Goal: Communication & Community: Answer question/provide support

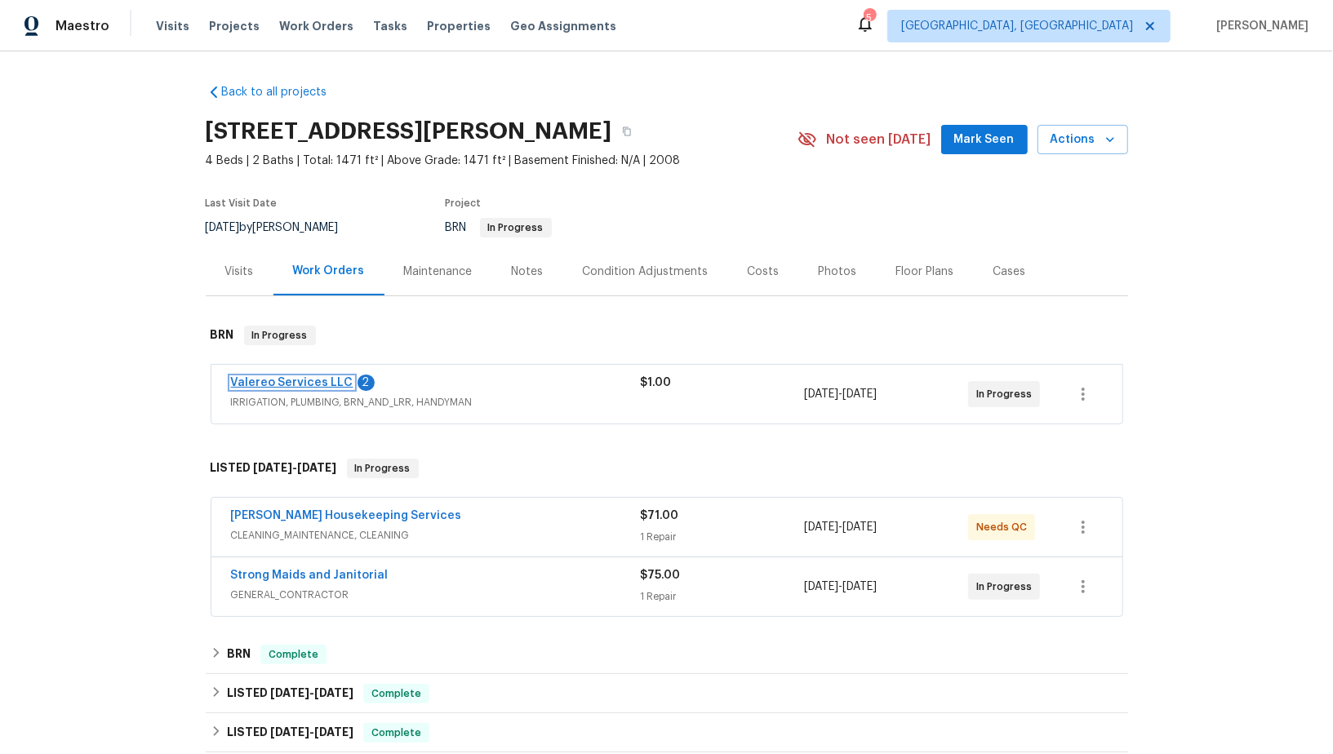
click at [320, 383] on link "Valereo Services LLC" at bounding box center [292, 382] width 122 height 11
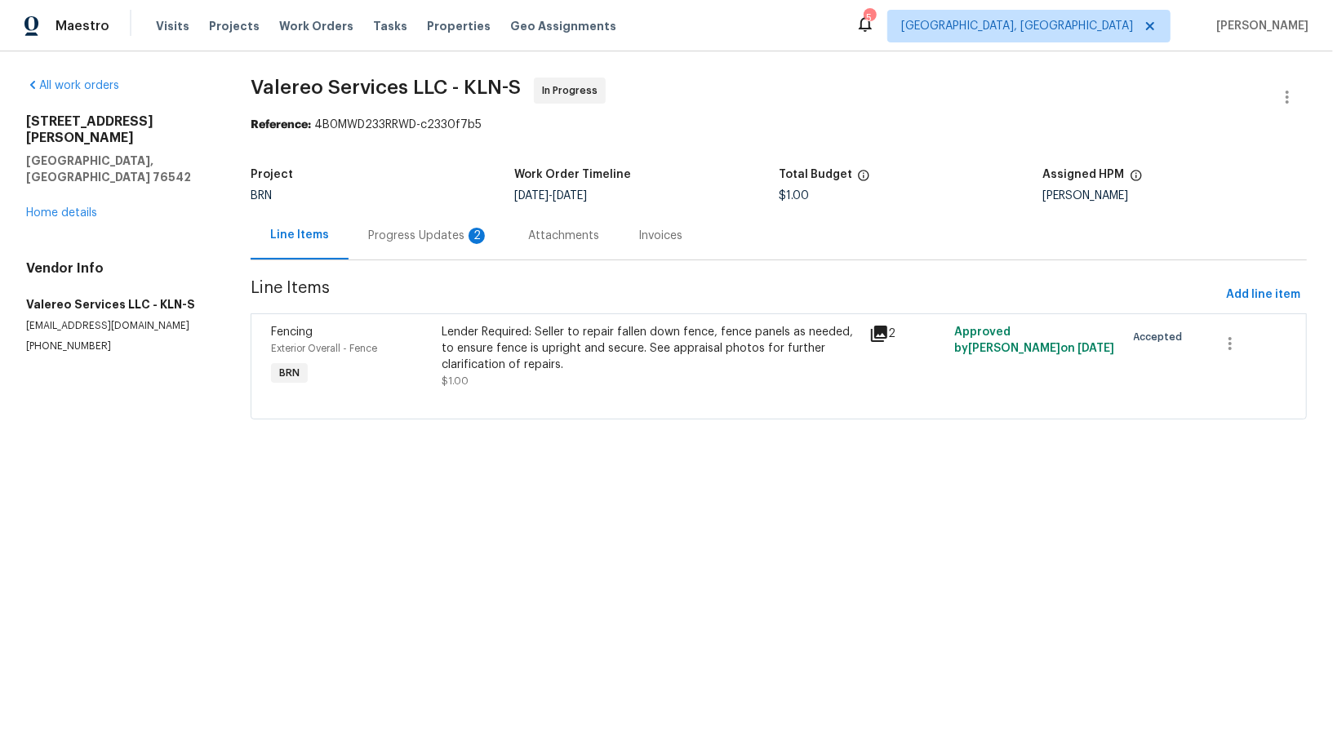
click at [432, 260] on section "Valereo Services LLC - KLN-S In Progress Reference: 4B0MWD233RRWD-c2330f7b5 Pro…" at bounding box center [779, 259] width 1056 height 362
click at [428, 237] on div "Progress Updates 2" at bounding box center [428, 236] width 121 height 16
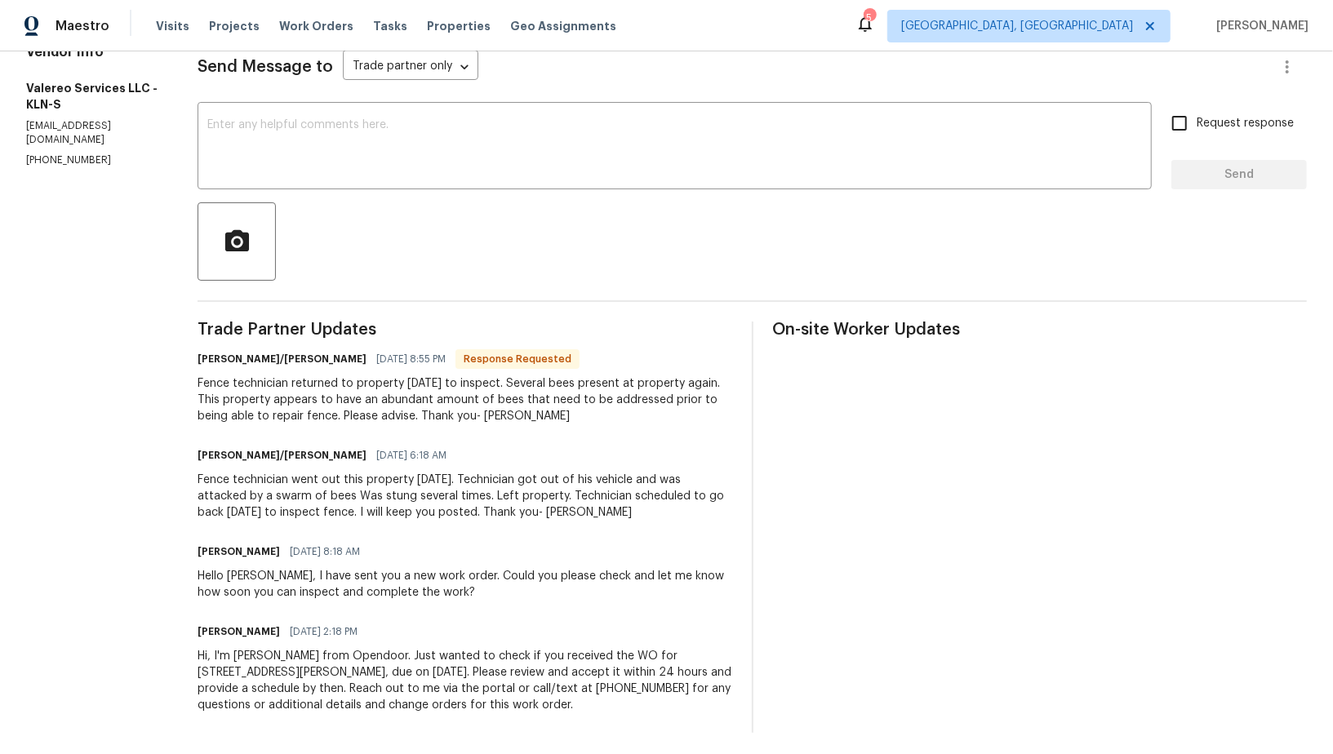
scroll to position [237, 0]
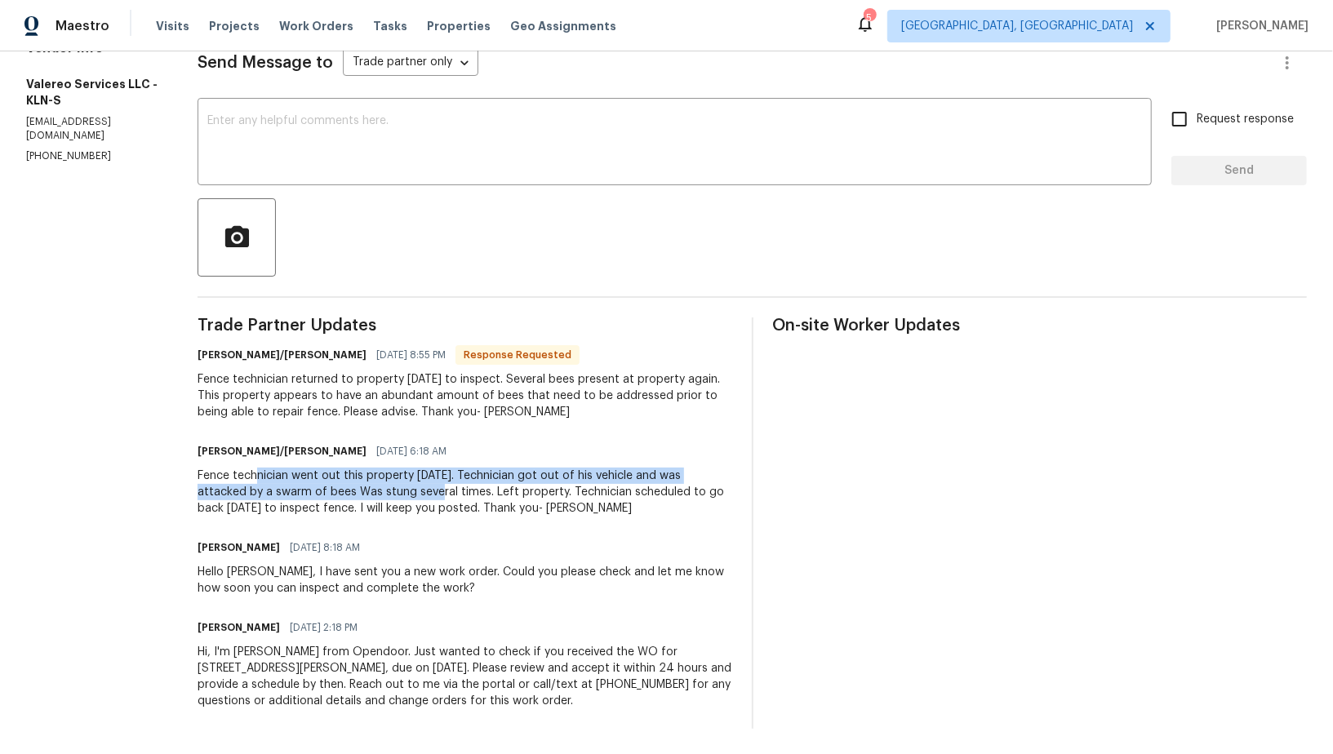
drag, startPoint x: 261, startPoint y: 477, endPoint x: 421, endPoint y: 484, distance: 160.1
click at [422, 484] on div "Fence technician went out this property [DATE]. Technician got out of his vehic…" at bounding box center [464, 492] width 534 height 49
click at [300, 499] on div "Fence technician went out this property [DATE]. Technician got out of his vehic…" at bounding box center [464, 492] width 534 height 49
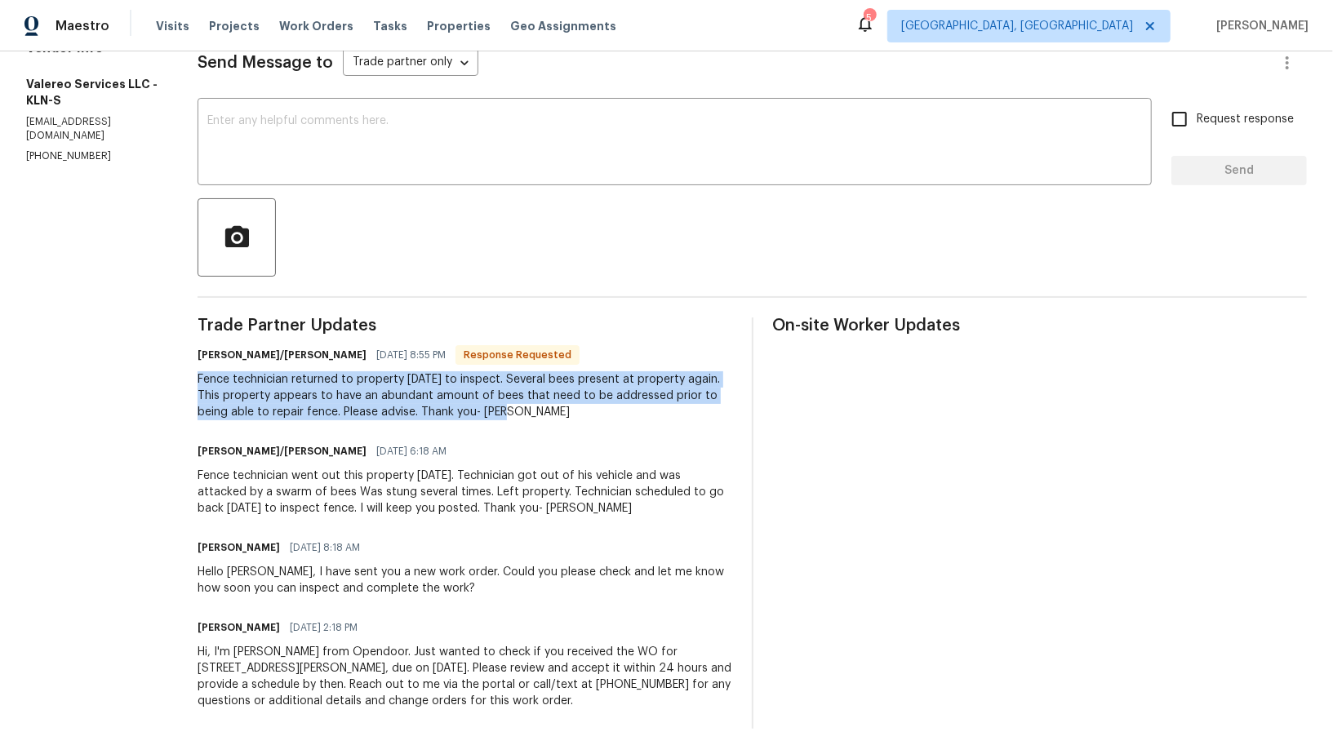
drag, startPoint x: 197, startPoint y: 383, endPoint x: 503, endPoint y: 425, distance: 309.0
click at [509, 426] on div "All work orders [STREET_ADDRESS][PERSON_NAME][PERSON_NAME] Home details Vendor …" at bounding box center [666, 285] width 1333 height 940
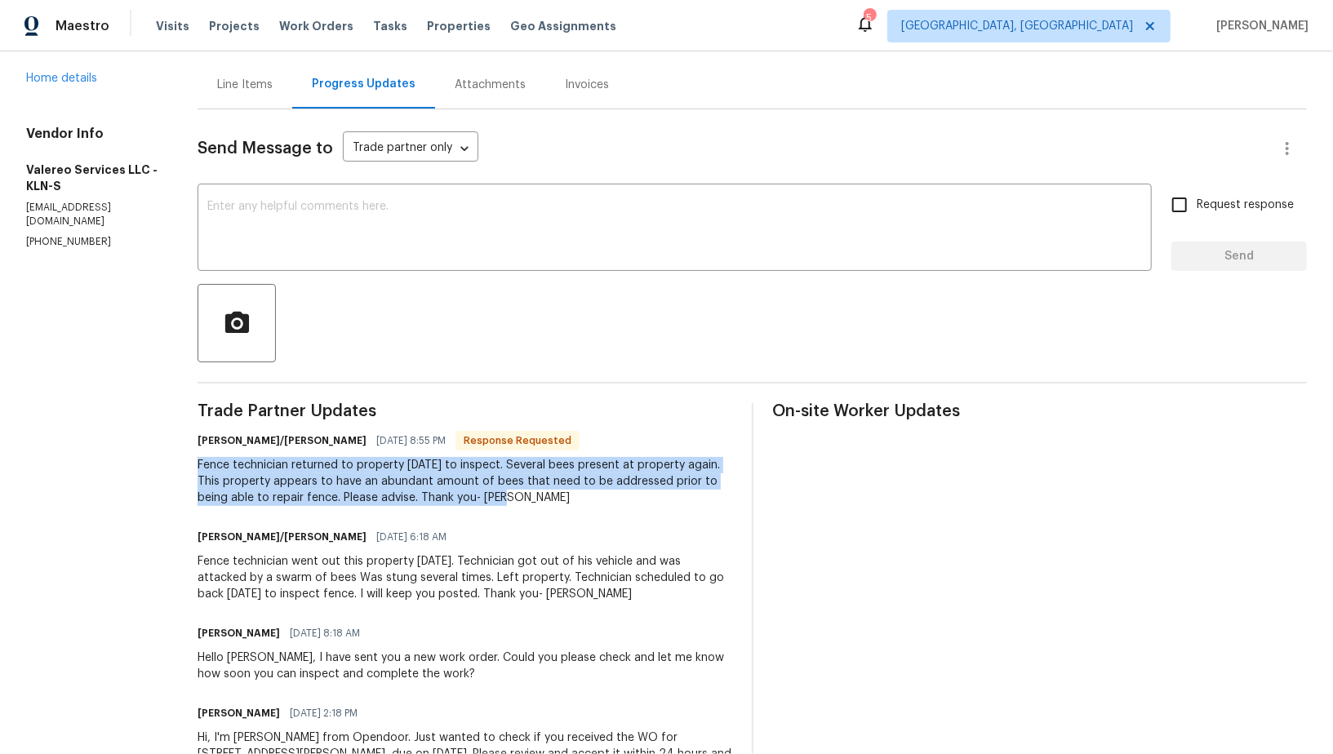
scroll to position [128, 0]
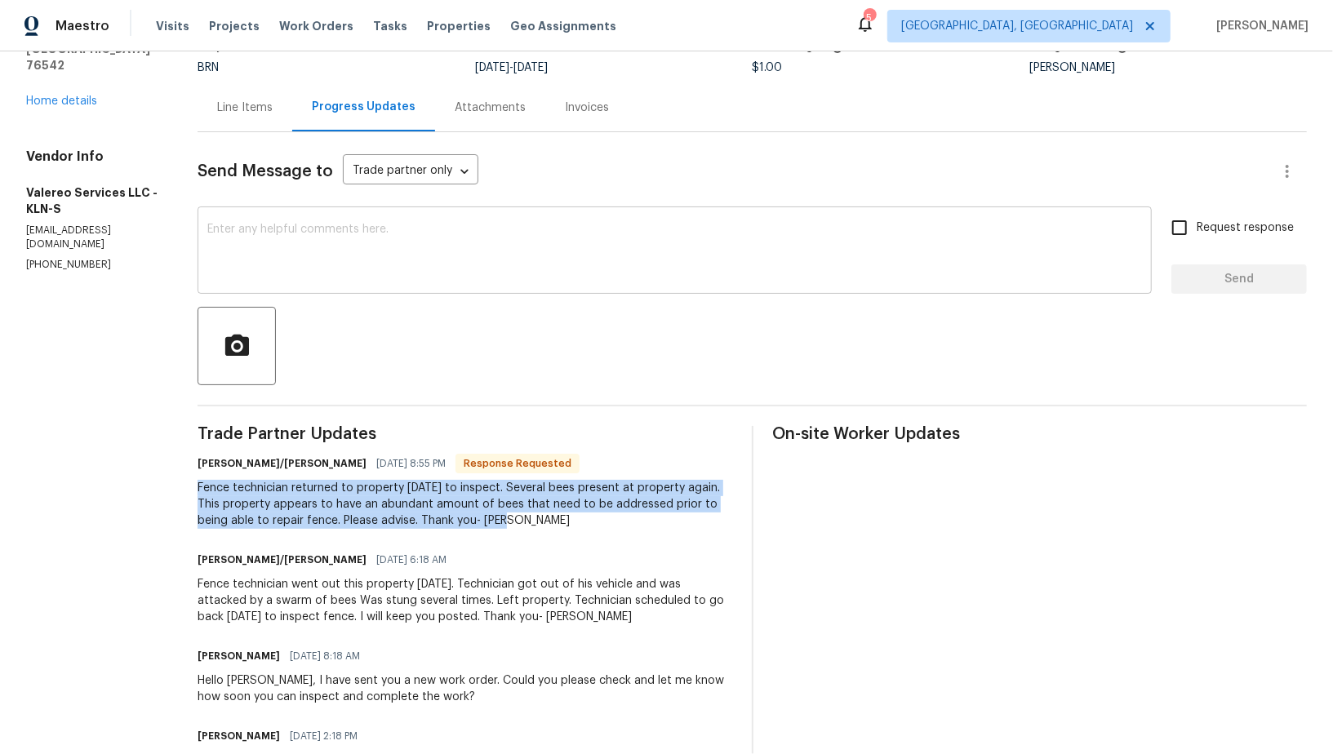
click at [330, 246] on textarea at bounding box center [674, 252] width 934 height 57
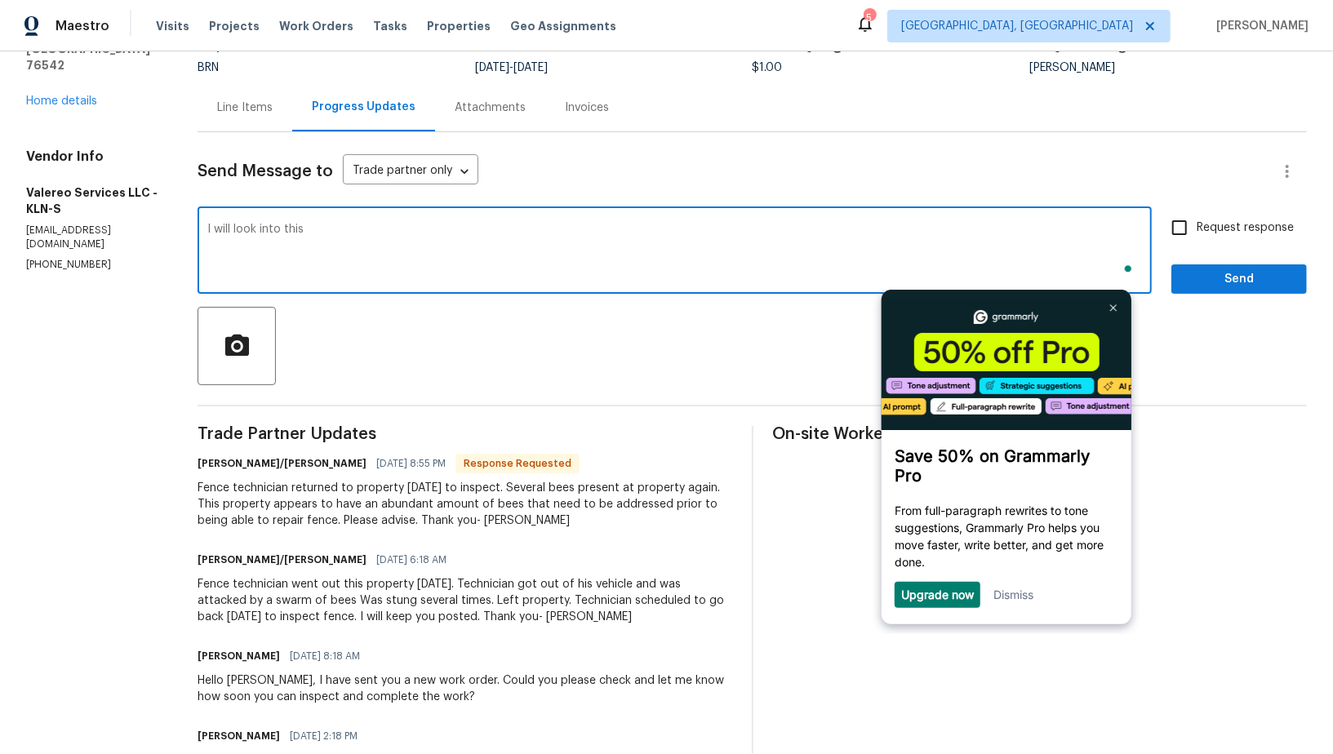
scroll to position [0, 0]
click at [306, 231] on textarea "I will look into this. Thanks for the information!" at bounding box center [674, 252] width 934 height 57
type textarea "I will look into this and will update you shortly. Thanks for the information!"
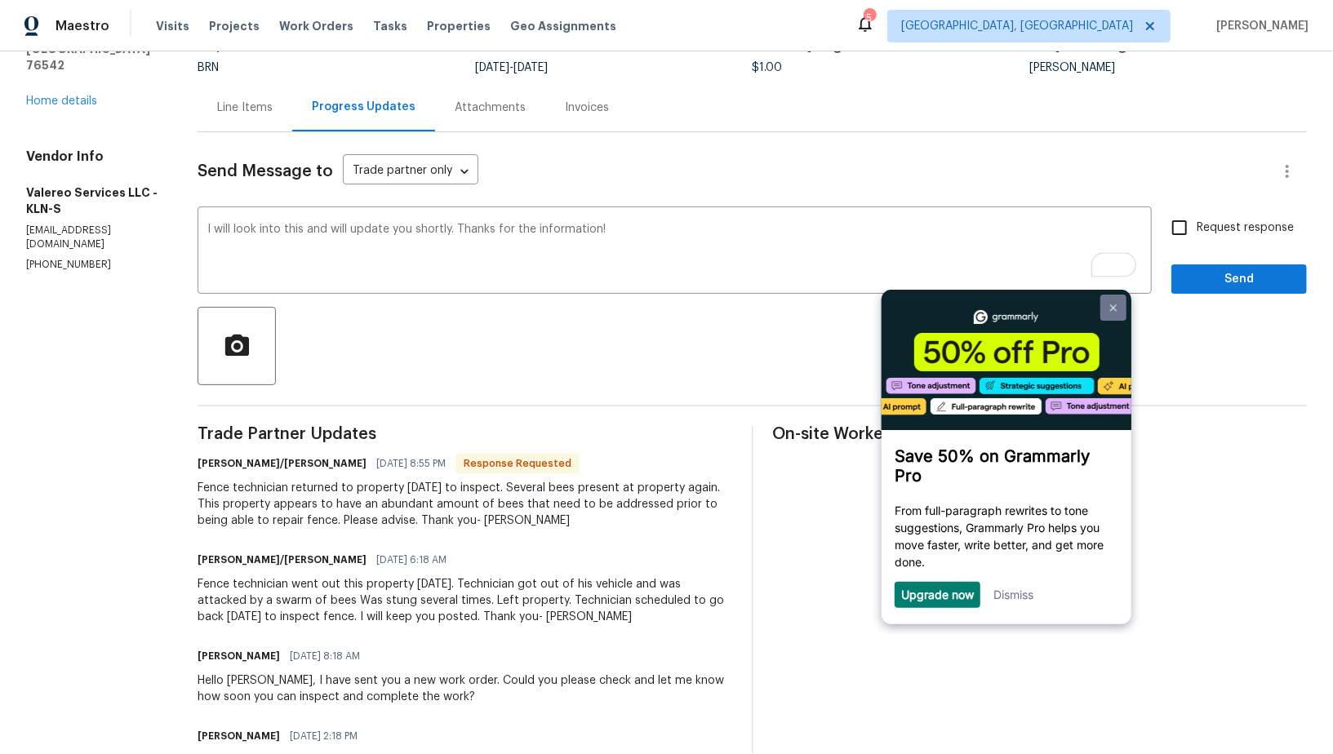
click at [1117, 310] on link at bounding box center [1113, 307] width 26 height 26
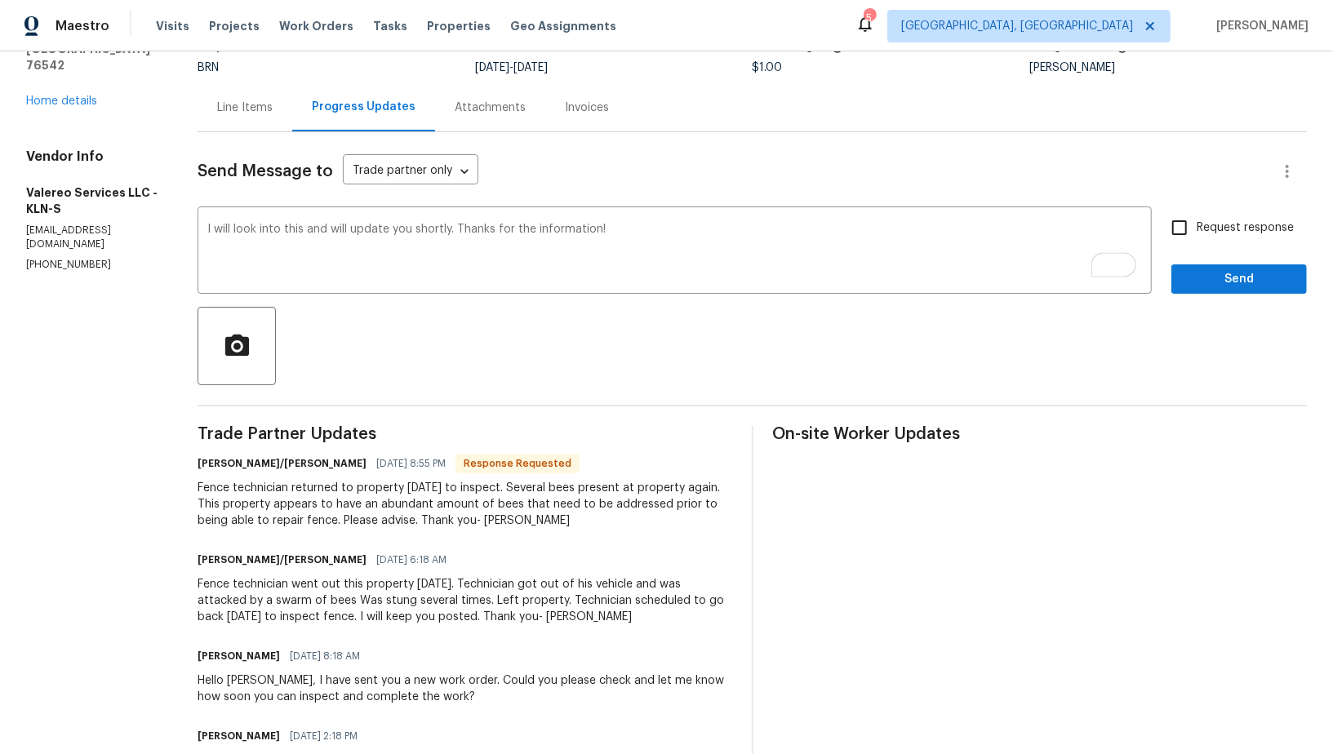
click at [1180, 233] on input "Request response" at bounding box center [1179, 228] width 34 height 34
checkbox input "true"
click at [1201, 279] on span "Send" at bounding box center [1238, 279] width 109 height 20
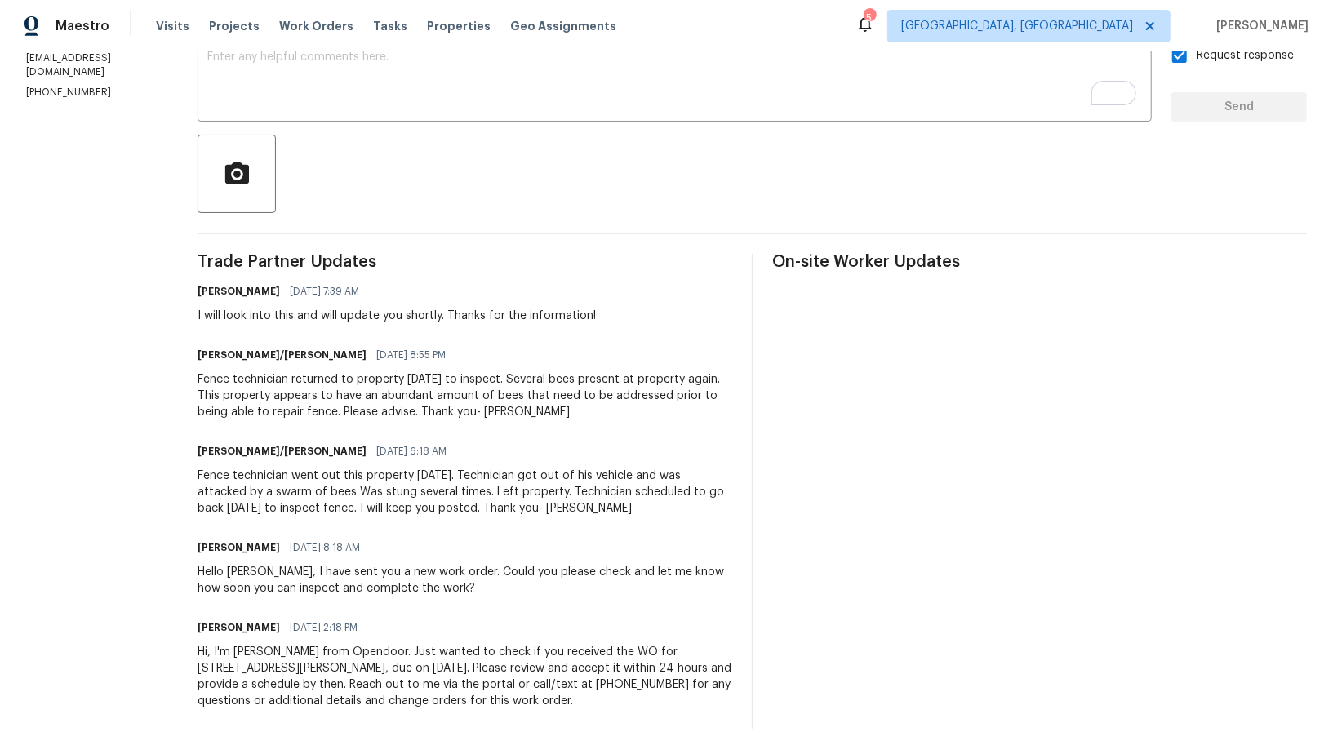
scroll to position [288, 0]
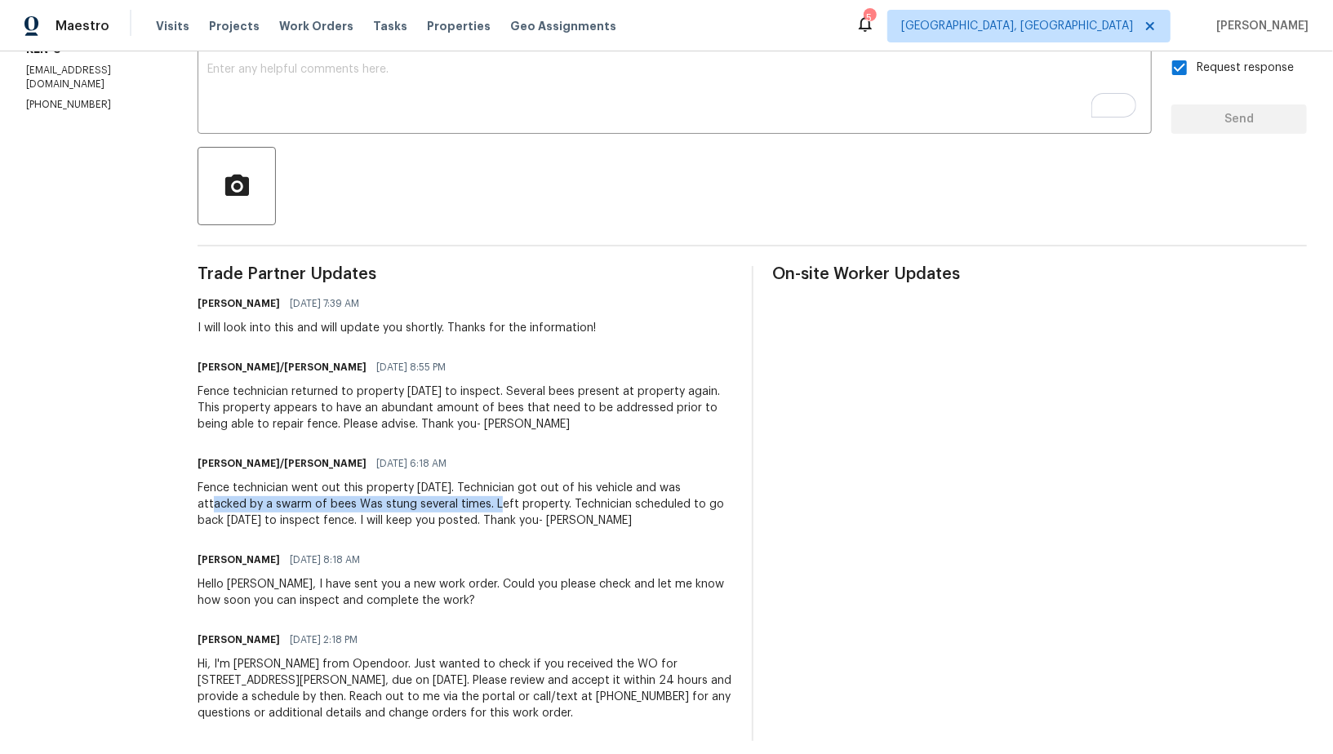
drag, startPoint x: 193, startPoint y: 501, endPoint x: 486, endPoint y: 506, distance: 292.2
click at [486, 506] on div "All work orders [STREET_ADDRESS][PERSON_NAME][PERSON_NAME] Home details Vendor …" at bounding box center [666, 265] width 1333 height 1004
copy div "attacked by a swarm of bees Was stung several times"
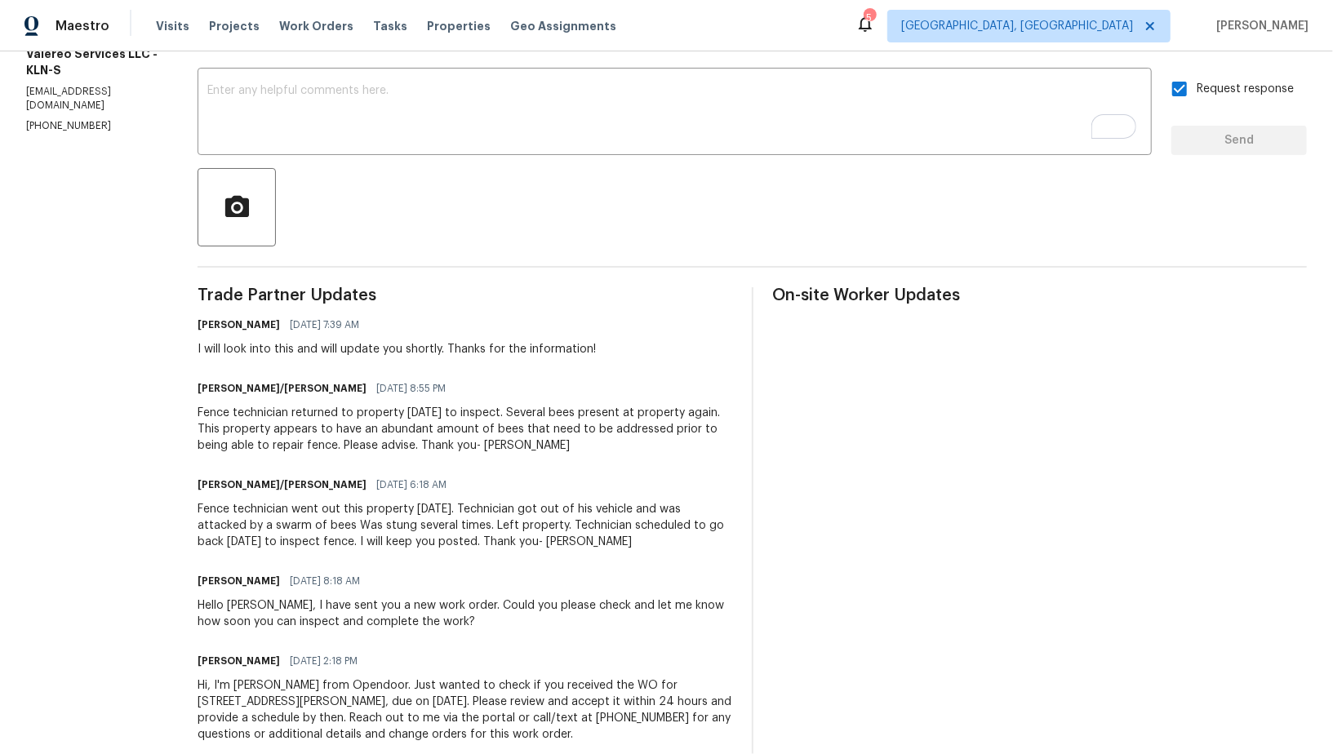
click at [467, 430] on div "Fence technician returned to property today to inspect. Several bees present at…" at bounding box center [464, 429] width 534 height 49
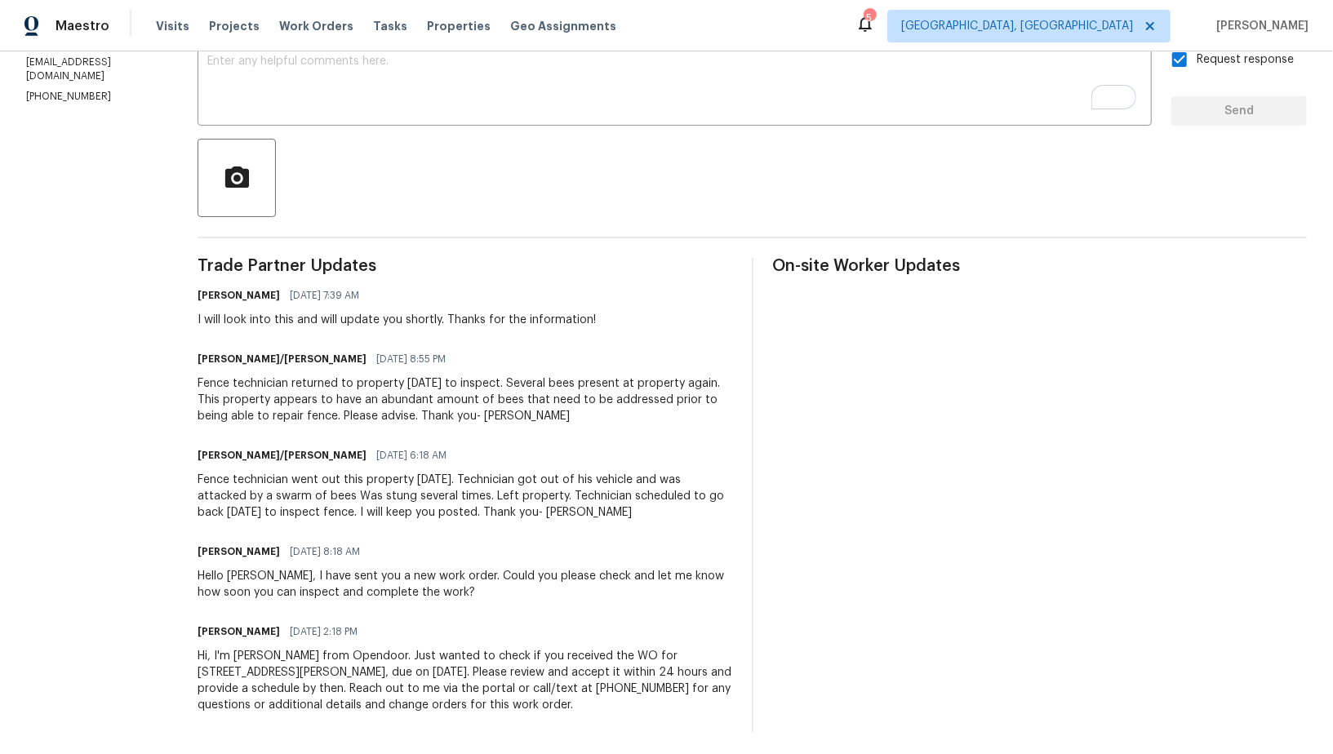
scroll to position [287, 0]
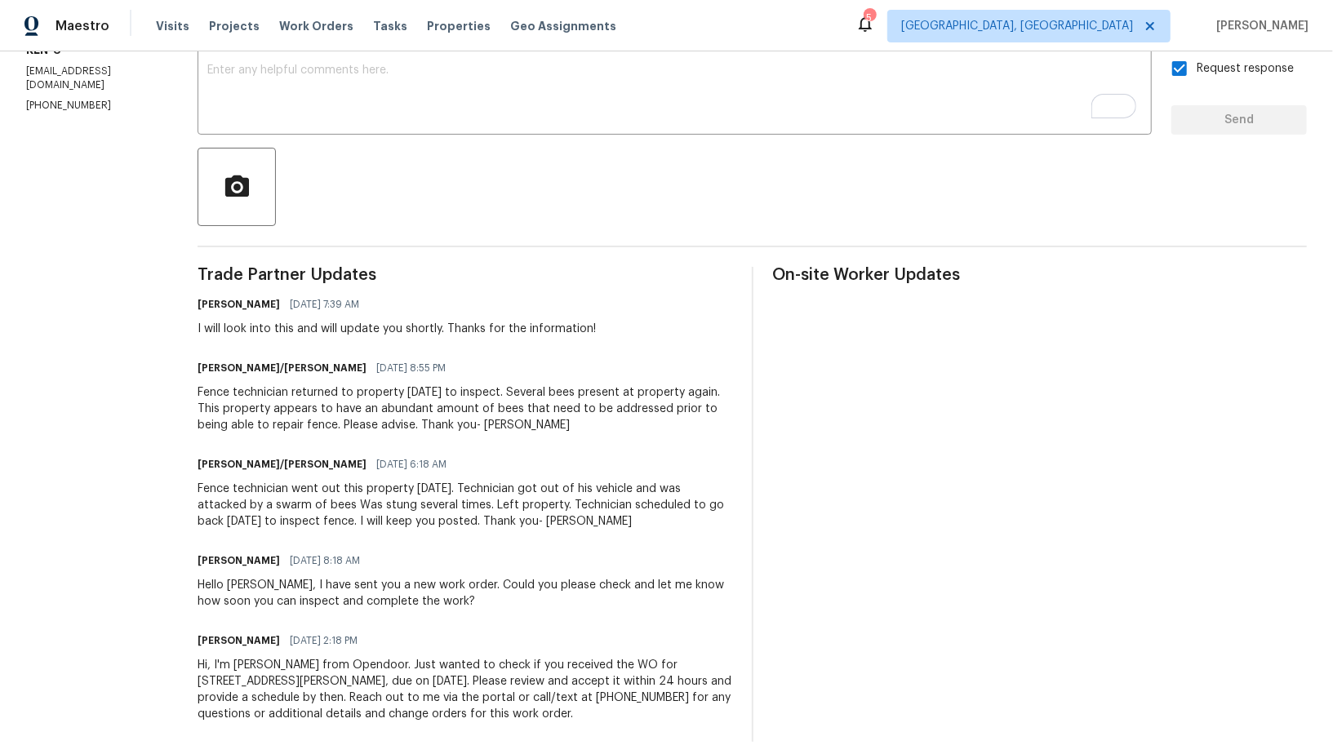
click at [446, 400] on div "Fence technician returned to property today to inspect. Several bees present at…" at bounding box center [464, 408] width 534 height 49
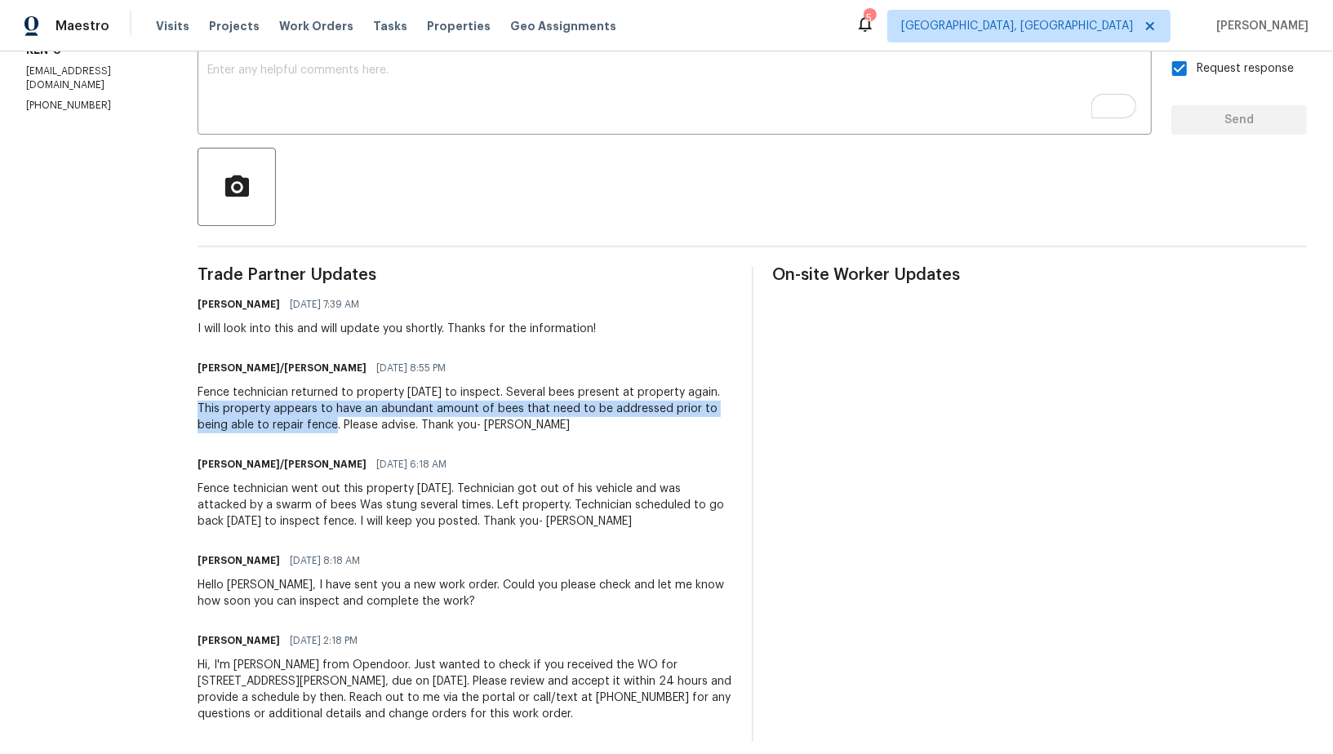
drag, startPoint x: 201, startPoint y: 408, endPoint x: 341, endPoint y: 424, distance: 141.2
click at [341, 424] on div "All work orders 407 Viola Dr Killeen, TX 76542 Home details Vendor Info Valereo…" at bounding box center [666, 266] width 1333 height 1004
copy div "This property appears to have an abundant amount of bees that need to be addres…"
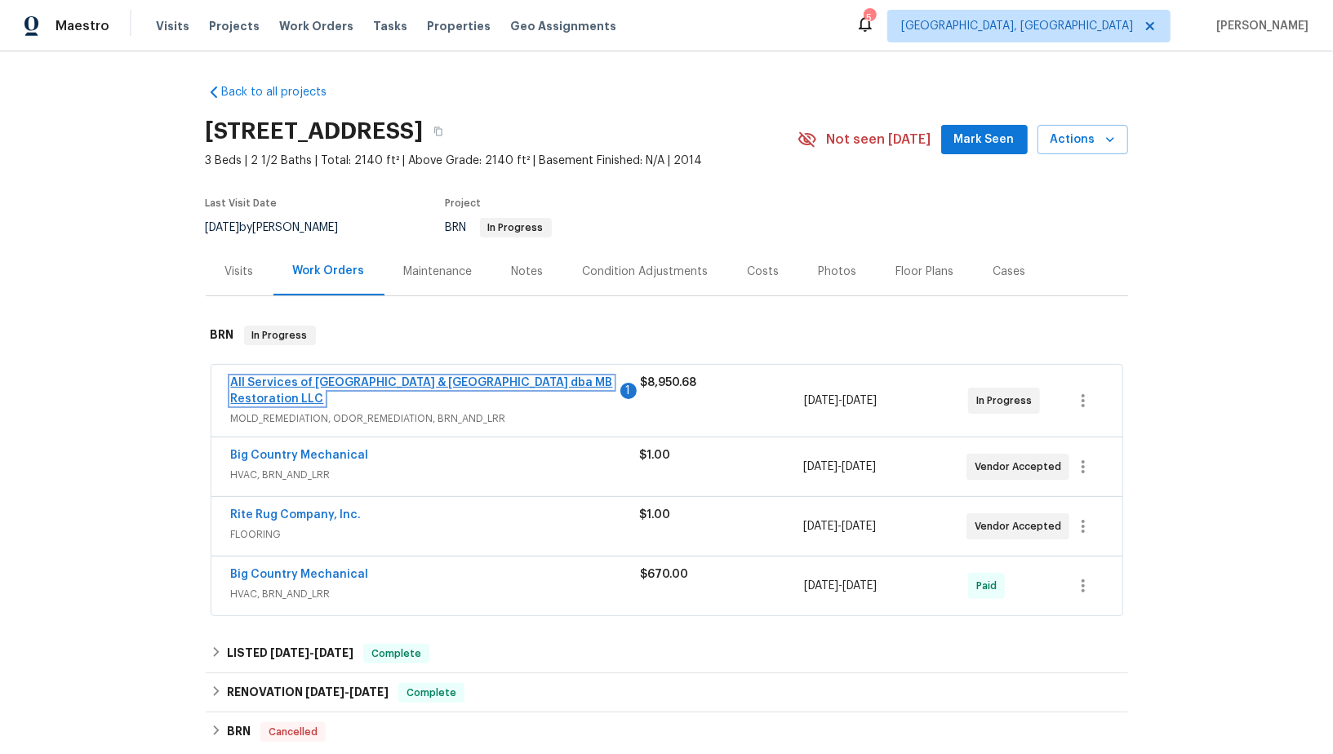
click at [311, 386] on link "All Services of Mount Pleasant & Greater Charleston dba MB Restoration LLC" at bounding box center [422, 391] width 382 height 28
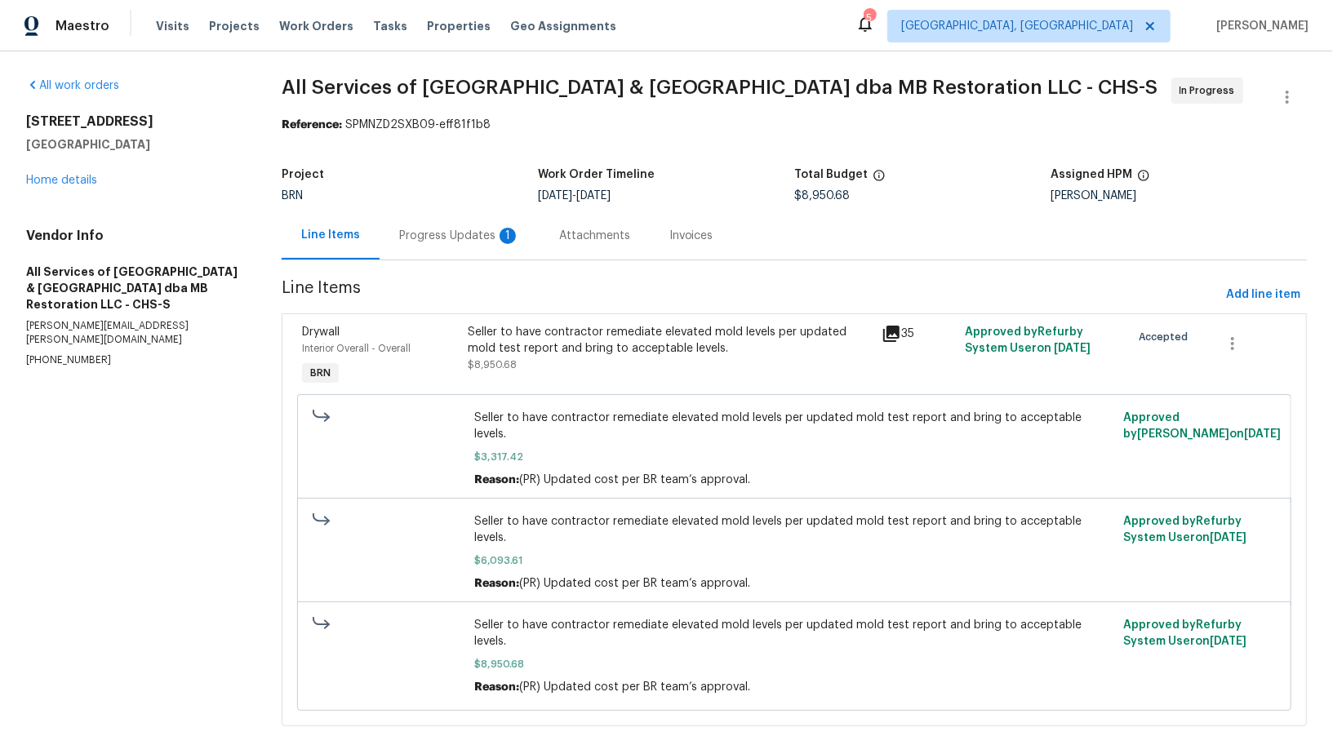
click at [446, 240] on div "Progress Updates 1" at bounding box center [459, 236] width 121 height 16
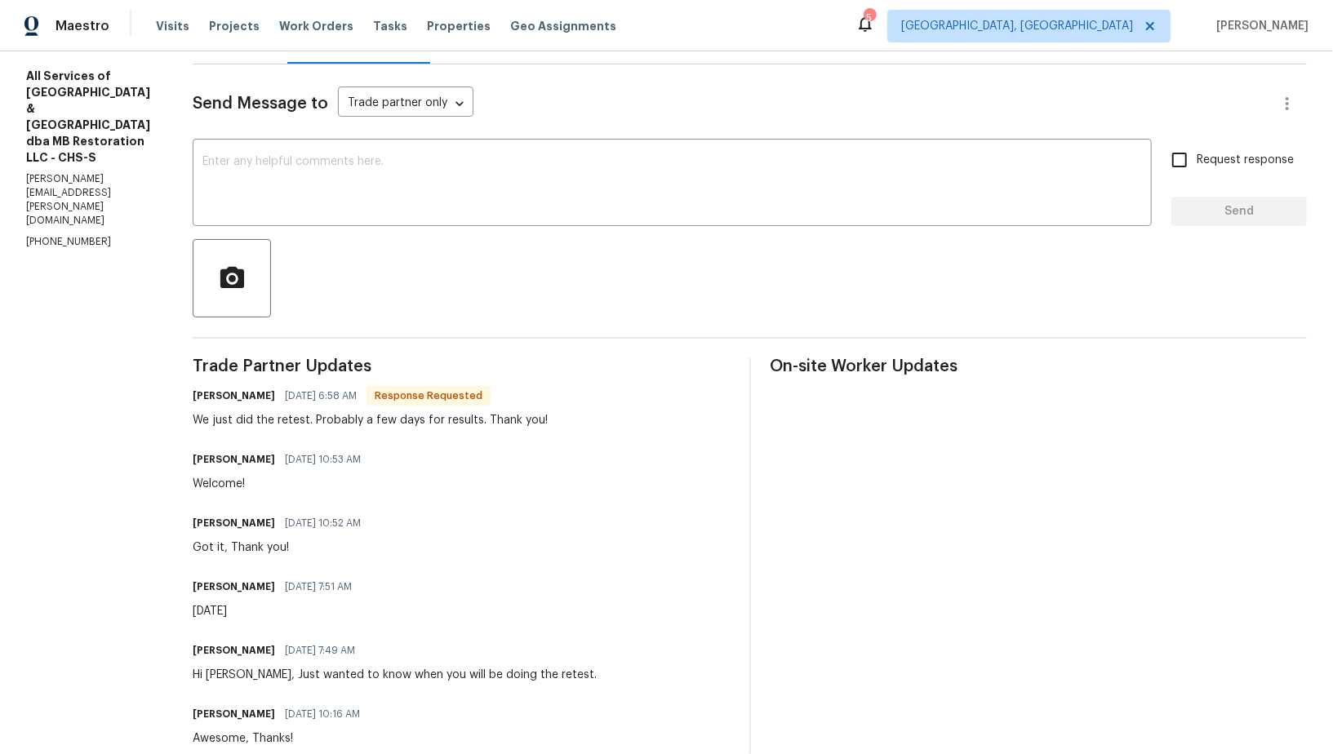
scroll to position [175, 0]
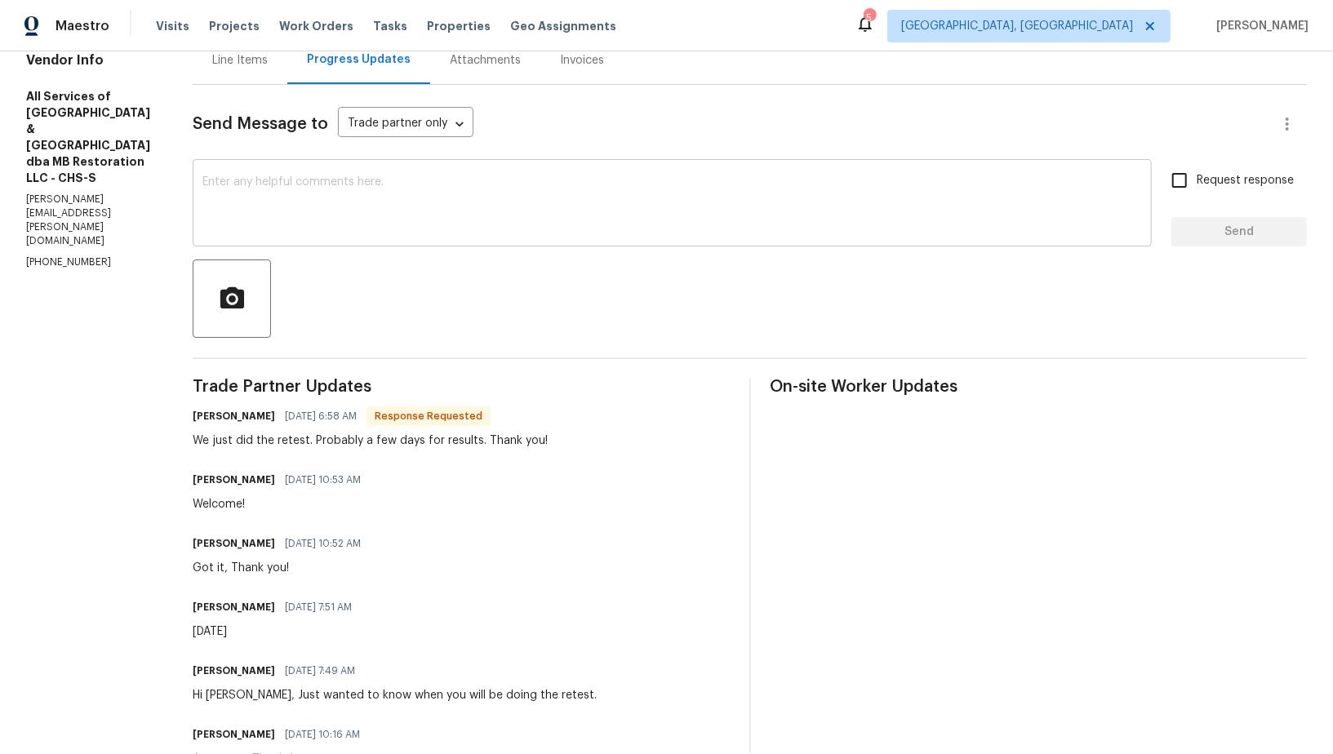
click at [390, 215] on textarea at bounding box center [671, 204] width 939 height 57
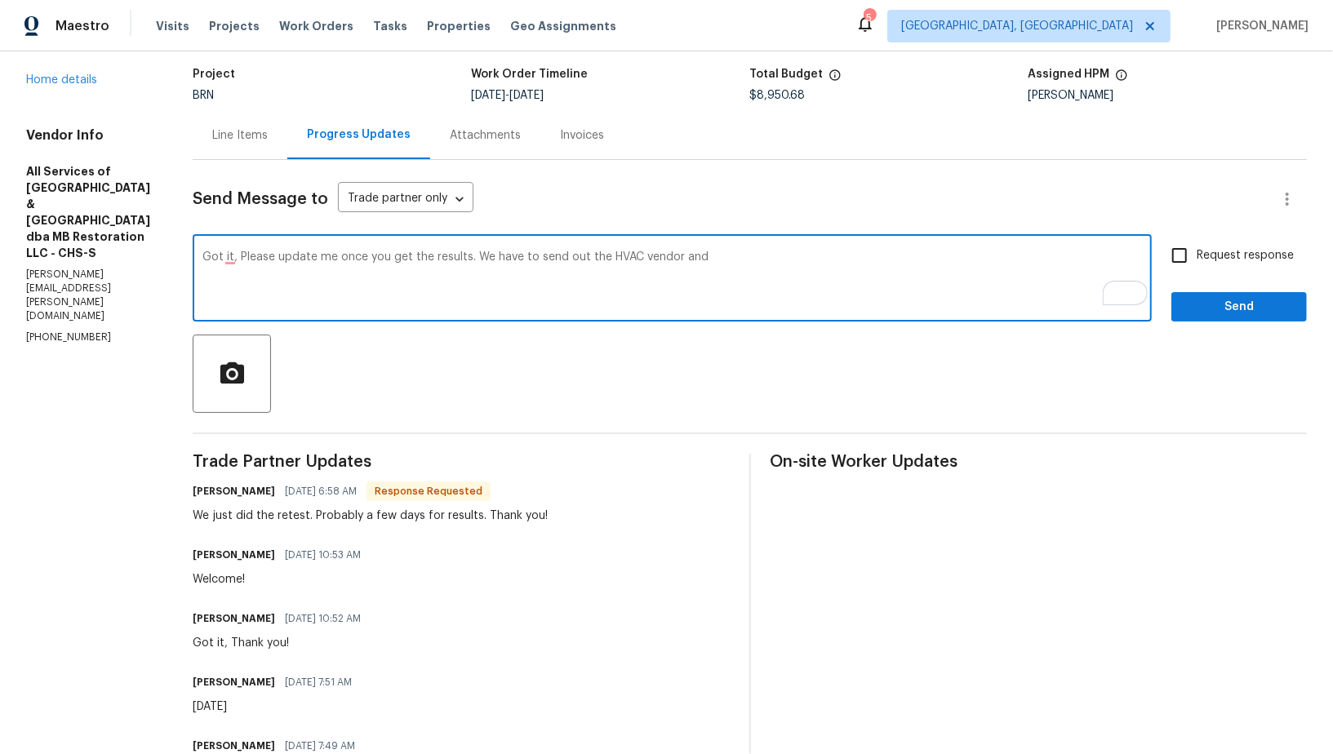
scroll to position [101, 0]
type textarea "Got it, Please update me once you get the results. We have to send out the HVAC…"
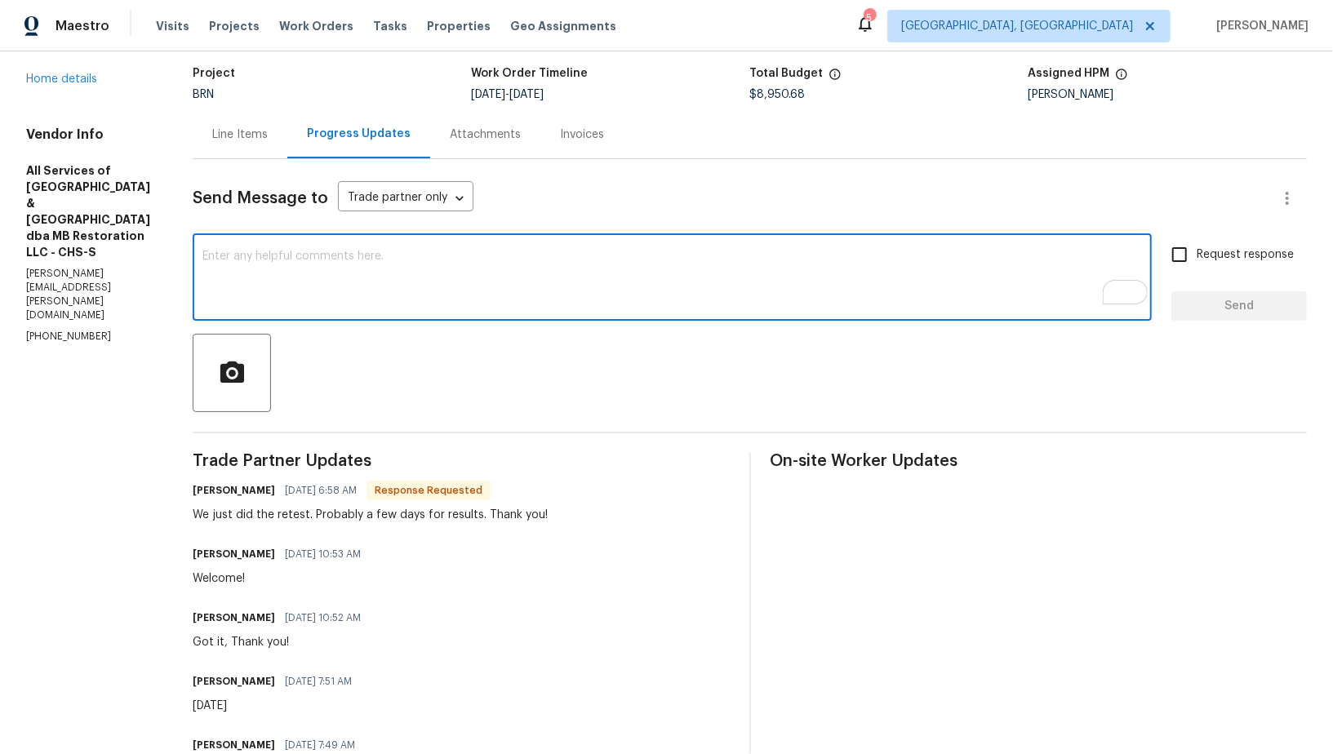
paste textarea "Got it. Please update me once you receive the results. We’ll need to send out t…"
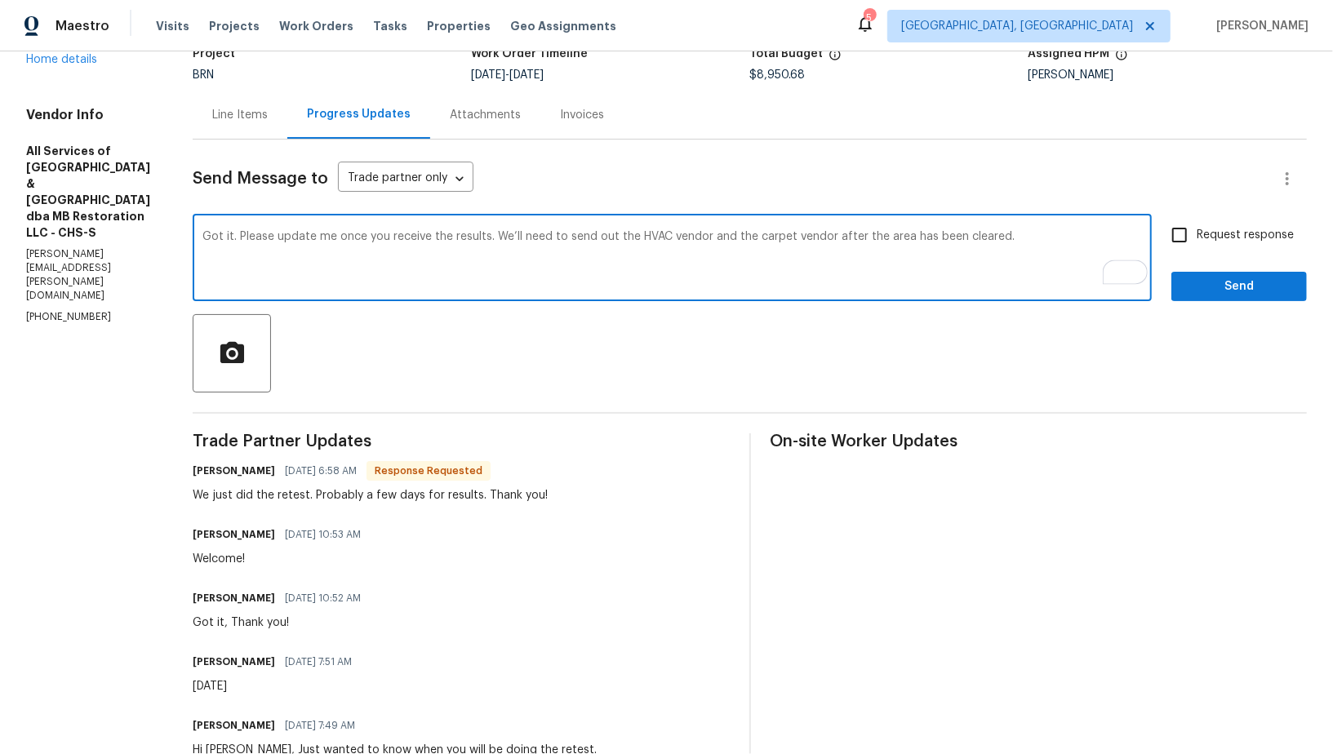
scroll to position [118, 0]
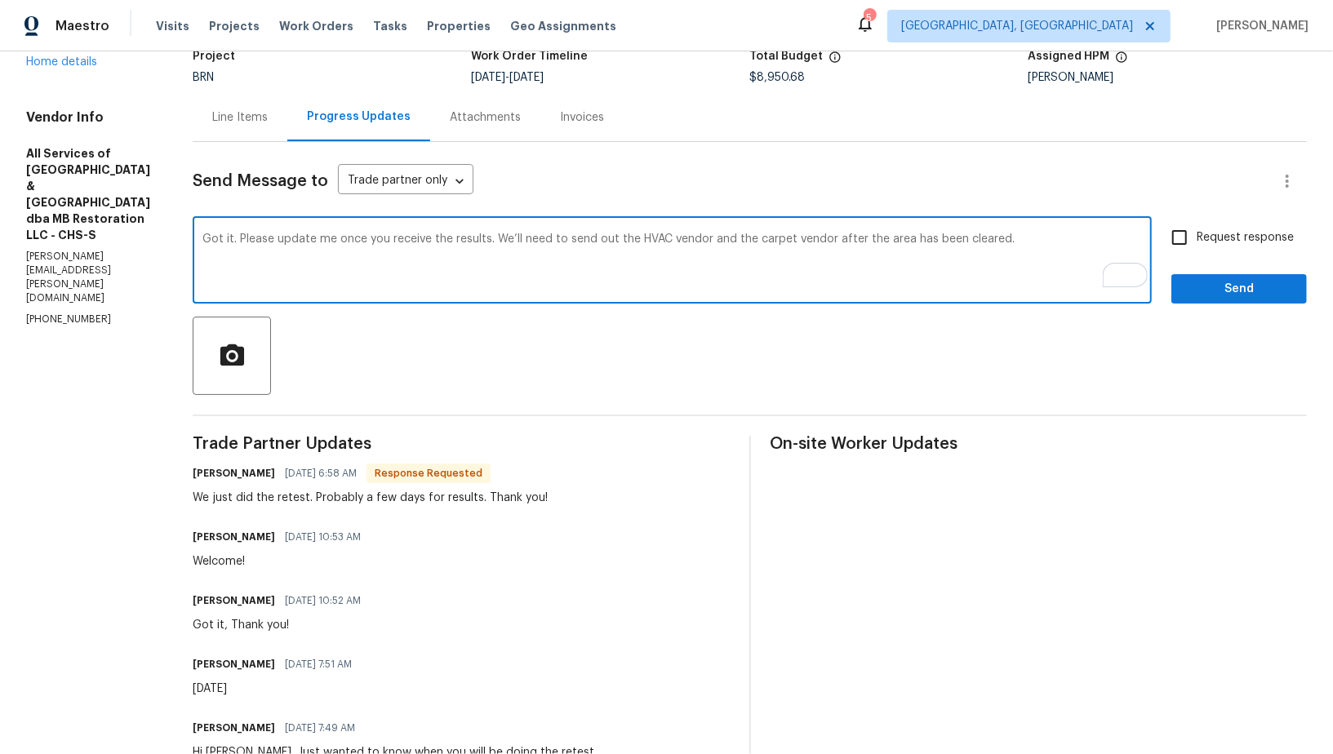
drag, startPoint x: 874, startPoint y: 239, endPoint x: 1043, endPoint y: 251, distance: 169.3
click at [1043, 251] on textarea "Got it. Please update me once you receive the results. We’ll need to send out t…" at bounding box center [671, 261] width 939 height 57
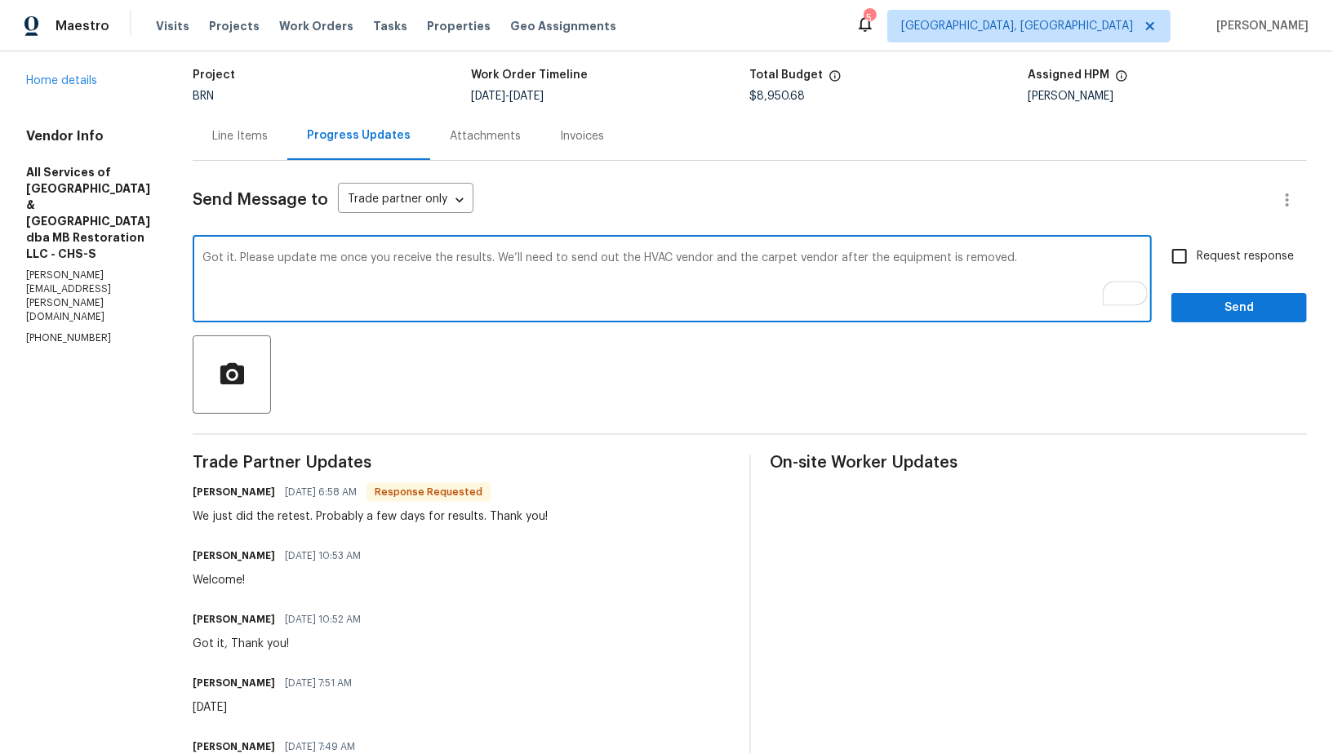
click at [509, 260] on textarea "Got it. Please update me once you receive the results. We’ll need to send out t…" at bounding box center [671, 280] width 939 height 57
click at [510, 258] on textarea "Got it. Please update me once you receive the results. We’ll need to send out t…" at bounding box center [671, 280] width 939 height 57
click at [1046, 262] on textarea "Got it. Please update me once you receive the results. We need to send out the …" at bounding box center [671, 280] width 939 height 57
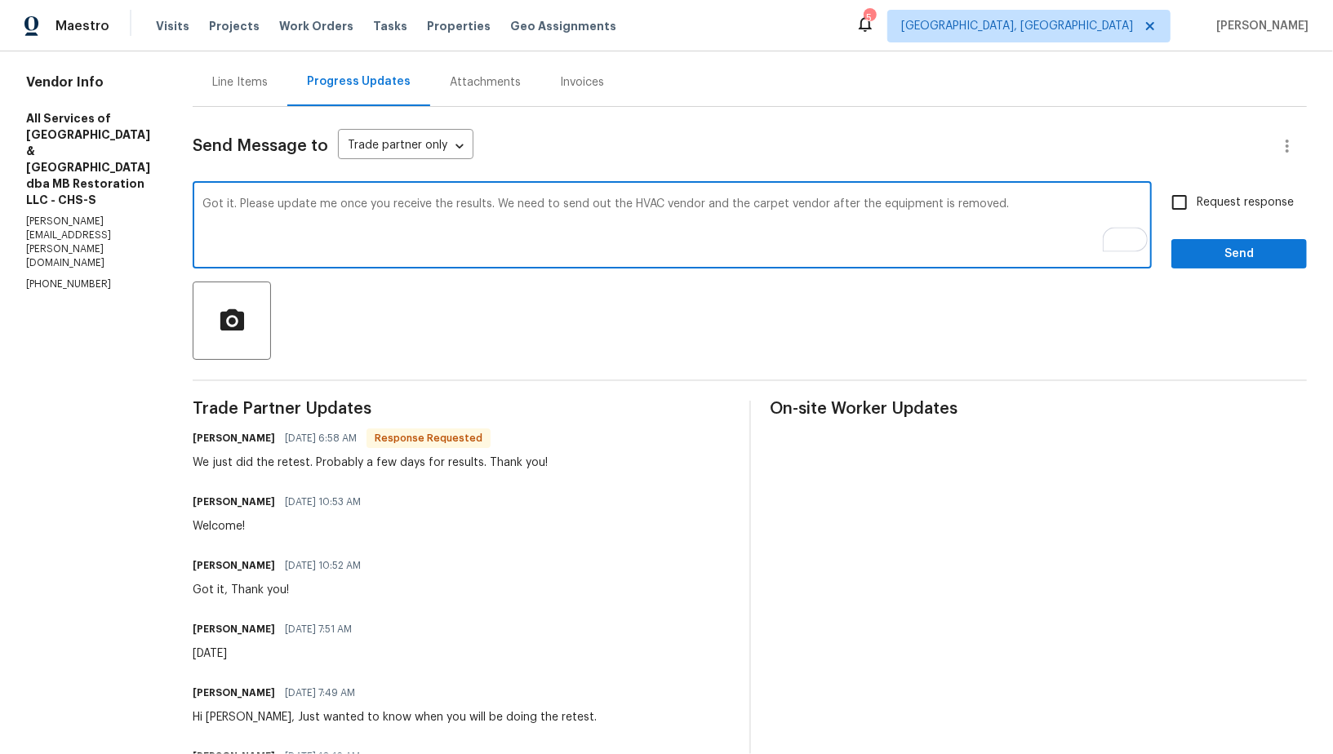
scroll to position [165, 0]
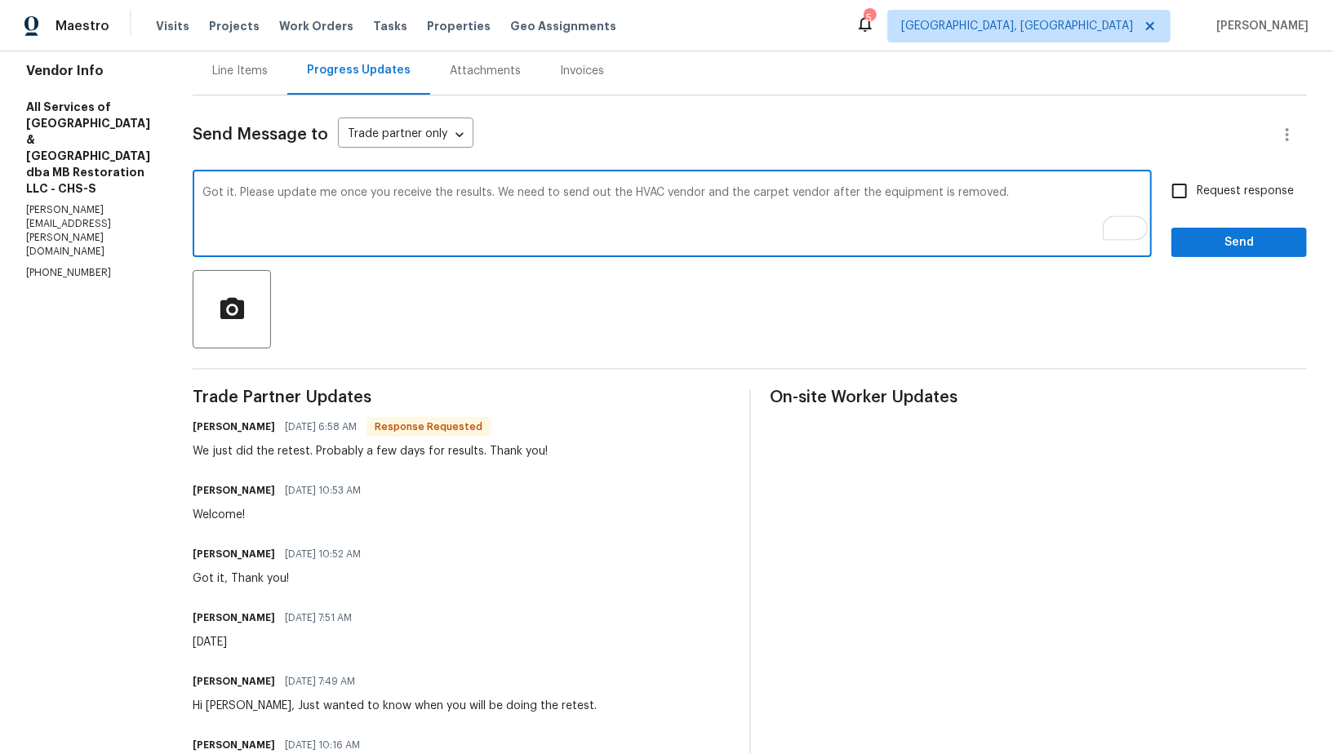
type textarea "Got it. Please update me once you receive the results. We need to send out the …"
click at [1169, 187] on input "Request response" at bounding box center [1179, 191] width 34 height 34
checkbox input "true"
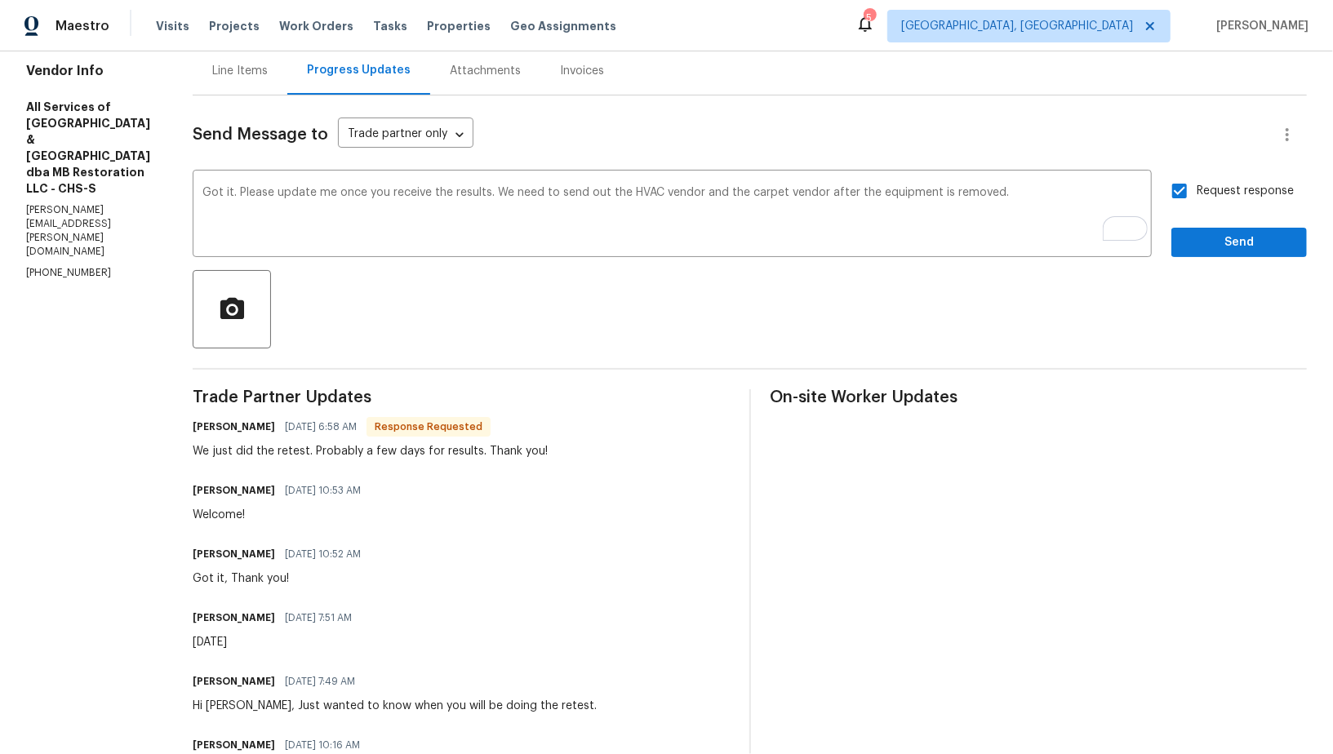
click at [1205, 249] on span "Send" at bounding box center [1238, 243] width 109 height 20
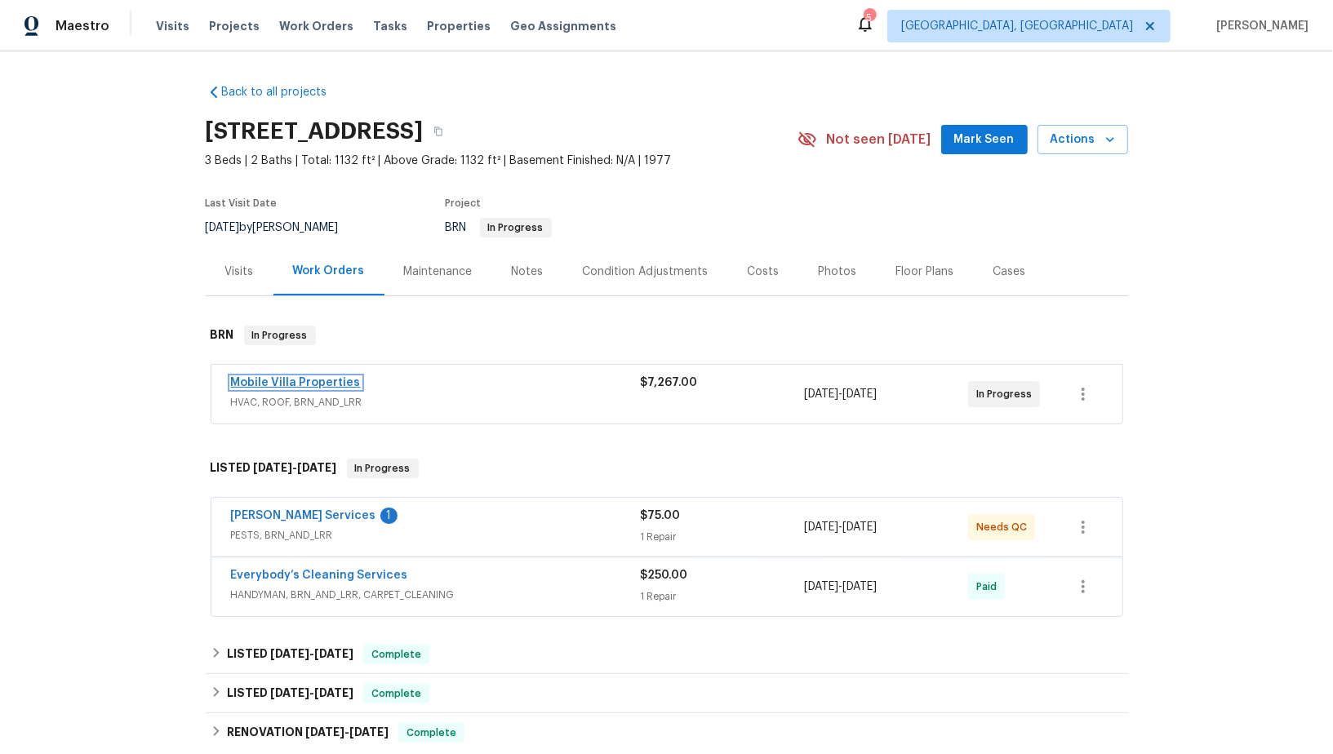
click at [301, 385] on link "Mobile Villa Properties" at bounding box center [296, 382] width 130 height 11
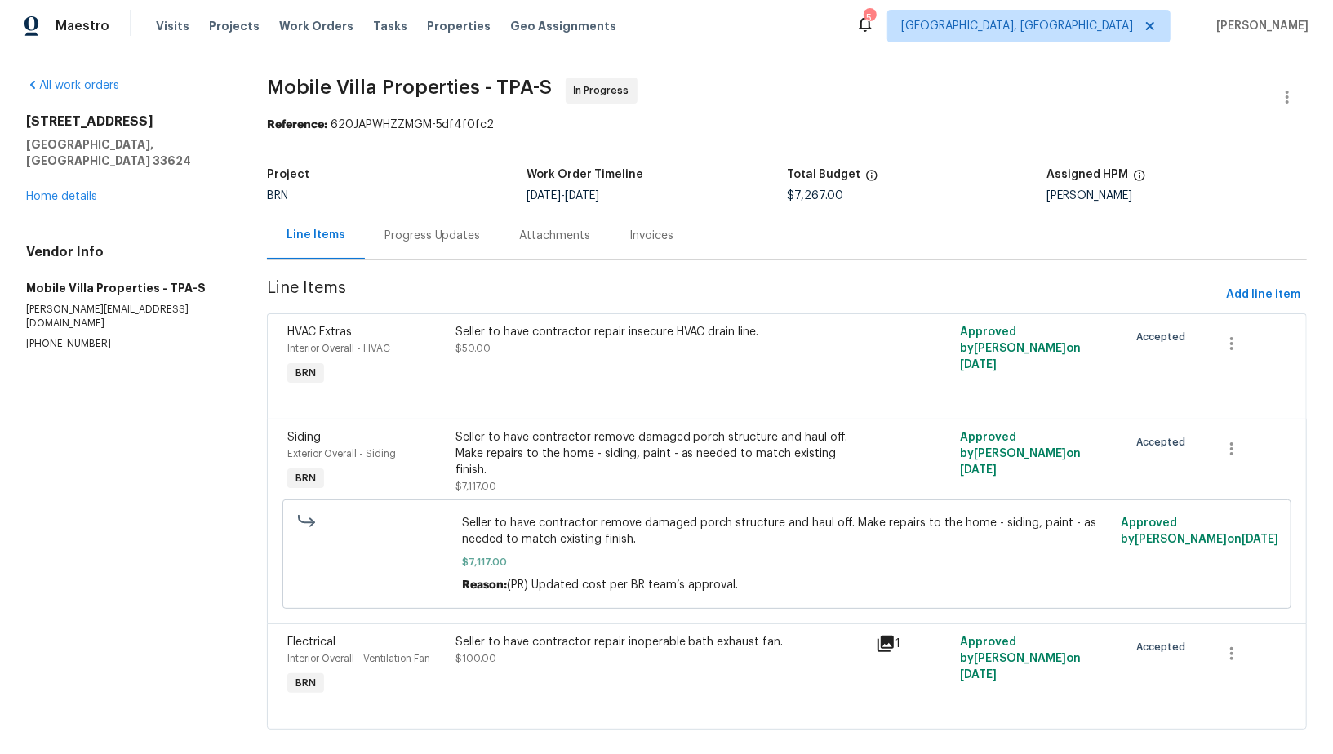
click at [456, 246] on div "Progress Updates" at bounding box center [432, 235] width 135 height 48
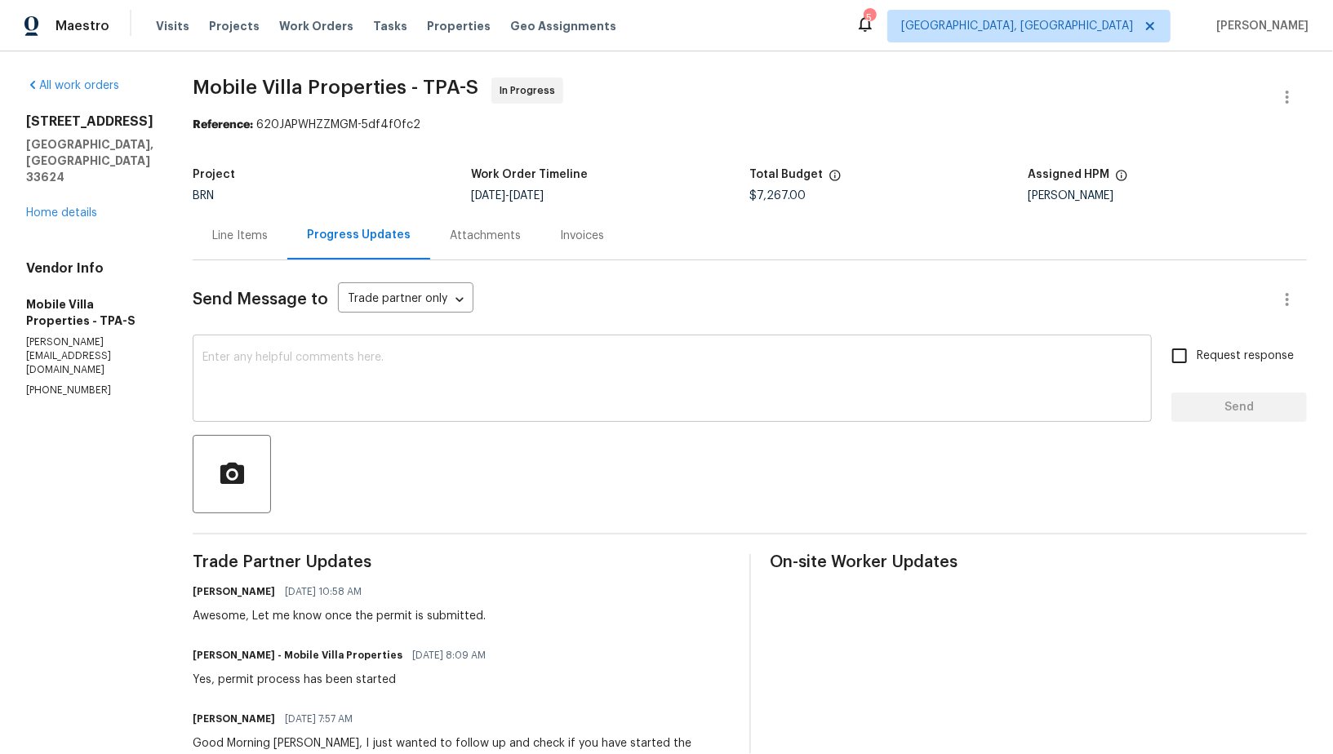
click at [371, 409] on div "x ​" at bounding box center [672, 380] width 959 height 83
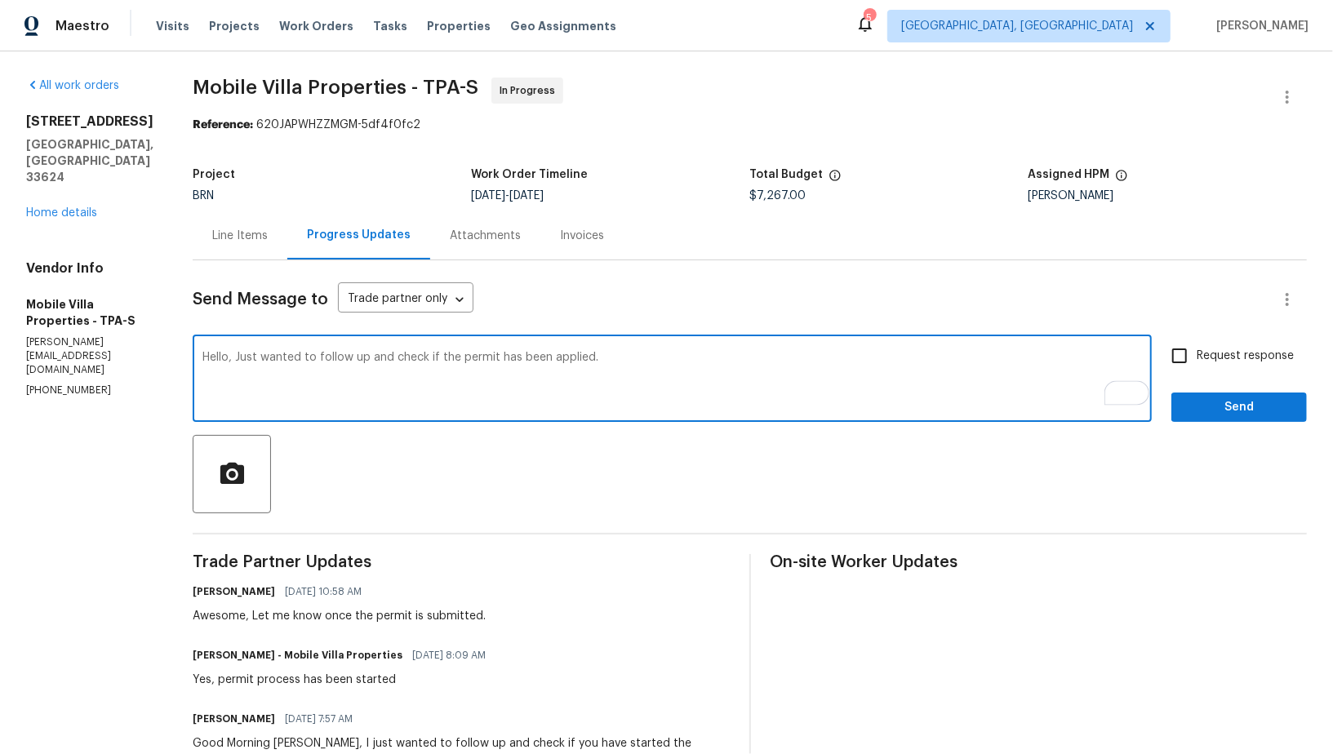
type textarea "Hello, Just wanted to follow up and check if the permit has been applied."
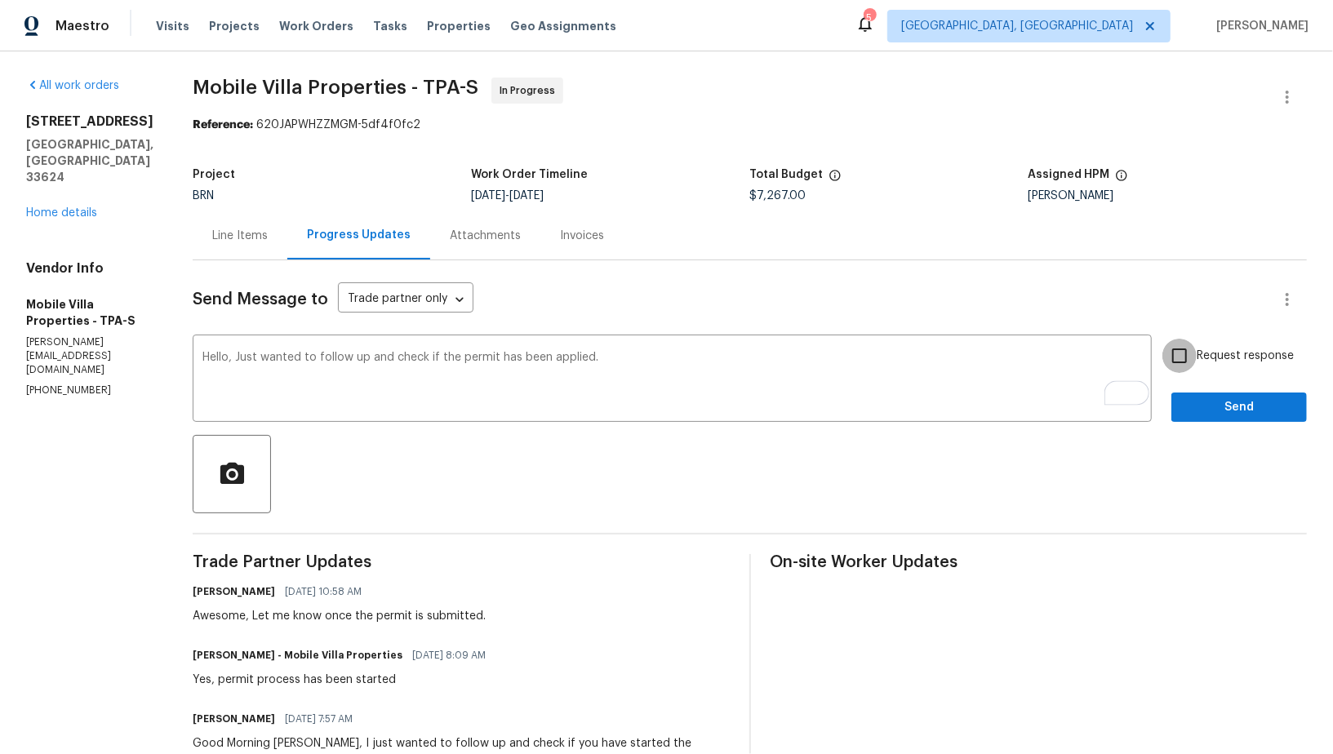
click at [1170, 371] on input "Request response" at bounding box center [1179, 356] width 34 height 34
checkbox input "true"
click at [1198, 402] on span "Send" at bounding box center [1238, 407] width 109 height 20
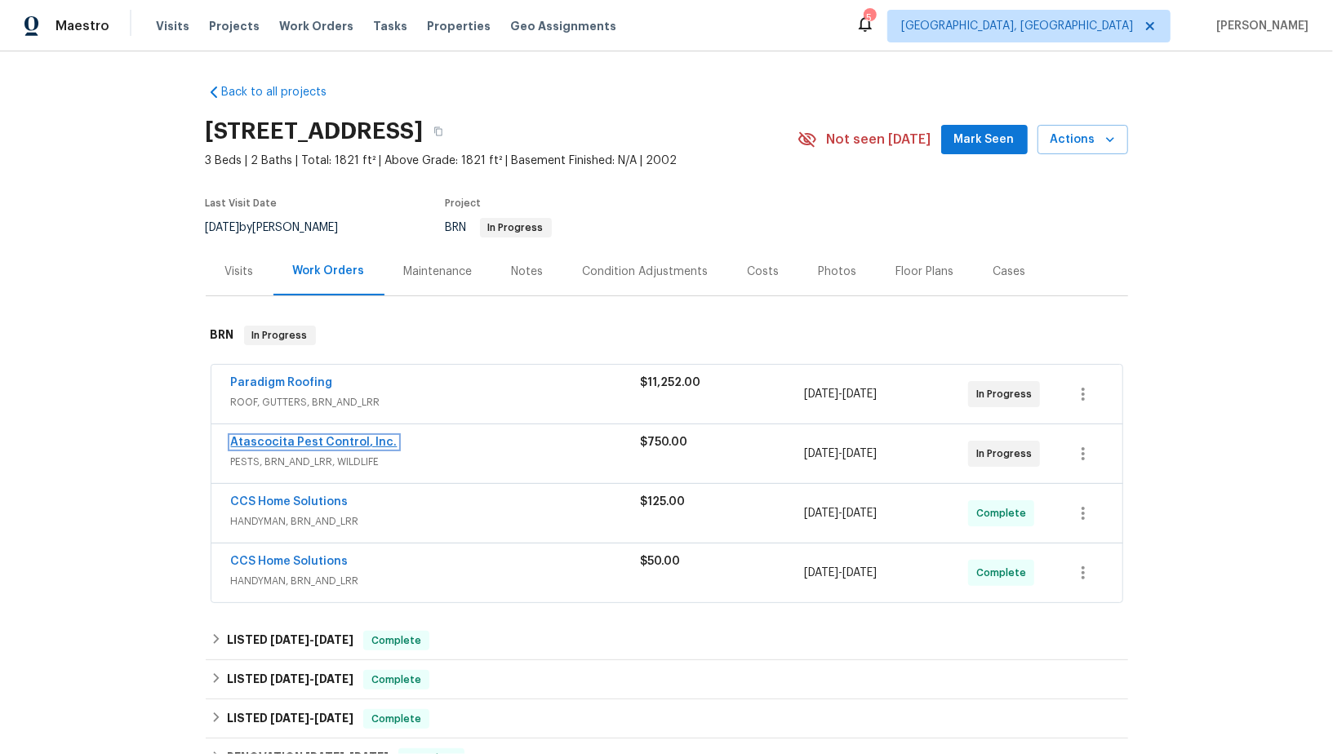
click at [295, 441] on link "Atascocita Pest Control, Inc." at bounding box center [314, 442] width 166 height 11
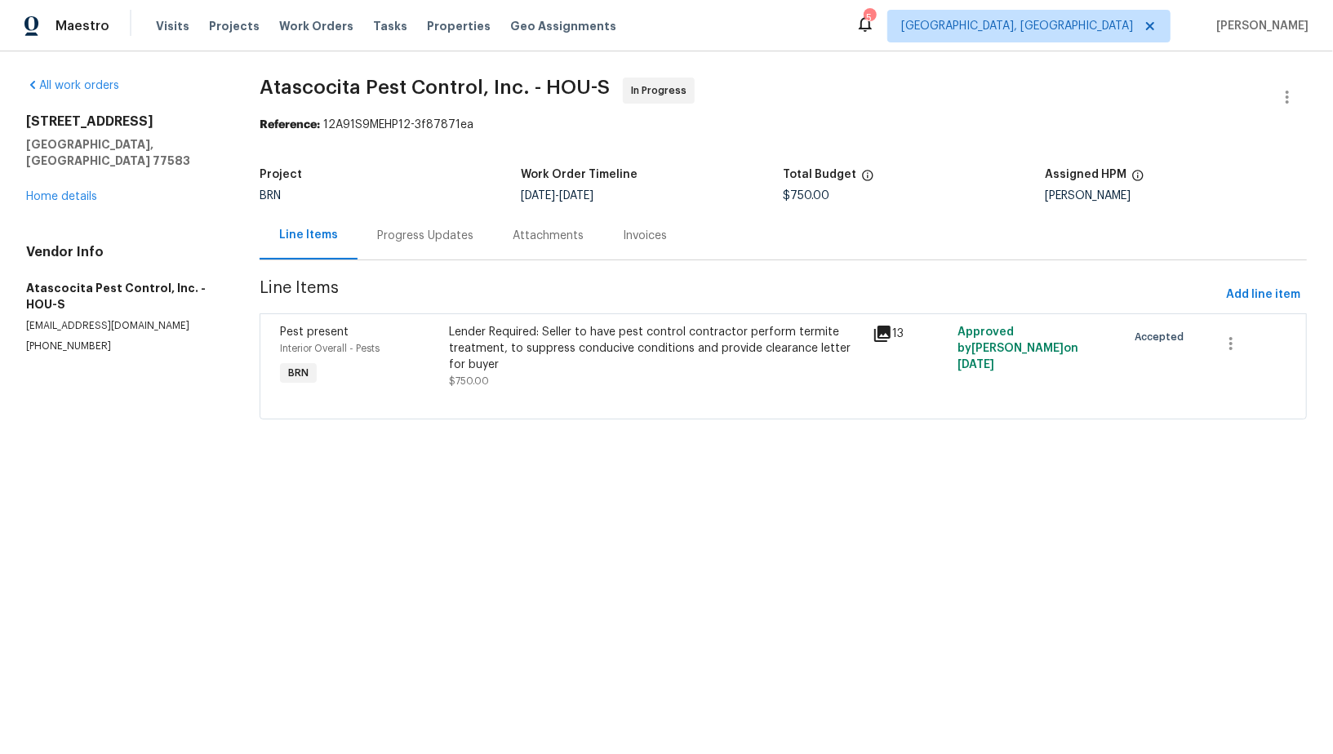
click at [442, 214] on div "Progress Updates" at bounding box center [424, 235] width 135 height 48
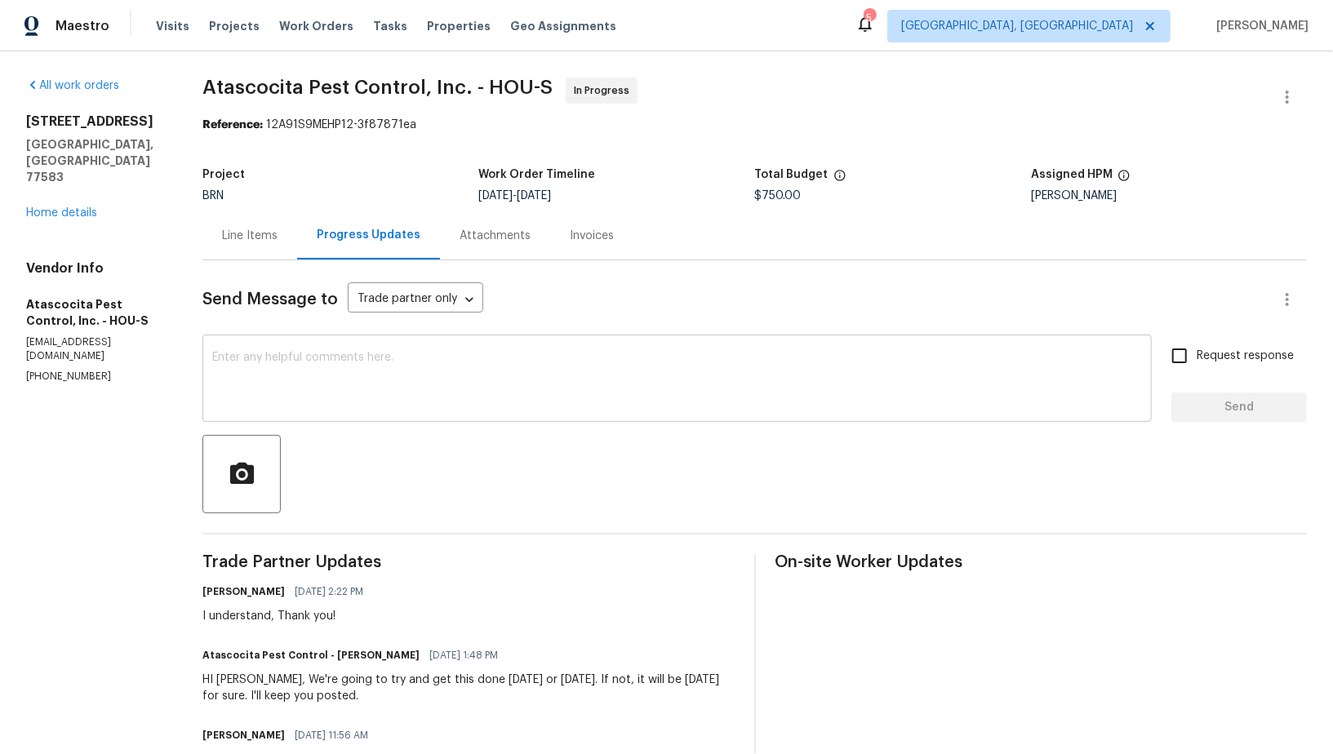
click at [358, 383] on textarea at bounding box center [677, 380] width 930 height 57
drag, startPoint x: 360, startPoint y: 655, endPoint x: 319, endPoint y: 653, distance: 40.8
click at [319, 653] on h6 "Atascocita Pest Control - Reginald Williams" at bounding box center [310, 655] width 217 height 16
copy h6 "Reginald"
click at [284, 360] on textarea "Hello" at bounding box center [677, 380] width 930 height 57
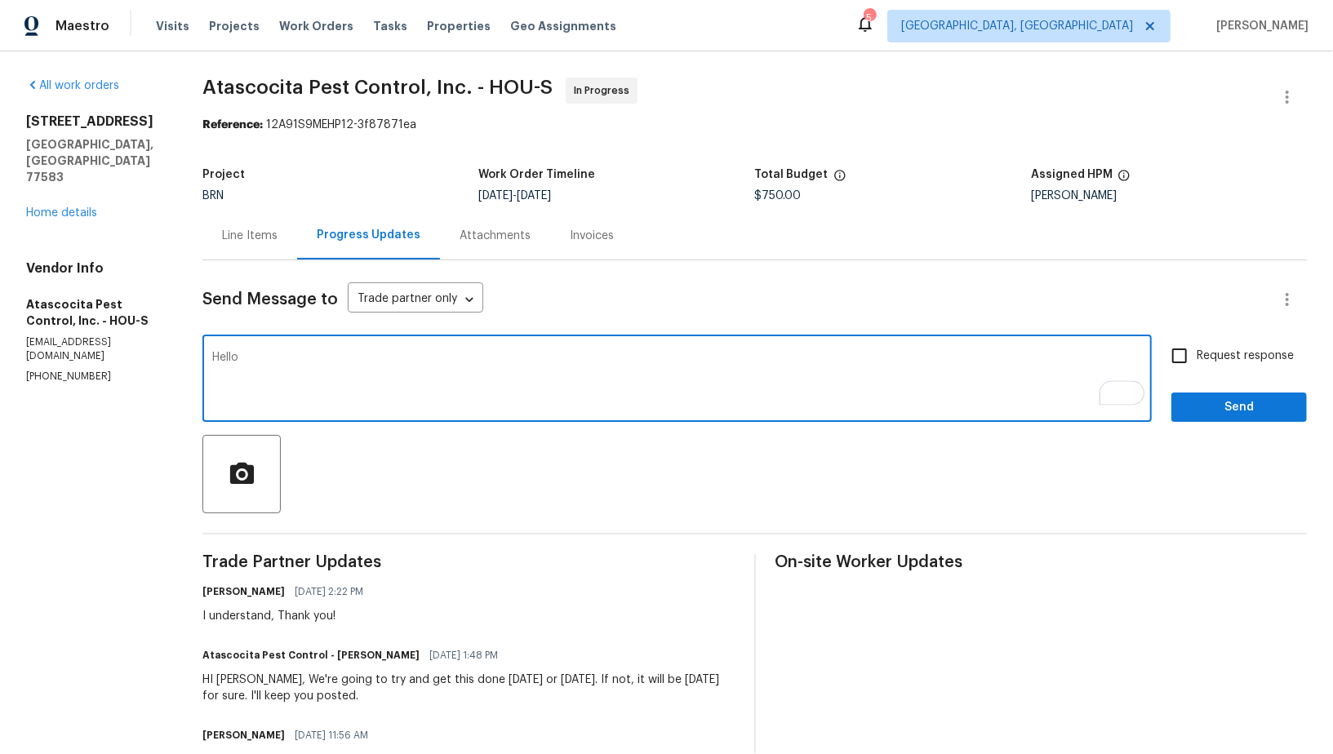
paste textarea "Reginald"
type textarea "Hello Reginald, Just wanted to check if you have completed the treatment on the…"
paste textarea "Hello Reginald, I just wanted to check if the treatment was completed over the …"
click at [212, 373] on textarea "Hello Reginald, I just wanted to check if the treatment was completed over the …" at bounding box center [677, 380] width 930 height 57
type textarea "Hello Reginald, I just wanted to check if the treatment was completed over the …"
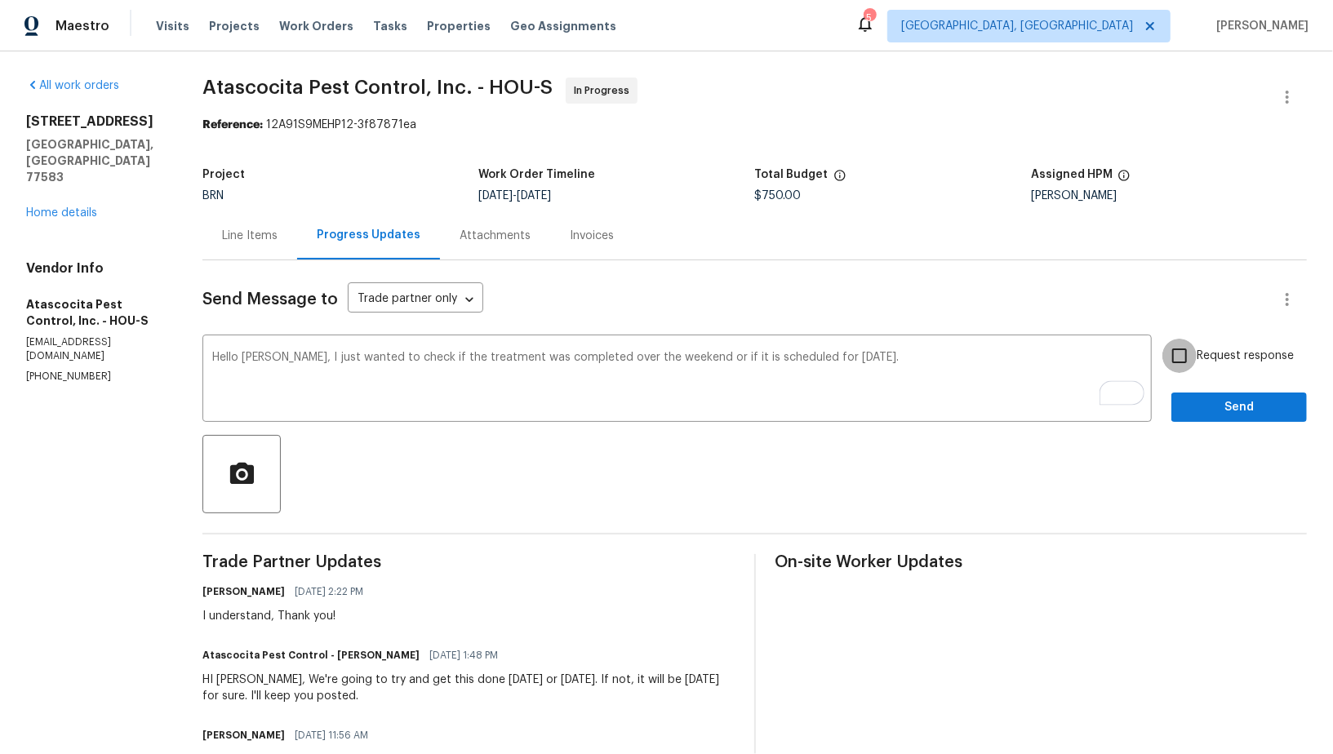
click at [1173, 364] on input "Request response" at bounding box center [1179, 356] width 34 height 34
checkbox input "true"
click at [1206, 419] on button "Send" at bounding box center [1238, 408] width 135 height 30
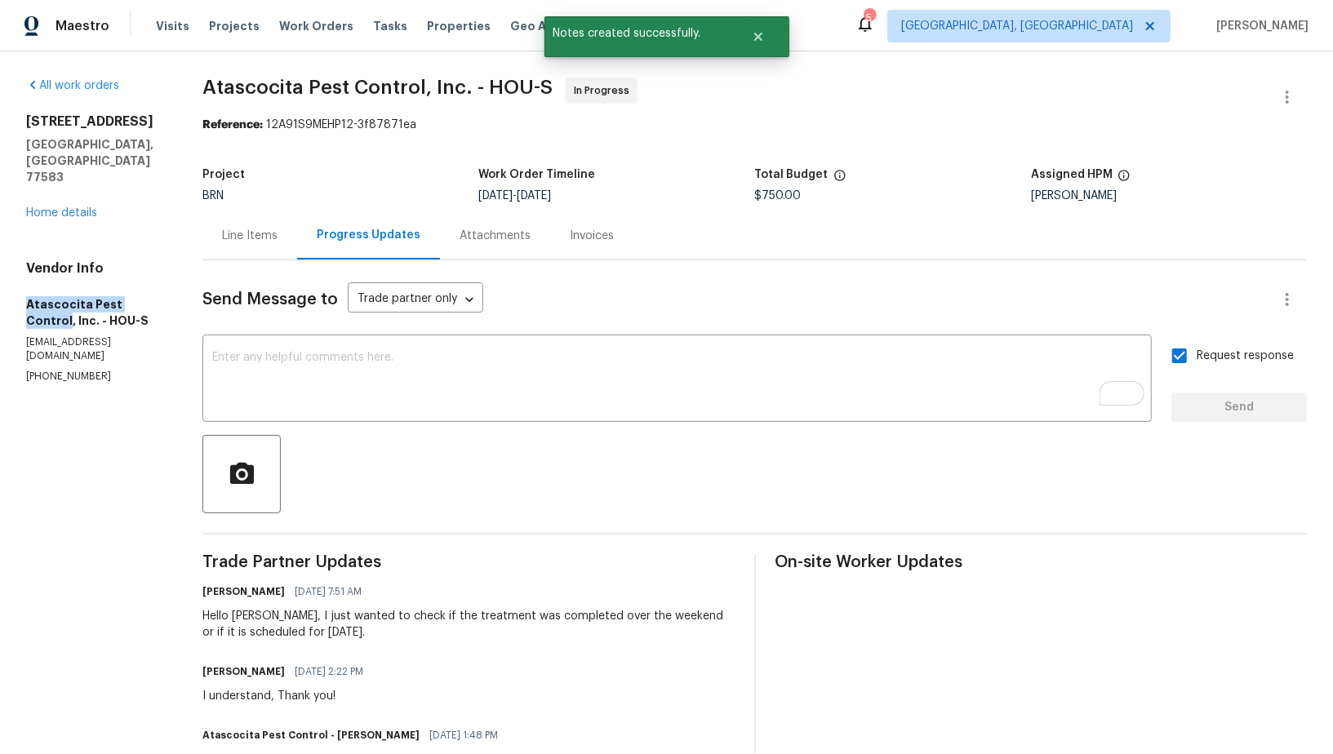
drag, startPoint x: 14, startPoint y: 290, endPoint x: 156, endPoint y: 287, distance: 142.0
click at [156, 287] on div "All work orders 5721 Richfield Park Ct Rosharon, TX 77583 Home details Vendor I…" at bounding box center [666, 496] width 1333 height 891
copy h5 "Atascocita Pest Control"
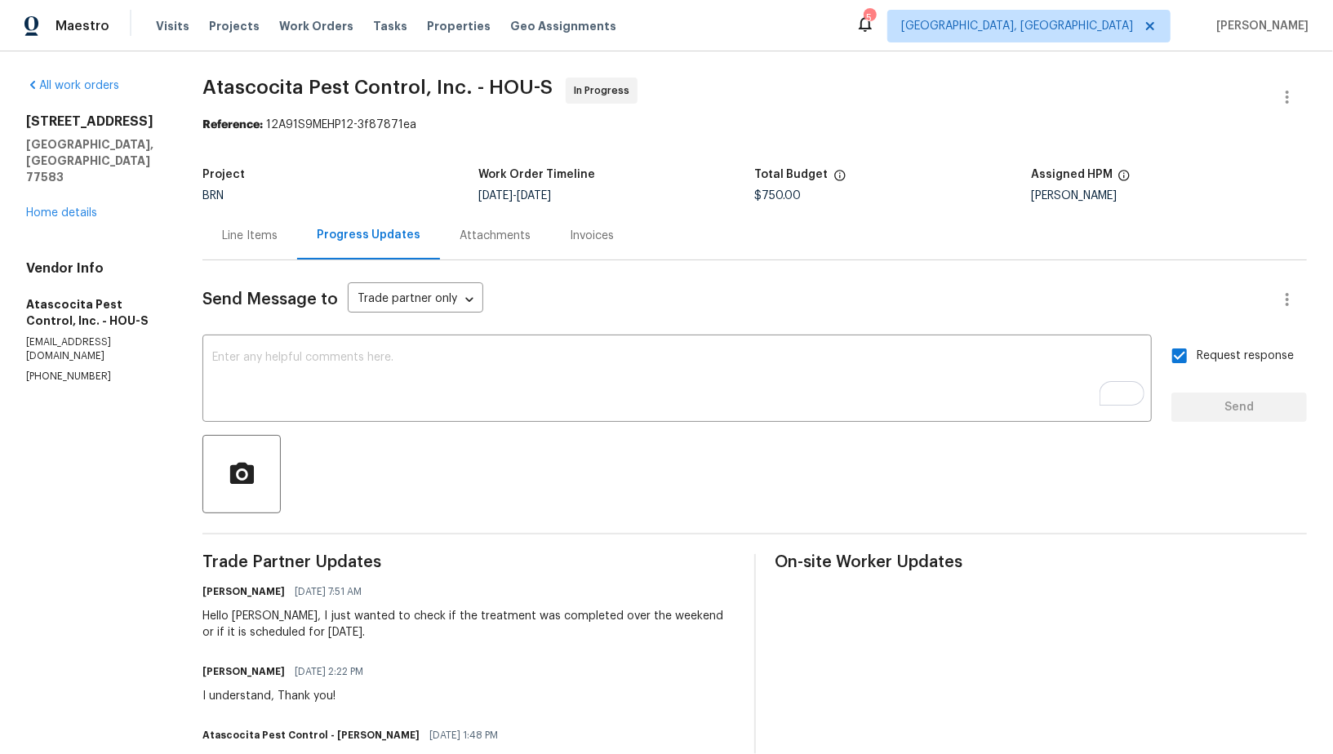
click at [236, 255] on div "Line Items" at bounding box center [249, 235] width 95 height 48
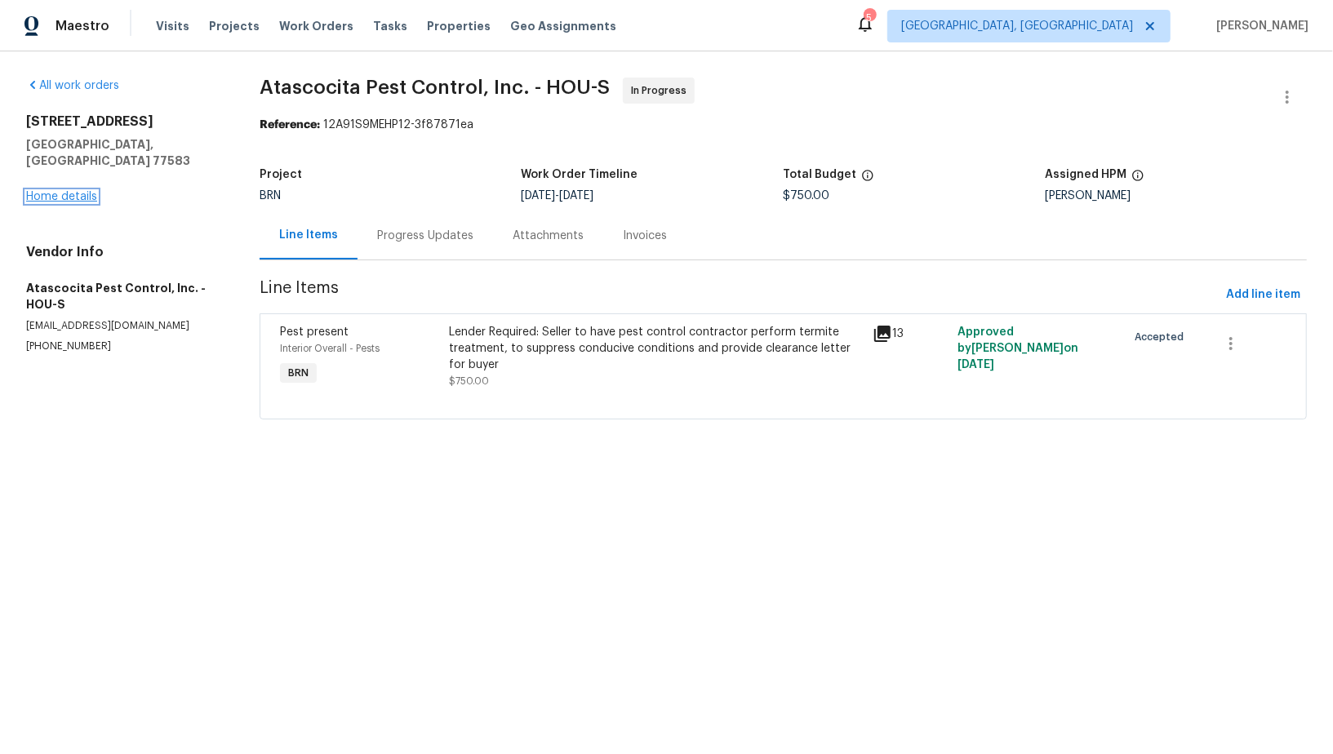
click at [74, 191] on link "Home details" at bounding box center [61, 196] width 71 height 11
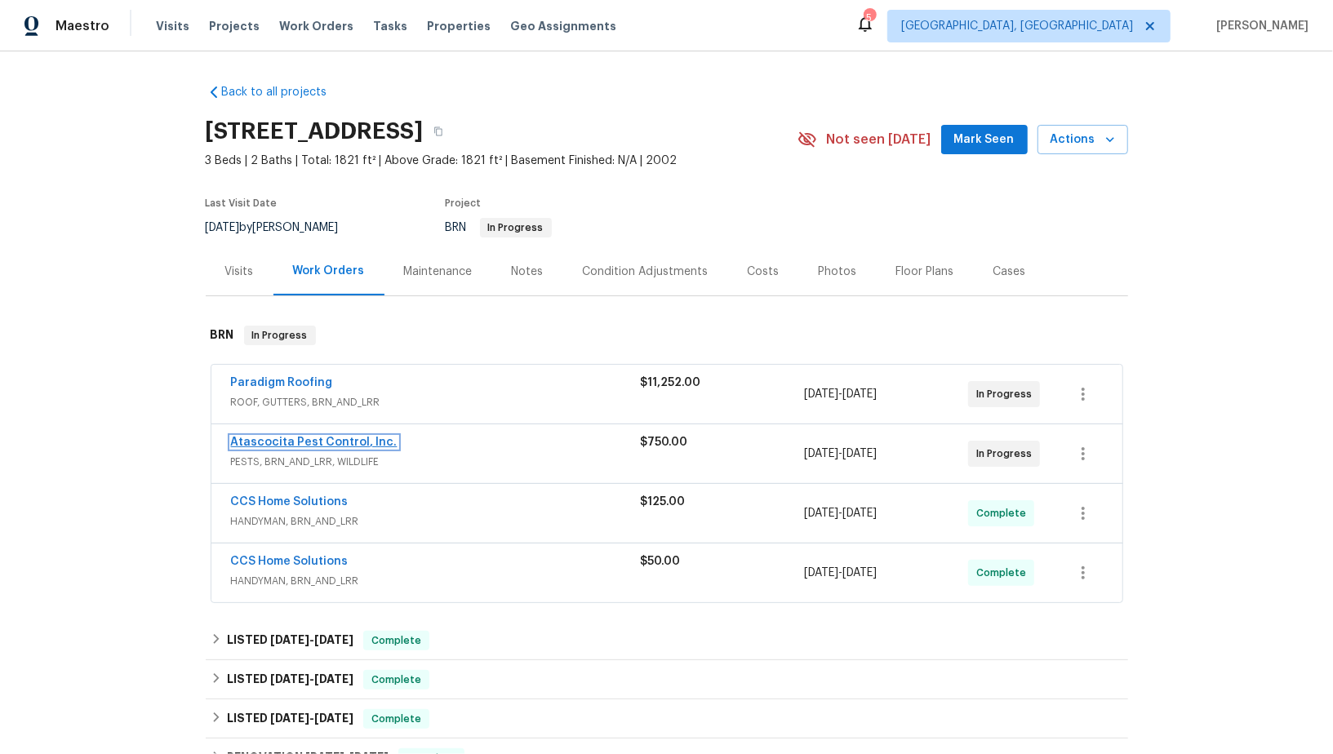
click at [308, 442] on link "Atascocita Pest Control, Inc." at bounding box center [314, 442] width 166 height 11
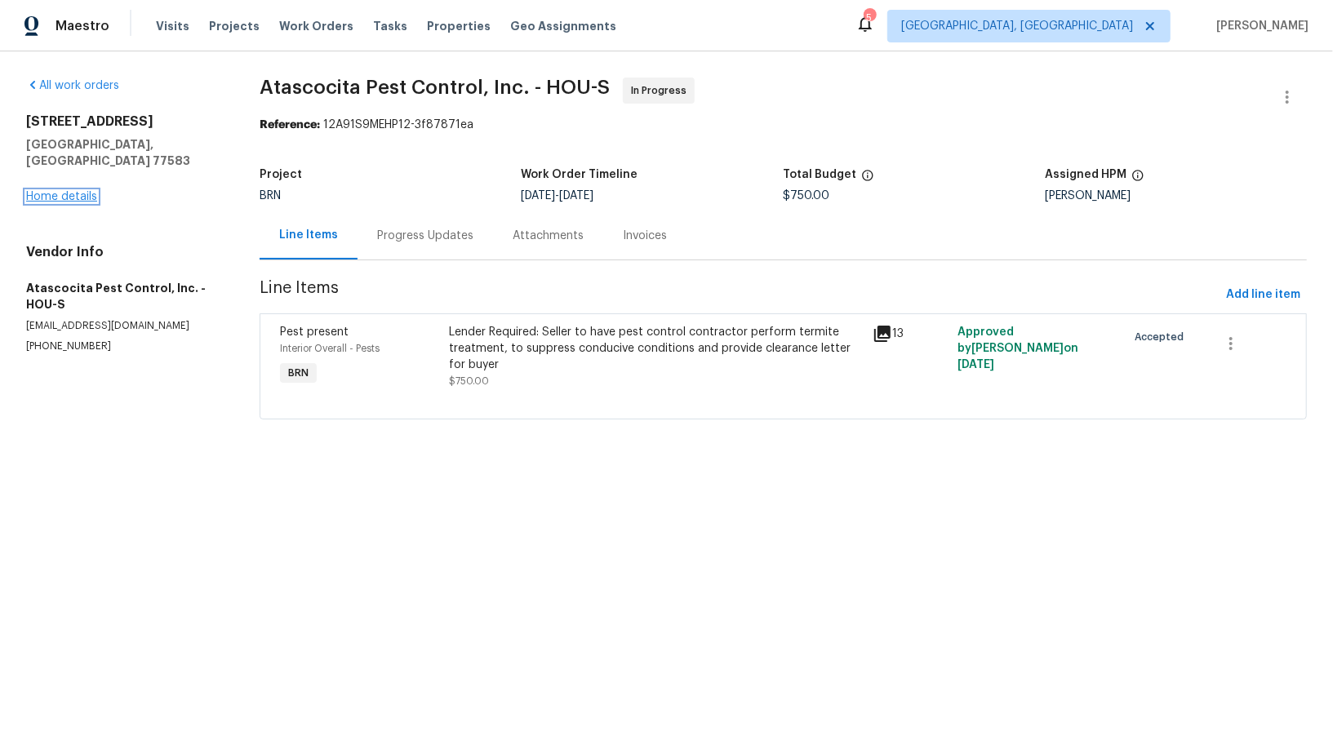
click at [93, 191] on link "Home details" at bounding box center [61, 196] width 71 height 11
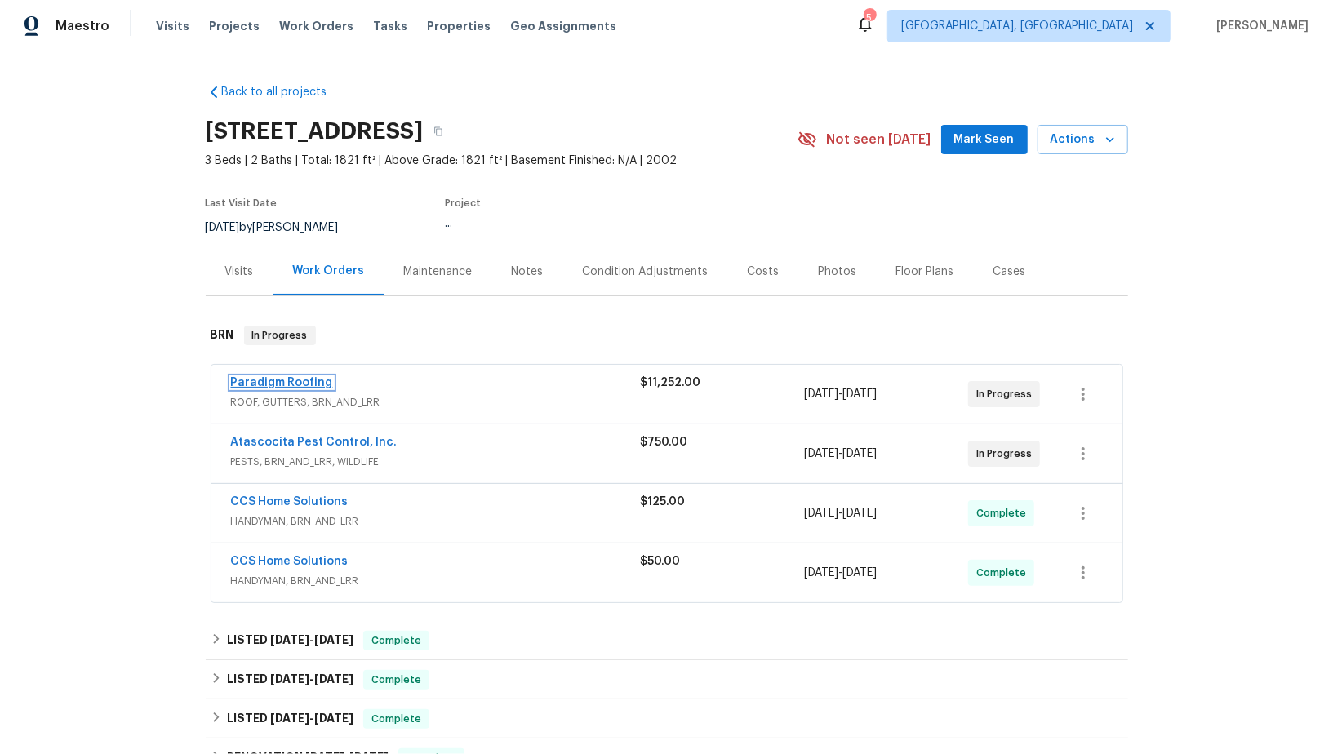
click at [311, 384] on link "Paradigm Roofing" at bounding box center [282, 382] width 102 height 11
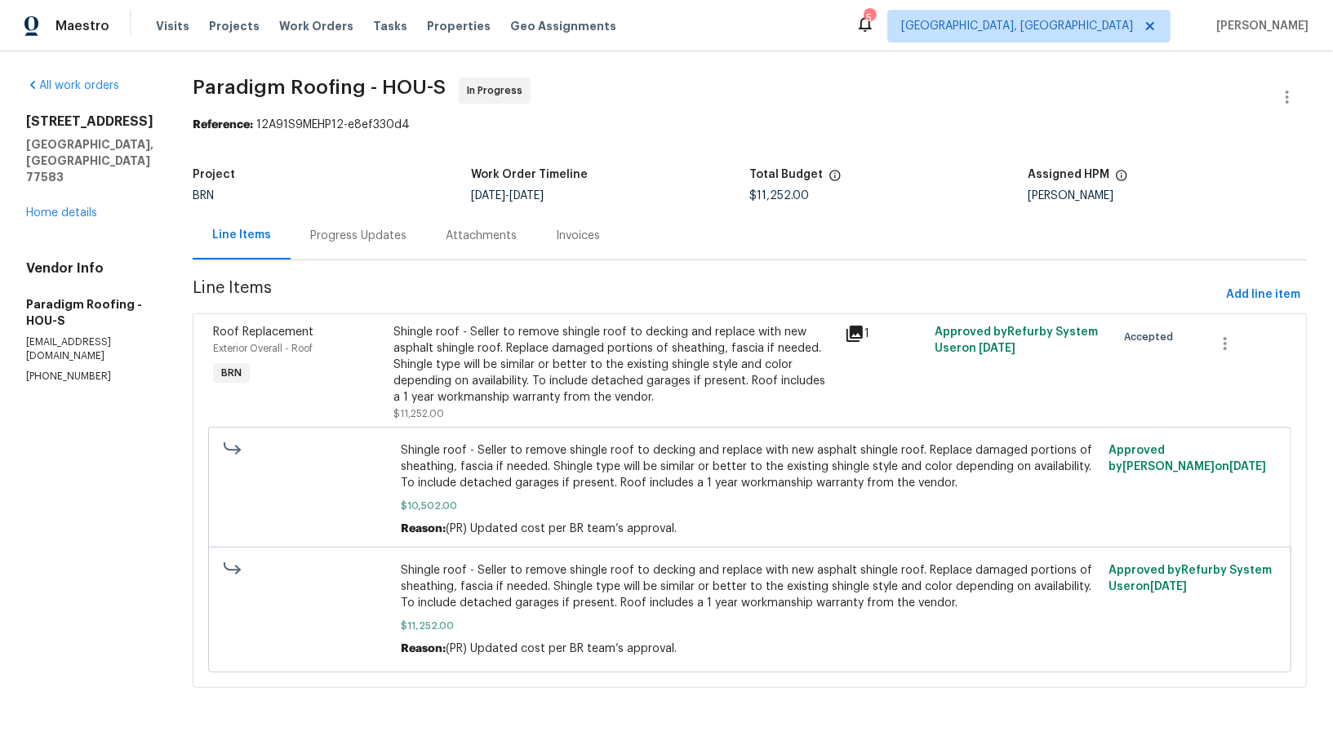
click at [379, 248] on div "Progress Updates" at bounding box center [358, 235] width 135 height 48
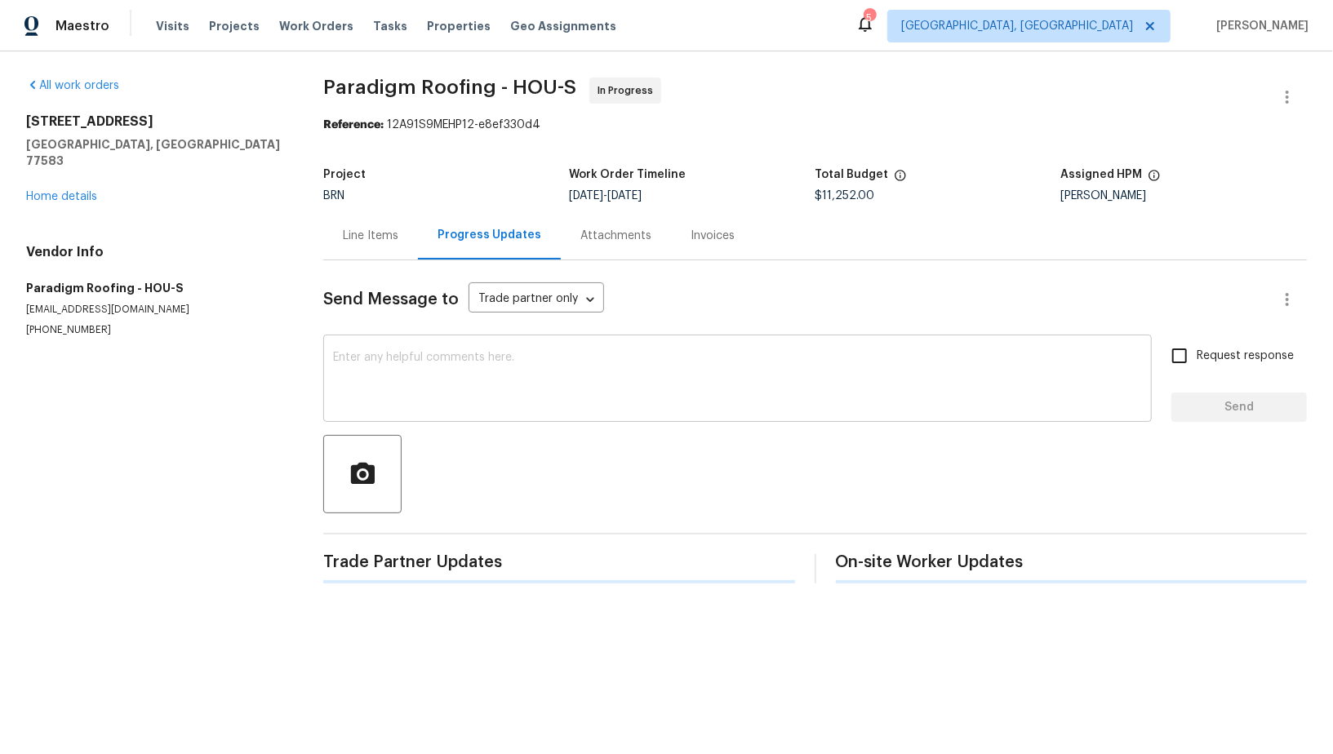
click at [450, 408] on textarea at bounding box center [737, 380] width 809 height 57
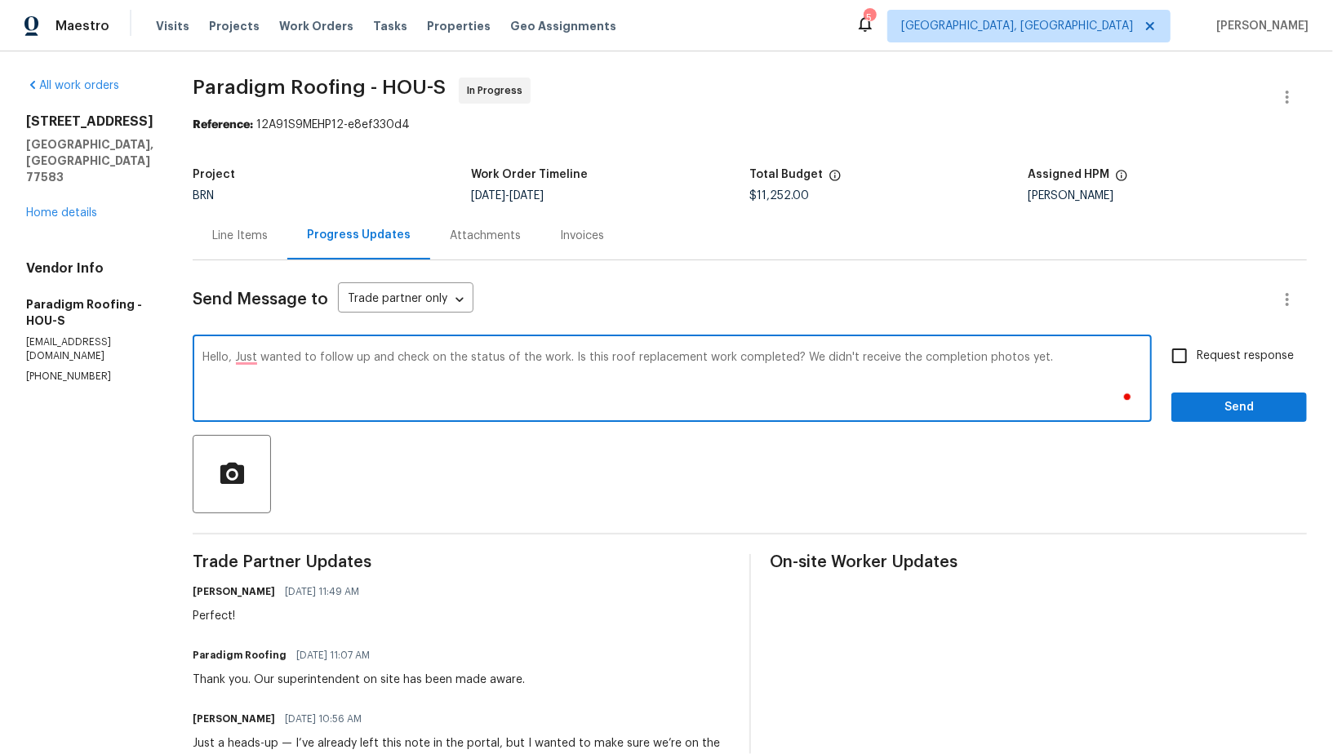
type textarea "Hello, Just wanted to follow up and check on the status of the work. Is this ro…"
click at [1183, 357] on input "Request response" at bounding box center [1179, 356] width 34 height 34
checkbox input "true"
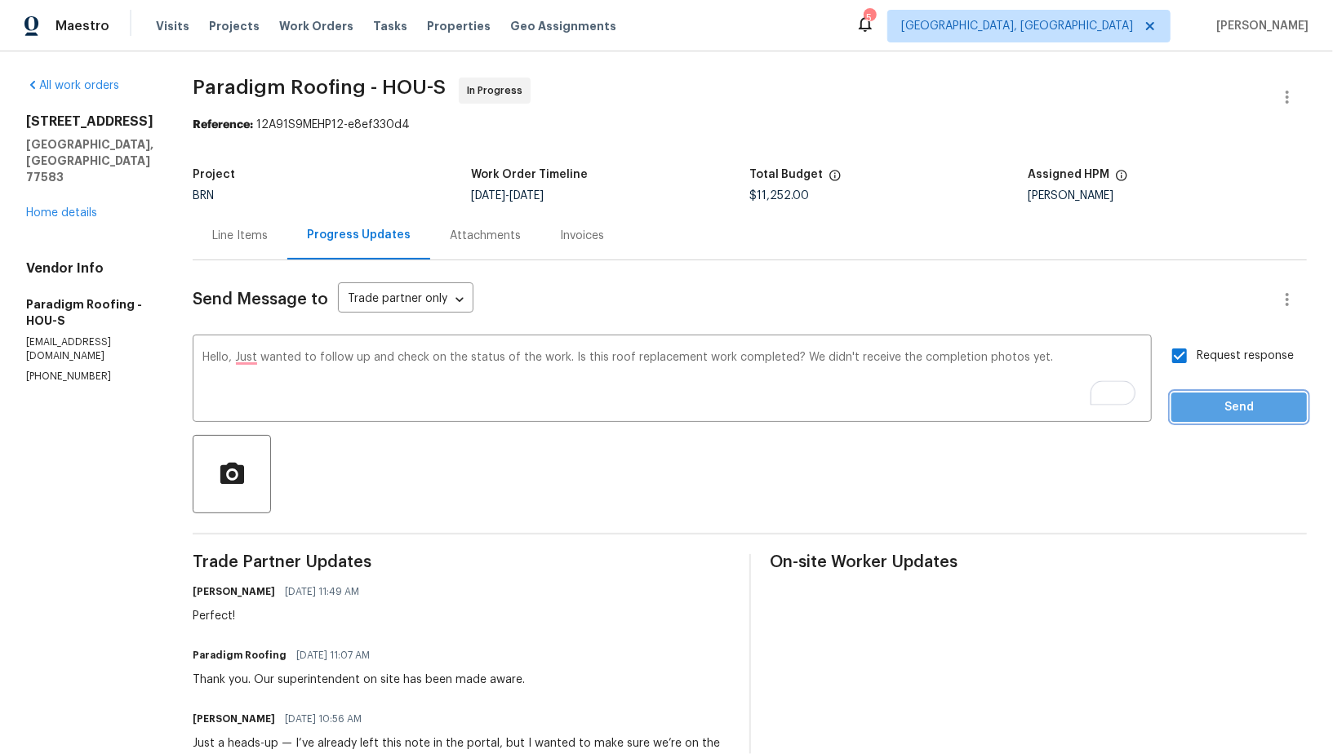
click at [1218, 406] on span "Send" at bounding box center [1238, 407] width 109 height 20
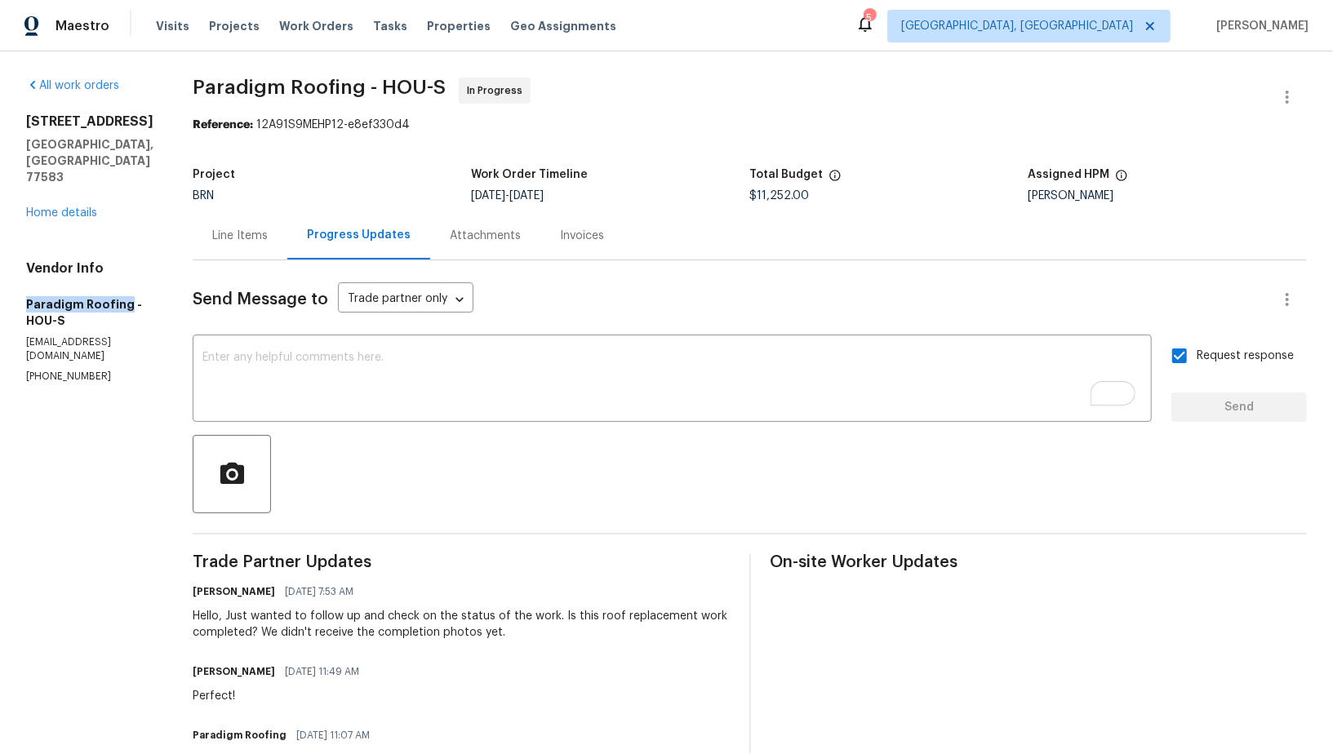
drag, startPoint x: 8, startPoint y: 286, endPoint x: 122, endPoint y: 290, distance: 114.3
copy h5 "Paradigm Roofing"
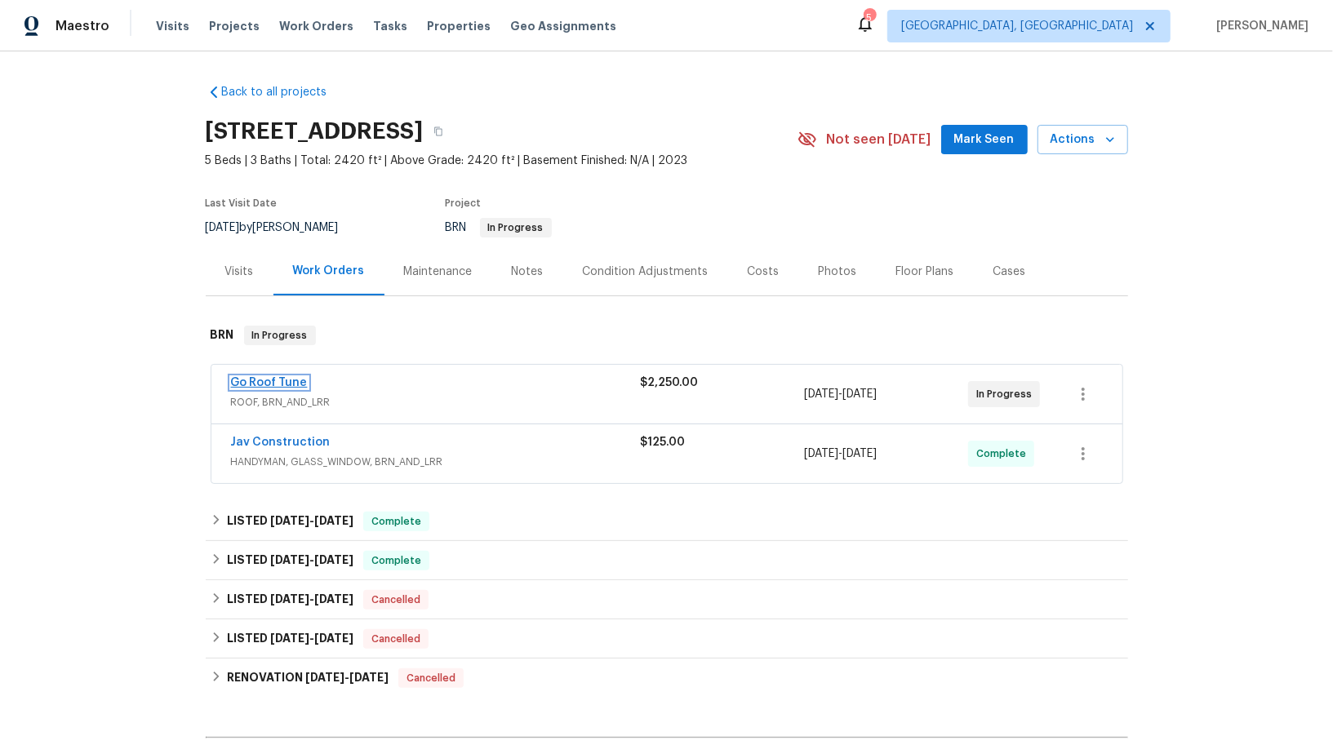
click at [266, 379] on link "Go Roof Tune" at bounding box center [269, 382] width 77 height 11
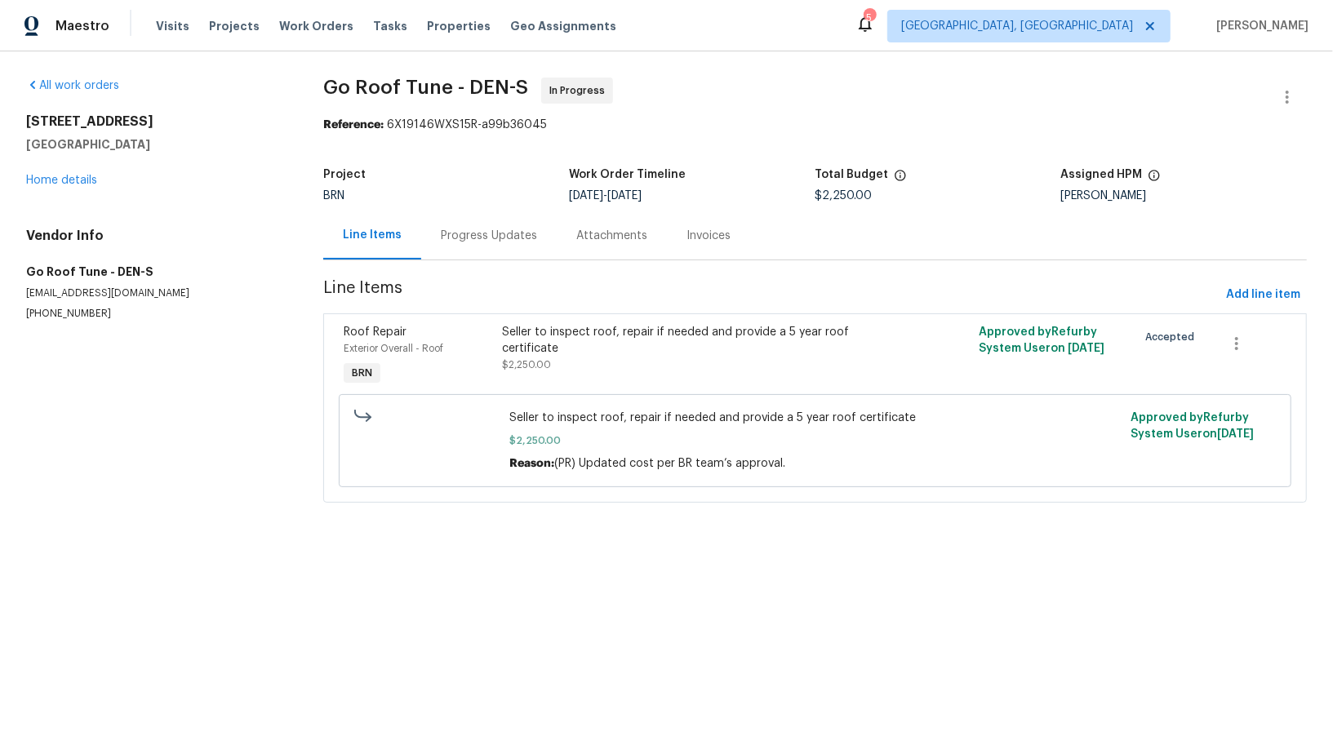
click at [454, 247] on div "Progress Updates" at bounding box center [488, 235] width 135 height 48
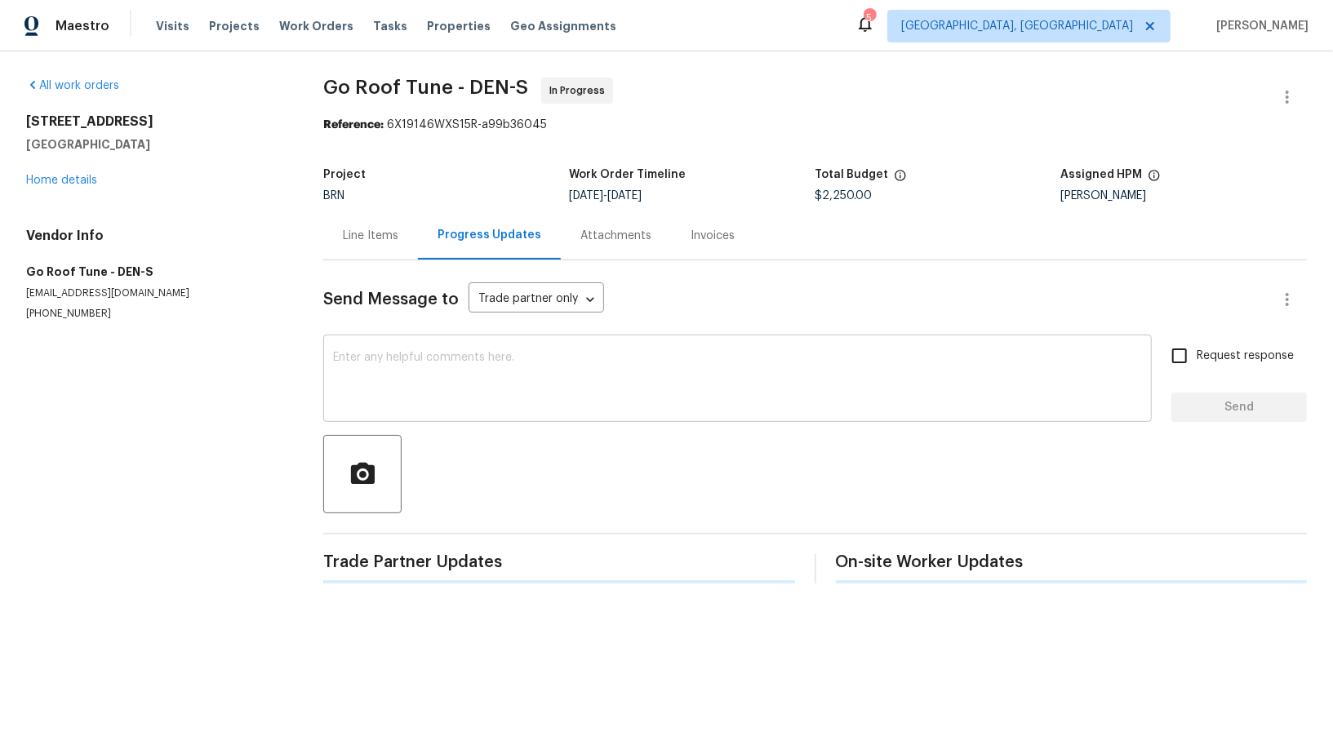
click at [391, 365] on textarea at bounding box center [737, 380] width 809 height 57
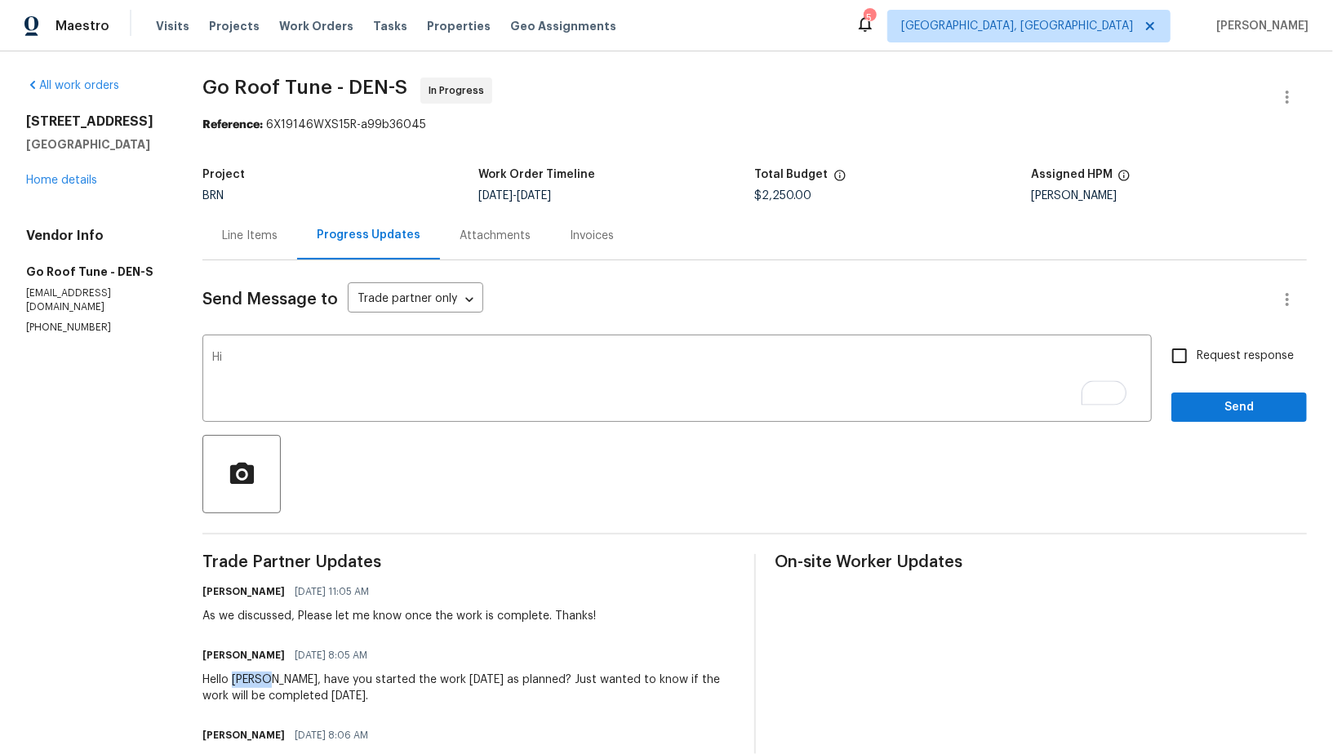
drag, startPoint x: 247, startPoint y: 680, endPoint x: 280, endPoint y: 679, distance: 32.7
click at [279, 679] on div "Hello [PERSON_NAME], have you started the work [DATE] as planned? Just wanted t…" at bounding box center [467, 688] width 531 height 33
copy div "[PERSON_NAME]"
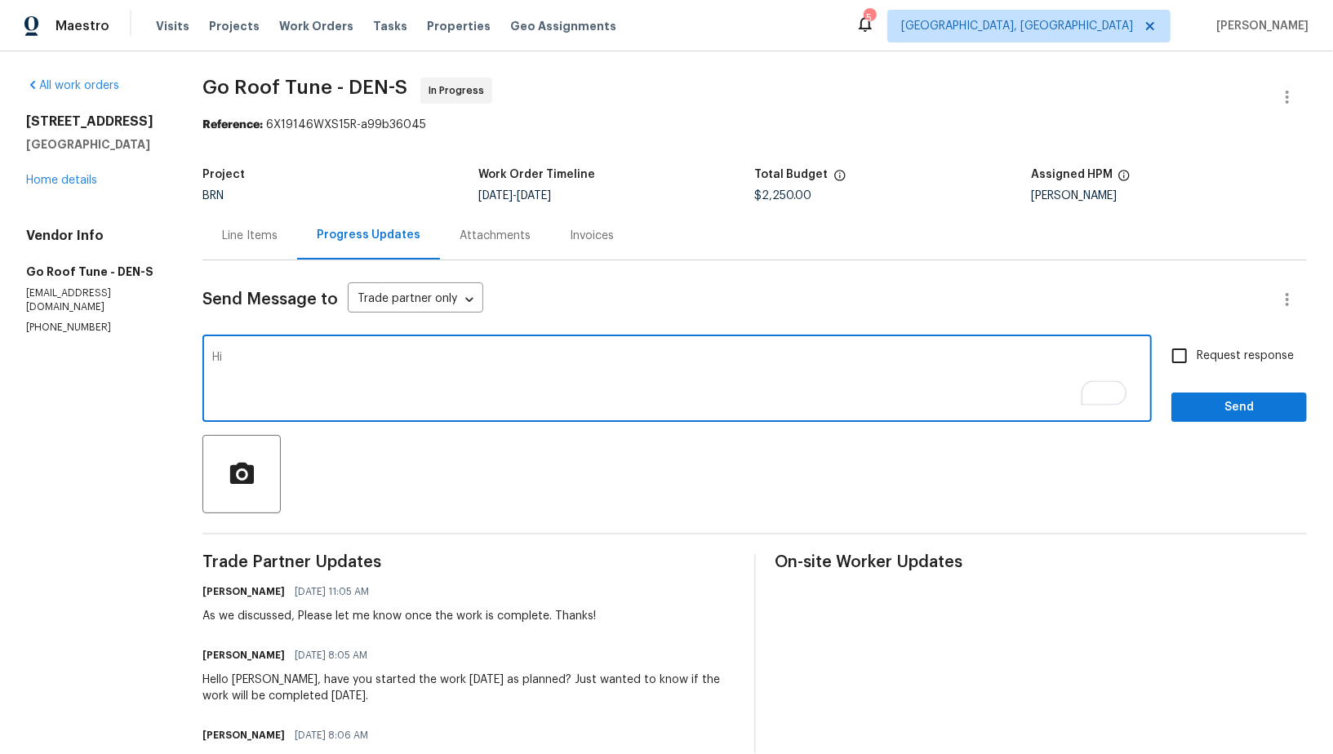
click at [263, 379] on textarea "Hi" at bounding box center [677, 380] width 930 height 57
paste textarea "Evelyn"
type textarea "Hi Evelyn, I wanted to follow up and check on the completion photos. It is not …"
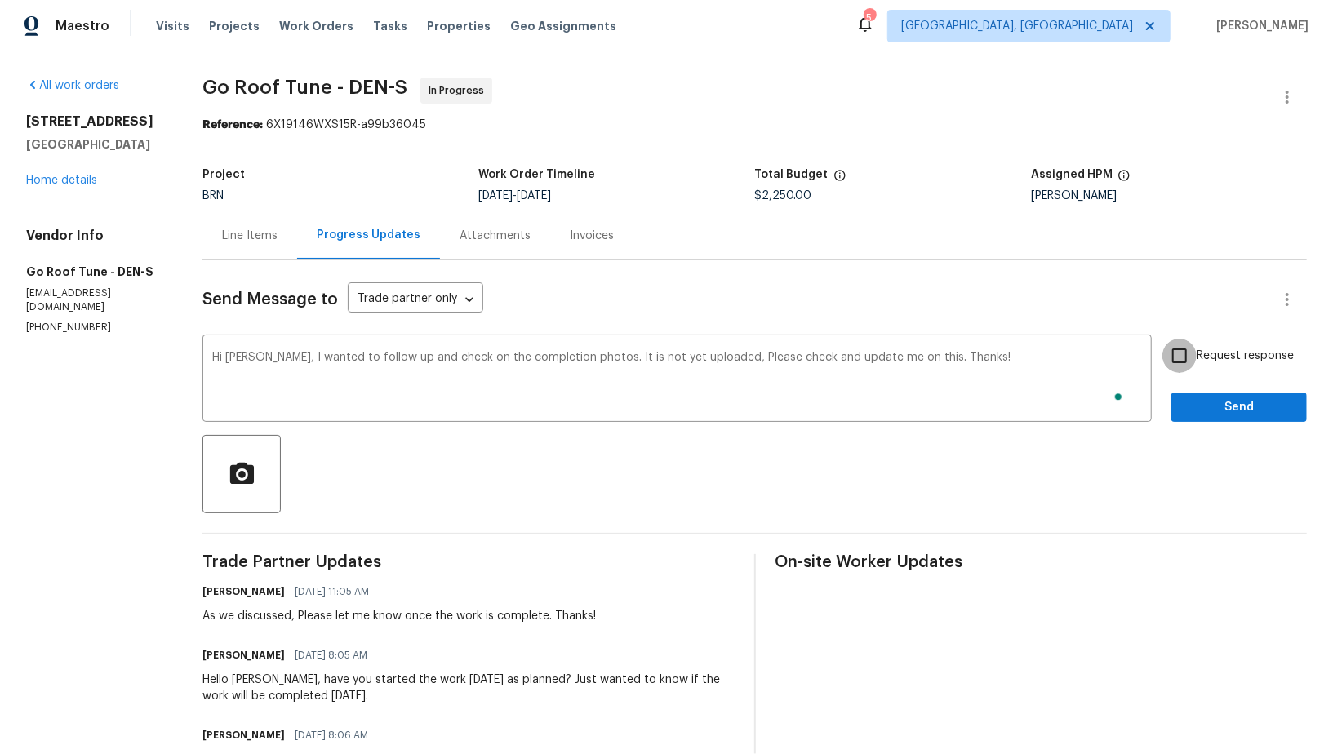
click at [1173, 346] on input "Request response" at bounding box center [1179, 356] width 34 height 34
checkbox input "true"
click at [1231, 397] on span "Send" at bounding box center [1238, 407] width 109 height 20
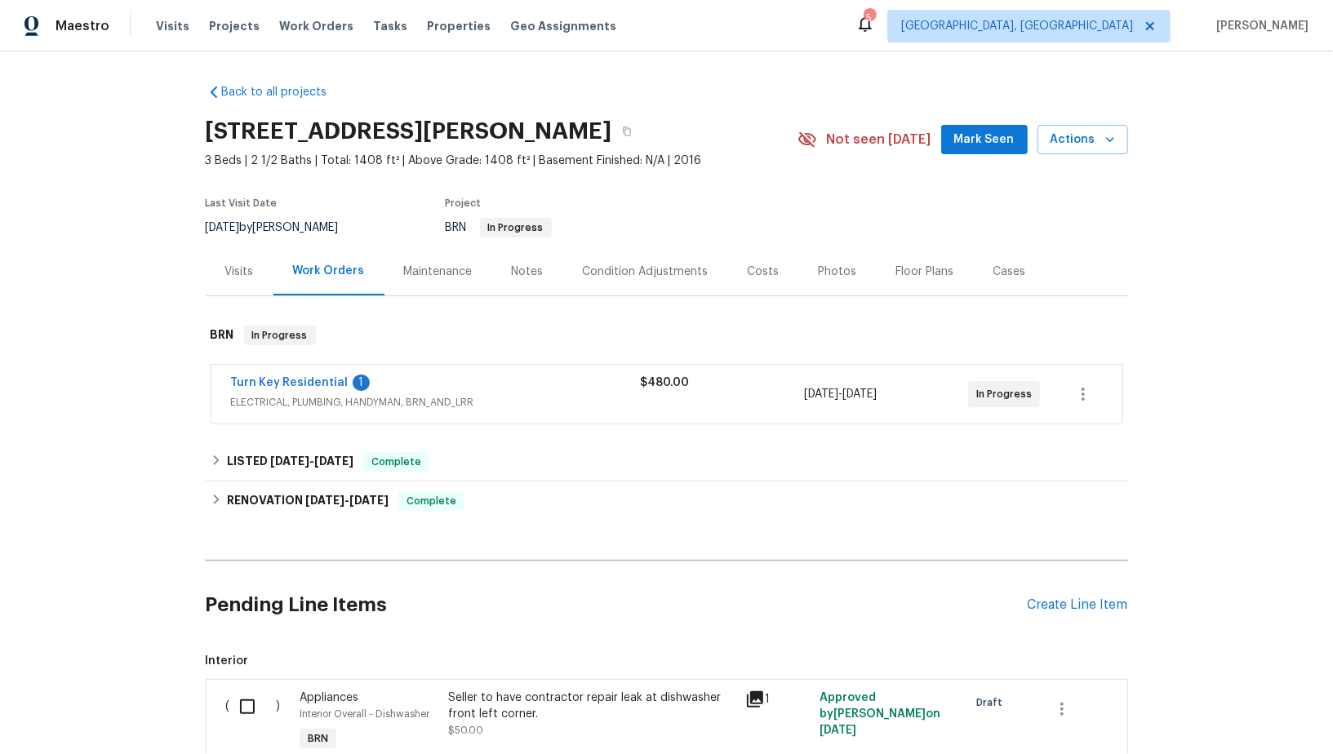
click at [310, 392] on div "Turn Key Residential 1" at bounding box center [436, 385] width 410 height 20
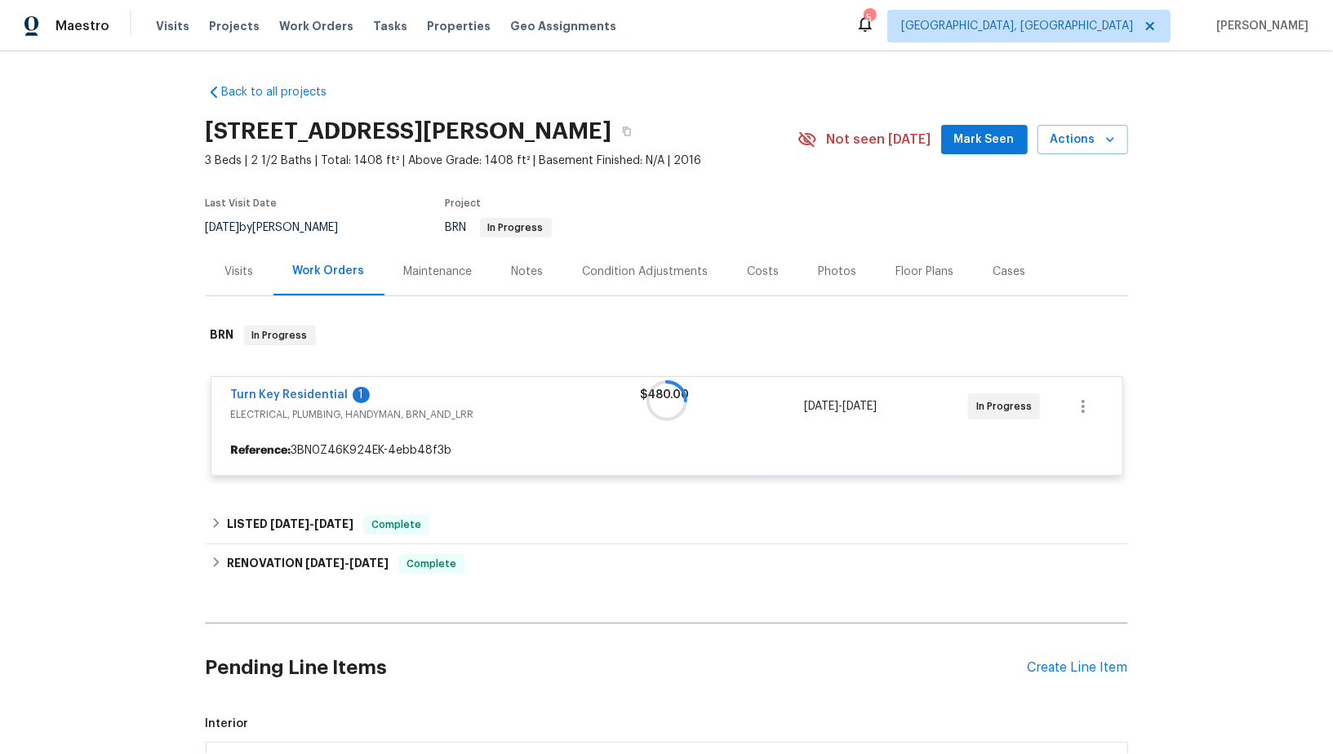
click at [282, 389] on div at bounding box center [667, 400] width 922 height 183
click at [285, 395] on div at bounding box center [667, 400] width 922 height 183
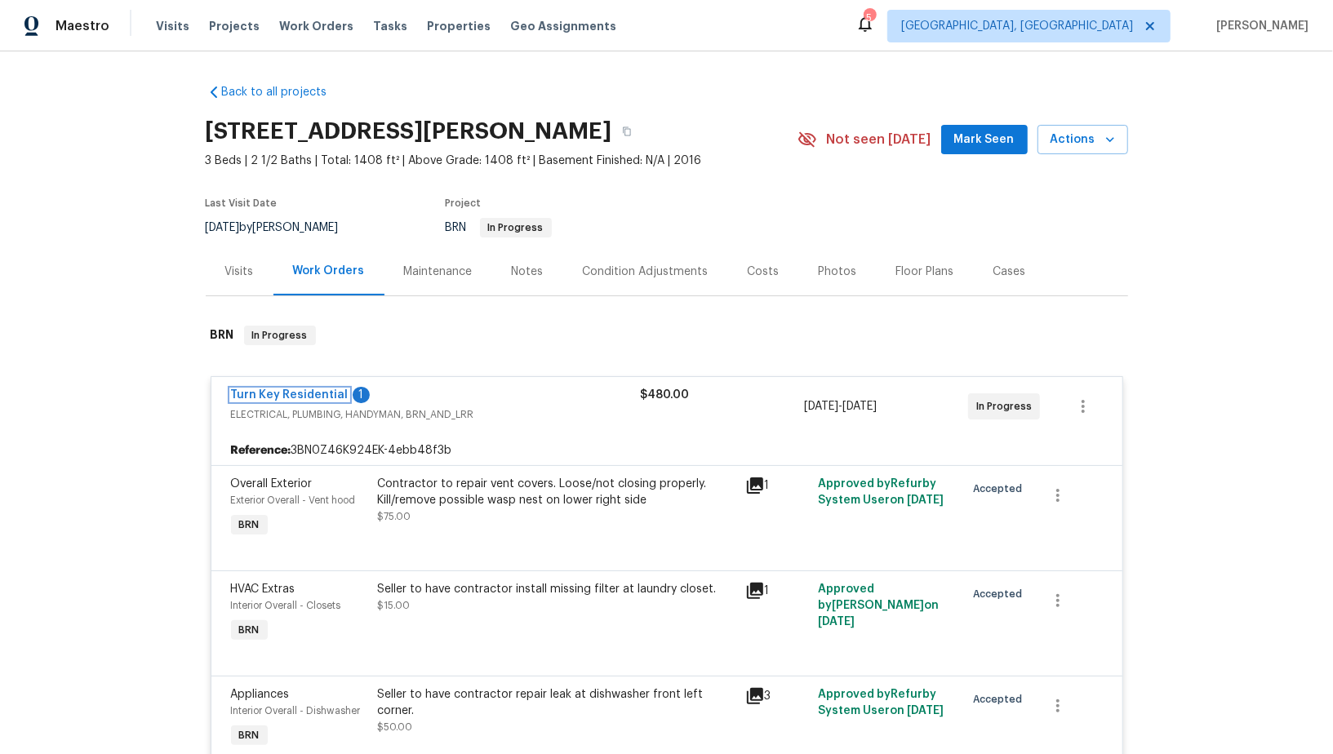
click at [285, 395] on link "Turn Key Residential" at bounding box center [290, 394] width 118 height 11
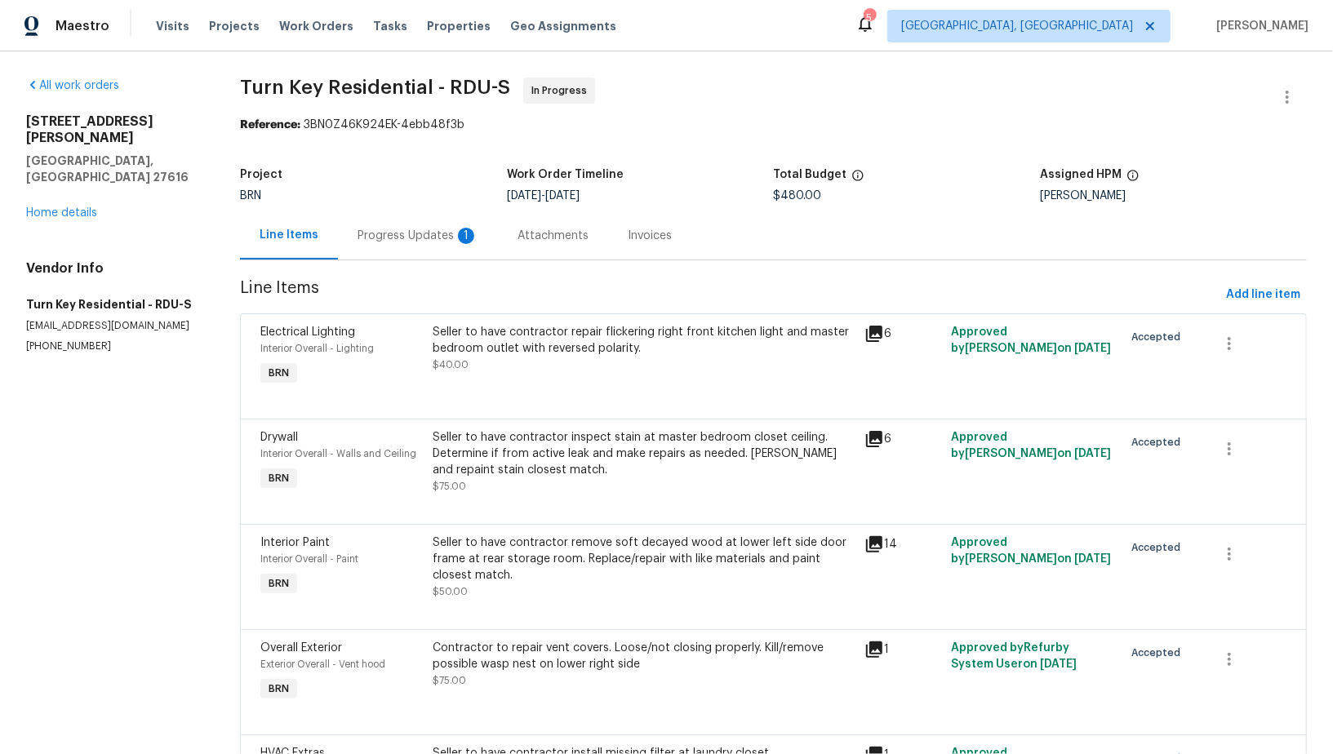
click at [452, 241] on div "Progress Updates 1" at bounding box center [417, 236] width 121 height 16
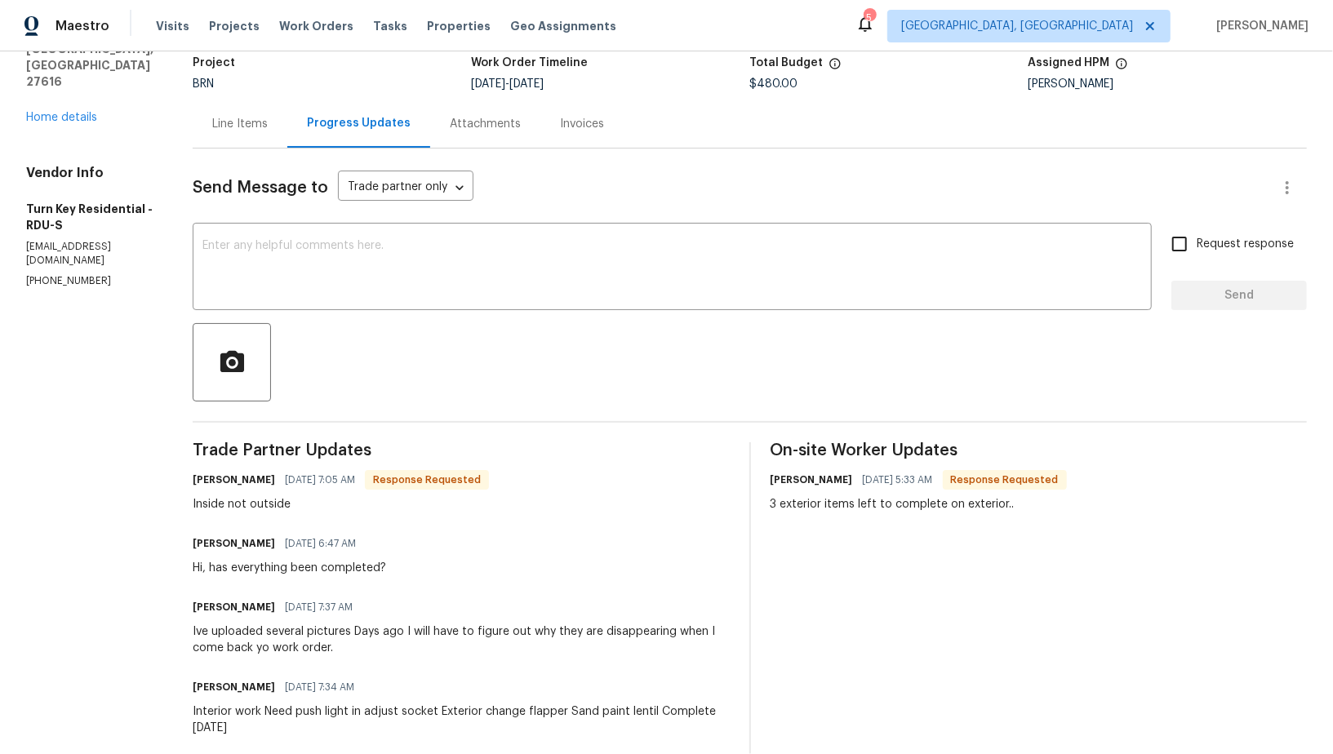
scroll to position [109, 0]
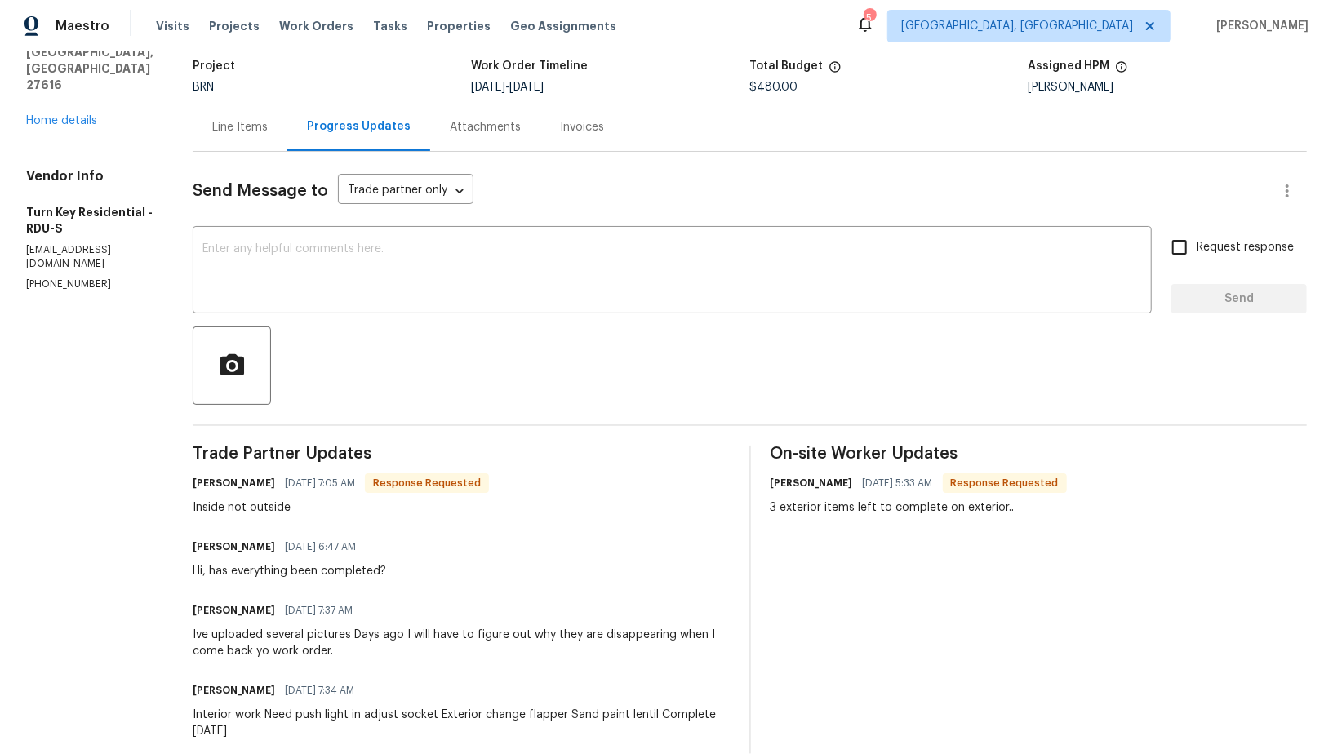
click at [287, 141] on div "Line Items" at bounding box center [240, 127] width 95 height 48
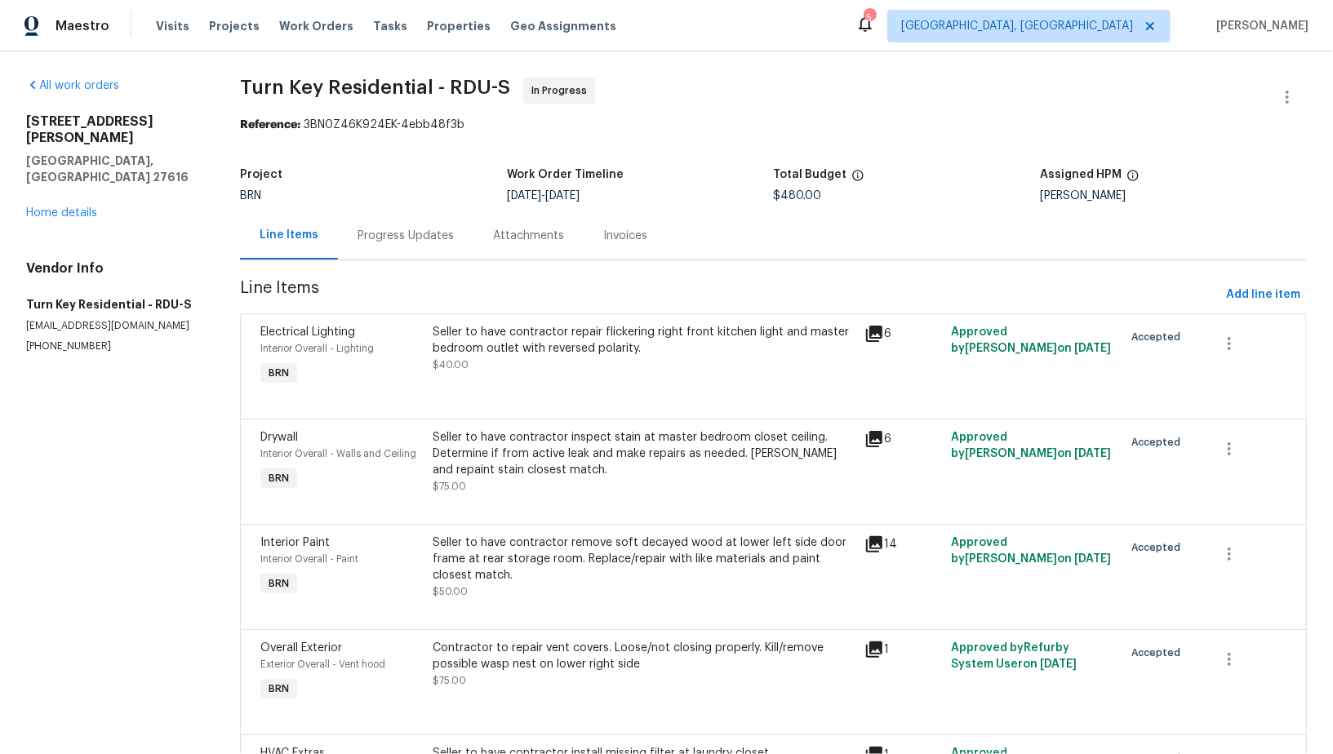
click at [435, 234] on div "Progress Updates" at bounding box center [405, 236] width 96 height 16
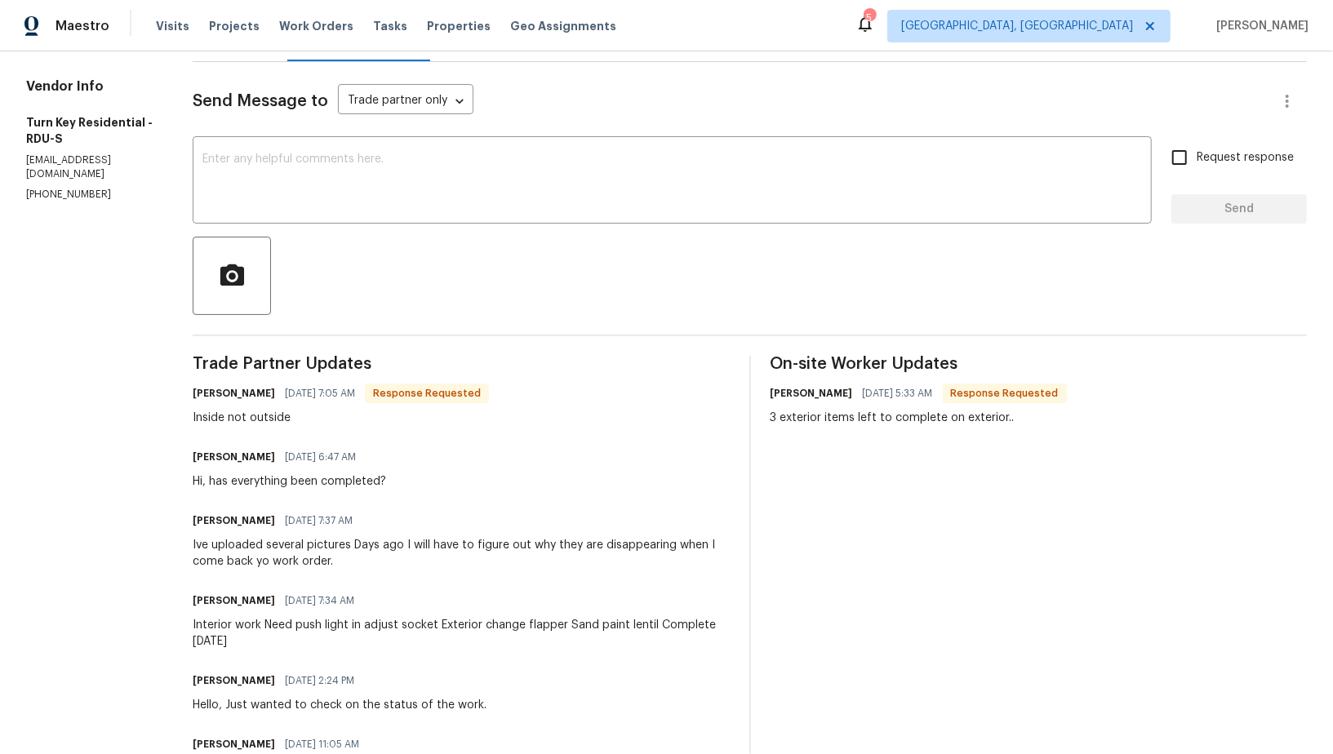
scroll to position [193, 0]
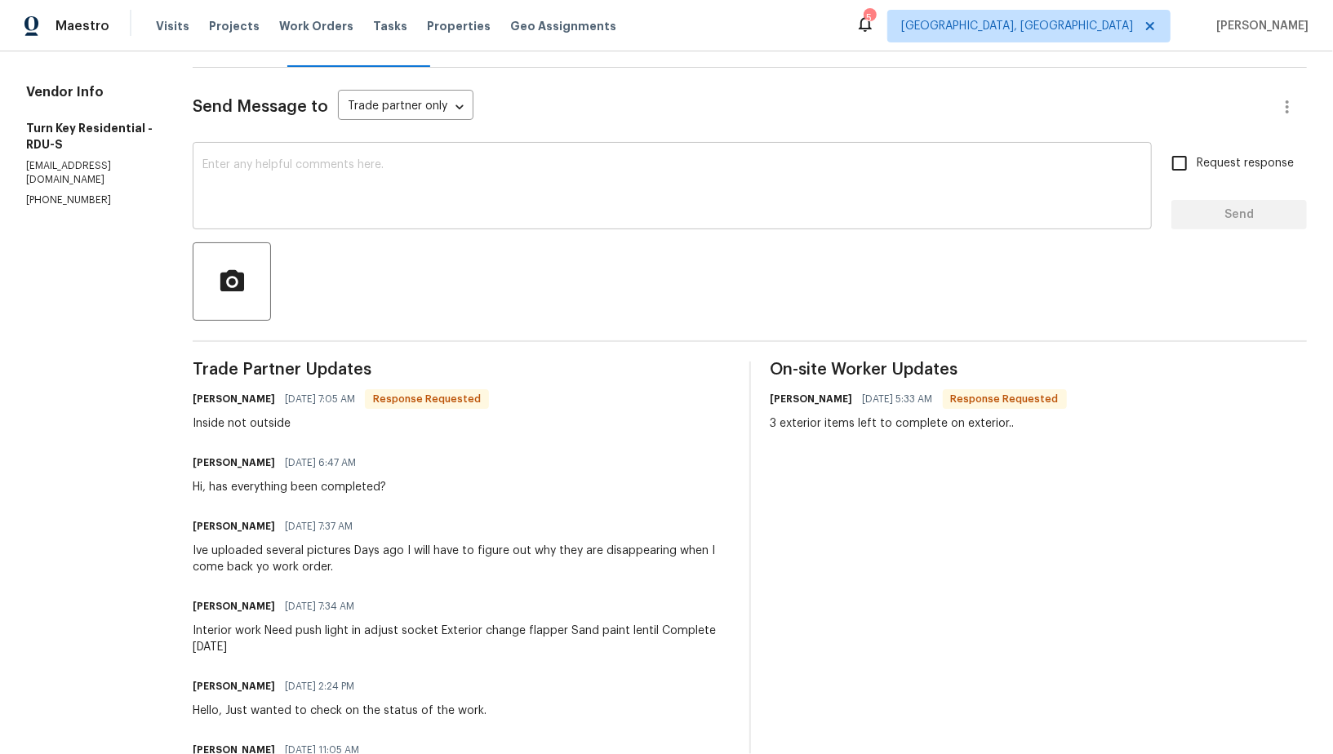
click at [394, 226] on div "x ​" at bounding box center [672, 187] width 959 height 83
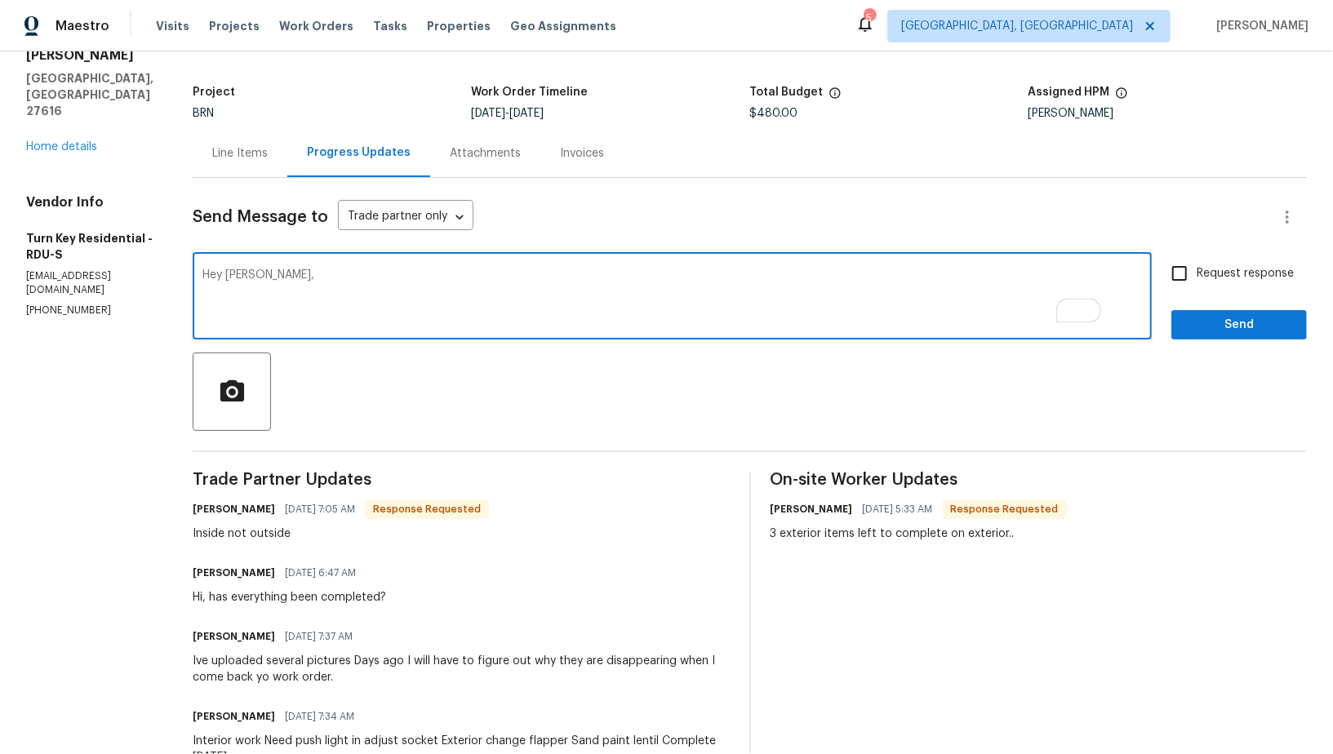
scroll to position [77, 0]
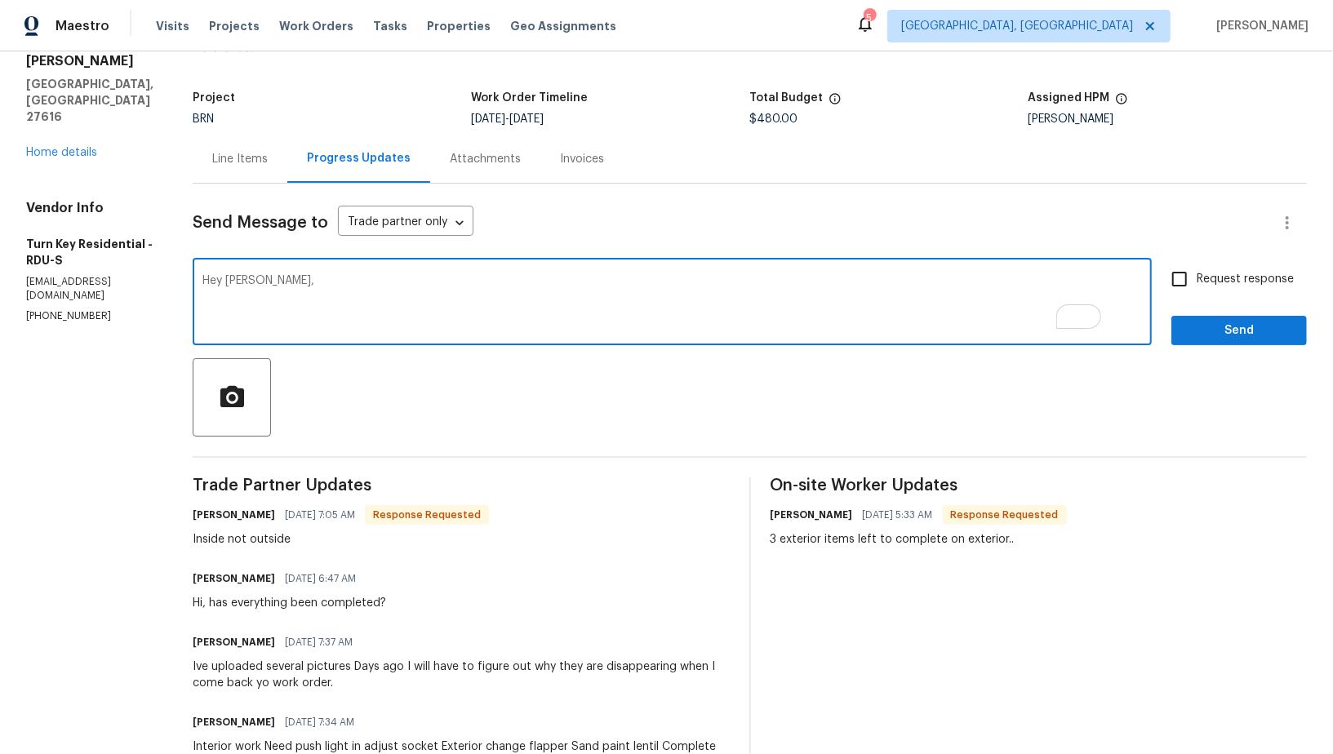
click at [262, 285] on textarea "Hey Maria," at bounding box center [671, 303] width 939 height 57
click at [353, 285] on textarea "Hi Maria," at bounding box center [671, 303] width 939 height 57
click at [362, 279] on textarea "Hi Maria, When will the exterior repairs" at bounding box center [671, 303] width 939 height 57
click at [468, 290] on textarea "Hi Maria, When will the exterior repairs" at bounding box center [671, 303] width 939 height 57
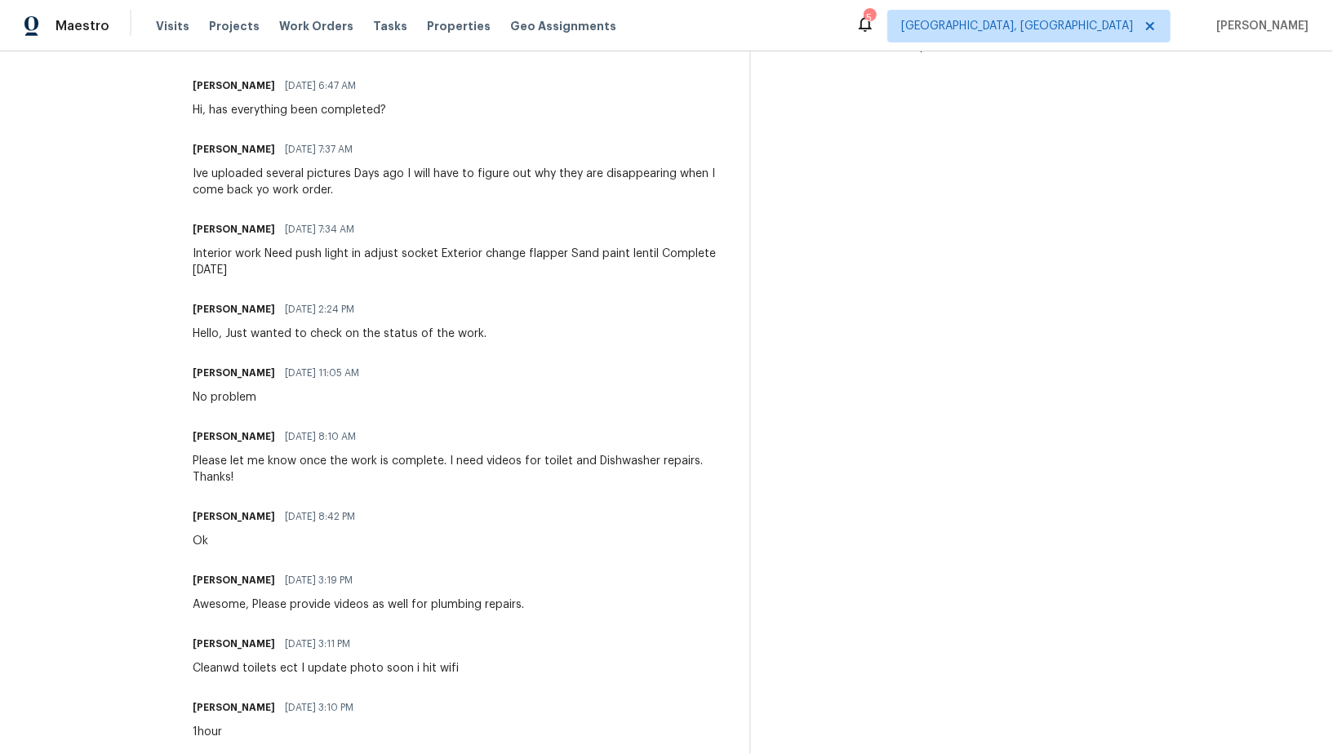
scroll to position [0, 0]
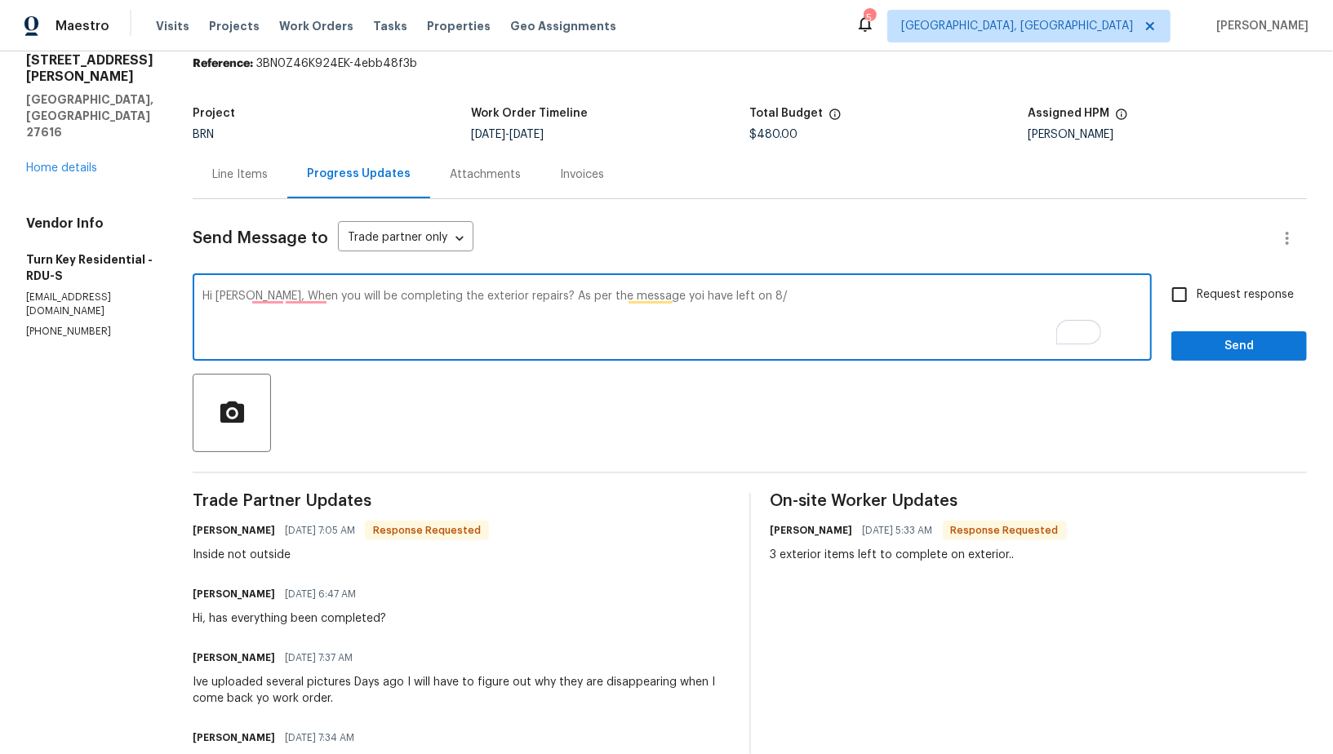
drag, startPoint x: 562, startPoint y: 294, endPoint x: 758, endPoint y: 313, distance: 196.8
click at [758, 313] on textarea "Hi Maria, When you will be completing the exterior repairs? As per the message …" at bounding box center [671, 319] width 939 height 57
type textarea "Hi Maria, When you will be completing the exterior repairs? You have mentioned …"
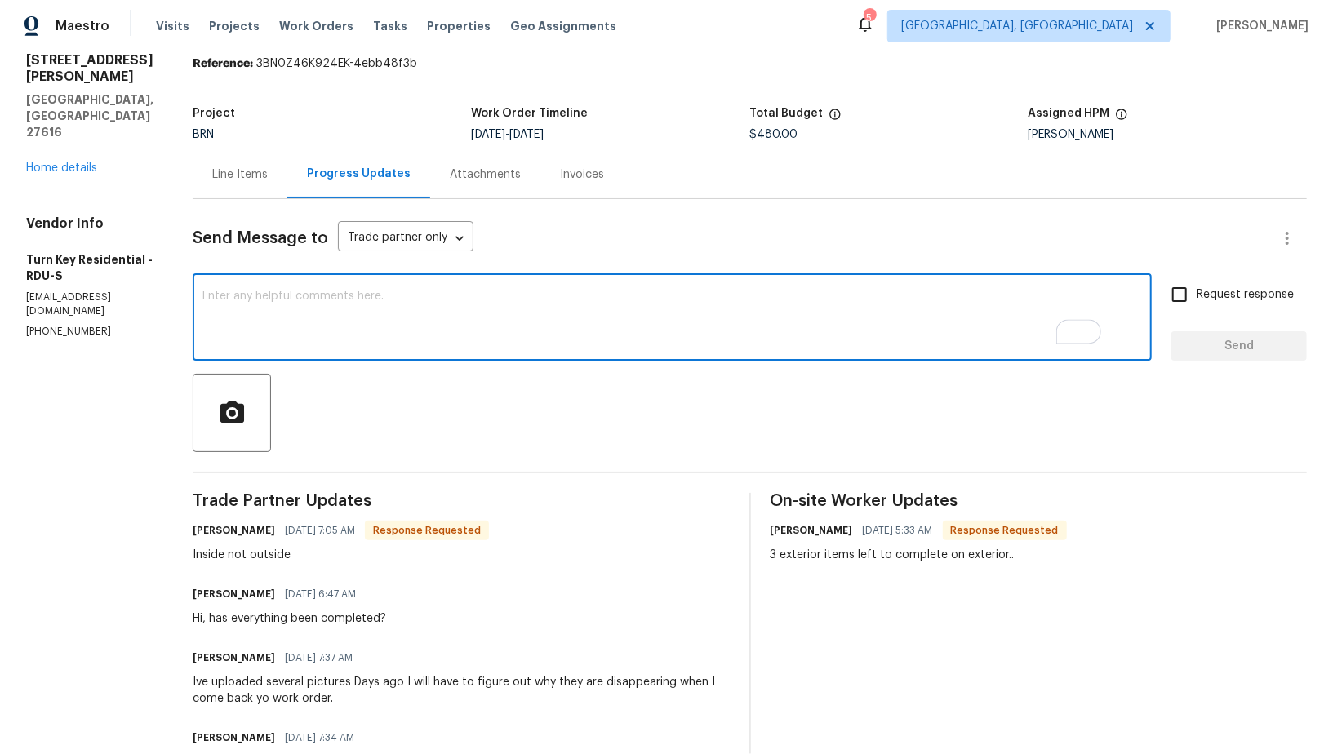
paste textarea "Hi Maria, When will you be completing the exterior repairs? You mentioned they …"
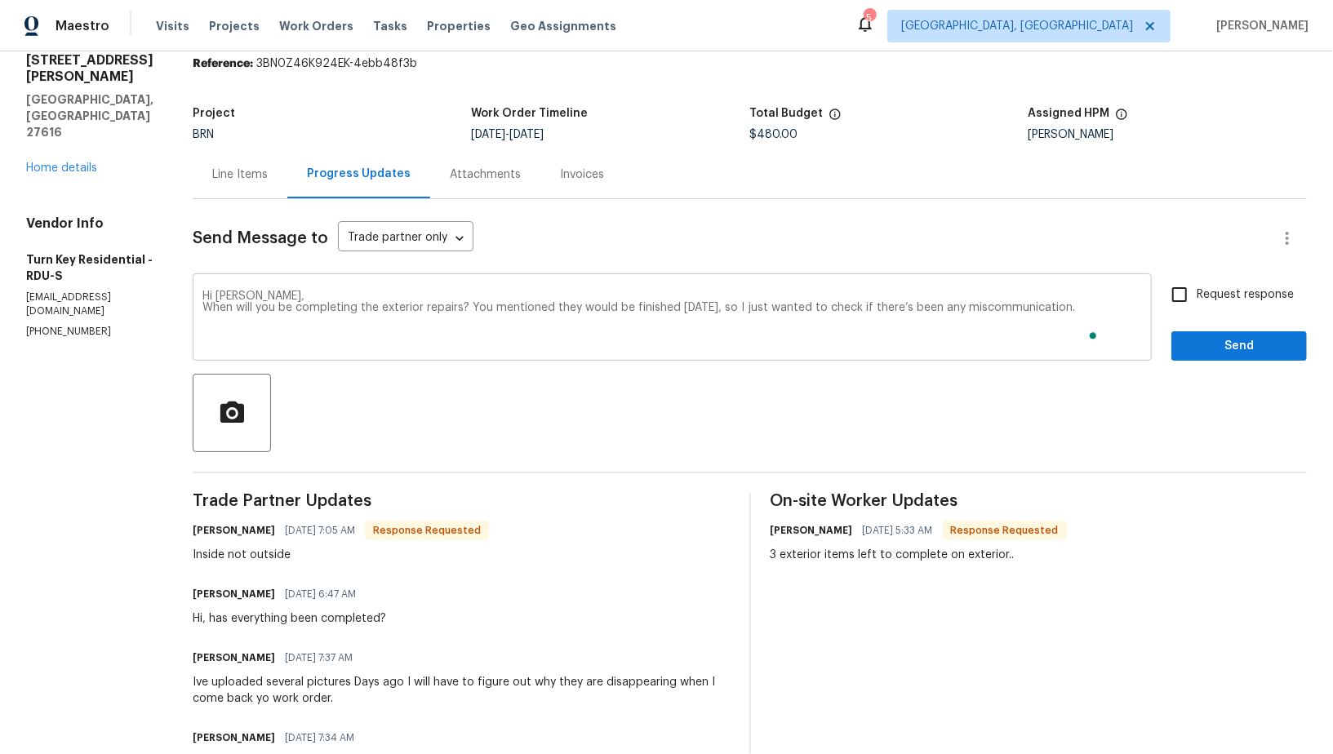
click at [240, 312] on div "Hi Maria, When will you be completing the exterior repairs? You mentioned they …" at bounding box center [672, 318] width 959 height 83
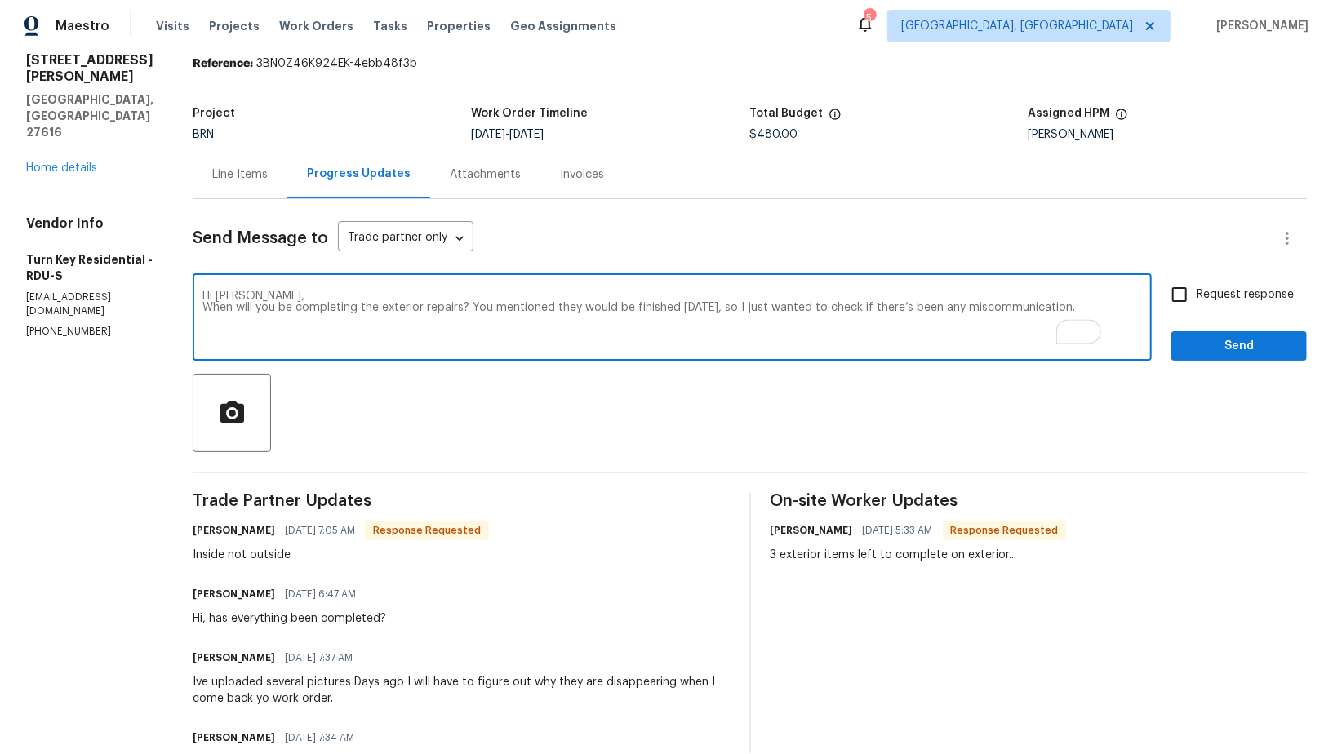
click at [241, 312] on div "Hi Maria, When will you be completing the exterior repairs? You mentioned they …" at bounding box center [672, 318] width 959 height 83
click at [245, 304] on textarea "Hi Maria, When will you be completing the exterior repairs? You mentioned they …" at bounding box center [671, 319] width 939 height 57
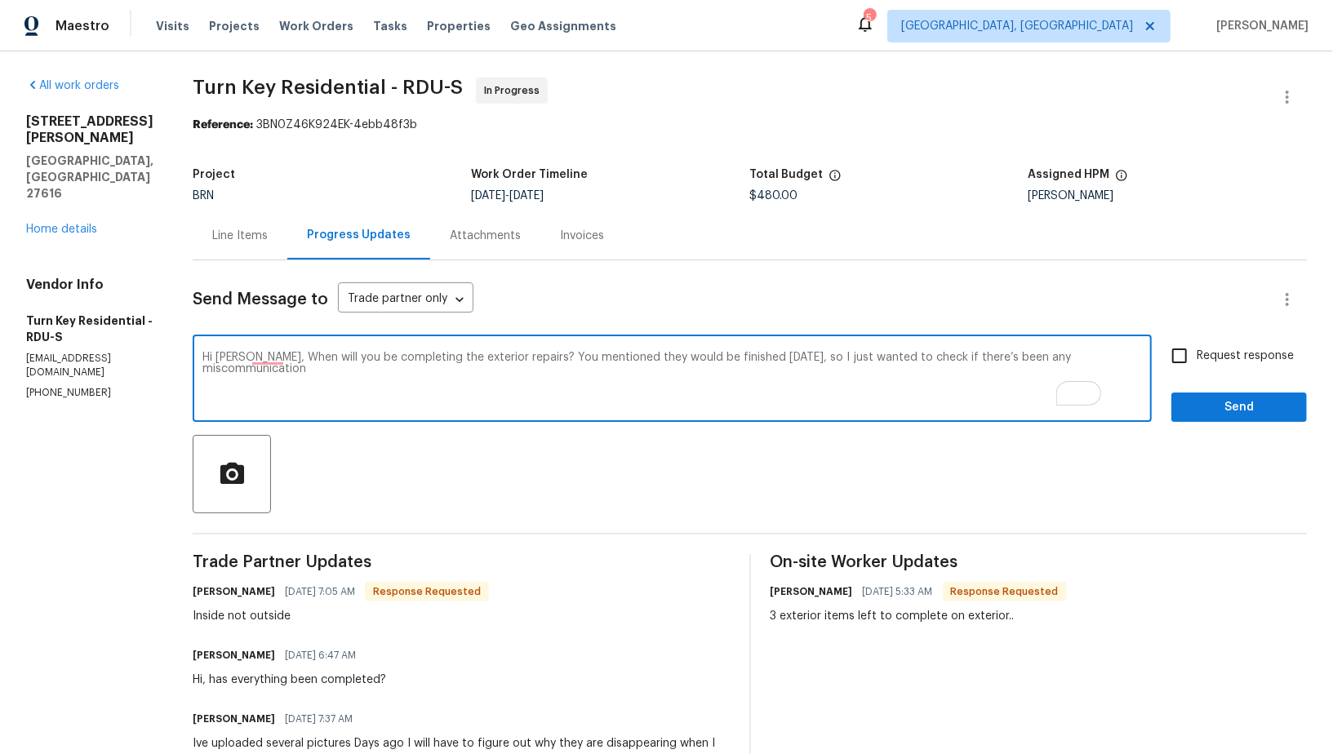
click at [356, 371] on textarea "Hi Maria, When will you be completing the exterior repairs? You mentioned they …" at bounding box center [671, 380] width 939 height 57
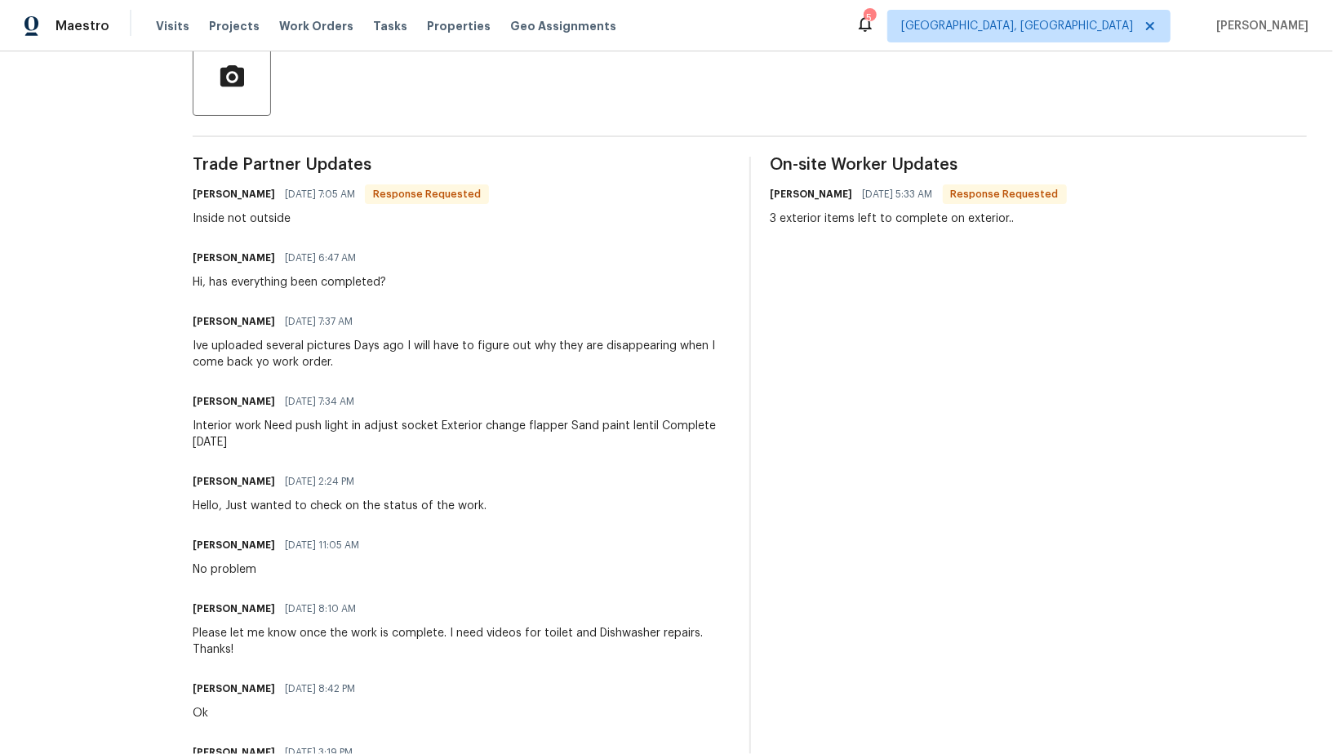
scroll to position [409, 0]
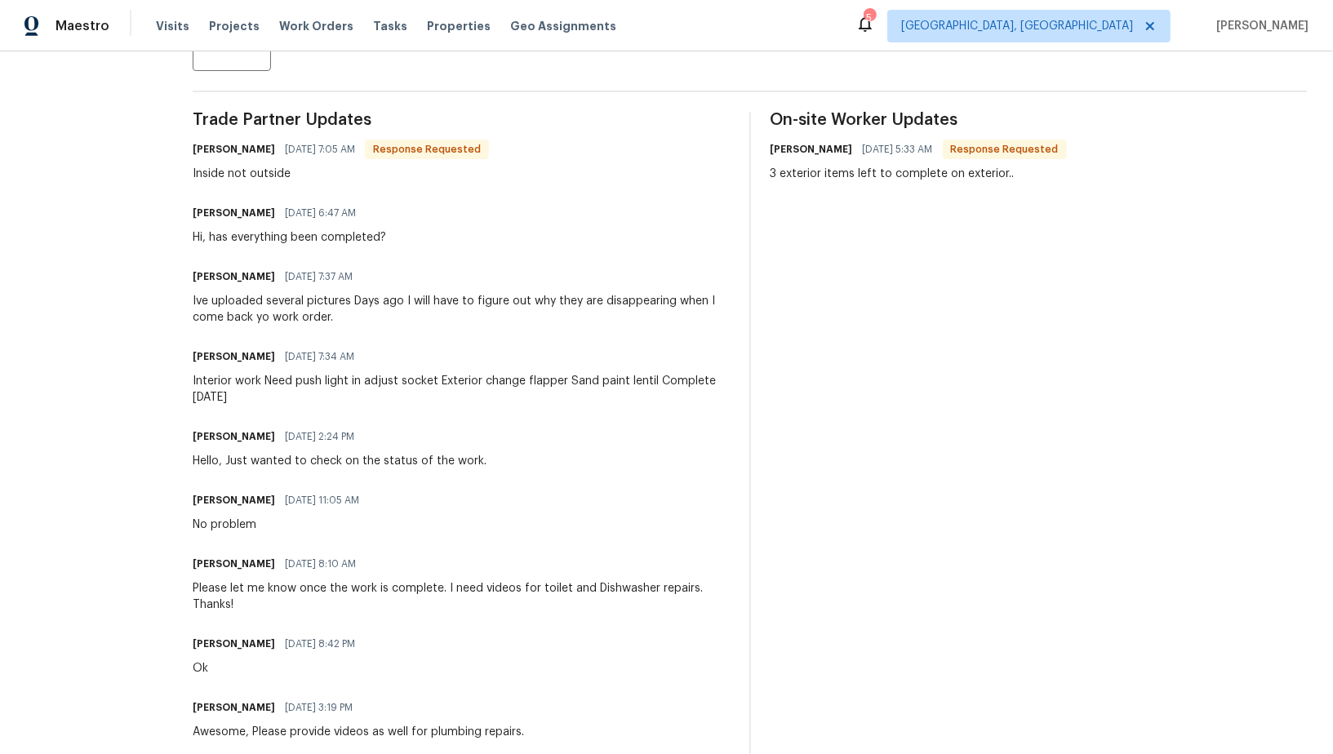
type textarea "Hi Maria, When will you be completing the exterior repairs? You mentioned they …"
drag, startPoint x: 1001, startPoint y: 379, endPoint x: 1033, endPoint y: 264, distance: 119.6
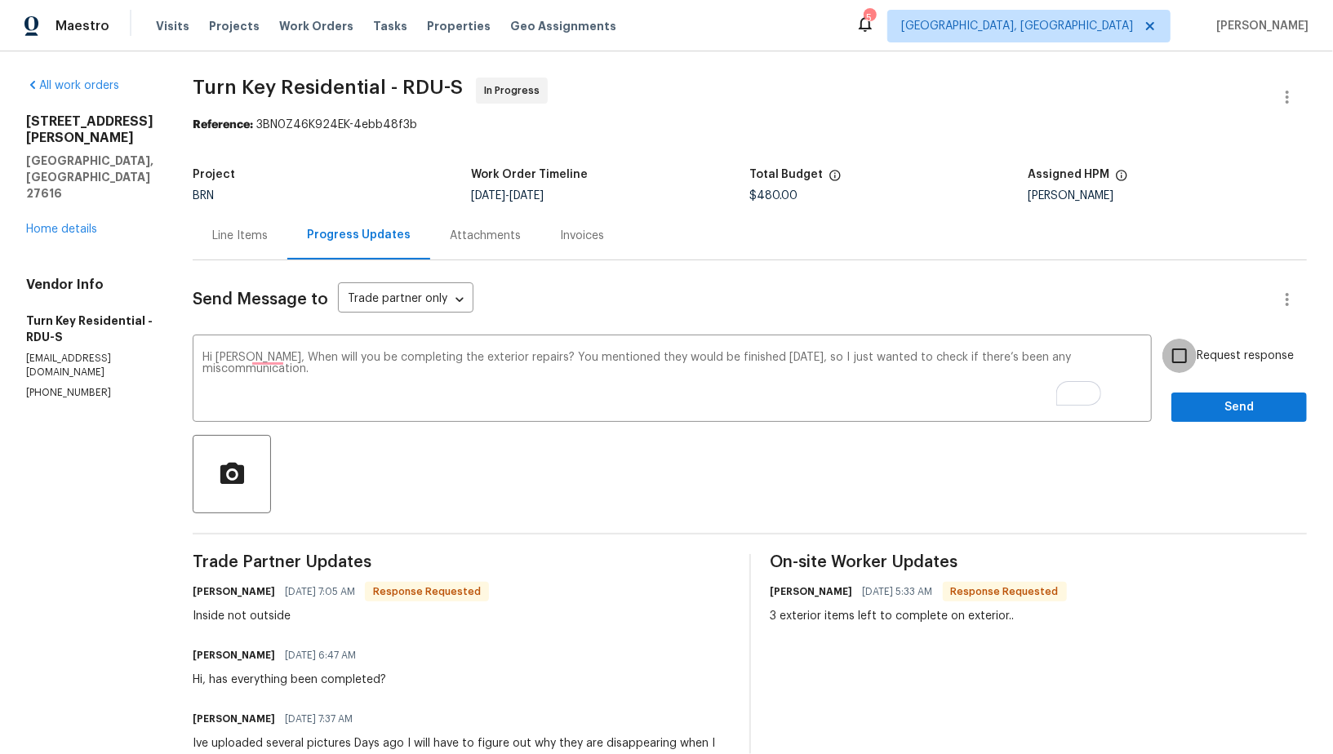
click at [1172, 344] on input "Request response" at bounding box center [1179, 356] width 34 height 34
checkbox input "true"
click at [1232, 405] on span "Send" at bounding box center [1238, 407] width 109 height 20
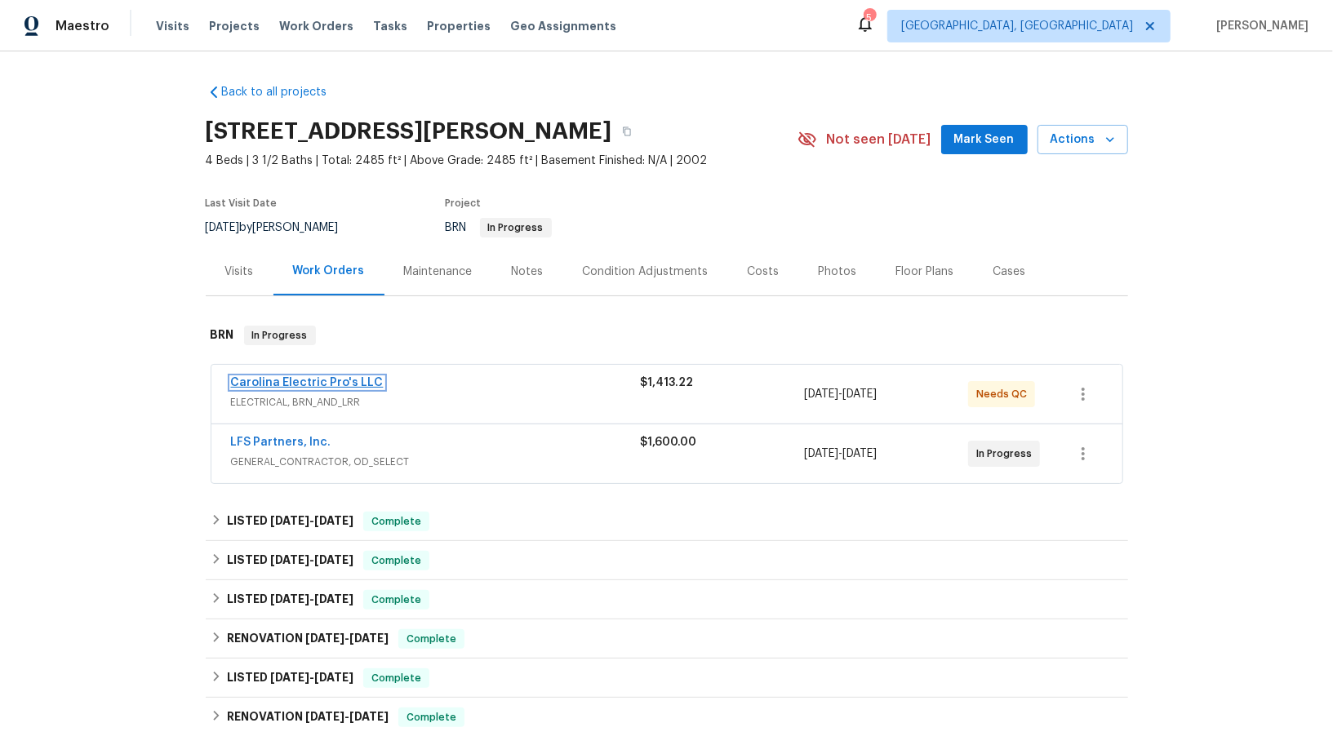
click at [287, 384] on link "Carolina Electric Pro's LLC" at bounding box center [307, 382] width 153 height 11
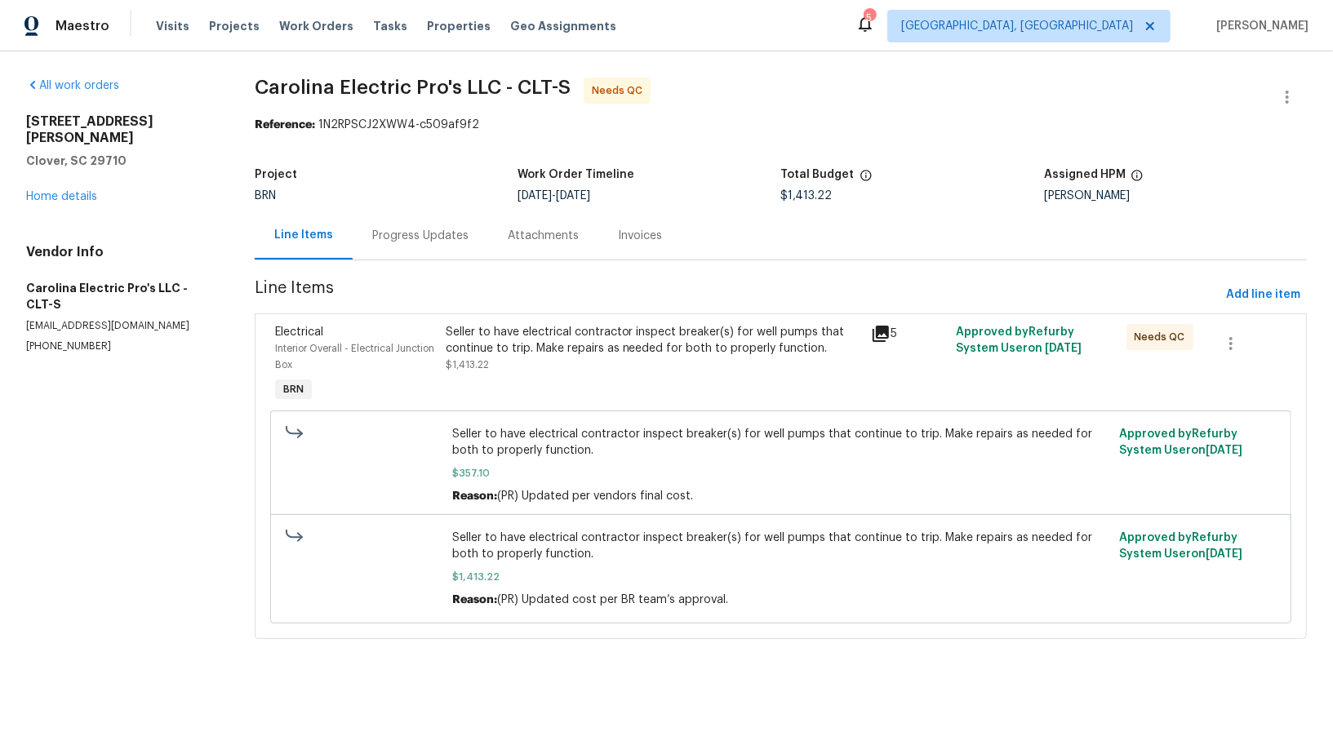
click at [434, 260] on section "Carolina Electric Pro's LLC - CLT-S Needs QC Reference: 1N2RPSCJ2XWW4-c509af9f2…" at bounding box center [781, 368] width 1052 height 581
click at [430, 231] on div "Progress Updates" at bounding box center [420, 236] width 96 height 16
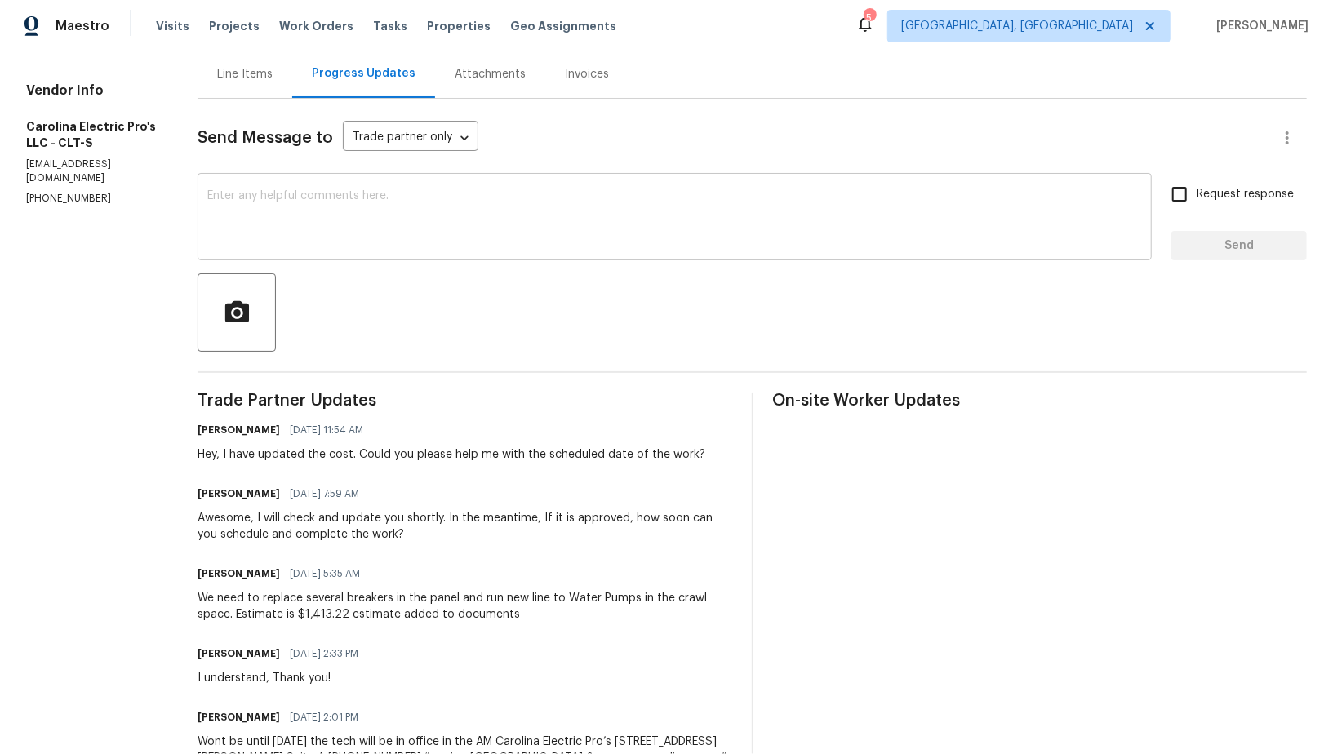
scroll to position [180, 0]
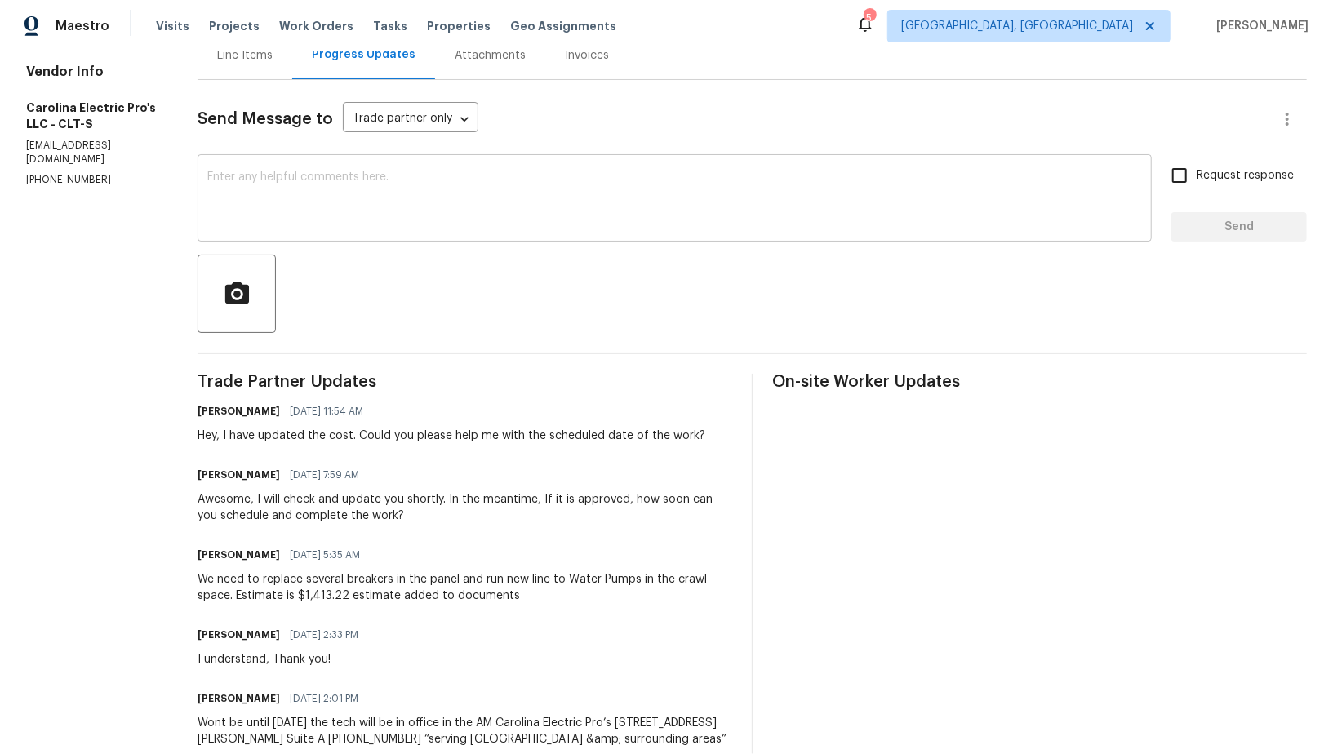
click at [388, 189] on textarea at bounding box center [674, 199] width 934 height 57
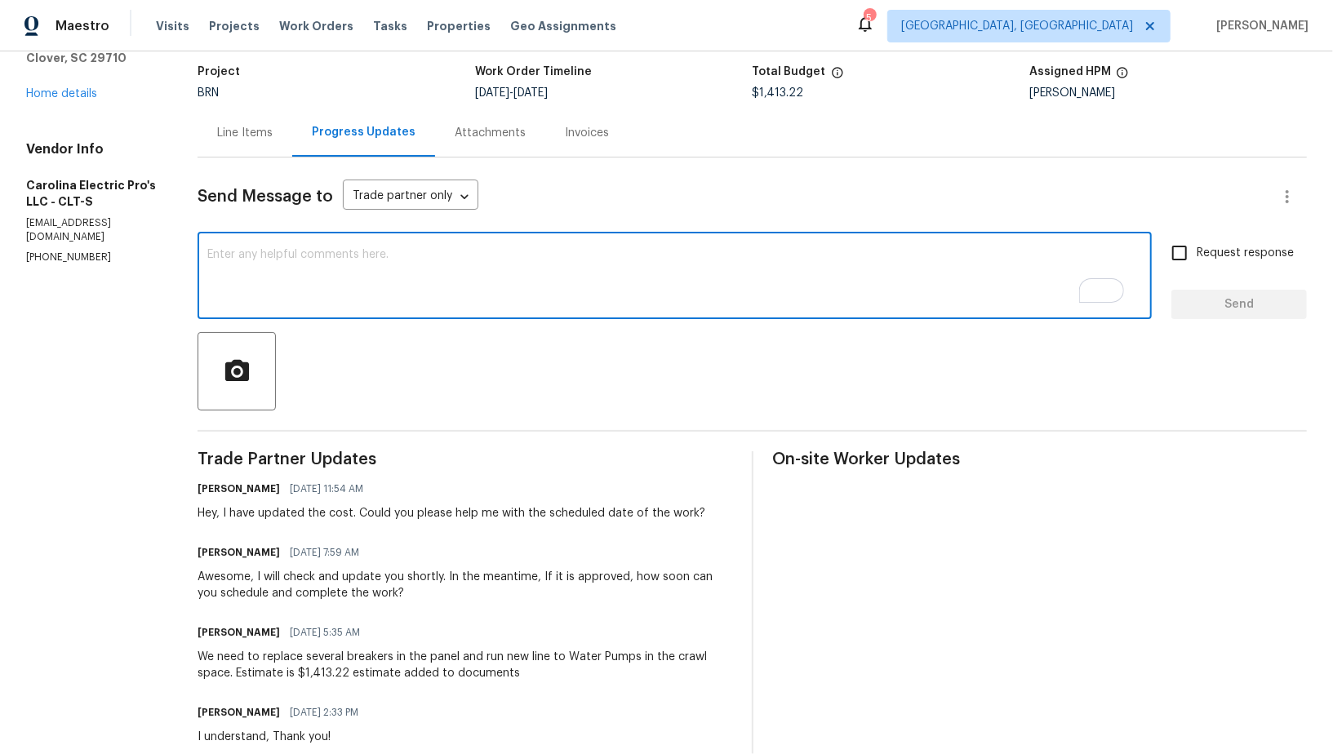
scroll to position [0, 0]
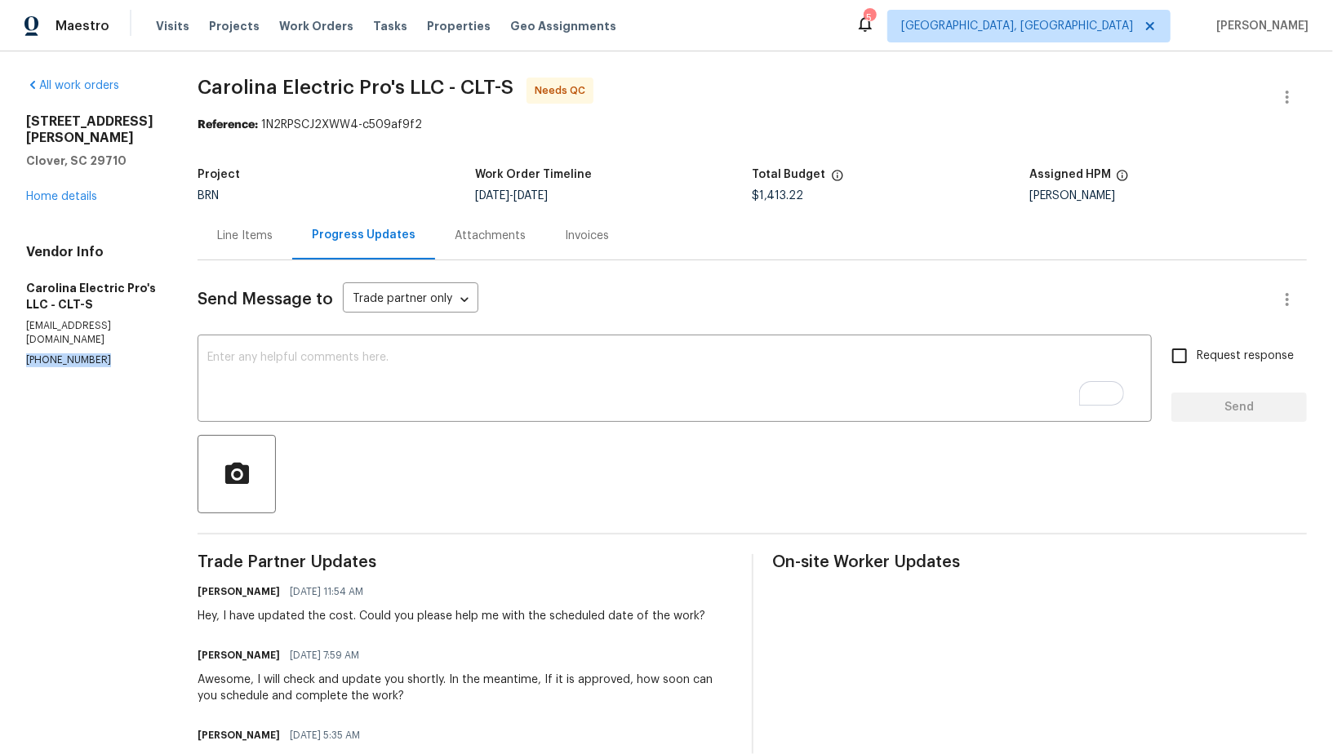
drag, startPoint x: 102, startPoint y: 327, endPoint x: 12, endPoint y: 327, distance: 89.8
copy p "(704) 713-3793"
click at [273, 240] on div "Line Items" at bounding box center [244, 236] width 55 height 16
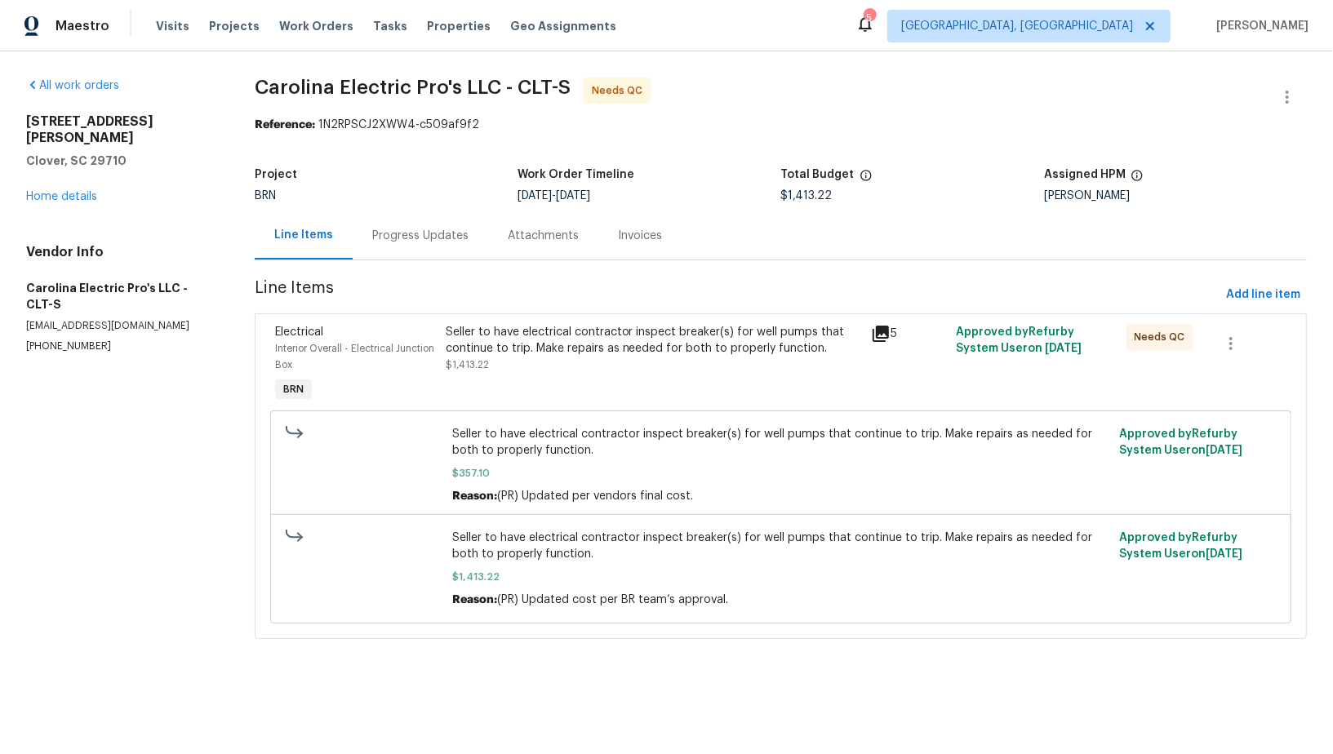
click at [408, 247] on div "Progress Updates" at bounding box center [420, 235] width 135 height 48
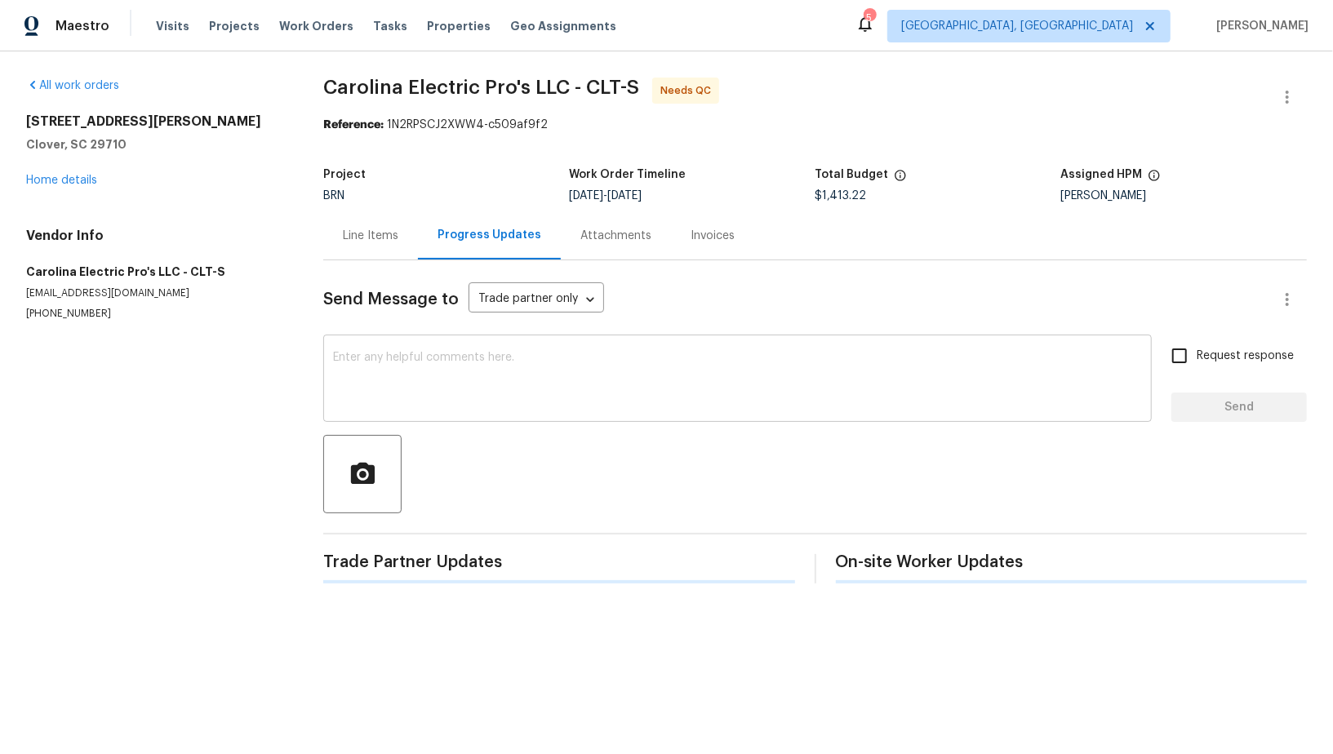
click at [397, 353] on textarea at bounding box center [737, 380] width 809 height 57
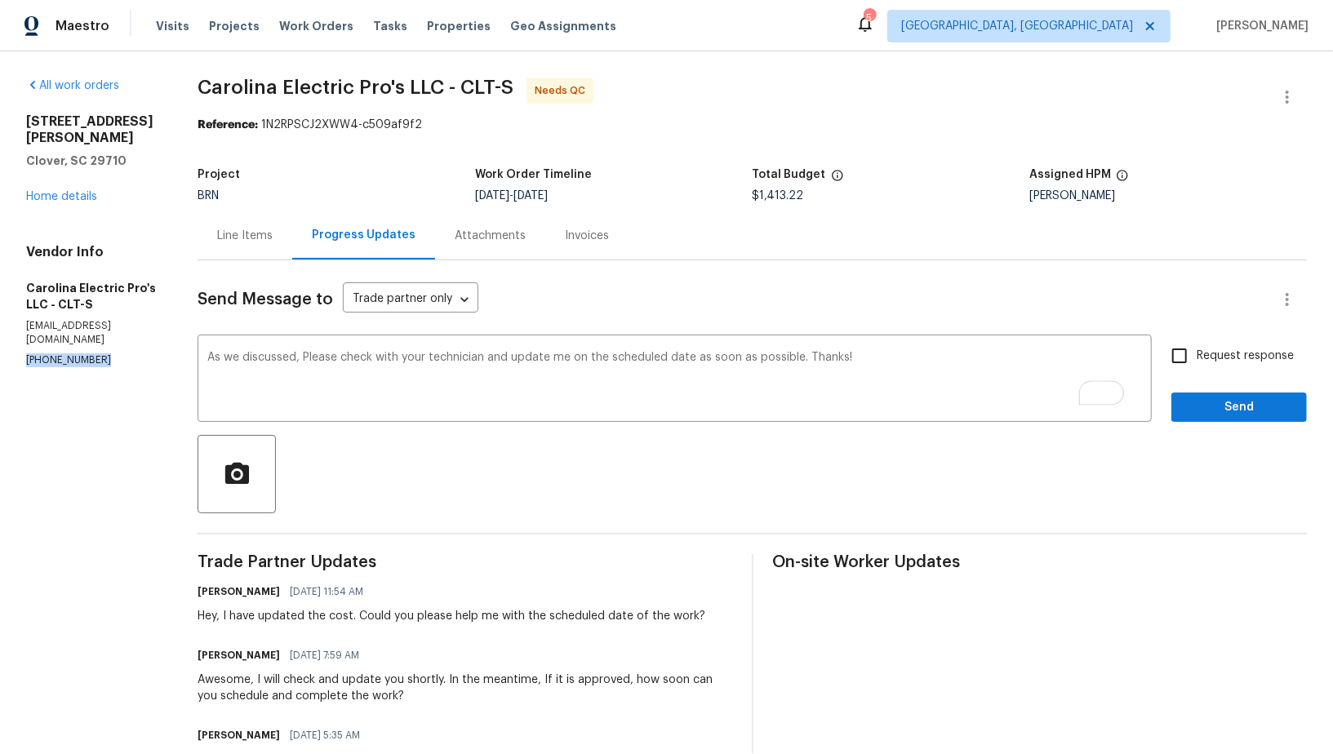
drag, startPoint x: 100, startPoint y: 330, endPoint x: 0, endPoint y: 330, distance: 99.6
copy p "(704) 713-3793"
click at [308, 357] on textarea "As we discussed, Please check with your technician and update me on the schedul…" at bounding box center [674, 380] width 934 height 57
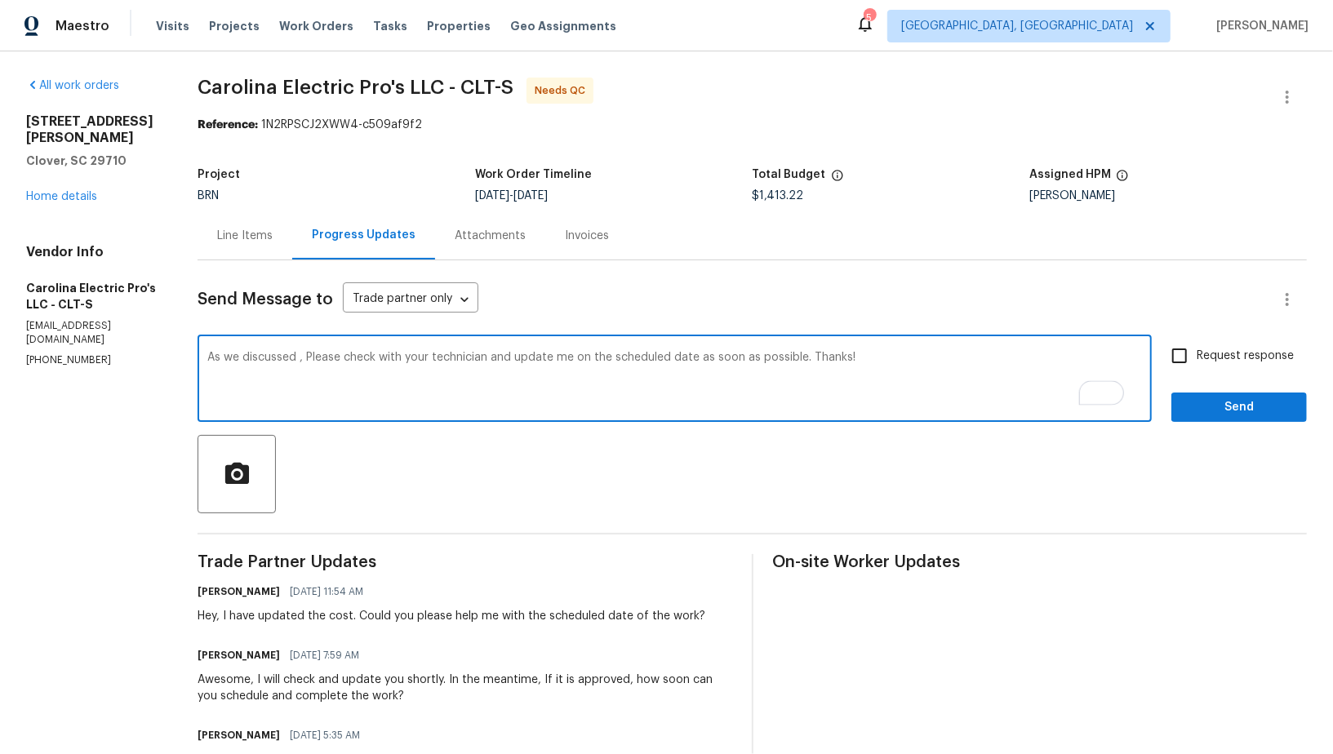
paste textarea "(704) 713-3793"
type textarea "As we discussed (704) 713-3793, Please check with your technician and update me…"
click at [1180, 348] on input "Request response" at bounding box center [1179, 356] width 34 height 34
checkbox input "true"
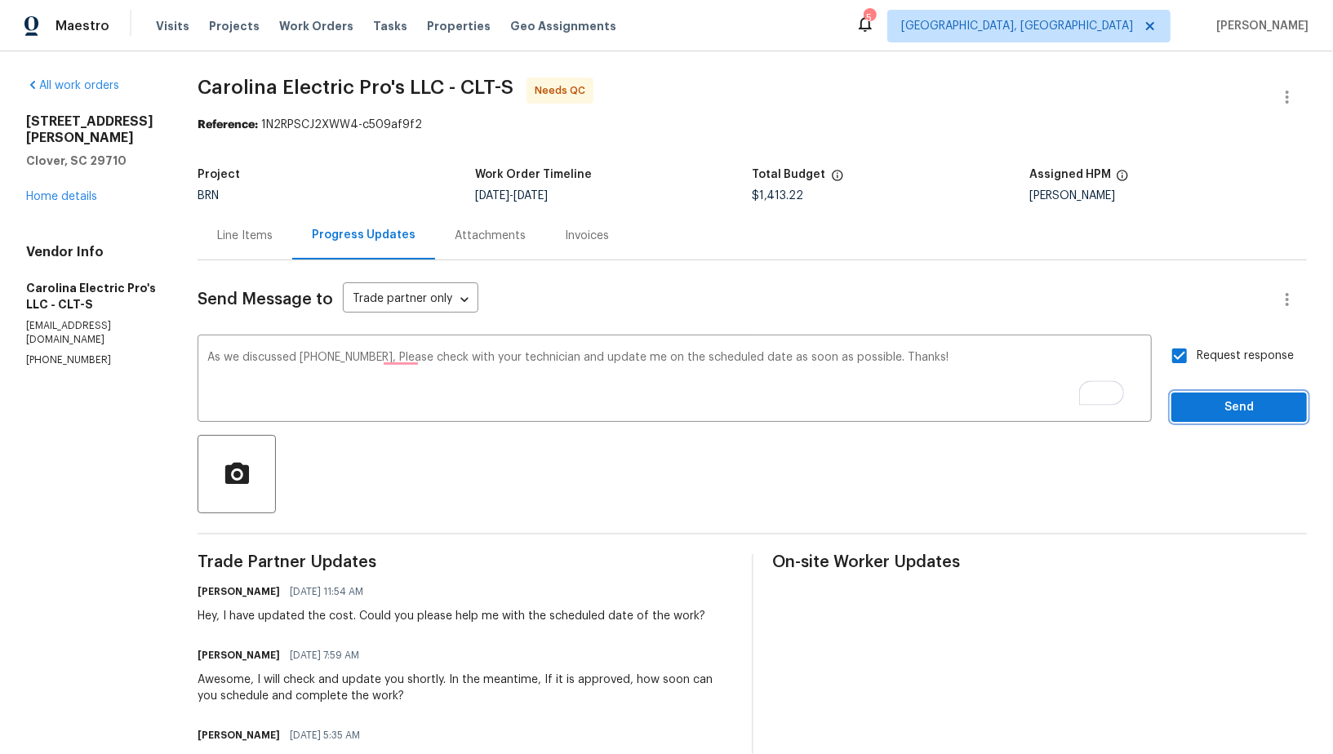
click at [1254, 394] on button "Send" at bounding box center [1238, 408] width 135 height 30
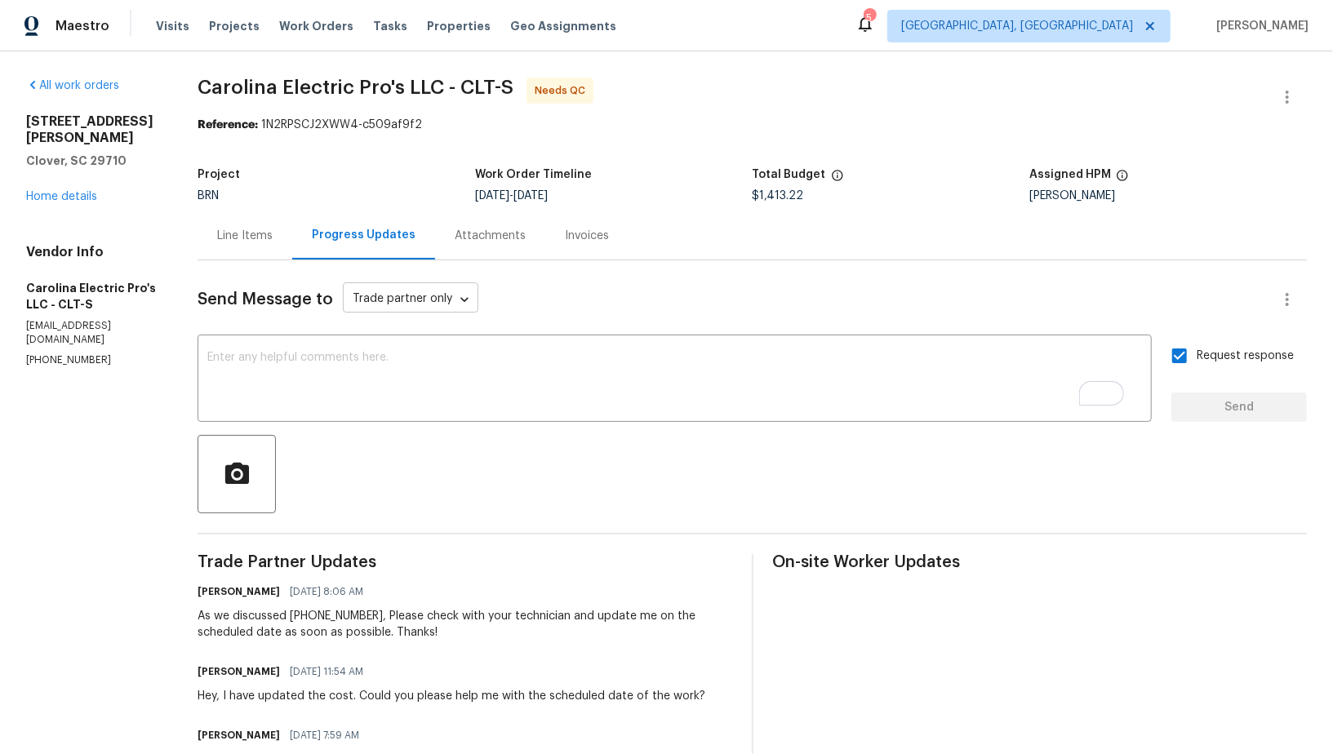
scroll to position [161, 0]
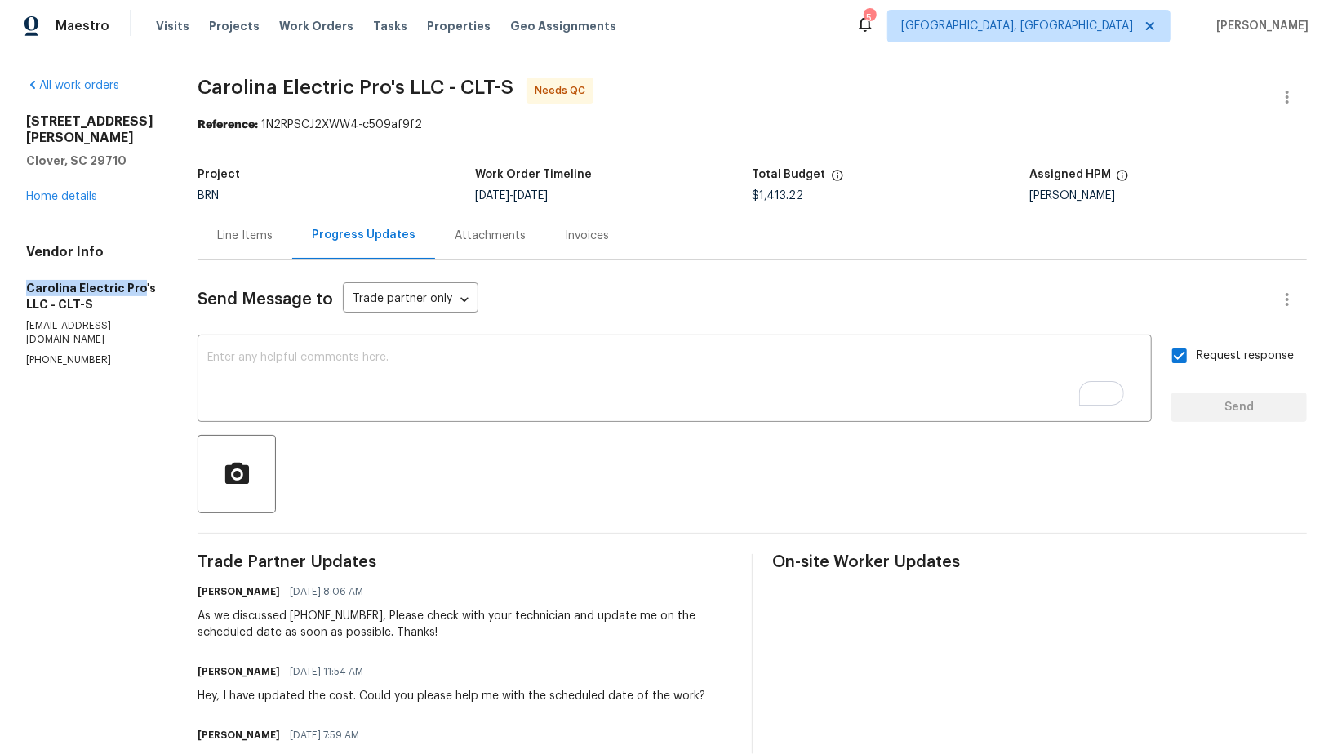
drag, startPoint x: 11, startPoint y: 256, endPoint x: 134, endPoint y: 266, distance: 123.6
copy h5 "Carolina Electric Pro"
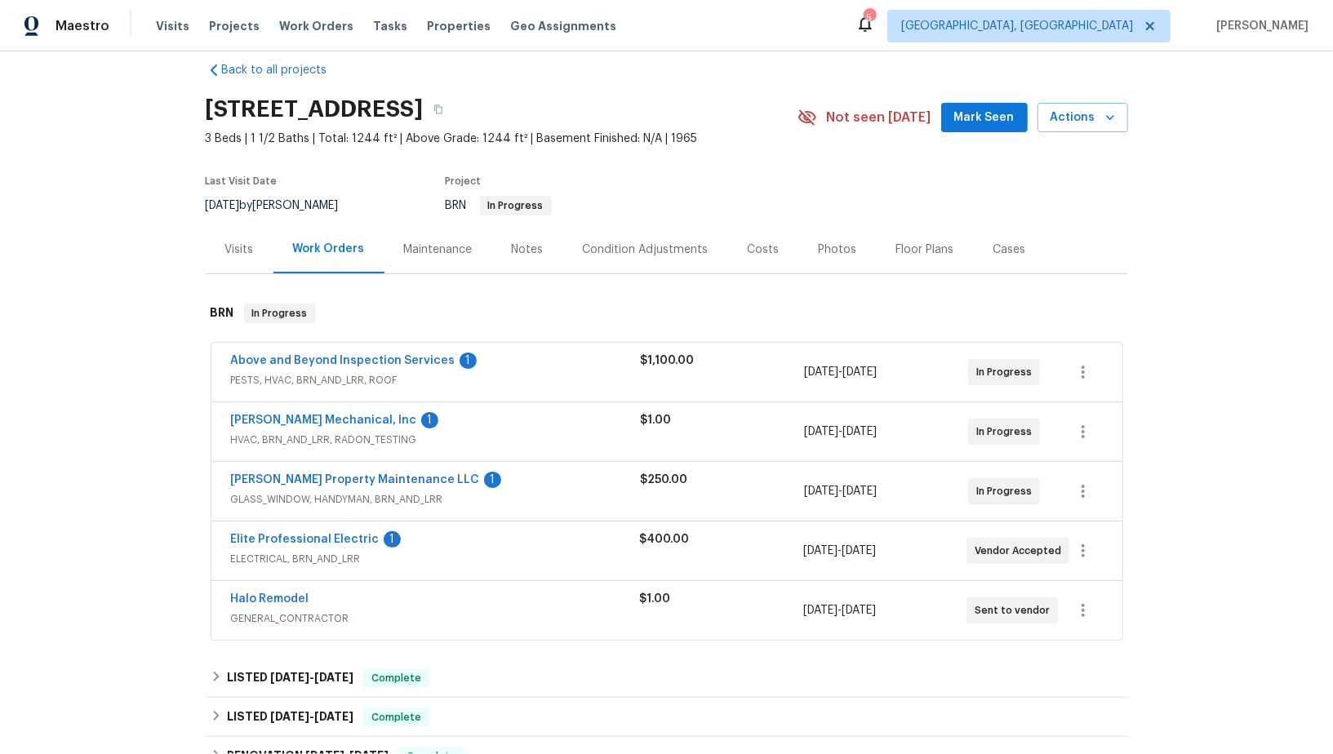
scroll to position [55, 0]
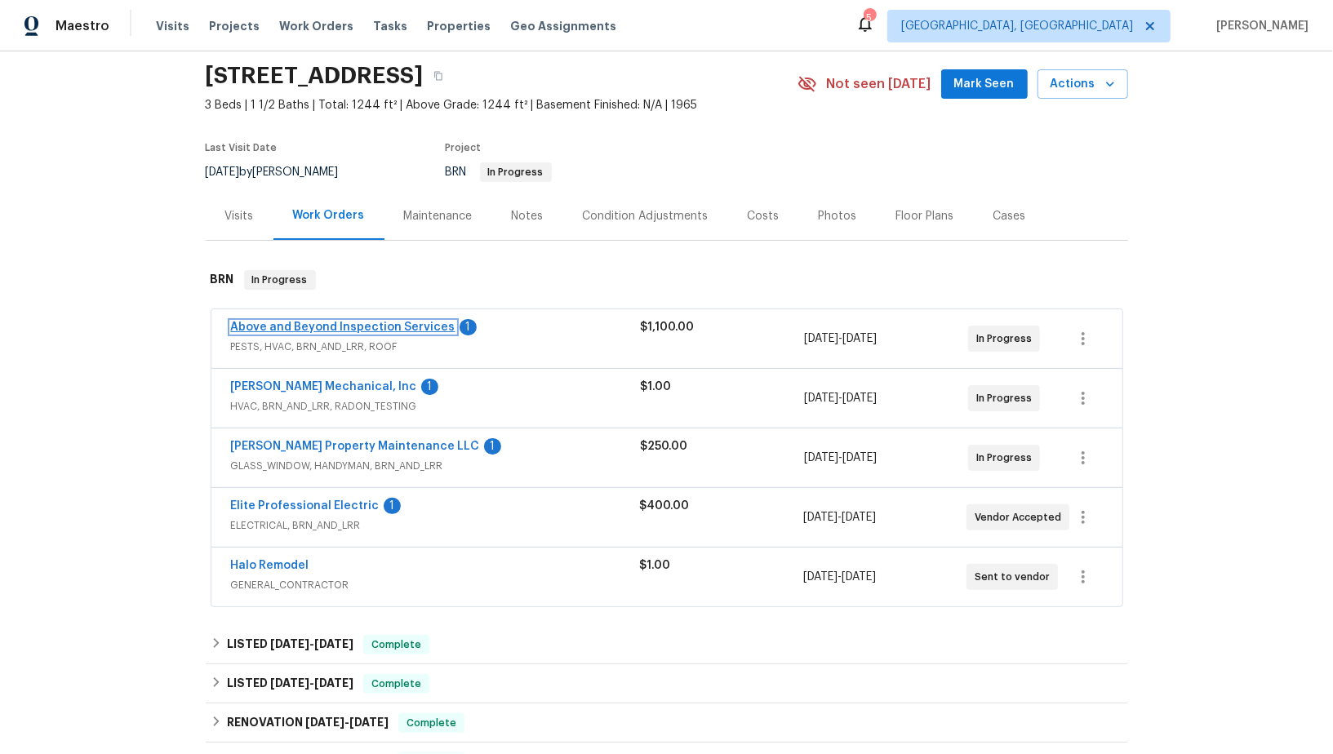
click at [325, 323] on link "Above and Beyond Inspection Services" at bounding box center [343, 327] width 224 height 11
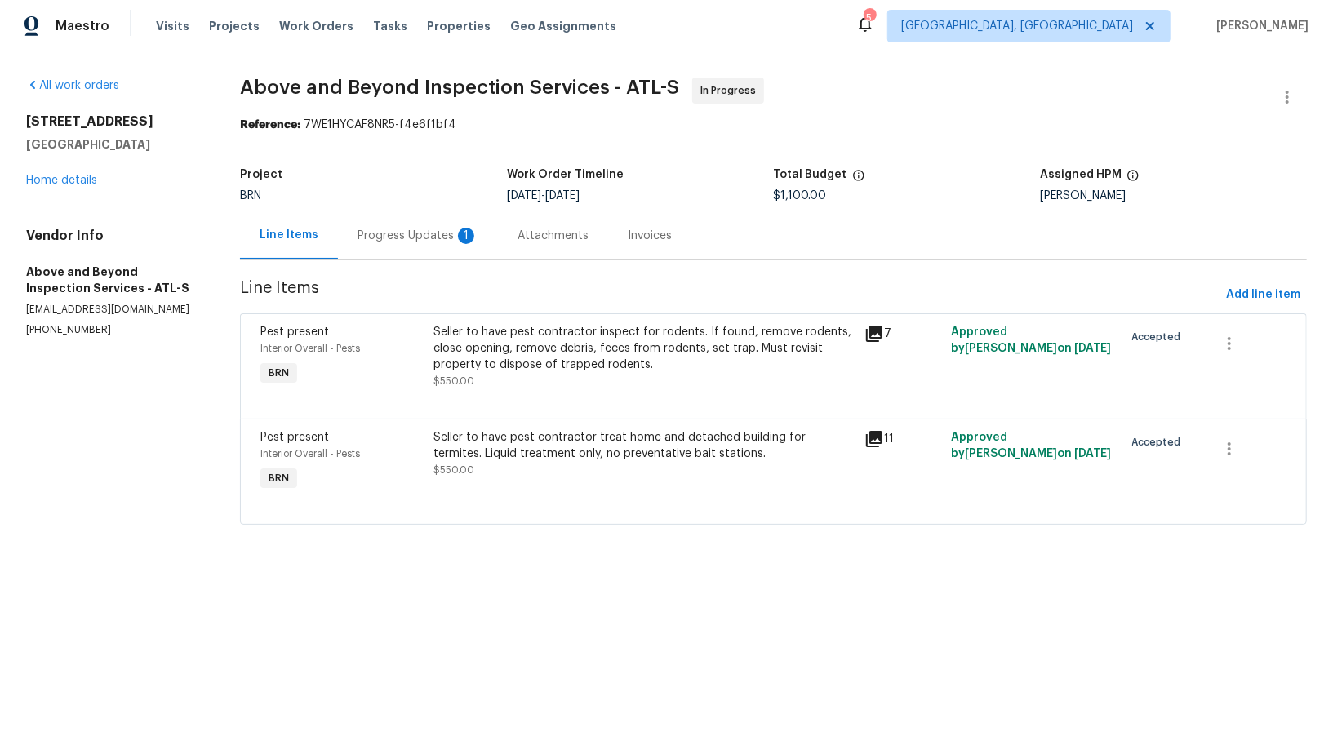
click at [430, 238] on div "Progress Updates 1" at bounding box center [417, 236] width 121 height 16
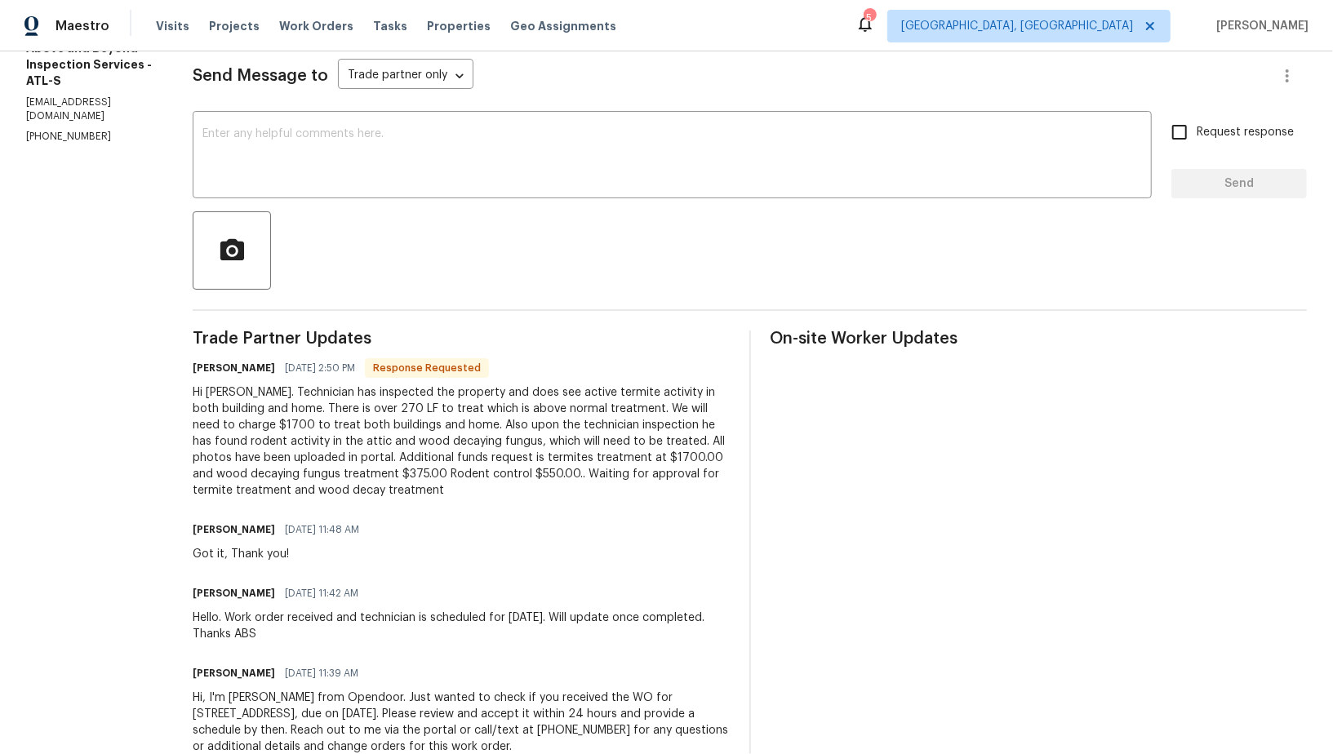
scroll to position [241, 0]
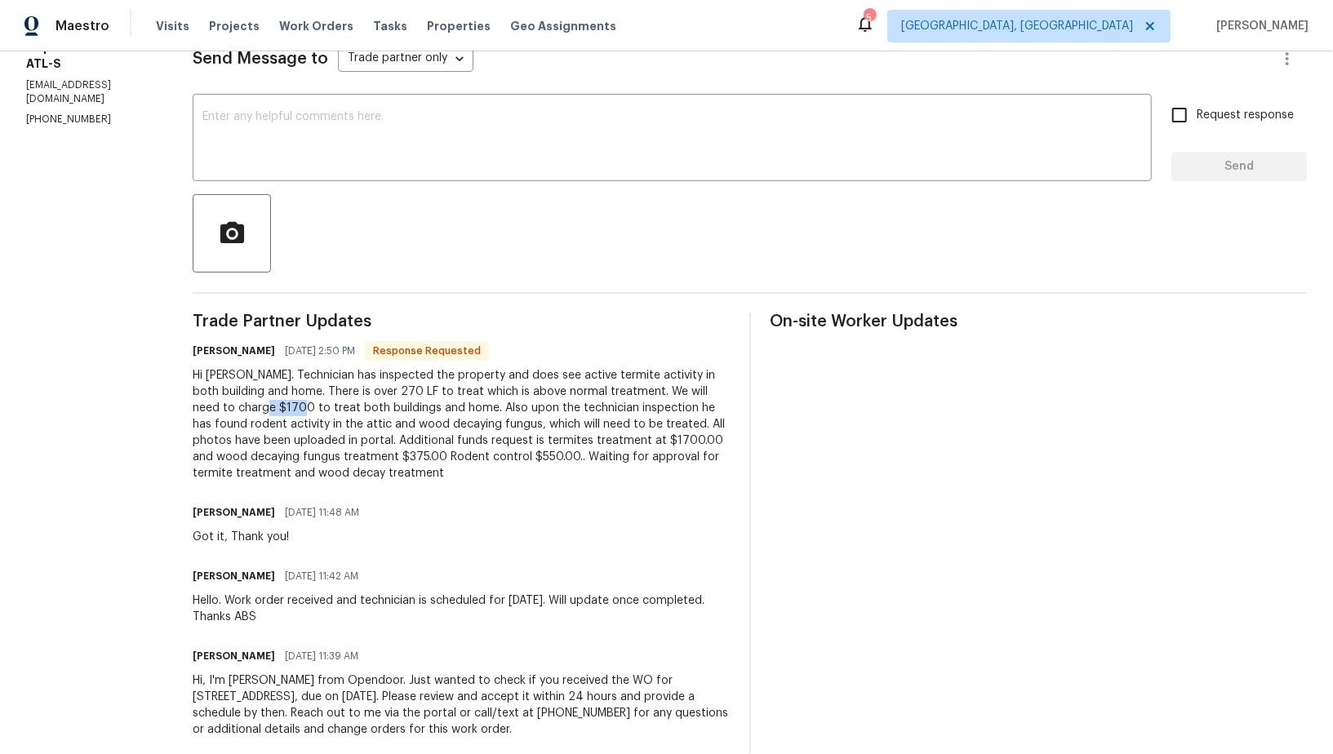
drag, startPoint x: 340, startPoint y: 406, endPoint x: 377, endPoint y: 406, distance: 37.5
click at [377, 406] on div "Hi Padmapriya. Technician has inspected the property and does see active termit…" at bounding box center [461, 424] width 537 height 114
click at [428, 411] on div "Hi Padmapriya. Technician has inspected the property and does see active termit…" at bounding box center [461, 424] width 537 height 114
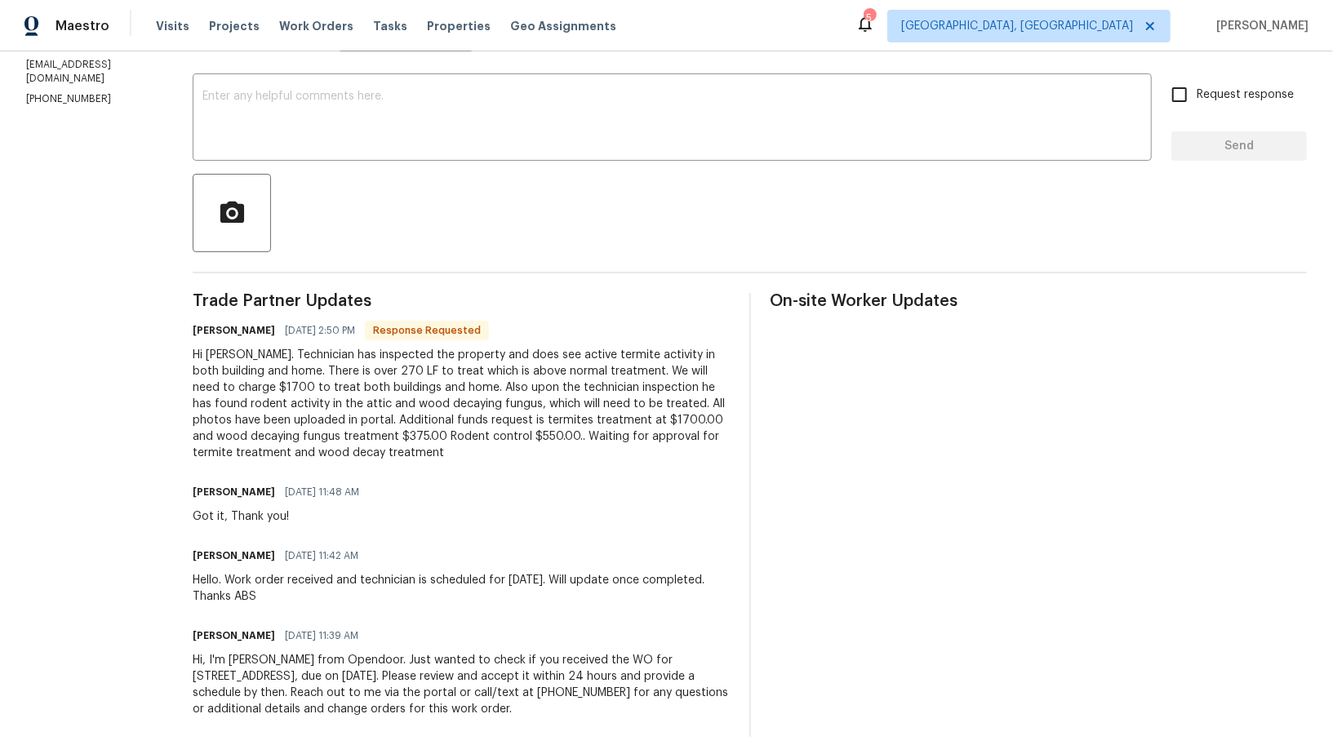
scroll to position [245, 0]
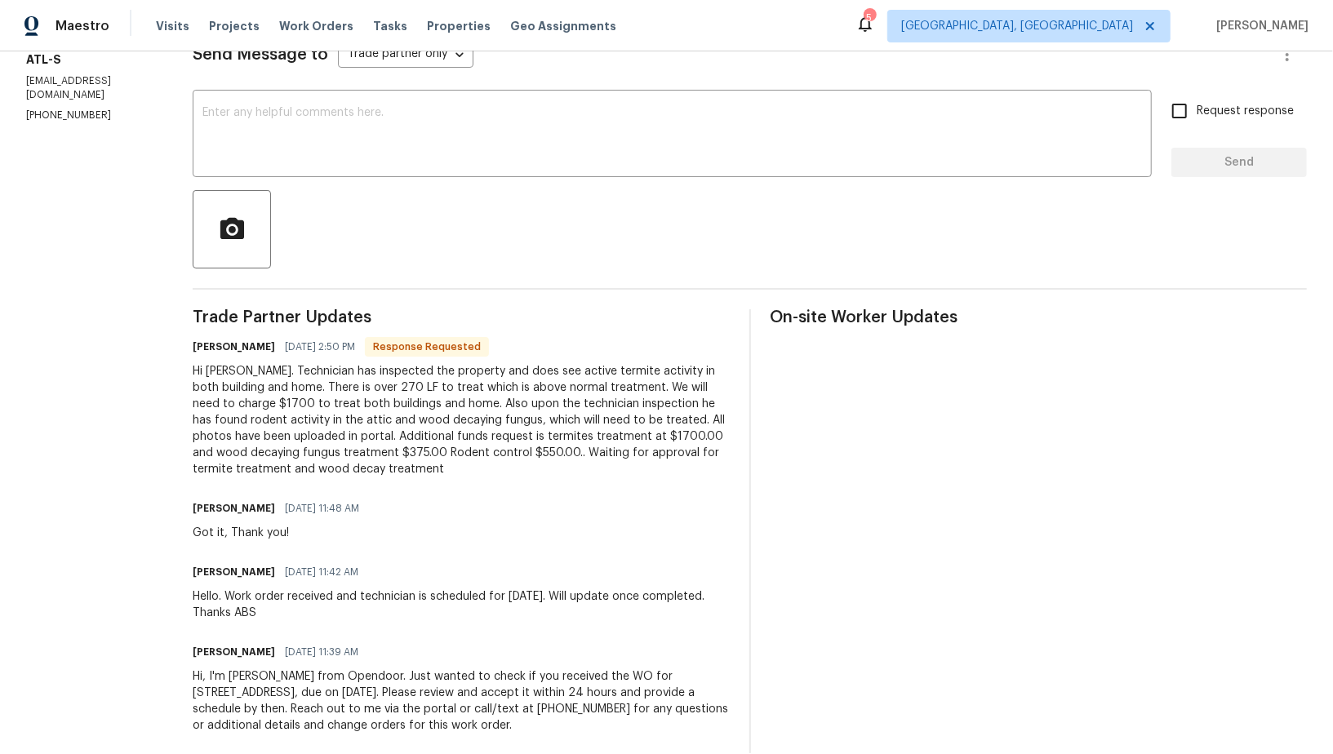
drag, startPoint x: 548, startPoint y: 406, endPoint x: 670, endPoint y: 426, distance: 123.3
click at [671, 428] on div "Hi Padmapriya. Technician has inspected the property and does see active termit…" at bounding box center [461, 420] width 537 height 114
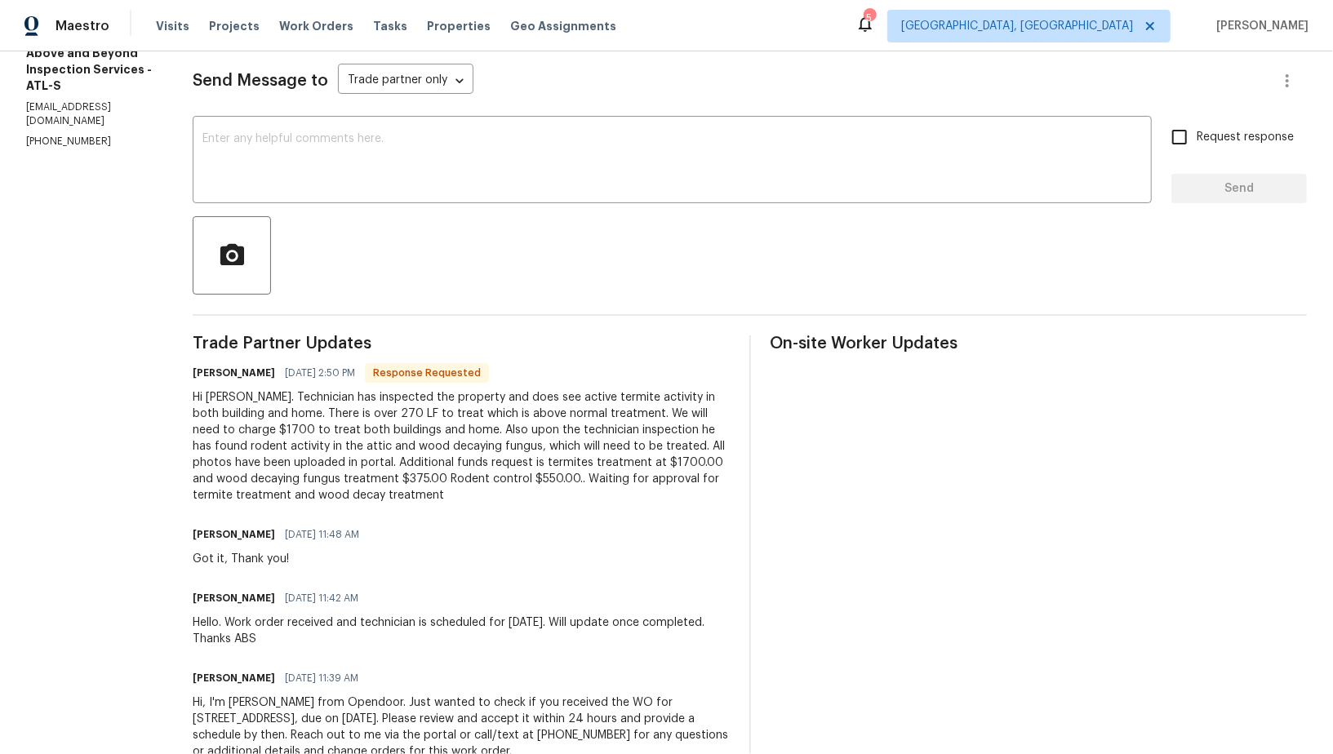
scroll to position [242, 0]
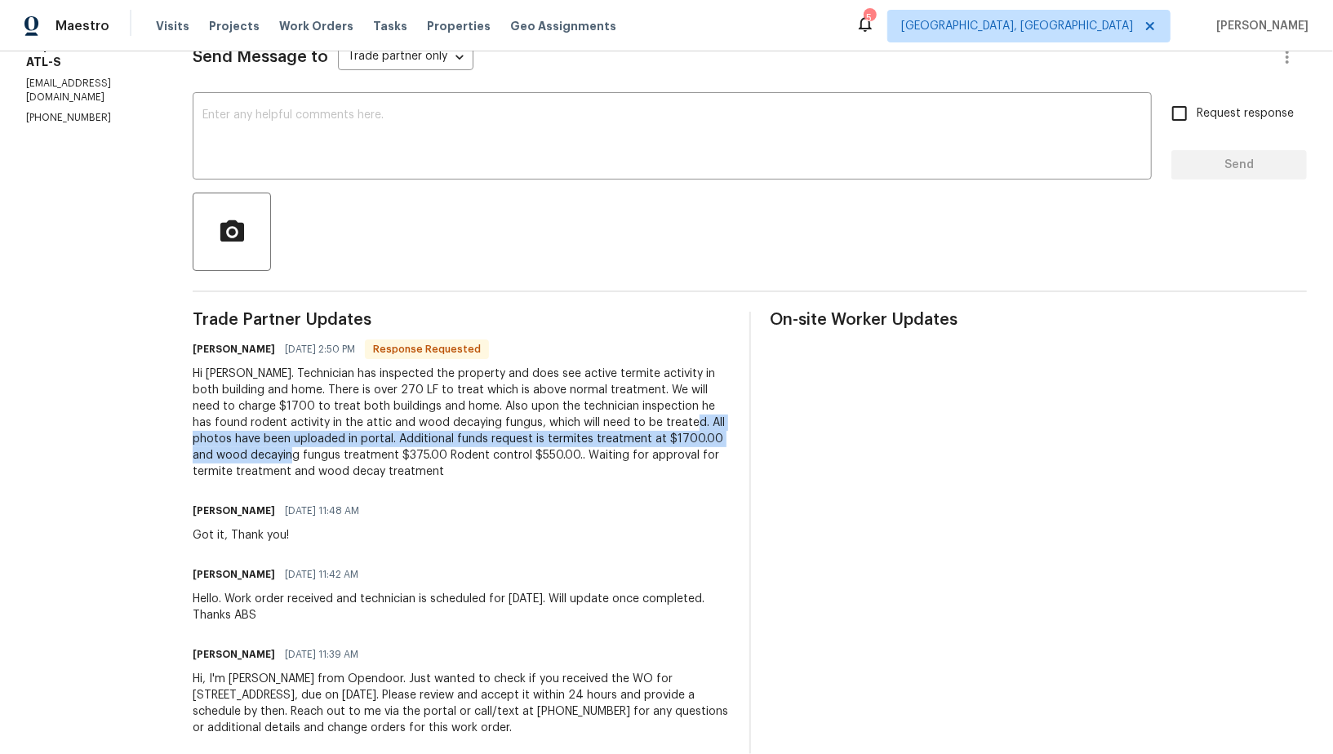
drag, startPoint x: 297, startPoint y: 439, endPoint x: 486, endPoint y: 448, distance: 188.7
click at [486, 448] on div "Hi Padmapriya. Technician has inspected the property and does see active termit…" at bounding box center [461, 423] width 537 height 114
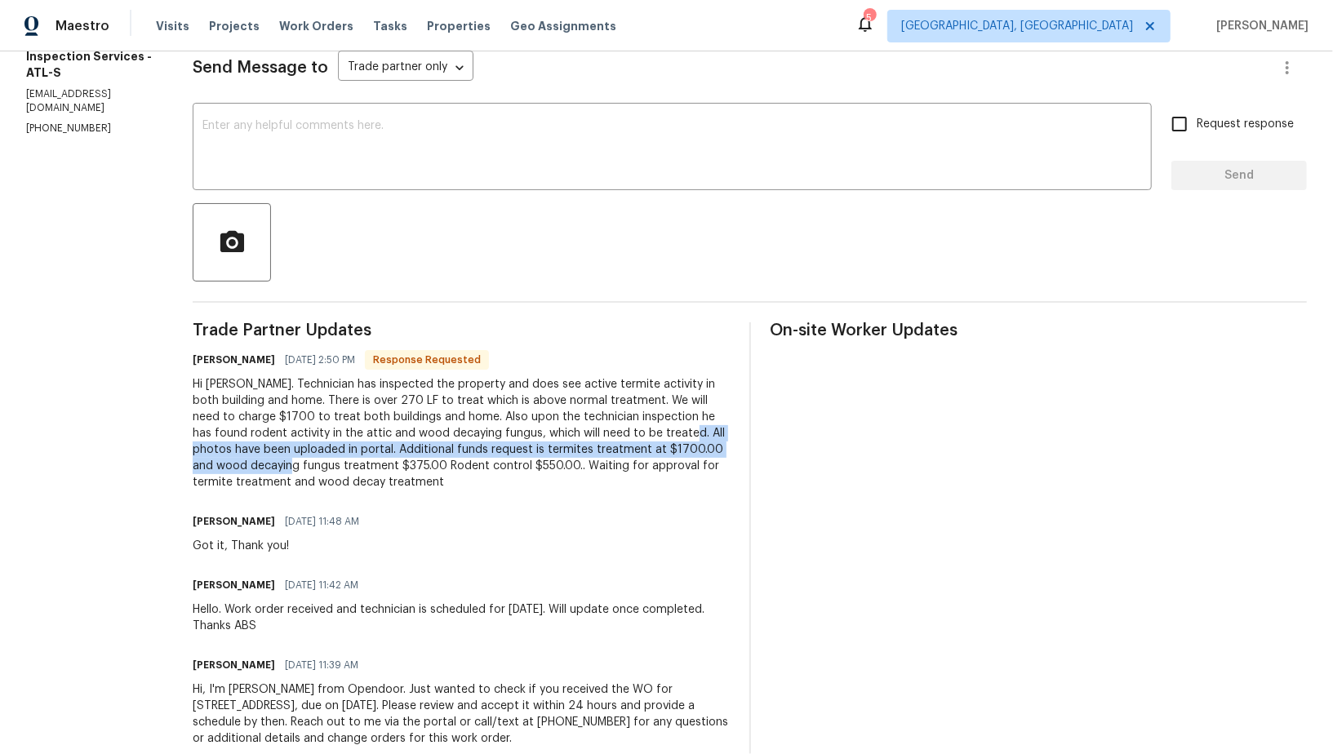
scroll to position [233, 0]
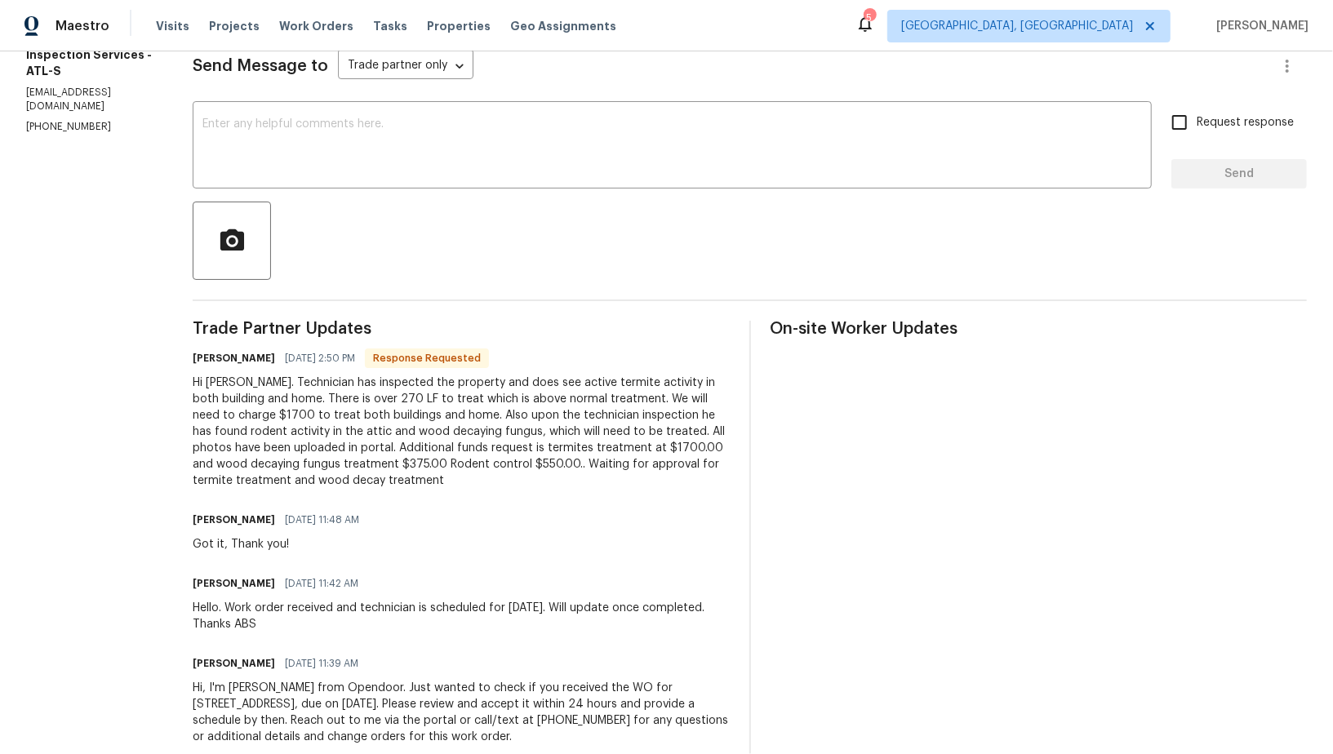
click at [487, 464] on div "Hi Padmapriya. Technician has inspected the property and does see active termit…" at bounding box center [461, 432] width 537 height 114
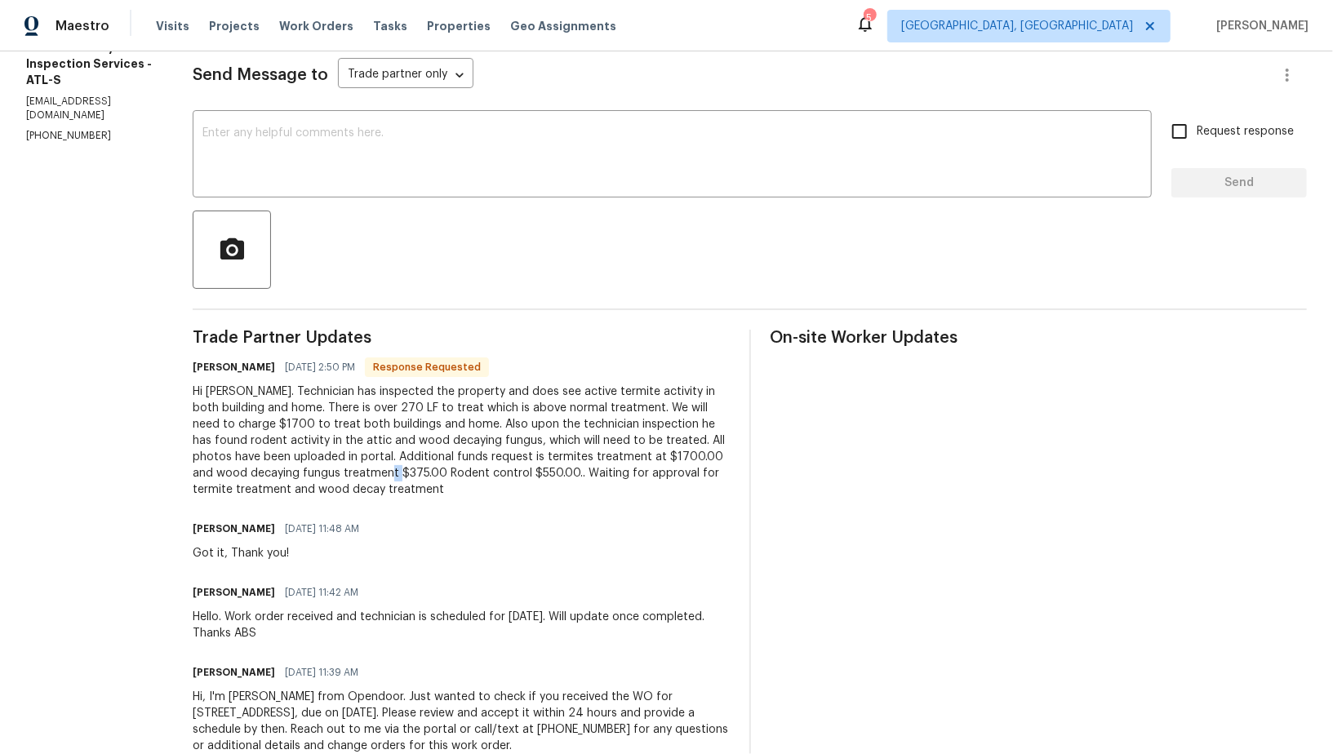
drag, startPoint x: 584, startPoint y: 472, endPoint x: 599, endPoint y: 472, distance: 15.5
click at [599, 472] on div "Hi Padmapriya. Technician has inspected the property and does see active termit…" at bounding box center [461, 441] width 537 height 114
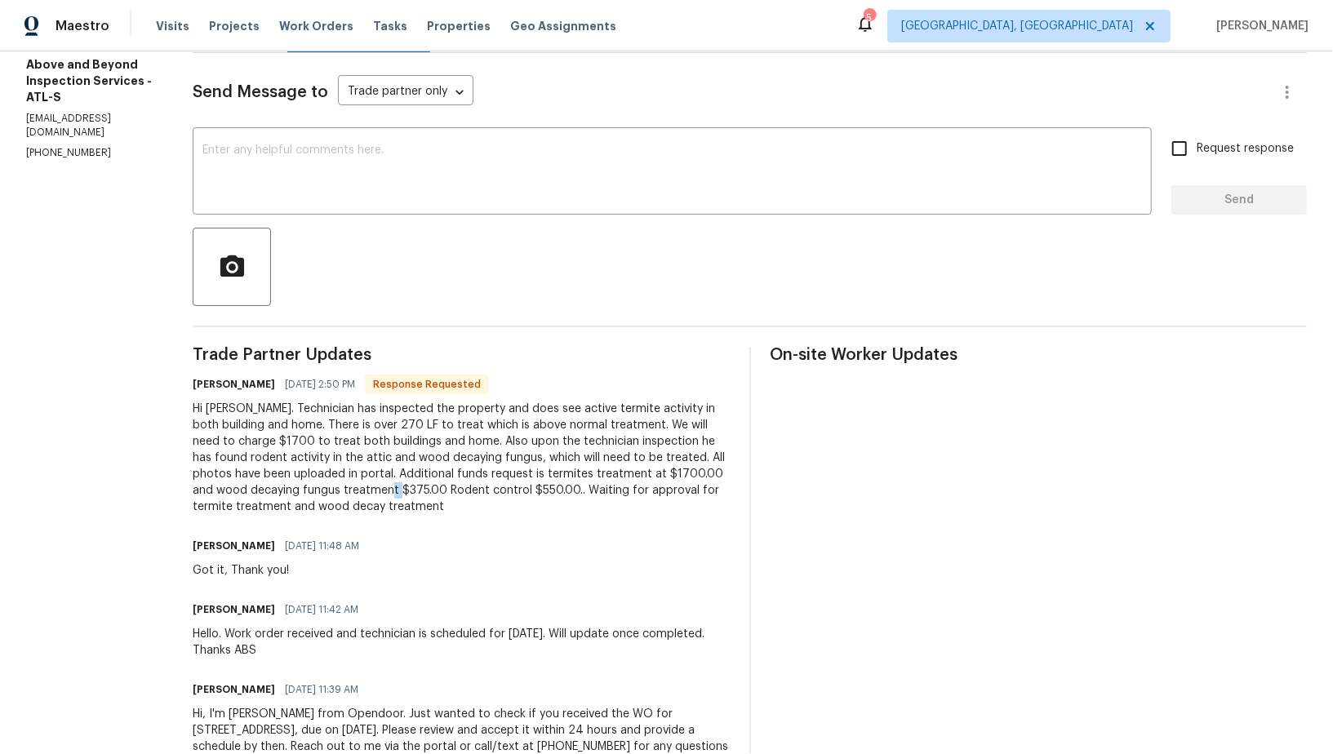
scroll to position [4, 0]
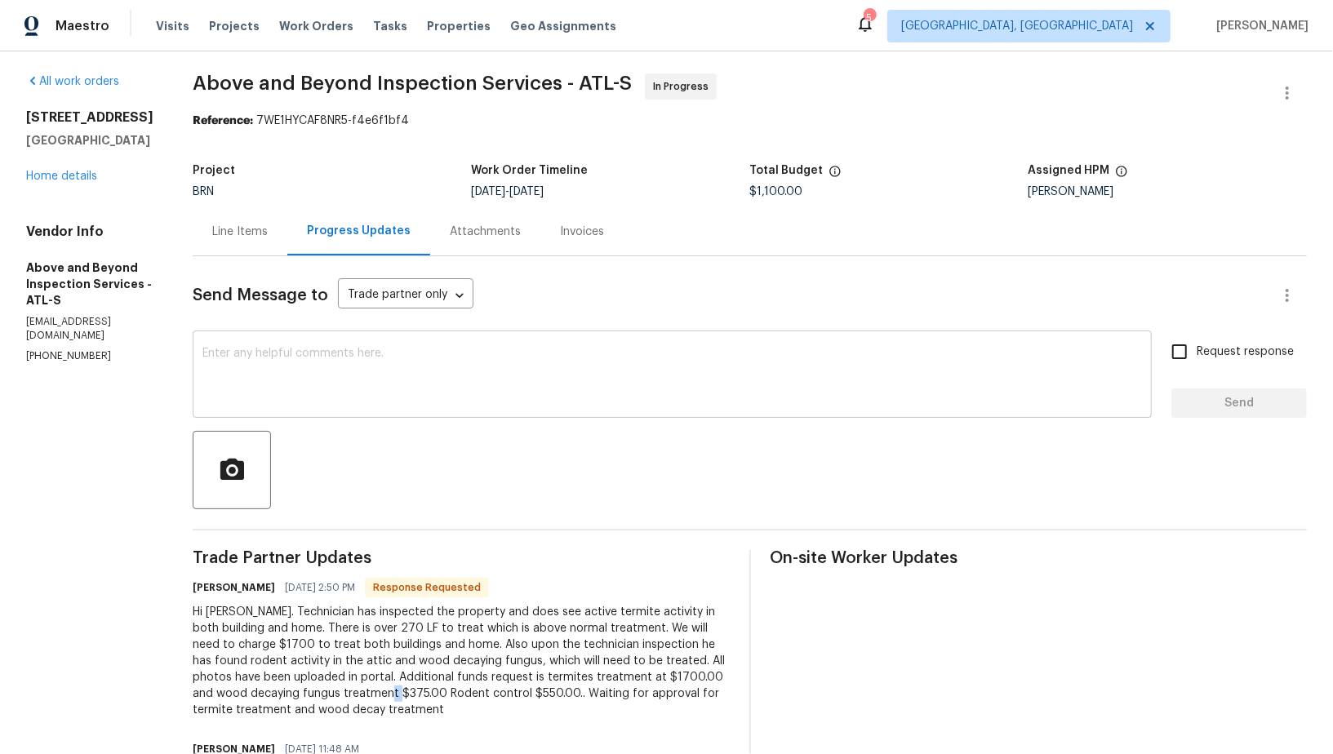
click at [375, 377] on textarea at bounding box center [671, 376] width 939 height 57
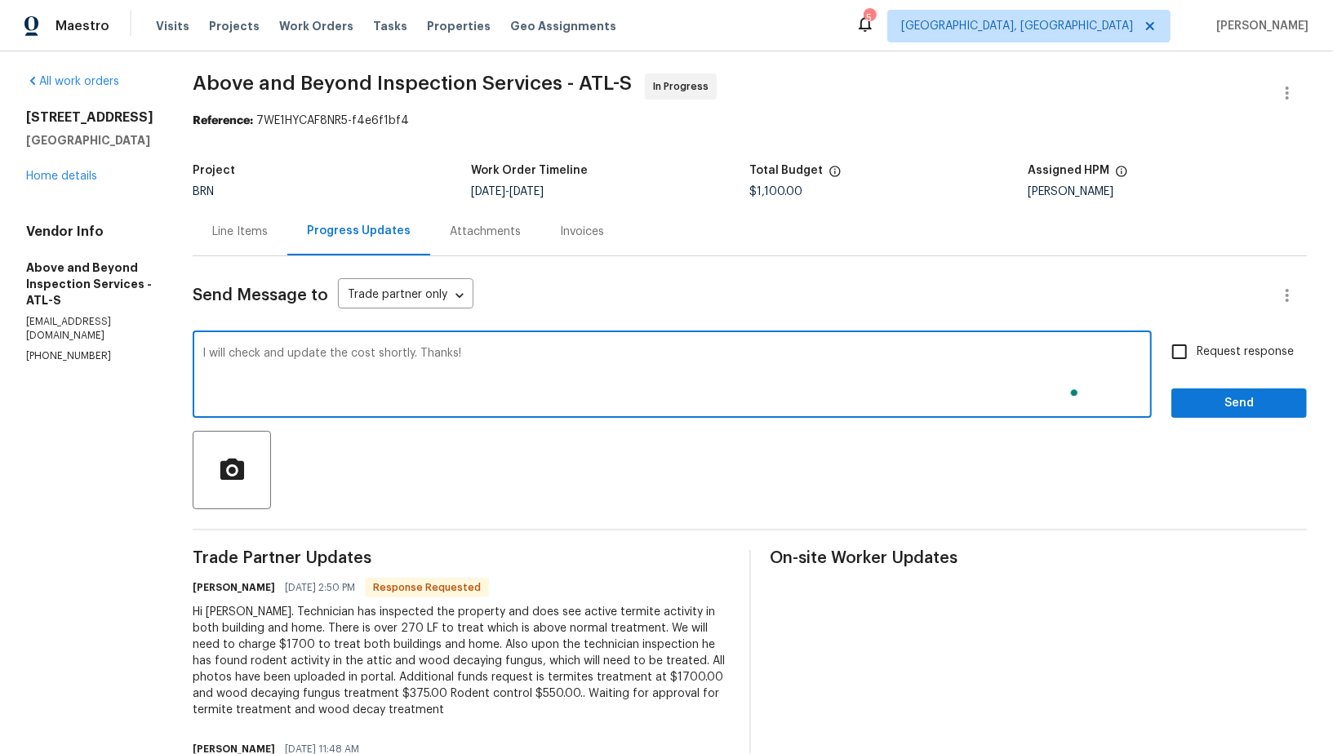
type textarea "I will check and update the cost shortly. Thanks!"
click at [1185, 364] on input "Request response" at bounding box center [1179, 352] width 34 height 34
checkbox input "true"
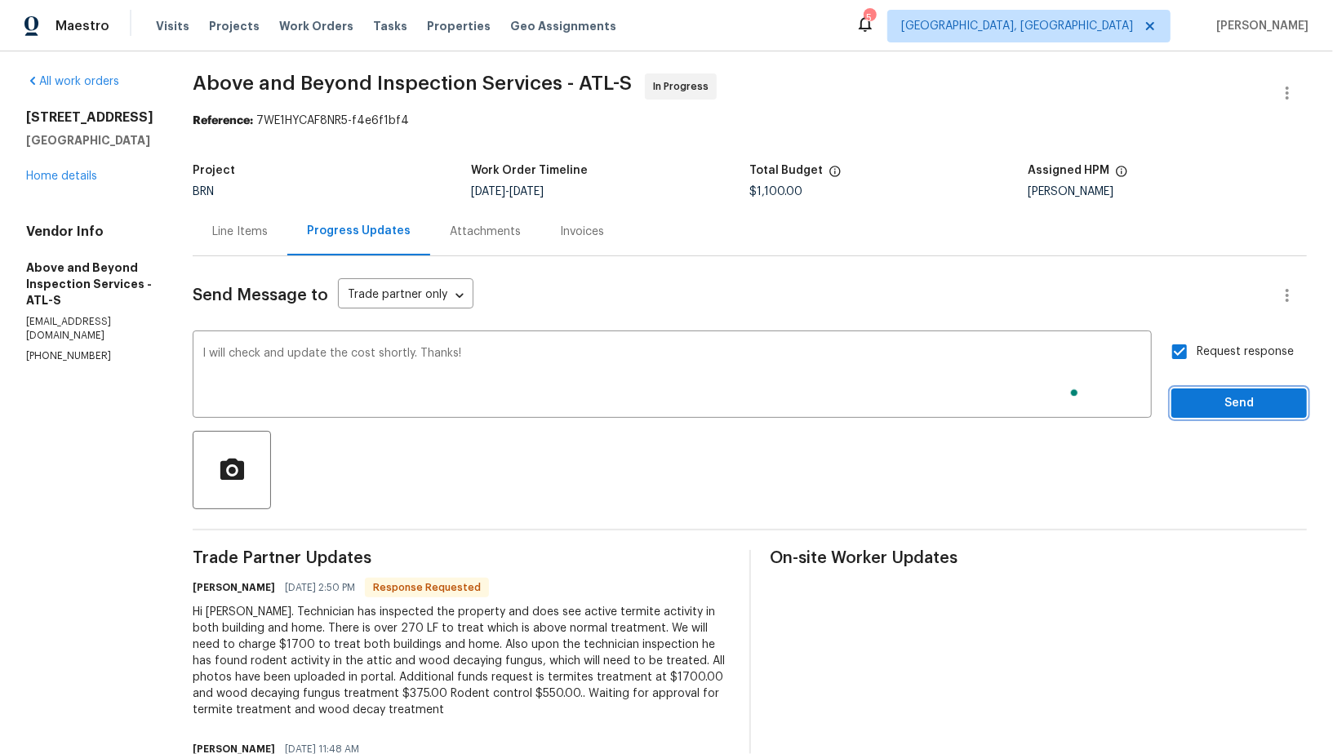
click at [1210, 408] on span "Send" at bounding box center [1238, 403] width 109 height 20
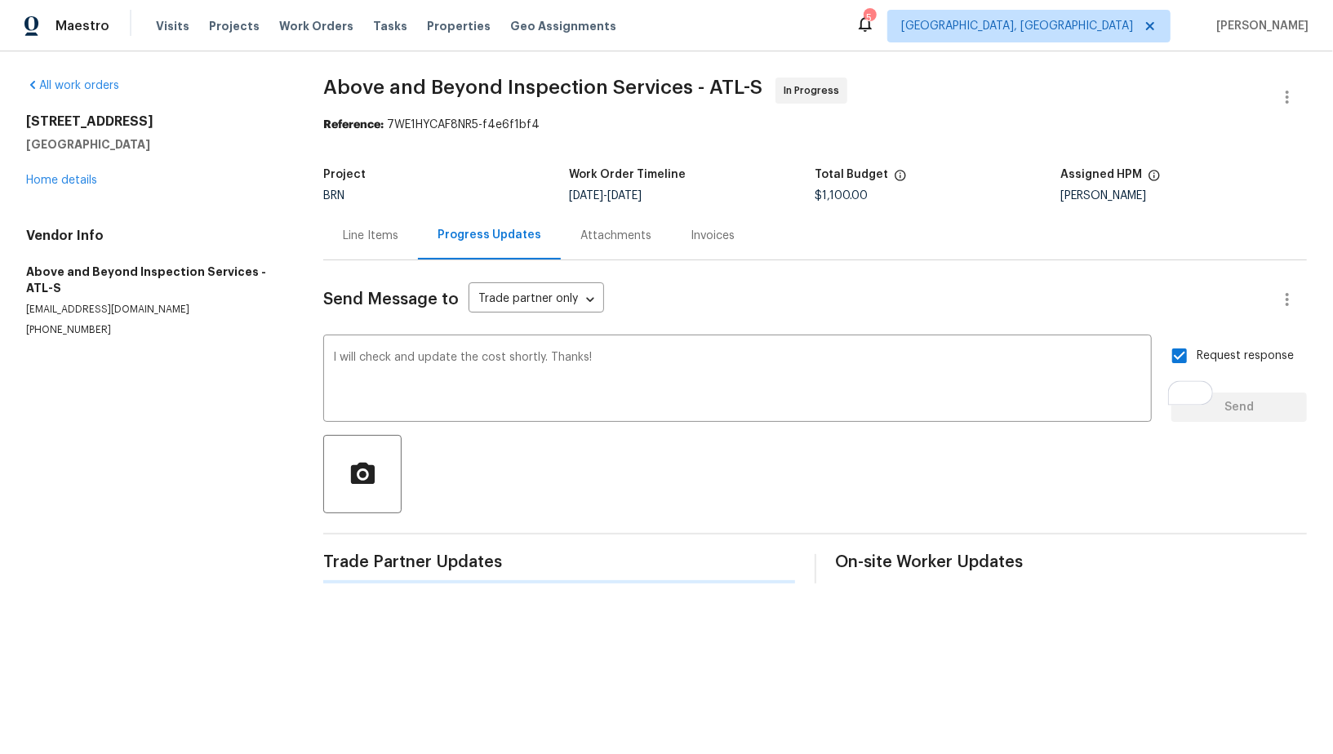
scroll to position [0, 0]
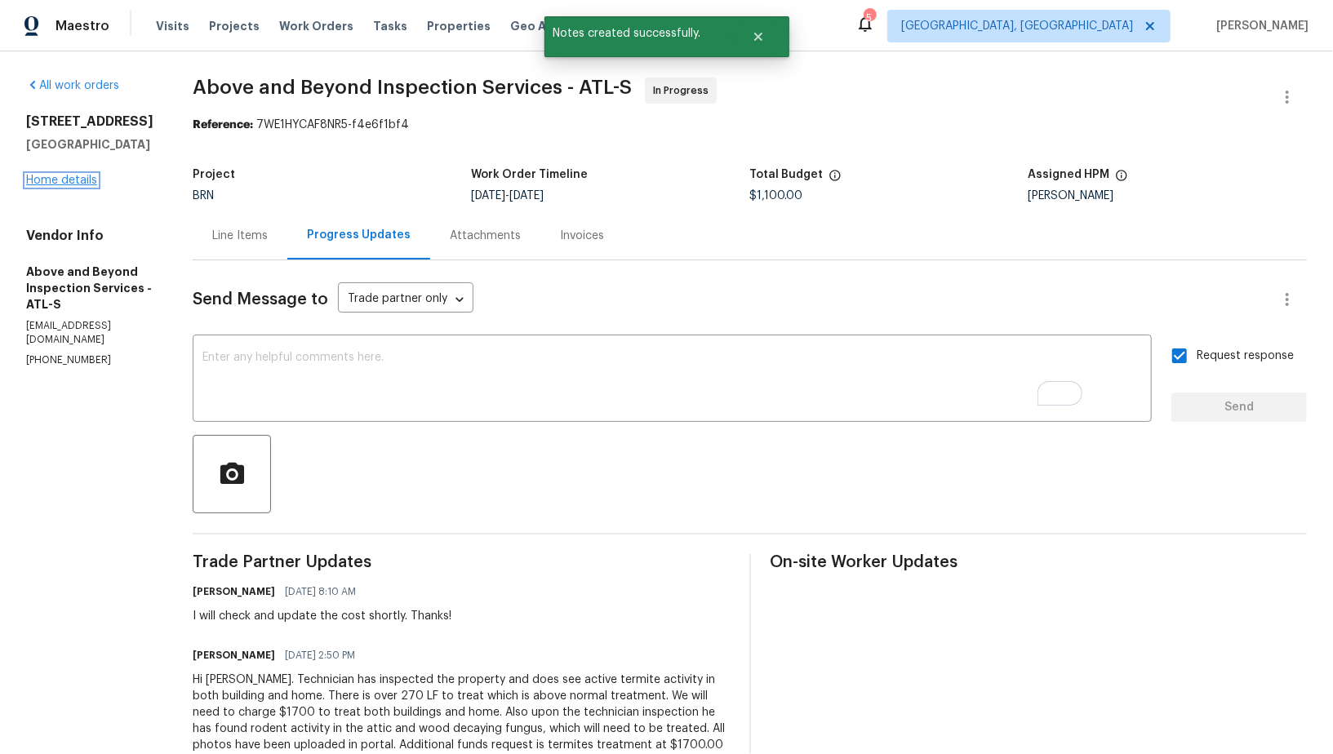
click at [71, 183] on link "Home details" at bounding box center [61, 180] width 71 height 11
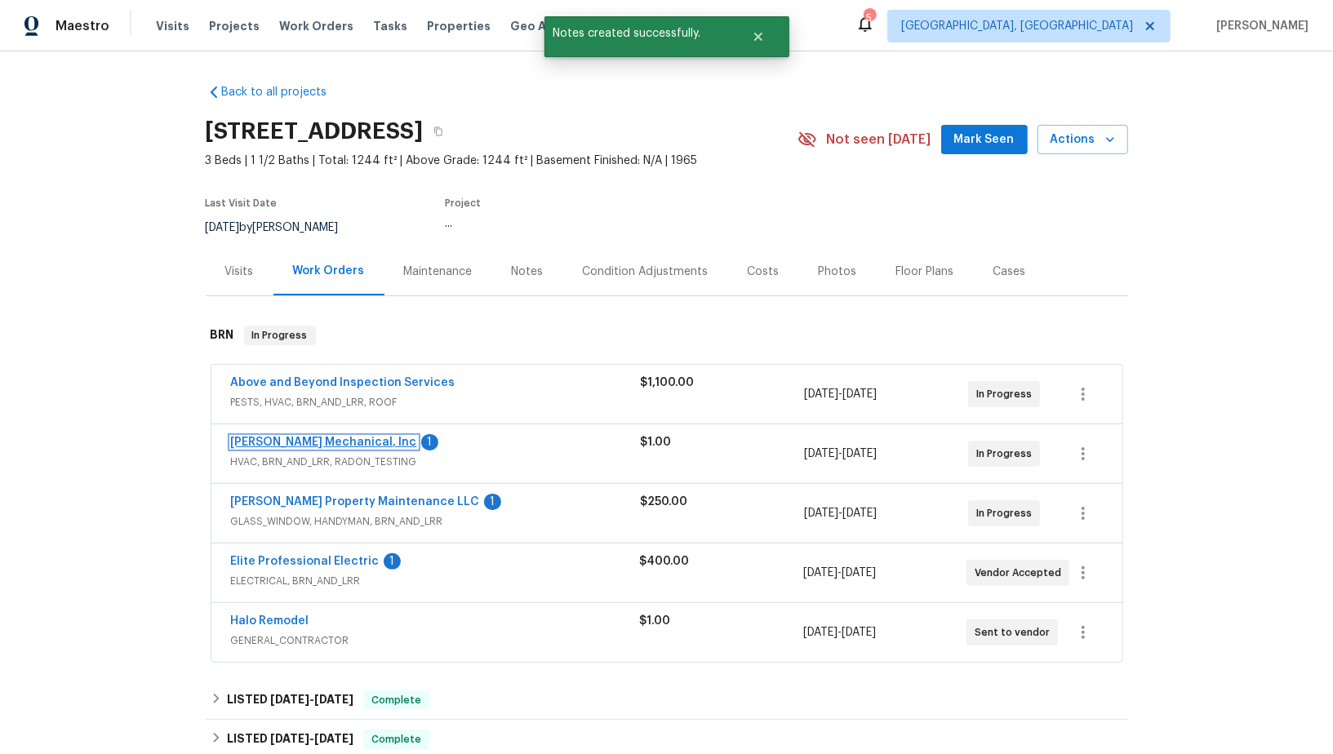
click at [307, 440] on link "[PERSON_NAME] Mechanical, Inc" at bounding box center [324, 442] width 186 height 11
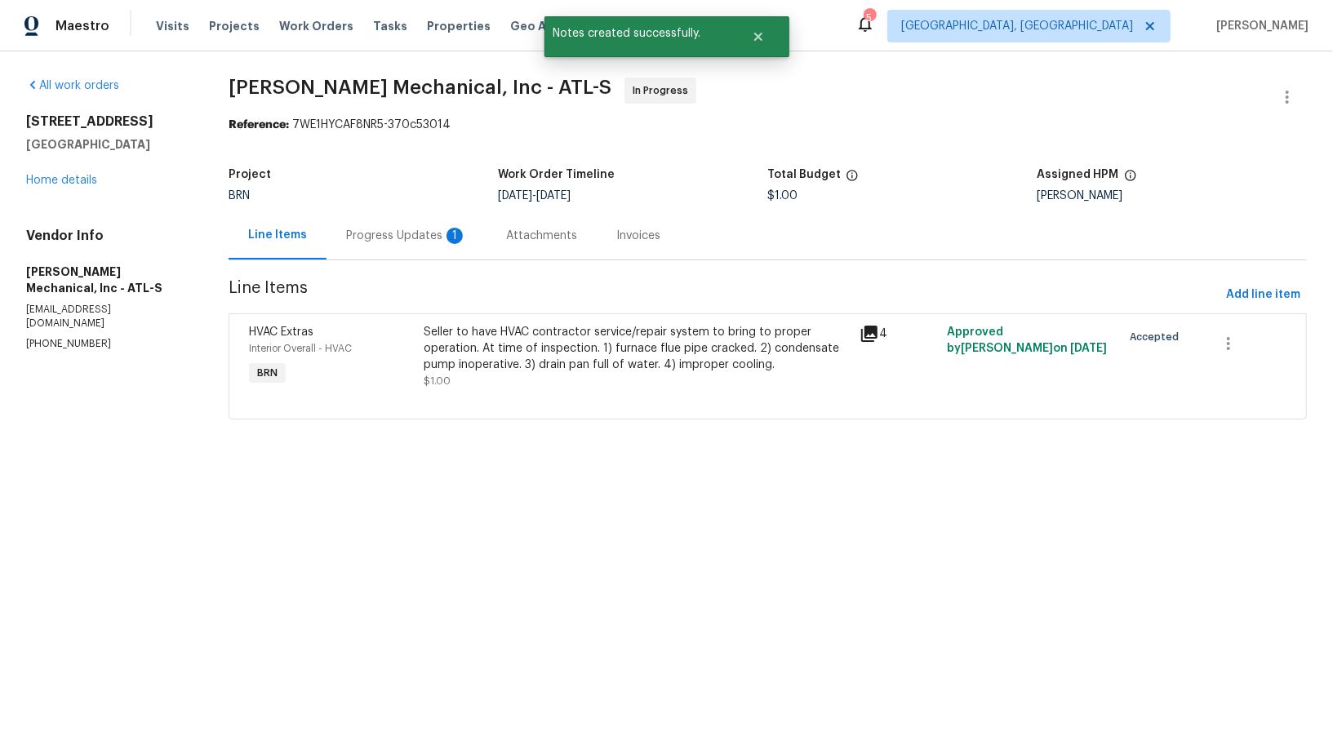
click at [437, 240] on div "Progress Updates 1" at bounding box center [406, 236] width 121 height 16
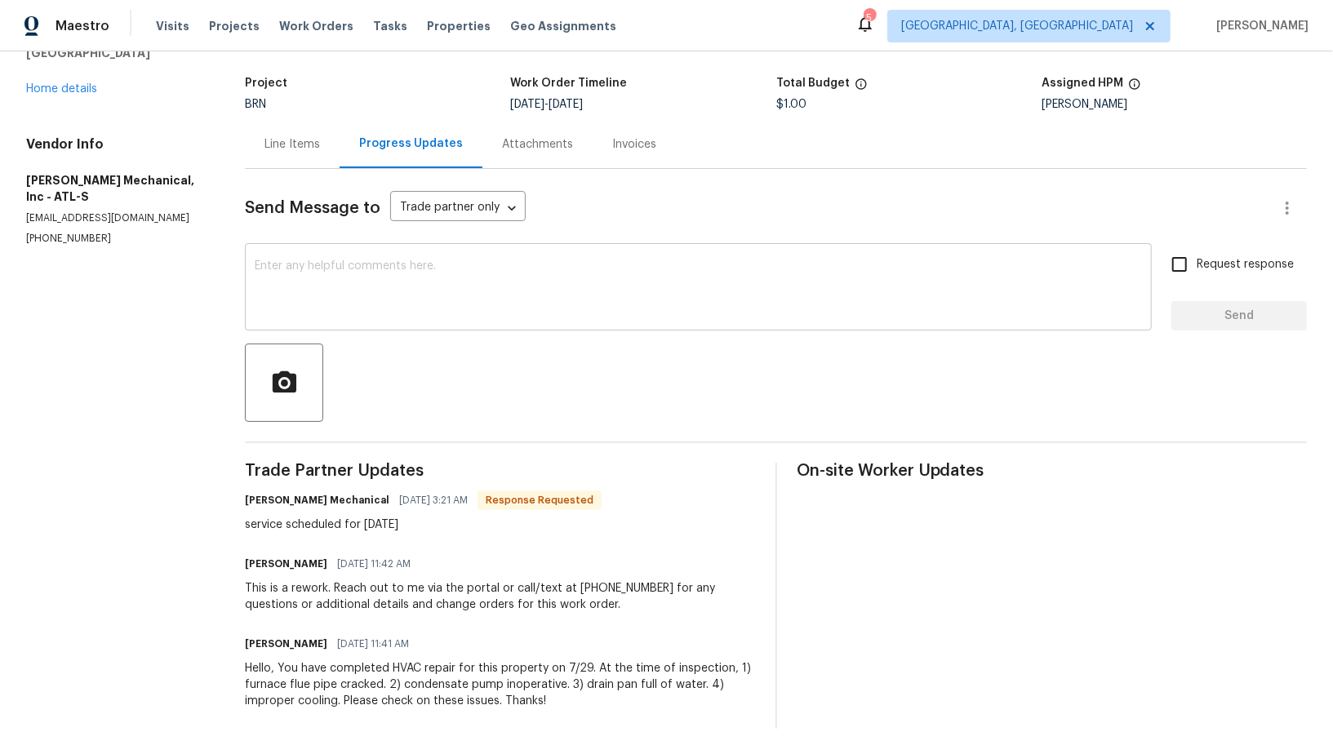
scroll to position [81, 0]
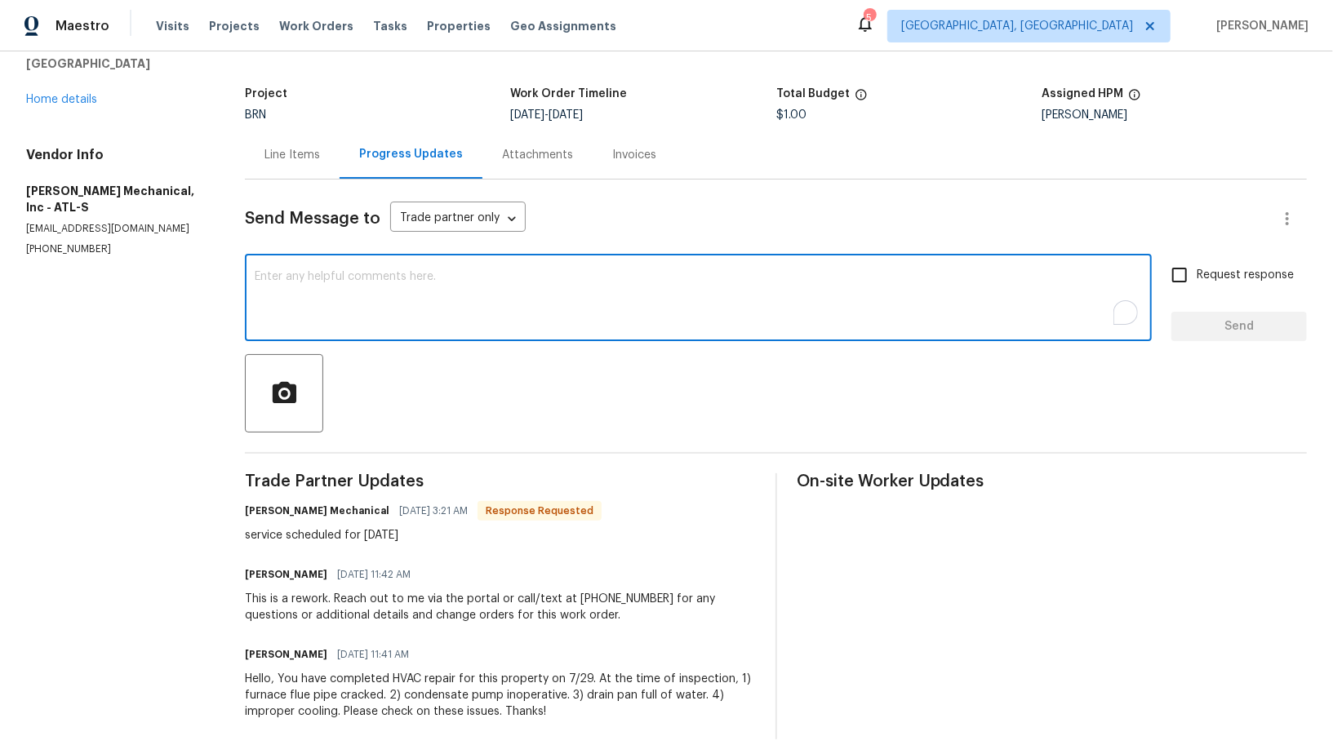
click at [437, 295] on textarea "To enrich screen reader interactions, please activate Accessibility in Grammarl…" at bounding box center [698, 299] width 887 height 57
type textarea "Perfect, Thank you!"
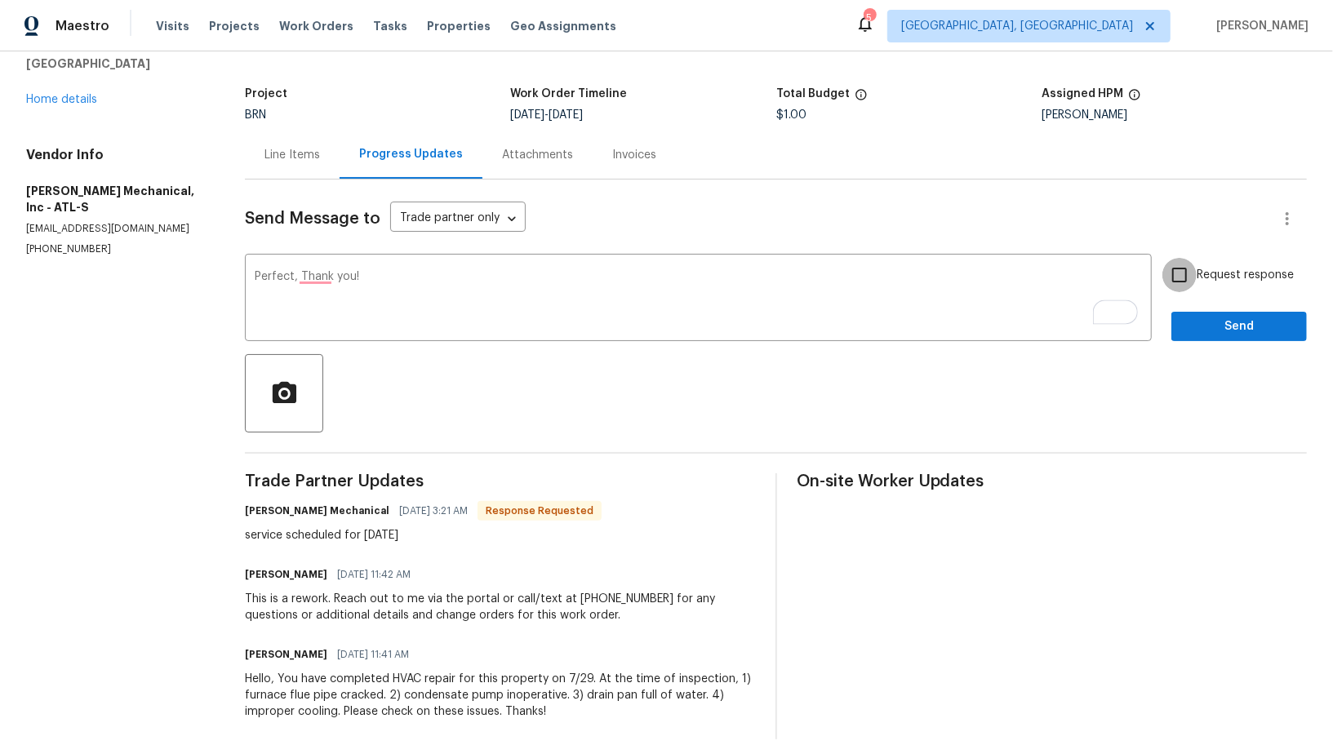
click at [1174, 273] on input "Request response" at bounding box center [1179, 275] width 34 height 34
checkbox input "true"
click at [1216, 323] on span "Send" at bounding box center [1238, 327] width 109 height 20
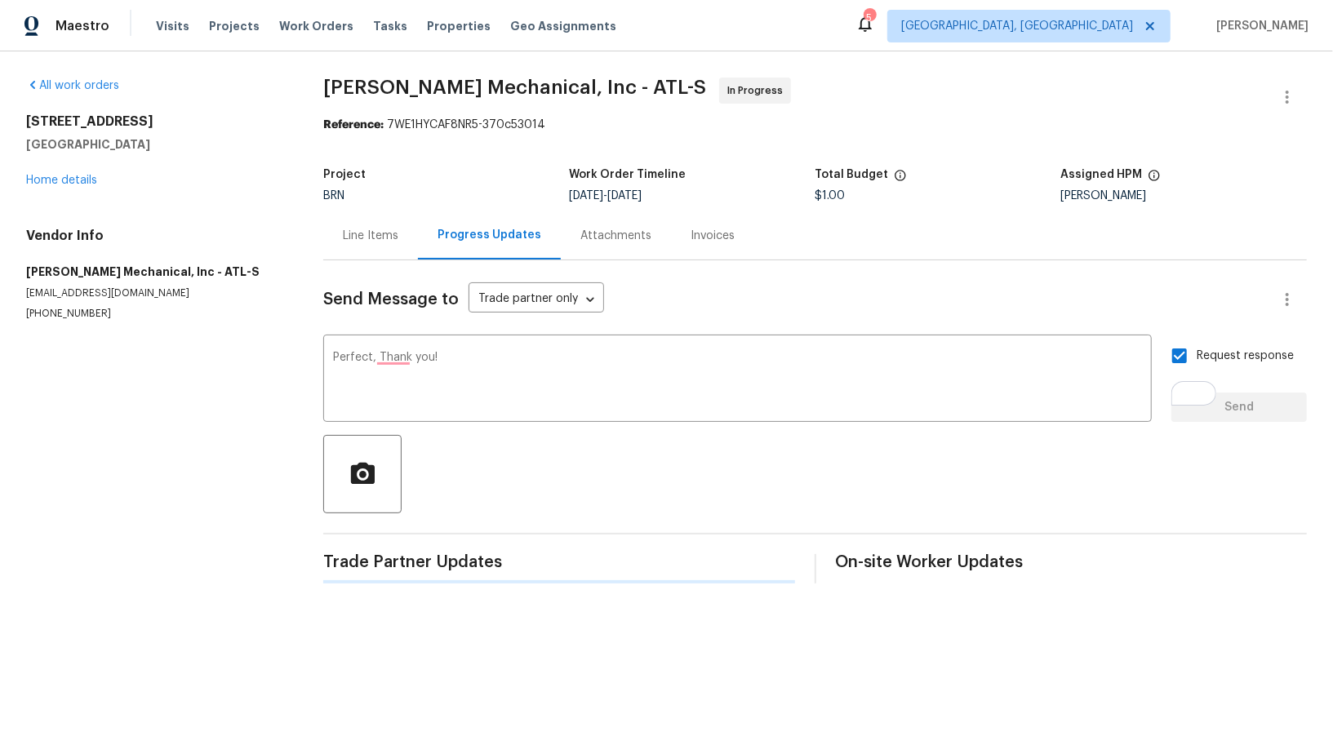
scroll to position [0, 0]
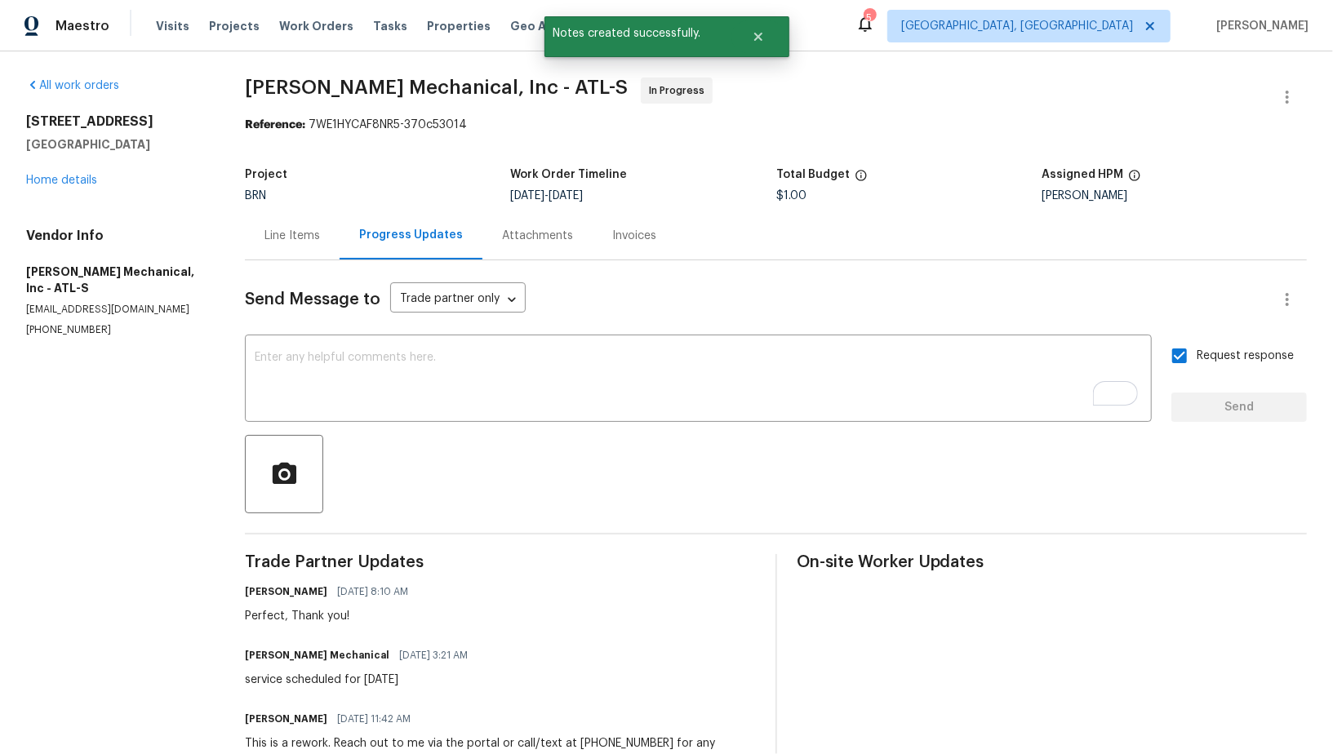
click at [51, 173] on div "4246 Chestnut Grove Ln Austell, GA 30106 Home details" at bounding box center [116, 150] width 180 height 75
click at [51, 175] on link "Home details" at bounding box center [61, 180] width 71 height 11
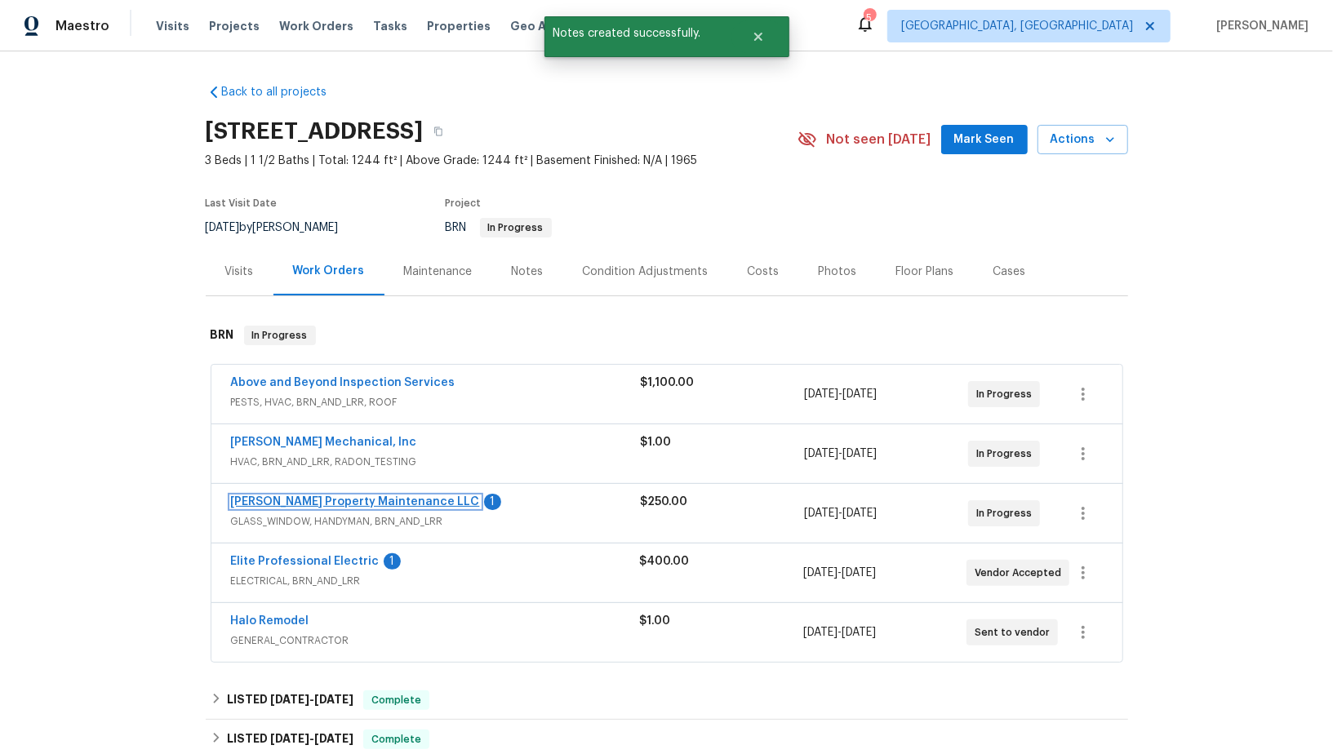
click at [388, 501] on link "Glen Property Maintenance LLC" at bounding box center [355, 501] width 249 height 11
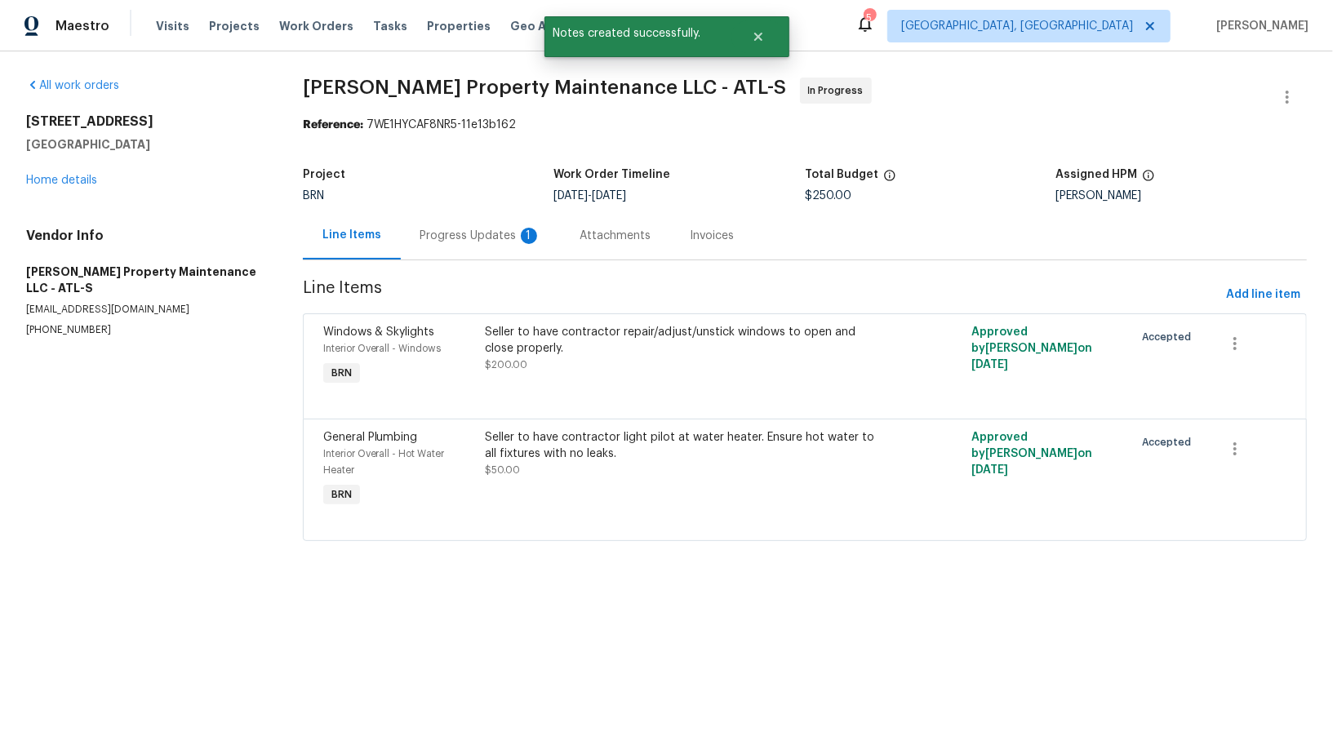
click at [413, 229] on div "Progress Updates 1" at bounding box center [481, 235] width 160 height 48
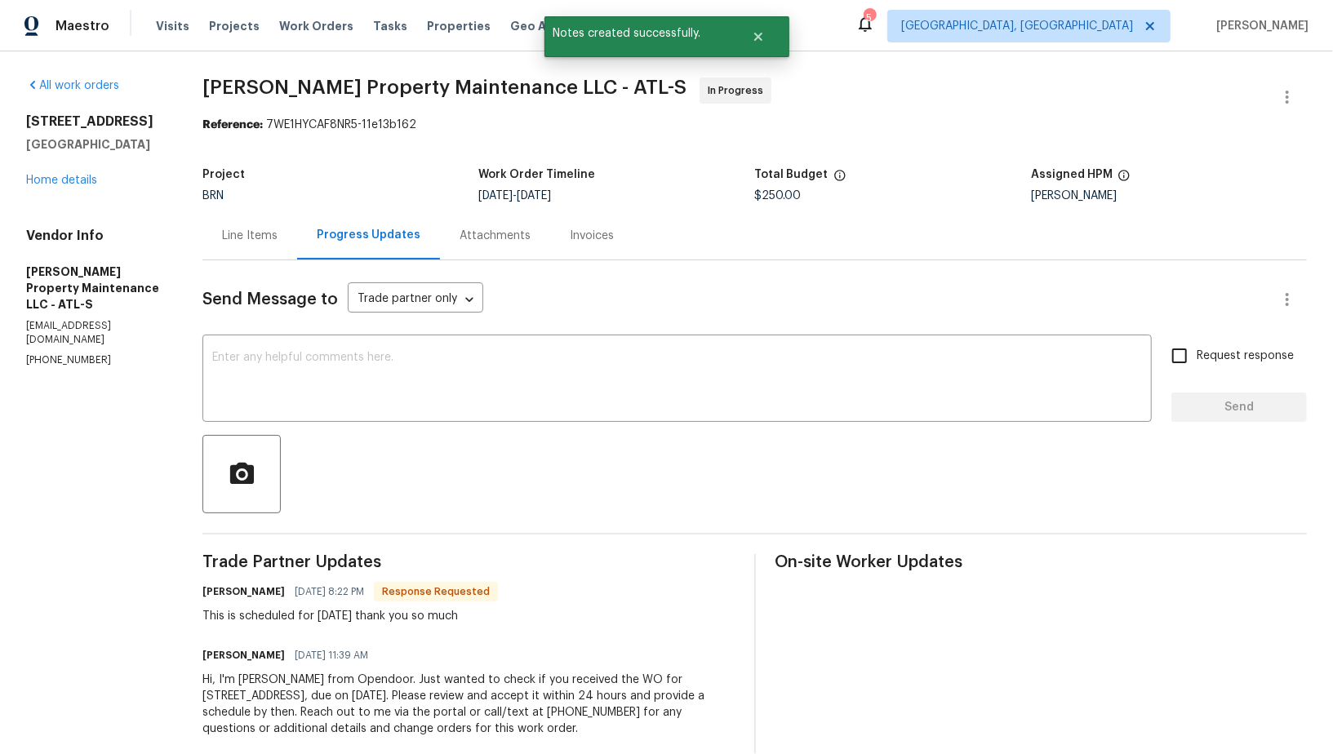
scroll to position [28, 0]
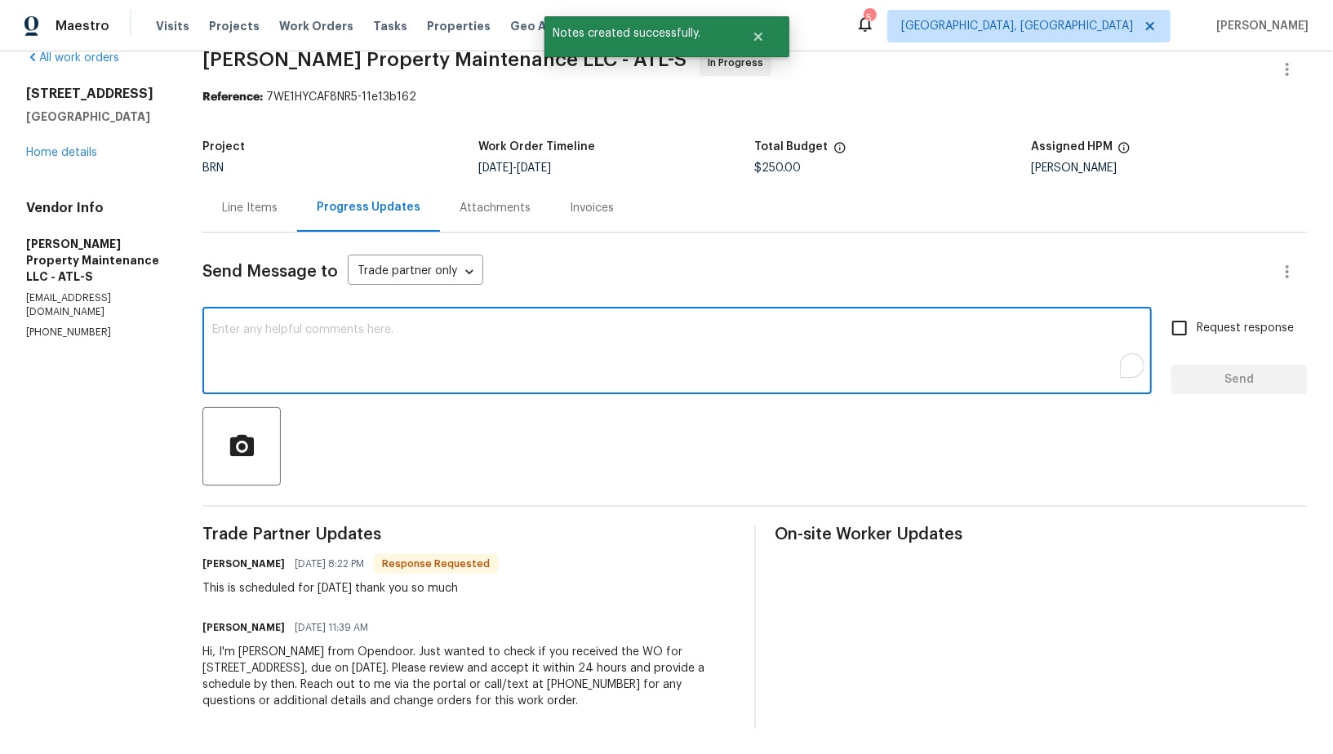
click at [368, 366] on textarea "To enrich screen reader interactions, please activate Accessibility in Grammarl…" at bounding box center [677, 352] width 930 height 57
type textarea "Got it, Thank you!"
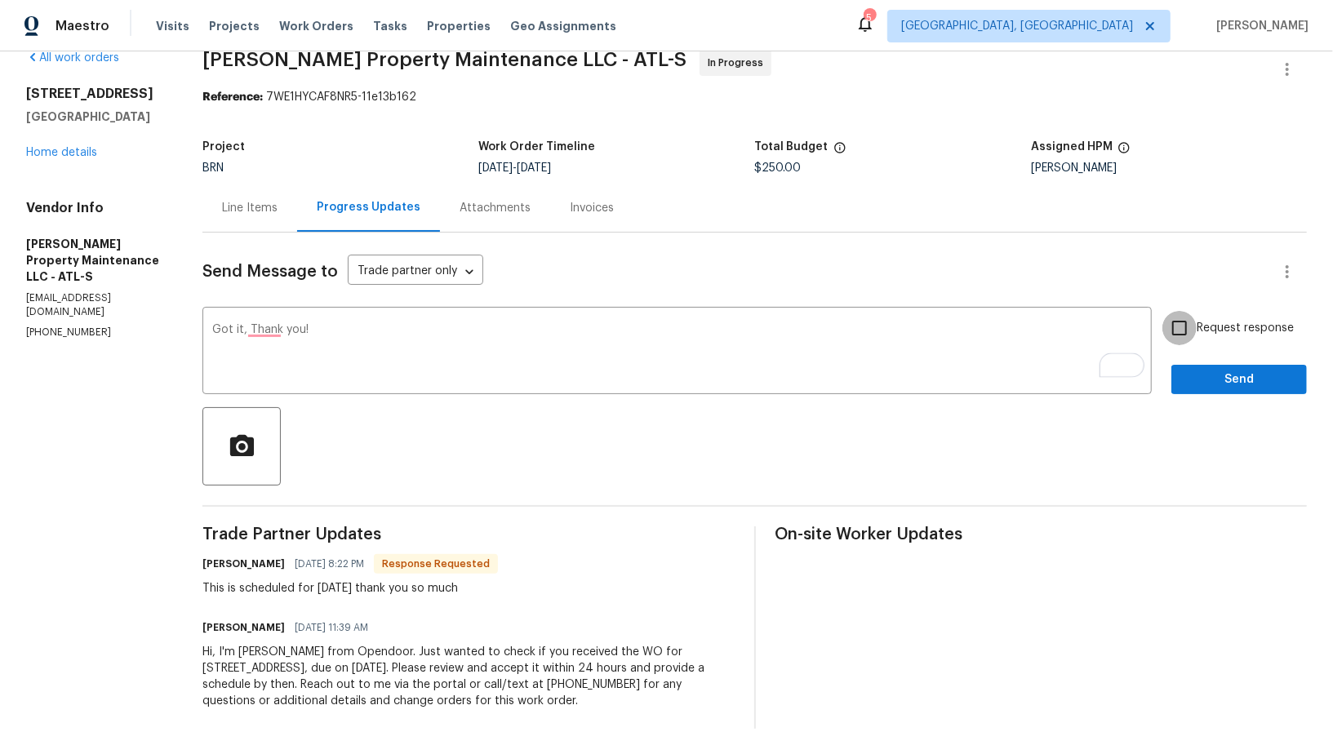
click at [1177, 327] on input "Request response" at bounding box center [1179, 328] width 34 height 34
checkbox input "true"
click at [1225, 376] on span "Send" at bounding box center [1238, 380] width 109 height 20
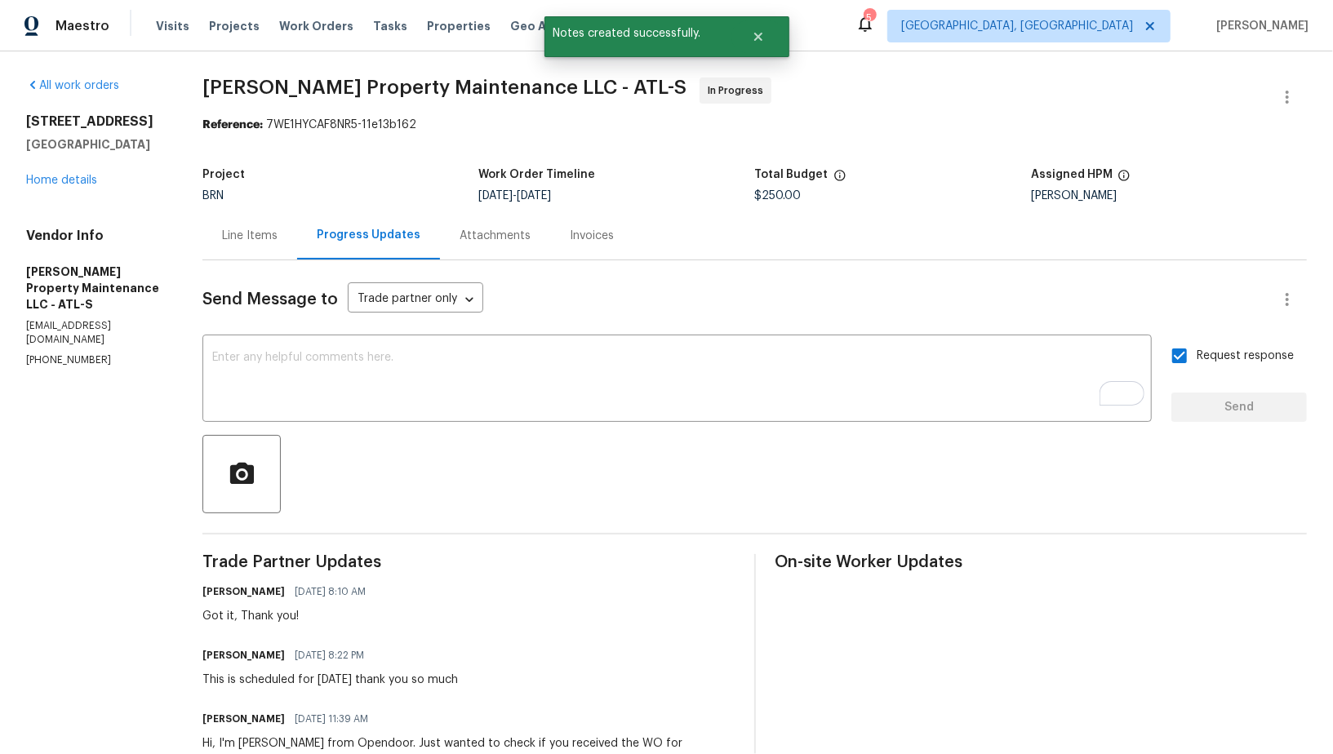
click at [74, 189] on div "4246 Chestnut Grove Ln Austell, GA 30106 Home details" at bounding box center [94, 150] width 137 height 75
click at [72, 186] on link "Home details" at bounding box center [61, 180] width 71 height 11
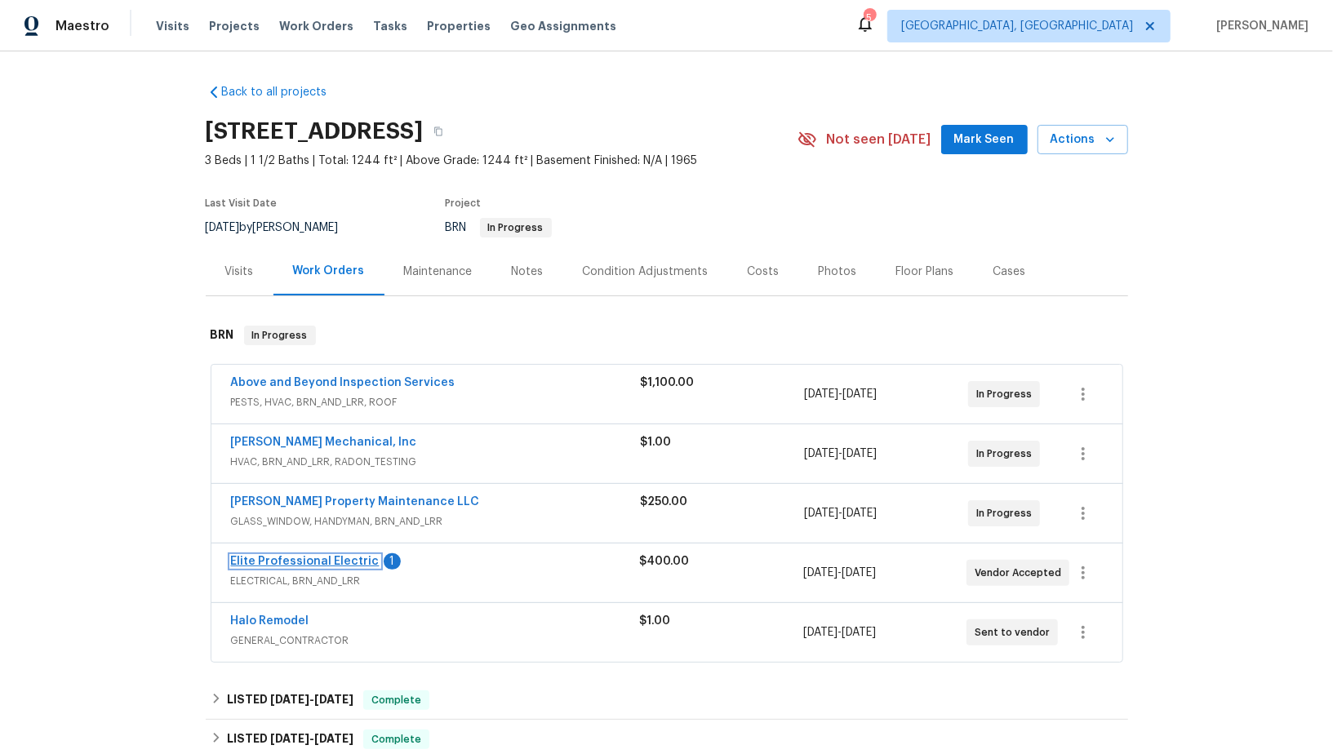
click at [290, 558] on link "Elite Professional Electric" at bounding box center [305, 561] width 149 height 11
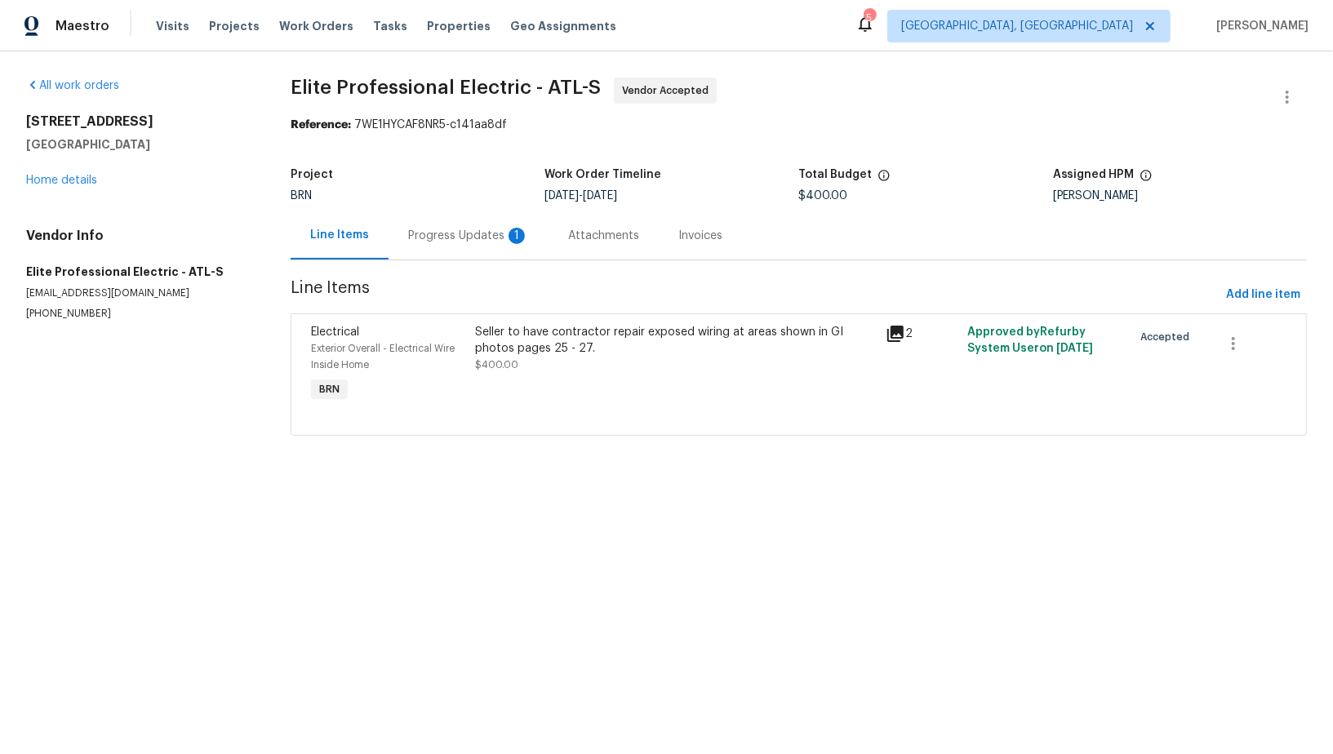
click at [411, 232] on div "Progress Updates 1" at bounding box center [468, 236] width 121 height 16
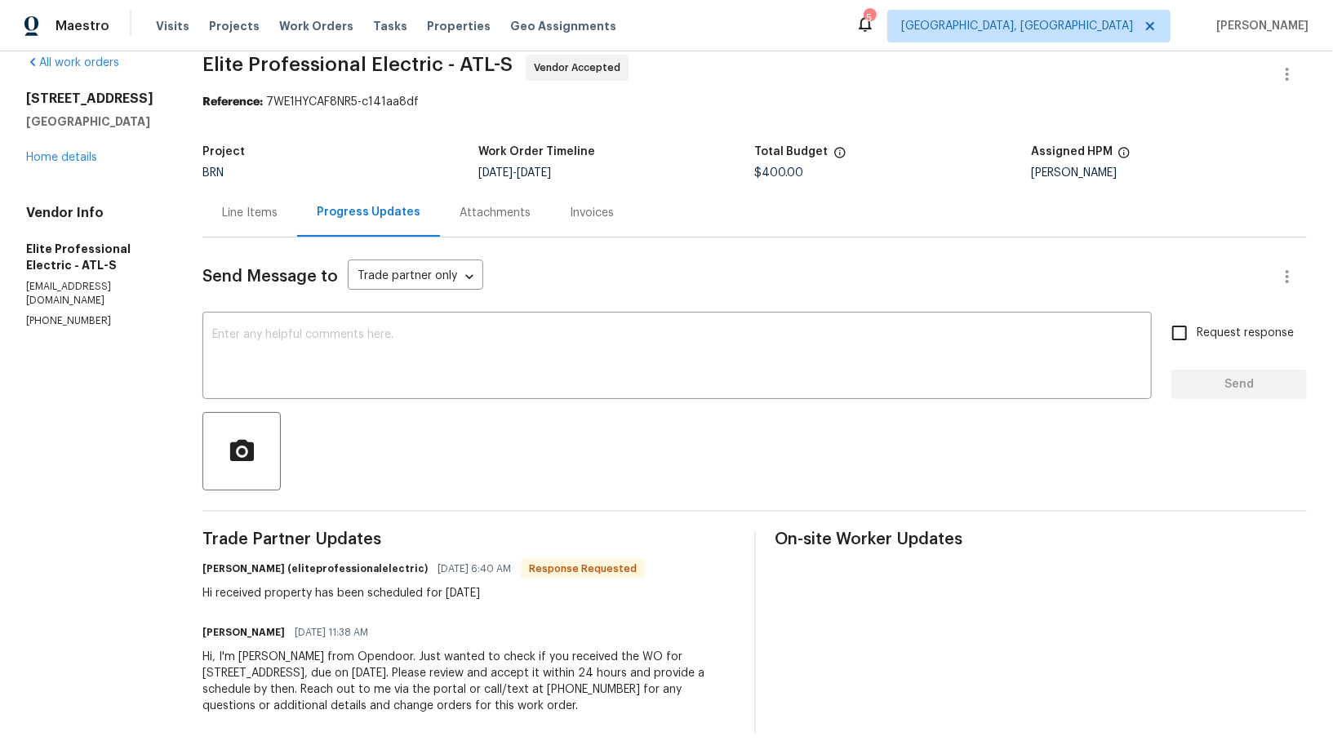
scroll to position [28, 0]
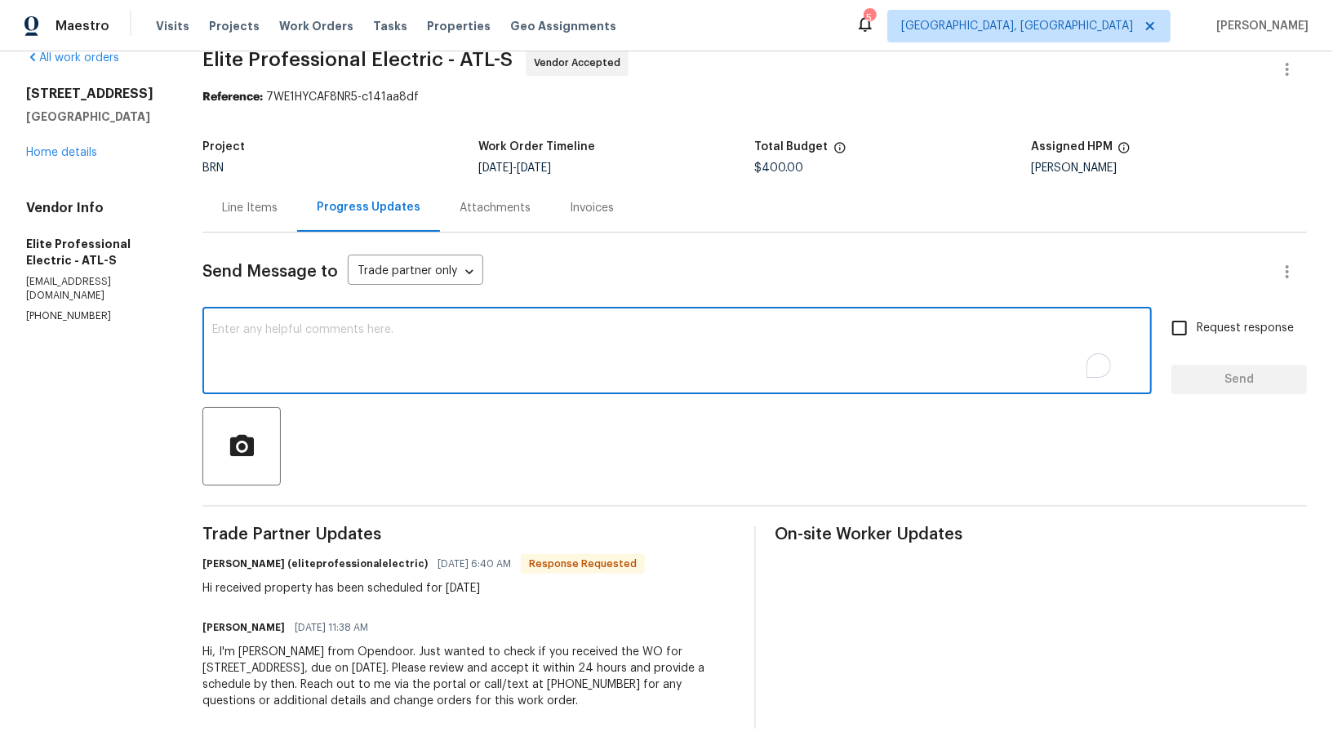
click at [364, 356] on textarea "To enrich screen reader interactions, please activate Accessibility in Grammarl…" at bounding box center [677, 352] width 930 height 57
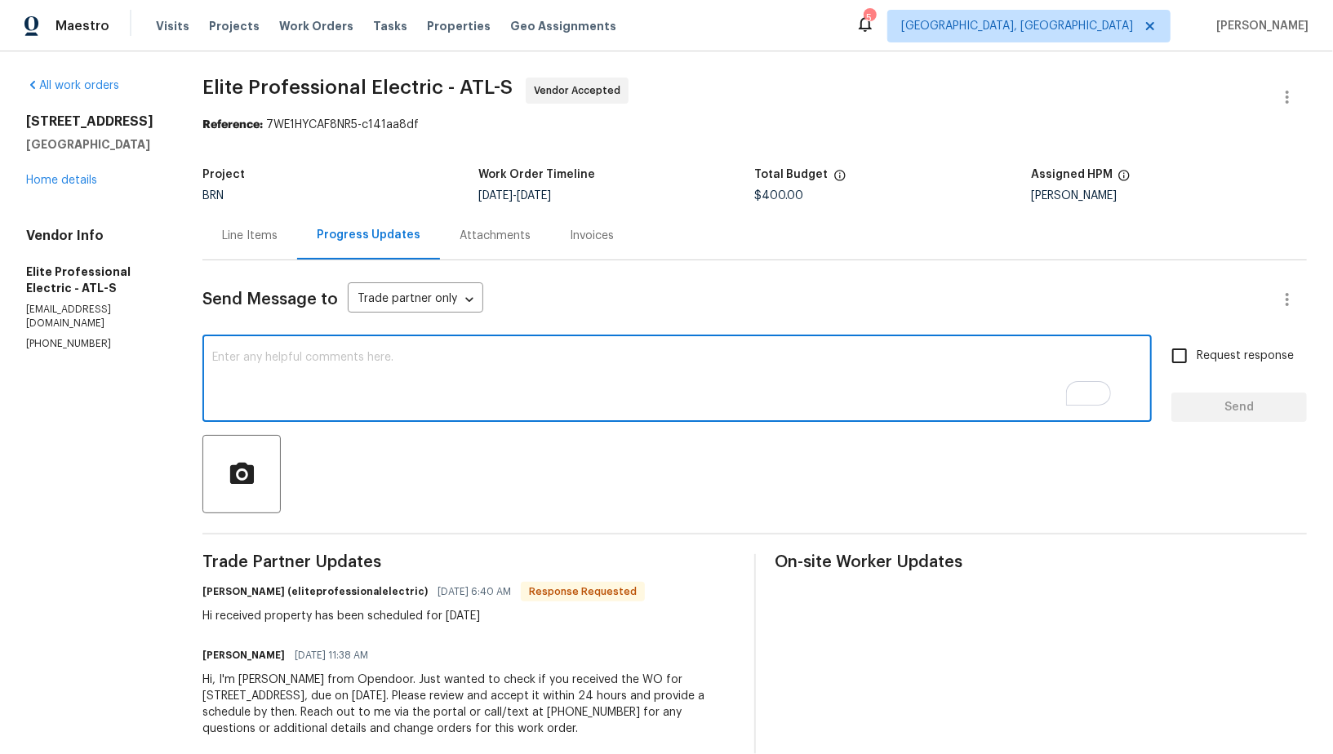
click at [357, 428] on div "Send Message to Trade partner only Trade partner only ​ x ​ Request response Se…" at bounding box center [754, 508] width 1104 height 496
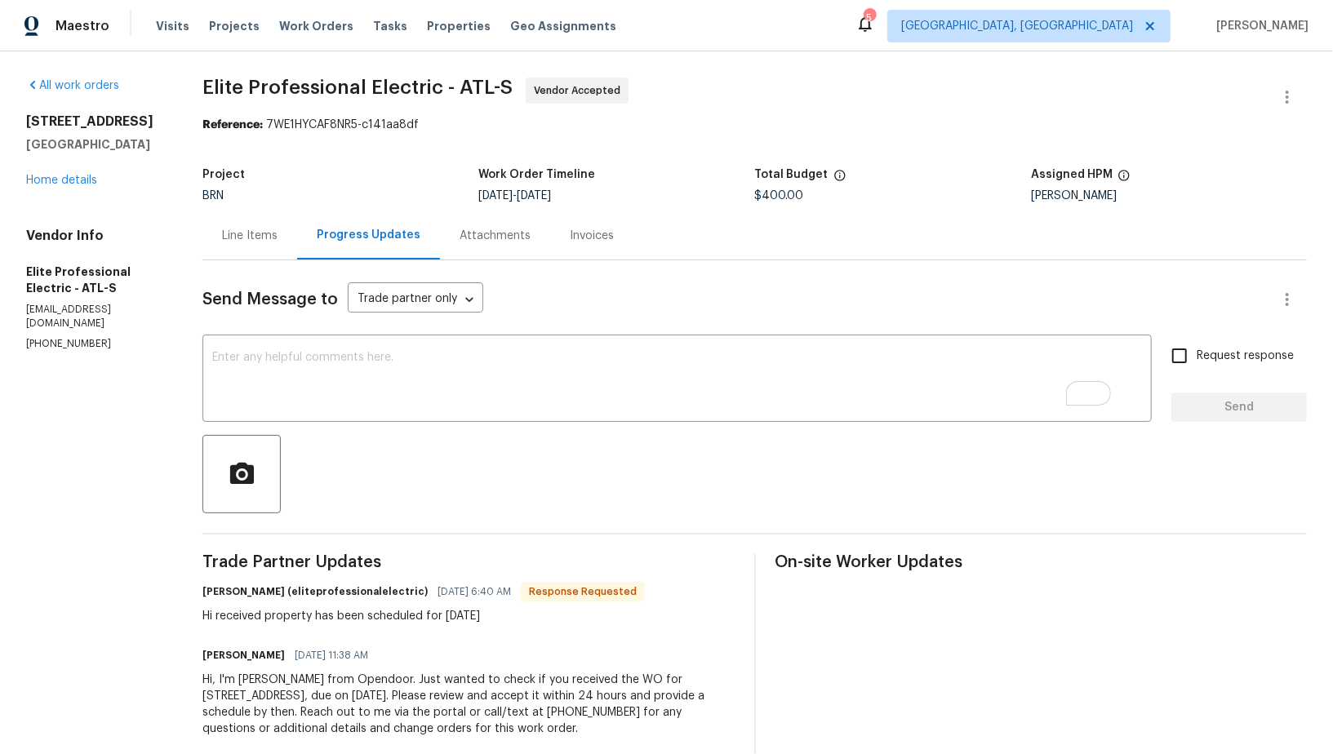
click at [281, 193] on div "BRN" at bounding box center [340, 195] width 276 height 11
click at [282, 216] on div "Line Items" at bounding box center [249, 235] width 95 height 48
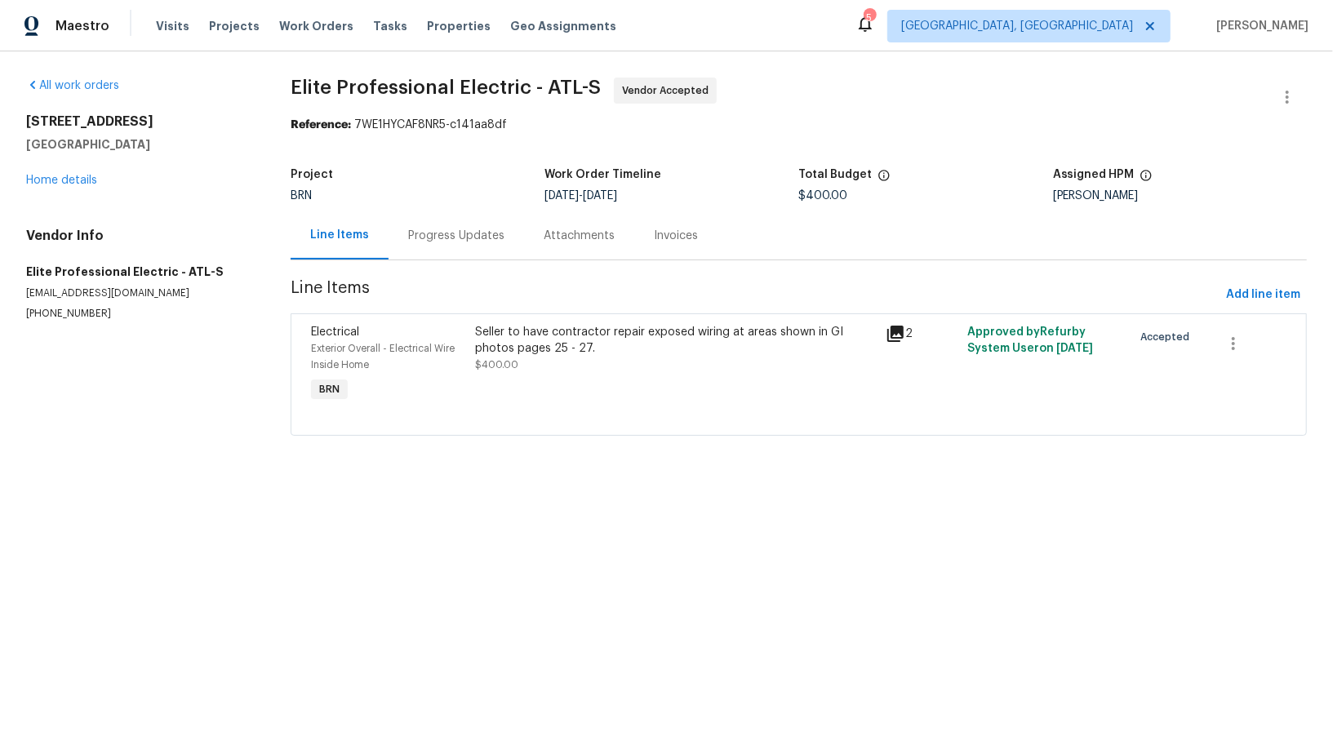
click at [426, 241] on div "Progress Updates" at bounding box center [456, 236] width 96 height 16
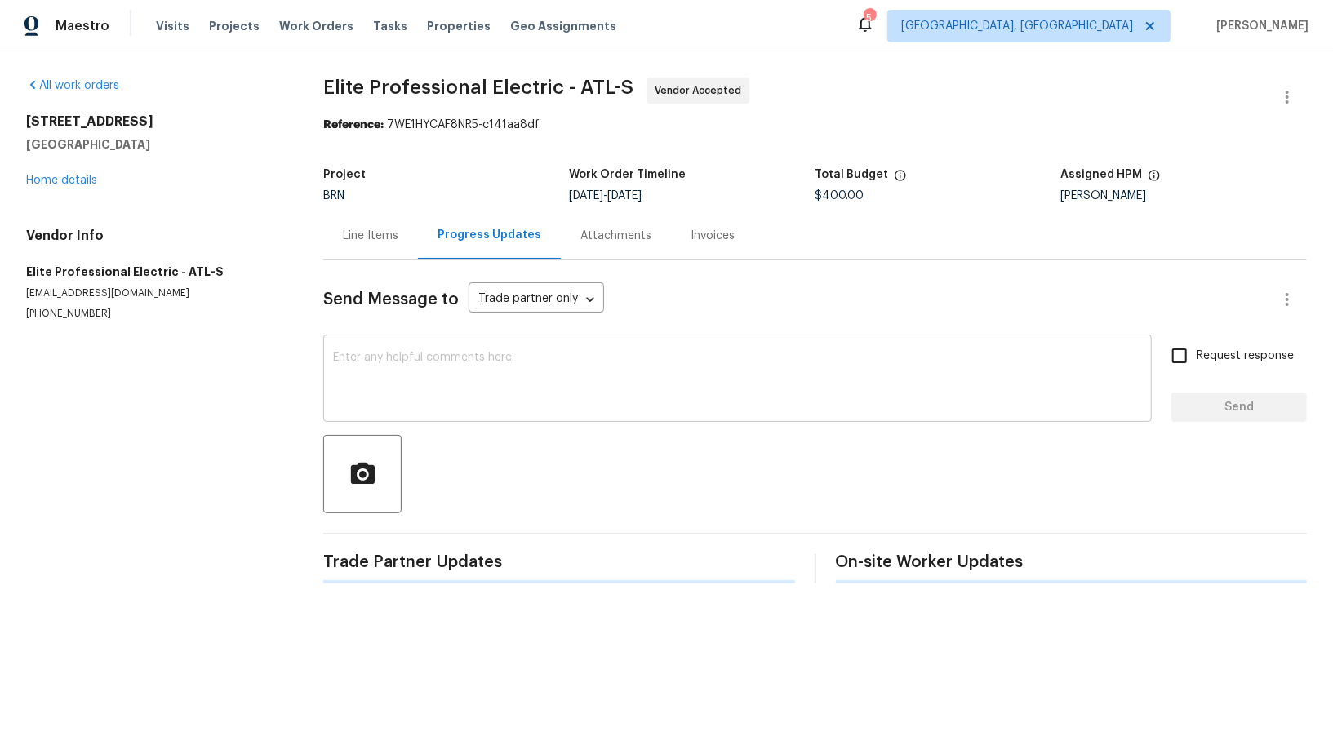
click at [417, 406] on textarea at bounding box center [737, 380] width 809 height 57
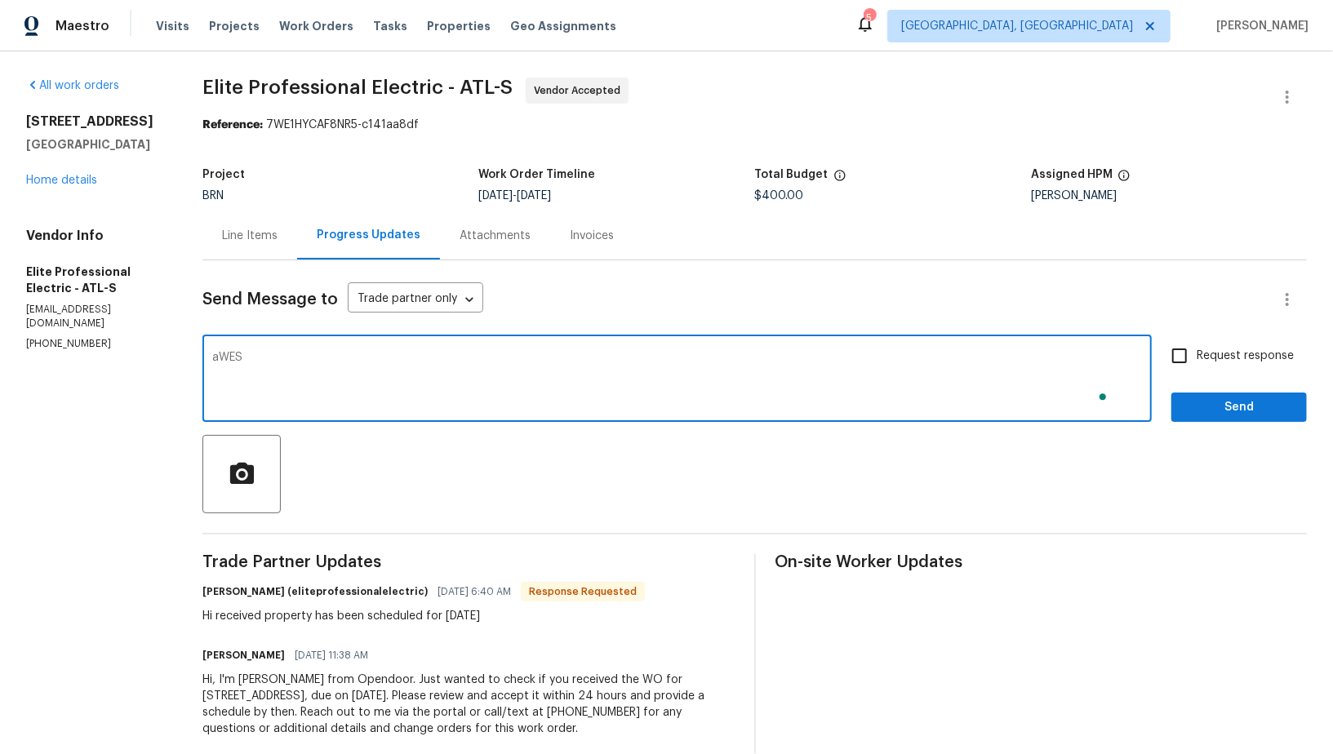
type textarea "aWESO"
type textarea "Awesome, Thanks!"
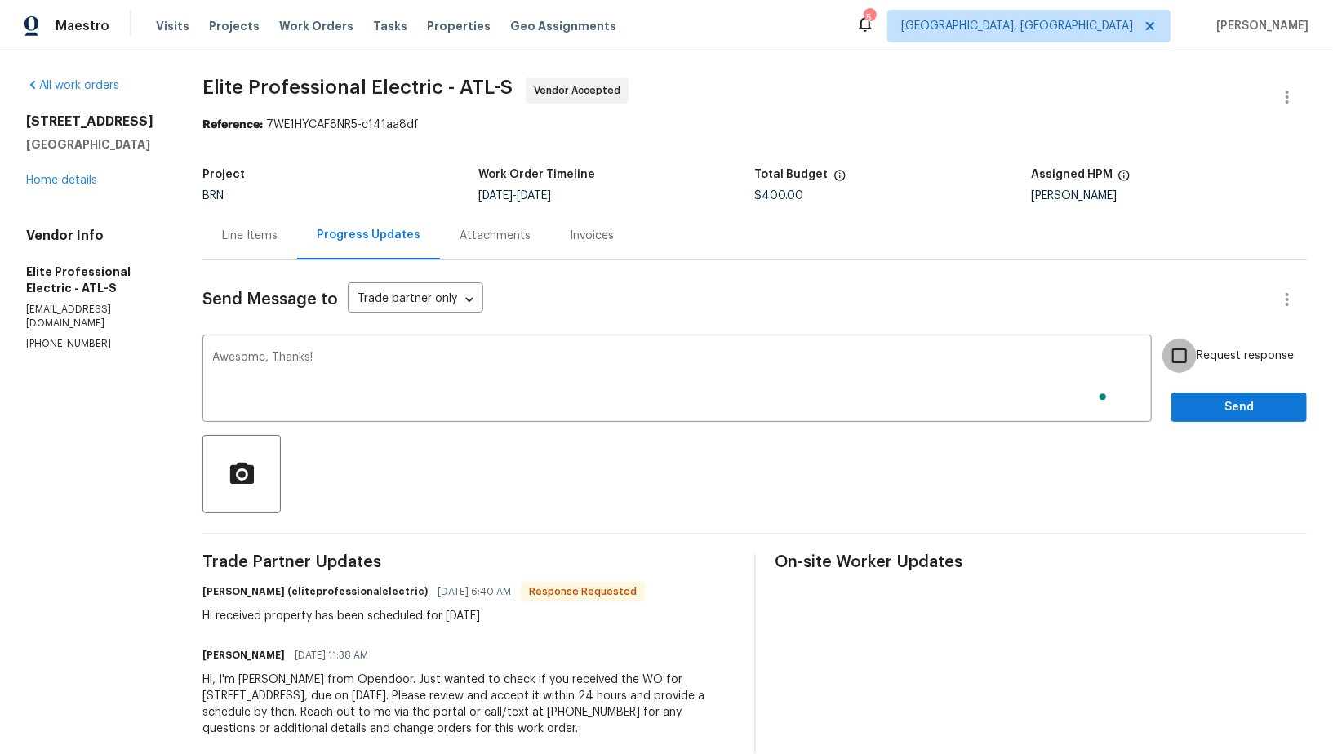
click at [1191, 349] on input "Request response" at bounding box center [1179, 356] width 34 height 34
checkbox input "true"
click at [1226, 406] on span "Send" at bounding box center [1238, 407] width 109 height 20
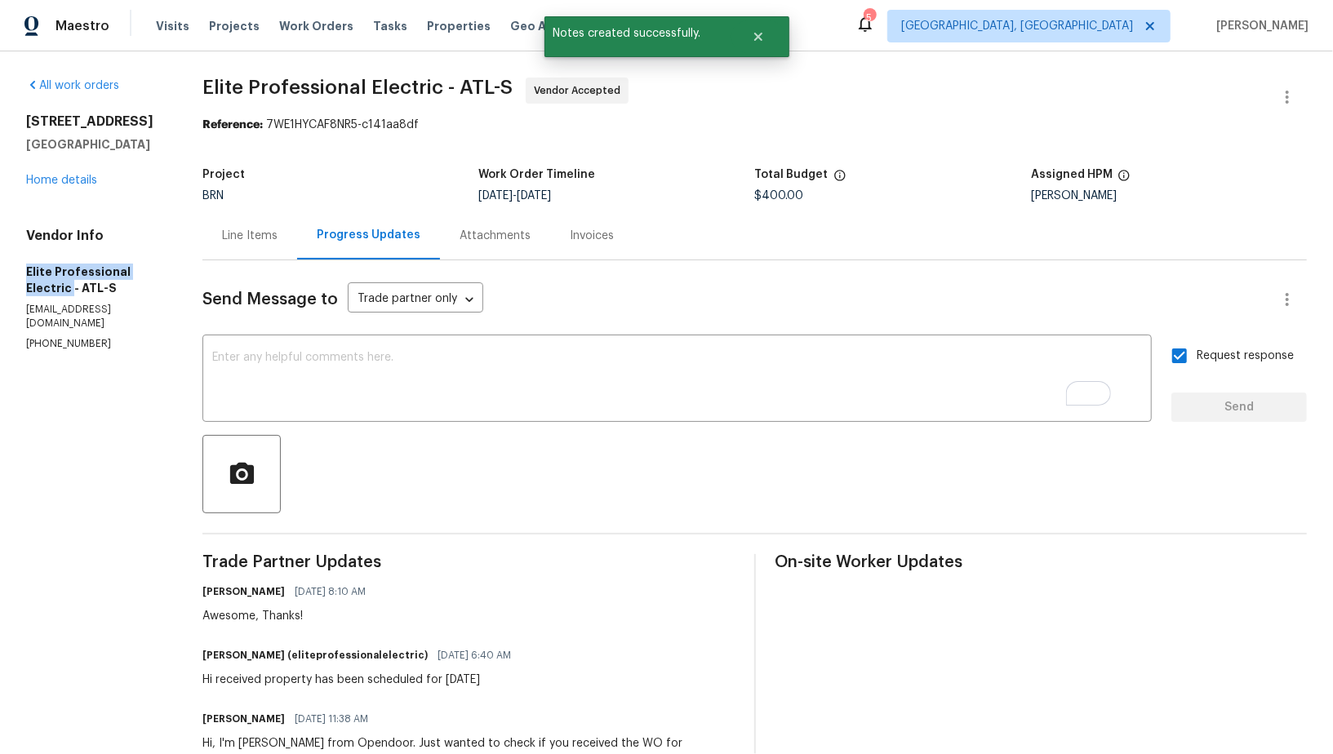
drag, startPoint x: 0, startPoint y: 272, endPoint x: 167, endPoint y: 272, distance: 167.3
click at [167, 272] on div "All work orders 4246 Chestnut Grove Ln Austell, GA 30106 Home details Vendor In…" at bounding box center [666, 448] width 1333 height 795
copy h5 "Elite Professional Electric"
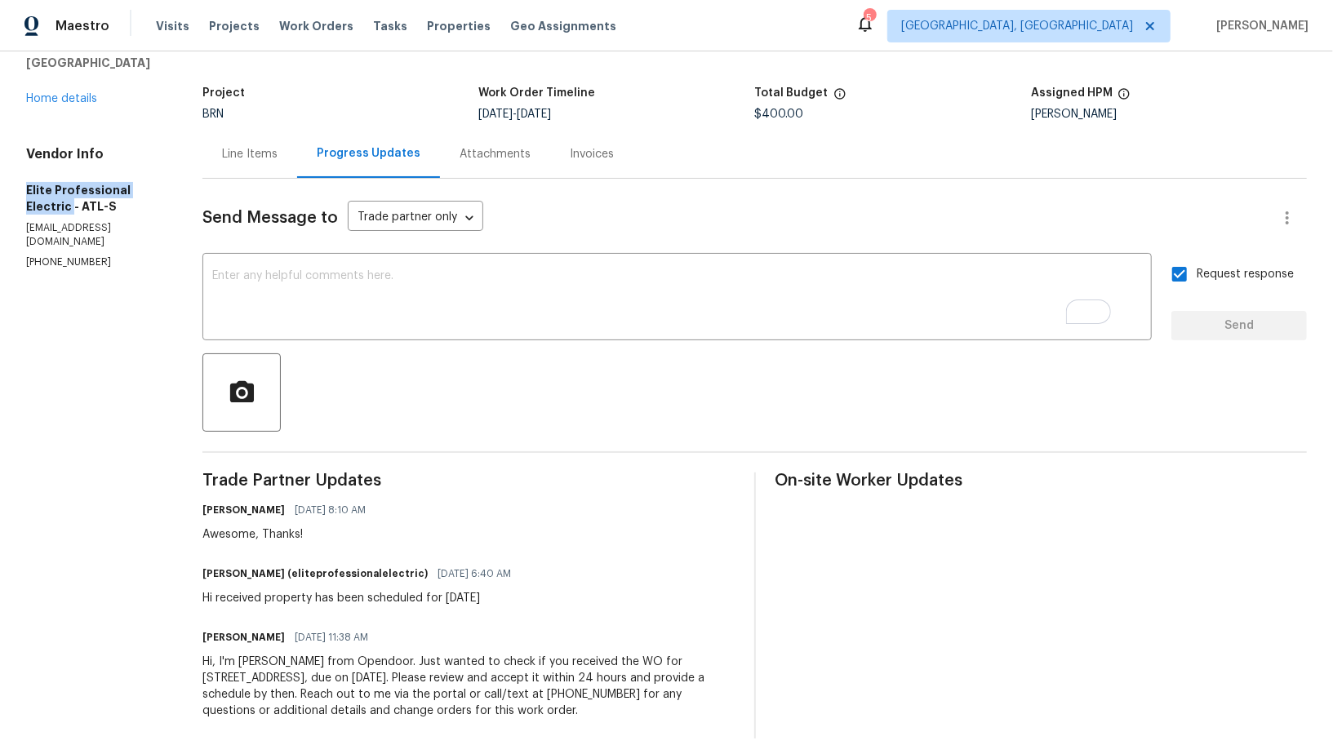
scroll to position [91, 0]
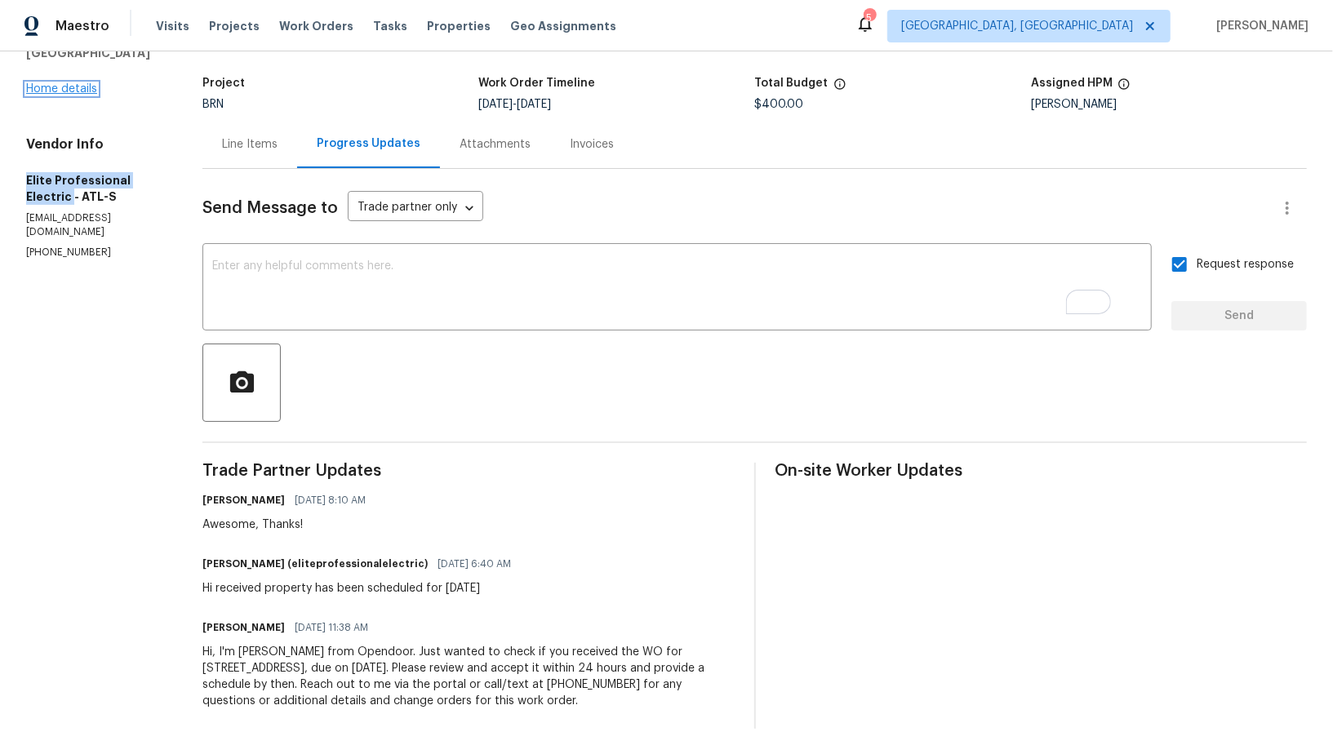
click at [38, 91] on link "Home details" at bounding box center [61, 88] width 71 height 11
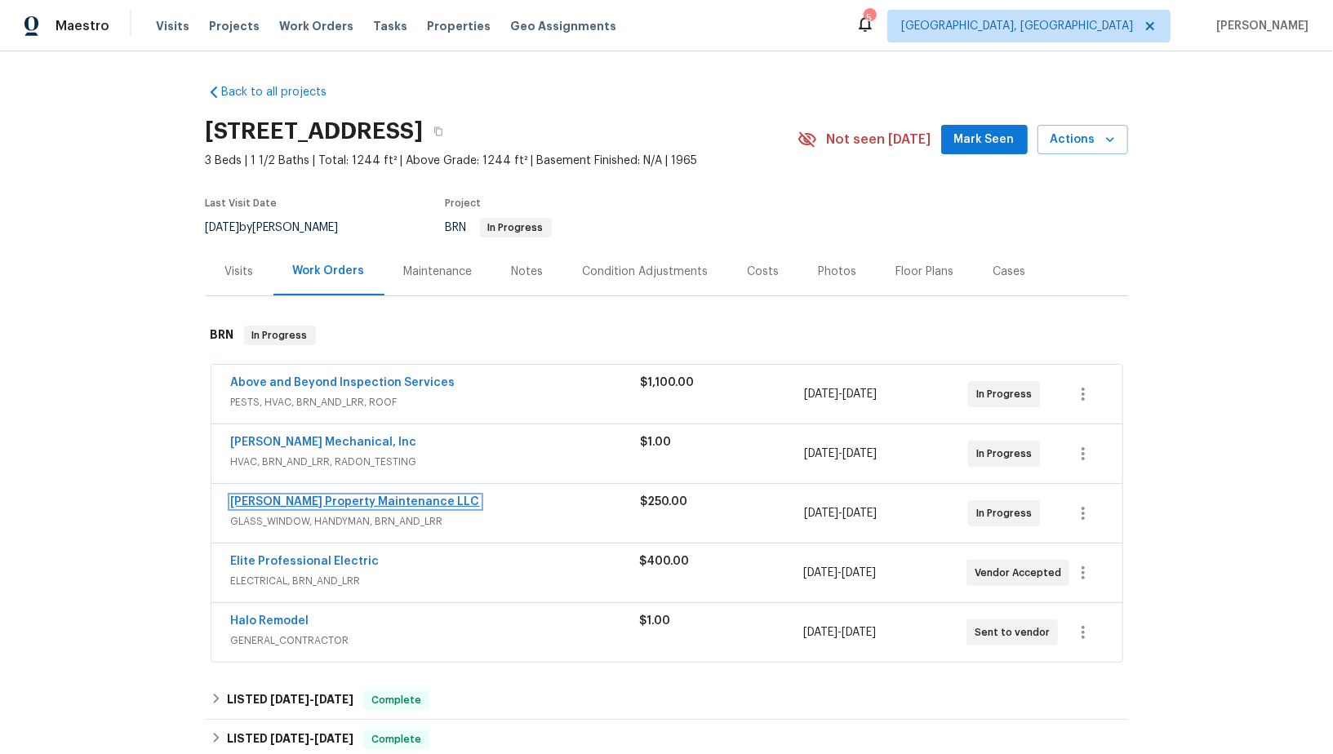
click at [307, 497] on link "Glen Property Maintenance LLC" at bounding box center [355, 501] width 249 height 11
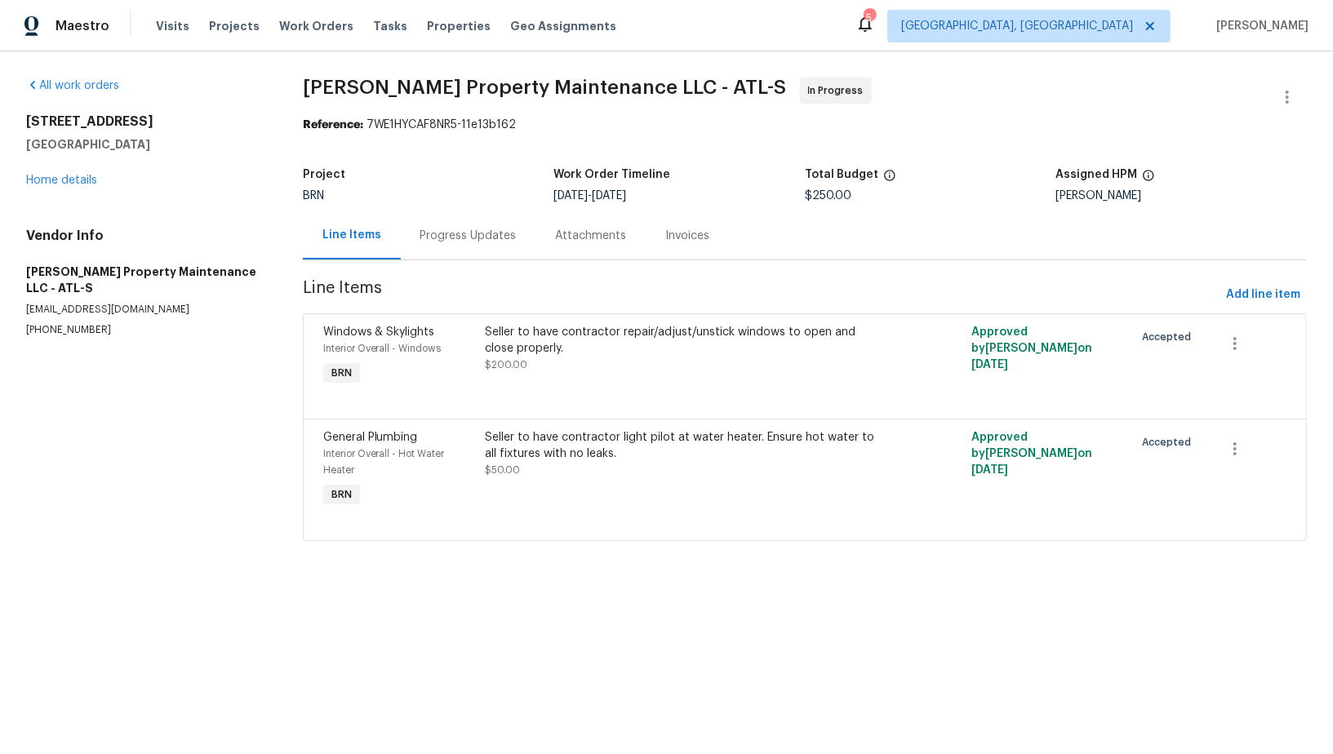
click at [466, 228] on div "Progress Updates" at bounding box center [468, 236] width 96 height 16
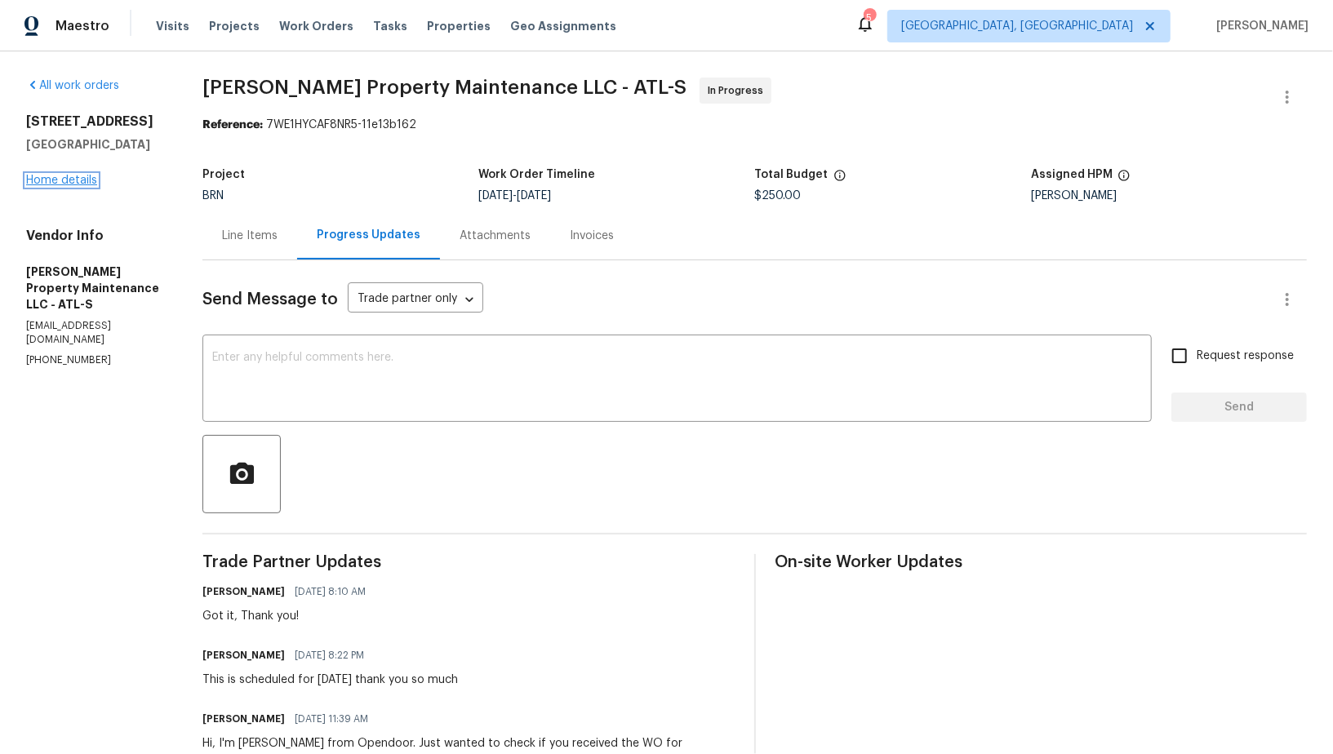
click at [73, 186] on link "Home details" at bounding box center [61, 180] width 71 height 11
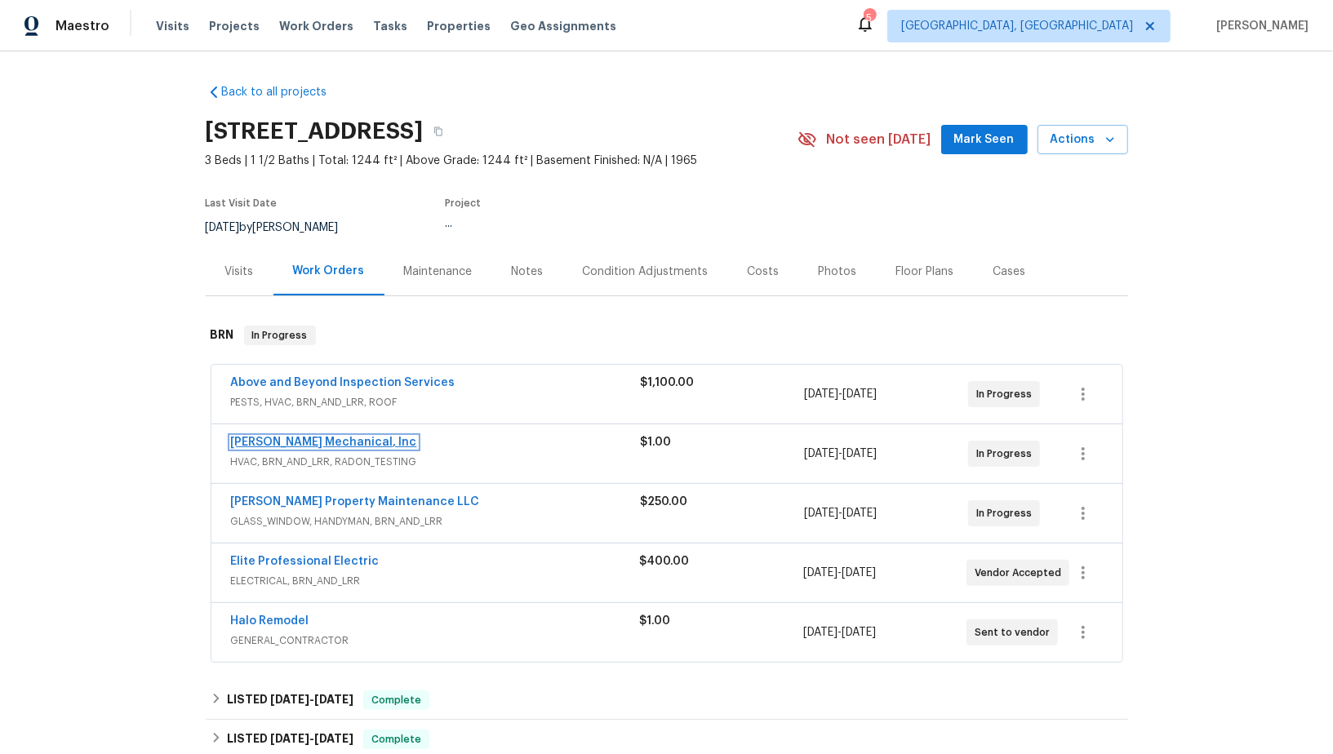
click at [289, 438] on link "JH Martin Mechanical, Inc" at bounding box center [324, 442] width 186 height 11
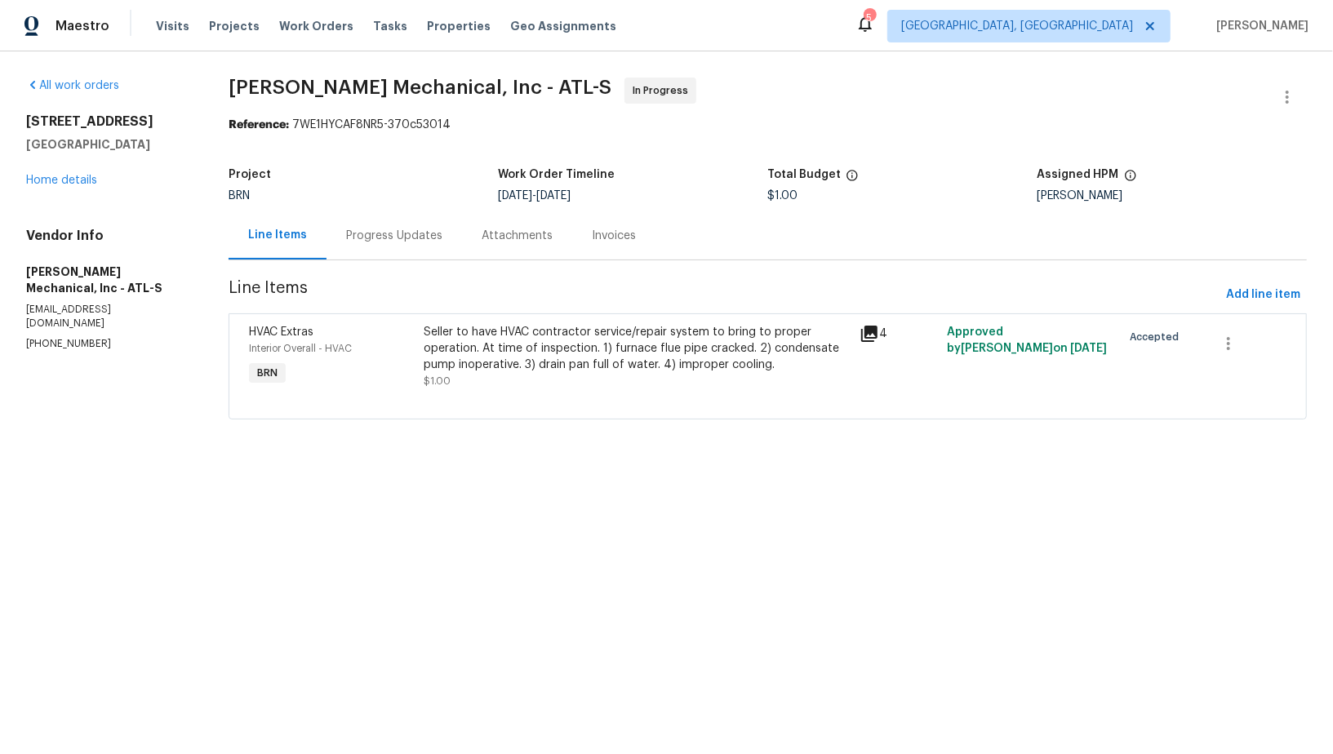
click at [411, 244] on div "Progress Updates" at bounding box center [393, 235] width 135 height 48
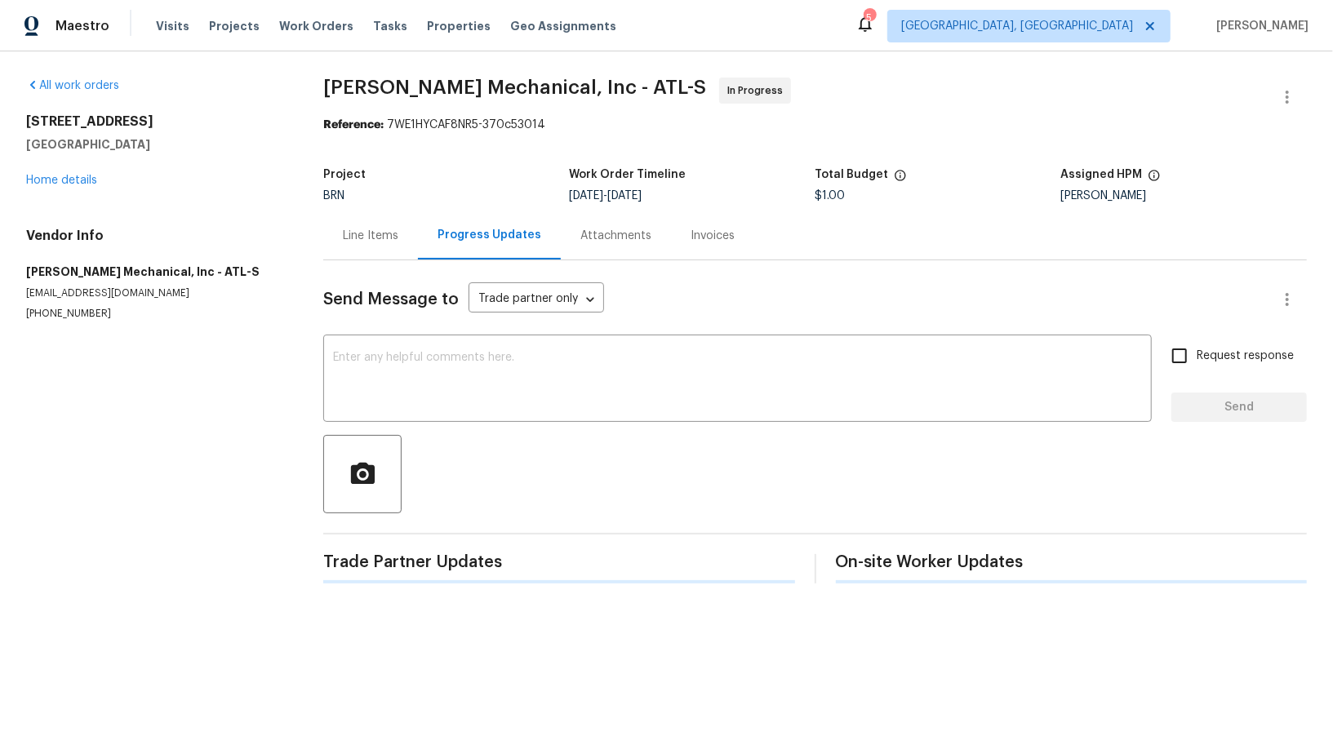
scroll to position [20, 0]
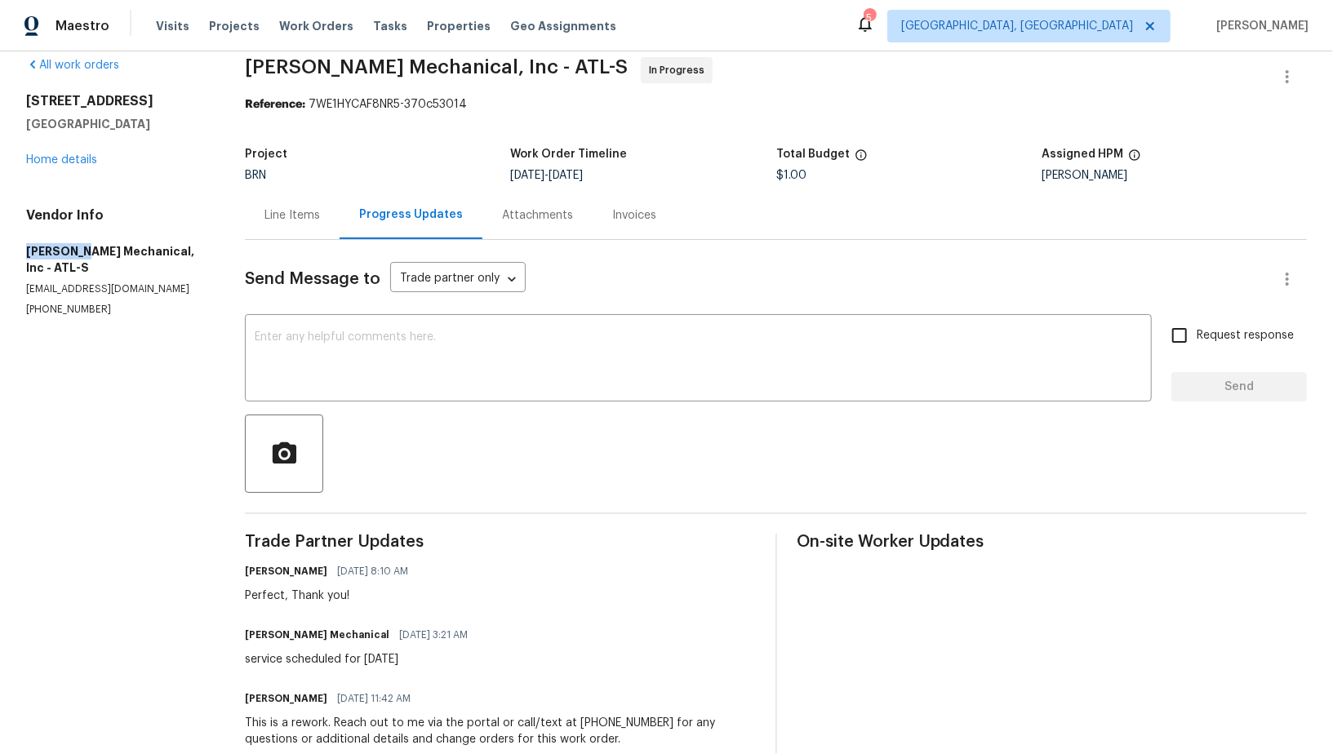
drag, startPoint x: 17, startPoint y: 253, endPoint x: 78, endPoint y: 253, distance: 61.2
click at [78, 253] on div "All work orders 4246 Chestnut Grove Ln Austell, GA 30106 Home details Vendor In…" at bounding box center [666, 460] width 1333 height 859
copy h5 "JH Martin"
click at [62, 158] on link "Home details" at bounding box center [61, 159] width 71 height 11
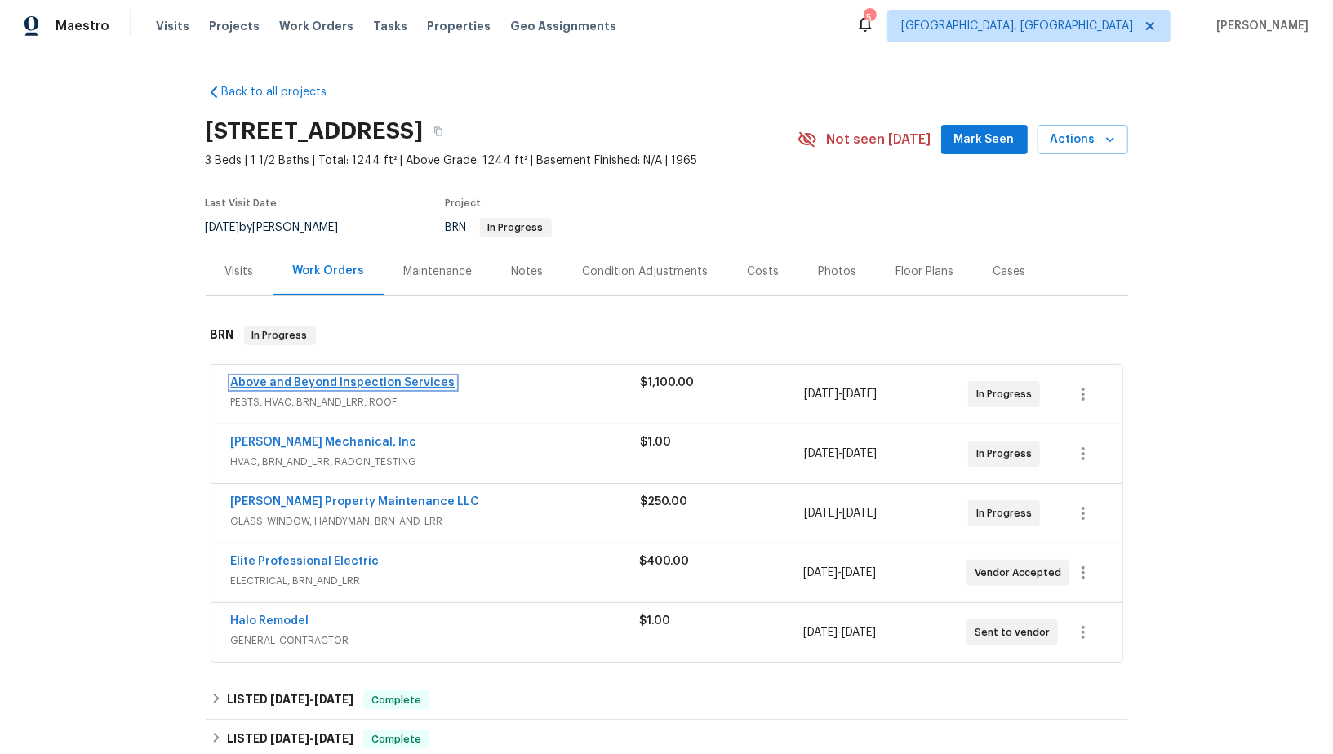
click at [285, 383] on link "Above and Beyond Inspection Services" at bounding box center [343, 382] width 224 height 11
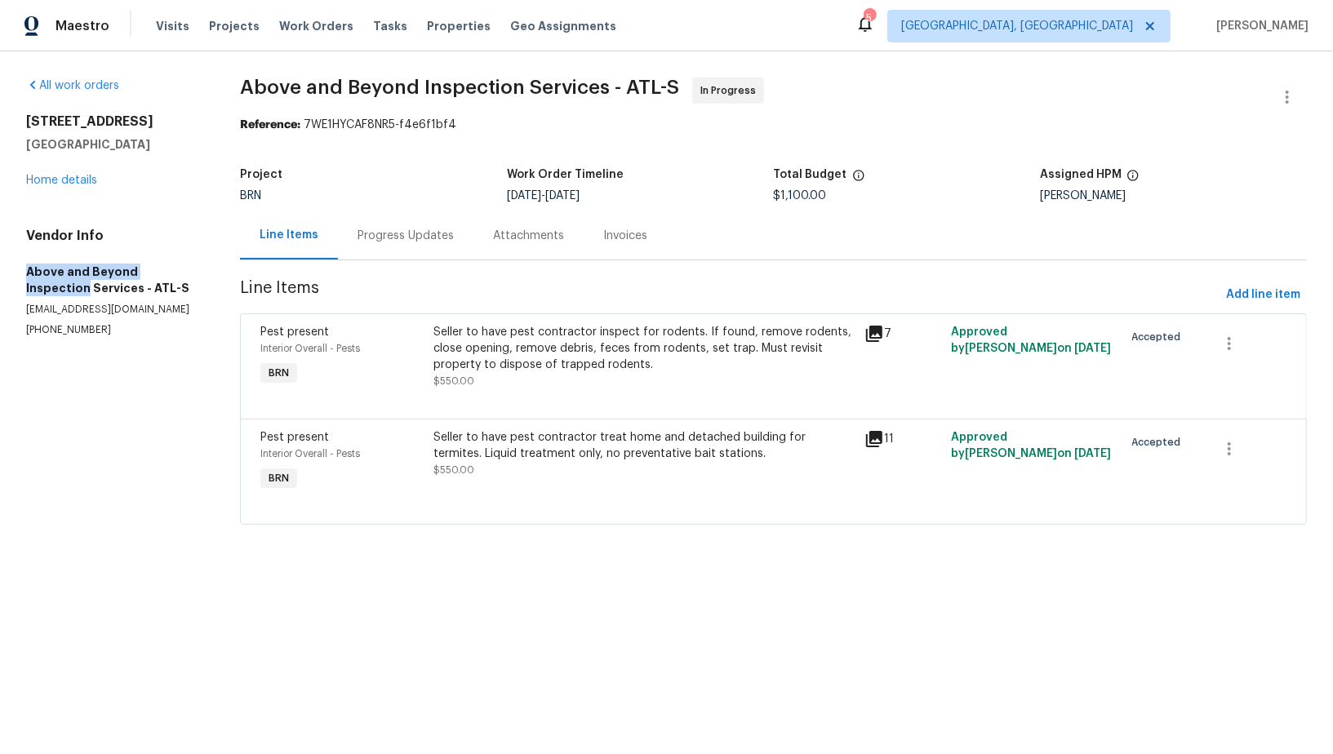
drag, startPoint x: 17, startPoint y: 268, endPoint x: 192, endPoint y: 269, distance: 174.6
click at [192, 269] on div "All work orders 4246 Chestnut Grove Ln Austell, GA 30106 Home details Vendor In…" at bounding box center [666, 310] width 1333 height 519
click at [7, 282] on div "All work orders 4246 Chestnut Grove Ln Austell, GA 30106 Home details Vendor In…" at bounding box center [666, 310] width 1333 height 519
drag, startPoint x: 11, startPoint y: 264, endPoint x: 200, endPoint y: 264, distance: 189.3
click at [200, 264] on div "All work orders 4246 Chestnut Grove Ln Austell, GA 30106 Home details Vendor In…" at bounding box center [666, 310] width 1333 height 519
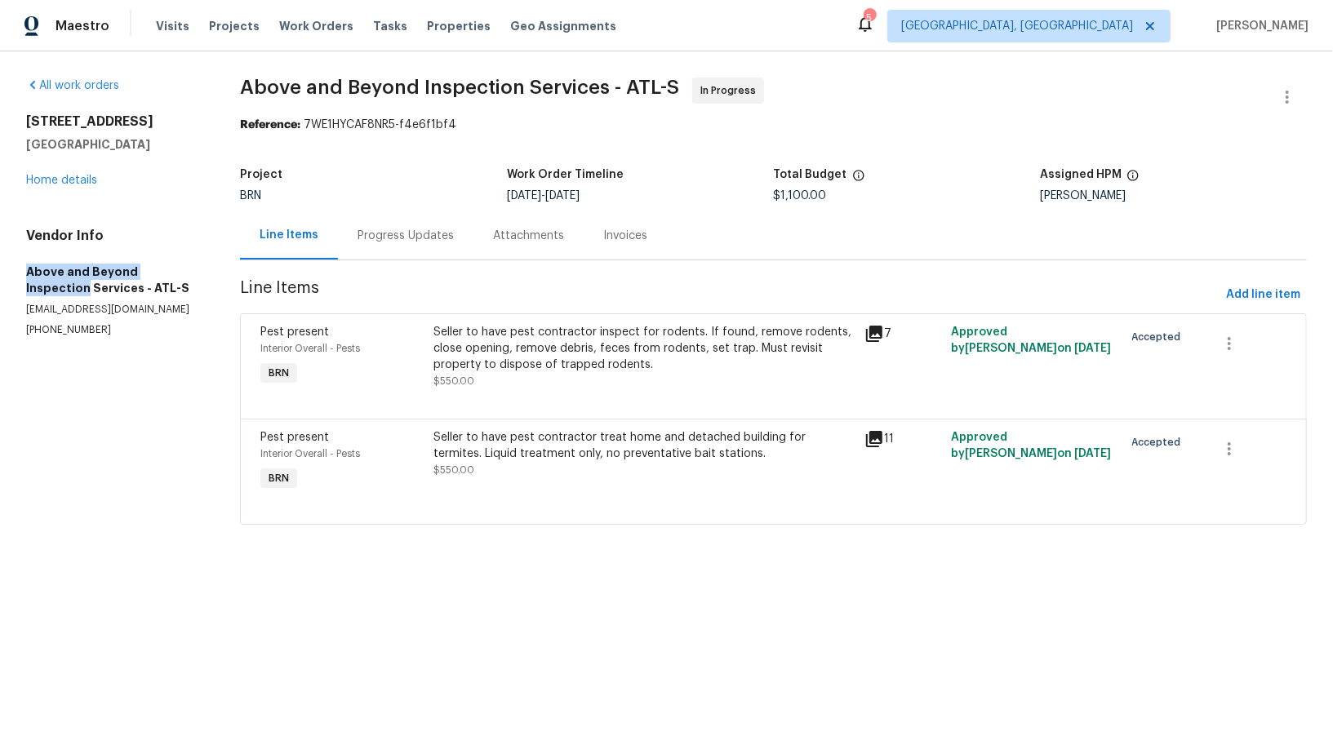
copy h5 "Above and Beyond Inspection"
click at [491, 357] on div "Seller to have pest contractor inspect for rodents. If found, remove rodents, c…" at bounding box center [644, 348] width 422 height 49
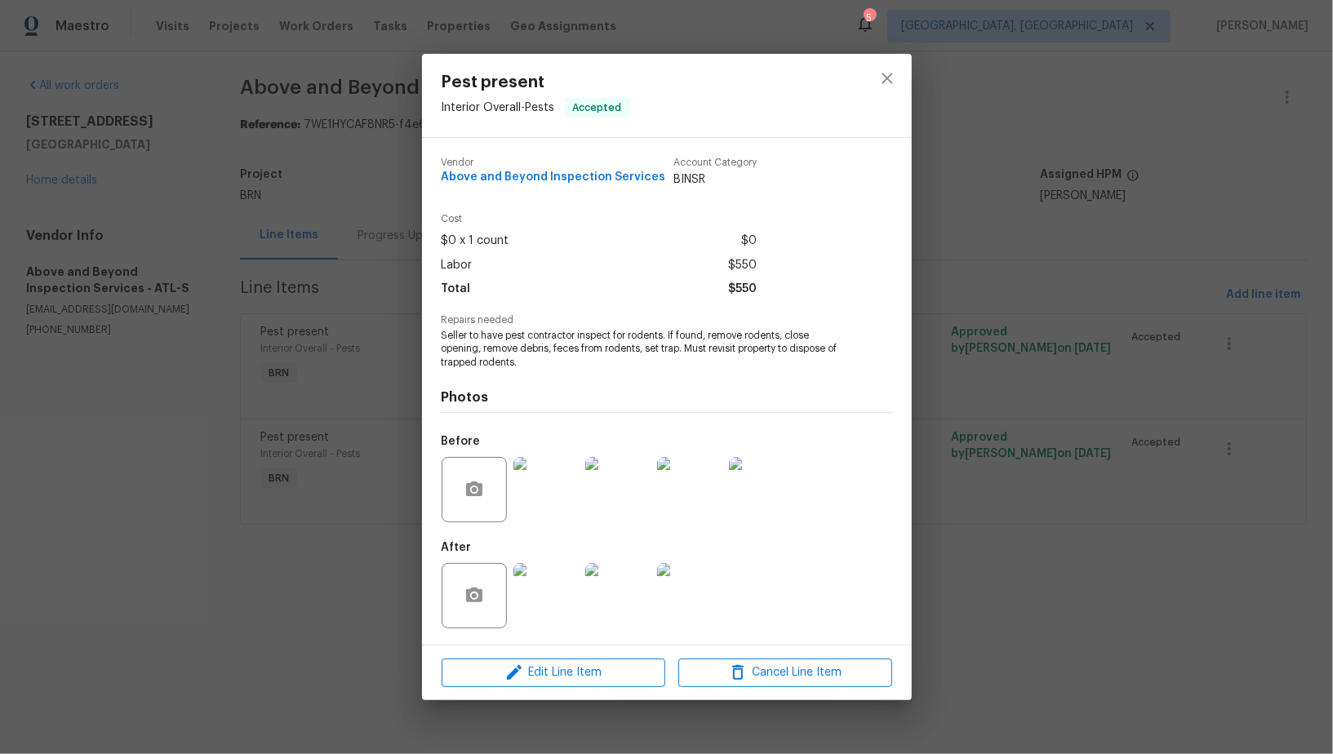
click at [436, 338] on div "Vendor Above and Beyond Inspection Services Account Category BINSR Cost $0 x 1 …" at bounding box center [667, 391] width 490 height 507
click at [352, 369] on div "Pest present Interior Overall - Pests Accepted Vendor Above and Beyond Inspecti…" at bounding box center [666, 377] width 1333 height 754
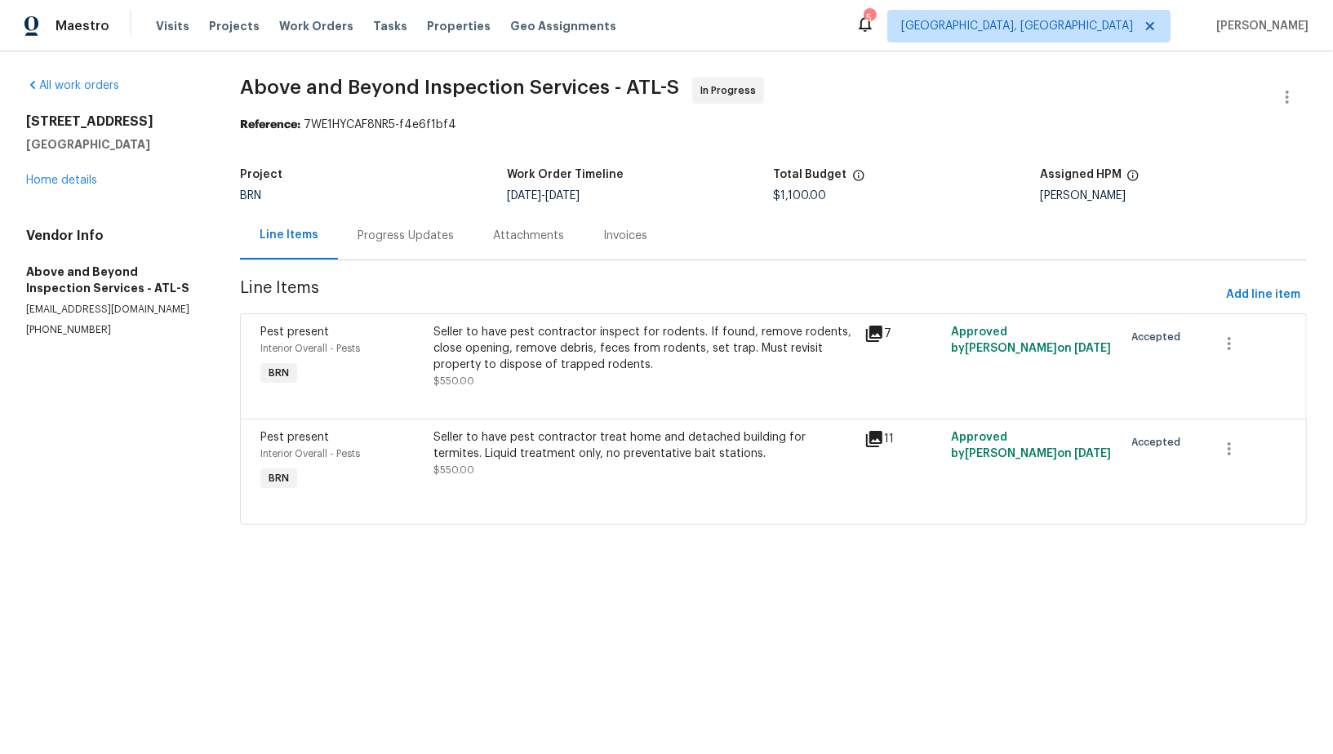
click at [534, 474] on div "Seller to have pest contractor treat home and detached building for termites. L…" at bounding box center [644, 453] width 422 height 49
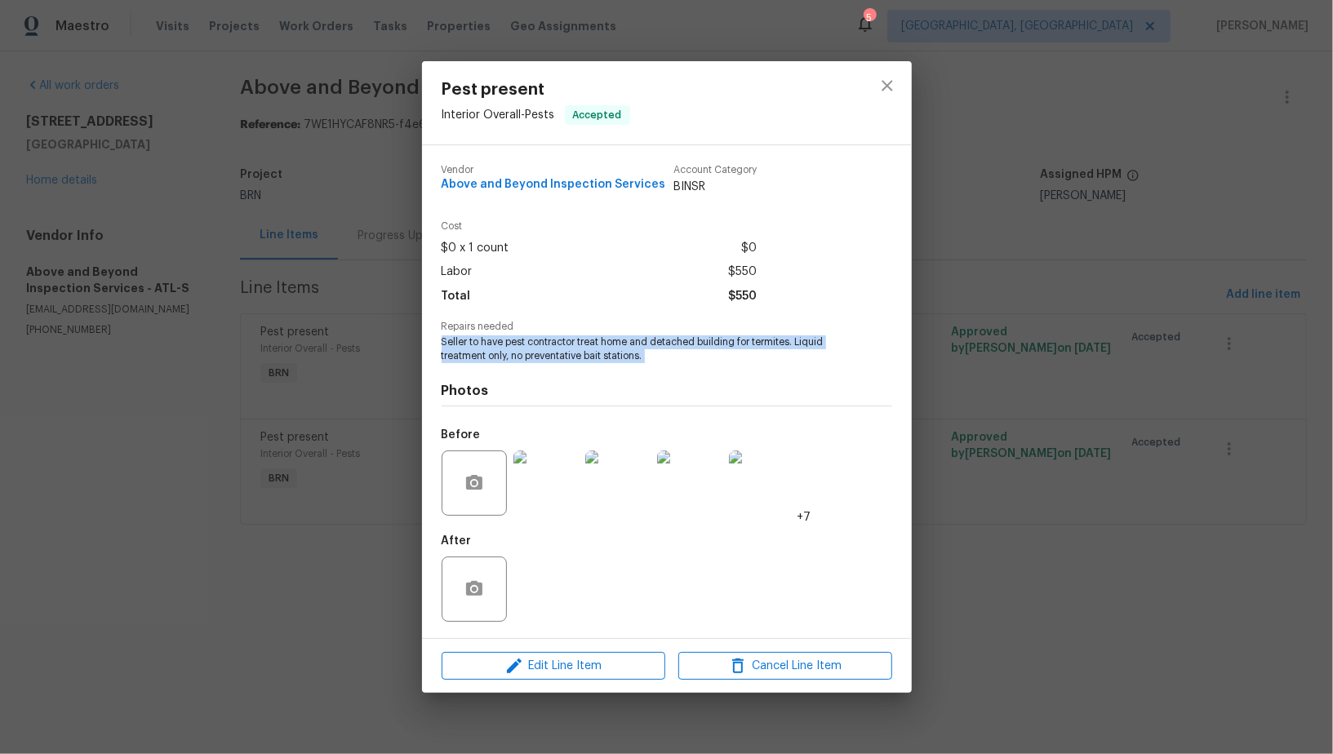
drag, startPoint x: 433, startPoint y: 339, endPoint x: 716, endPoint y: 374, distance: 284.5
click at [716, 374] on div "Vendor Above and Beyond Inspection Services Account Category BINSR Cost $0 x 1 …" at bounding box center [667, 391] width 490 height 493
copy span "Seller to have pest contractor treat home and detached building for termites. L…"
click at [326, 353] on div "Pest present Interior Overall - Pests Accepted Vendor Above and Beyond Inspecti…" at bounding box center [666, 377] width 1333 height 754
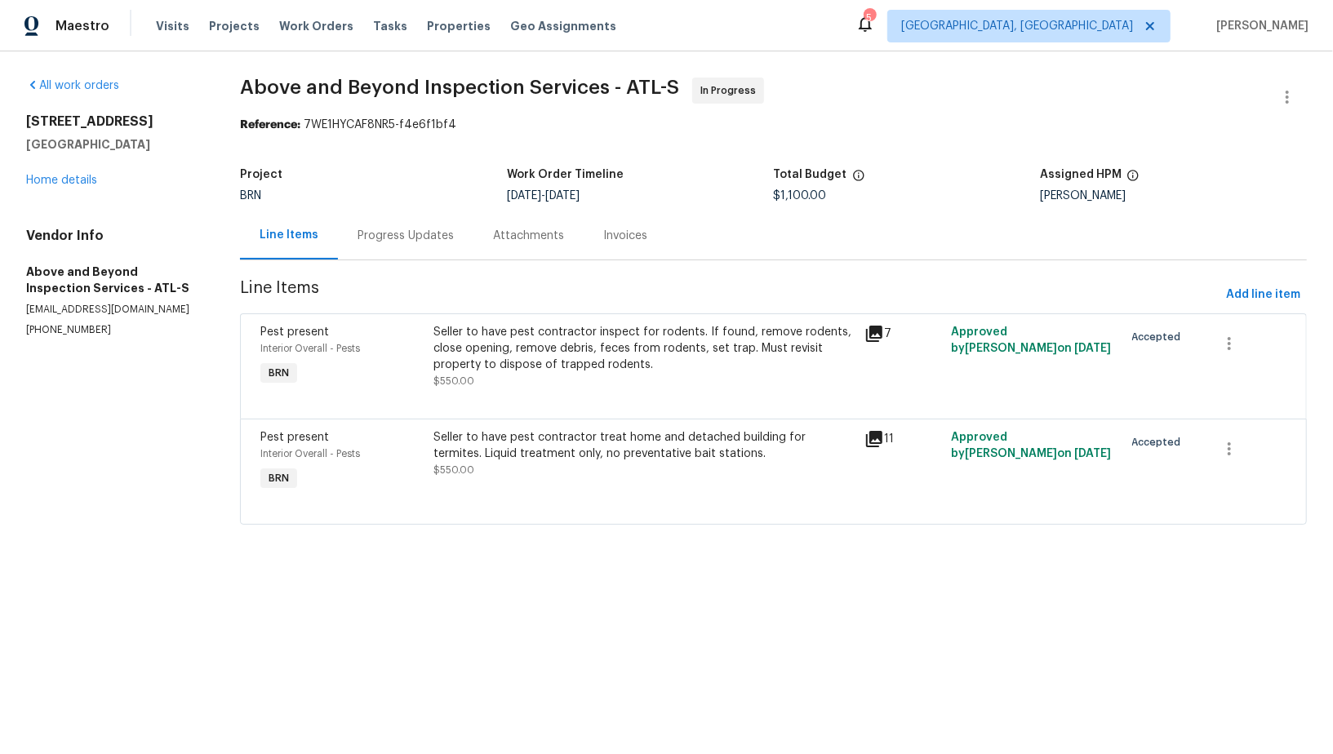
click at [405, 236] on div "Progress Updates" at bounding box center [405, 236] width 96 height 16
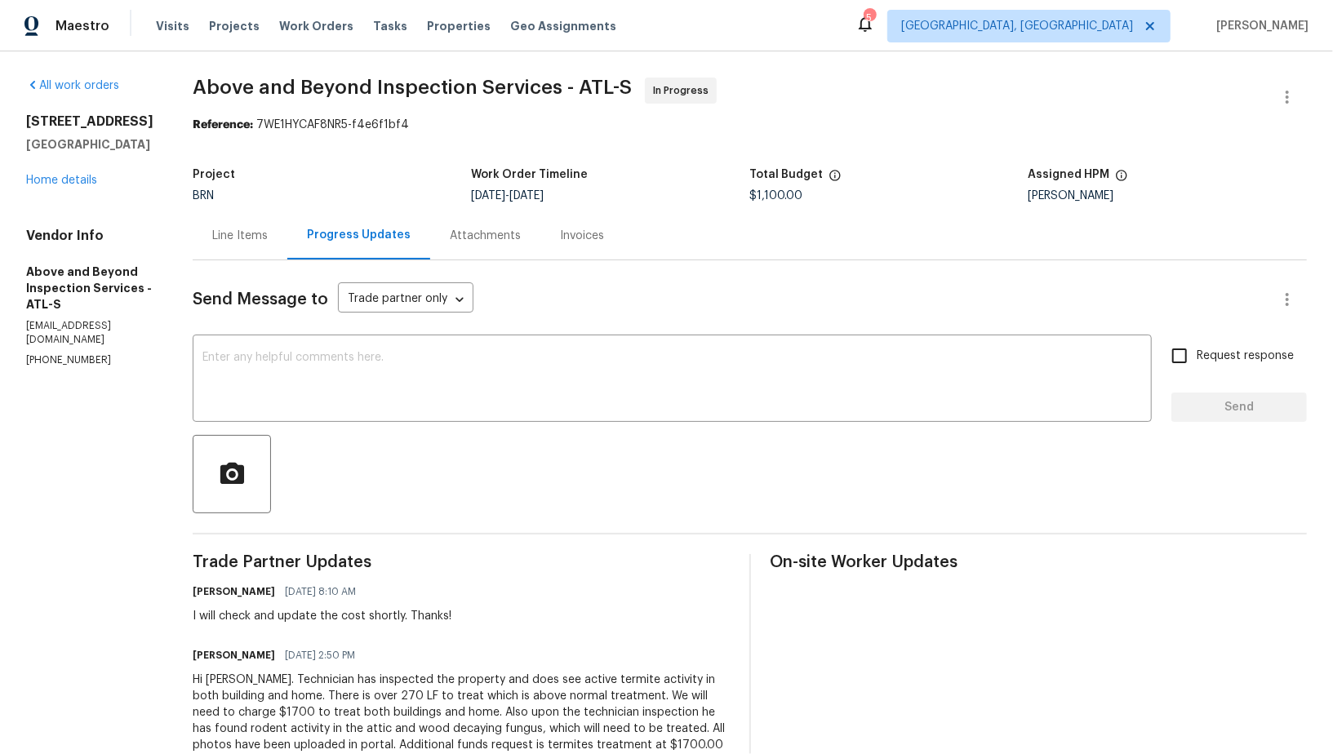
click at [287, 249] on div "Line Items" at bounding box center [240, 235] width 95 height 48
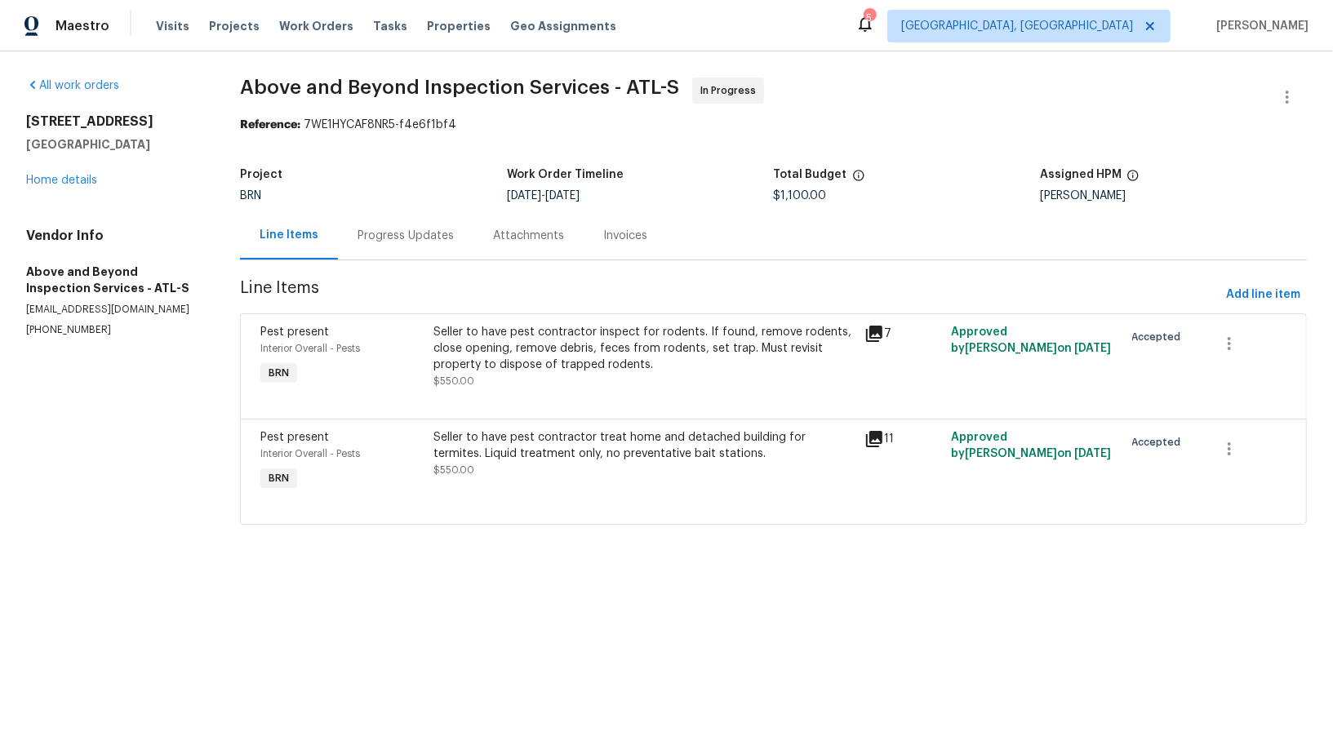
click at [579, 449] on div "Seller to have pest contractor treat home and detached building for termites. L…" at bounding box center [644, 445] width 422 height 33
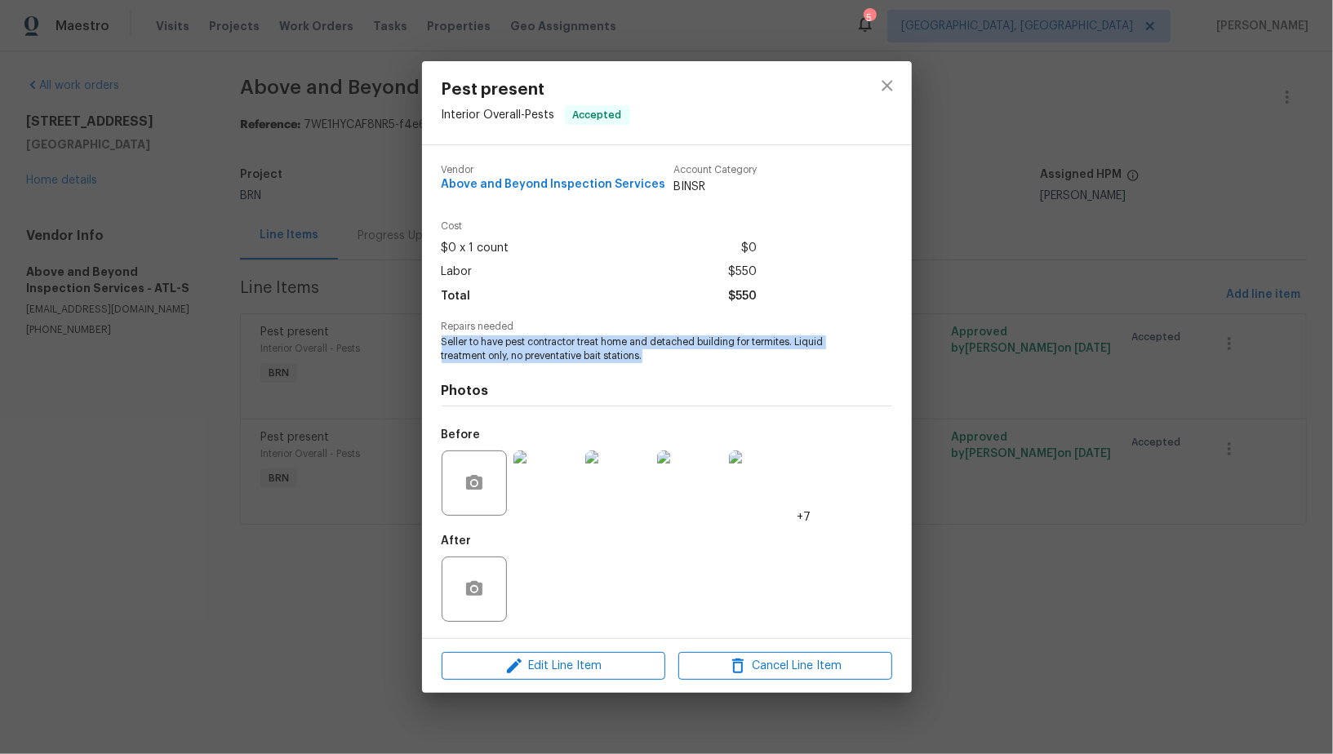
drag, startPoint x: 433, startPoint y: 339, endPoint x: 720, endPoint y: 359, distance: 288.0
click at [720, 359] on div "Vendor Above and Beyond Inspection Services Account Category BINSR Cost $0 x 1 …" at bounding box center [667, 391] width 490 height 493
copy span "Seller to have pest contractor treat home and detached building for termites. L…"
click at [362, 270] on div "Pest present Interior Overall - Pests Accepted Vendor Above and Beyond Inspecti…" at bounding box center [666, 377] width 1333 height 754
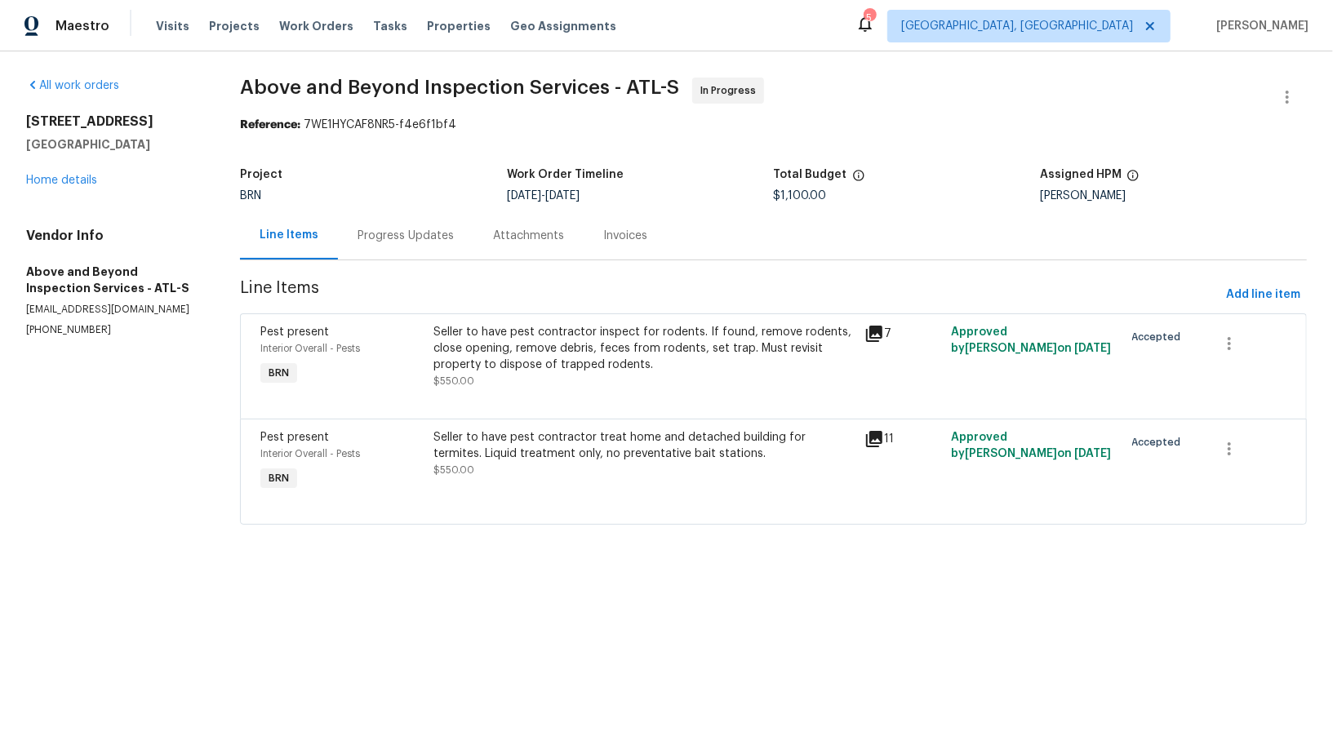
click at [421, 239] on div "Progress Updates" at bounding box center [405, 236] width 96 height 16
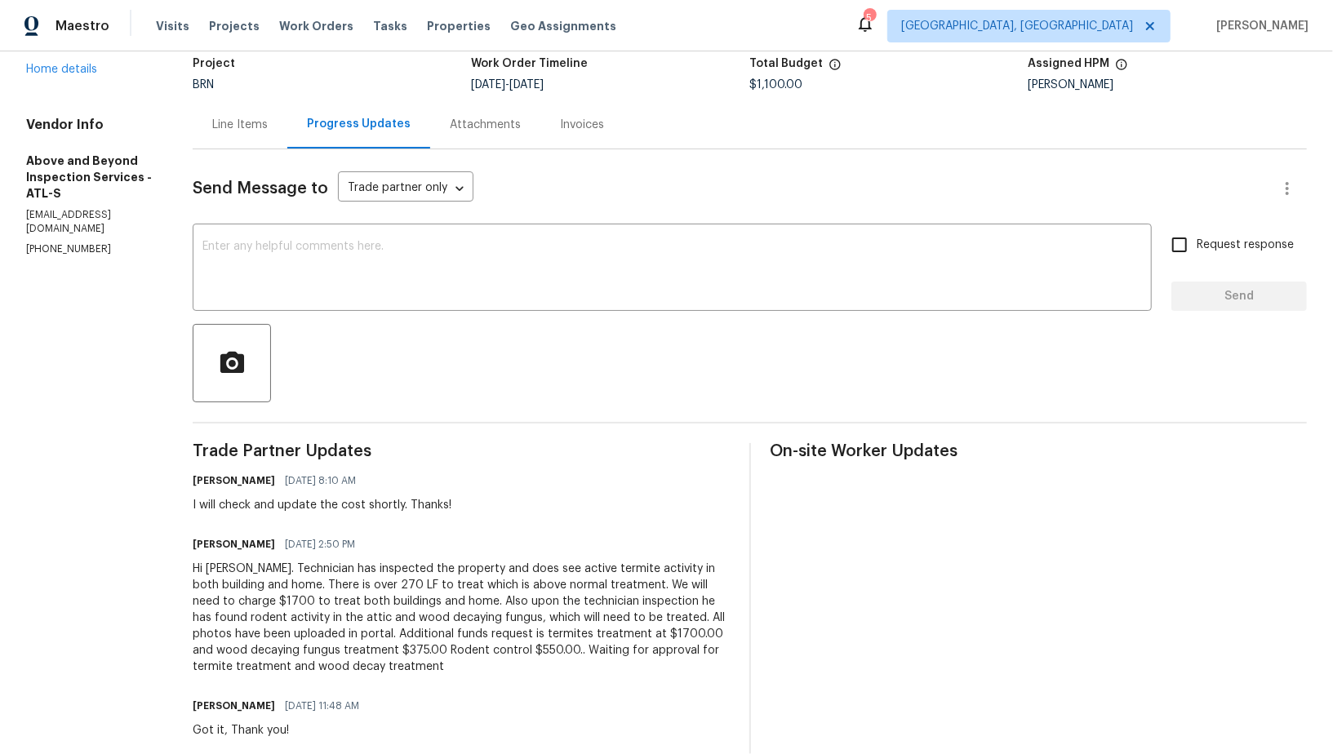
scroll to position [333, 0]
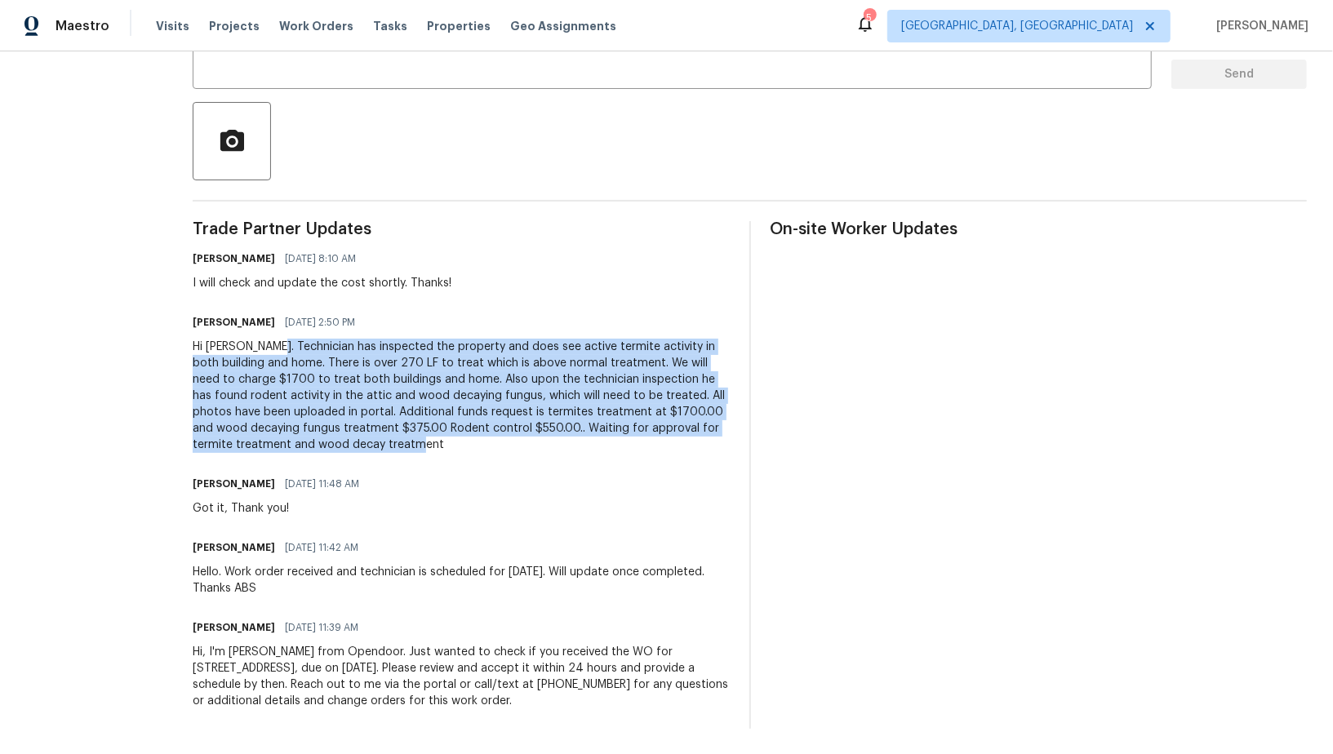
drag, startPoint x: 335, startPoint y: 345, endPoint x: 684, endPoint y: 440, distance: 361.1
click at [684, 440] on div "Hi Padmapriya. Technician has inspected the property and does see active termit…" at bounding box center [461, 396] width 537 height 114
copy div "Technician has inspected the property and does see active termite activity in b…"
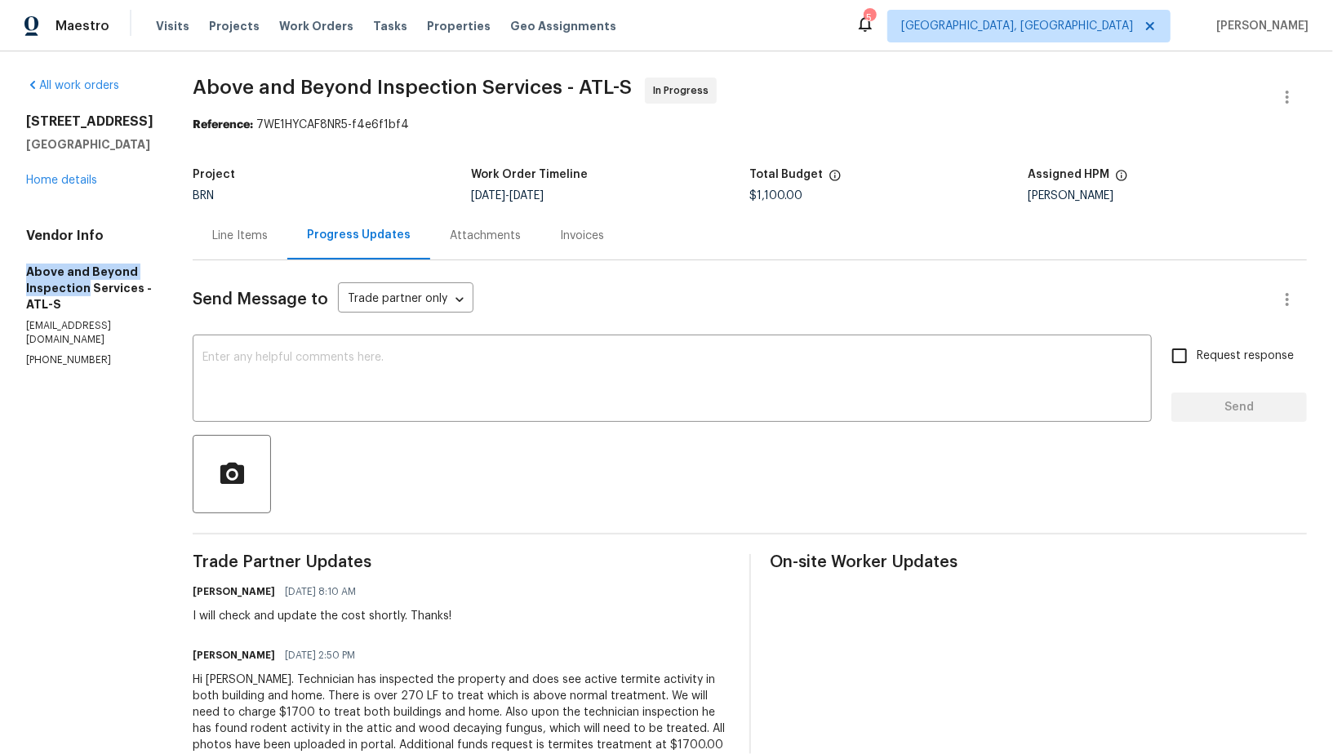
drag, startPoint x: 11, startPoint y: 265, endPoint x: 190, endPoint y: 265, distance: 178.7
click at [190, 265] on div "All work orders 4246 Chestnut Grove Ln Austell, GA 30106 Home details Vendor In…" at bounding box center [666, 569] width 1333 height 1036
copy h5 "Above and Beyond Inspection"
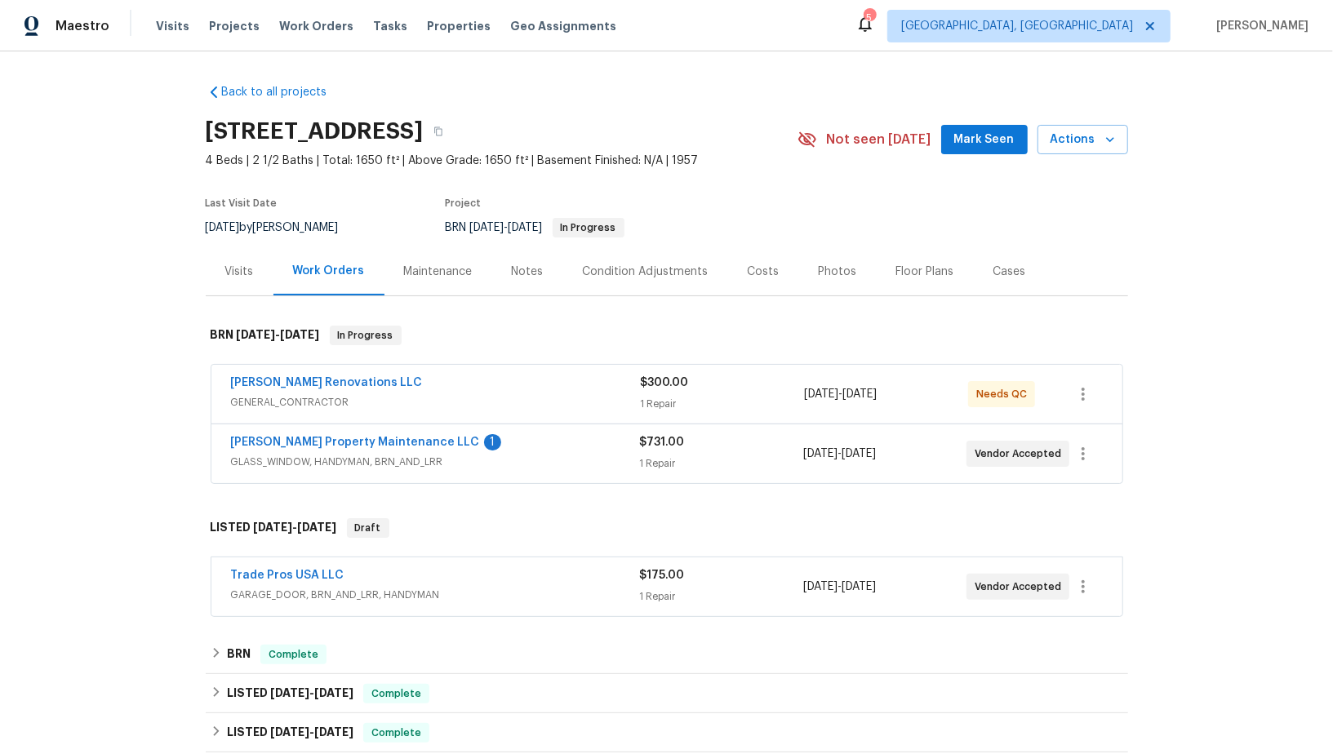
scroll to position [10, 0]
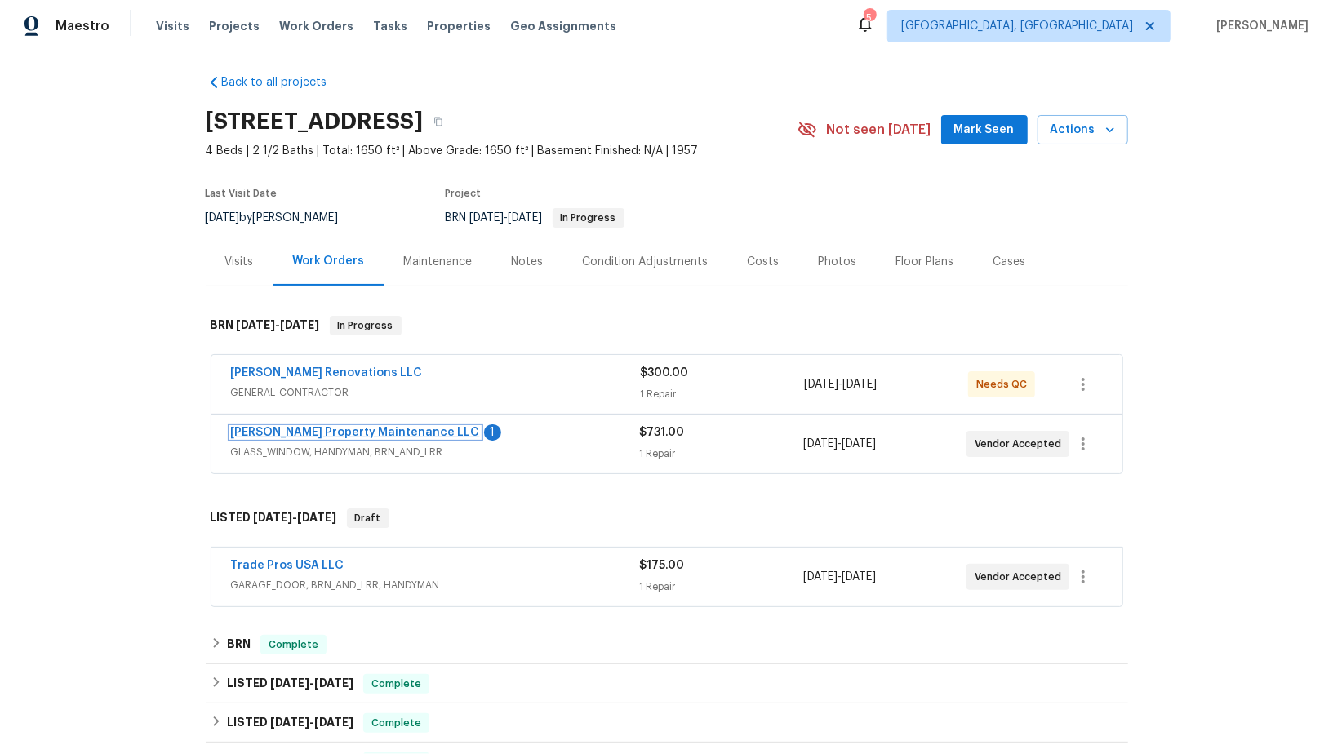
click at [325, 428] on link "[PERSON_NAME] Property Maintenance LLC" at bounding box center [355, 432] width 249 height 11
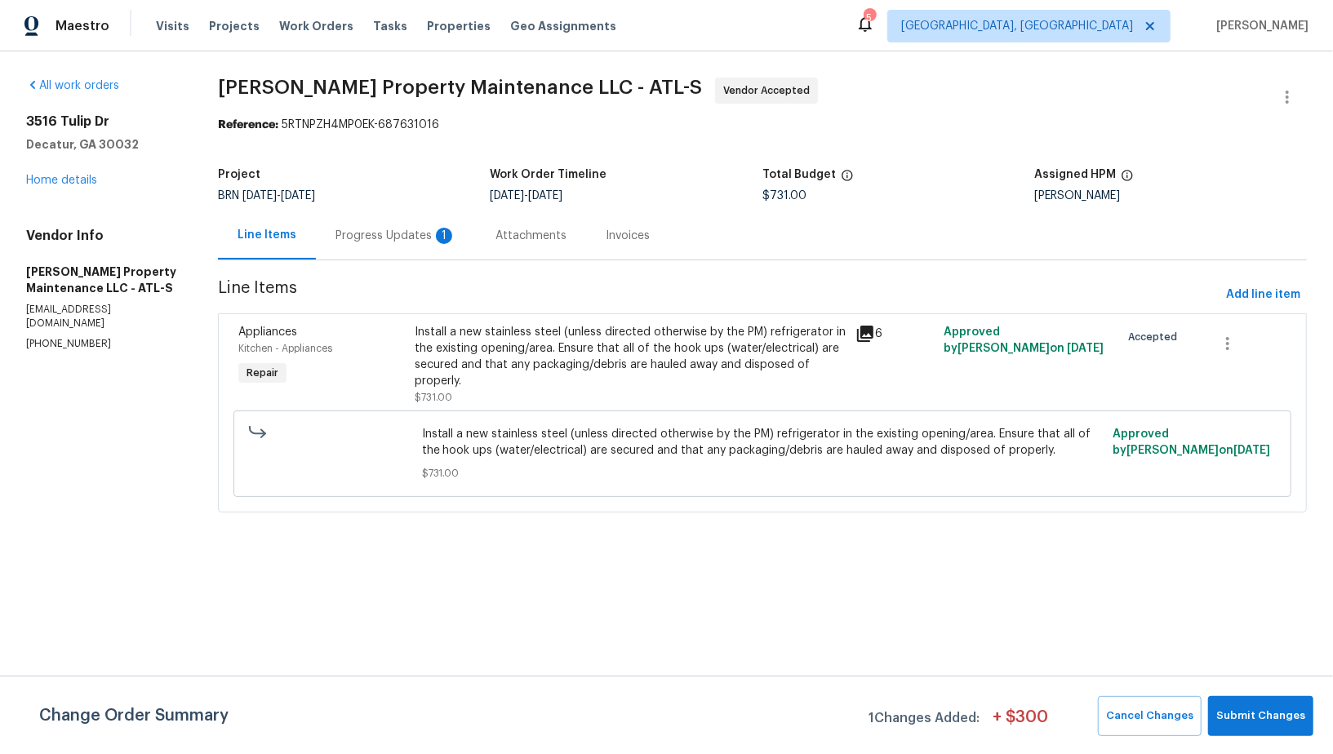
click at [410, 249] on div "Progress Updates 1" at bounding box center [396, 235] width 160 height 48
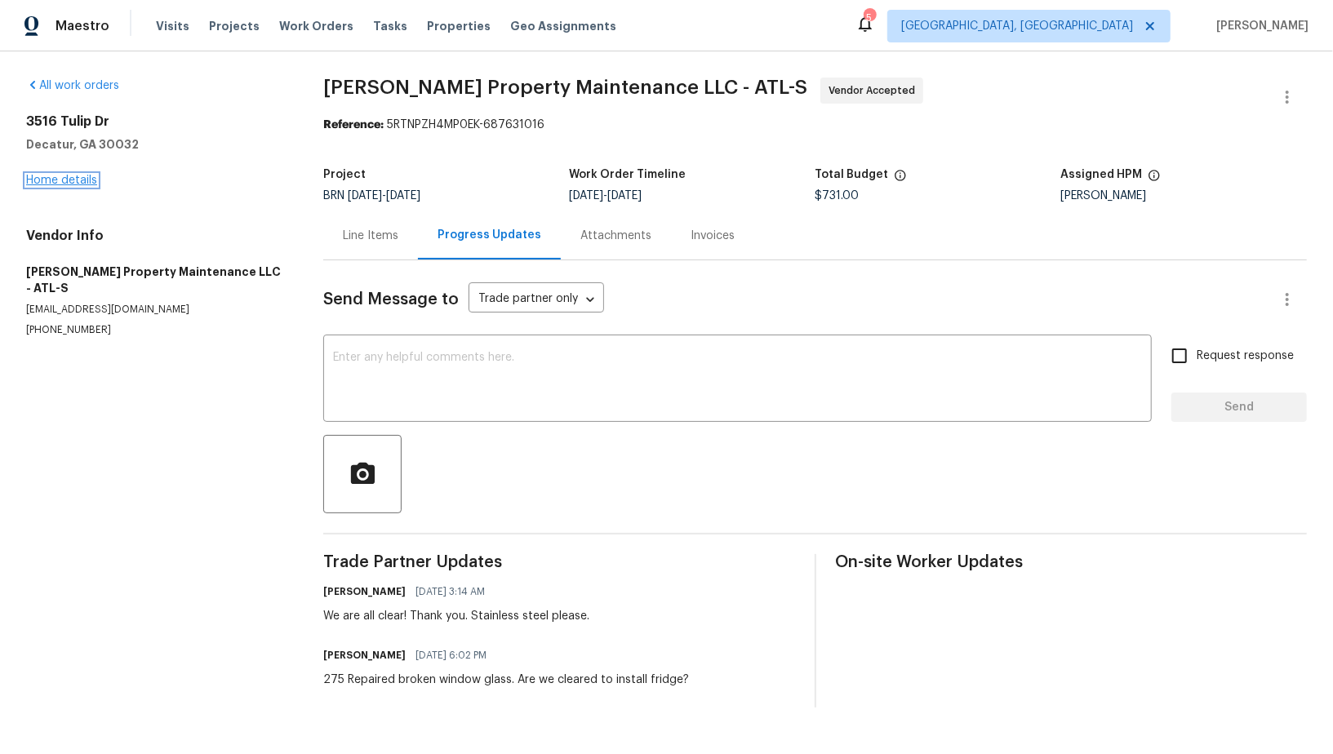
click at [47, 182] on link "Home details" at bounding box center [61, 180] width 71 height 11
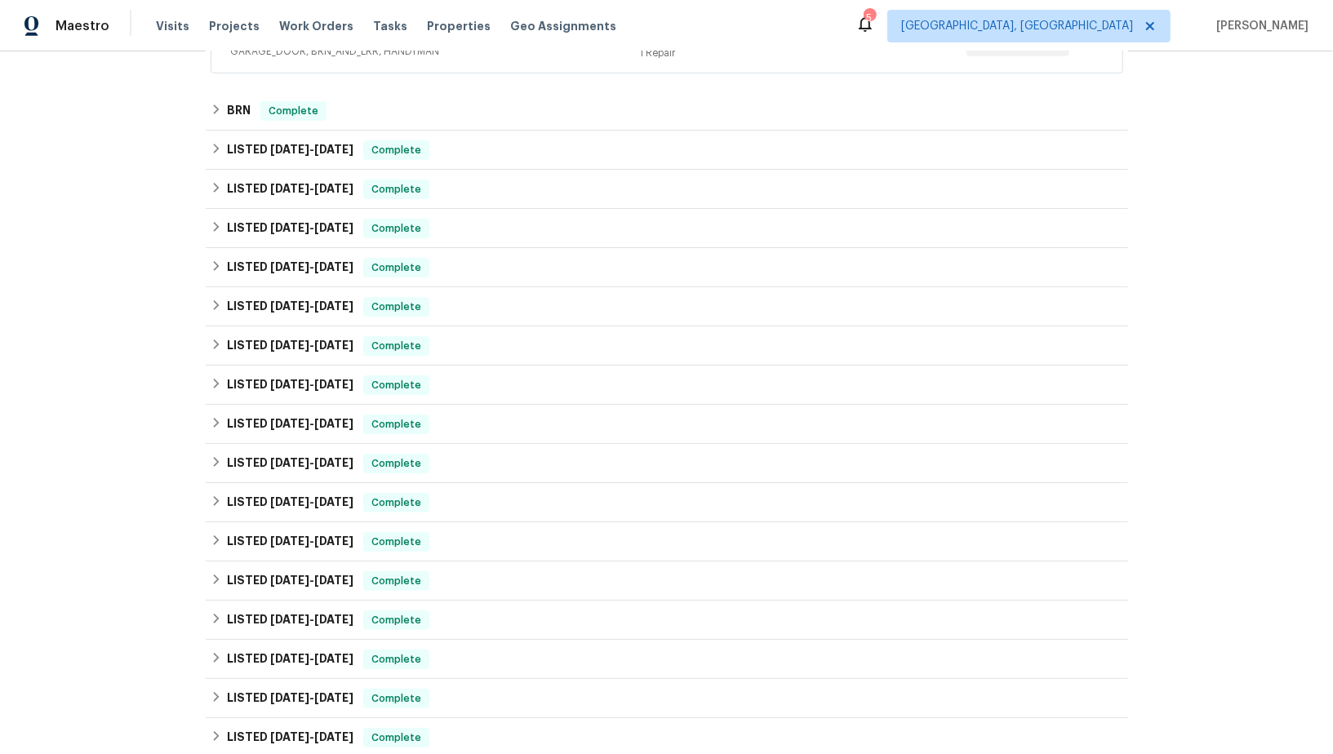
scroll to position [42, 0]
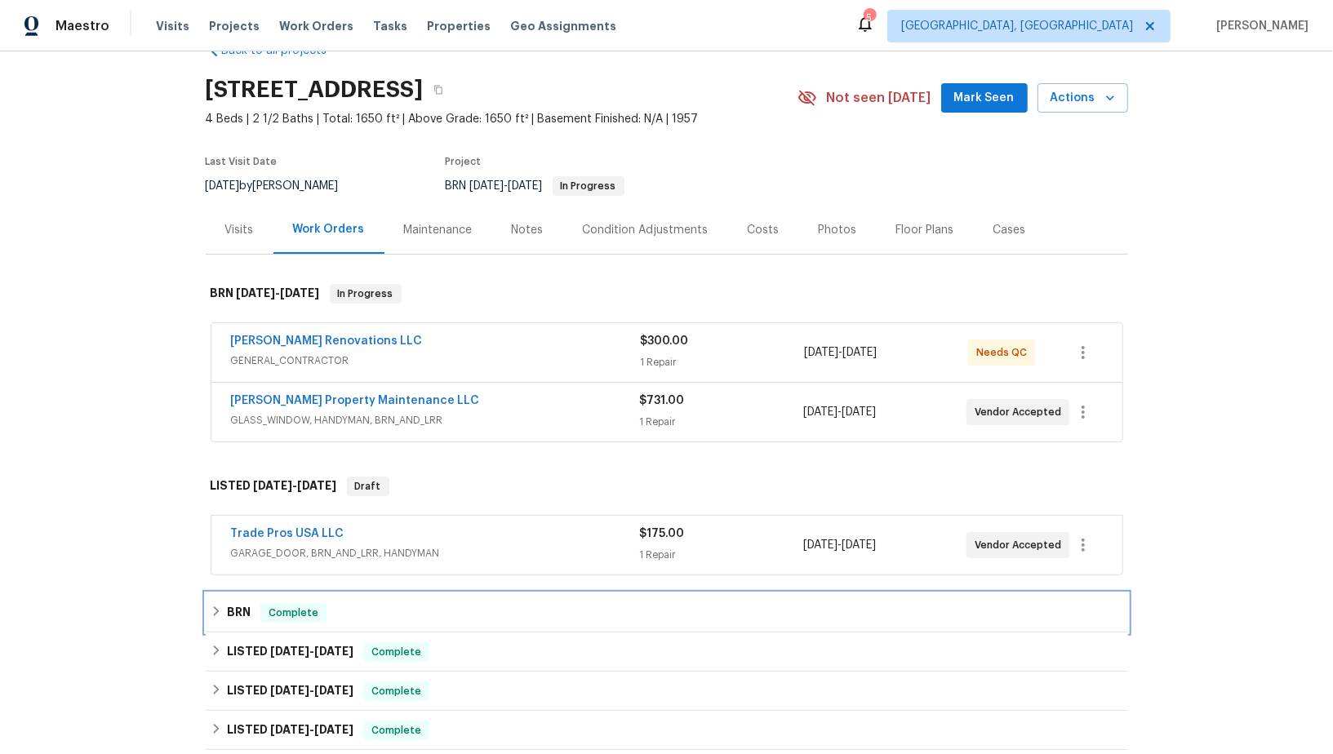
click at [223, 619] on div "BRN Complete" at bounding box center [667, 613] width 912 height 20
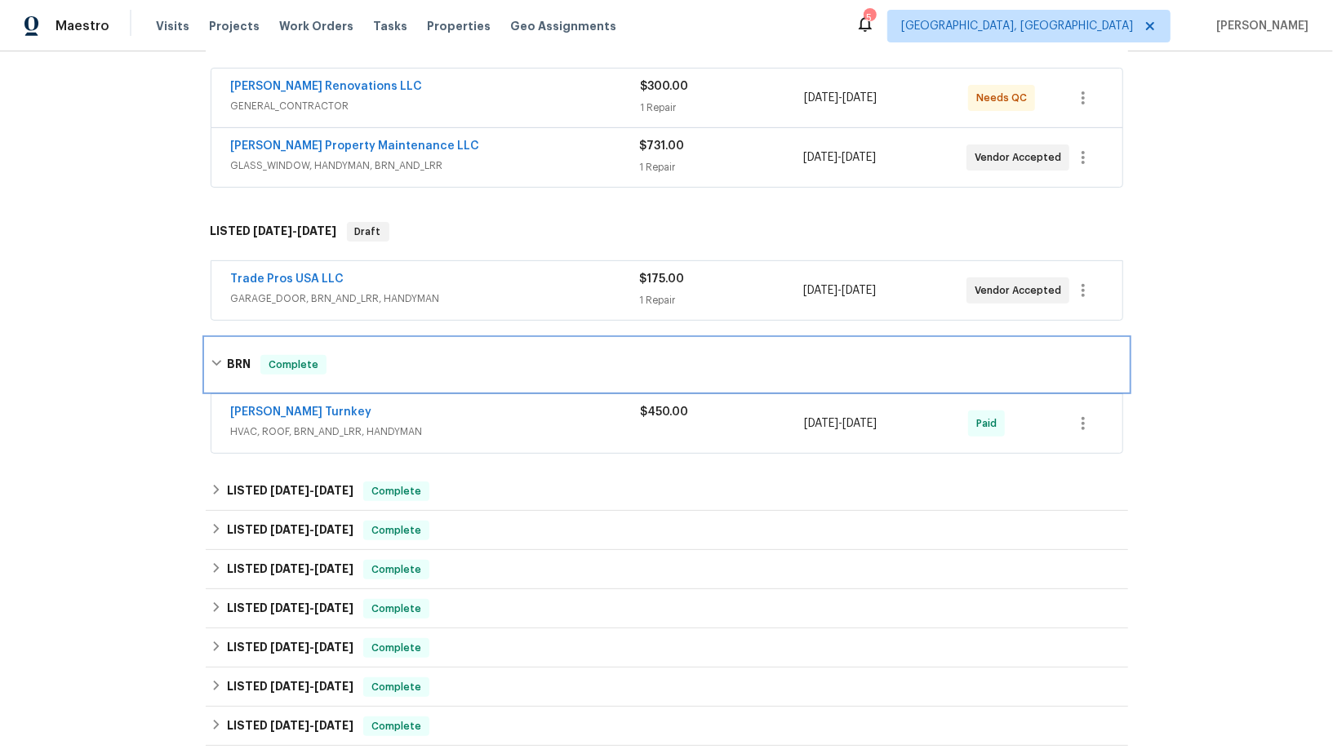
scroll to position [322, 0]
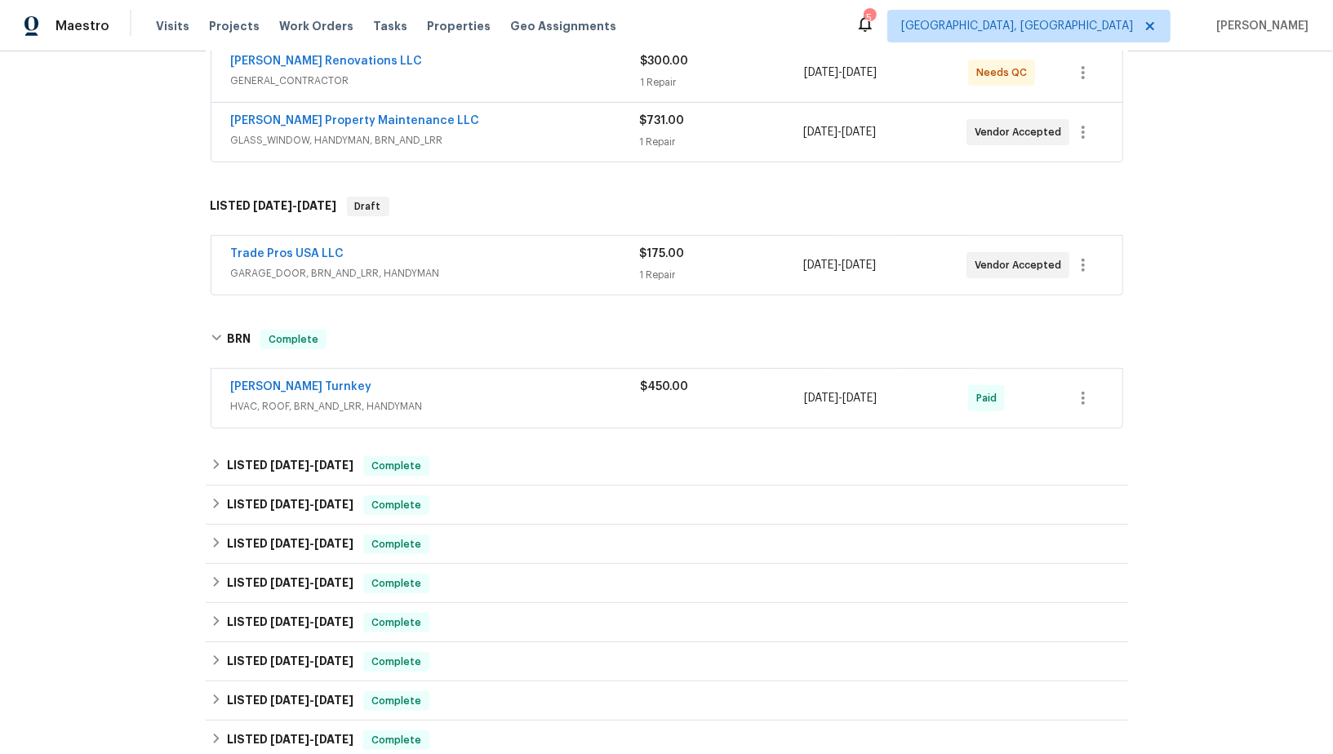
click at [278, 392] on div "[PERSON_NAME] Turnkey" at bounding box center [436, 389] width 410 height 20
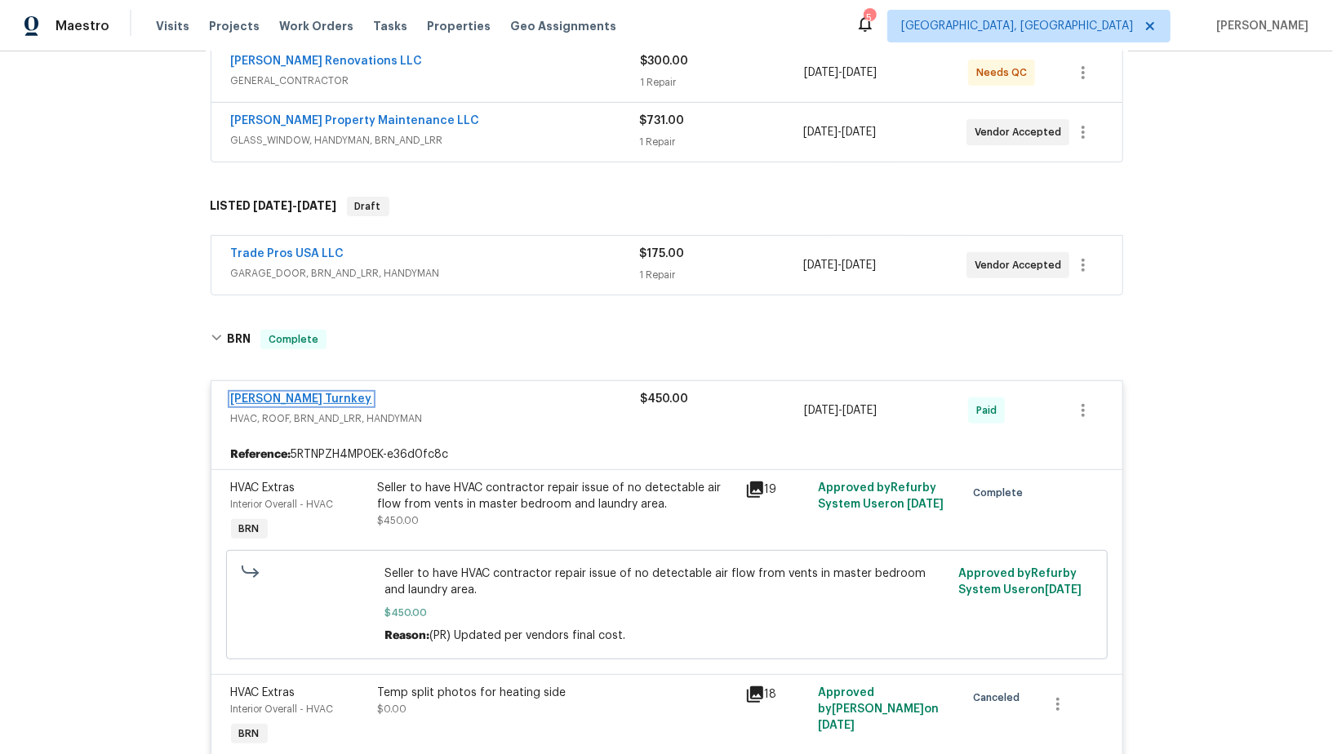
click at [276, 395] on link "[PERSON_NAME] Turnkey" at bounding box center [301, 398] width 141 height 11
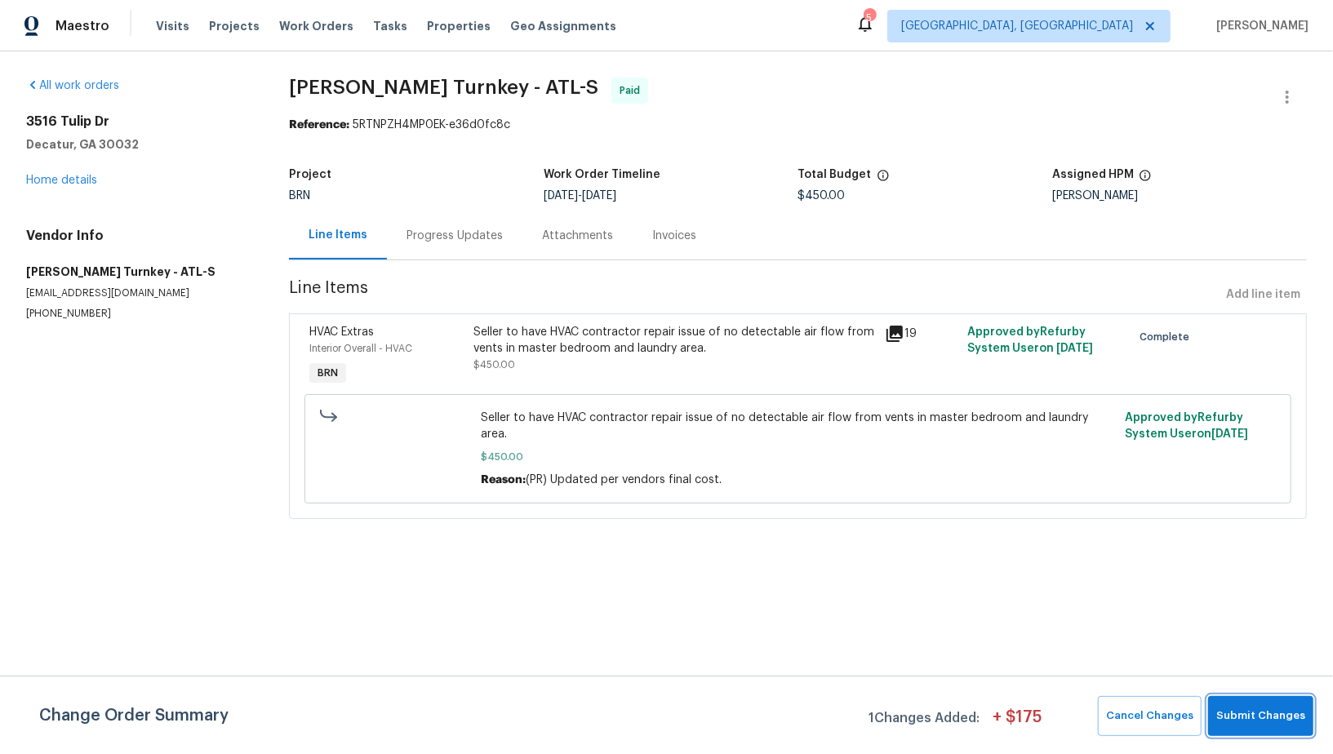
click at [1259, 721] on span "Submit Changes" at bounding box center [1260, 716] width 89 height 19
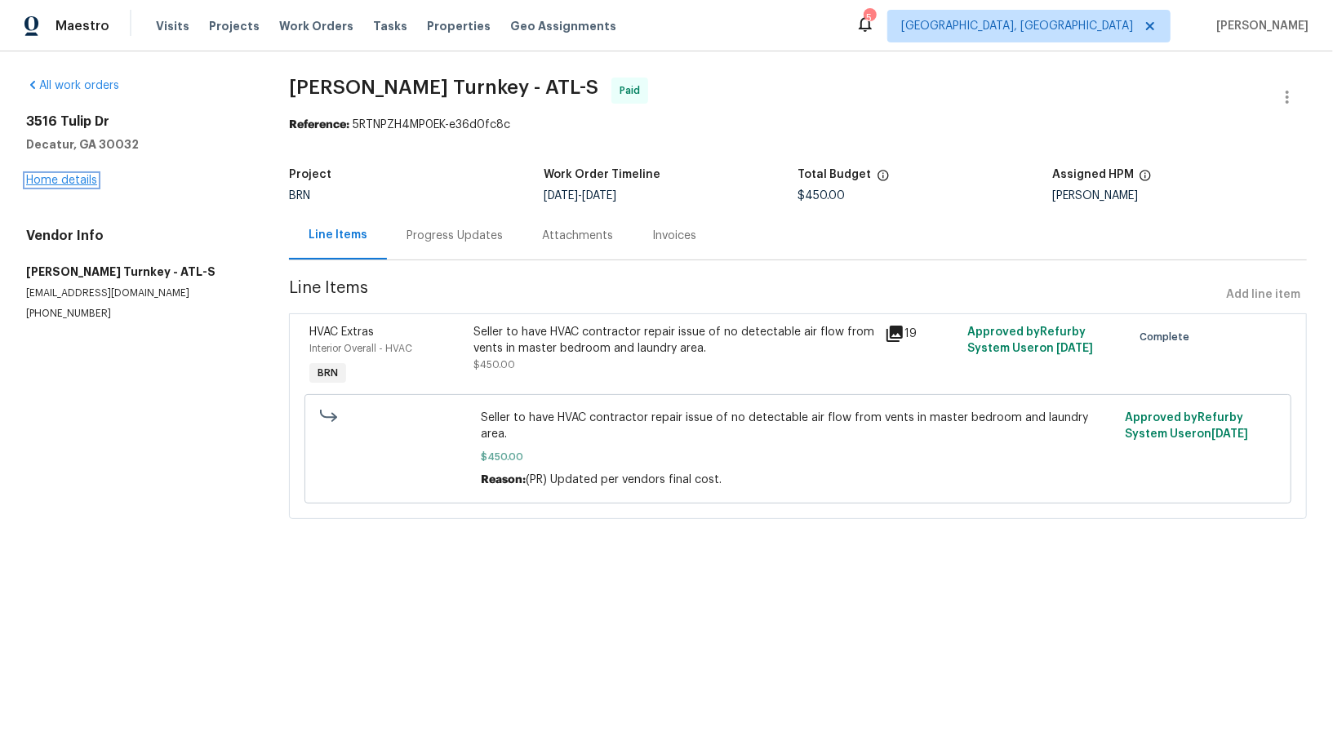
click at [58, 180] on link "Home details" at bounding box center [61, 180] width 71 height 11
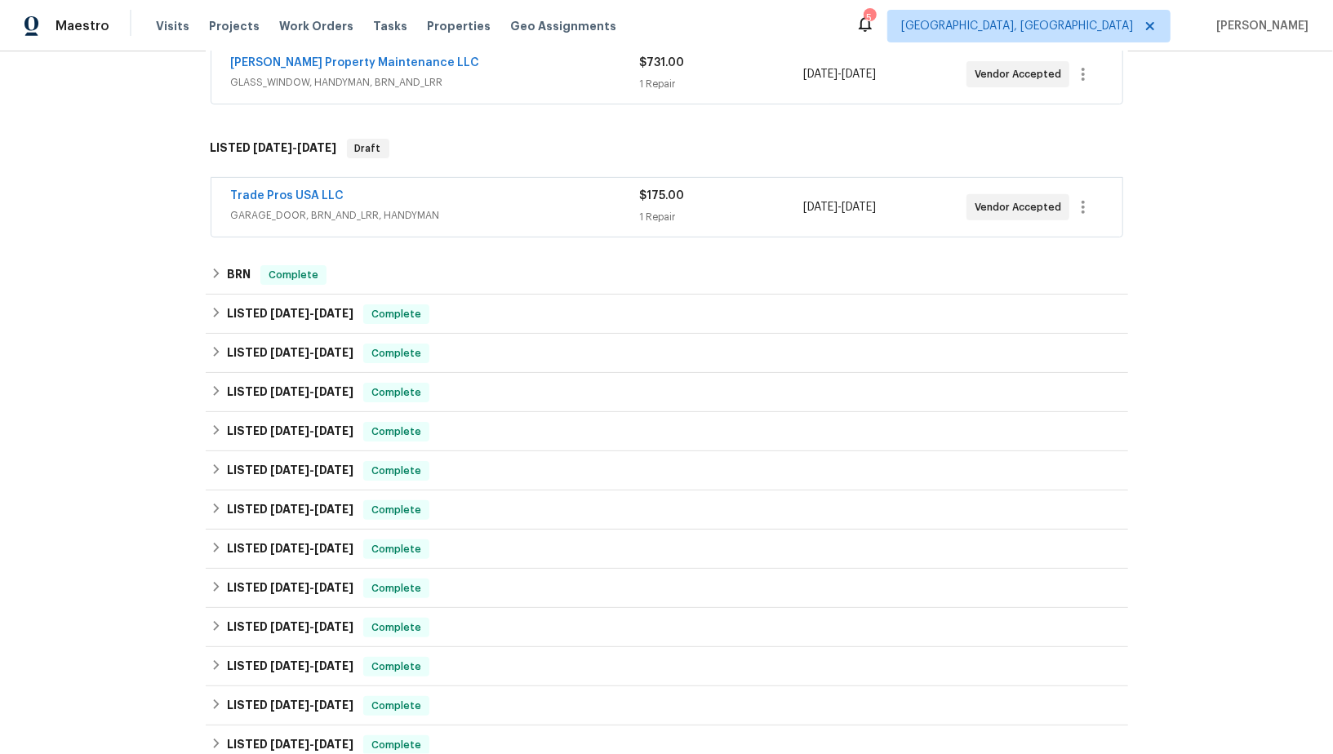
scroll to position [389, 0]
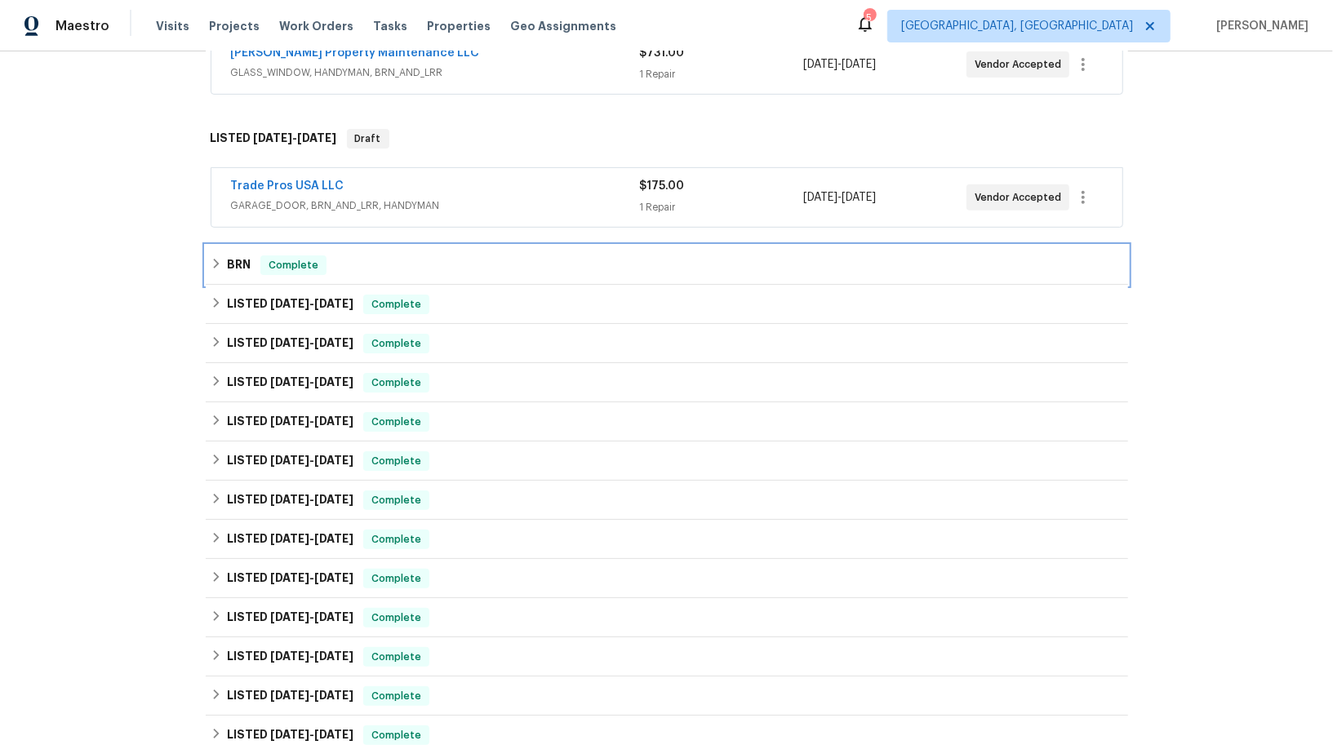
click at [227, 270] on h6 "BRN" at bounding box center [239, 265] width 24 height 20
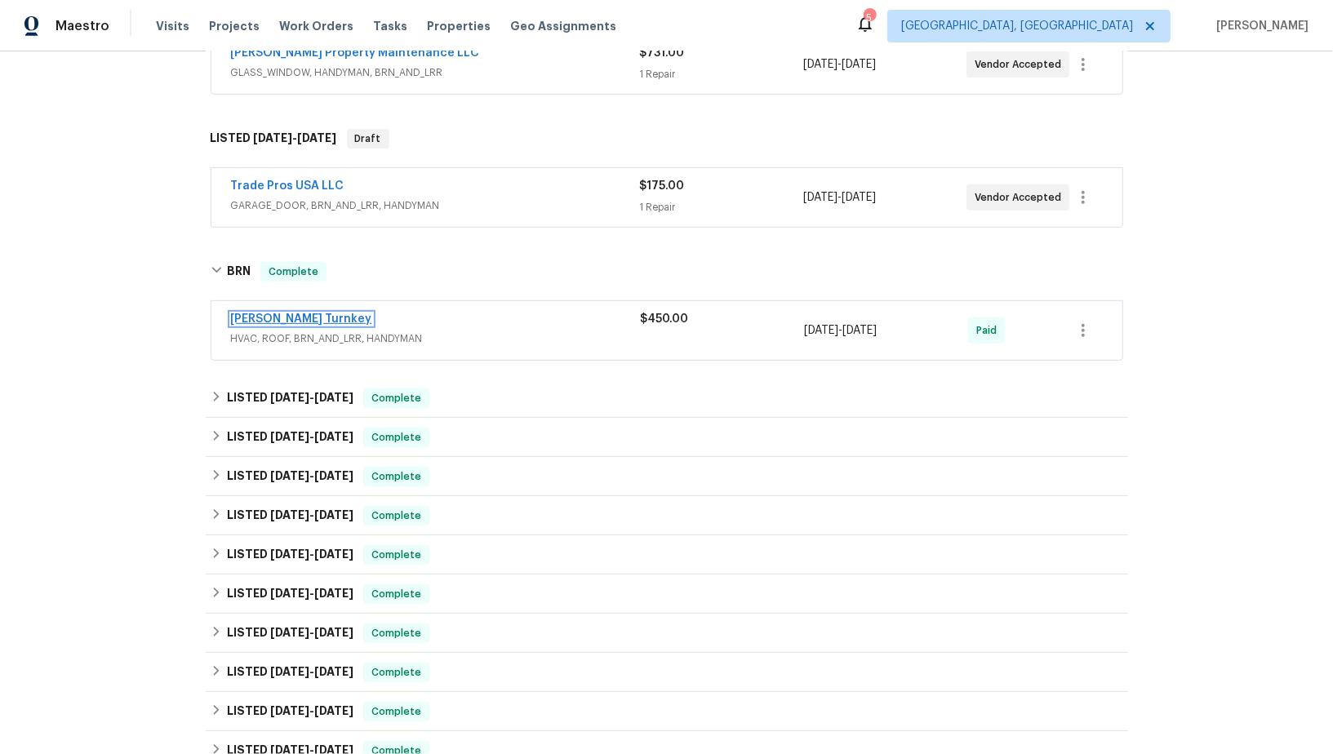
click at [262, 313] on link "[PERSON_NAME] Turnkey" at bounding box center [301, 318] width 141 height 11
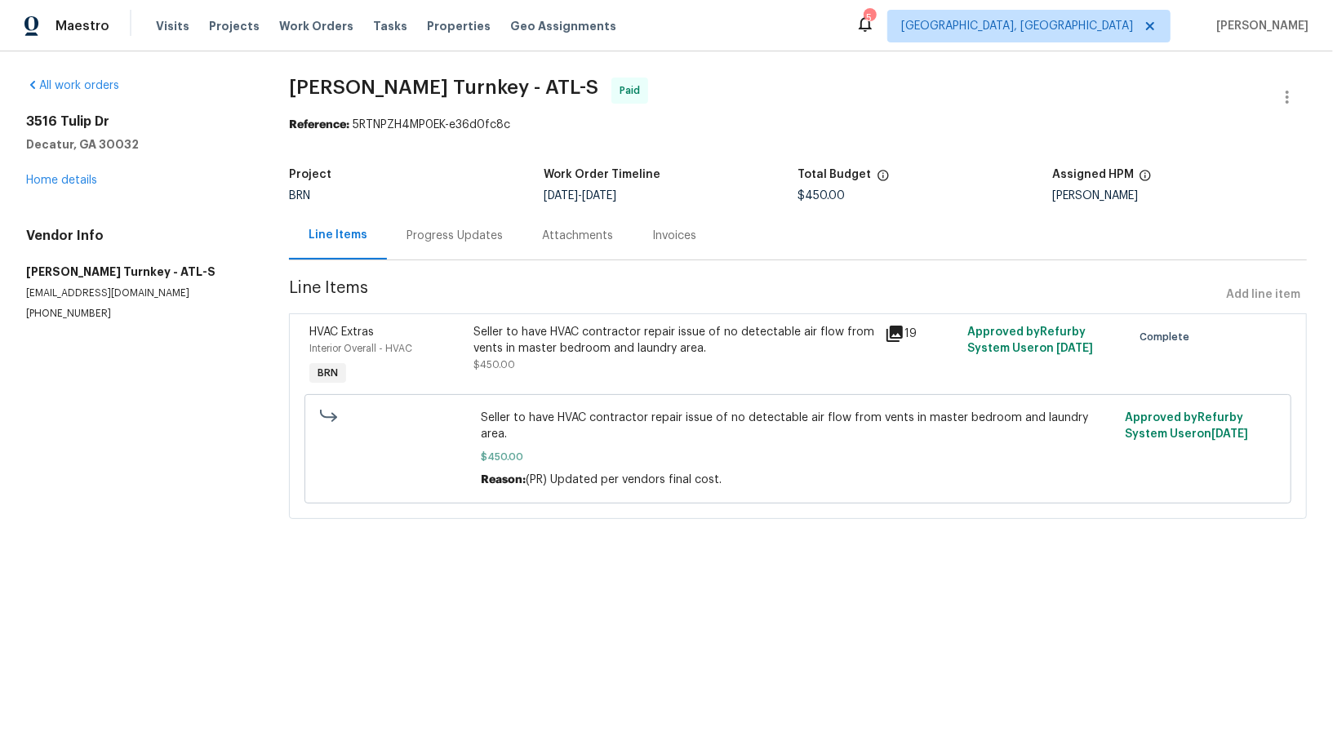
click at [546, 344] on div "Seller to have HVAC contractor repair issue of no detectable air flow from vent…" at bounding box center [675, 340] width 402 height 33
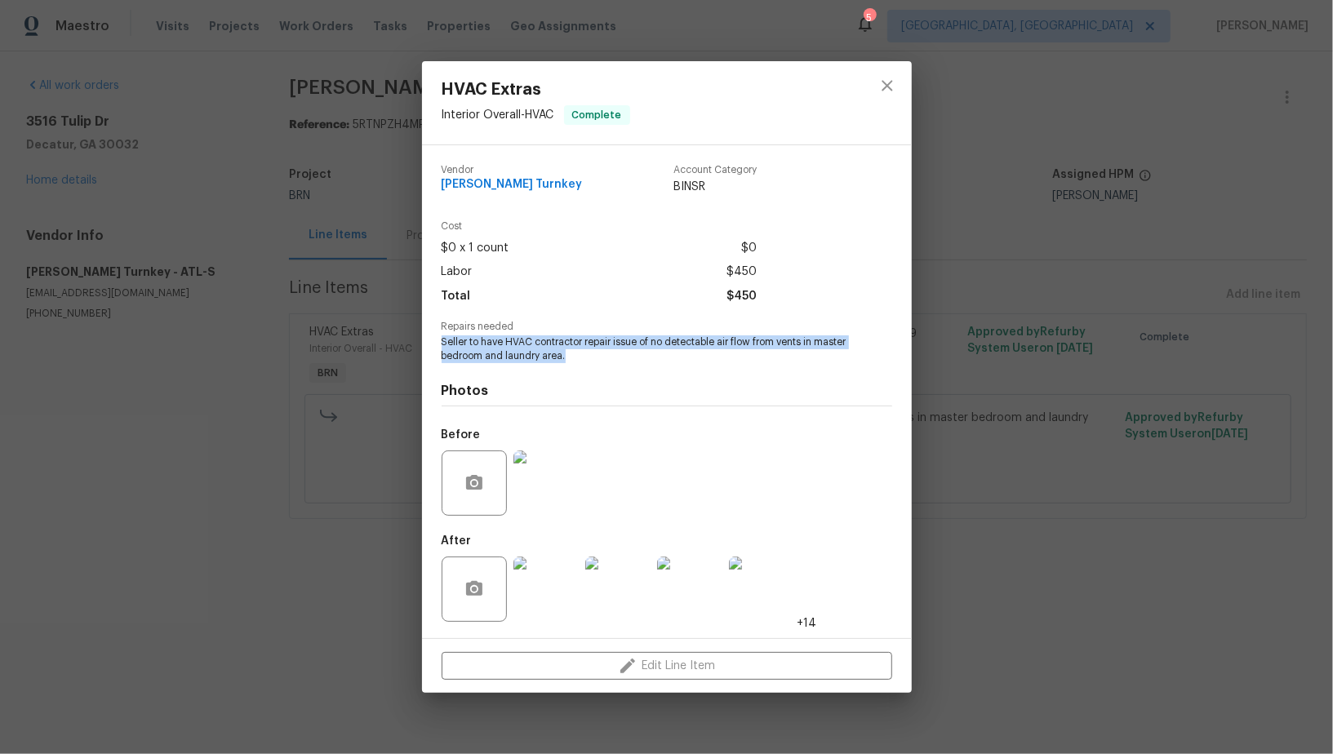
drag, startPoint x: 432, startPoint y: 346, endPoint x: 624, endPoint y: 359, distance: 193.0
click at [624, 360] on div "[PERSON_NAME] Turnkey Account Category BINSR Cost $0 x 1 count $0 Labor $450 To…" at bounding box center [667, 391] width 490 height 493
copy span "Seller to have HVAC contractor repair issue of no detectable air flow from vent…"
click at [552, 468] on img at bounding box center [545, 482] width 65 height 65
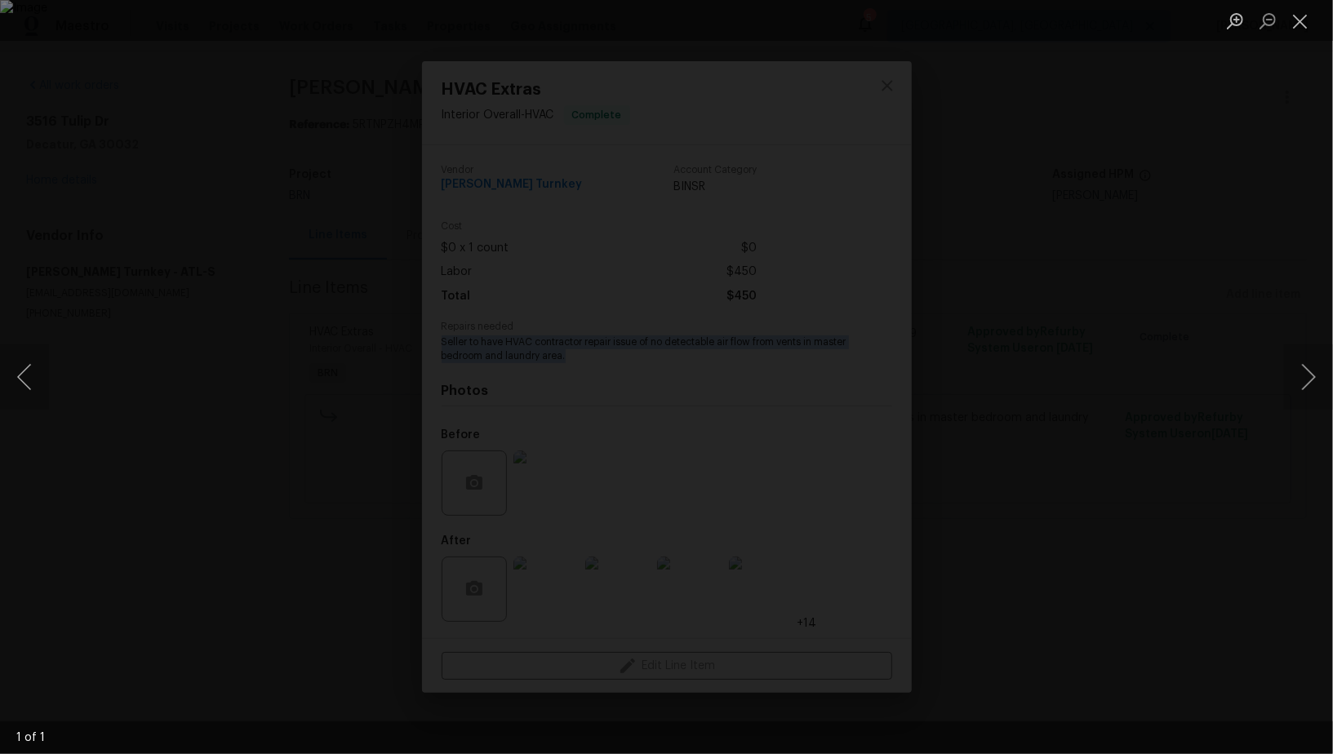
click at [1080, 534] on img "Lightbox" at bounding box center [666, 377] width 1333 height 754
click at [1222, 477] on div "Lightbox" at bounding box center [666, 377] width 1333 height 754
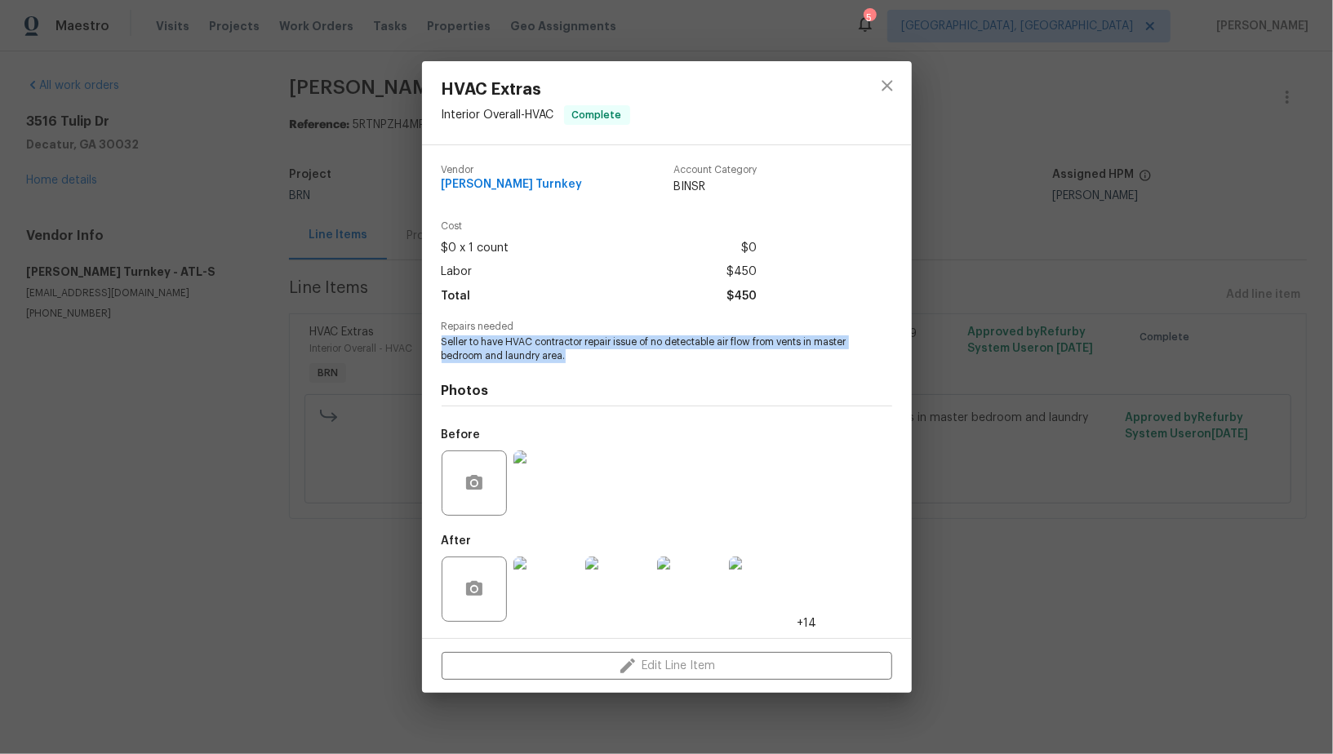
click at [588, 609] on img at bounding box center [617, 589] width 65 height 65
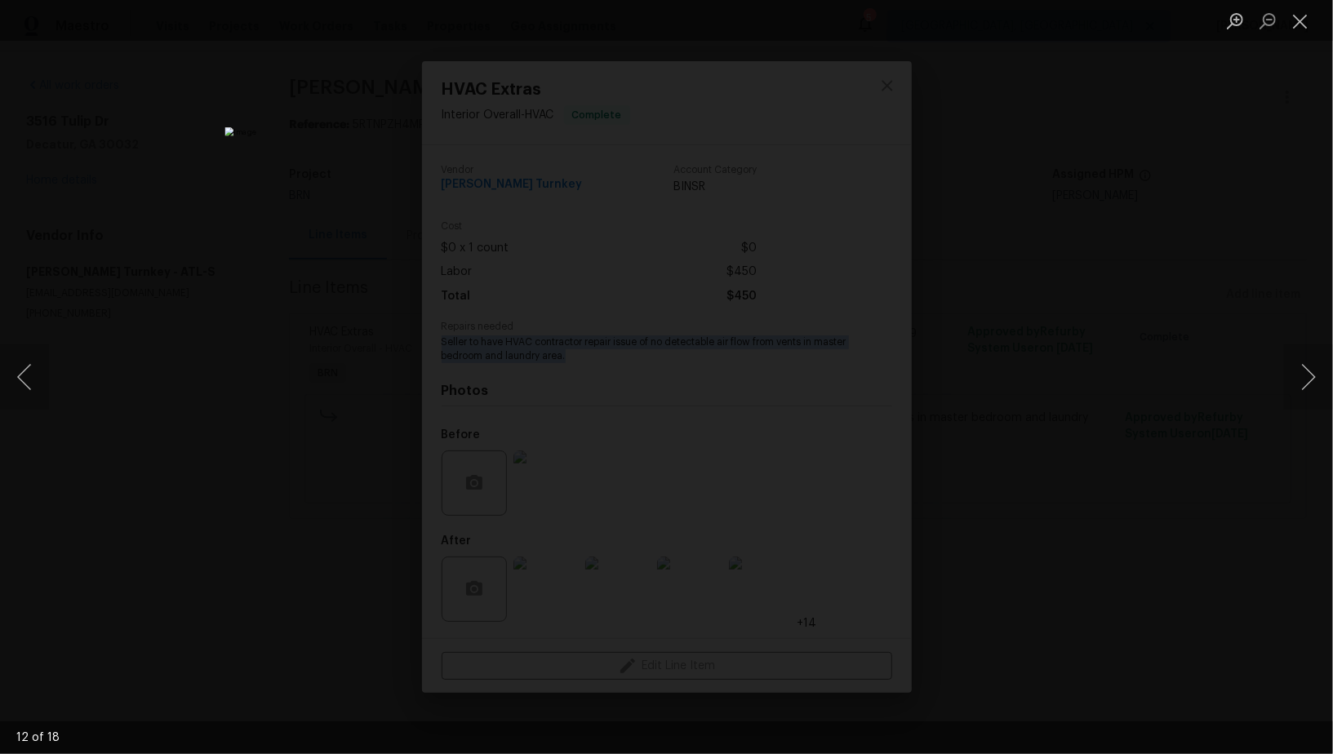
click at [1092, 478] on div "Lightbox" at bounding box center [666, 377] width 1333 height 754
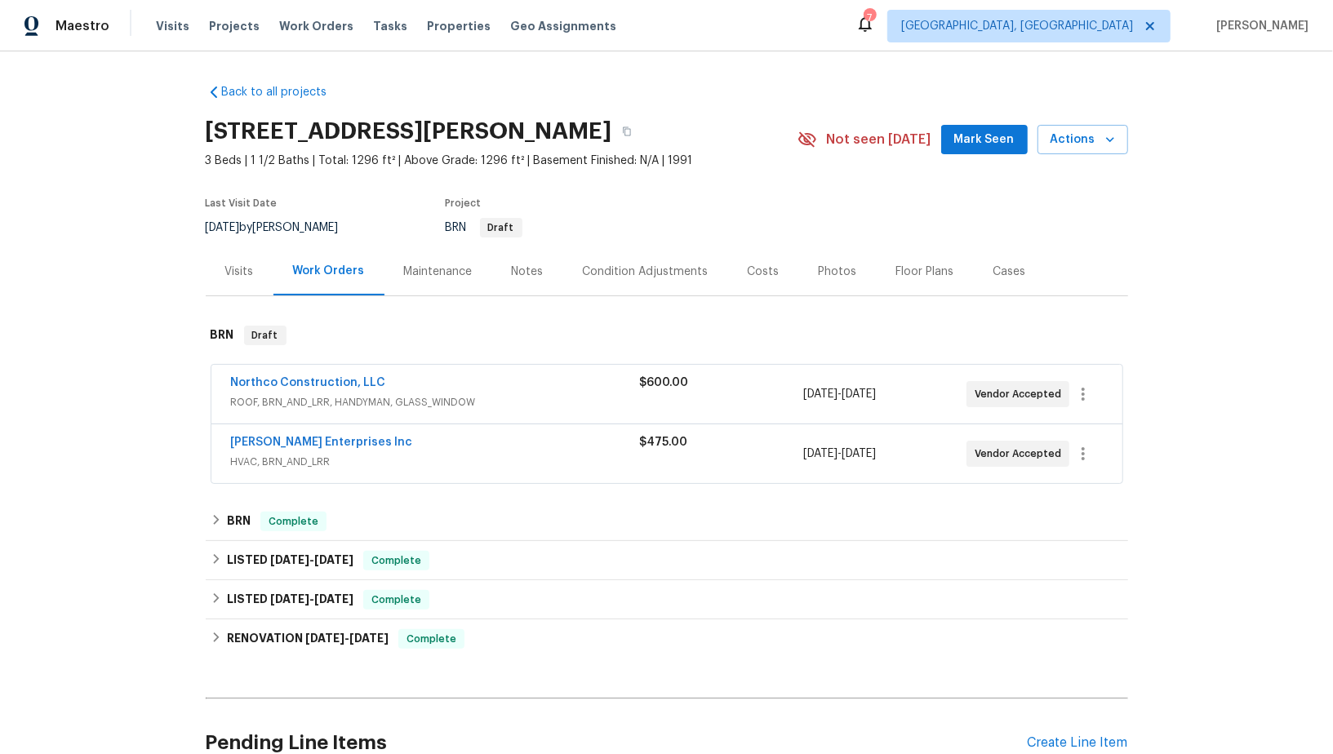
click at [300, 372] on div "Northco Construction, LLC ROOF, BRN_AND_LRR, HANDYMAN, GLASS_WINDOW $600.00 [DA…" at bounding box center [666, 394] width 911 height 59
click at [301, 382] on link "Northco Construction, LLC" at bounding box center [308, 382] width 155 height 11
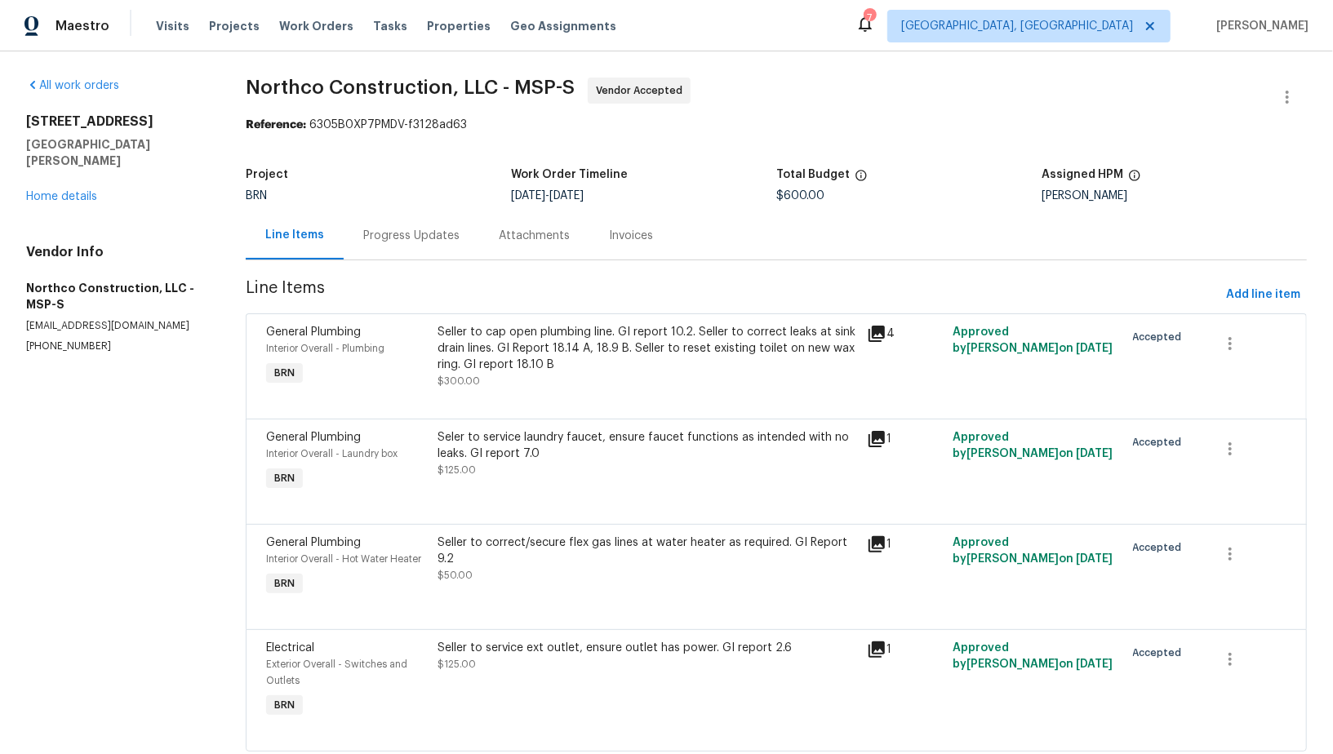
click at [443, 241] on div "Progress Updates" at bounding box center [411, 236] width 96 height 16
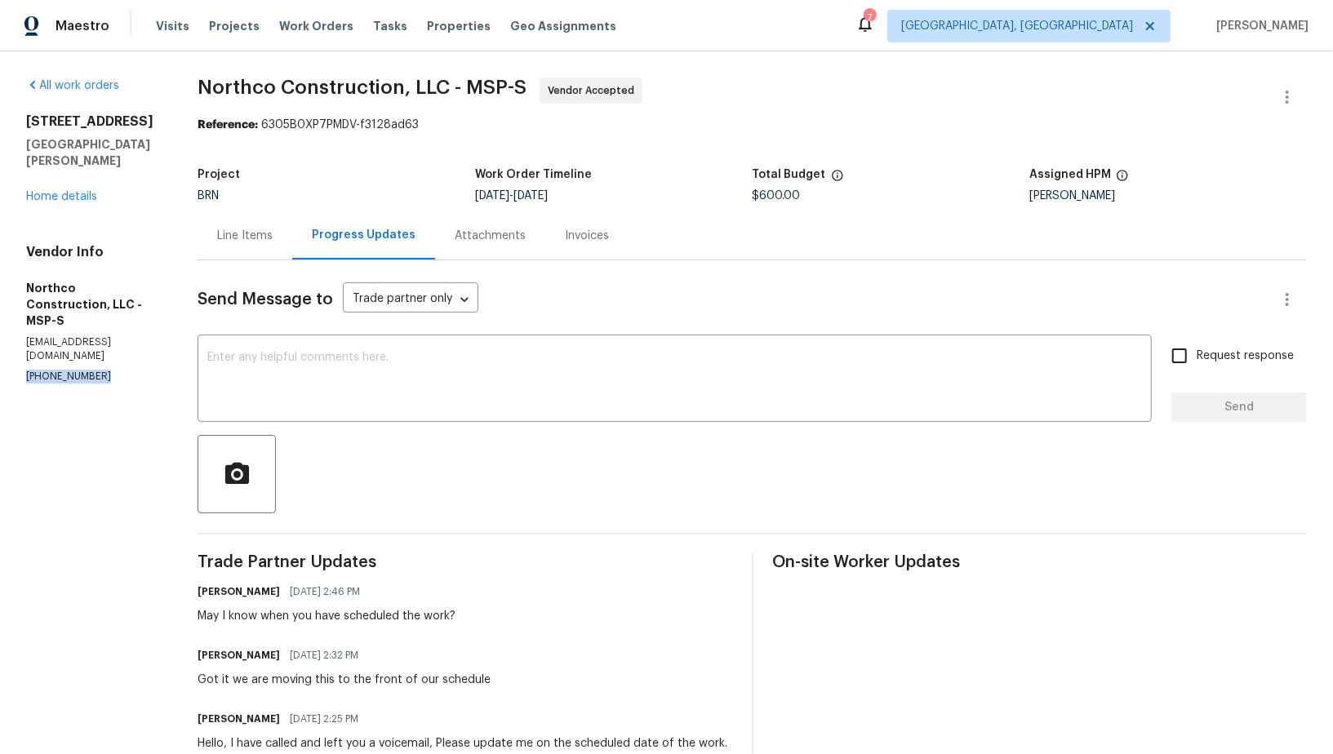
drag, startPoint x: 99, startPoint y: 330, endPoint x: 0, endPoint y: 330, distance: 98.7
click at [0, 330] on div "All work orders 61 Sycamore St W St. Paul, MN 55117 Home details Vendor Info No…" at bounding box center [666, 552] width 1333 height 1002
copy p "(763) 458-3481"
click at [90, 353] on section "All work orders 61 Sycamore St W St. Paul, MN 55117 Home details Vendor Info No…" at bounding box center [92, 553] width 132 height 950
drag, startPoint x: 104, startPoint y: 327, endPoint x: 0, endPoint y: 322, distance: 103.8
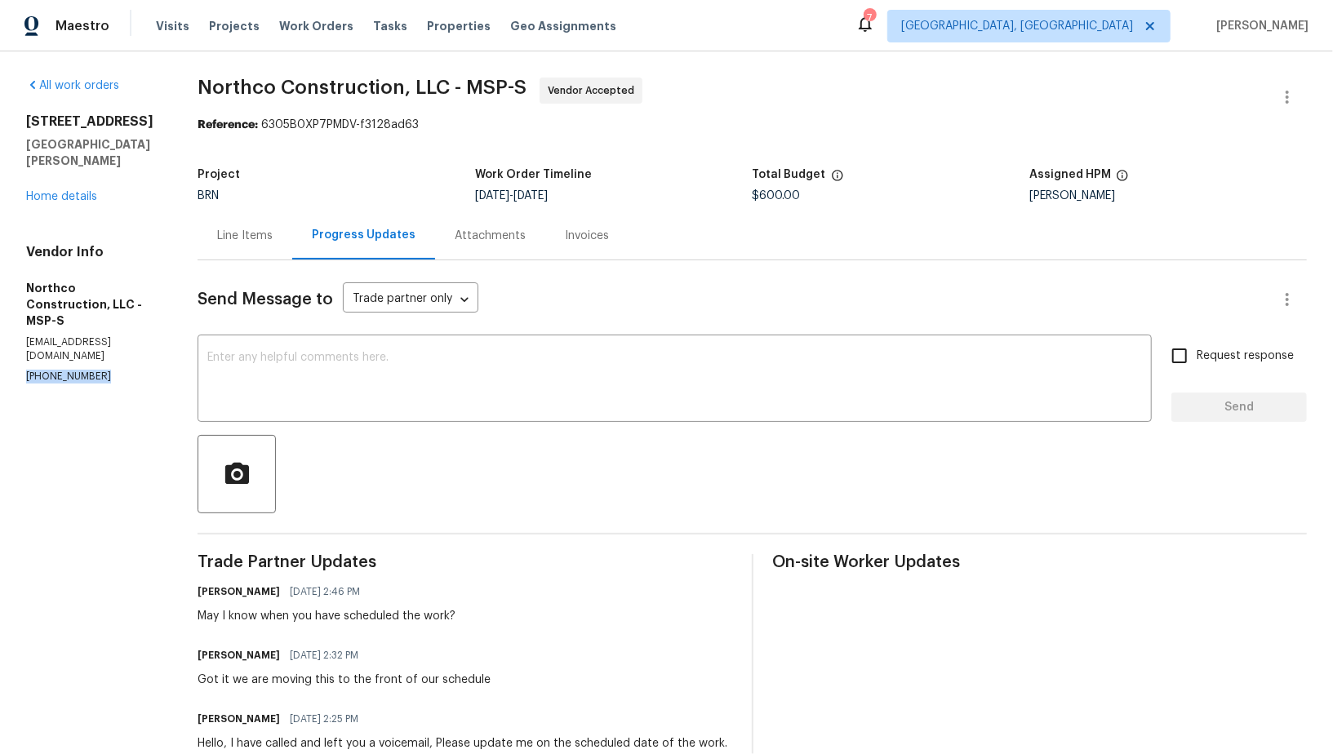
click at [2, 324] on div "All work orders 61 Sycamore St W St. Paul, MN 55117 Home details Vendor Info No…" at bounding box center [666, 552] width 1333 height 1002
copy p "(763) 458-3481"
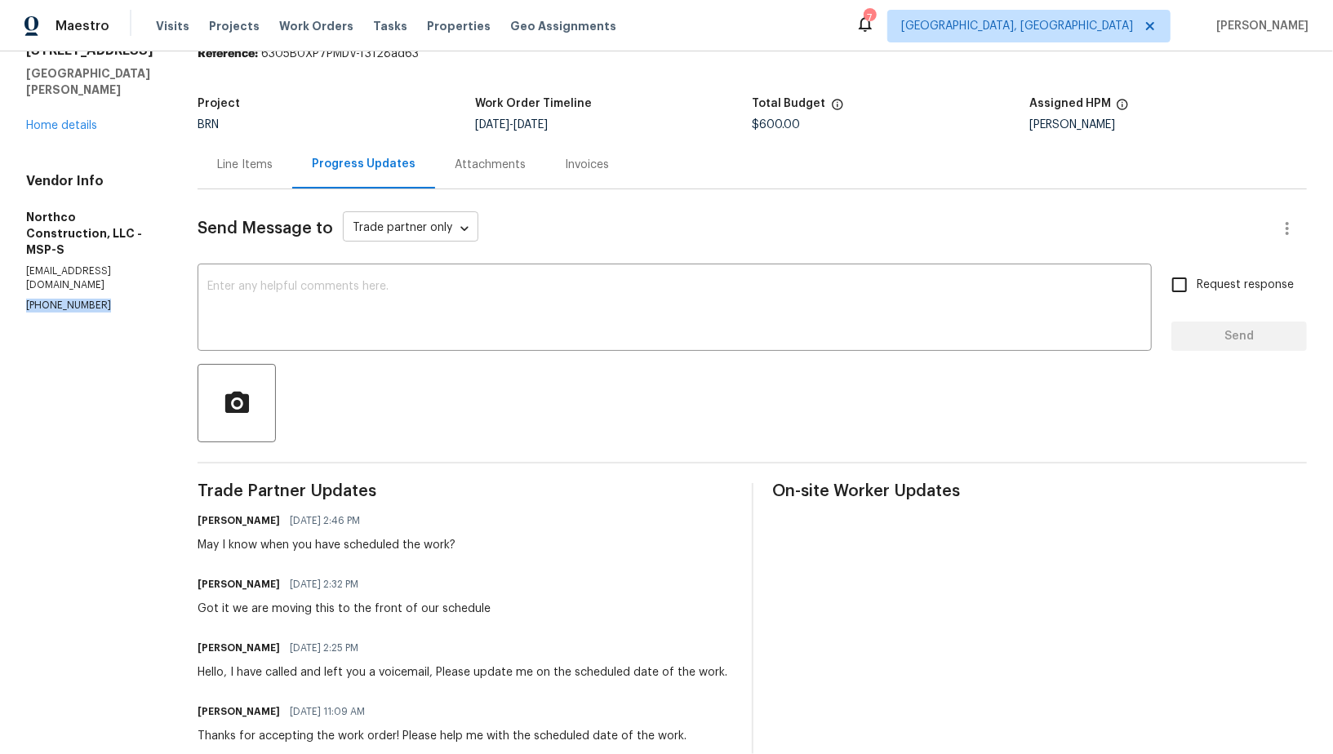
scroll to position [42, 0]
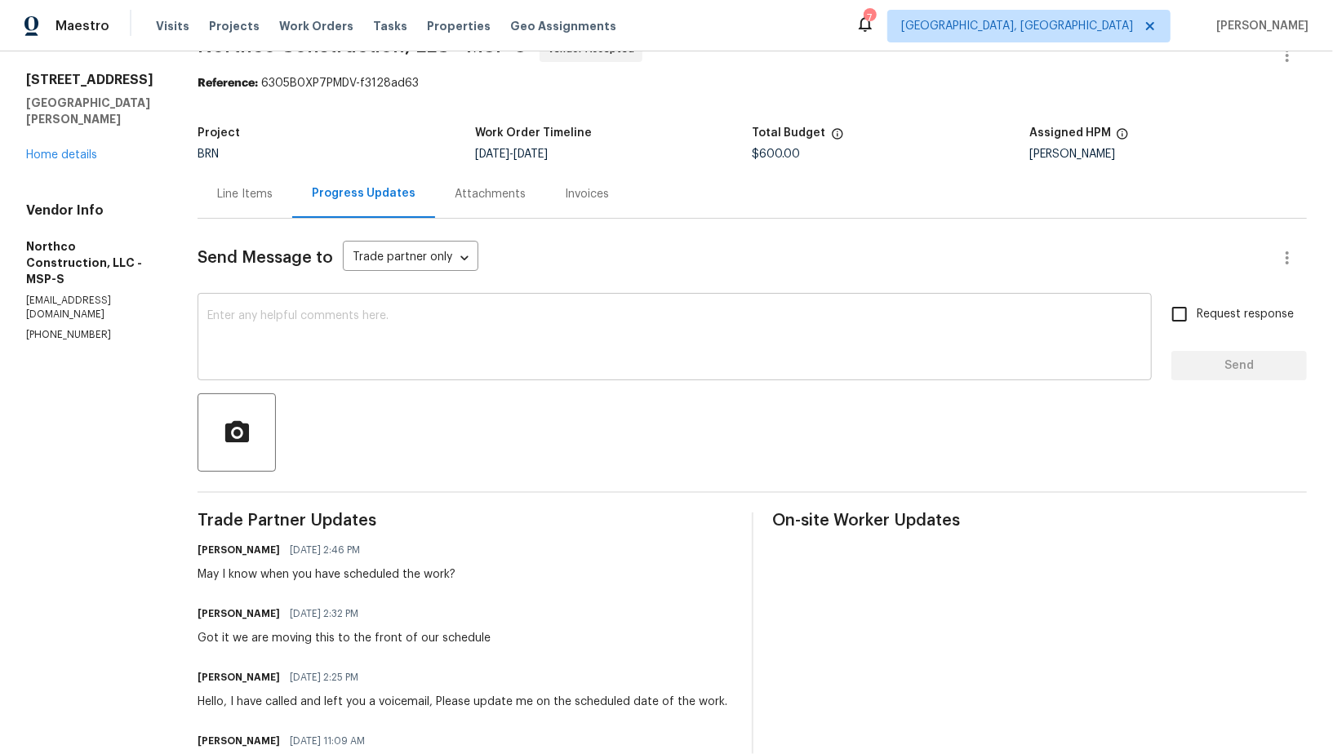
click at [213, 369] on div "x ​" at bounding box center [674, 338] width 954 height 83
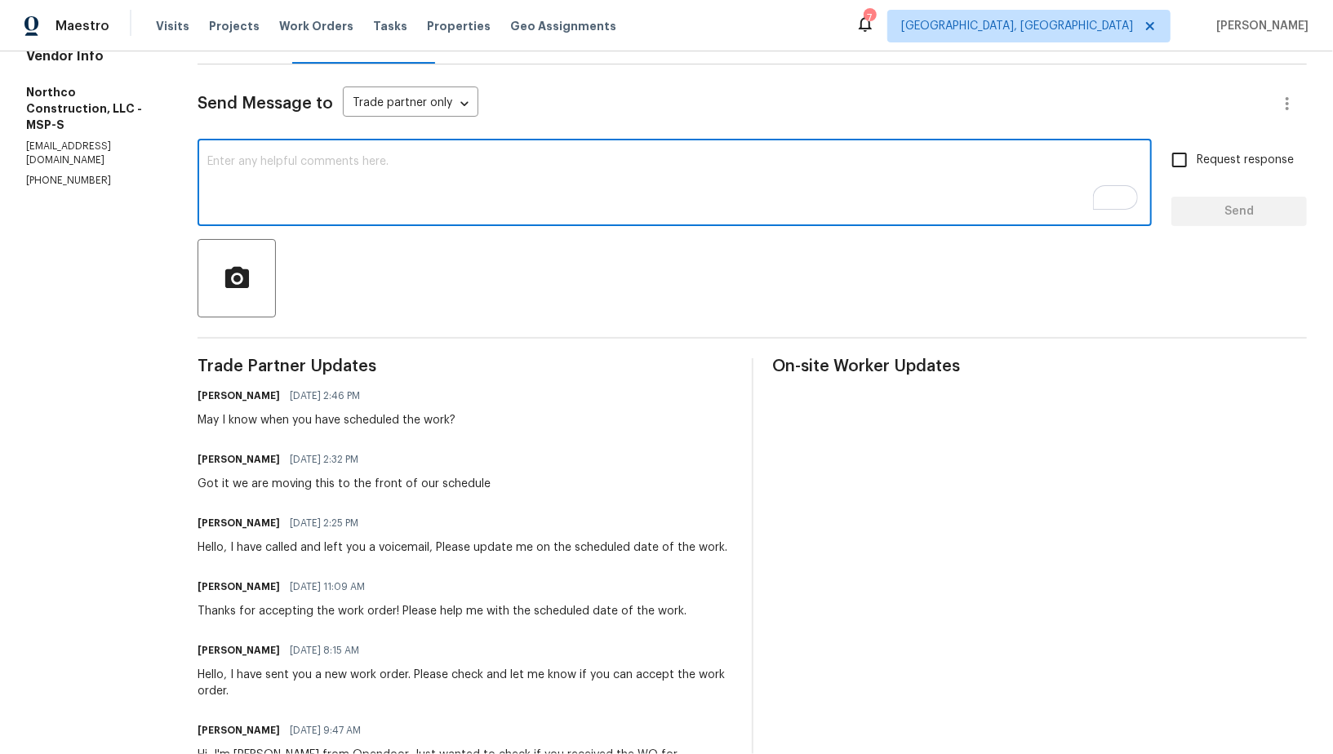
scroll to position [196, 0]
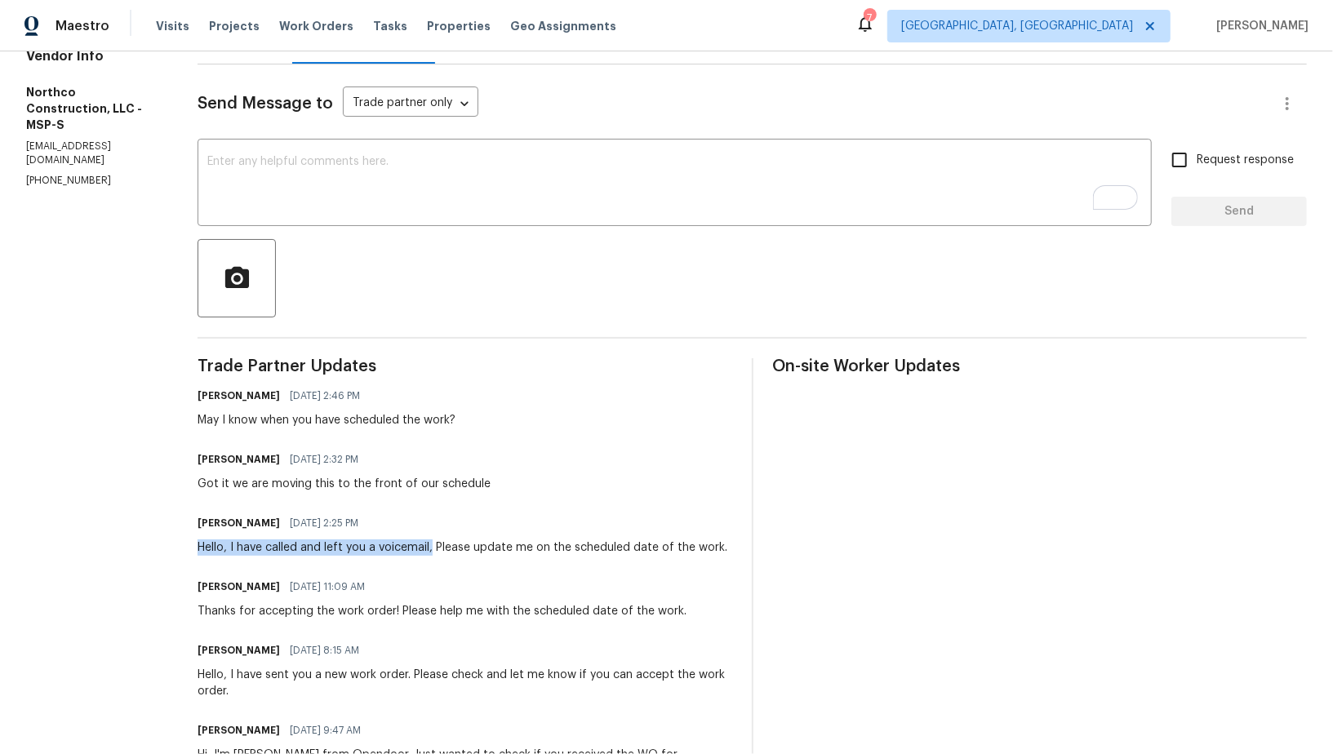
drag, startPoint x: 190, startPoint y: 544, endPoint x: 435, endPoint y: 554, distance: 245.0
click at [435, 553] on div "All work orders 61 Sycamore St W St. Paul, MN 55117 Home details Vendor Info No…" at bounding box center [666, 357] width 1333 height 1002
copy div "Hello, I have called and left you a voicemail,"
click at [303, 213] on div "x ​" at bounding box center [674, 184] width 954 height 83
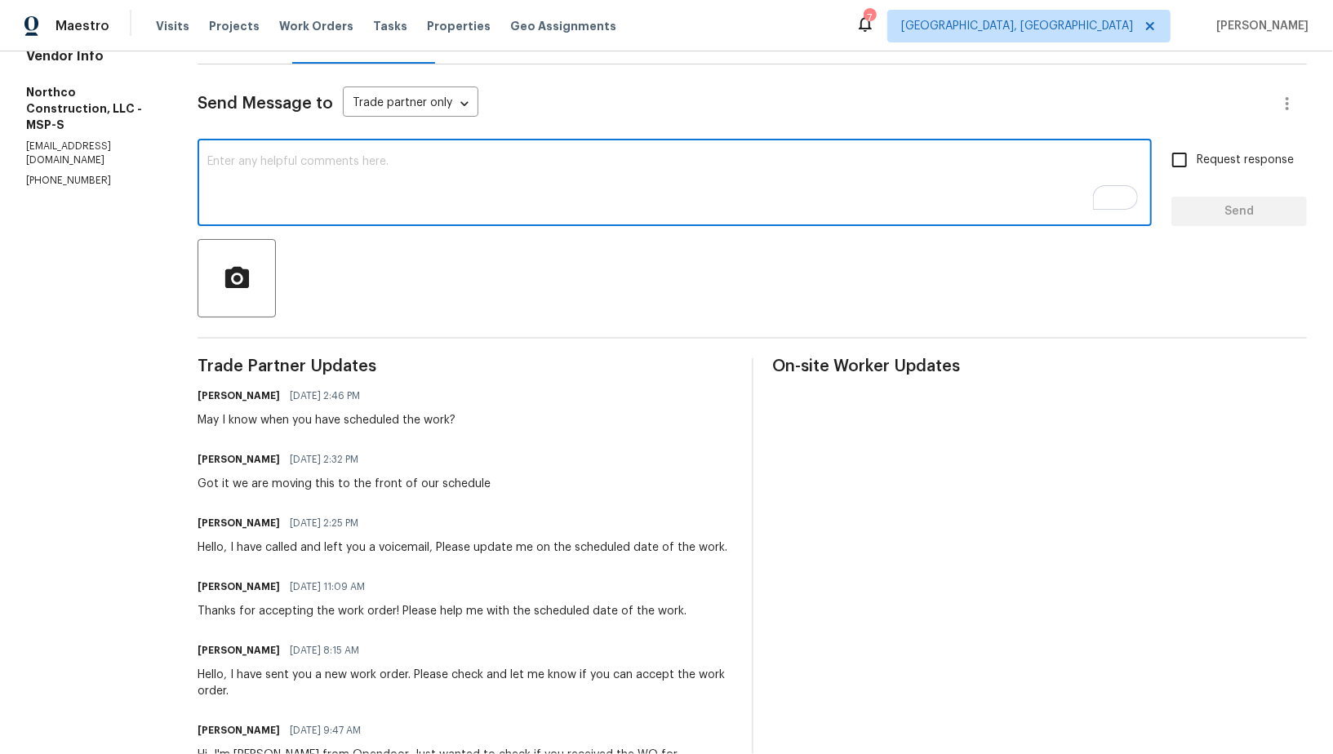
paste textarea "Hello, I have called and left you a voicemail,"
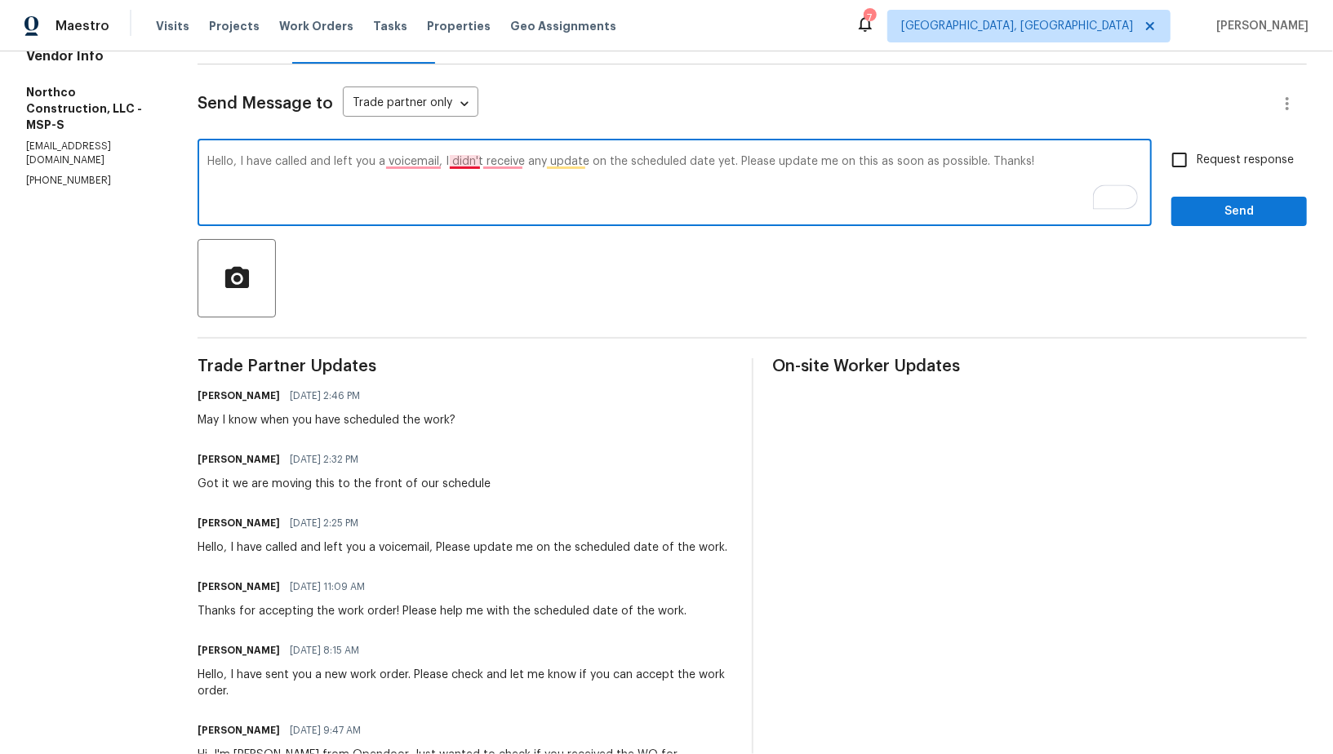
click at [472, 161] on textarea "Hello, I have called and left you a voicemail, I didn't receive any update on t…" at bounding box center [674, 184] width 934 height 57
click at [508, 162] on textarea "Hello, I have called and left you a voicemail, I haven't receive any update on …" at bounding box center [674, 184] width 934 height 57
click at [529, 159] on textarea "Hello, I have called and left you a voicemail, I haven't receive any update on …" at bounding box center [674, 184] width 934 height 57
click at [409, 164] on textarea "Hello, I have called and left you a voicemail, I haven't received any update on…" at bounding box center [674, 184] width 934 height 57
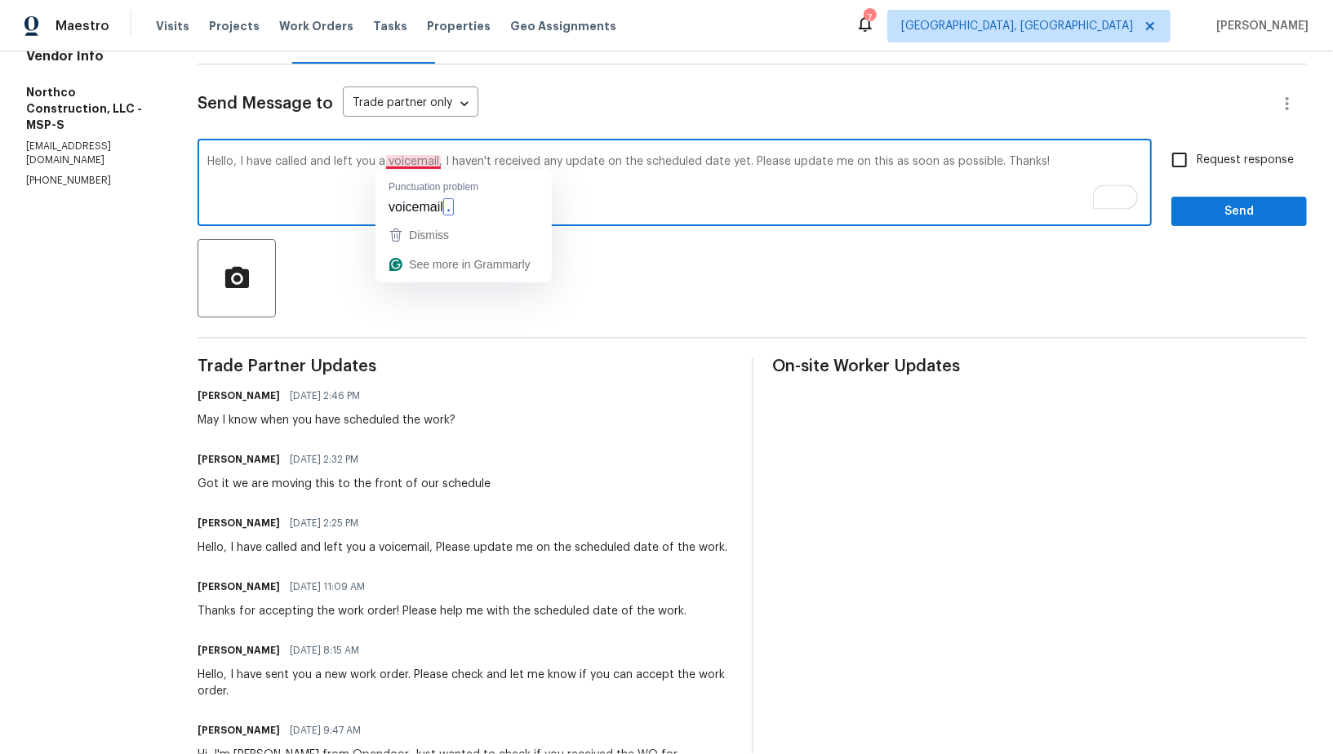
click at [276, 197] on textarea "Hello, I have called and left you a voicemail, I haven't received any update on…" at bounding box center [674, 184] width 934 height 57
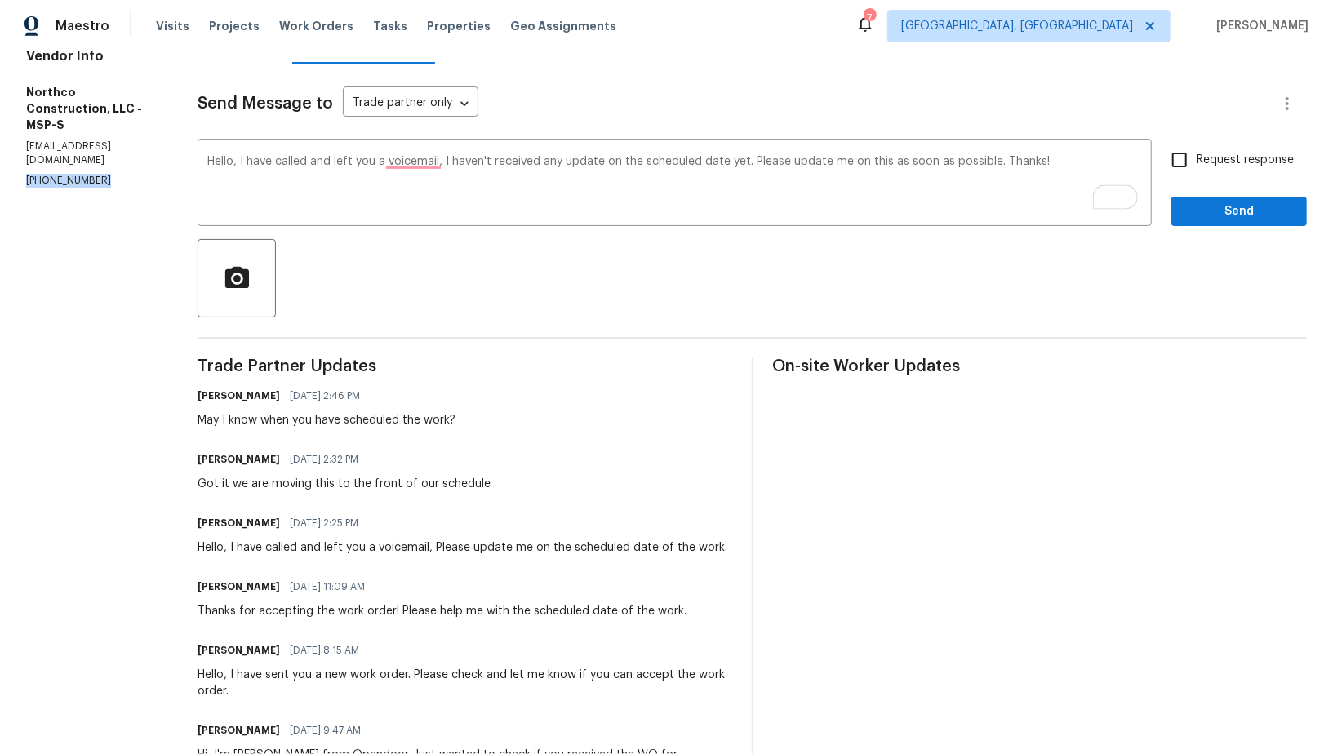
drag, startPoint x: 99, startPoint y: 132, endPoint x: 0, endPoint y: 129, distance: 98.8
click at [0, 129] on div "All work orders 61 Sycamore St W St. Paul, MN 55117 Home details Vendor Info No…" at bounding box center [666, 357] width 1333 height 1002
copy p "(763) 458-3481"
click at [437, 164] on textarea "Hello, I have called and left you a voicemail, I haven't received any update on…" at bounding box center [674, 184] width 934 height 57
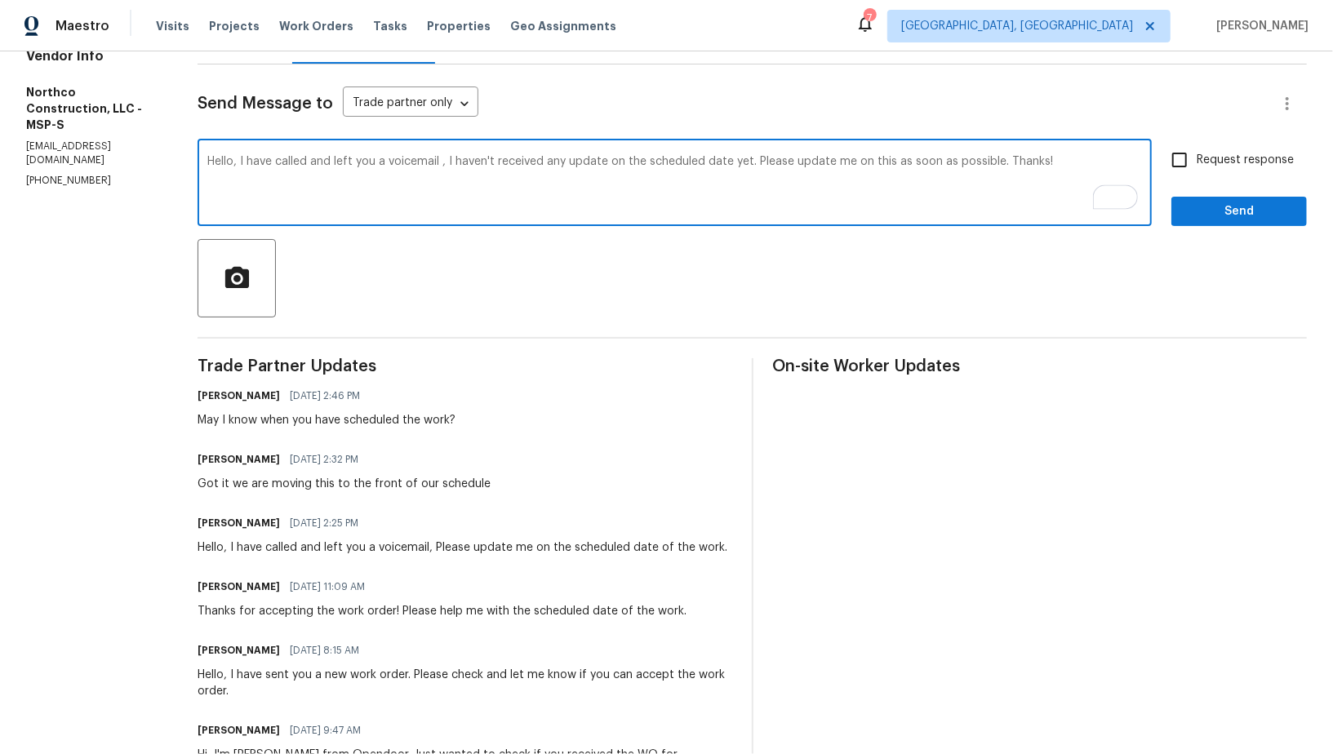
paste textarea "(763) 458-3481"
type textarea "Hello, I have called and left you a voicemail (763) 458-3481, I haven't receive…"
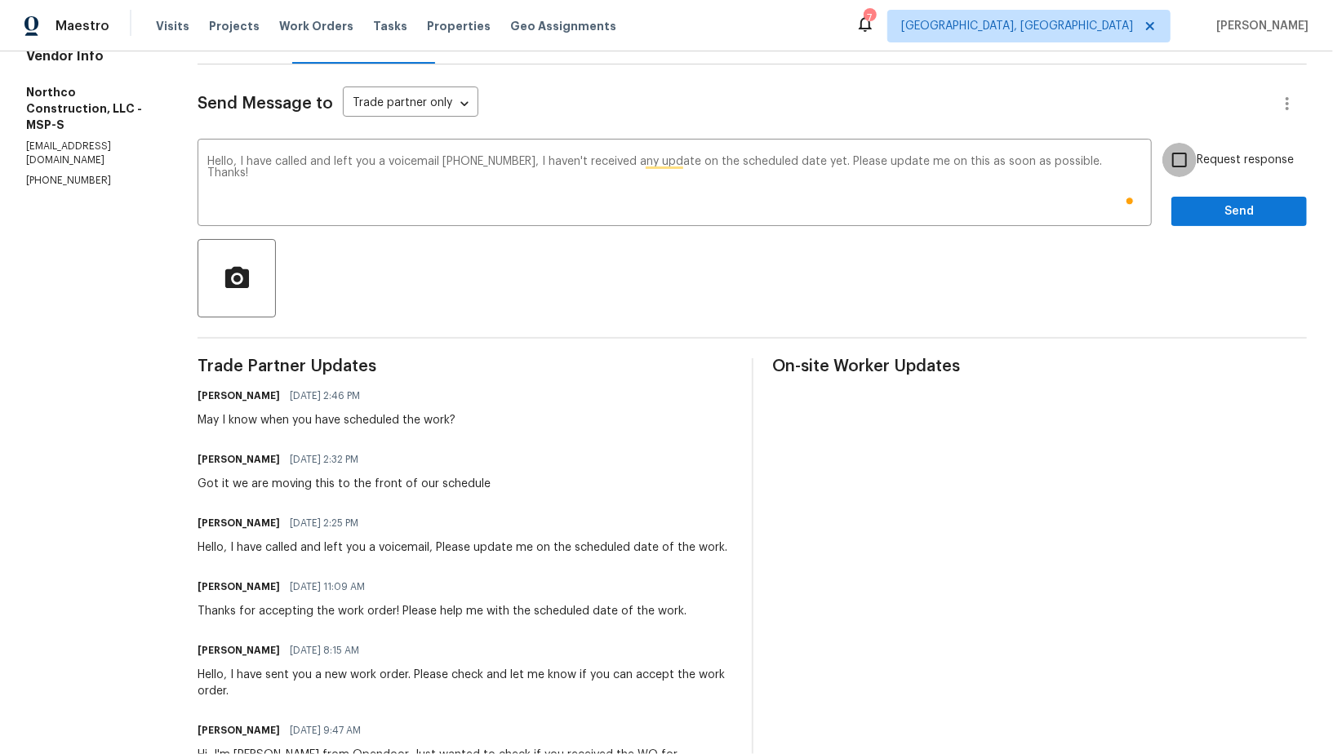
click at [1163, 156] on input "Request response" at bounding box center [1179, 160] width 34 height 34
checkbox input "true"
click at [1194, 210] on span "Send" at bounding box center [1238, 212] width 109 height 20
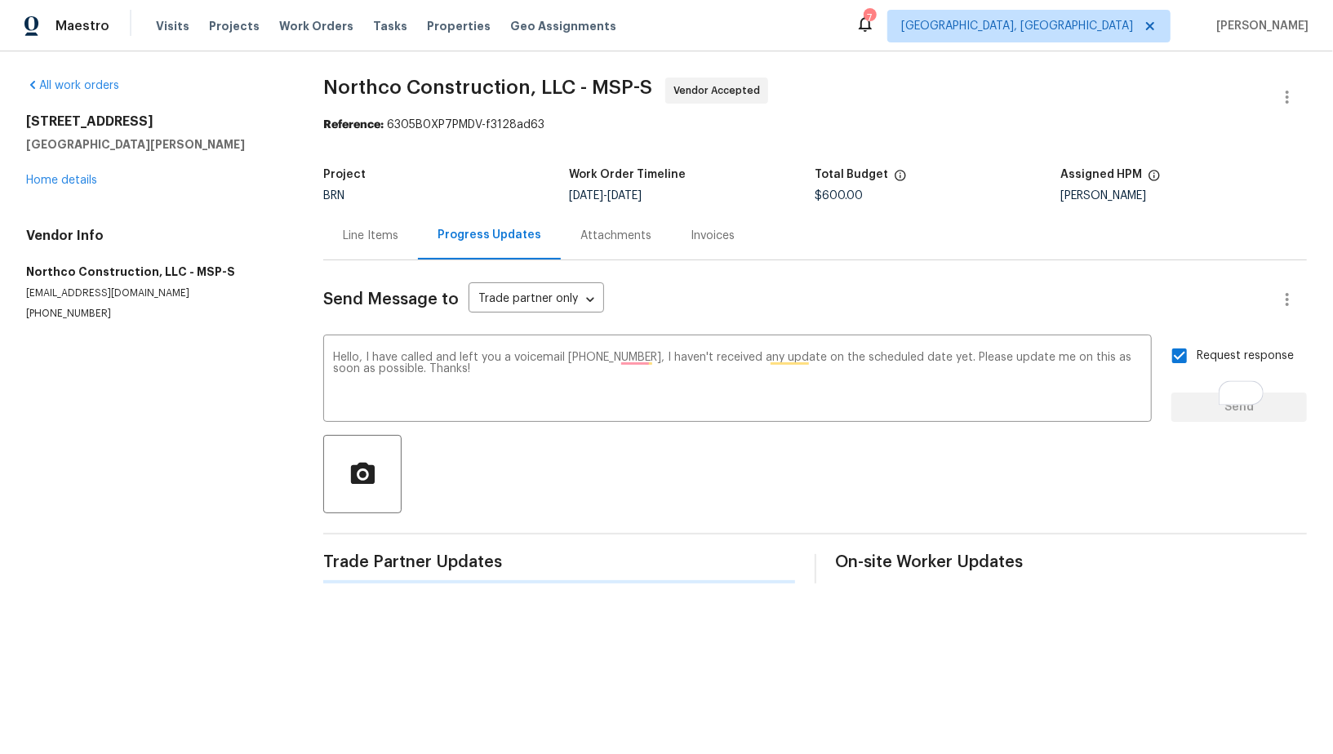
scroll to position [0, 0]
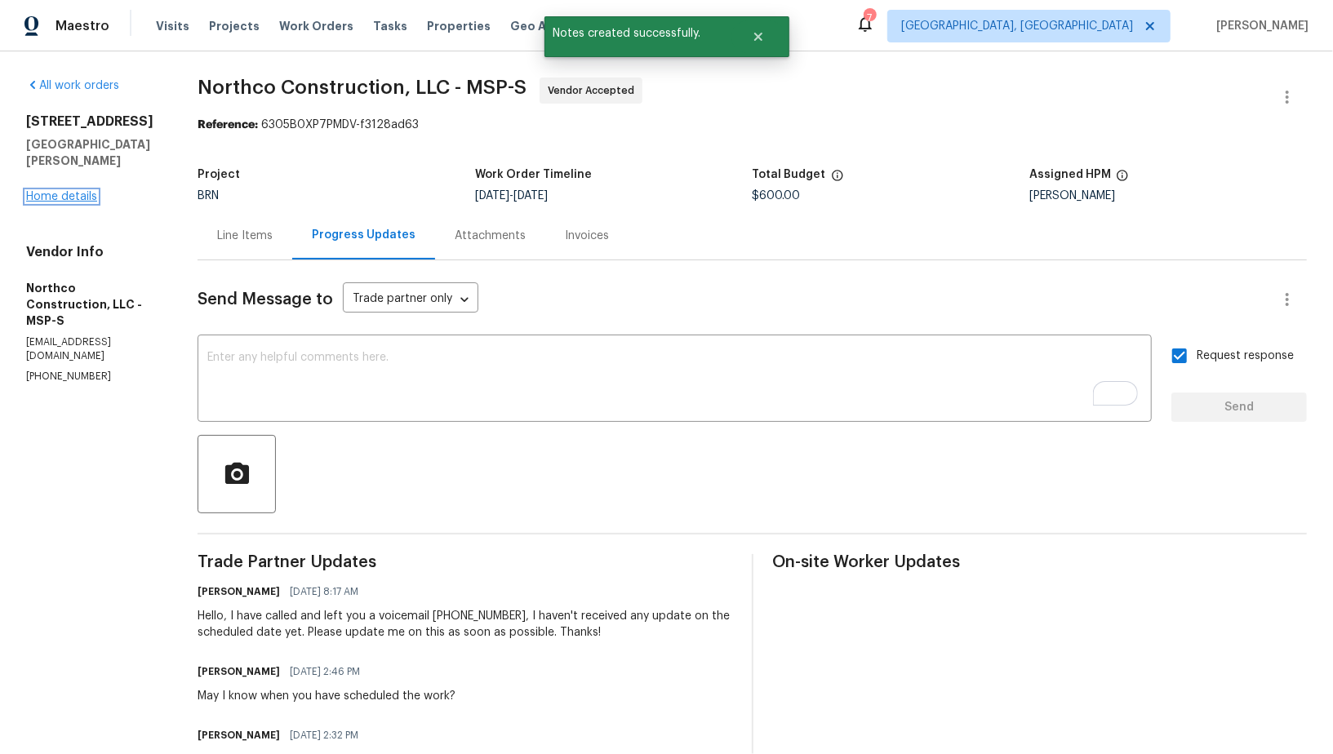
click at [73, 191] on link "Home details" at bounding box center [61, 196] width 71 height 11
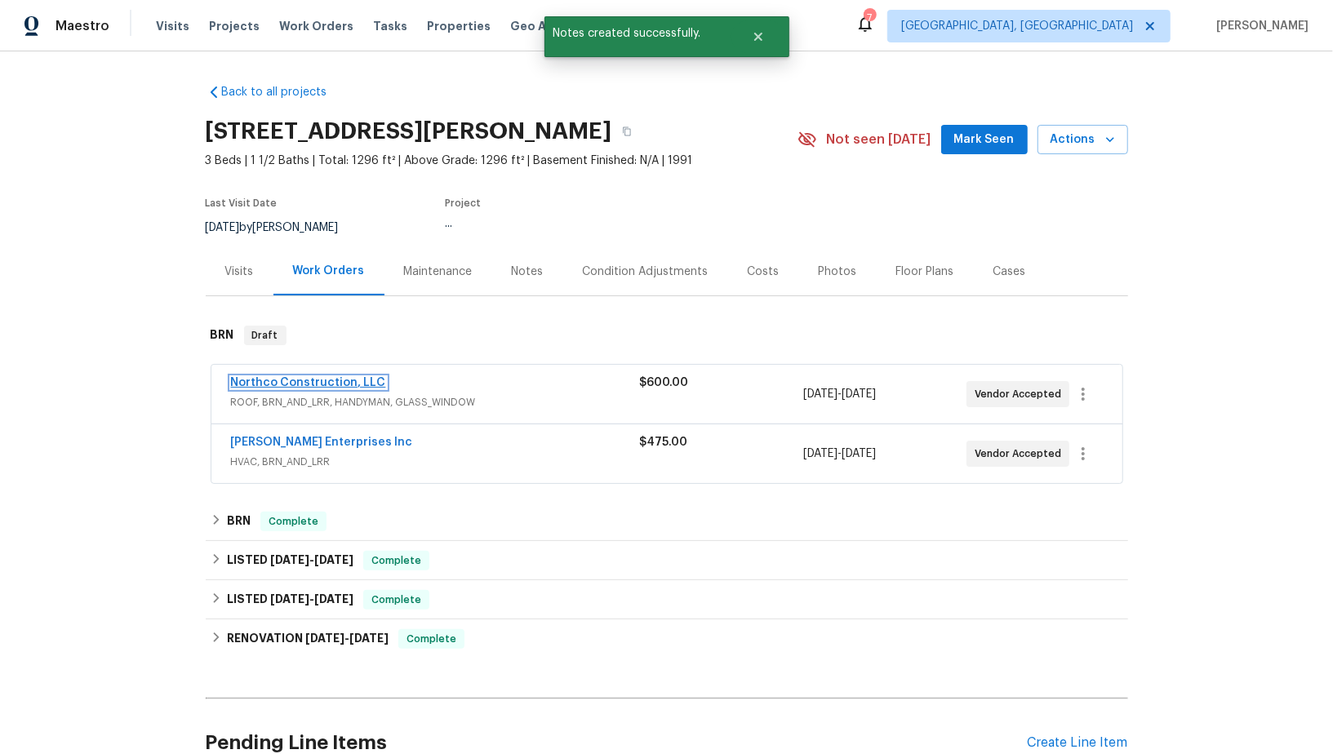
click at [328, 385] on link "Northco Construction, LLC" at bounding box center [308, 382] width 155 height 11
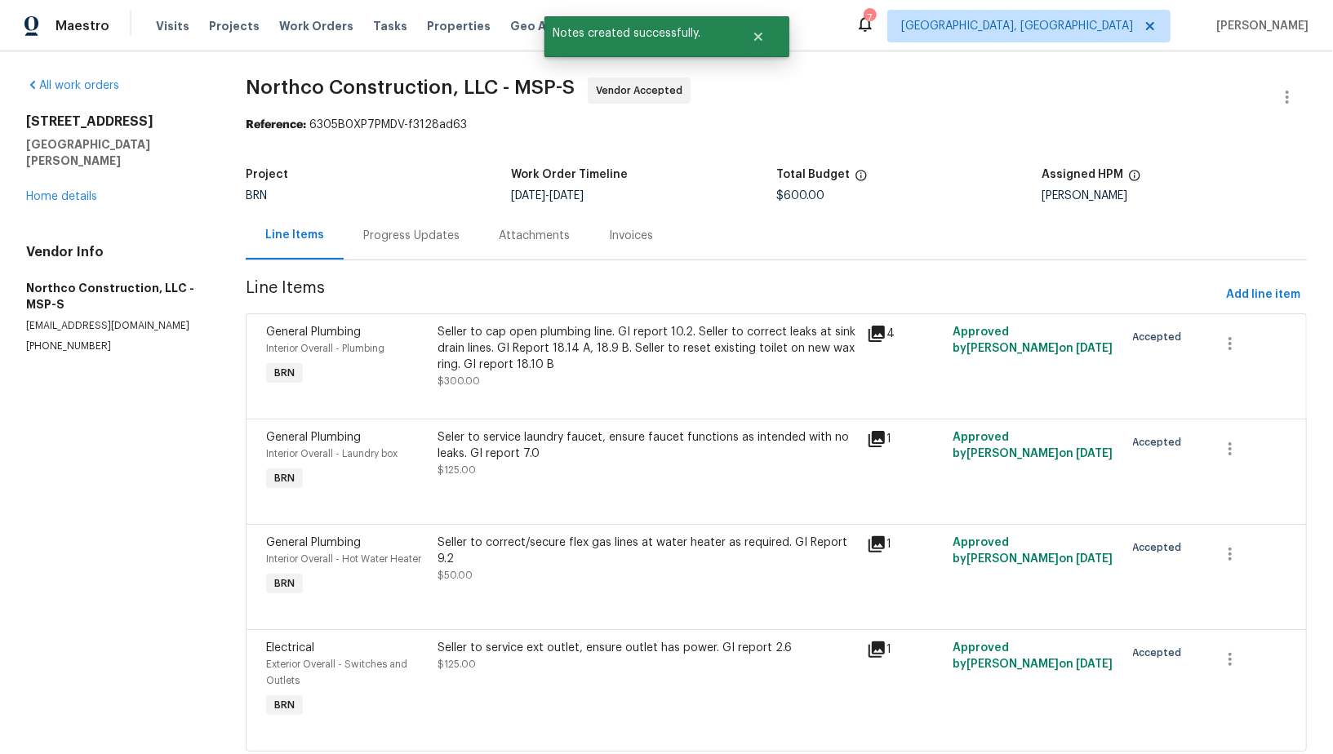
click at [411, 208] on div "Project BRN Work Order Timeline 8/14/2025 - 8/18/2025 Total Budget $600.00 Assi…" at bounding box center [776, 185] width 1061 height 52
click at [406, 233] on div "Progress Updates" at bounding box center [411, 236] width 96 height 16
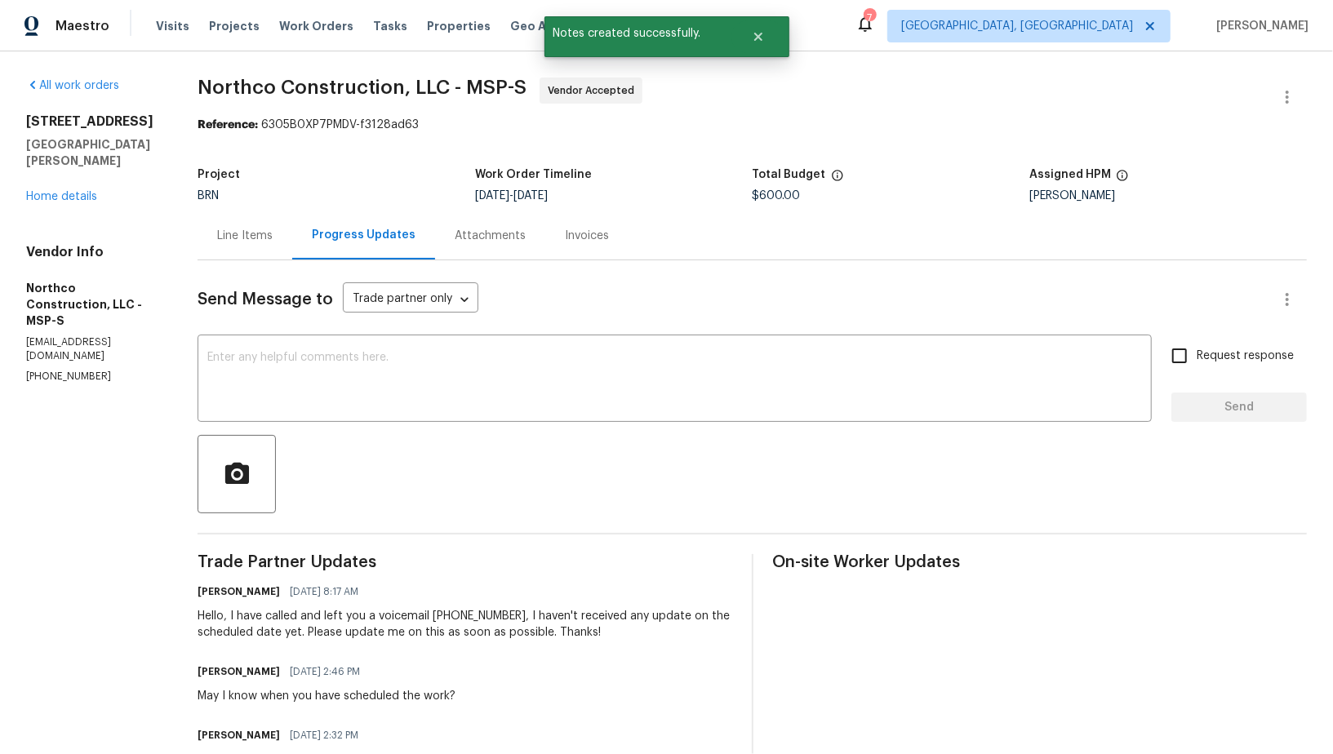
click at [66, 173] on div "61 Sycamore St W St. Paul, MN 55117 Home details" at bounding box center [92, 158] width 132 height 91
click at [91, 191] on link "Home details" at bounding box center [61, 196] width 71 height 11
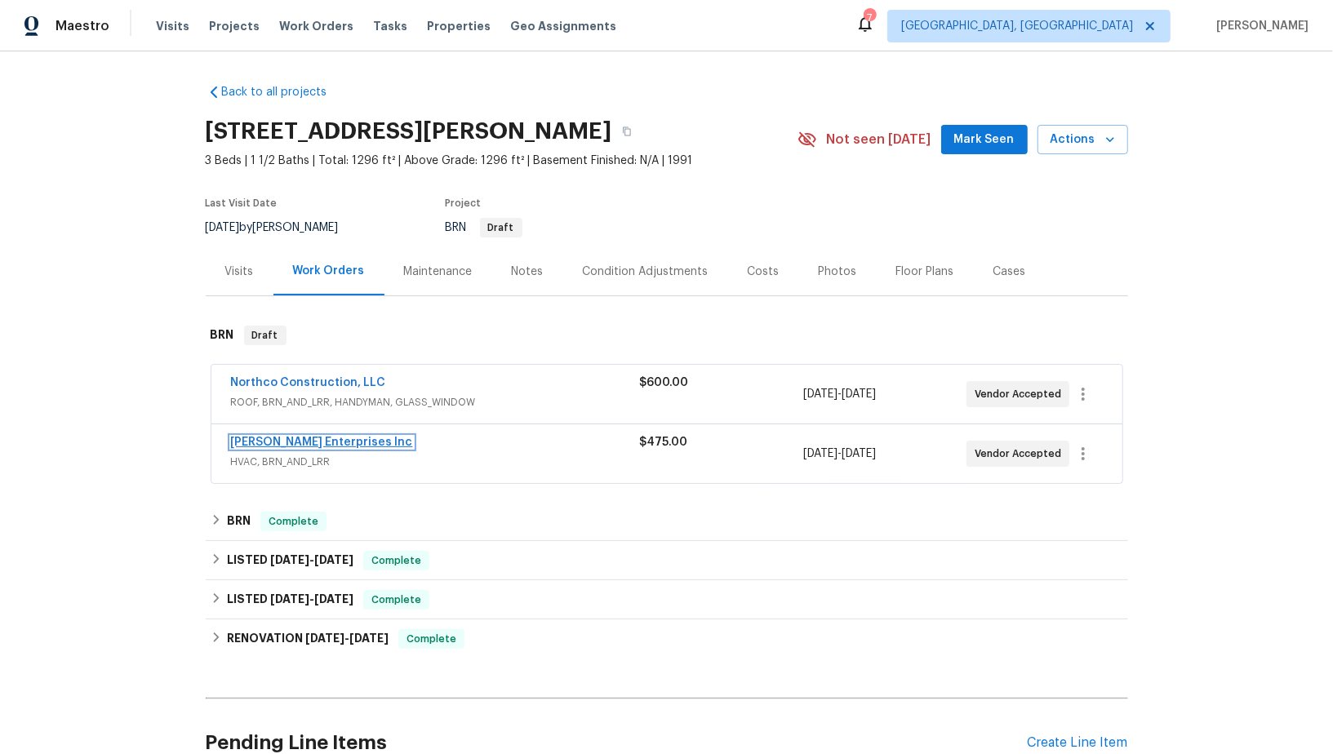
click at [291, 440] on link "Deschene Enterprises Inc" at bounding box center [322, 442] width 182 height 11
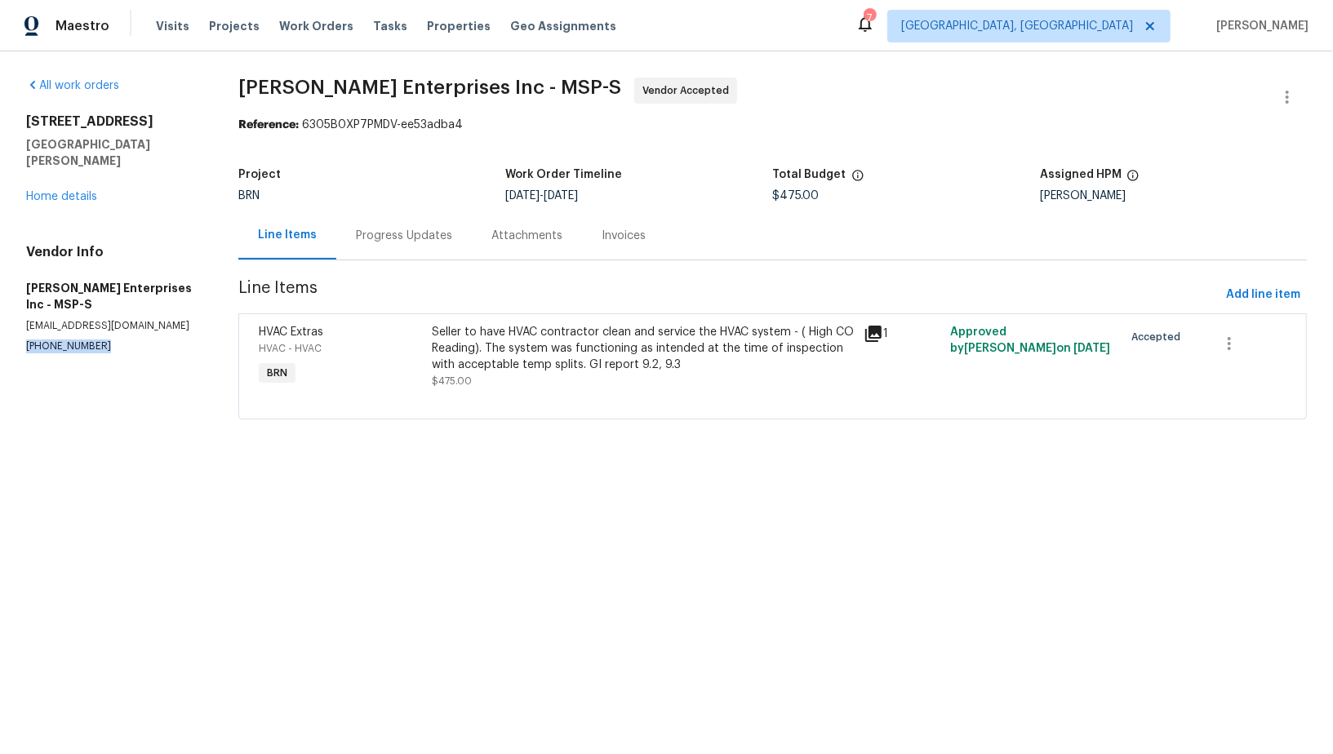
drag, startPoint x: 112, startPoint y: 328, endPoint x: 11, endPoint y: 326, distance: 100.4
click at [0, 326] on div "All work orders 61 Sycamore St W St. Paul, MN 55117 Home details Vendor Info De…" at bounding box center [666, 258] width 1333 height 414
copy p "(763) 568-2974"
click at [379, 252] on div "Progress Updates" at bounding box center [403, 235] width 135 height 48
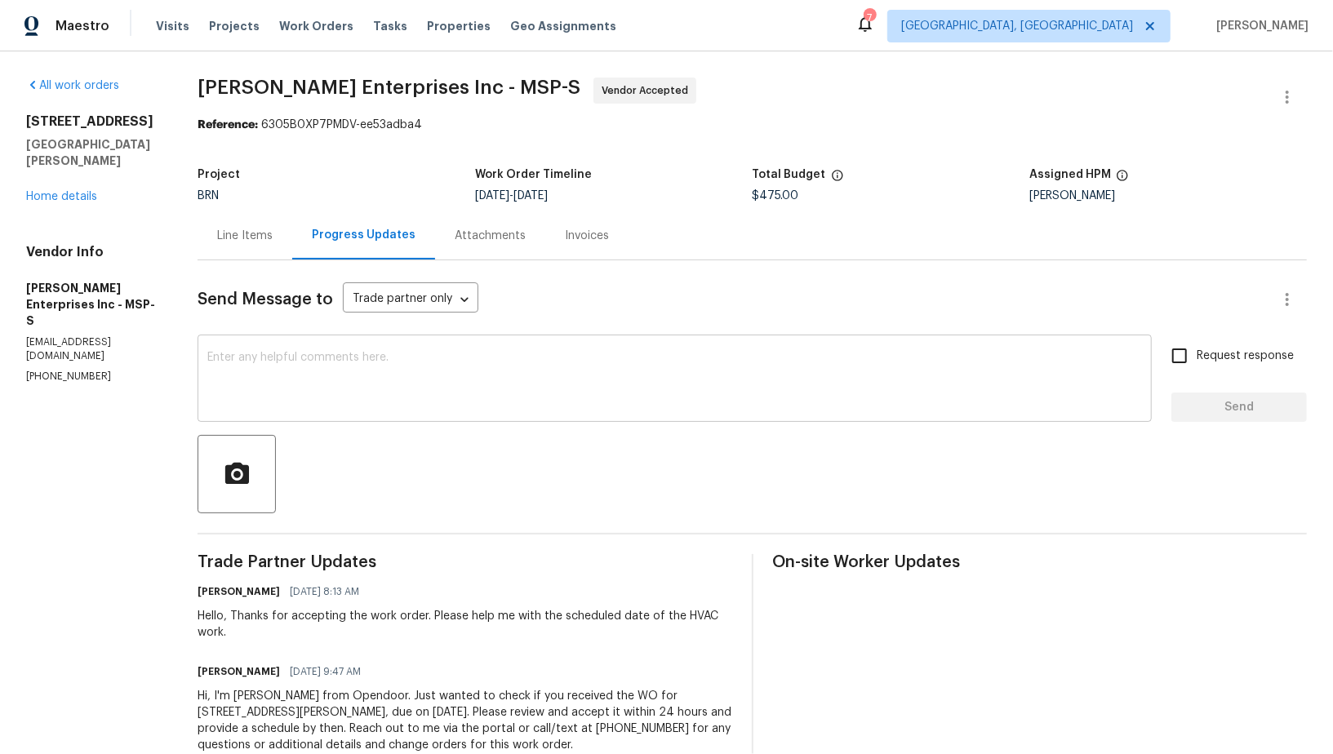
click at [308, 409] on div "x ​" at bounding box center [674, 380] width 954 height 83
drag, startPoint x: 101, startPoint y: 328, endPoint x: 0, endPoint y: 332, distance: 101.3
click at [0, 332] on div "All work orders 61 Sycamore St W St. Paul, MN 55117 Home details Vendor Info De…" at bounding box center [666, 425] width 1333 height 748
copy p "(763) 568-2974"
click at [341, 368] on textarea "To enrich screen reader interactions, please activate Accessibility in Grammarl…" at bounding box center [674, 380] width 934 height 57
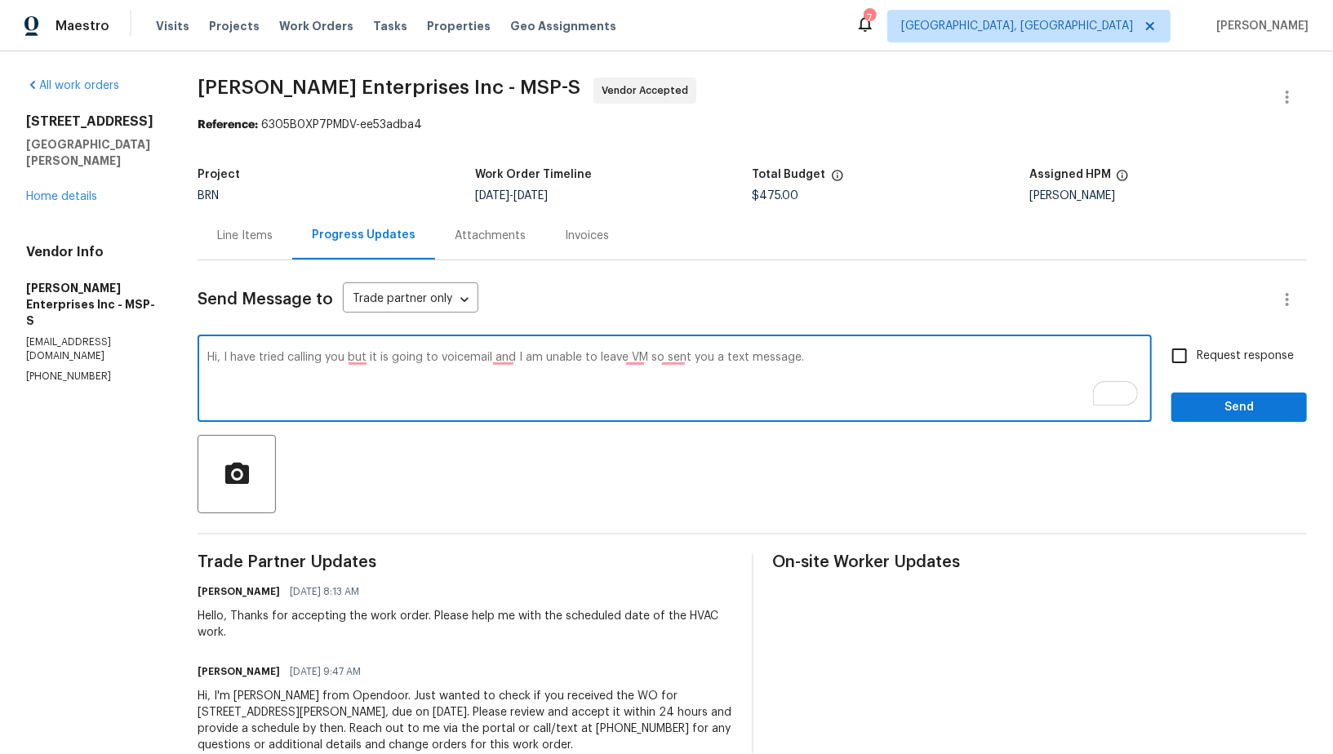
paste textarea "Could you please help me with the scheduled date of the HVAC work?"
paste textarea "I would have to reassign the work order if i didn't receive any response in nex…"
type textarea "Hi, I have tried calling you but it is going to voicemail and I am unable to le…"
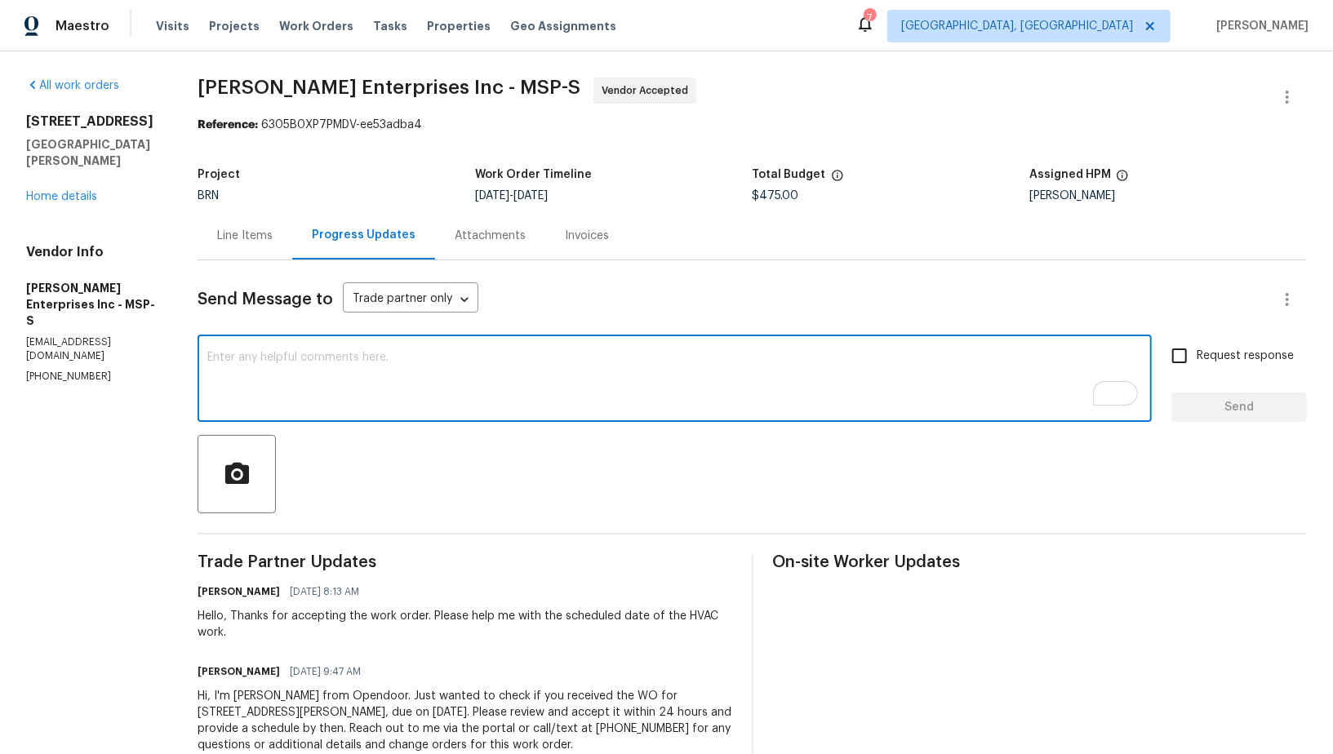
paste textarea "Hi, I tried calling but it went to voicemail and I wasn’t able to leave a messa…"
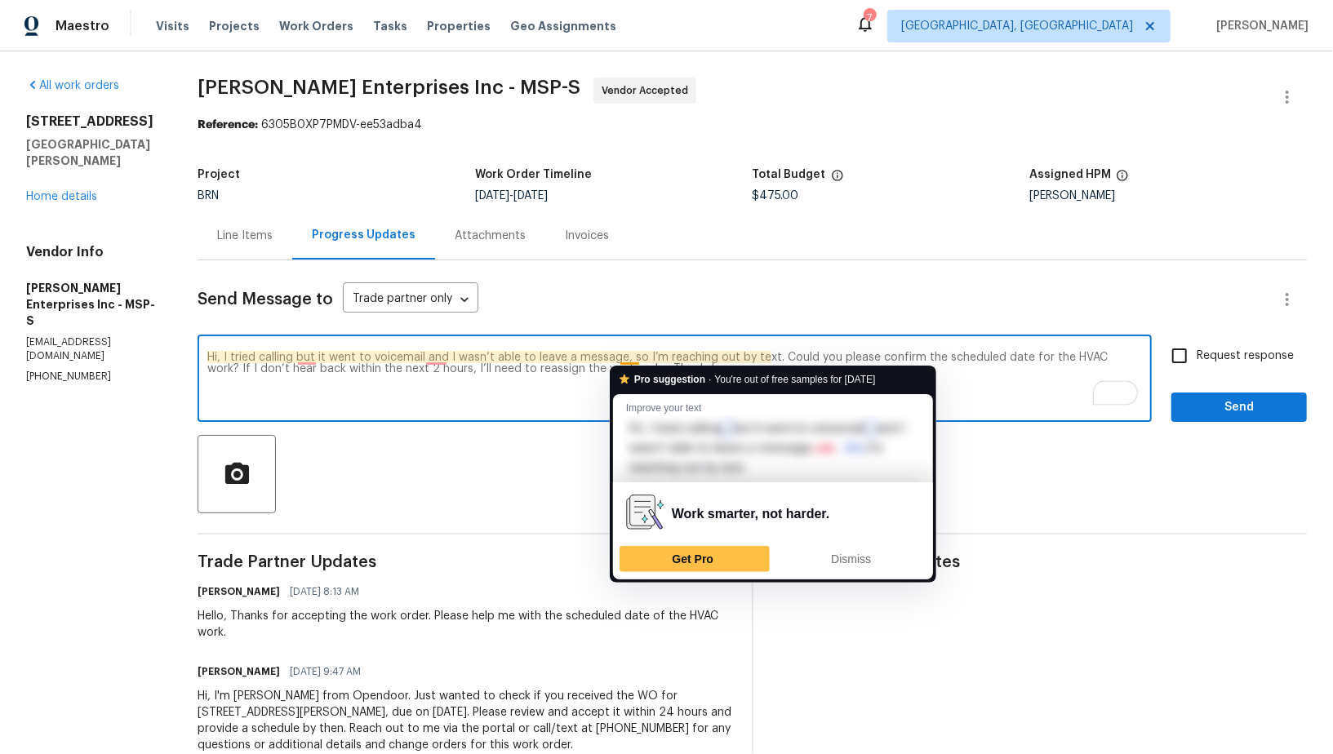
click at [584, 376] on textarea "Hi, I tried calling but it went to voicemail and I wasn’t able to leave a messa…" at bounding box center [674, 380] width 934 height 57
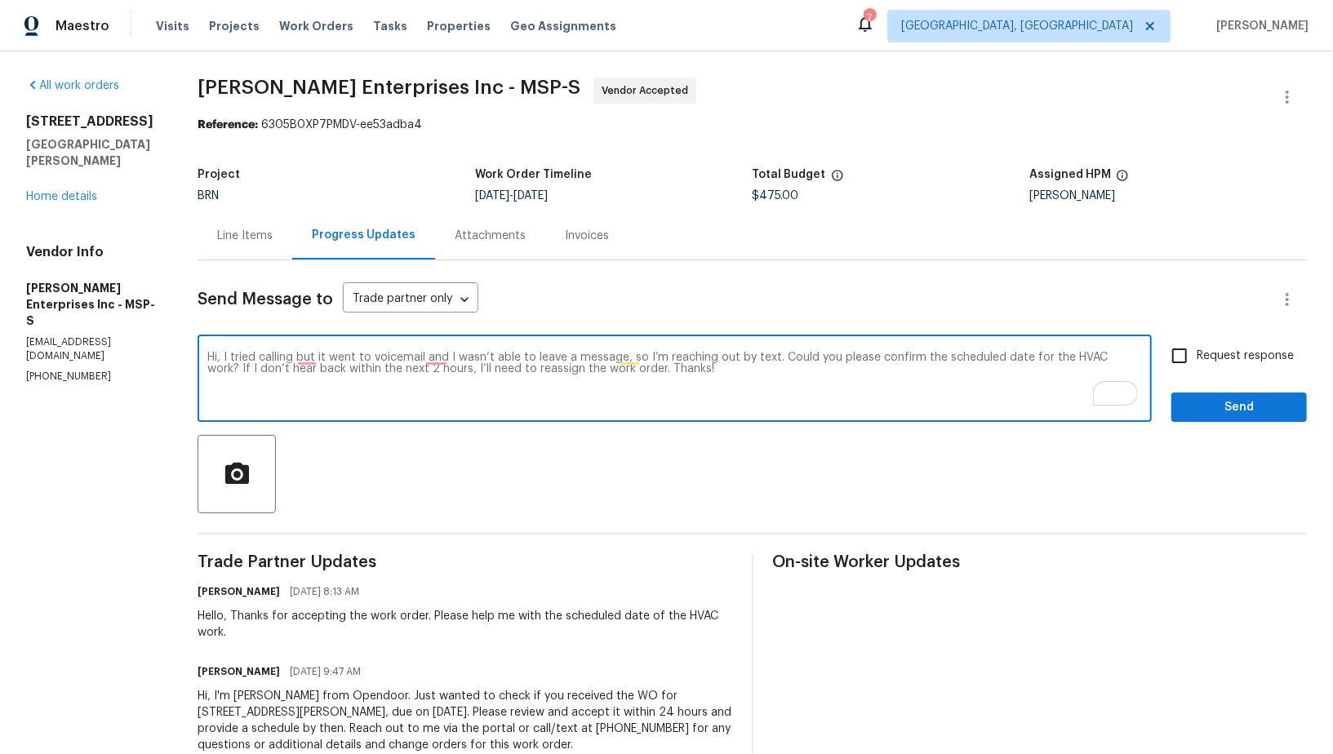
drag, startPoint x: 1127, startPoint y: 355, endPoint x: 1145, endPoint y: 374, distance: 26.0
click at [1145, 374] on div "Hi, I tried calling but it went to voicemail and I wasn’t able to leave a messa…" at bounding box center [674, 380] width 954 height 83
click at [709, 356] on textarea "Hi, I tried calling but it went to voicemail and I wasn’t able to leave a messa…" at bounding box center [674, 380] width 934 height 57
click at [733, 357] on textarea "Hi, I tried calling but it went to voicemail and I wasn’t able to leave a messa…" at bounding box center [674, 380] width 934 height 57
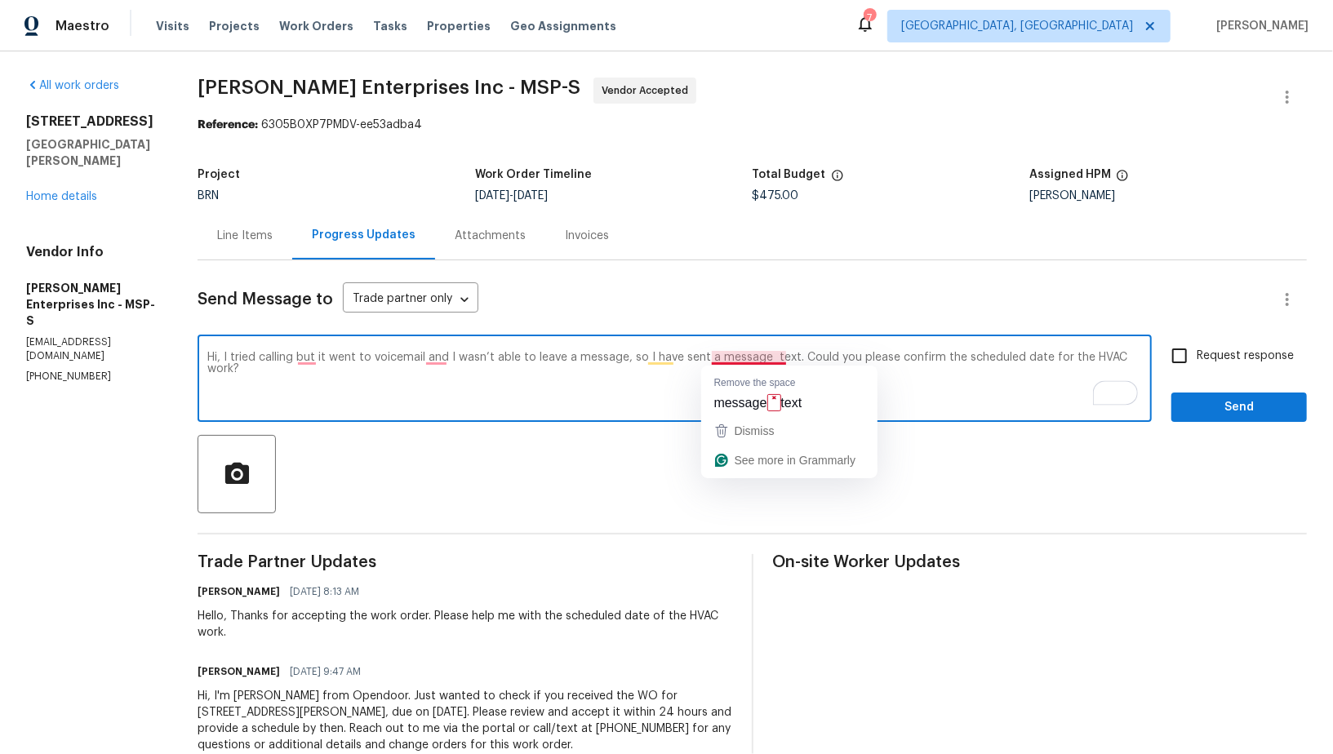
click at [748, 358] on textarea "Hi, I tried calling but it went to voicemail and I wasn’t able to leave a messa…" at bounding box center [674, 380] width 934 height 57
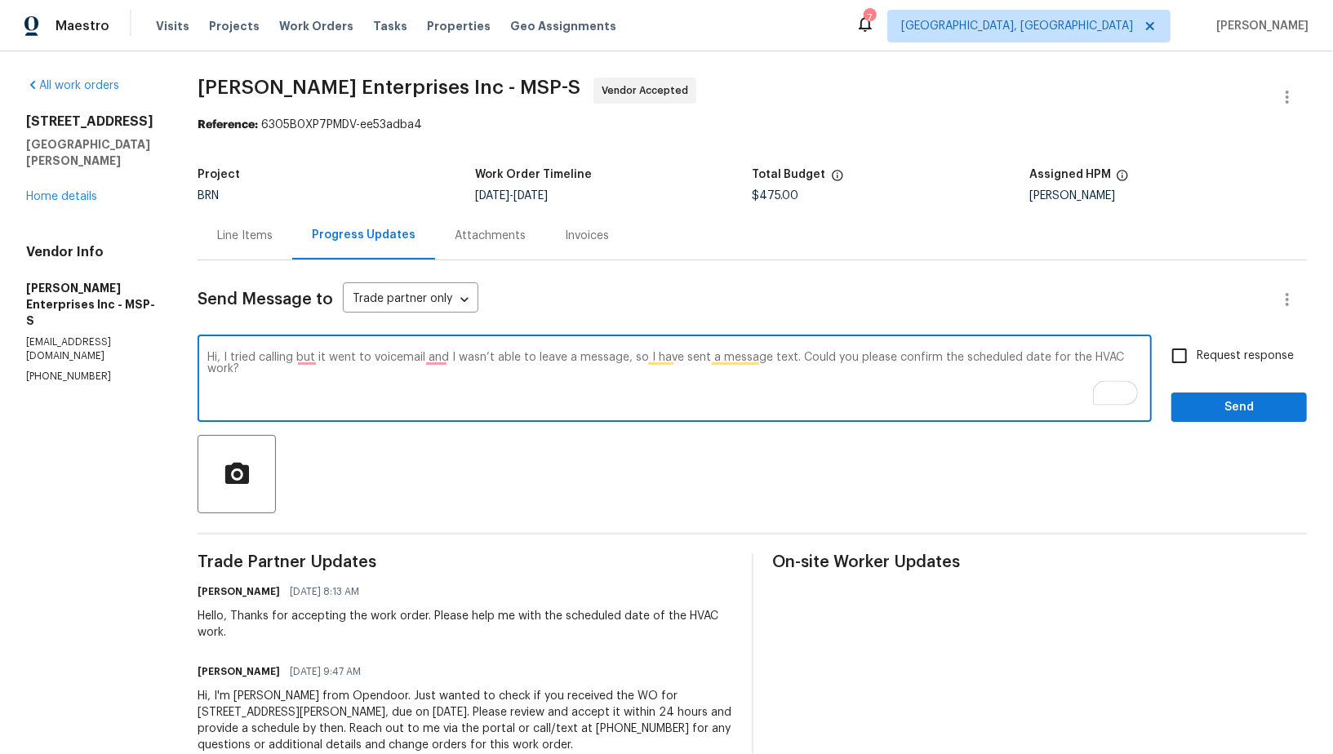
click at [761, 357] on textarea "Hi, I tried calling but it went to voicemail and I wasn’t able to leave a messa…" at bounding box center [674, 380] width 934 height 57
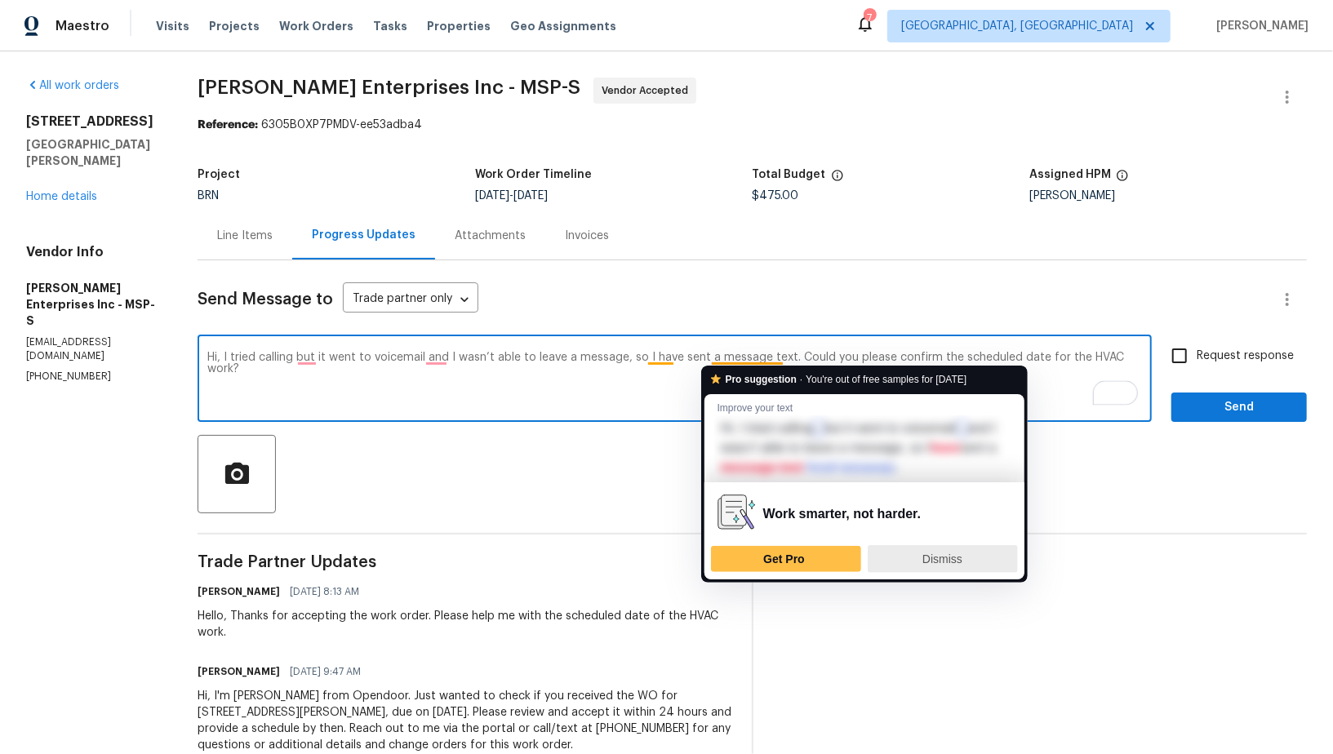
click at [925, 557] on span "Dismiss" at bounding box center [942, 559] width 40 height 13
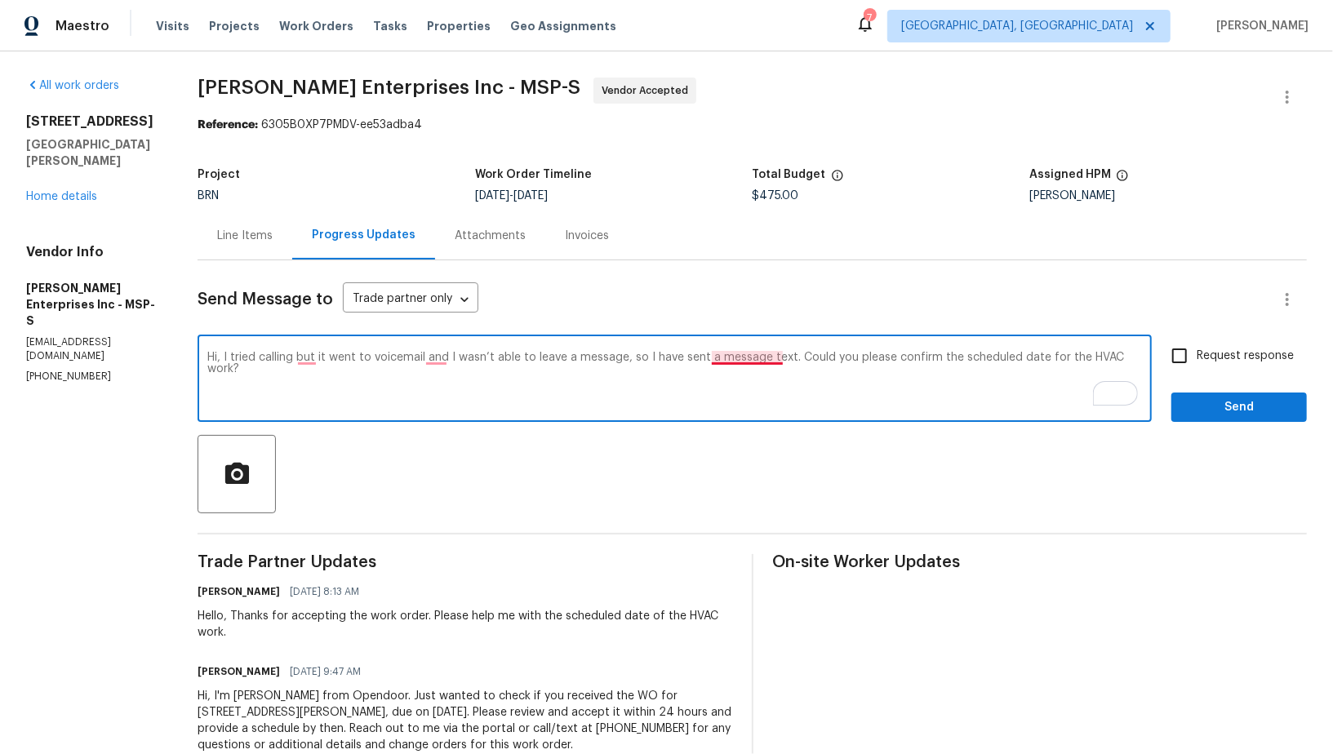
click at [761, 355] on textarea "Hi, I tried calling but it went to voicemail and I wasn’t able to leave a messa…" at bounding box center [674, 380] width 934 height 57
type textarea "Hi, I tried calling but it went to voicemail and I wasn’t able to leave a messa…"
click at [1200, 360] on span "Request response" at bounding box center [1244, 356] width 97 height 17
click at [1196, 360] on input "Request response" at bounding box center [1179, 356] width 34 height 34
checkbox input "true"
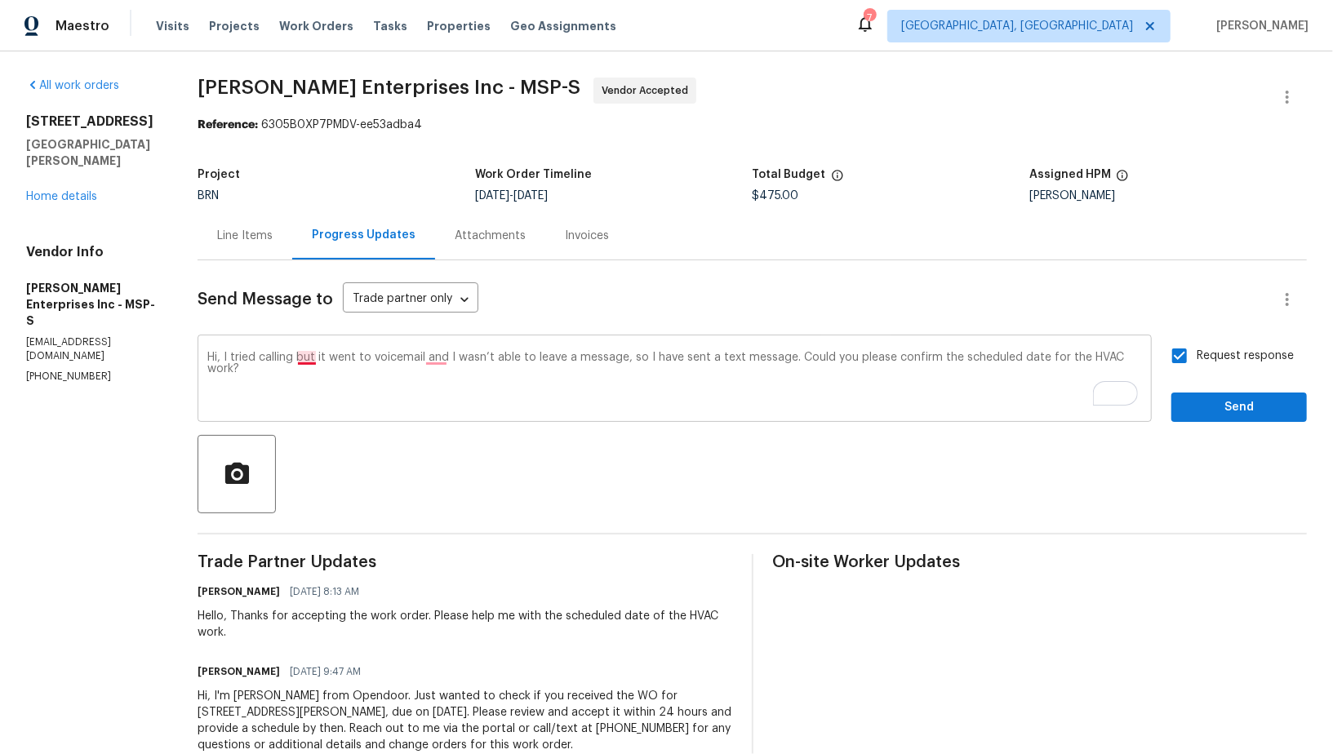
click at [308, 353] on textarea "Hi, I tried calling but it went to voicemail and I wasn’t able to leave a messa…" at bounding box center [674, 380] width 934 height 57
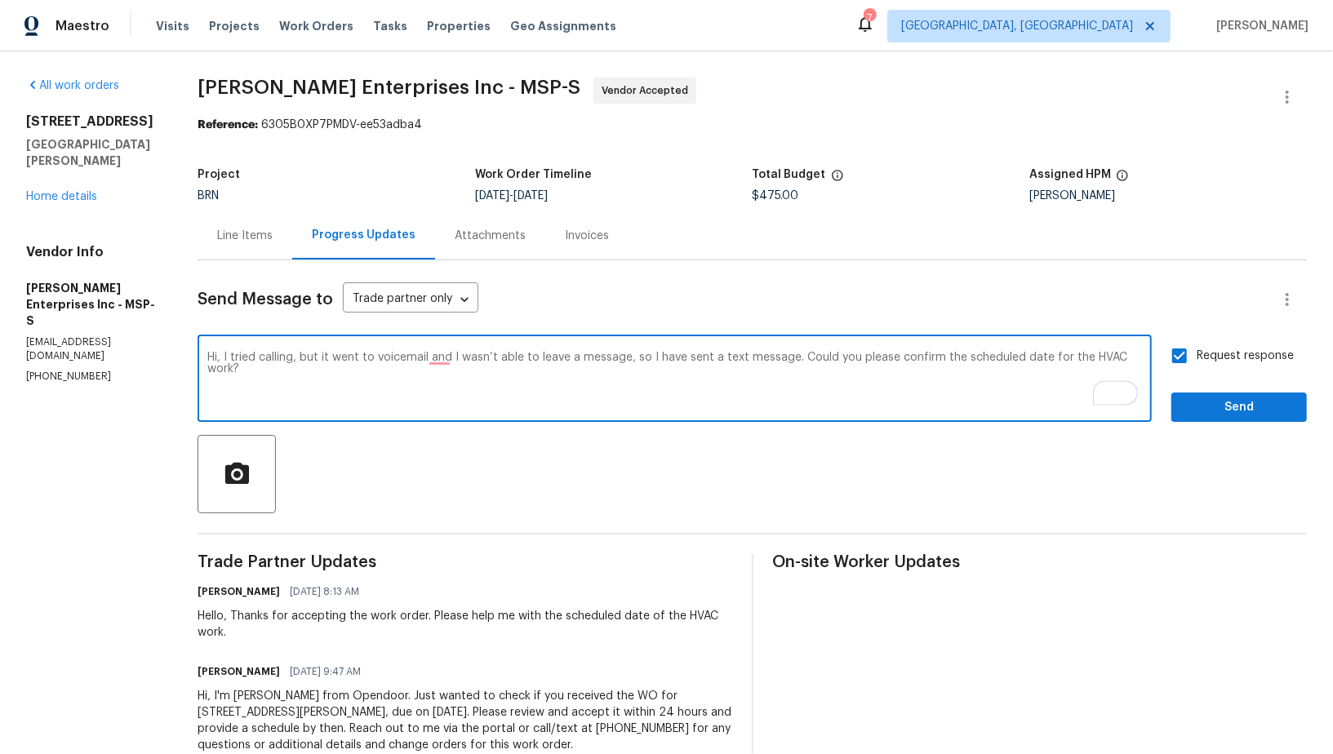
click at [444, 368] on textarea "Hi, I tried calling, but it went to voicemail and I wasn’t able to leave a mess…" at bounding box center [674, 380] width 934 height 57
click at [442, 363] on textarea "Hi, I tried calling, but it went to voicemail and I wasn’t able to leave a mess…" at bounding box center [674, 380] width 934 height 57
click at [442, 352] on textarea "Hi, I tried calling, but it went to voicemail and I wasn’t able to leave a mess…" at bounding box center [674, 380] width 934 height 57
click at [434, 358] on textarea "Hi, I tried calling, but it went to voicemail and I wasn’t able to leave a mess…" at bounding box center [674, 380] width 934 height 57
click at [646, 359] on textarea "Hi, I tried calling, but it went to voicemail, and I wasn’t able to leave a mes…" at bounding box center [674, 380] width 934 height 57
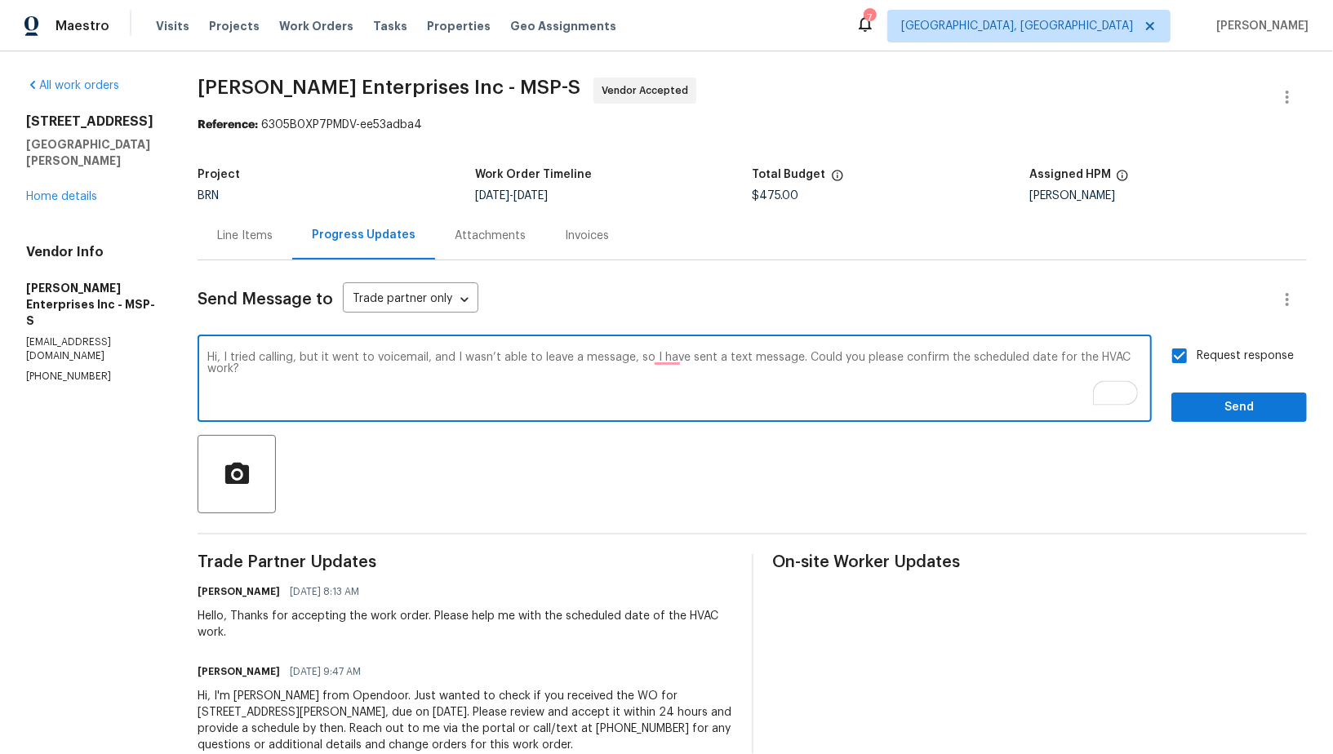
type textarea "Hi, I tried calling, but it went to voicemail, and I wasn’t able to leave a mes…"
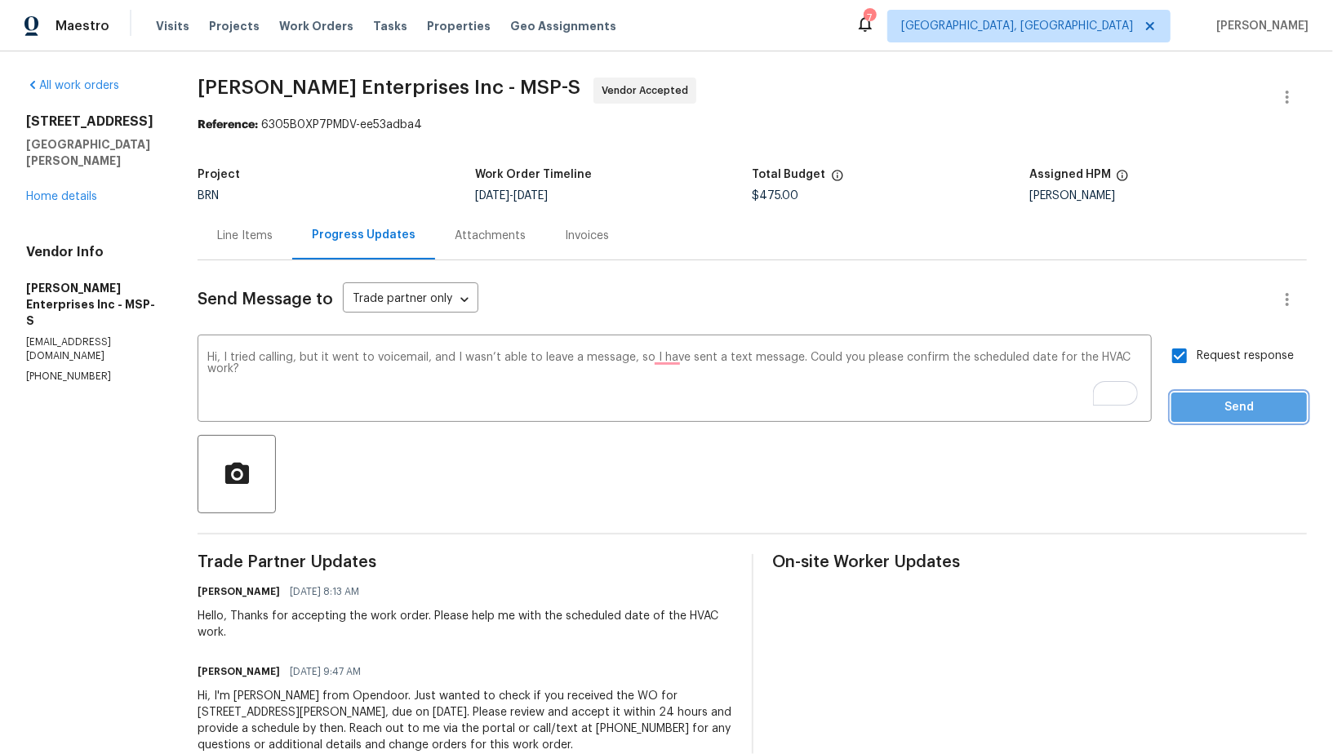
click at [1211, 413] on span "Send" at bounding box center [1238, 407] width 109 height 20
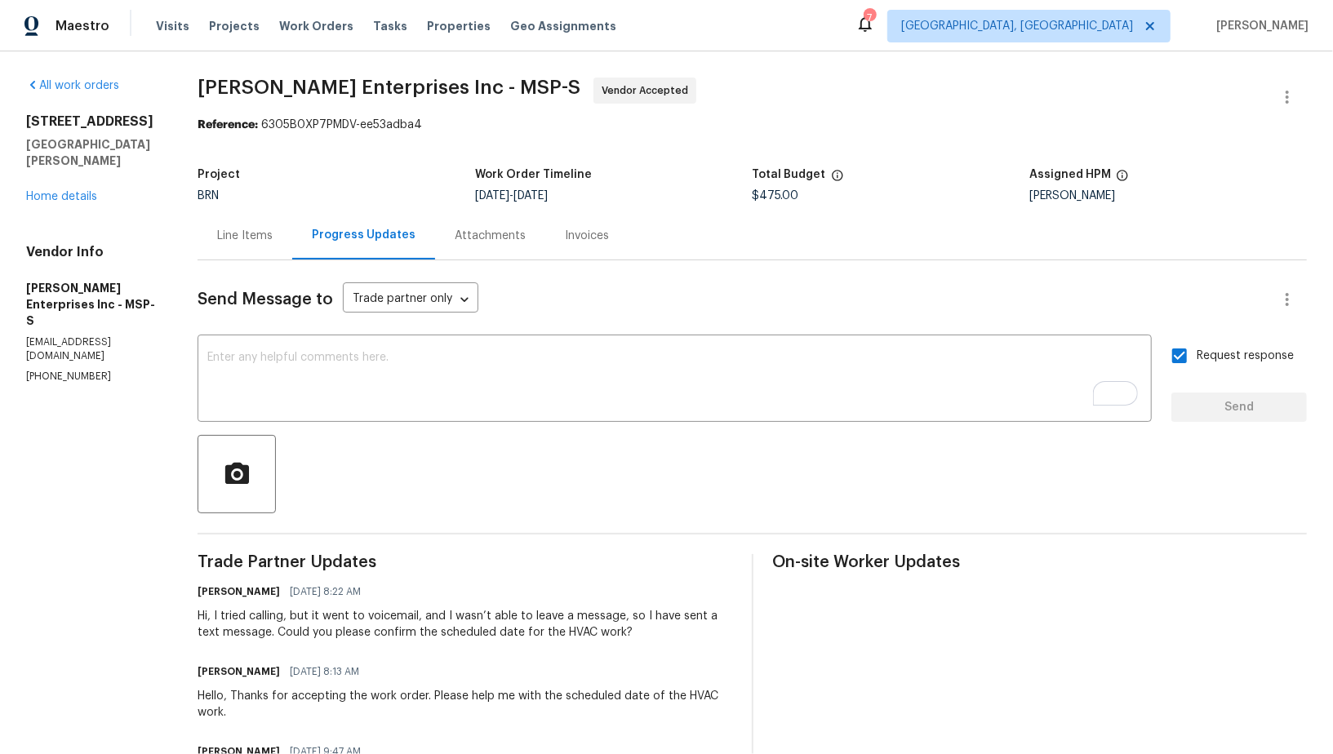
scroll to position [78, 0]
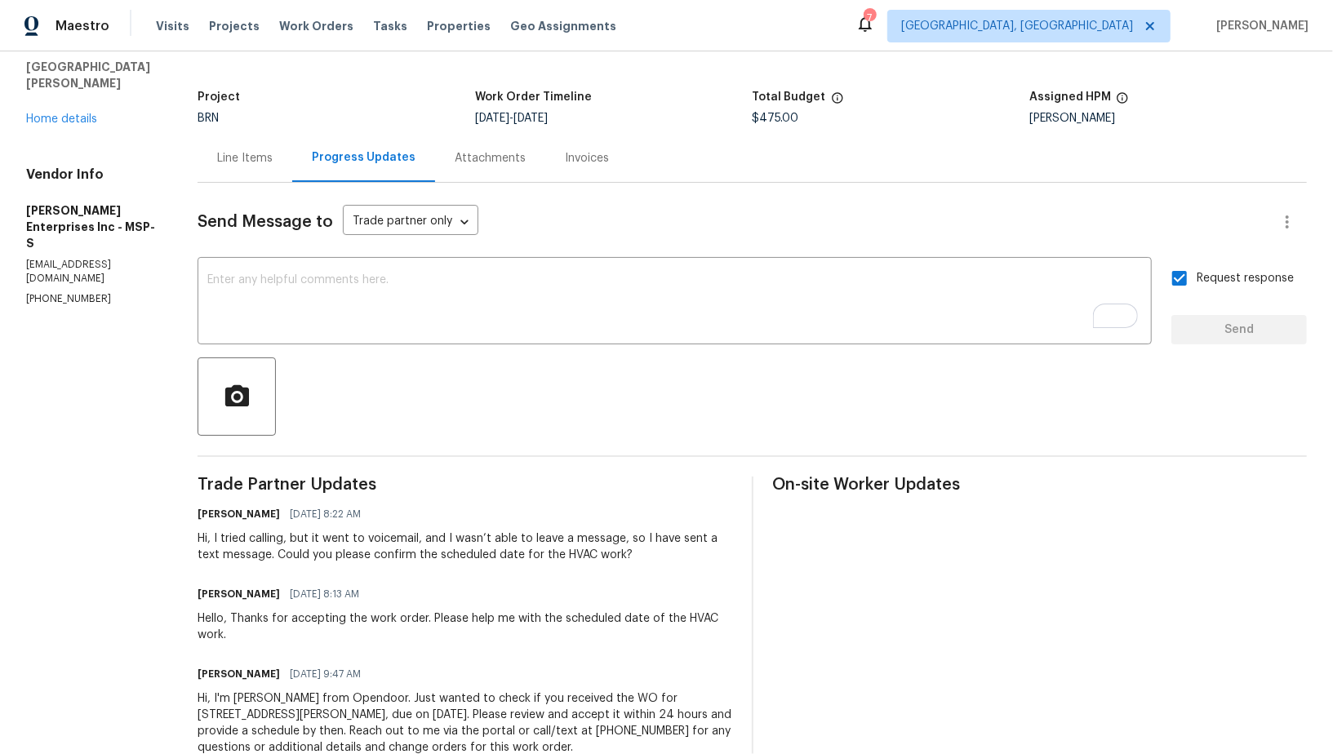
click at [235, 531] on div "Hi, I tried calling, but it went to voicemail, and I wasn’t able to leave a mes…" at bounding box center [464, 546] width 534 height 33
click at [305, 547] on div "Hi, I tried calling, but it went to voicemail, and I wasn’t able to leave a mes…" at bounding box center [464, 546] width 534 height 33
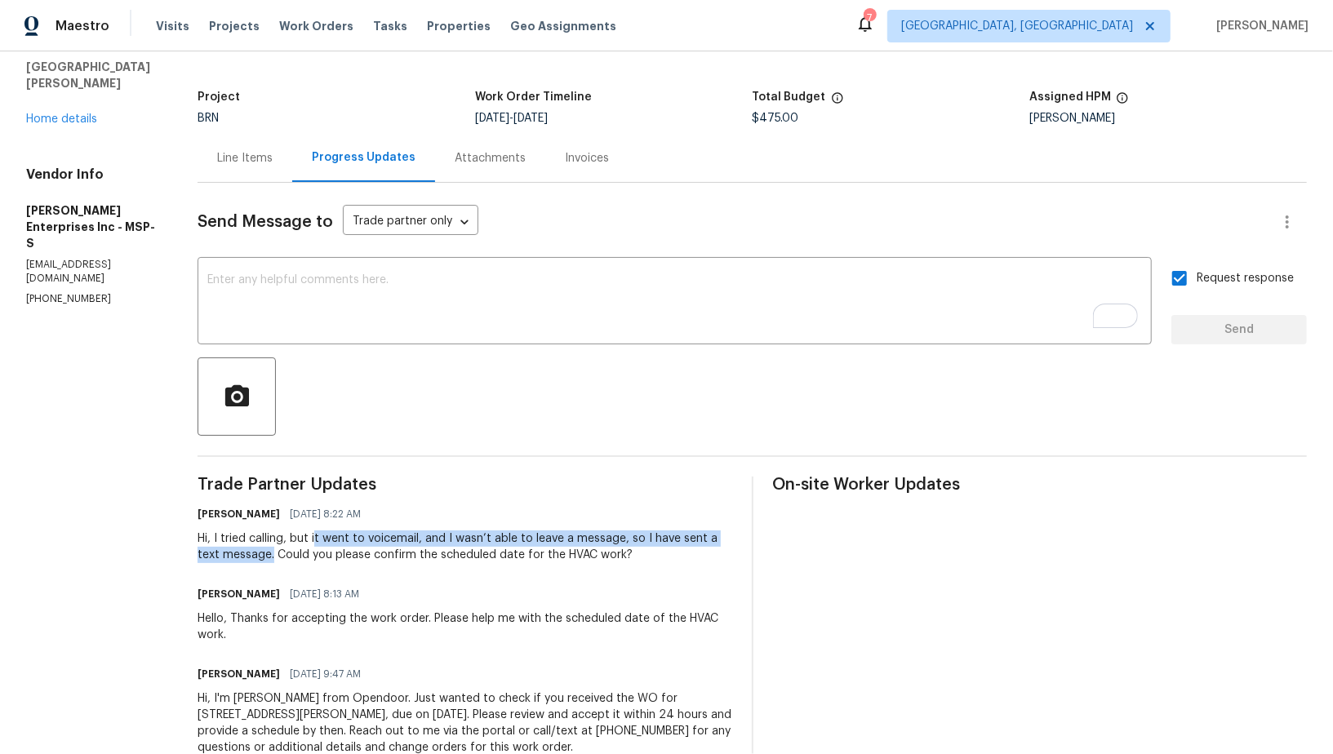
drag, startPoint x: 316, startPoint y: 539, endPoint x: 251, endPoint y: 556, distance: 67.3
click at [251, 556] on div "Hi, I tried calling, but it went to voicemail, and I wasn’t able to leave a mes…" at bounding box center [464, 546] width 534 height 33
copy div "t went to voicemail, and I wasn’t able to leave a message, so I have sent a tex…"
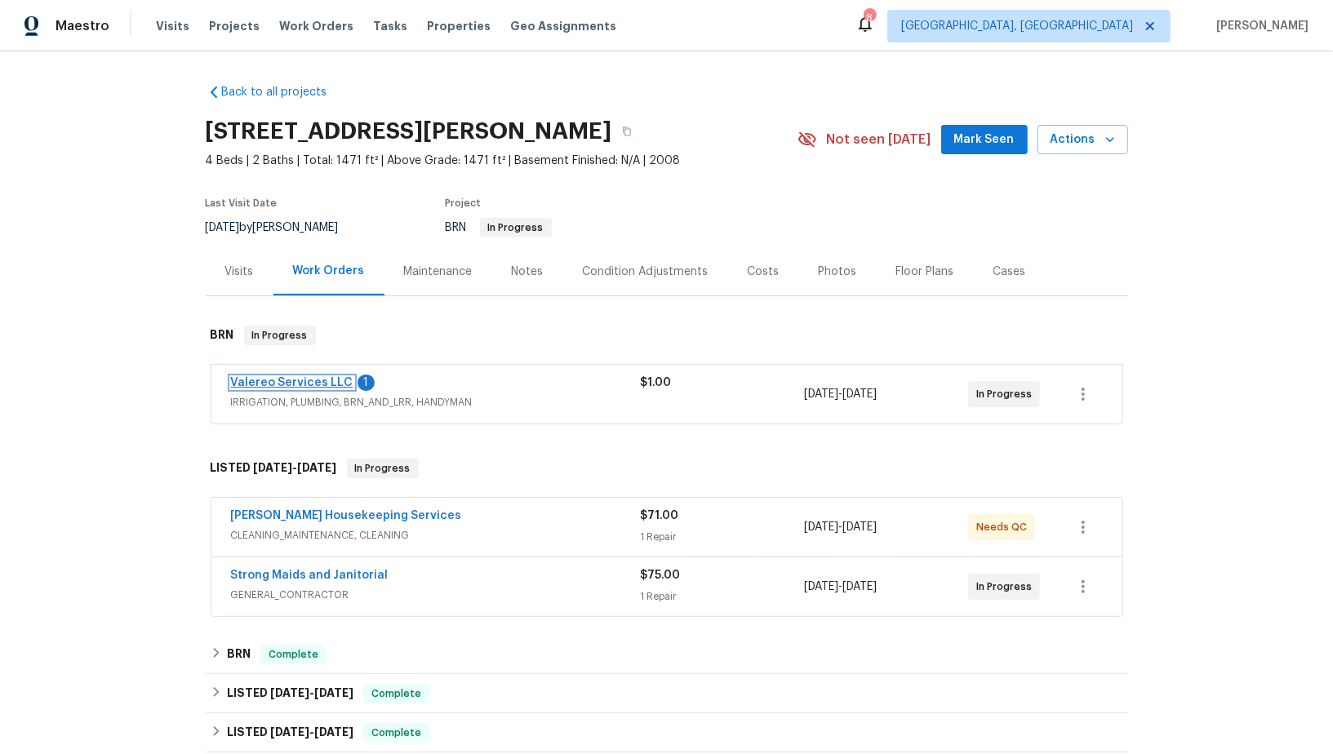
click at [321, 383] on link "Valereo Services LLC" at bounding box center [292, 382] width 122 height 11
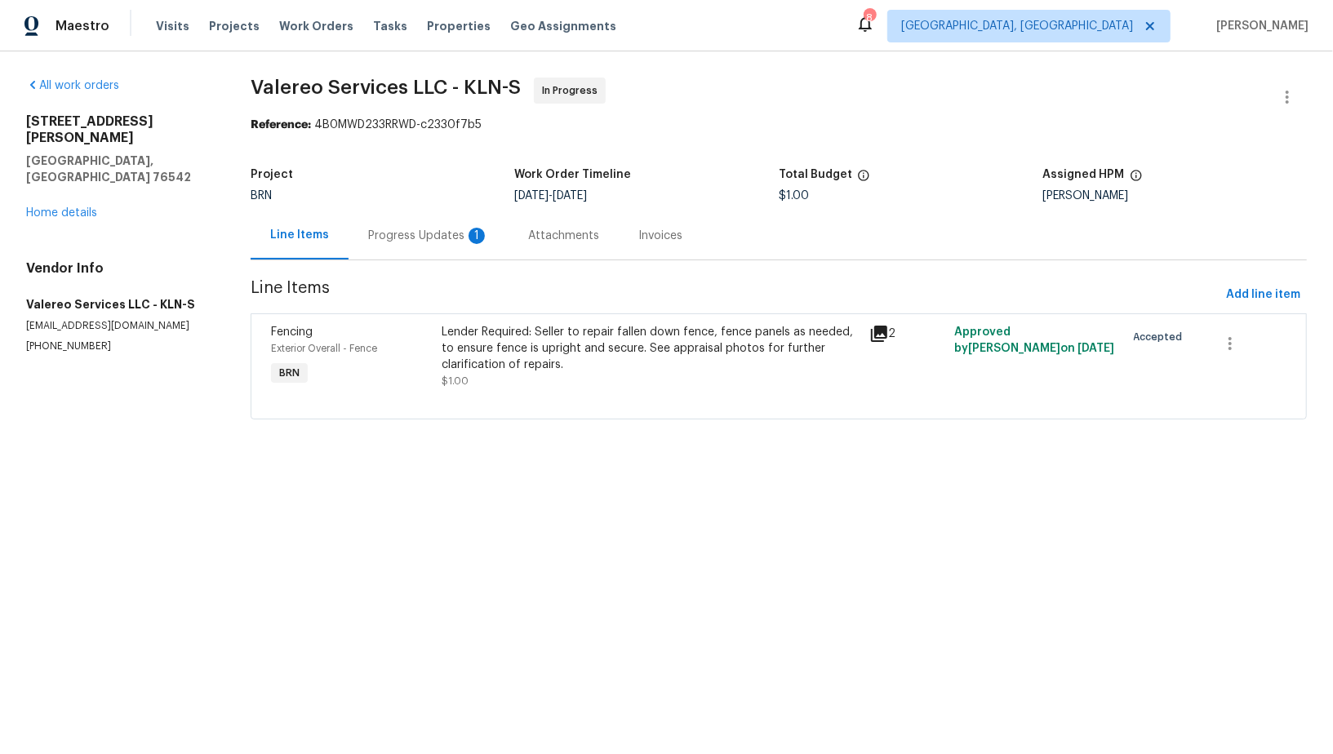
click at [438, 229] on div "Progress Updates 1" at bounding box center [428, 236] width 121 height 16
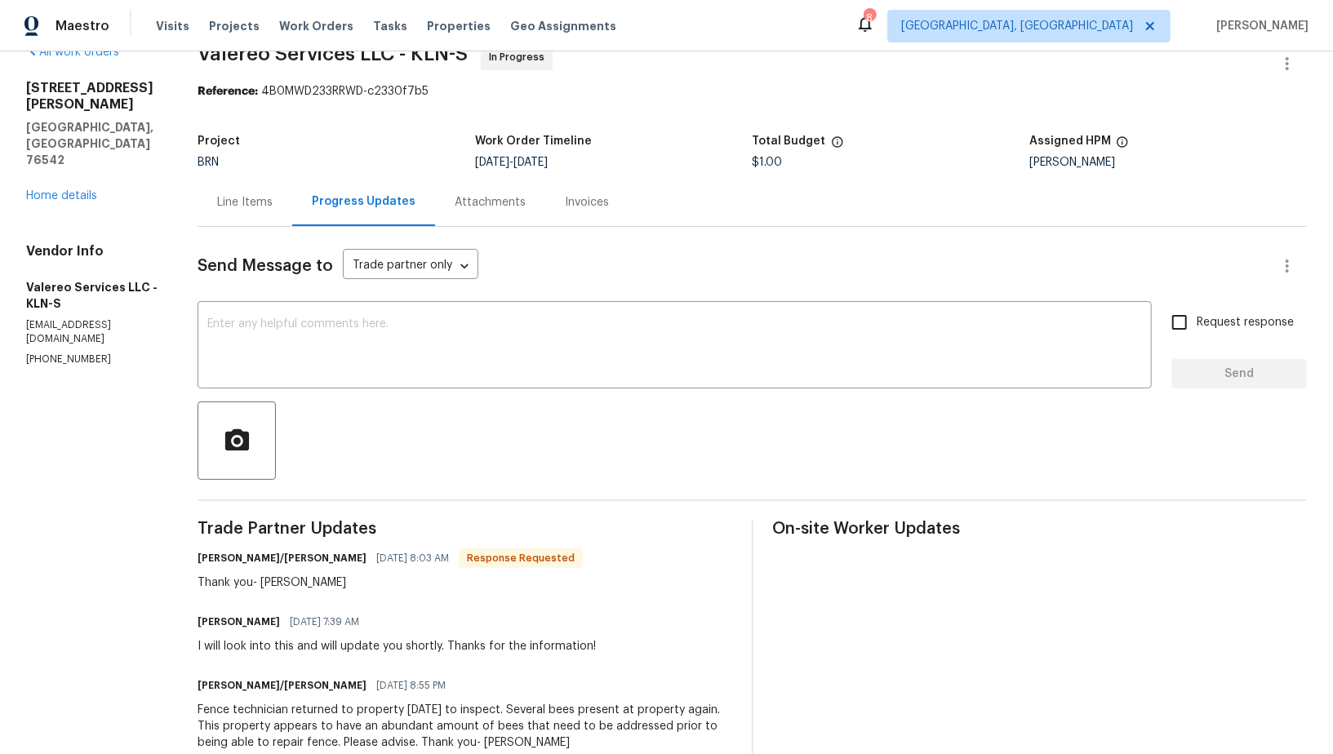
scroll to position [43, 0]
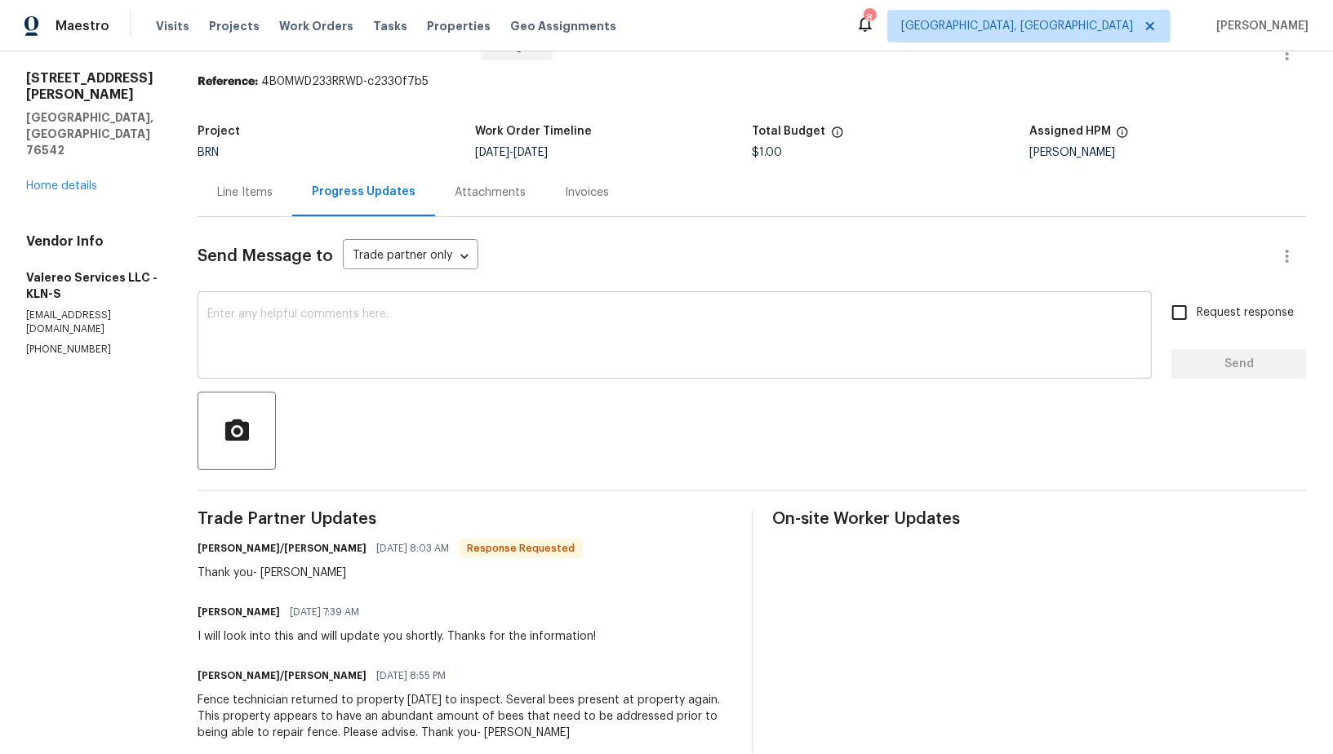
click at [405, 370] on div "x ​" at bounding box center [674, 336] width 954 height 83
click at [59, 180] on link "Home details" at bounding box center [61, 185] width 71 height 11
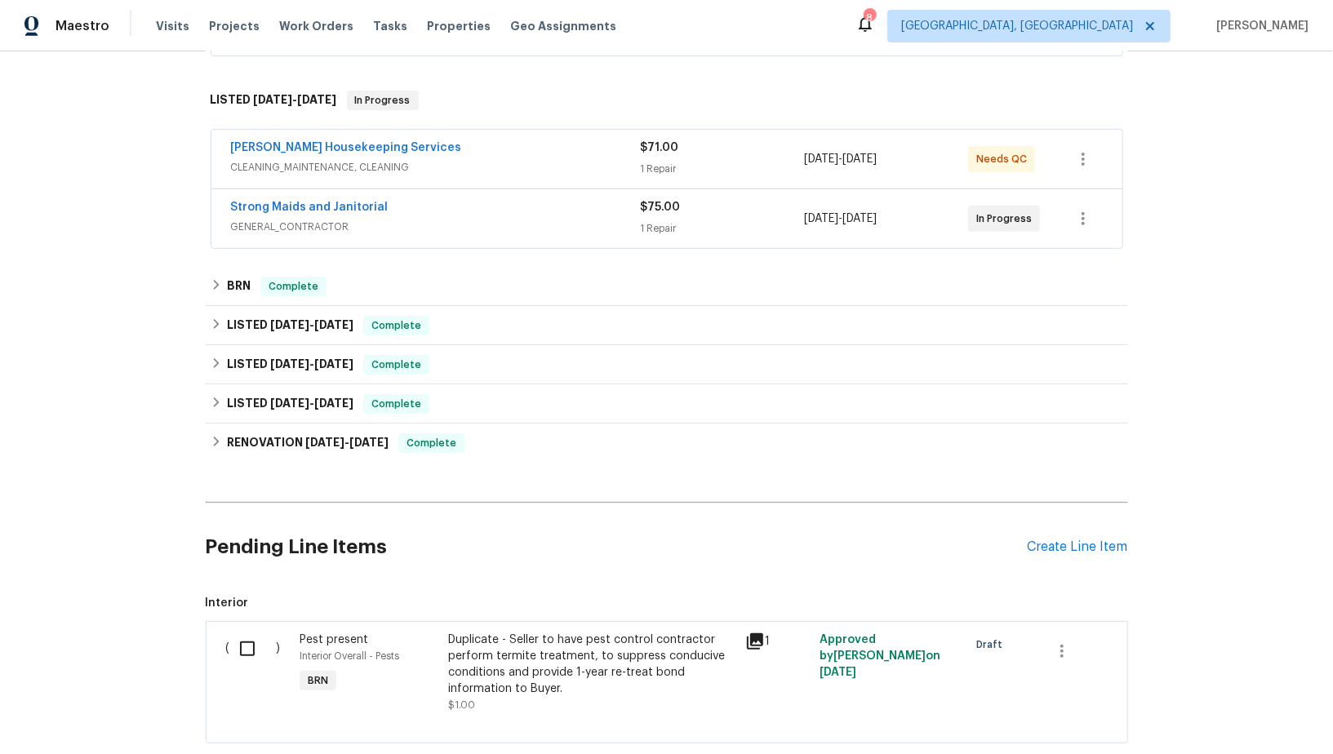
scroll to position [464, 0]
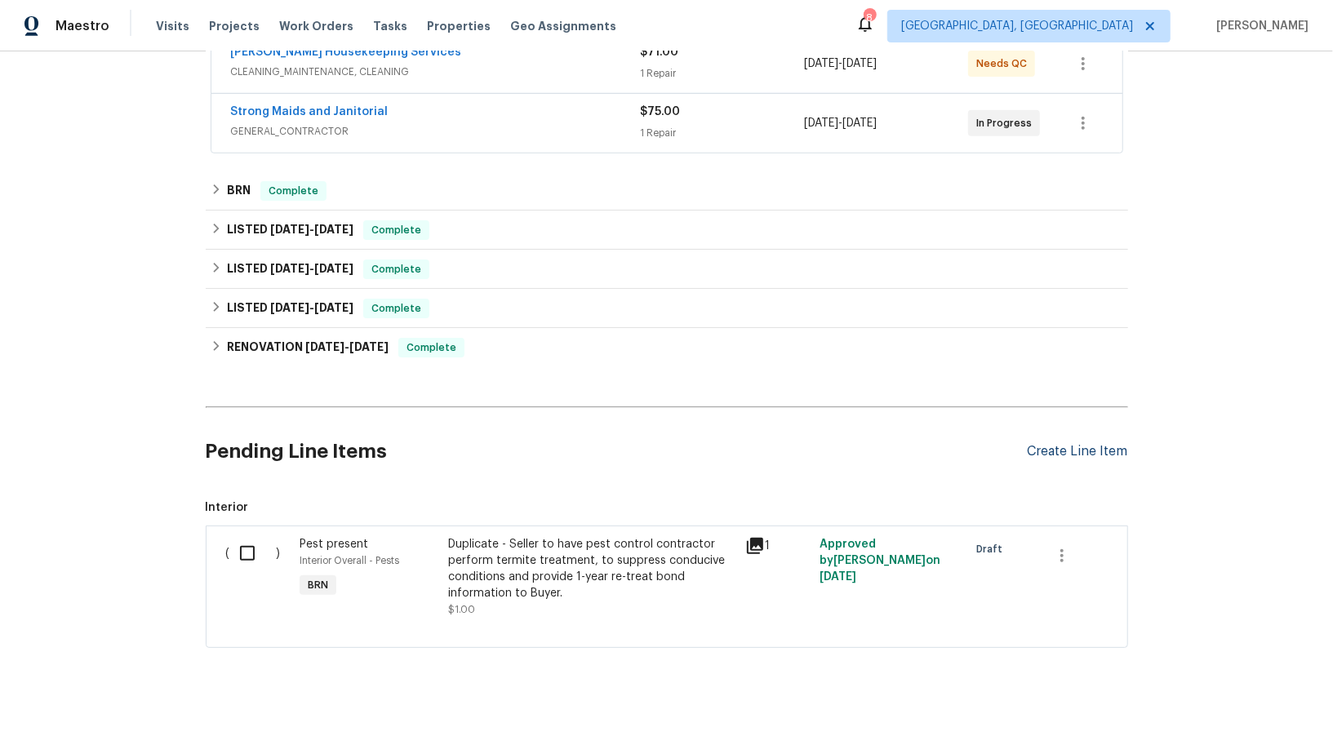
click at [1104, 450] on div "Create Line Item" at bounding box center [1077, 452] width 100 height 16
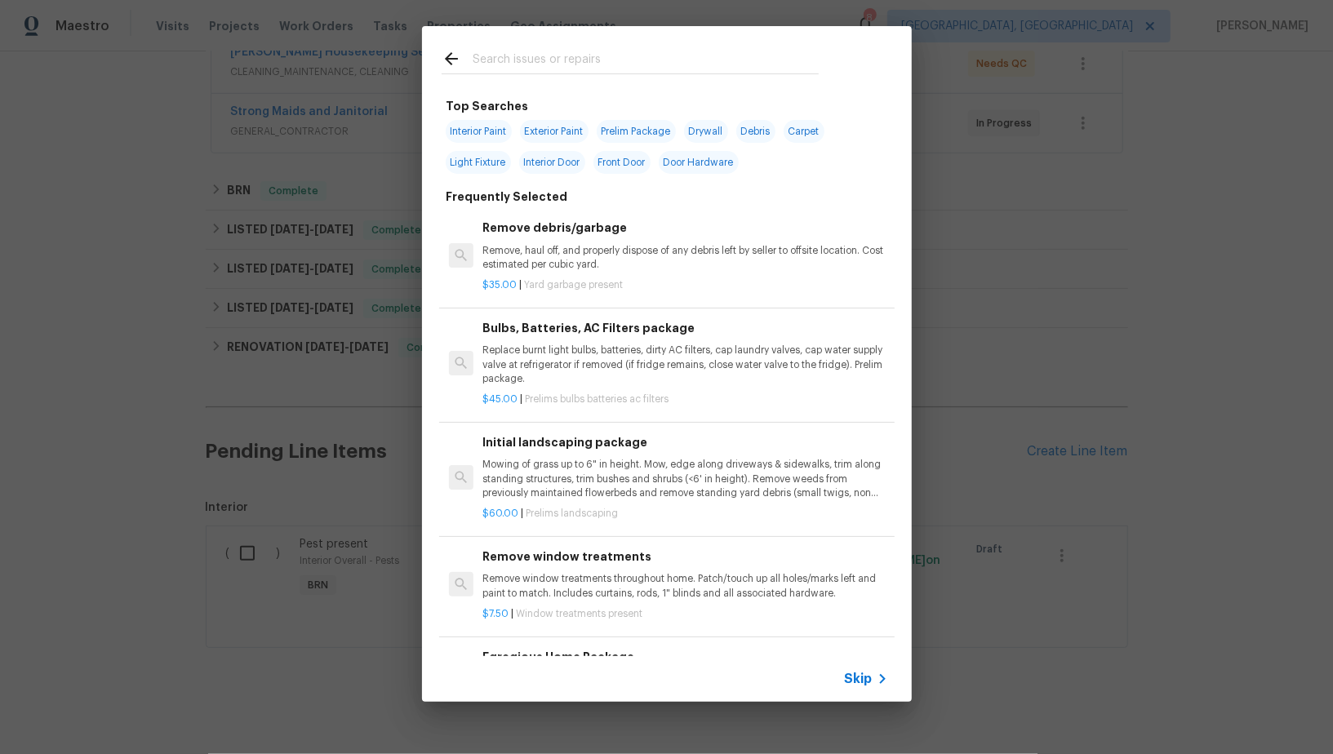
click at [869, 678] on span "Skip" at bounding box center [859, 679] width 28 height 16
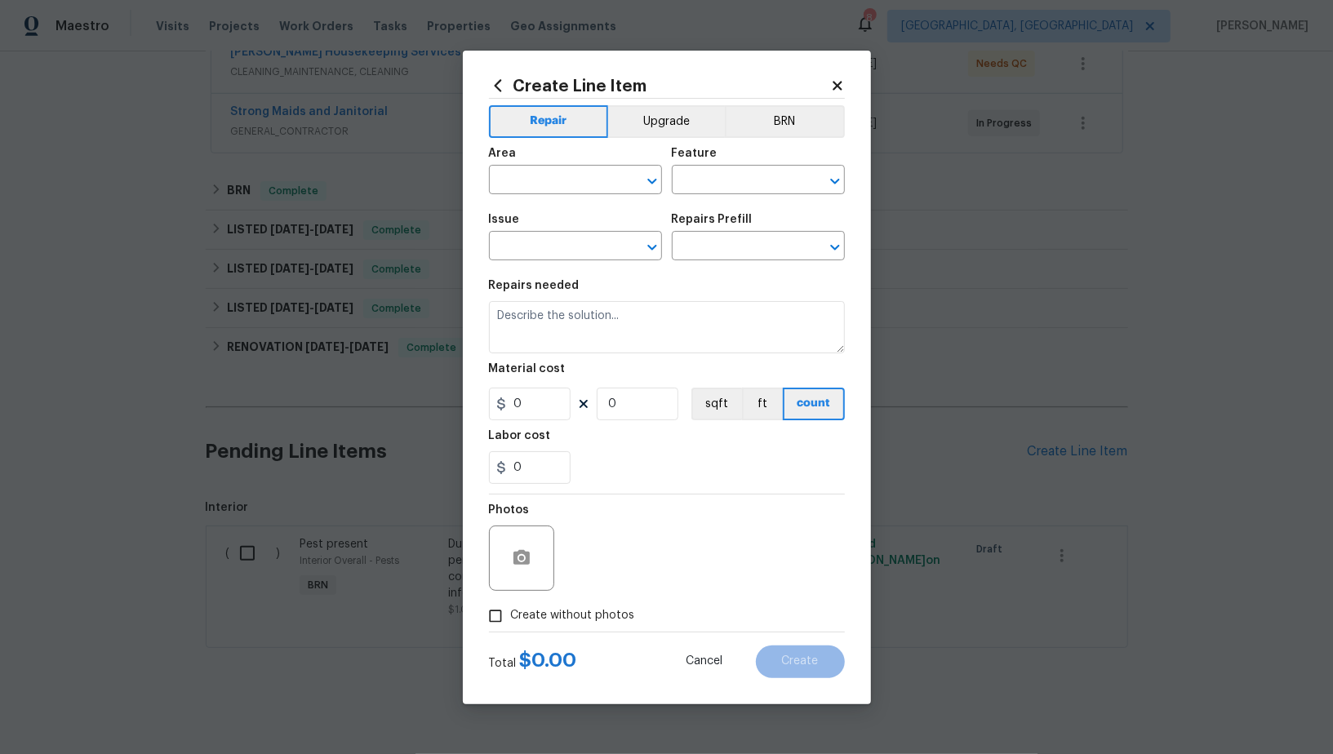
click at [757, 100] on div "Repair Upgrade BRN Area ​ Feature ​ Issue ​ Repairs Prefill ​ Repairs needed Ma…" at bounding box center [667, 365] width 356 height 533
click at [759, 118] on button "BRN" at bounding box center [785, 121] width 120 height 33
click at [560, 194] on span "Area ​" at bounding box center [575, 171] width 173 height 66
click at [550, 182] on input "text" at bounding box center [552, 181] width 127 height 25
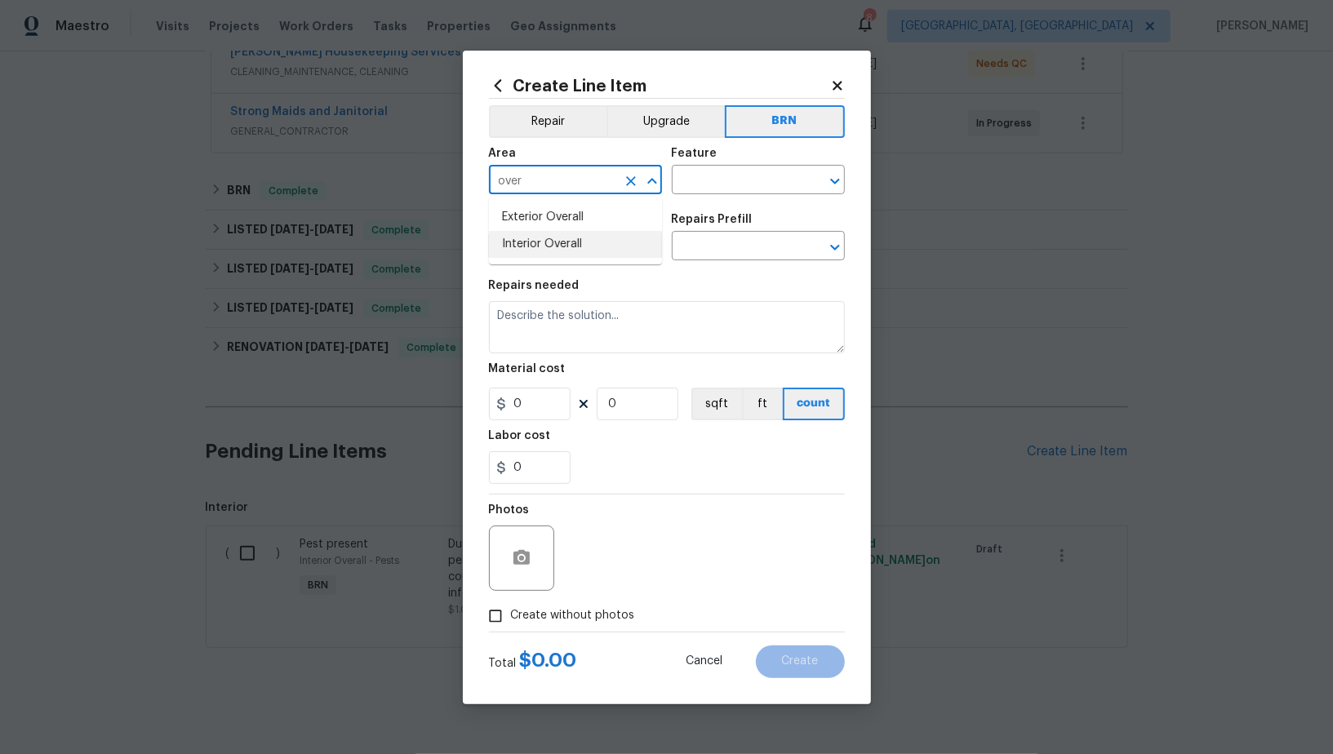
click at [587, 233] on li "Interior Overall" at bounding box center [575, 244] width 173 height 27
type input "Interior Overall"
click at [628, 185] on icon "Clear" at bounding box center [631, 181] width 16 height 16
drag, startPoint x: 607, startPoint y: 216, endPoint x: 706, endPoint y: 179, distance: 105.6
click at [607, 216] on li "Exterior Overall" at bounding box center [575, 217] width 173 height 27
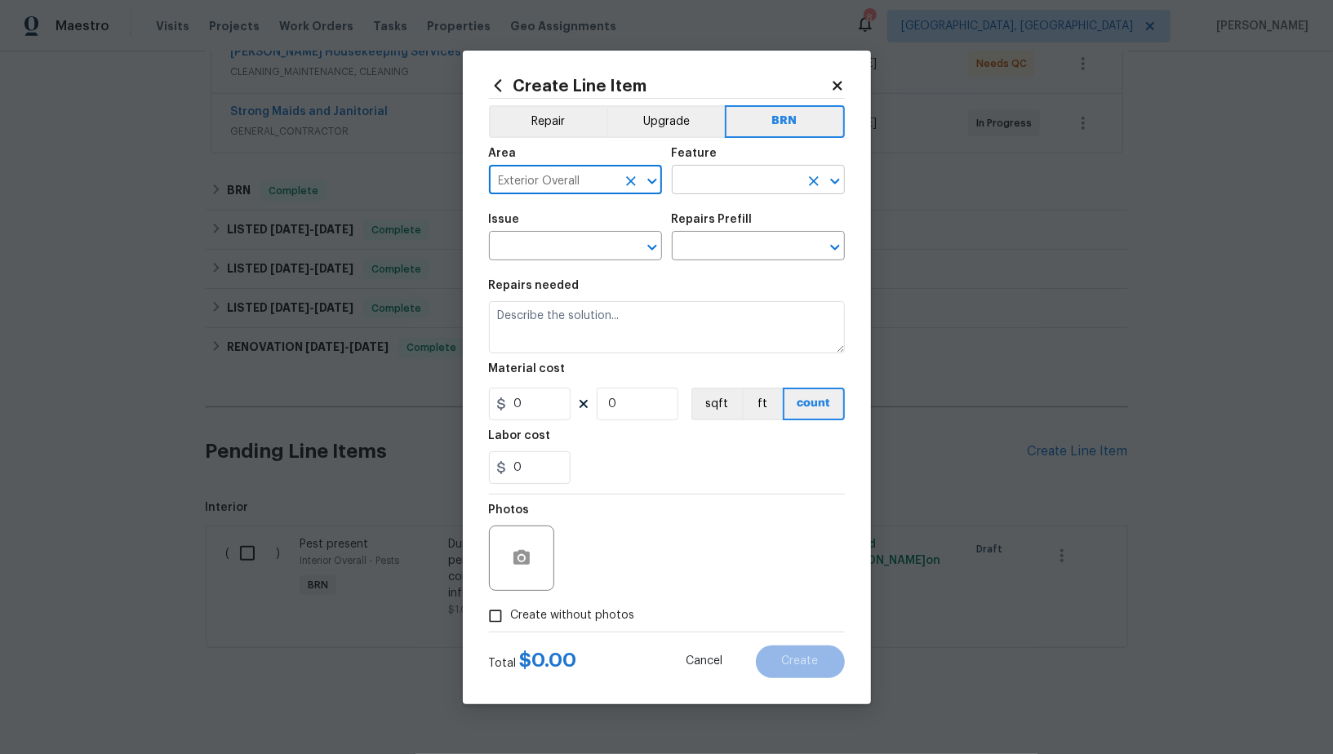
type input "Exterior Overall"
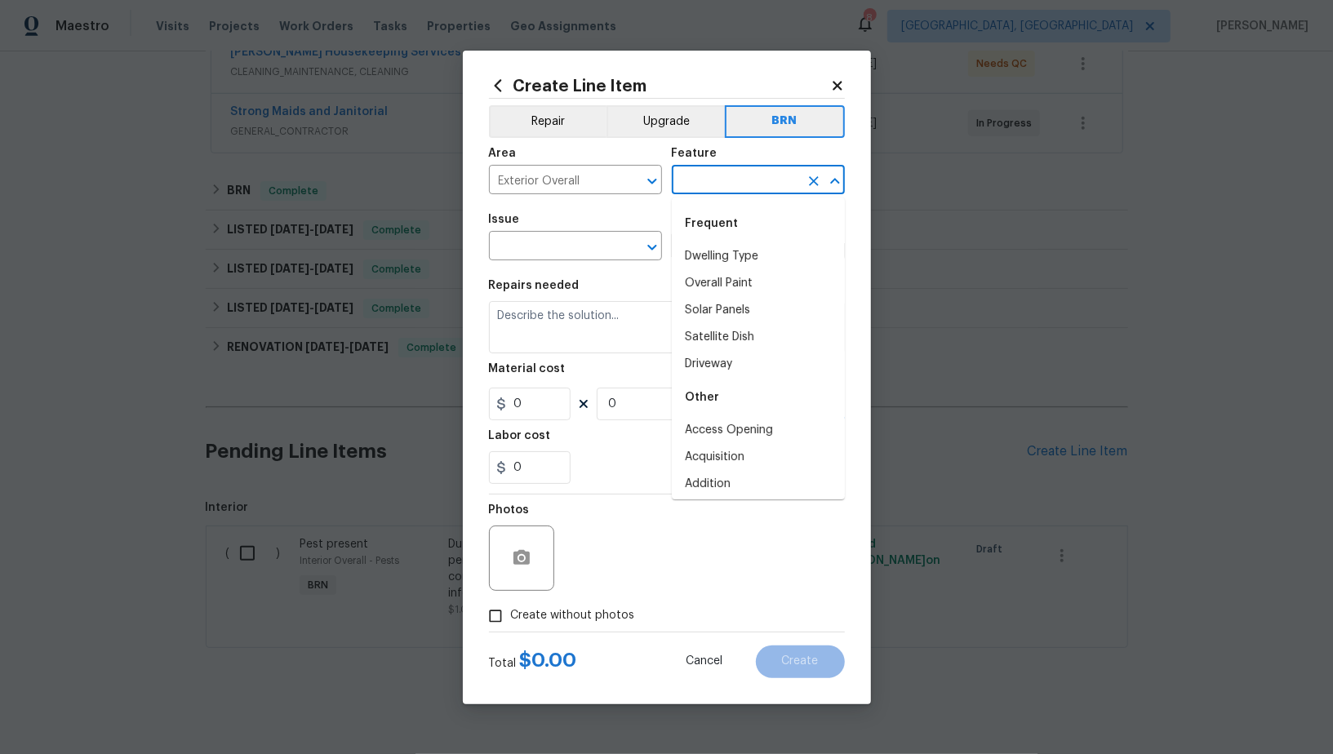
click at [783, 170] on input "text" at bounding box center [735, 181] width 127 height 25
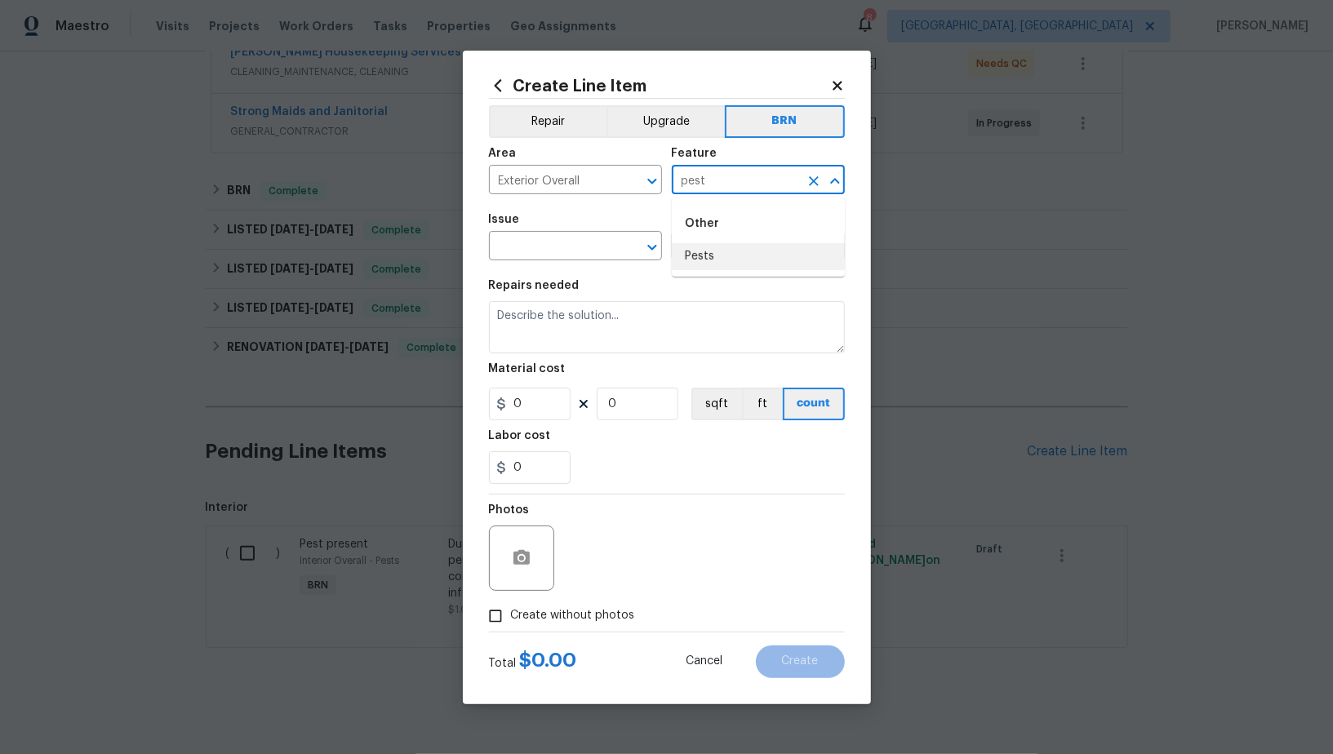
click at [706, 271] on ul "Other Pests" at bounding box center [758, 236] width 173 height 79
click at [680, 254] on li "Pests" at bounding box center [758, 256] width 173 height 27
type input "Pests"
click at [585, 253] on input "text" at bounding box center [552, 247] width 127 height 25
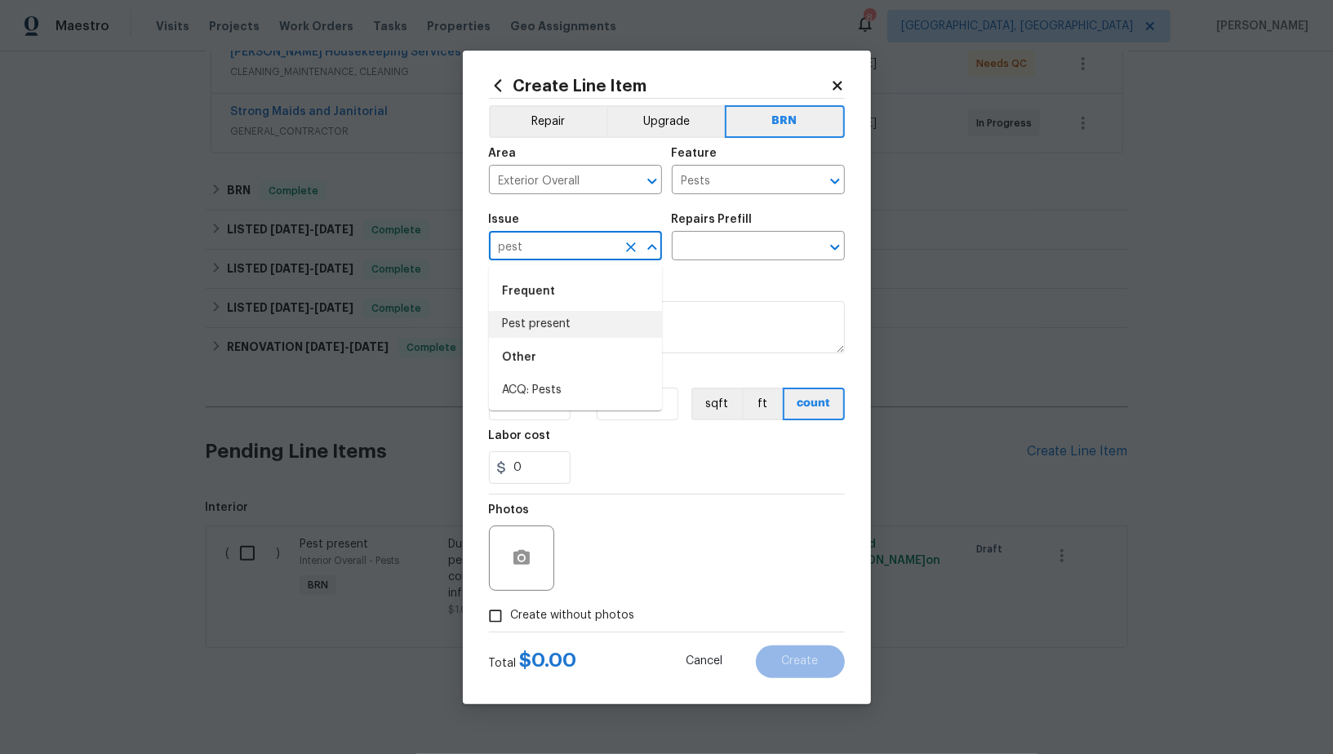
click at [603, 340] on div "Other" at bounding box center [575, 357] width 173 height 39
click at [605, 317] on li "Pest present" at bounding box center [575, 324] width 173 height 27
type input "Pest present"
click at [708, 264] on div "Issue Pest present ​ Repairs Prefill ​" at bounding box center [667, 237] width 356 height 66
click at [708, 260] on input "text" at bounding box center [735, 247] width 127 height 25
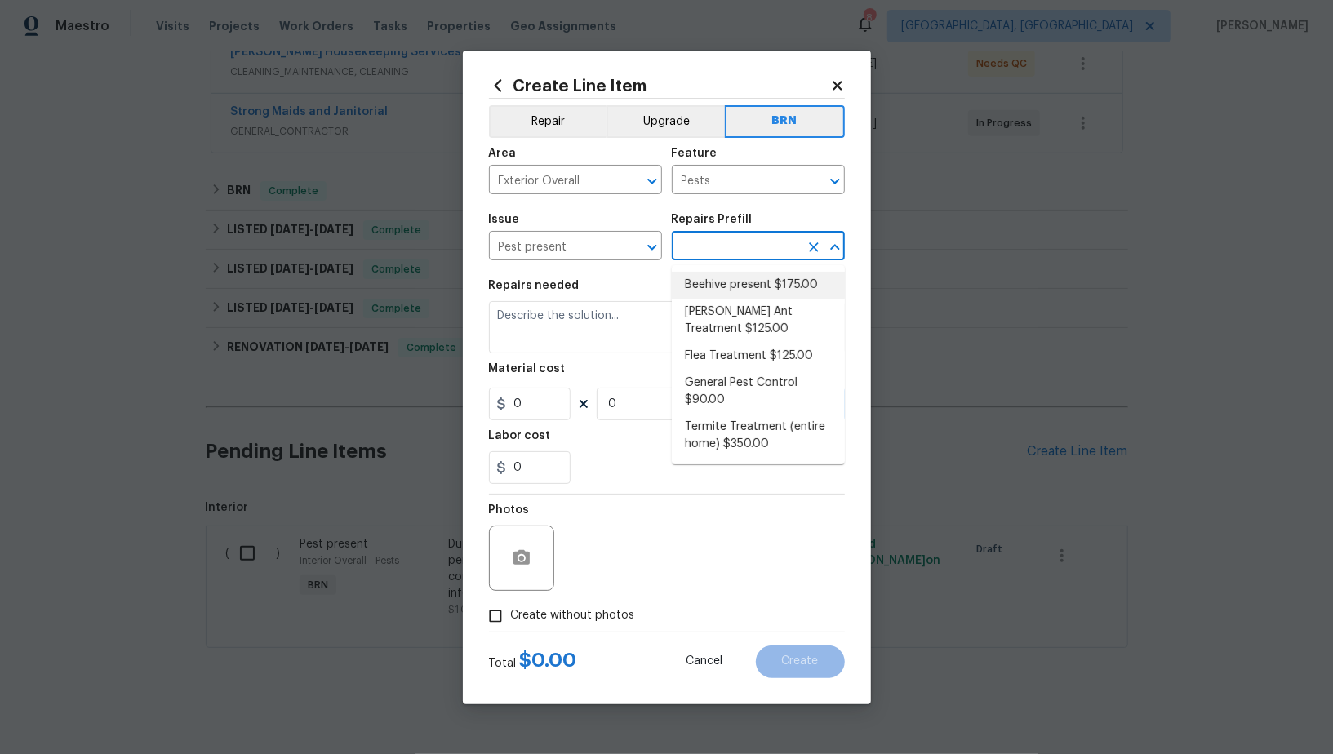
click at [752, 280] on li "Beehive present $175.00" at bounding box center [758, 285] width 173 height 27
type input "Beehive present $175.00"
type textarea "Remove, patch/paint touch up location after removal if needed."
type input "175"
type input "1"
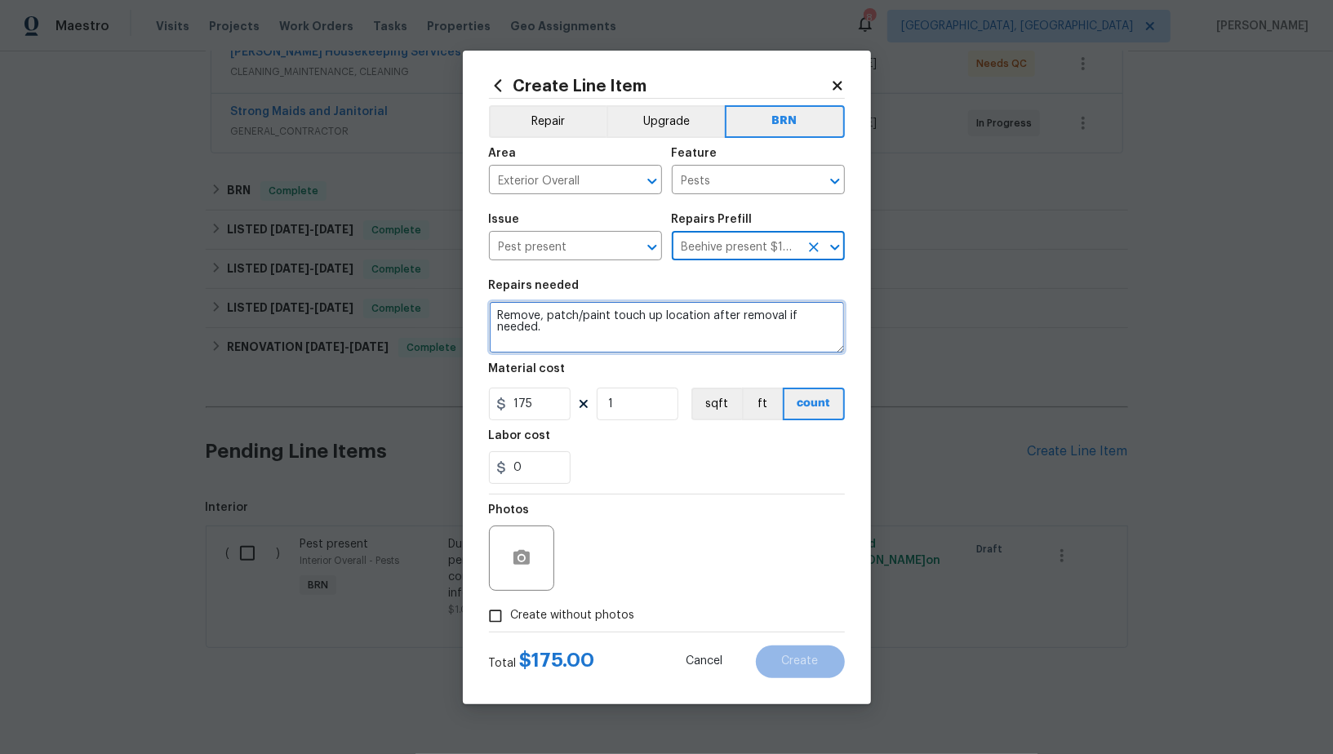
click at [646, 345] on textarea "Remove, patch/paint touch up location after removal if needed." at bounding box center [667, 327] width 356 height 52
paste textarea "Seller to address/remove large bee swarms/nest as needed around fence repair ar…"
type textarea "Seller to address/remove large bee swarms/nest as needed around fence repair ar…"
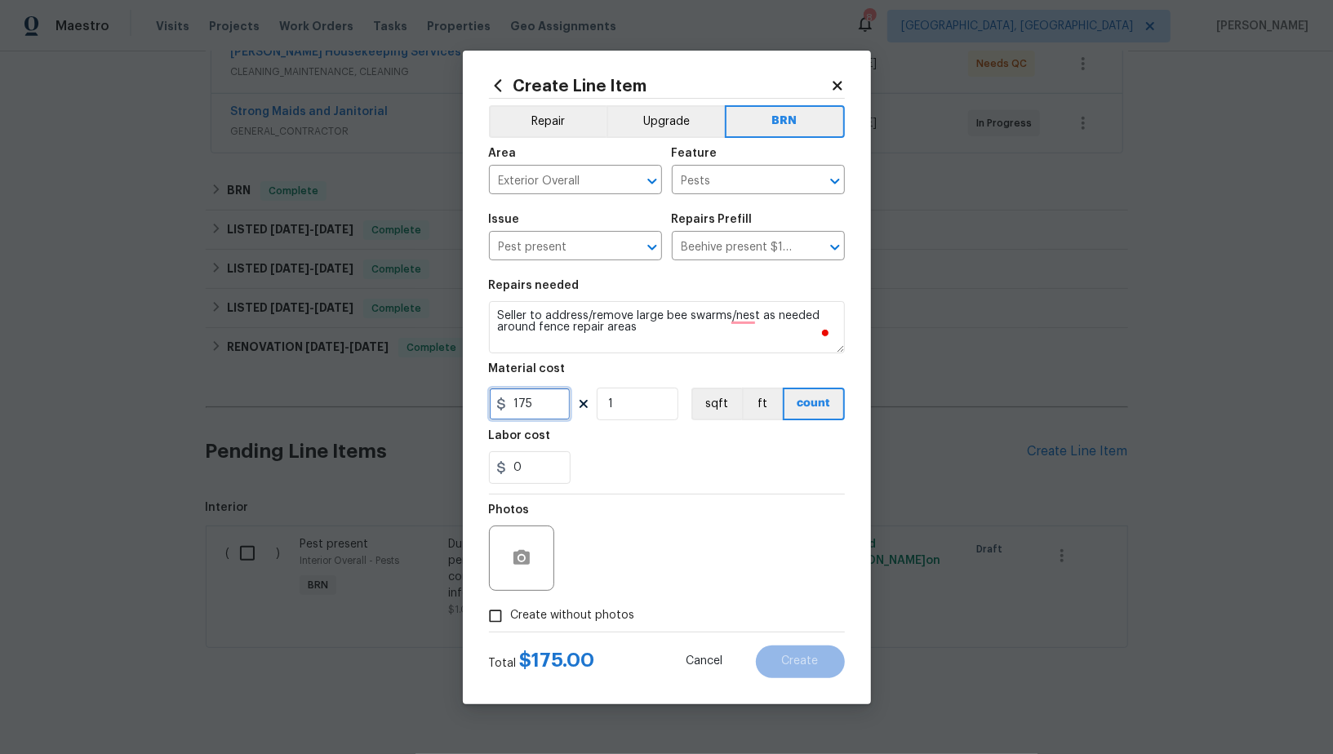
click at [553, 402] on input "175" at bounding box center [530, 404] width 82 height 33
type input "0"
click at [530, 444] on div "Labor cost" at bounding box center [667, 440] width 356 height 21
click at [531, 465] on input "0" at bounding box center [530, 467] width 82 height 33
type input "250"
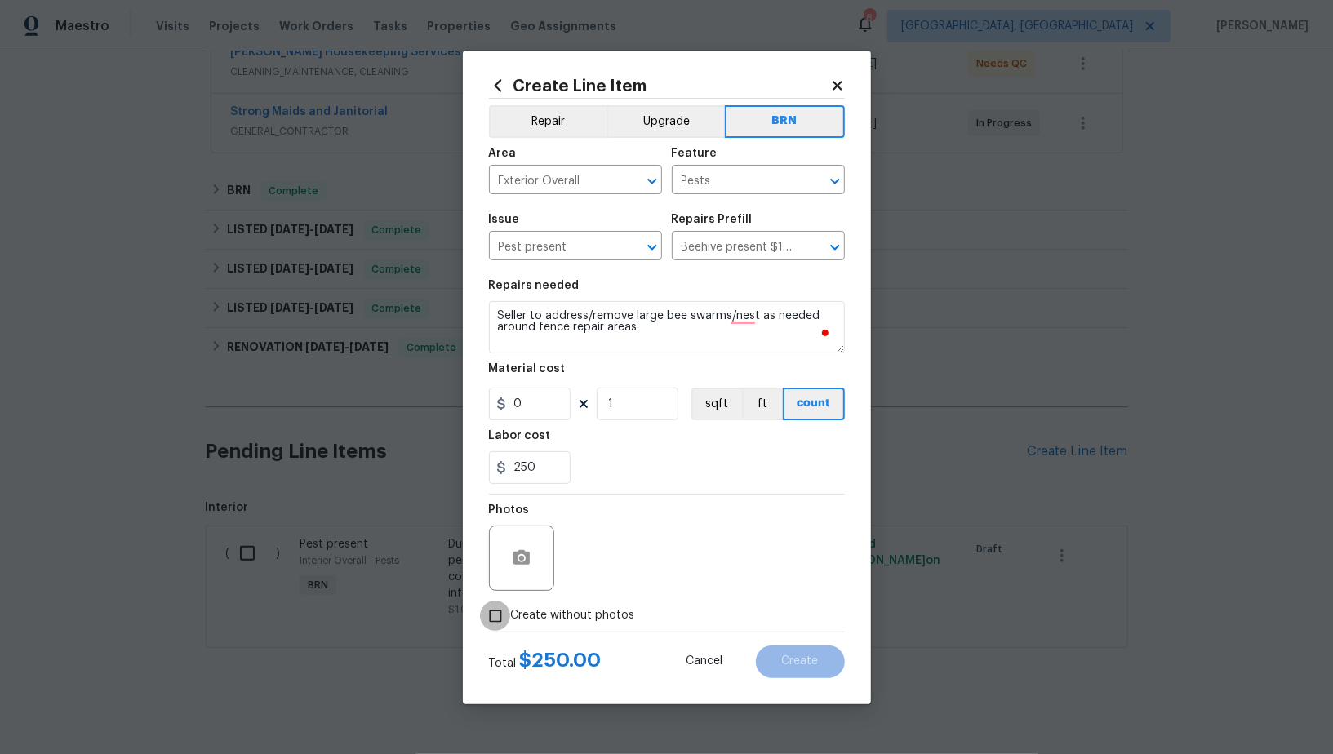
click at [488, 609] on input "Create without photos" at bounding box center [495, 616] width 31 height 31
checkbox input "true"
click at [718, 561] on textarea at bounding box center [705, 558] width 277 height 65
click at [814, 661] on span "Create" at bounding box center [800, 661] width 37 height 12
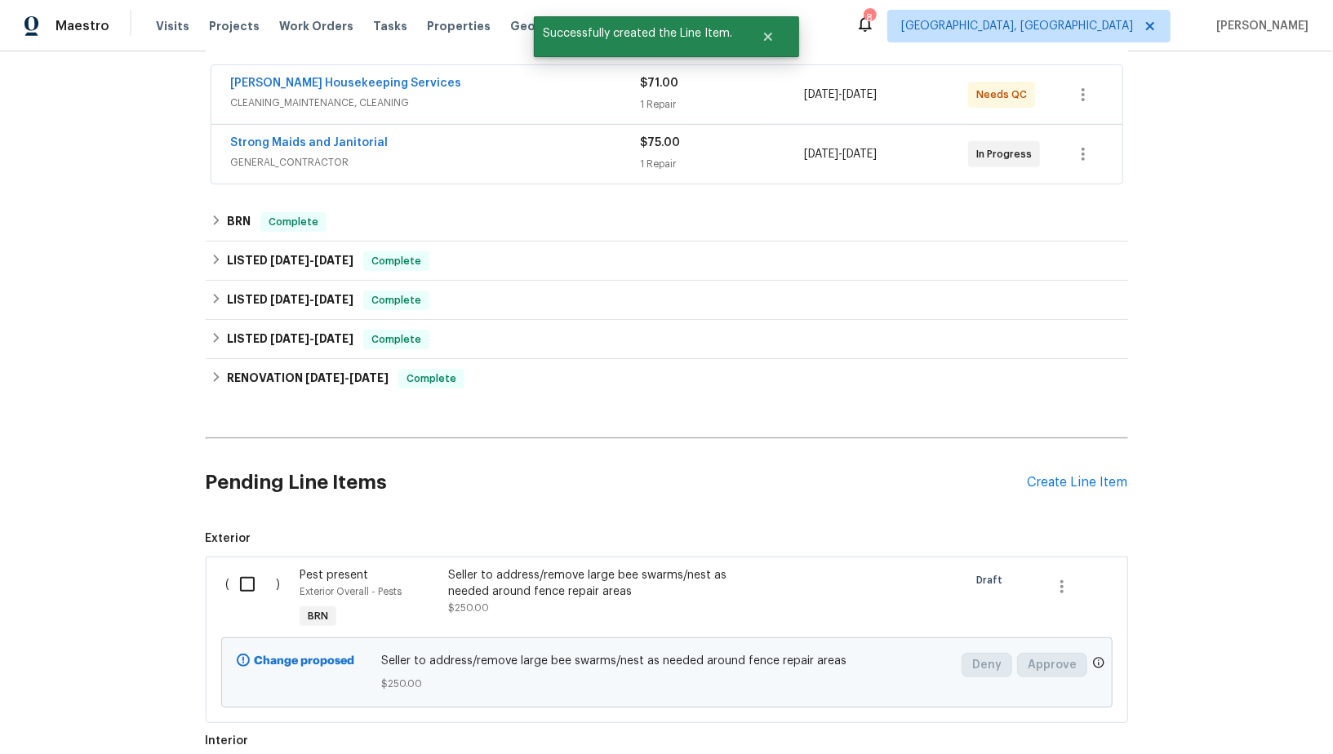
scroll to position [357, 0]
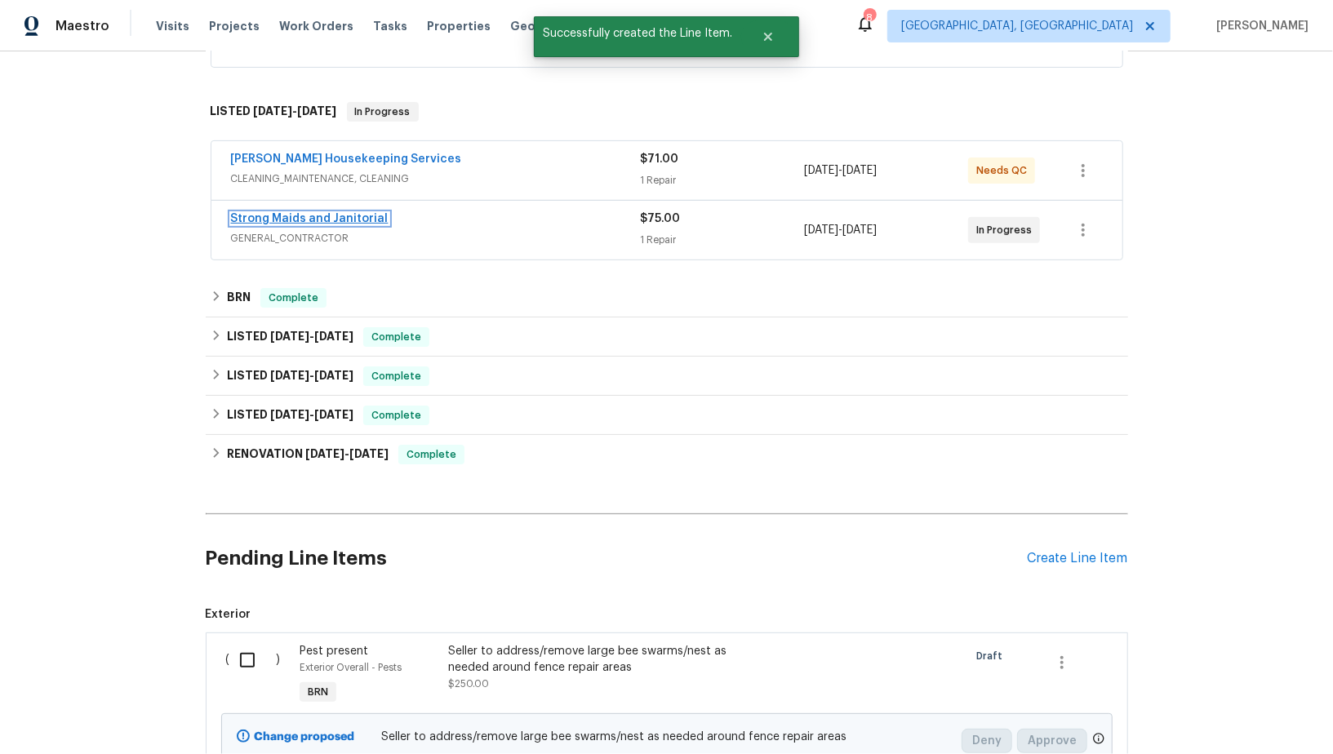
click at [256, 215] on link "Strong Maids and Janitorial" at bounding box center [310, 218] width 158 height 11
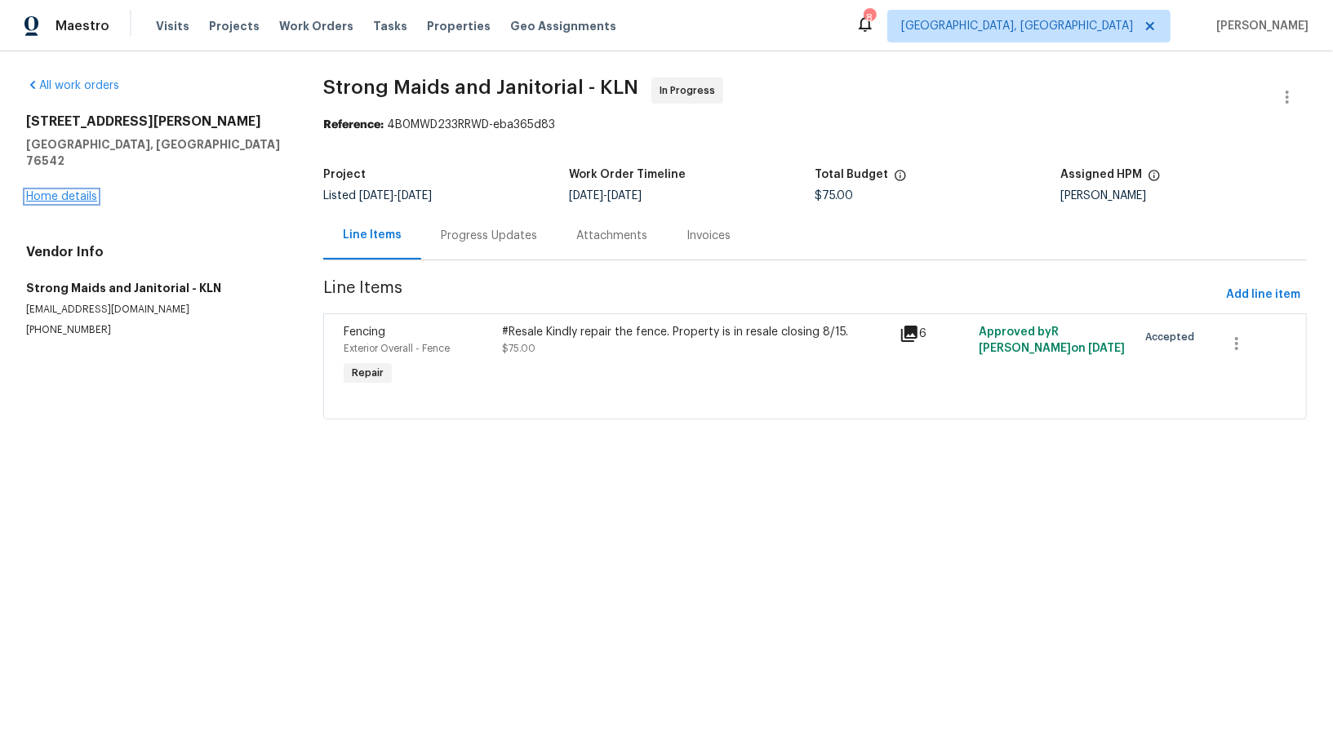
click at [67, 191] on link "Home details" at bounding box center [61, 196] width 71 height 11
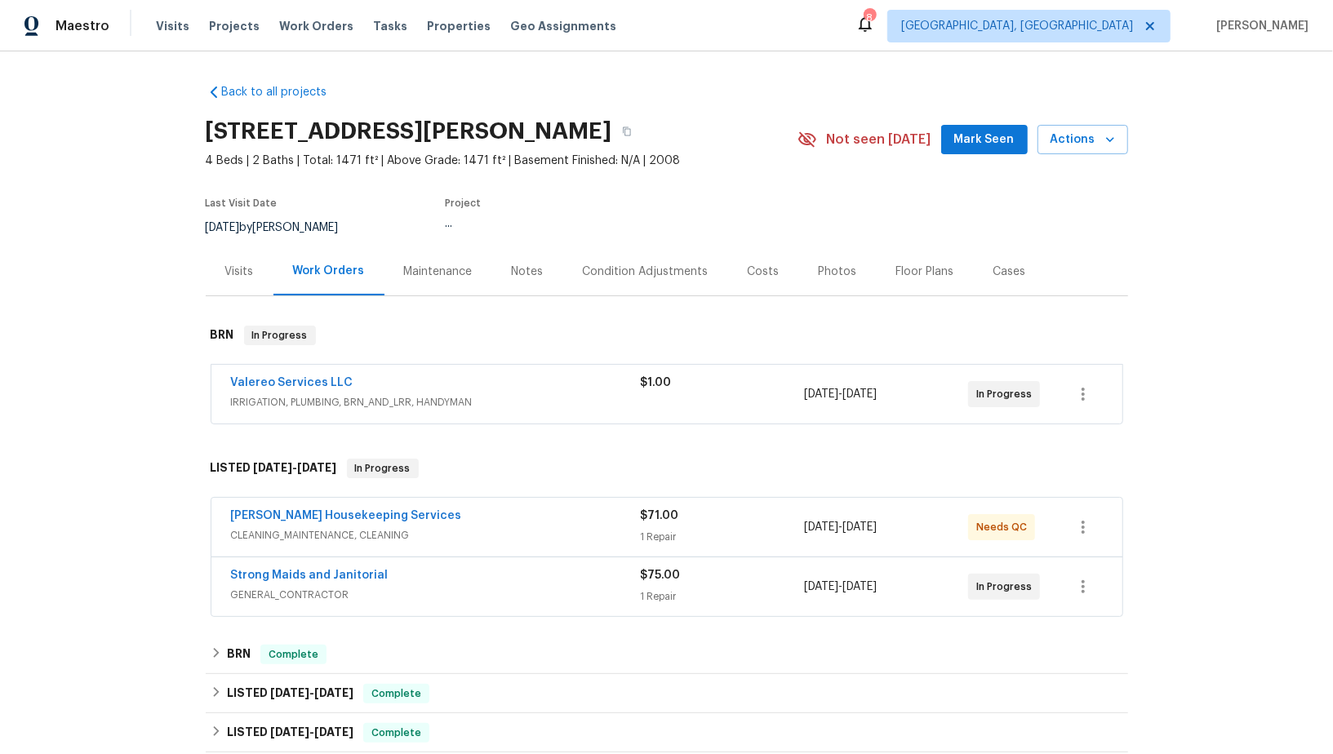
scroll to position [17, 0]
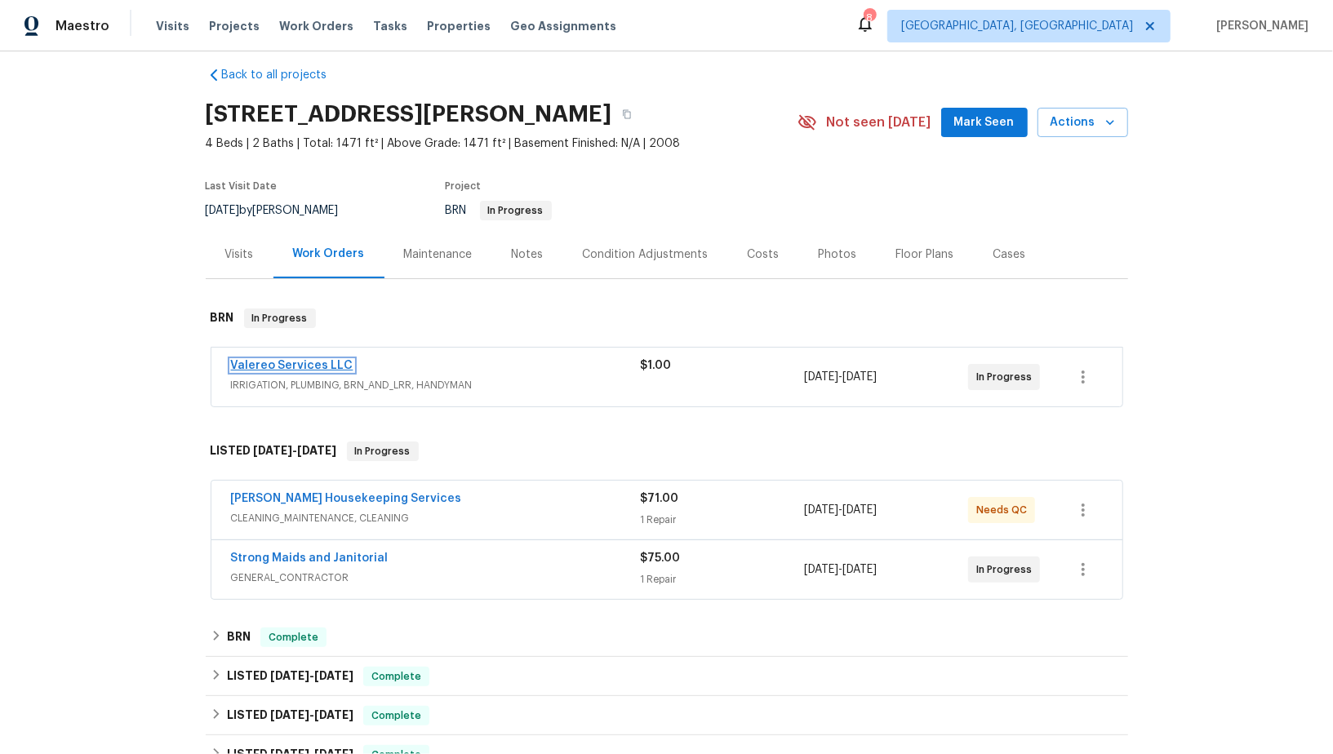
click at [303, 361] on link "Valereo Services LLC" at bounding box center [292, 365] width 122 height 11
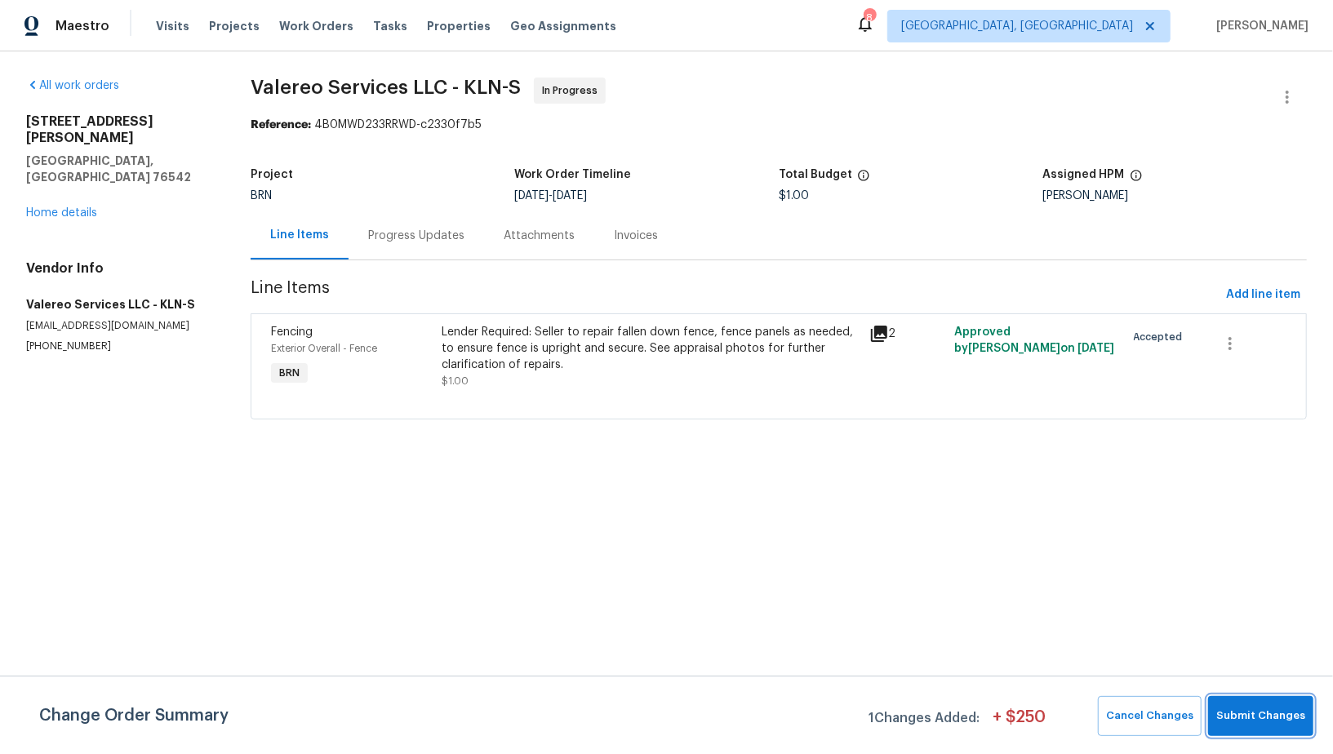
click at [1250, 719] on span "Submit Changes" at bounding box center [1260, 716] width 89 height 19
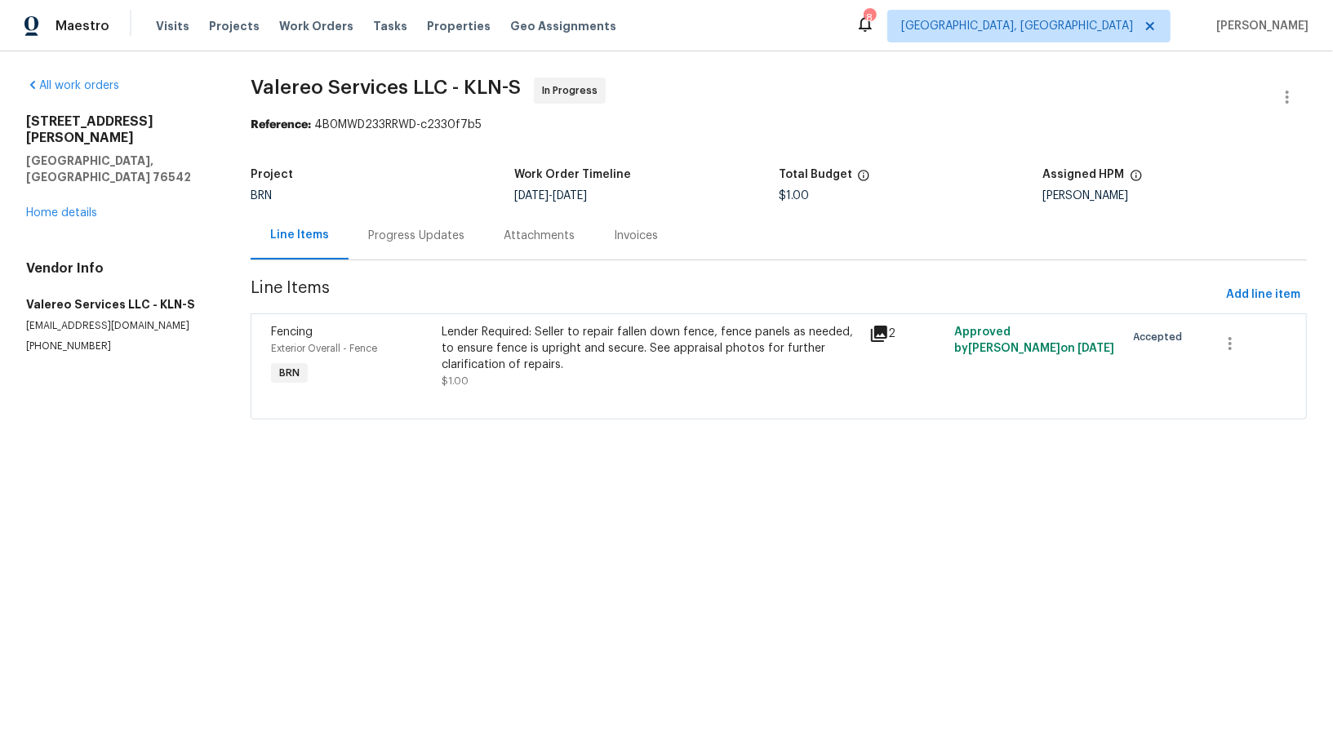
click at [406, 242] on div "Progress Updates" at bounding box center [416, 236] width 96 height 16
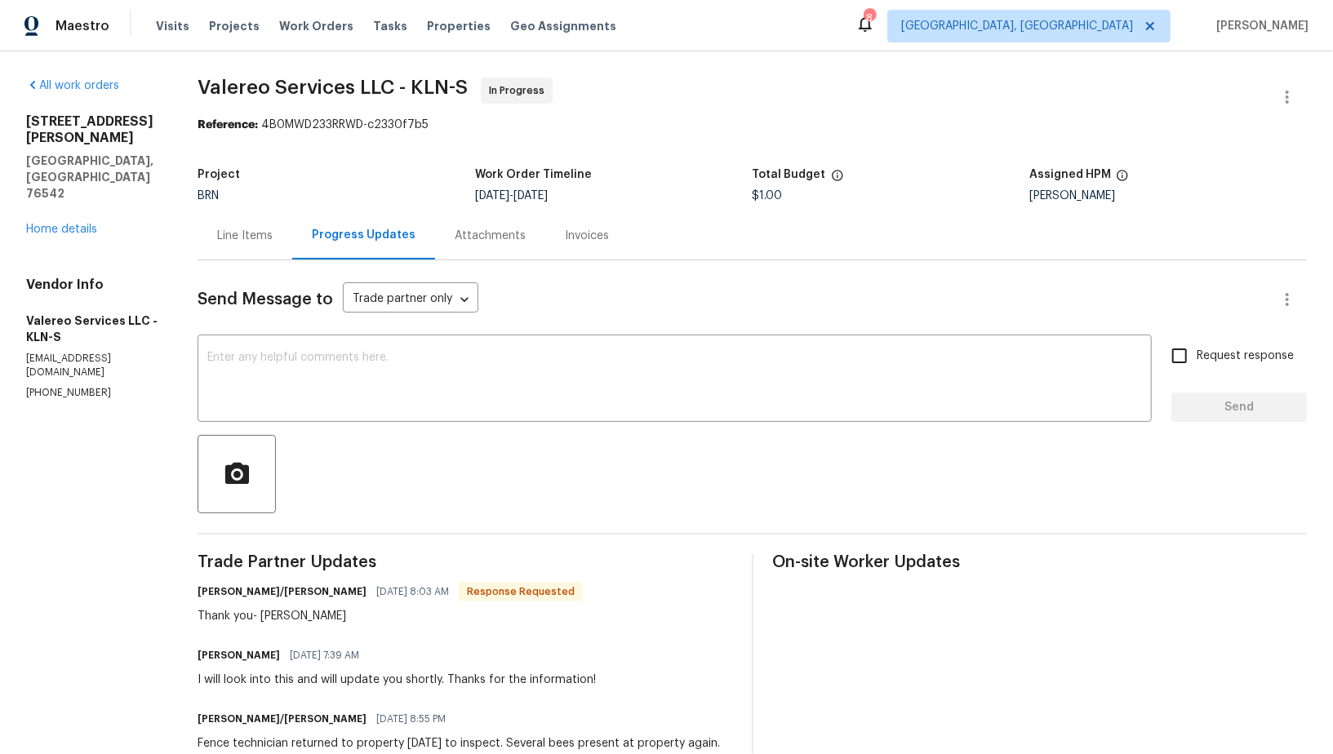
click at [80, 187] on div "407 Viola Dr Killeen, TX 76542 Home details" at bounding box center [92, 175] width 132 height 124
click at [80, 224] on link "Home details" at bounding box center [61, 229] width 71 height 11
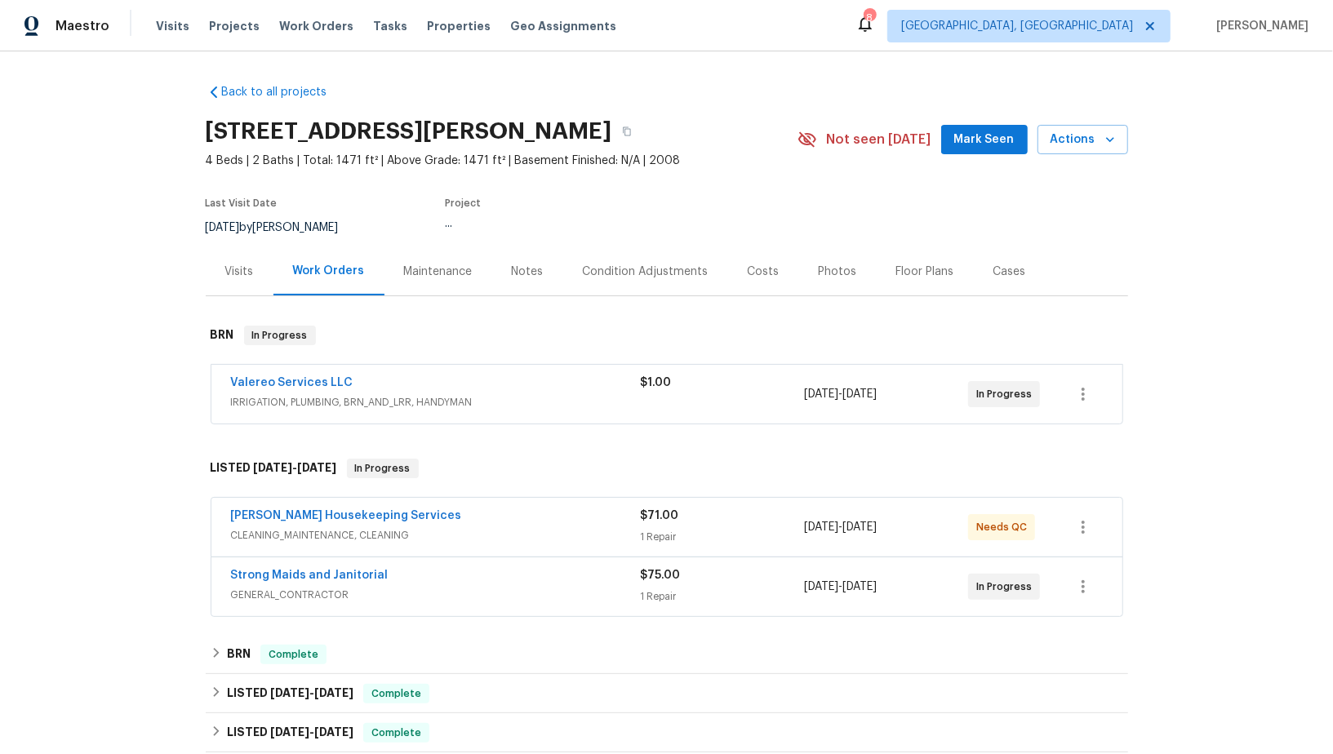
scroll to position [108, 0]
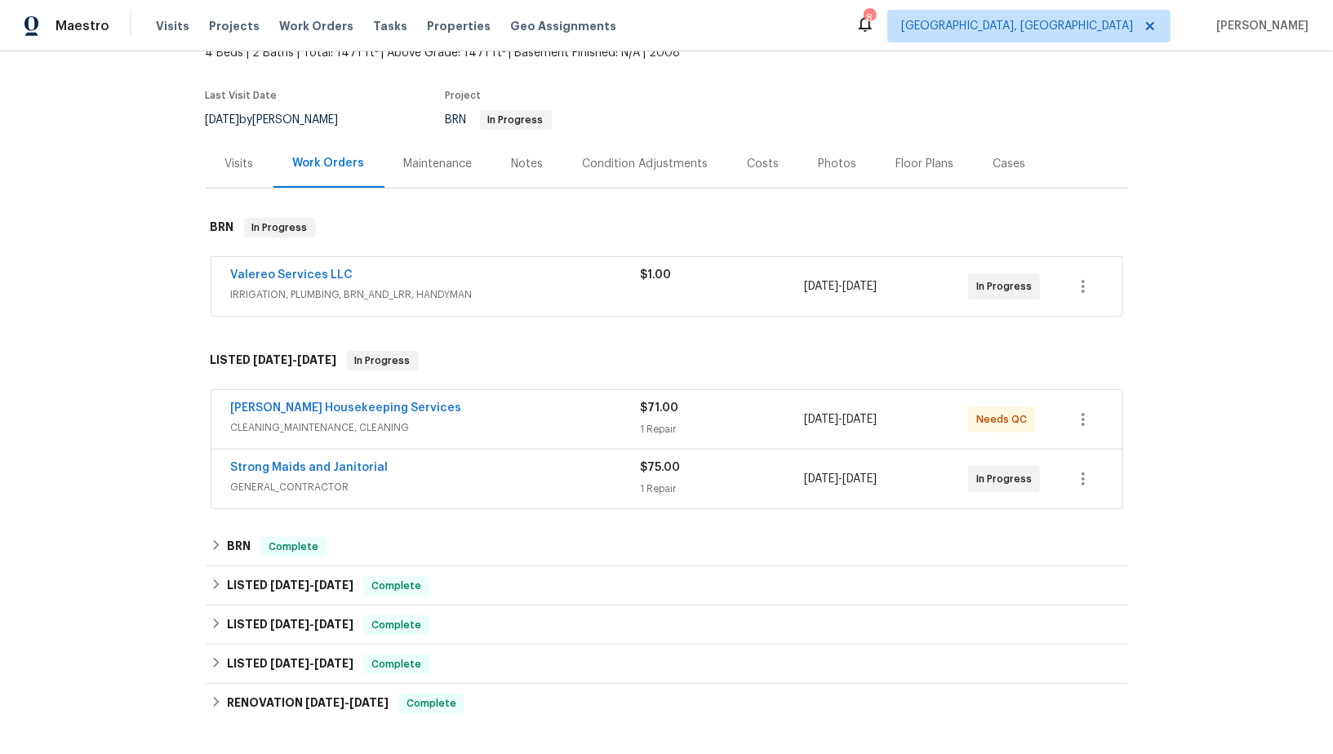
click at [306, 473] on span "Strong Maids and Janitorial" at bounding box center [310, 467] width 158 height 16
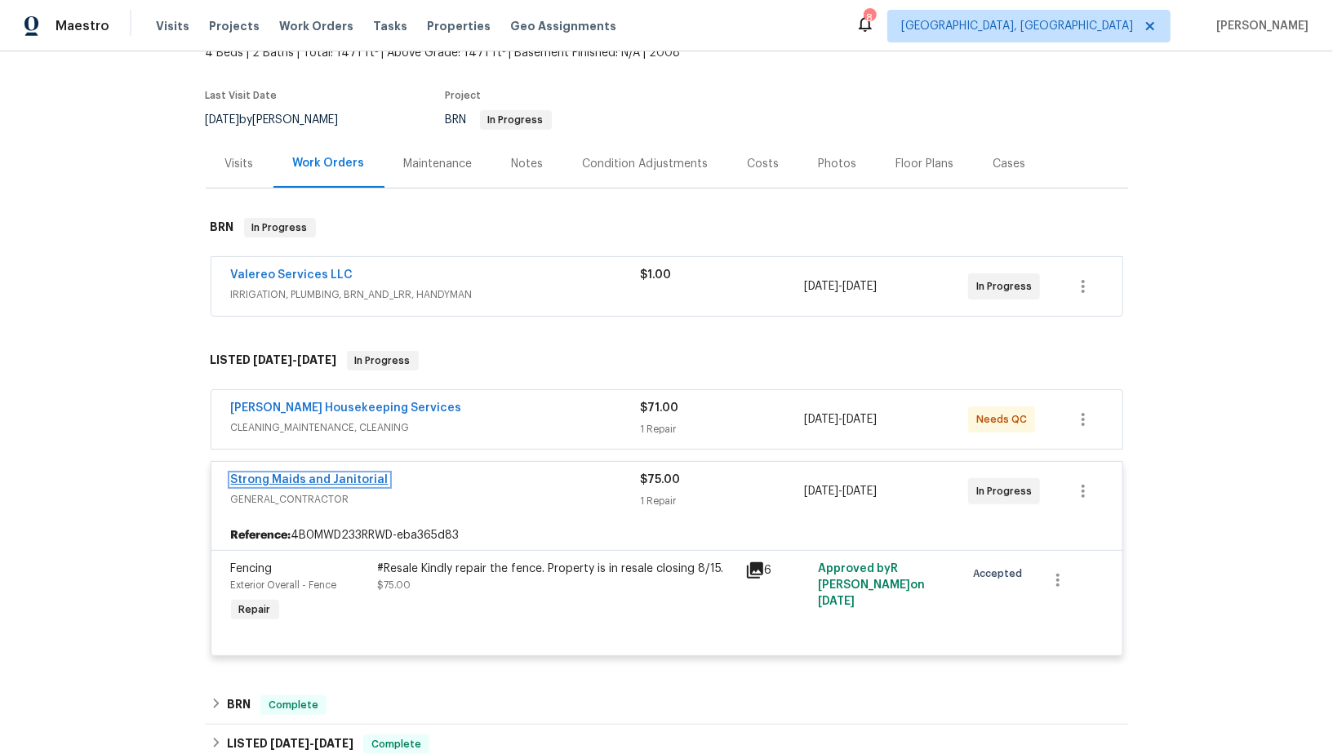
click at [326, 478] on link "Strong Maids and Janitorial" at bounding box center [310, 479] width 158 height 11
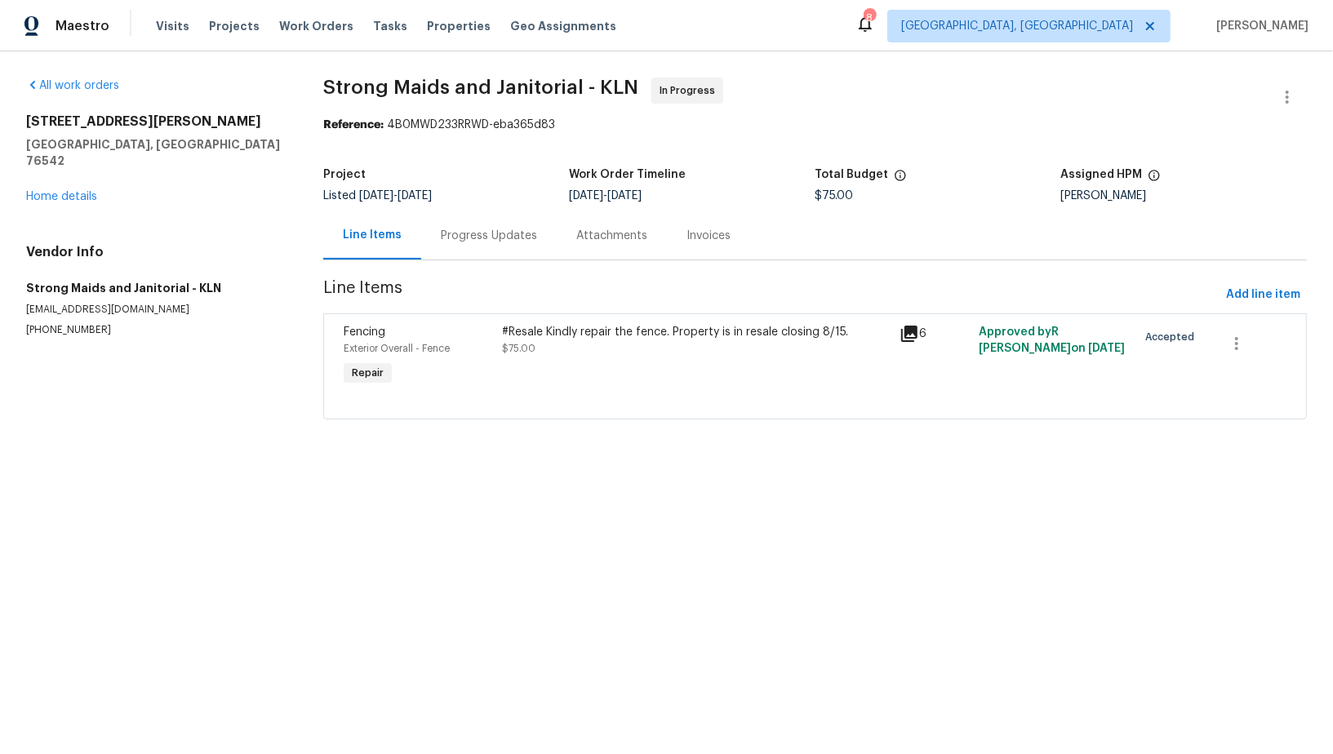
click at [453, 238] on div "Progress Updates" at bounding box center [489, 236] width 96 height 16
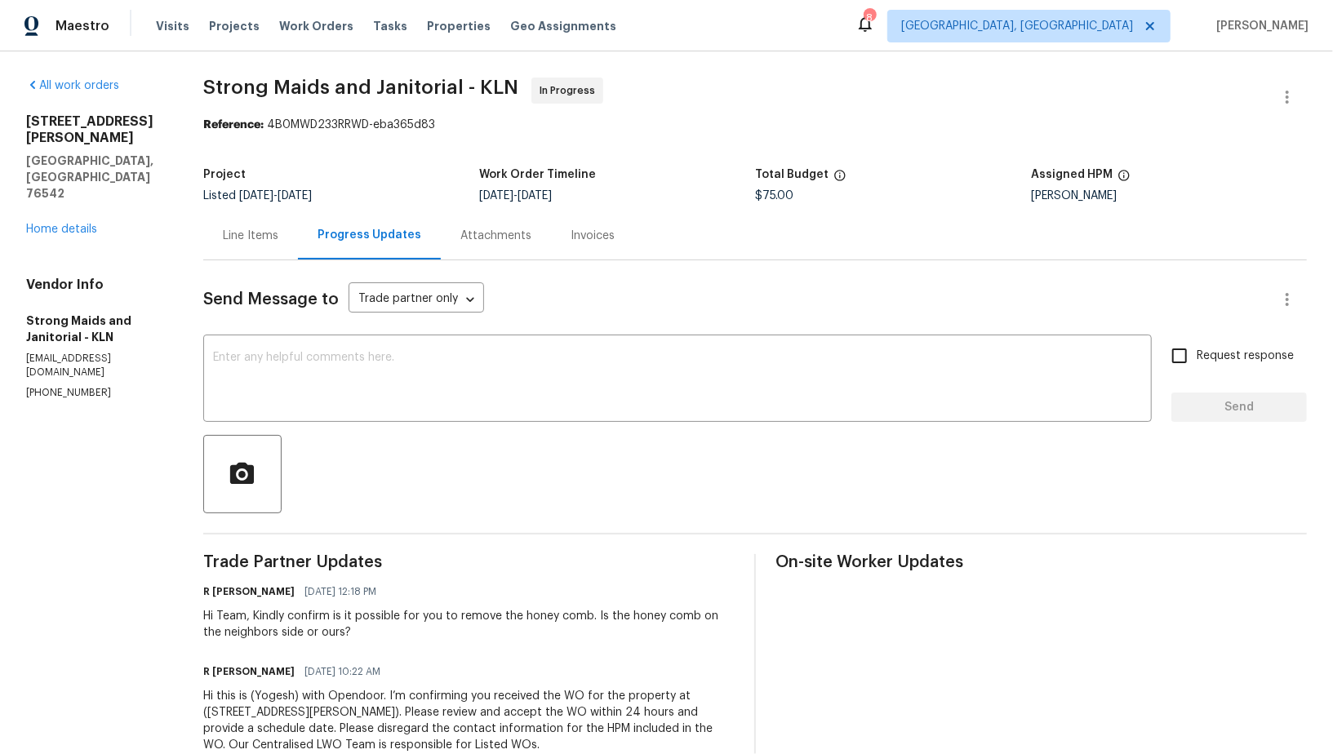
click at [399, 451] on div at bounding box center [754, 474] width 1103 height 78
click at [71, 170] on div "407 Viola Dr Killeen, TX 76542 Home details" at bounding box center [95, 175] width 138 height 124
click at [73, 224] on link "Home details" at bounding box center [61, 229] width 71 height 11
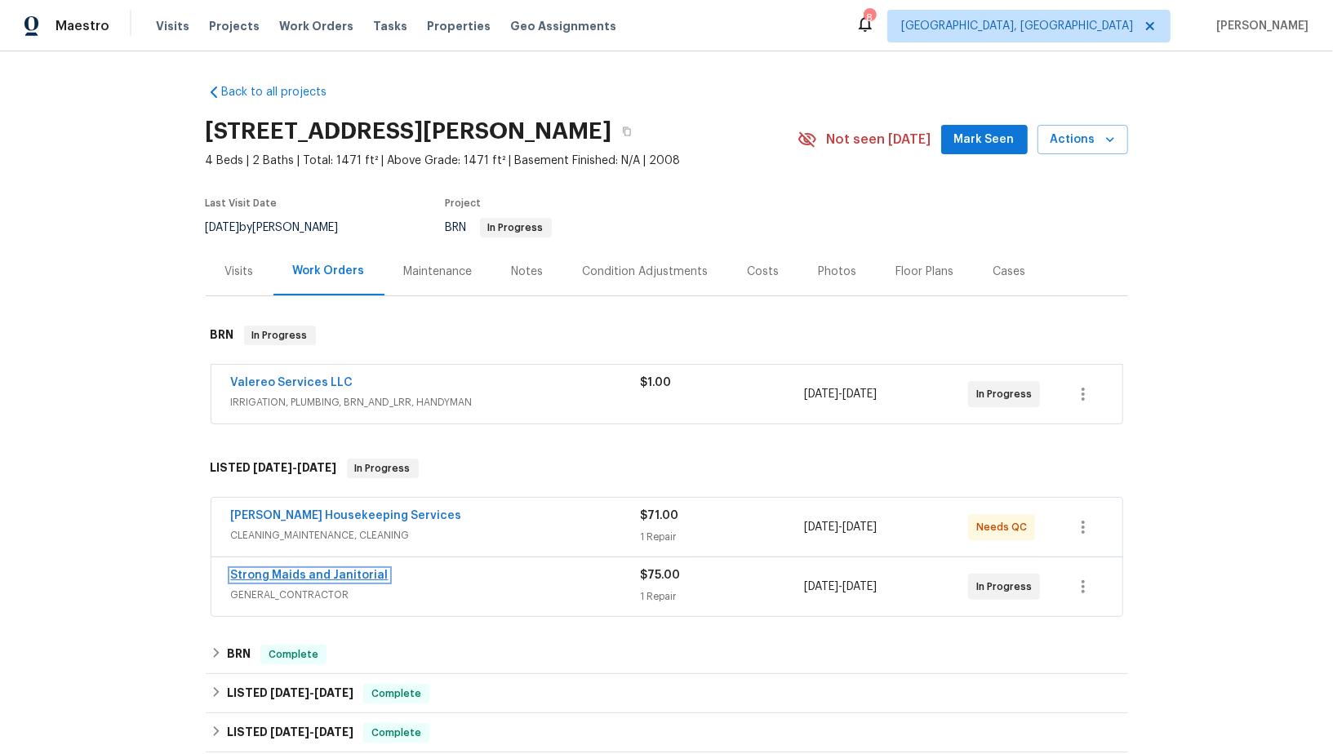
click at [318, 571] on link "Strong Maids and Janitorial" at bounding box center [310, 575] width 158 height 11
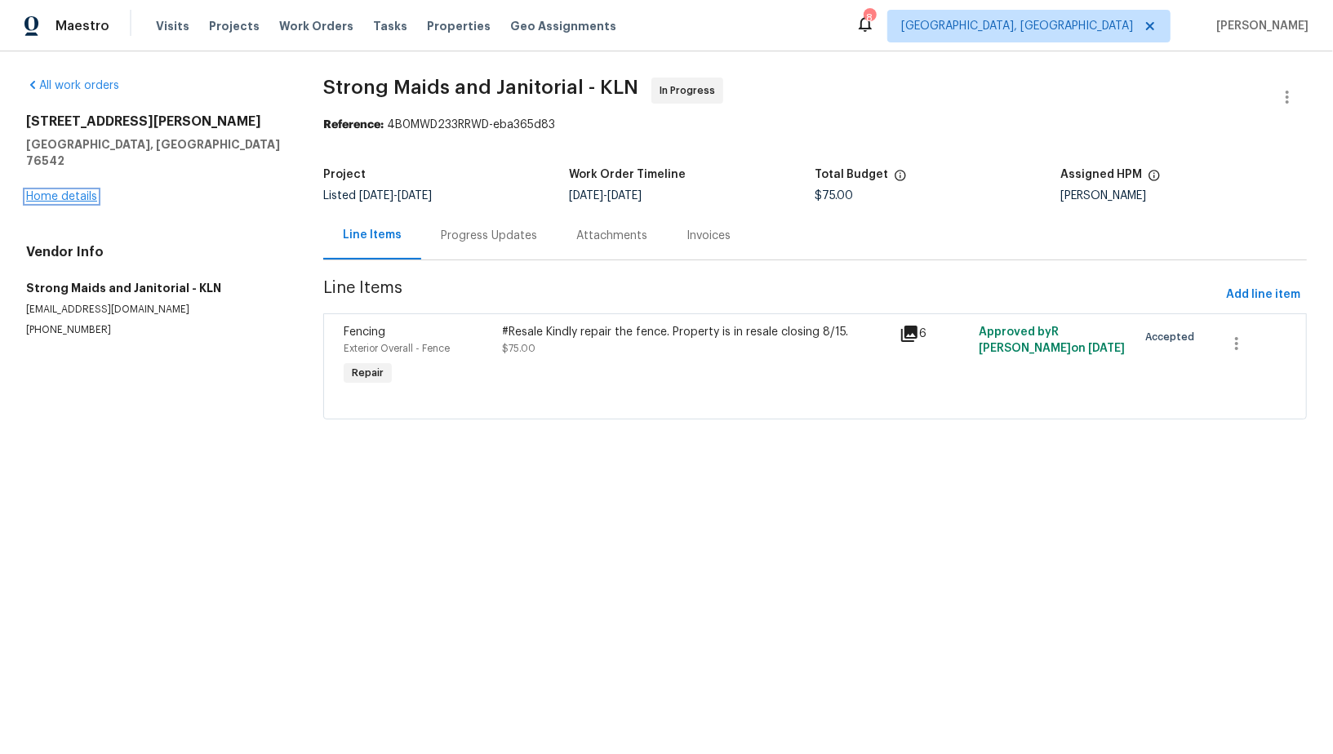
click at [56, 191] on link "Home details" at bounding box center [61, 196] width 71 height 11
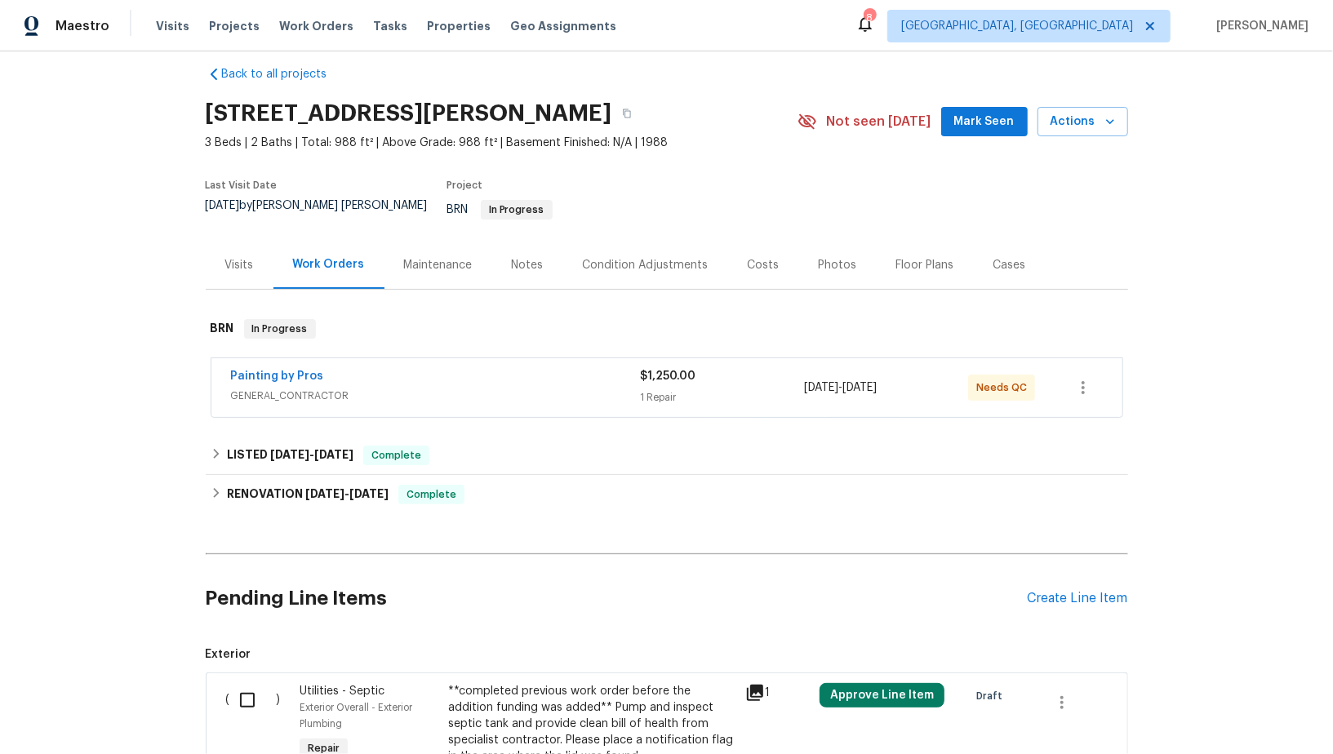
scroll to position [58, 0]
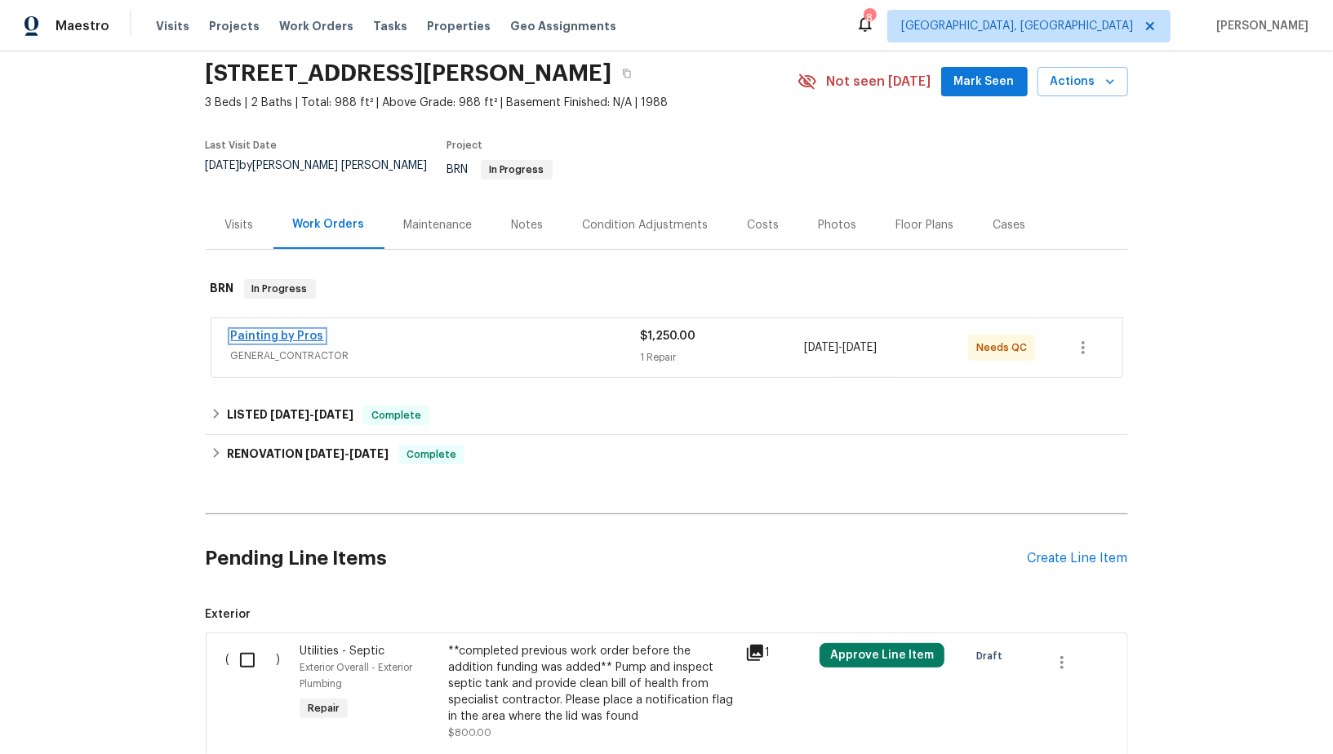
click at [273, 331] on link "Painting by Pros" at bounding box center [277, 336] width 93 height 11
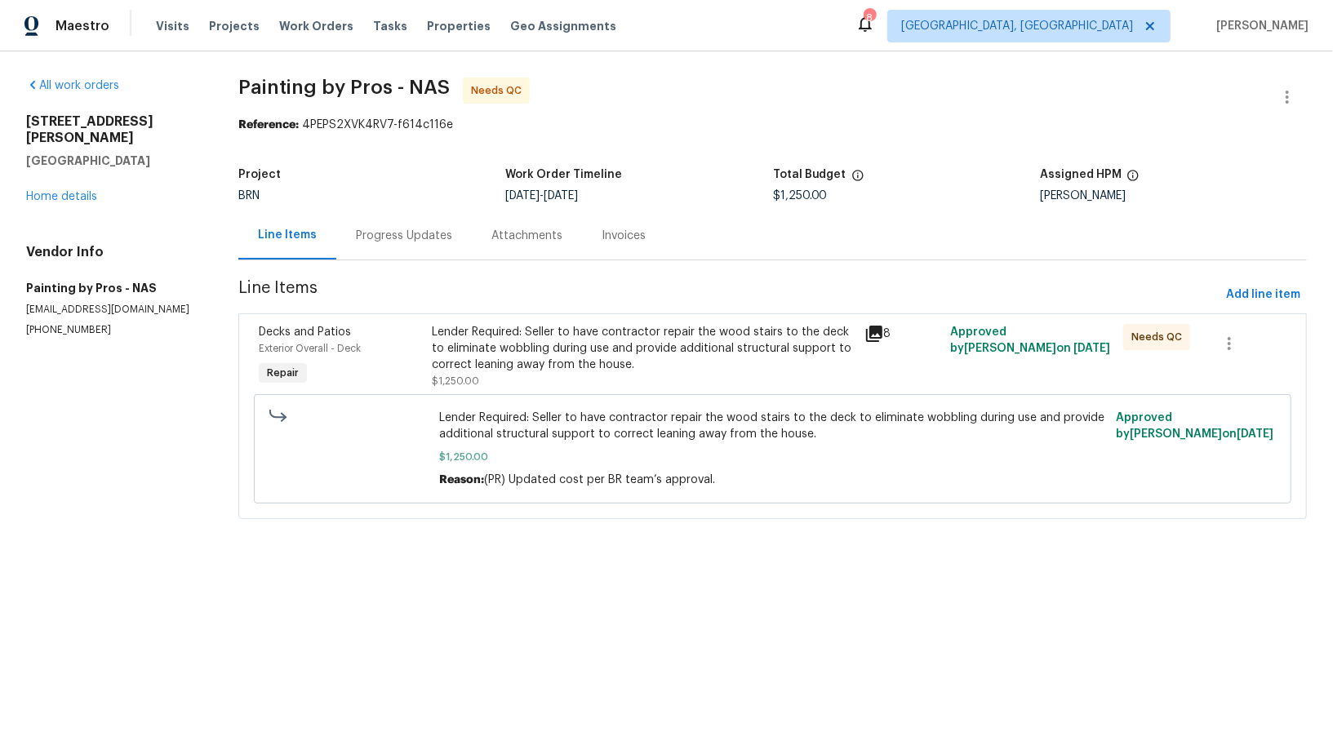
click at [433, 238] on div "Progress Updates" at bounding box center [404, 236] width 96 height 16
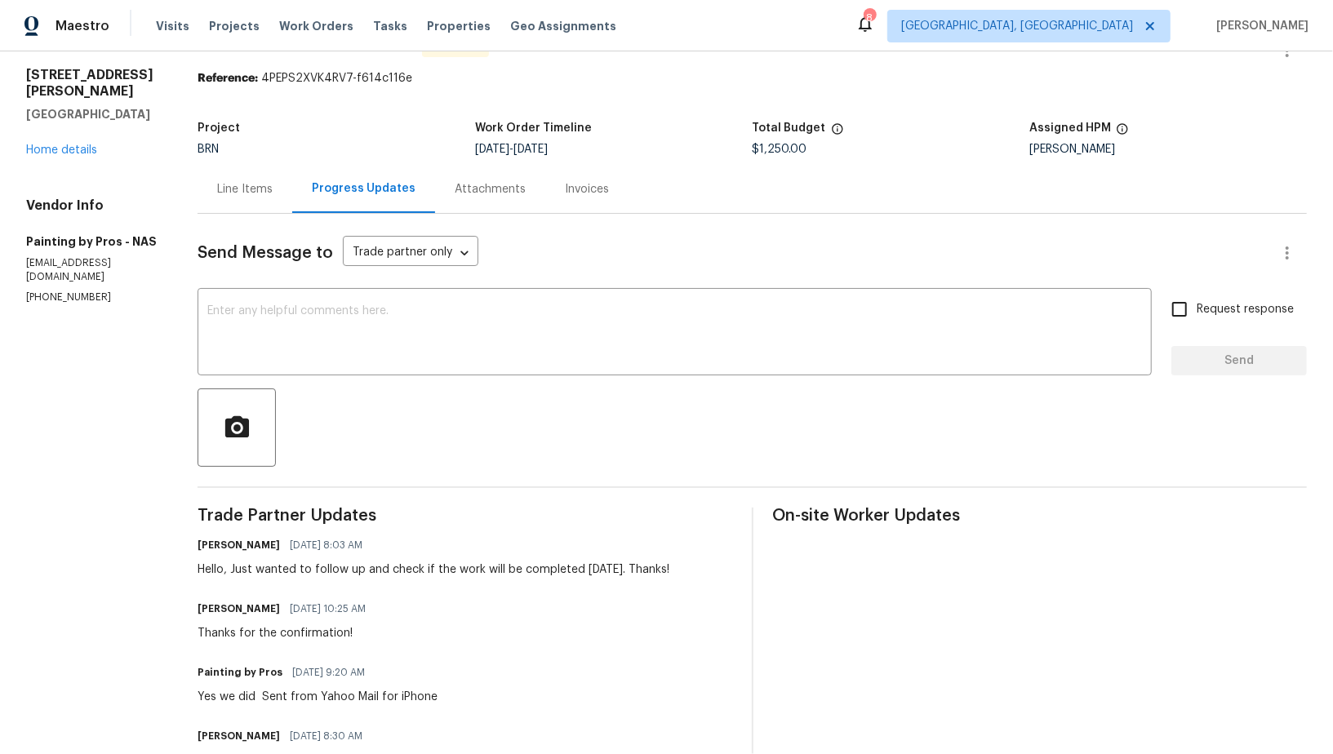
scroll to position [78, 0]
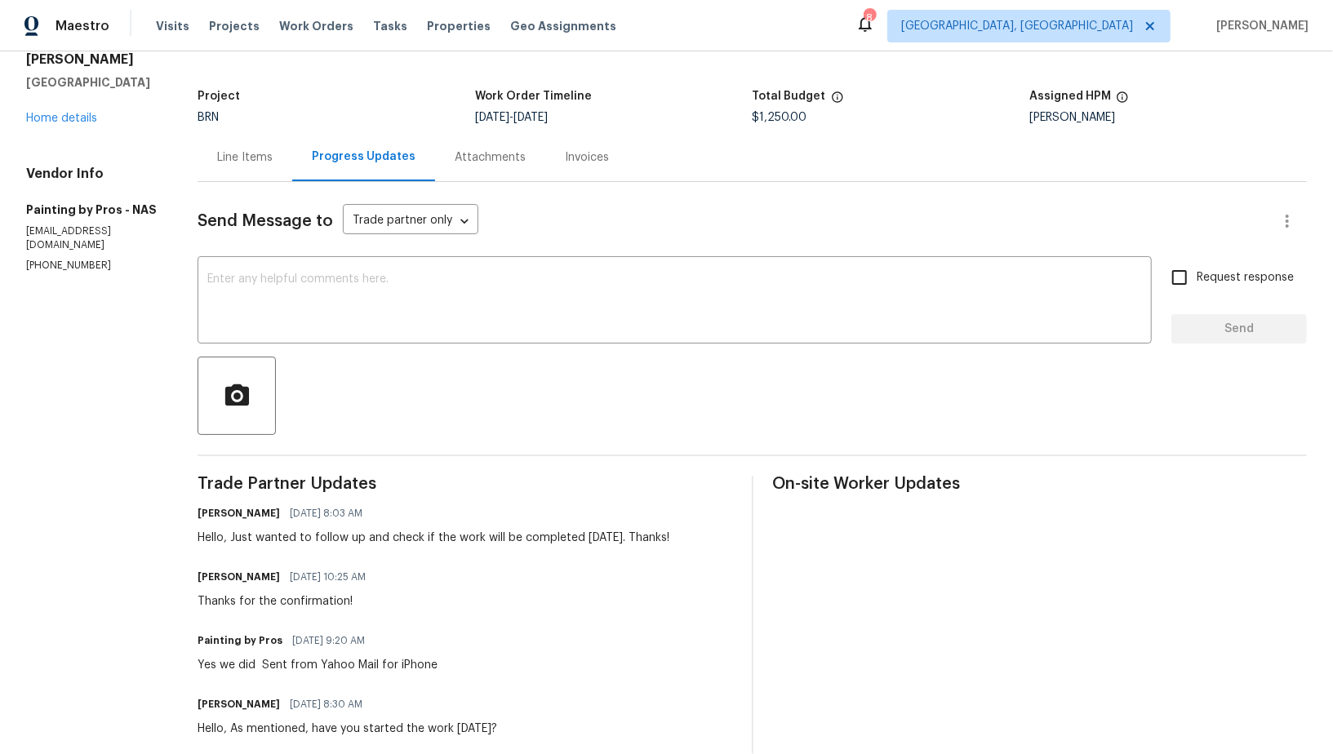
click at [271, 159] on div "Line Items" at bounding box center [244, 157] width 55 height 16
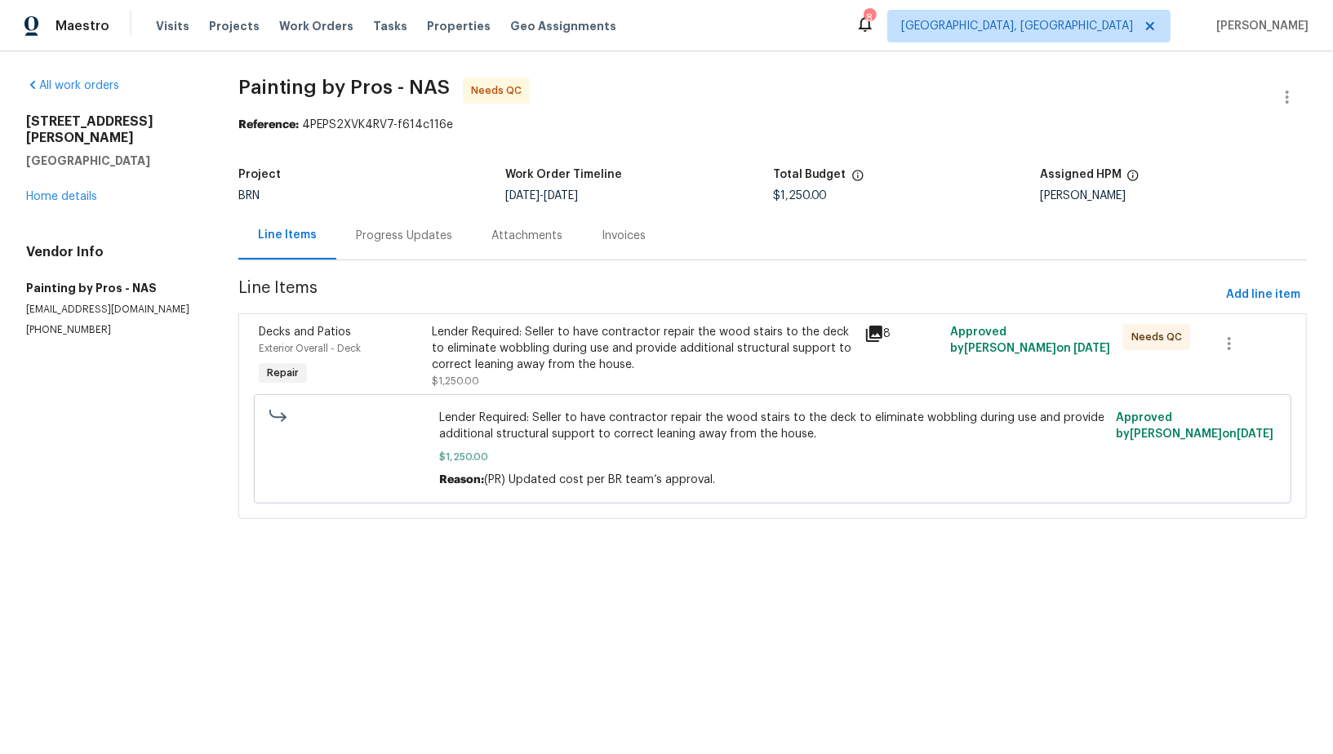
click at [555, 394] on div "Lender Required: Seller to have contractor repair the wood stairs to the deck t…" at bounding box center [772, 448] width 1037 height 109
click at [553, 383] on div "Lender Required: Seller to have contractor repair the wood stairs to the deck t…" at bounding box center [643, 356] width 422 height 65
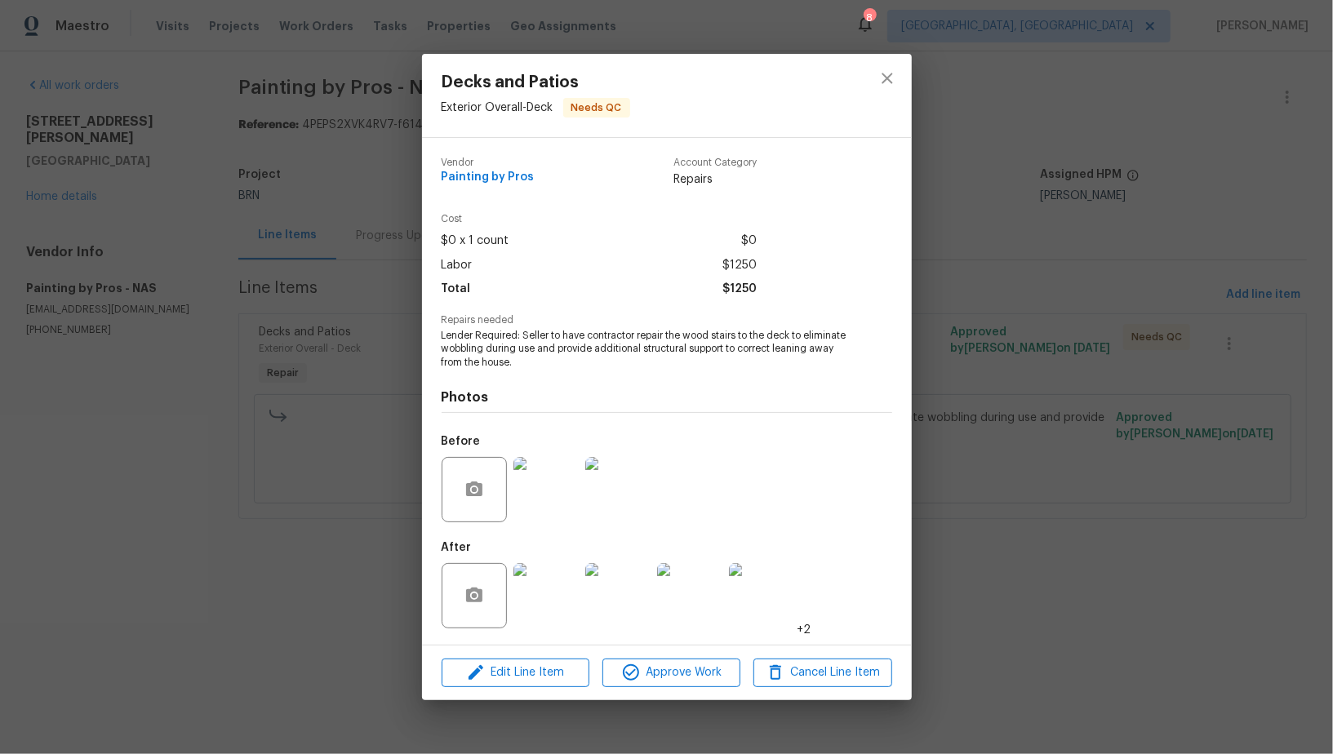
click at [553, 488] on img at bounding box center [545, 489] width 65 height 65
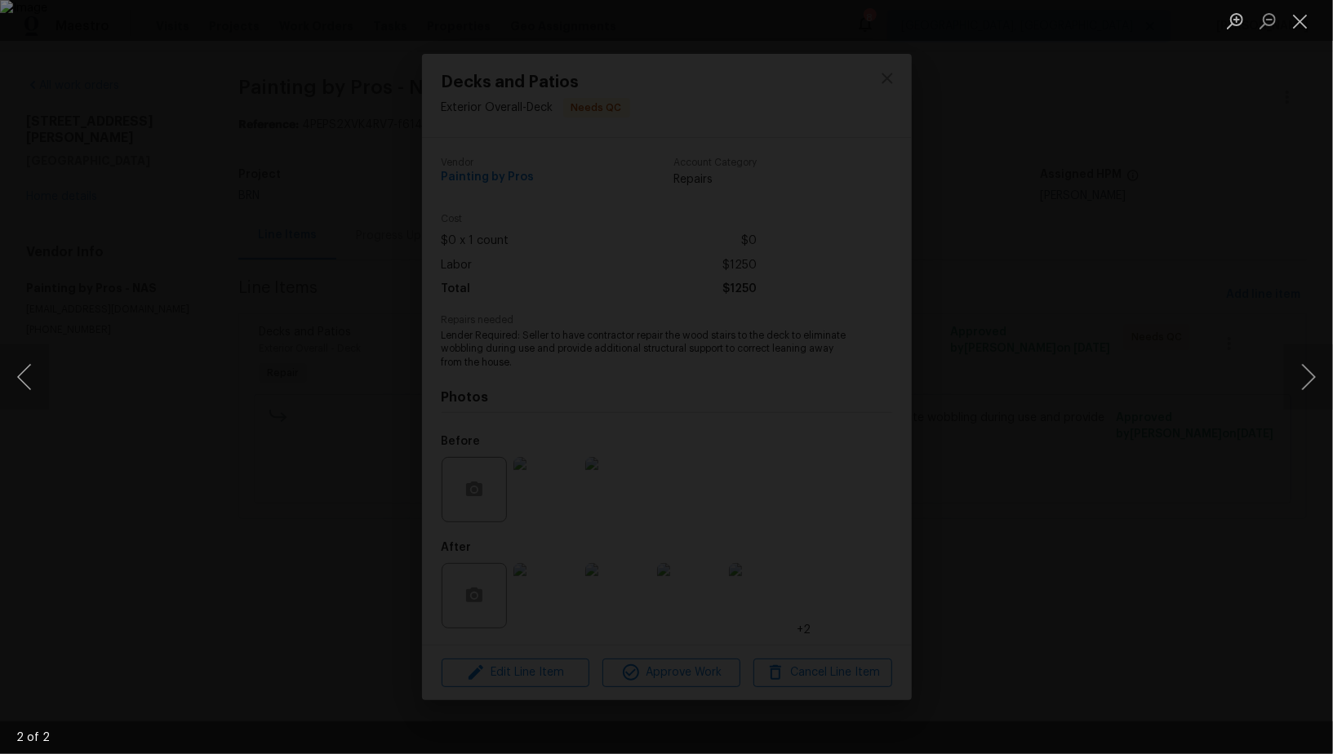
click at [1079, 440] on div "Lightbox" at bounding box center [666, 377] width 1333 height 754
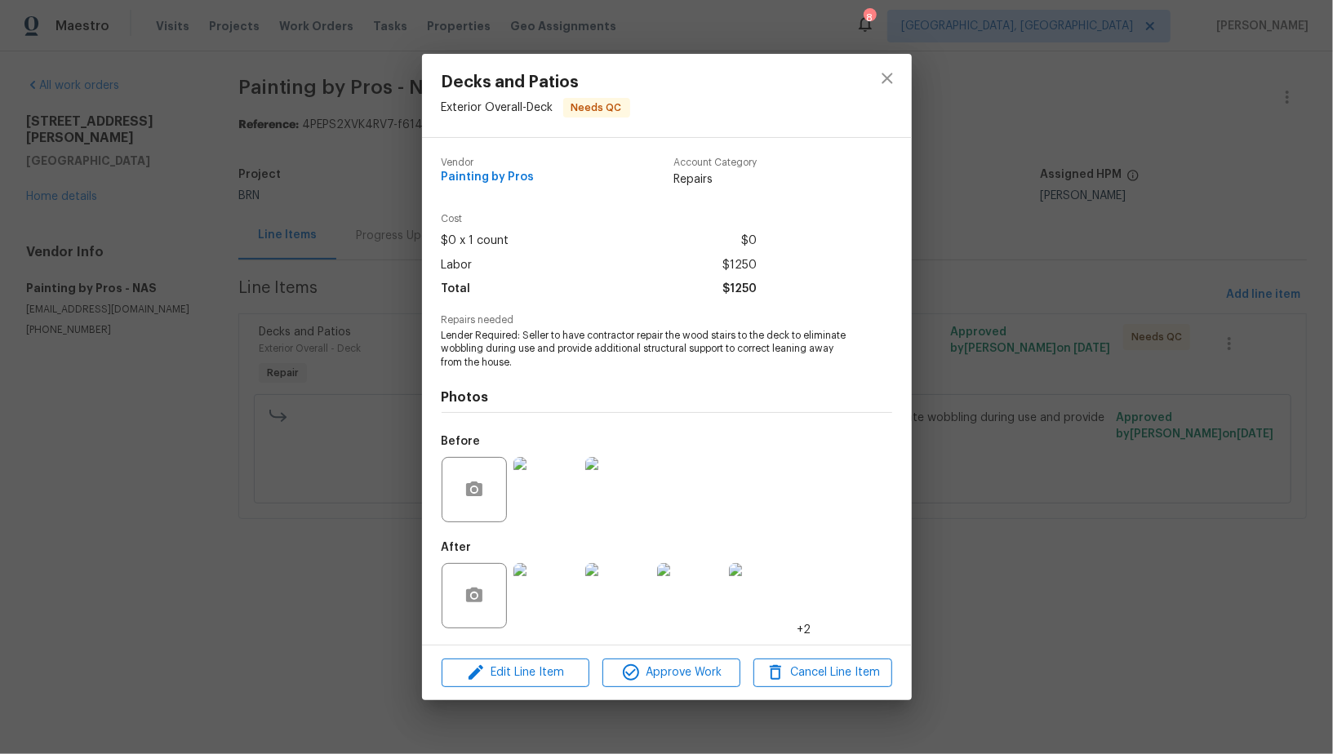
click at [549, 618] on img at bounding box center [545, 595] width 65 height 65
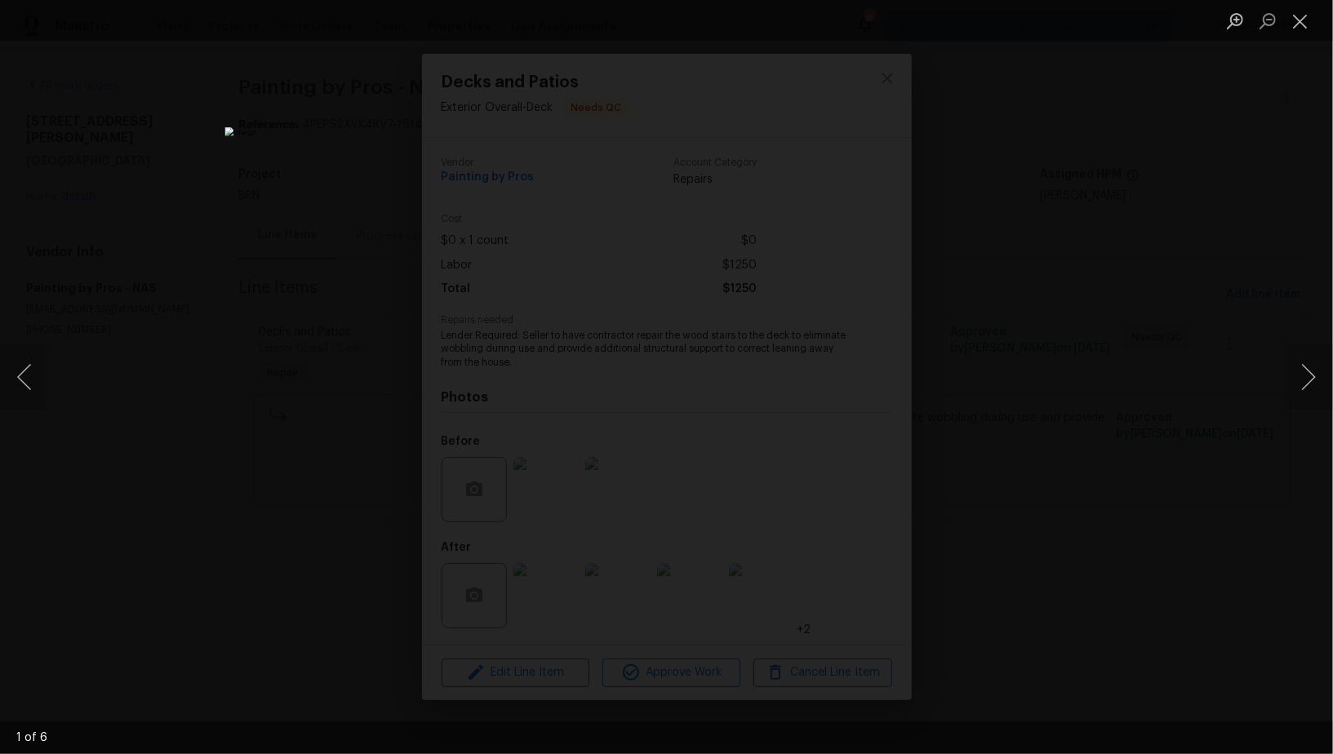
click at [1001, 503] on div "Lightbox" at bounding box center [666, 377] width 1333 height 754
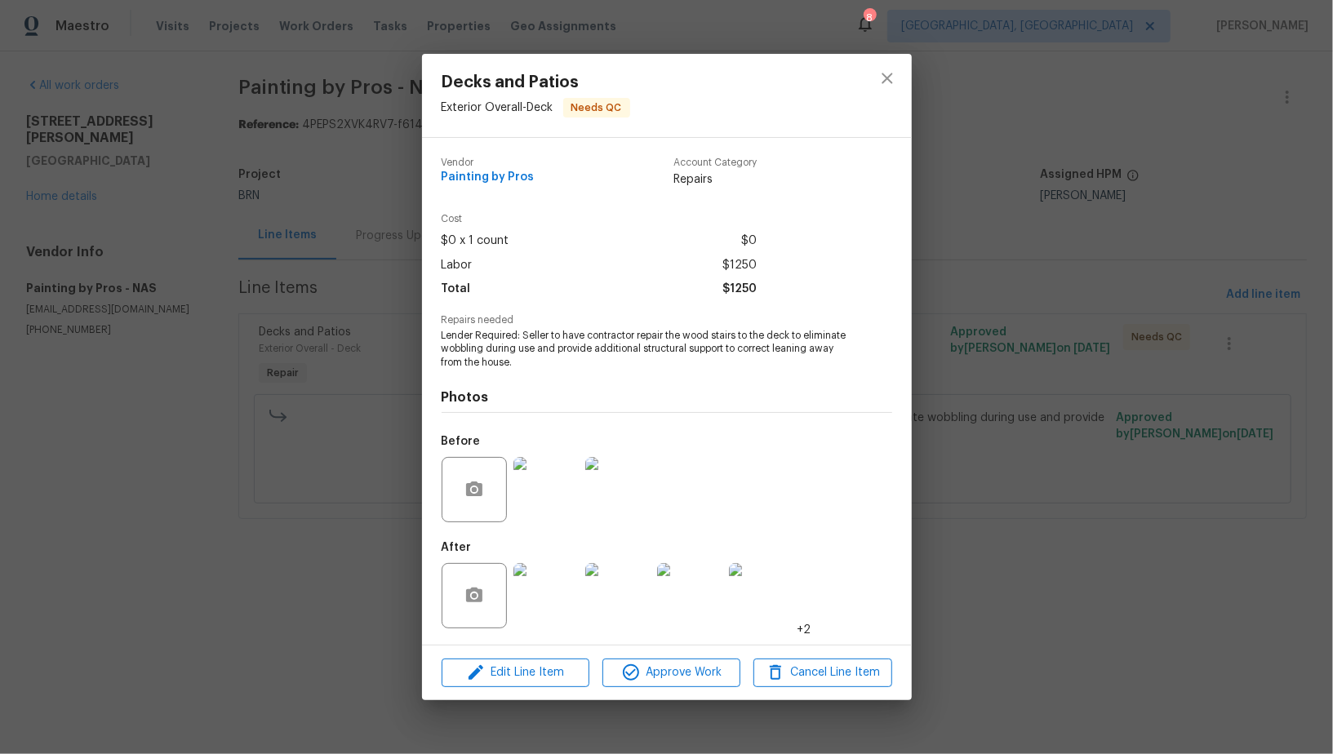
click at [539, 486] on img at bounding box center [545, 489] width 65 height 65
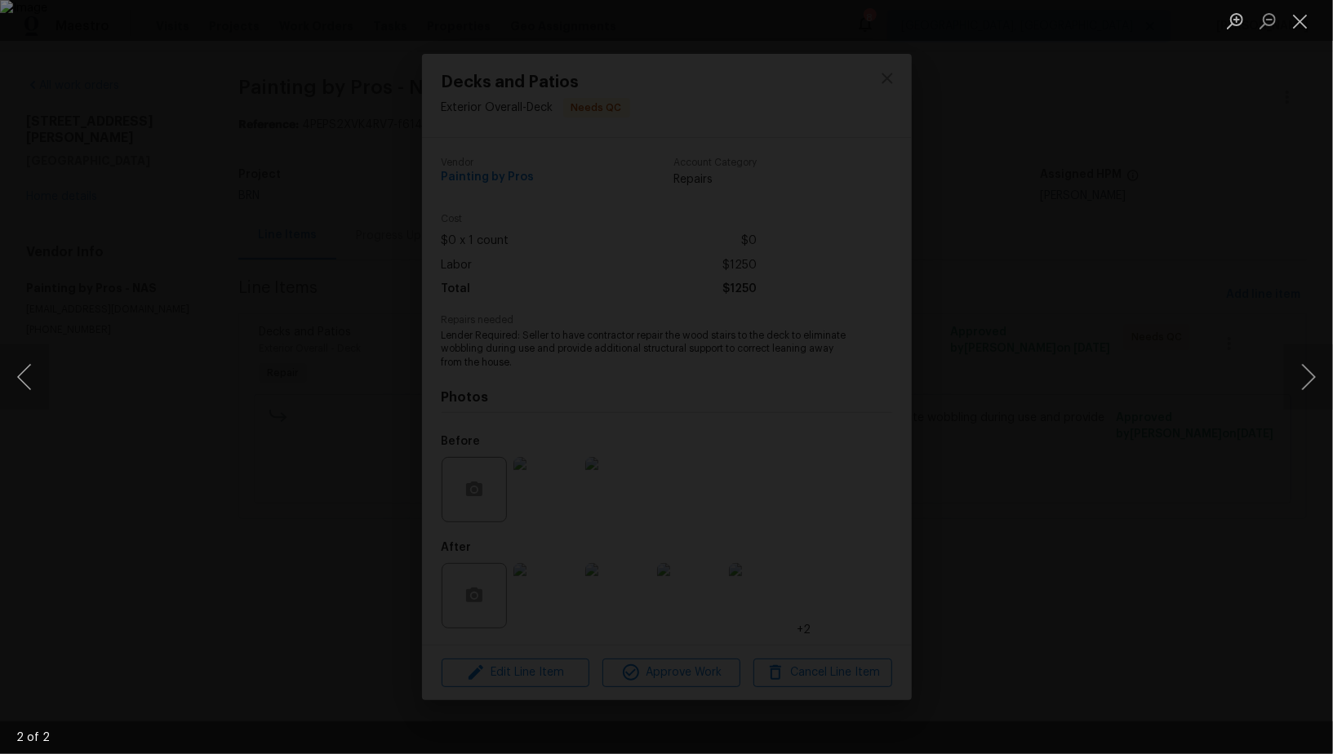
click at [1105, 571] on div "Lightbox" at bounding box center [666, 377] width 1333 height 754
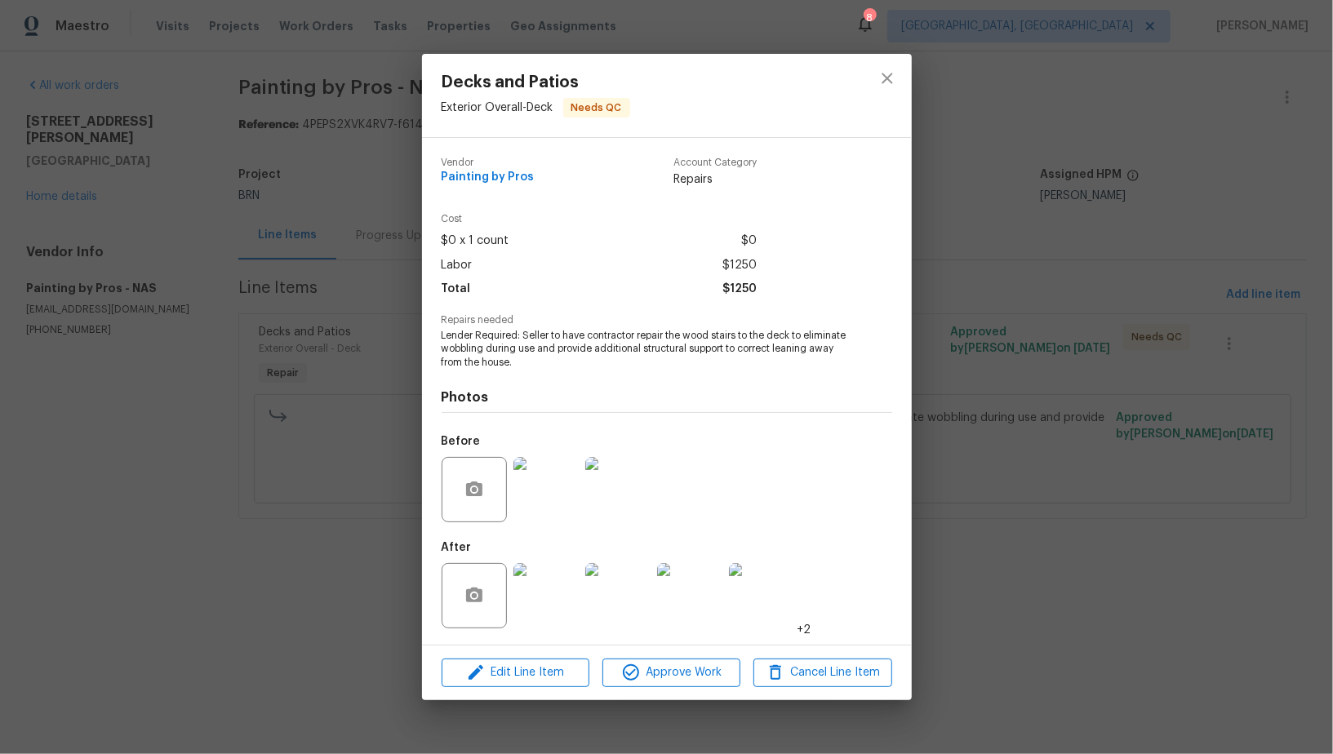
click at [536, 614] on img at bounding box center [545, 595] width 65 height 65
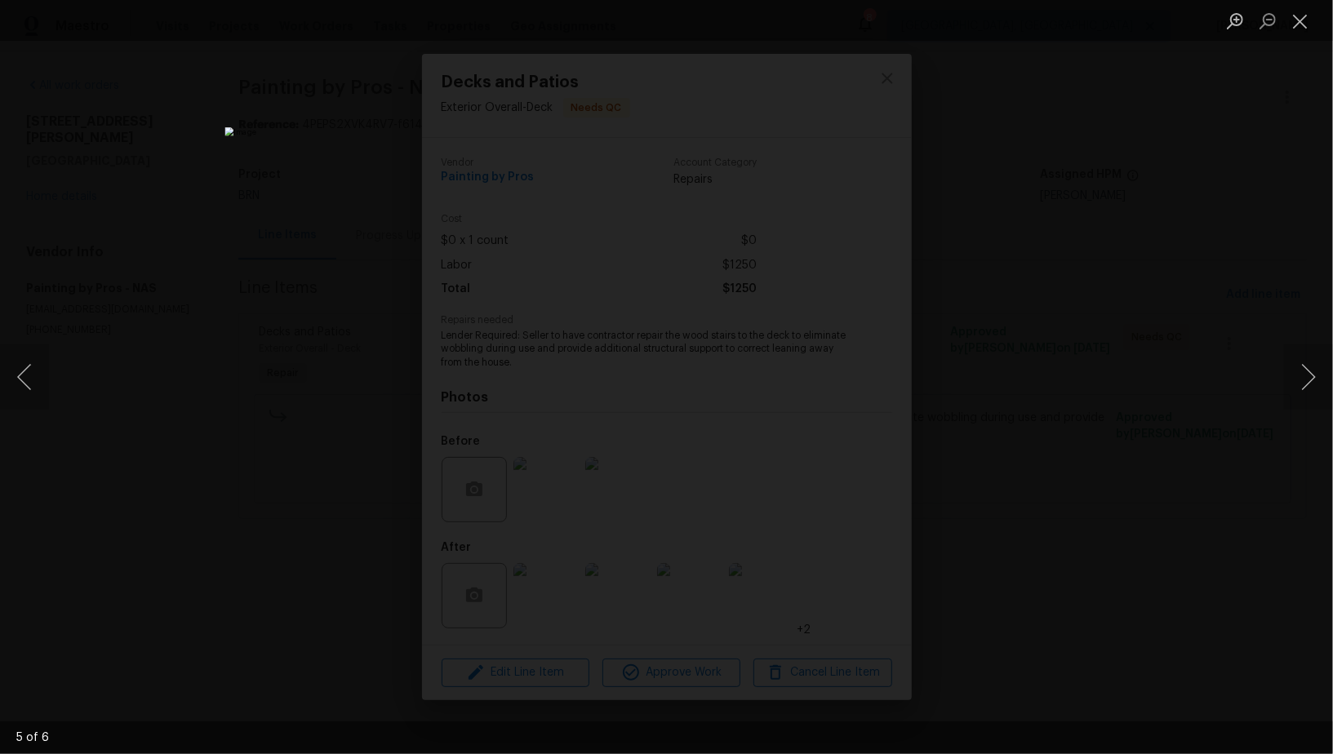
click at [1053, 527] on div "Lightbox" at bounding box center [666, 377] width 1333 height 754
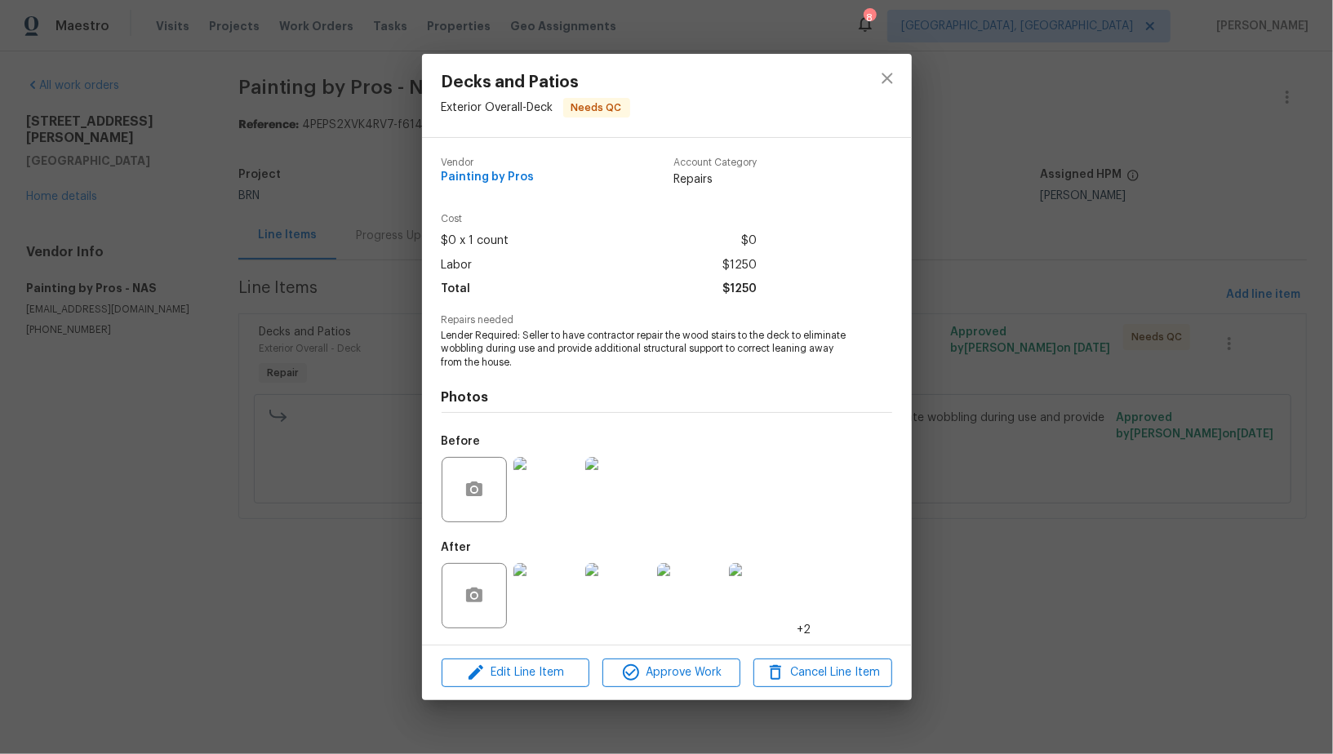
click at [1000, 507] on div "Decks and Patios Exterior Overall - Deck Needs QC Vendor Painting by Pros Accou…" at bounding box center [666, 377] width 1333 height 754
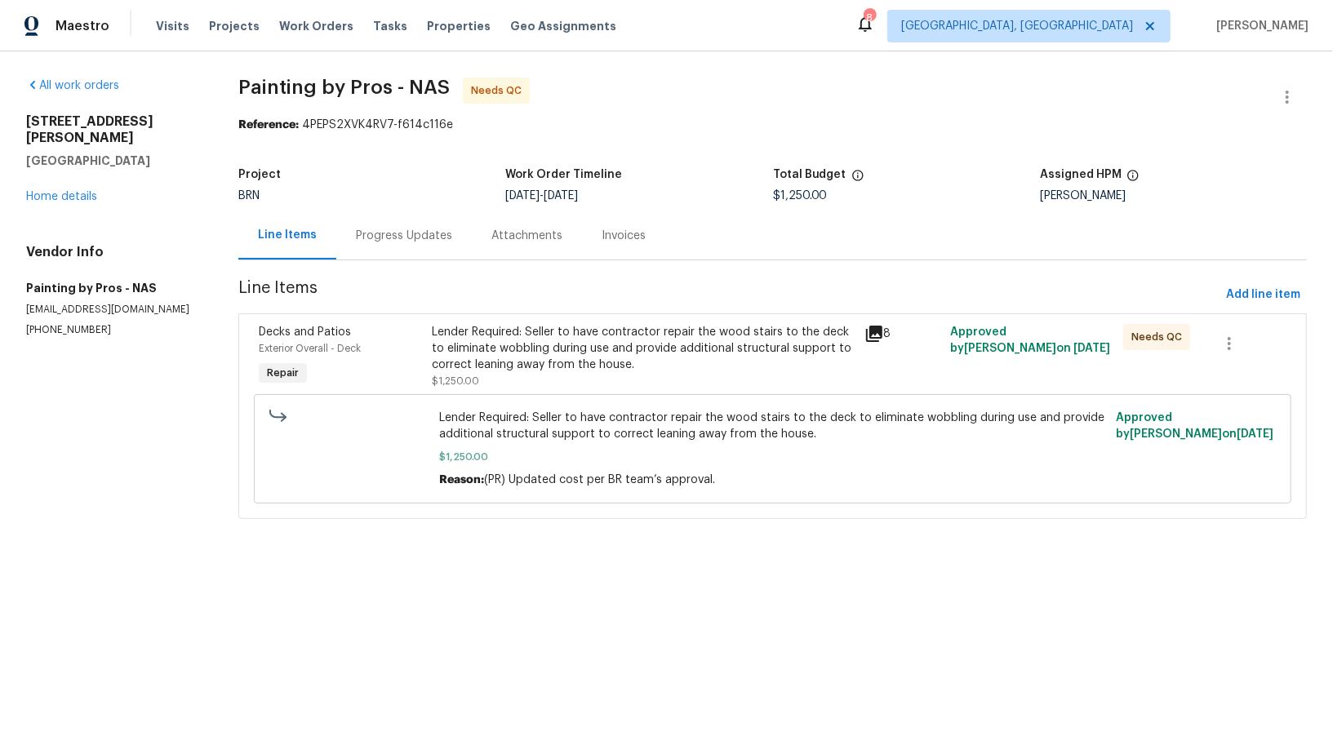
click at [423, 229] on div "Progress Updates" at bounding box center [404, 236] width 96 height 16
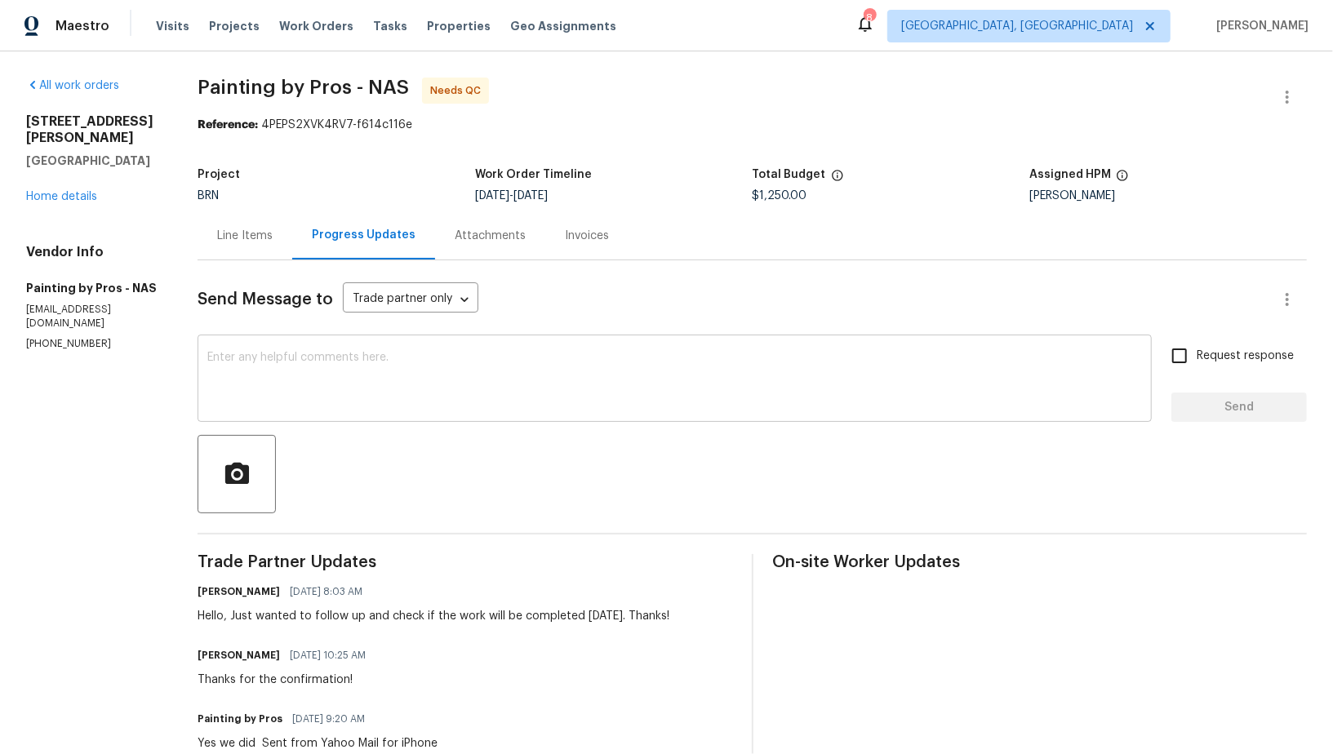
click at [300, 370] on textarea at bounding box center [674, 380] width 934 height 57
drag, startPoint x: 101, startPoint y: 313, endPoint x: 8, endPoint y: 313, distance: 93.0
click at [0, 313] on div "All work orders 1001 Gill Rd Ashland City, TN 37015 Home details Vendor Info Pa…" at bounding box center [666, 711] width 1333 height 1320
copy p "(615) 482-2534"
click at [347, 375] on textarea "To enrich screen reader interactions, please activate Accessibility in Grammarl…" at bounding box center [674, 380] width 934 height 57
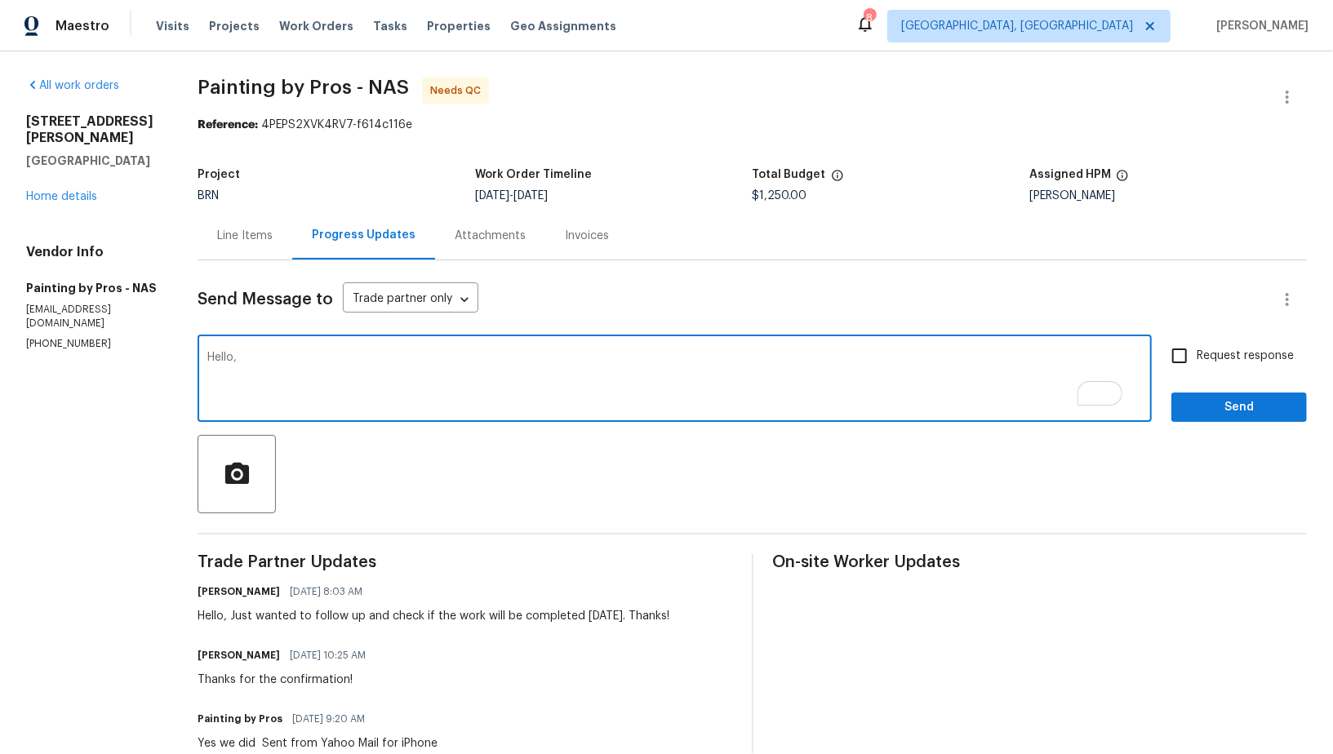
paste textarea "Just wanted to check if you have painted the stairs."
type textarea "Hello, Just wanted to check if you have painted the stairs."
click at [1200, 353] on span "Request response" at bounding box center [1244, 356] width 97 height 17
click at [1196, 353] on input "Request response" at bounding box center [1179, 356] width 34 height 34
checkbox input "true"
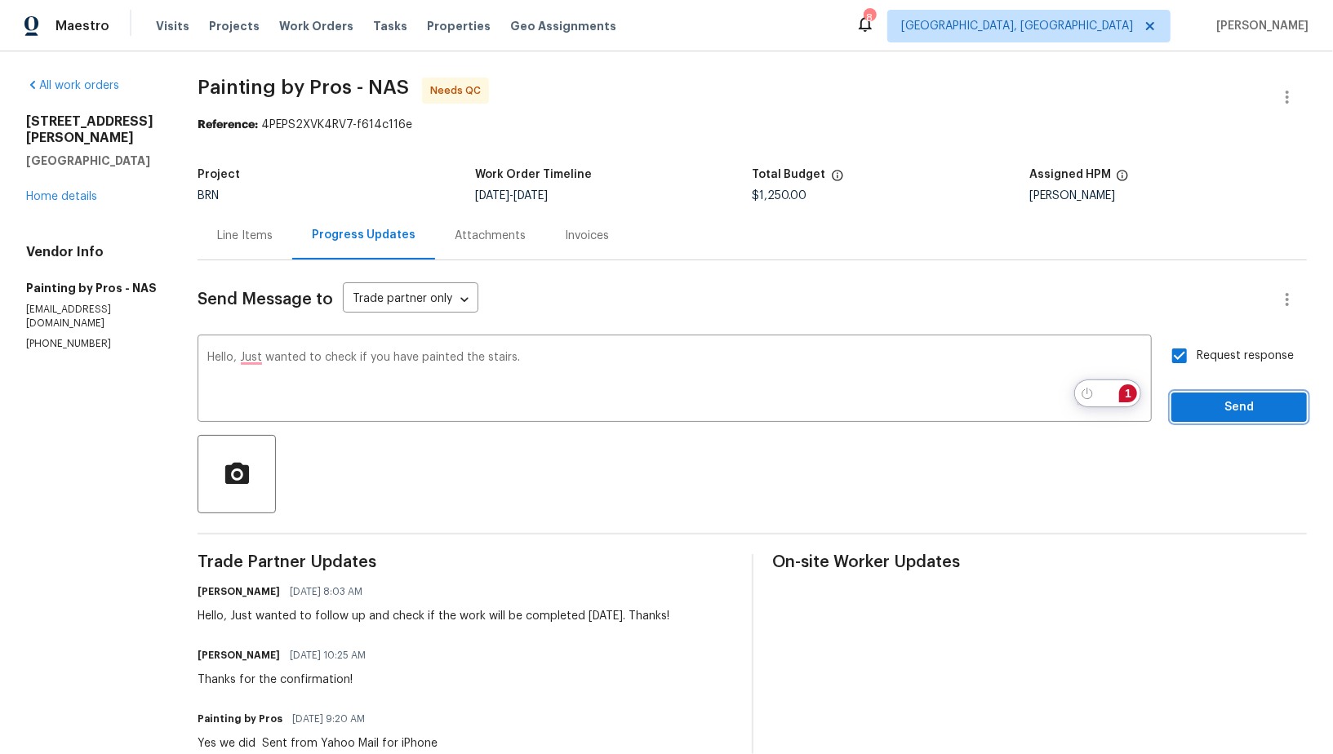
click at [1204, 416] on span "Send" at bounding box center [1238, 407] width 109 height 20
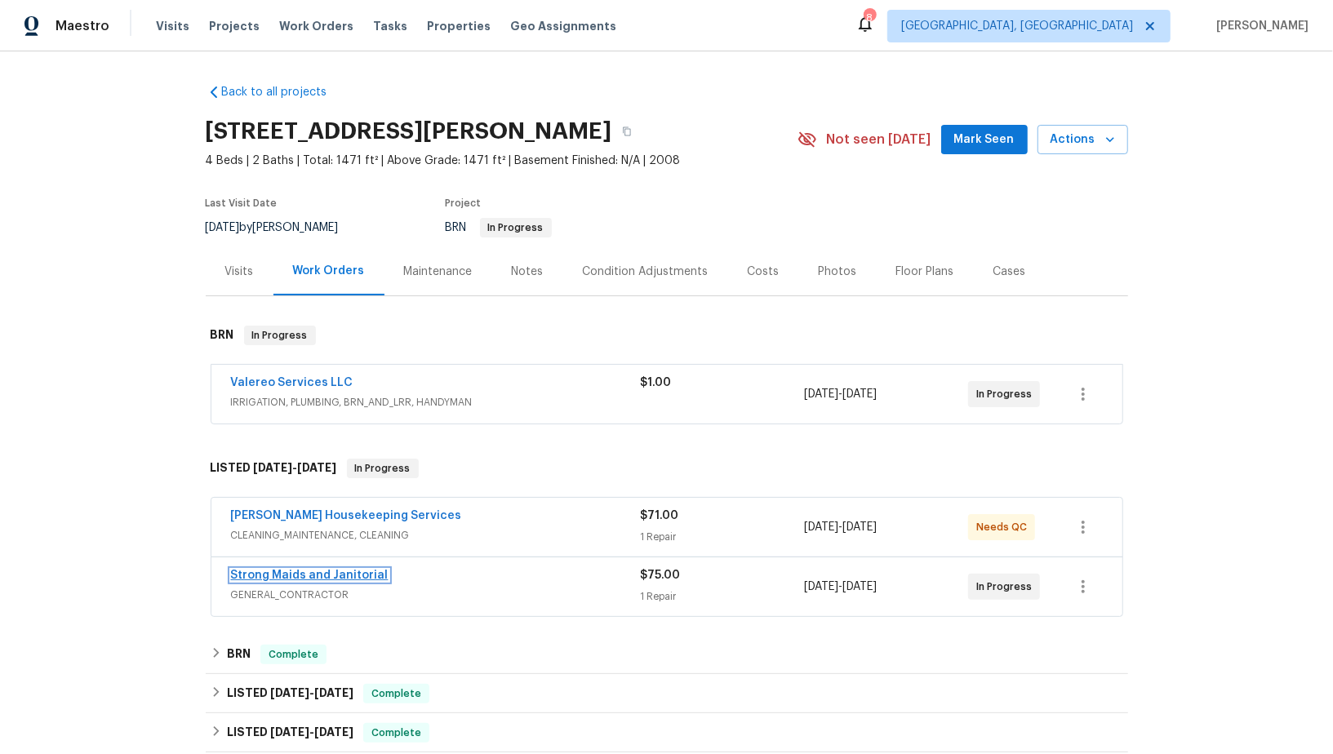
click at [317, 573] on link "Strong Maids and Janitorial" at bounding box center [310, 575] width 158 height 11
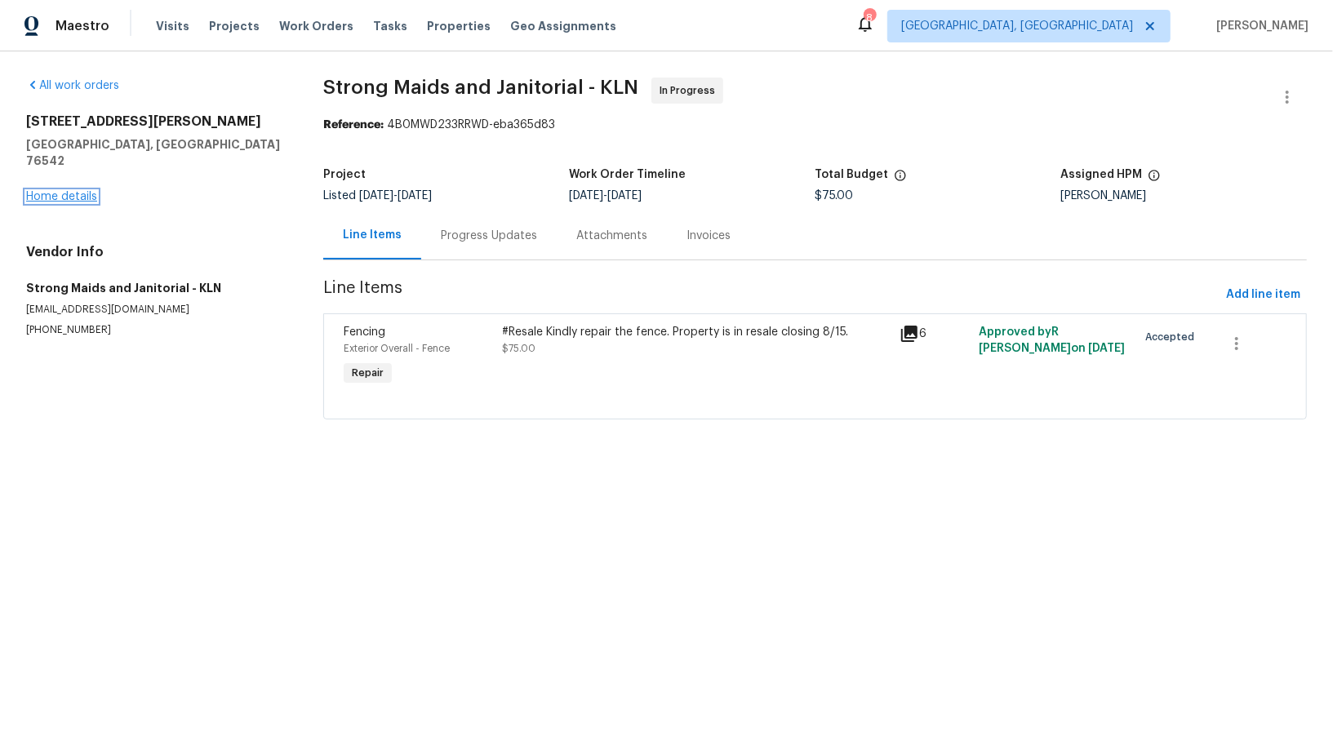
click at [87, 191] on link "Home details" at bounding box center [61, 196] width 71 height 11
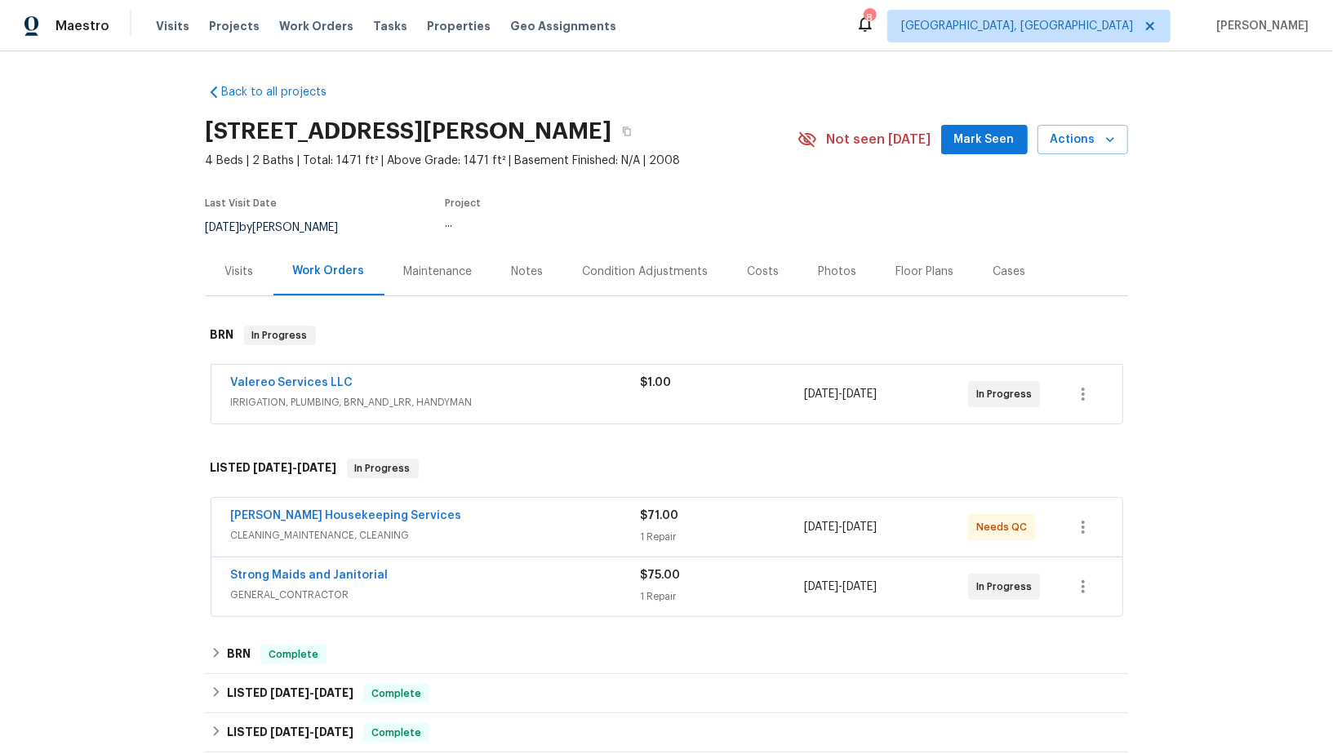
scroll to position [88, 0]
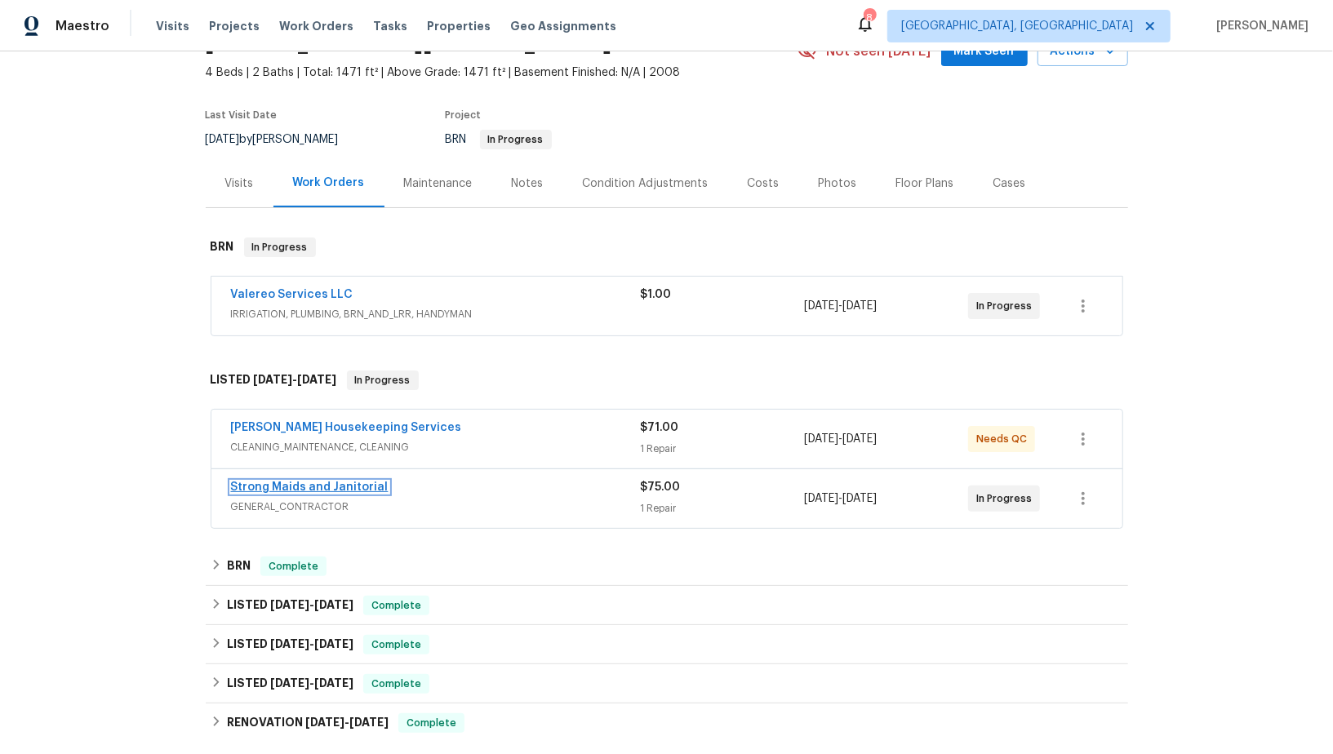
click at [312, 485] on link "Strong Maids and Janitorial" at bounding box center [310, 487] width 158 height 11
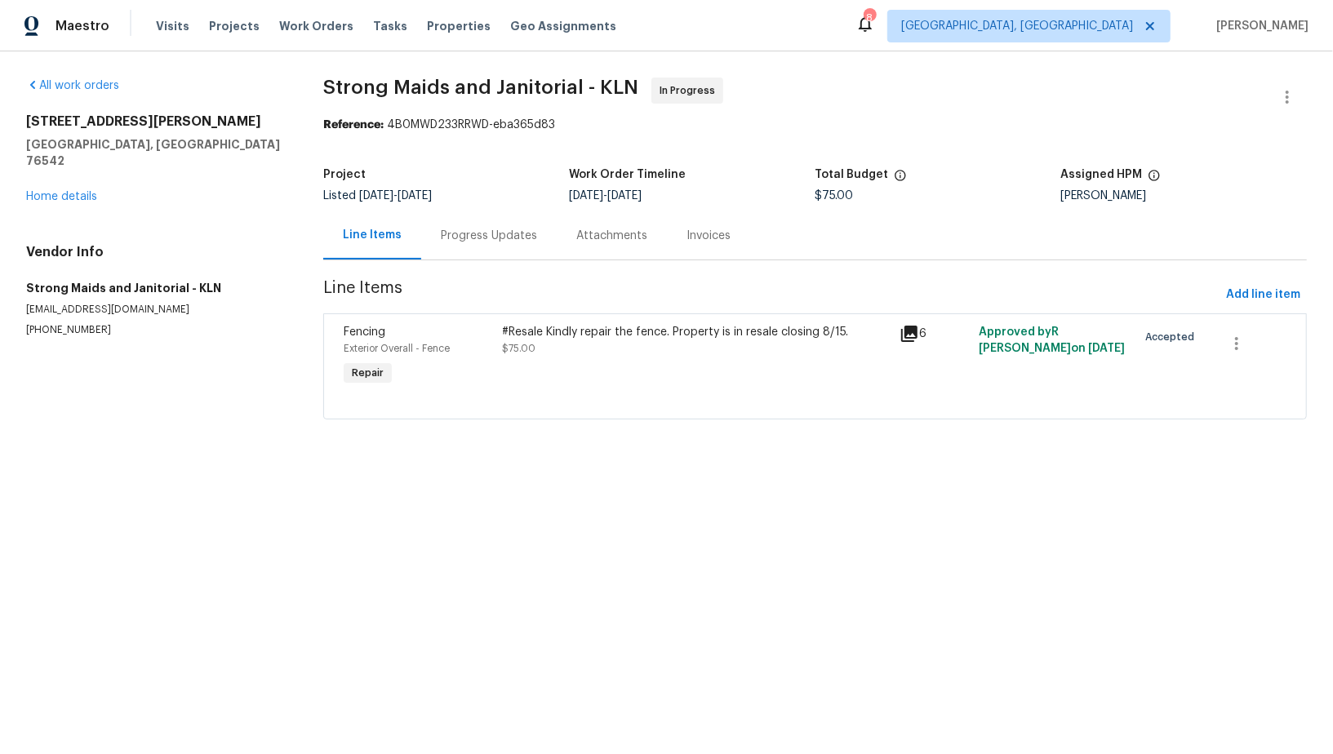
click at [463, 239] on div "Progress Updates" at bounding box center [489, 236] width 96 height 16
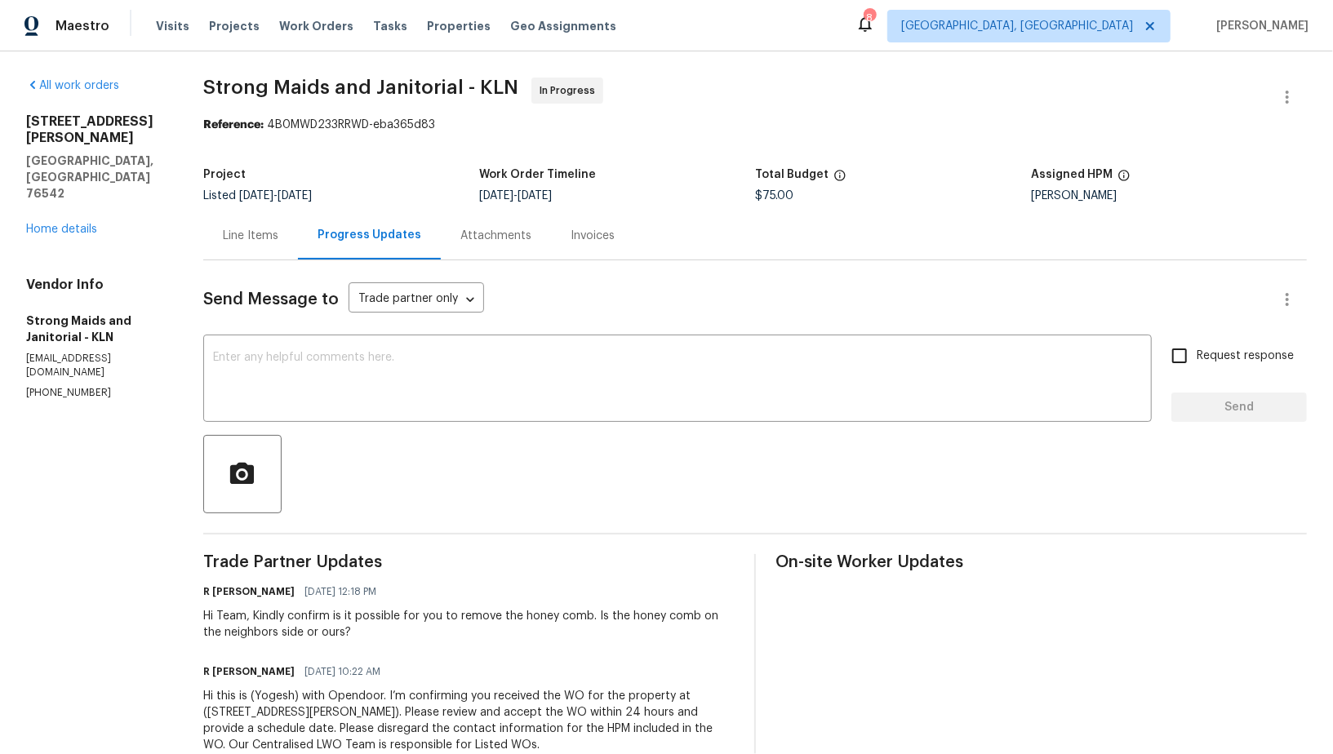
scroll to position [44, 0]
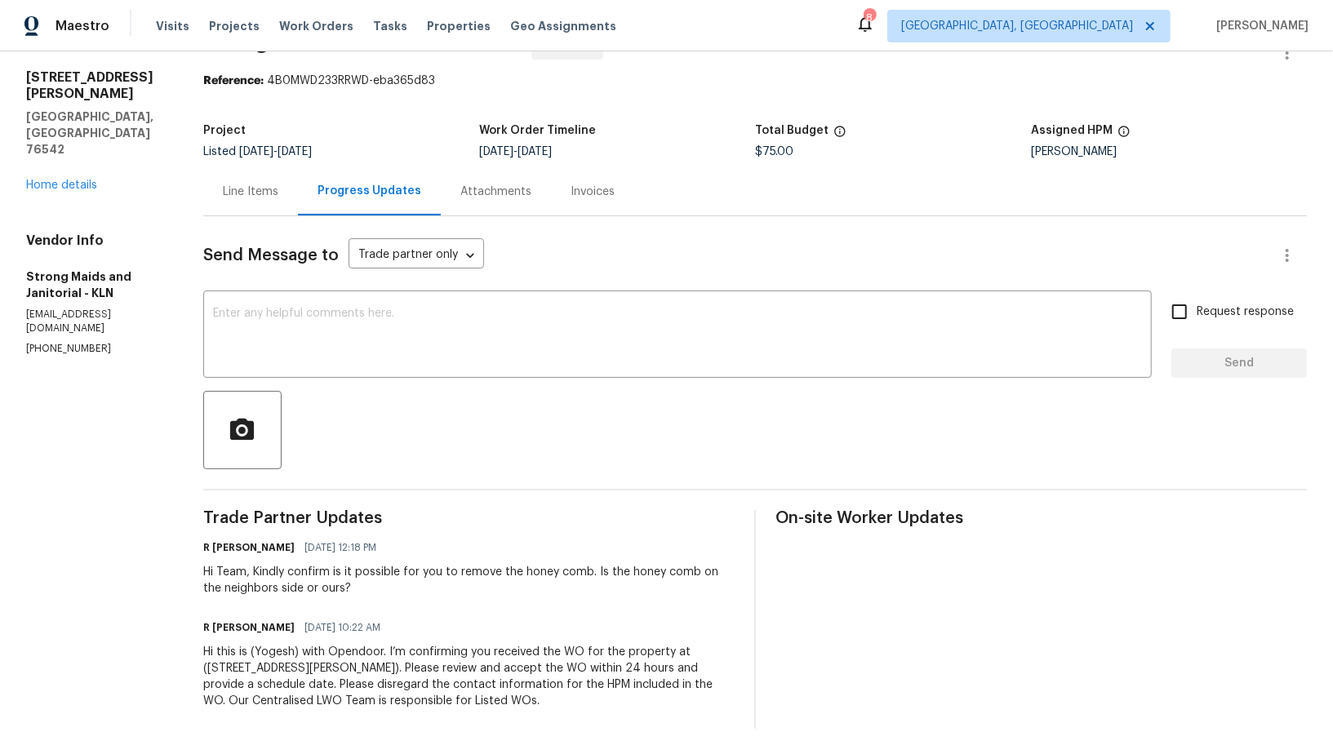
drag, startPoint x: 176, startPoint y: 653, endPoint x: 576, endPoint y: 712, distance: 404.2
click at [576, 712] on div "All work orders 407 Viola Dr Killeen, TX 76542 Home details Vendor Info Strong …" at bounding box center [666, 381] width 1333 height 748
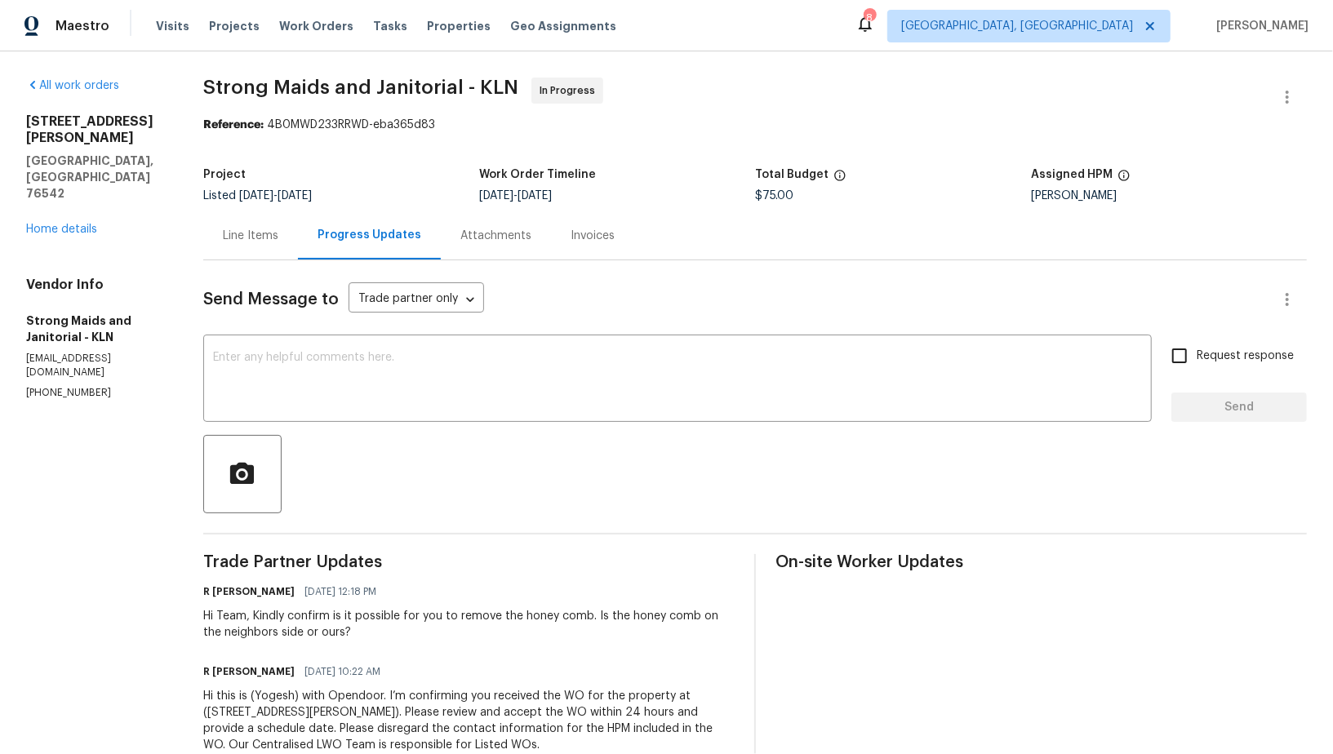
click at [370, 550] on div "Send Message to Trade partner only Trade partner only ​ x ​ Request response Se…" at bounding box center [754, 516] width 1103 height 513
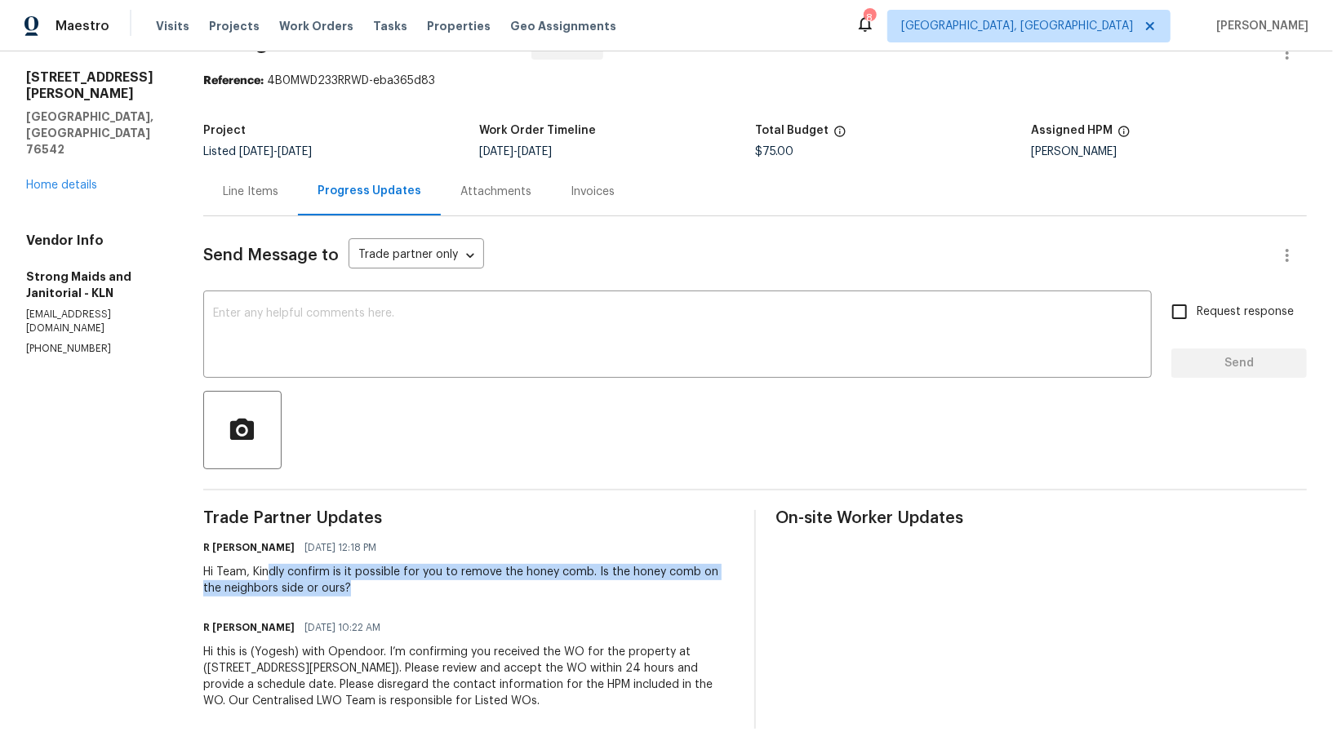
drag, startPoint x: 270, startPoint y: 572, endPoint x: 400, endPoint y: 604, distance: 133.6
click at [400, 604] on div "Trade Partner Updates R Yogesh Kannan 08/14/2025 12:18 PM Hi Team, Kindly confi…" at bounding box center [468, 619] width 531 height 219
click at [561, 573] on div "Hi Team, Kindly confirm is it possible for you to remove the honey comb. Is the…" at bounding box center [468, 580] width 531 height 33
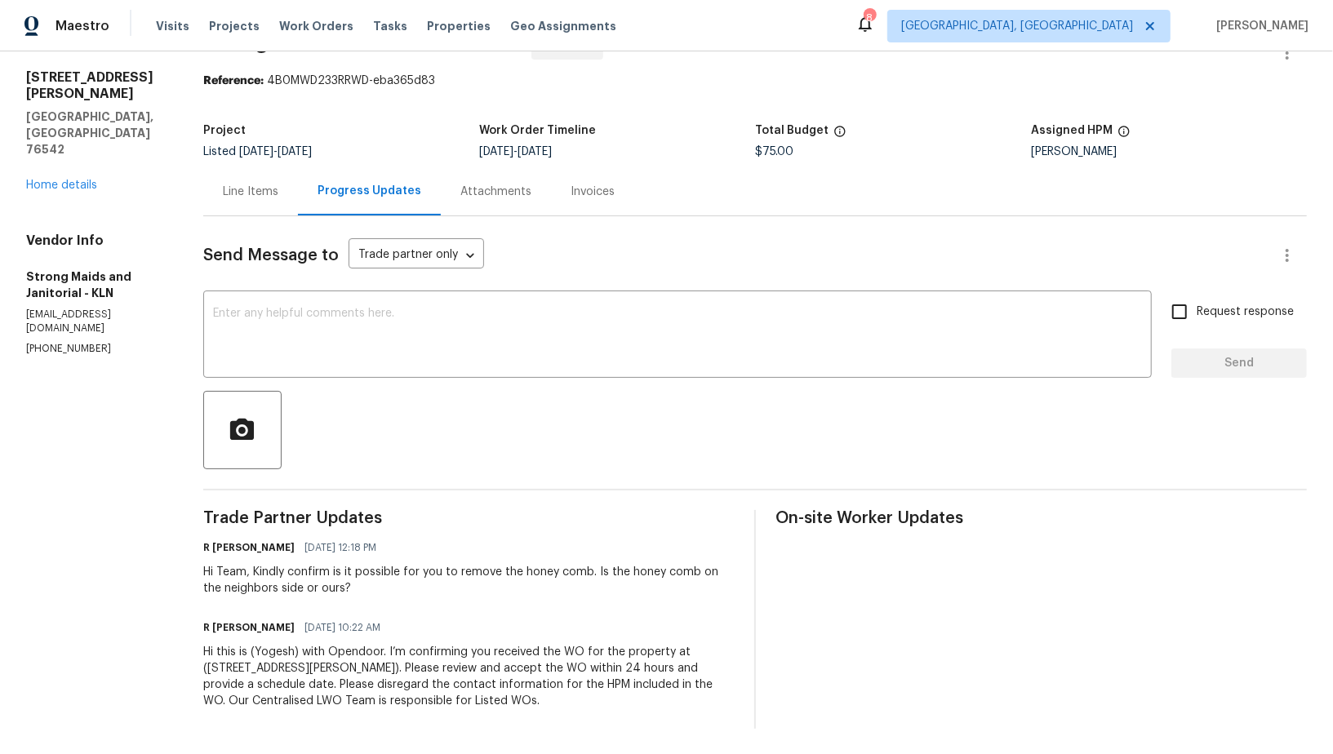
click at [561, 573] on div "Hi Team, Kindly confirm is it possible for you to remove the honey comb. Is the…" at bounding box center [468, 580] width 531 height 33
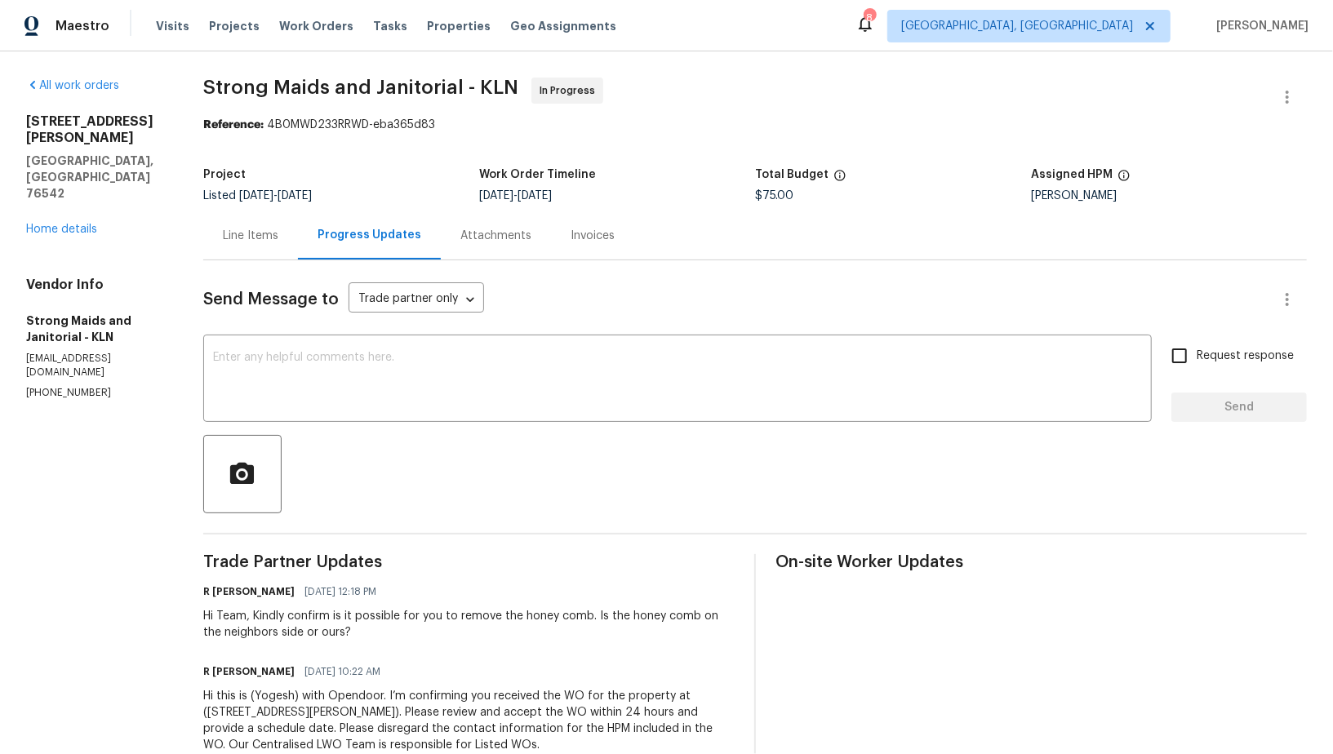
click at [258, 220] on div "Line Items" at bounding box center [250, 235] width 95 height 48
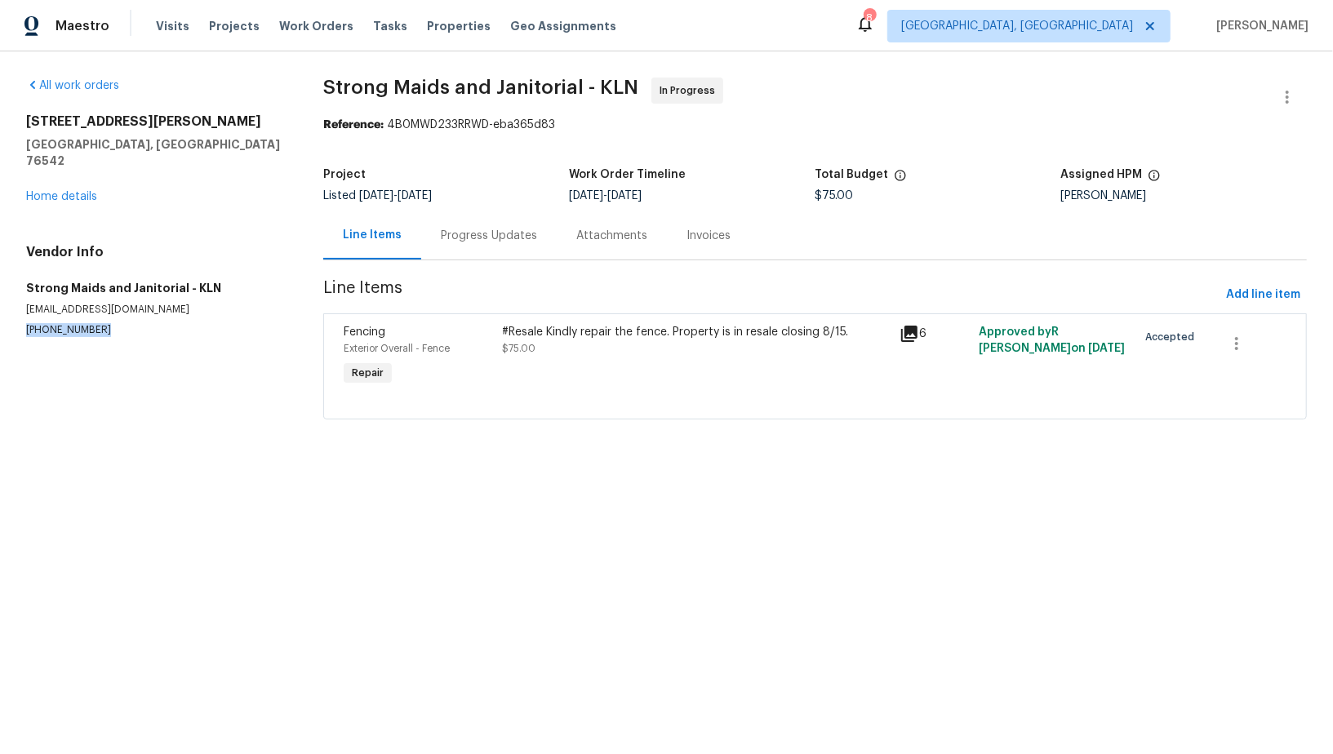
drag, startPoint x: 95, startPoint y: 317, endPoint x: 0, endPoint y: 312, distance: 95.7
click at [0, 312] on div "All work orders 407 Viola Dr Killeen, TX 76542 Home details Vendor Info Strong …" at bounding box center [666, 258] width 1333 height 414
copy p "(214) 694-8119"
click at [428, 249] on div "Progress Updates" at bounding box center [488, 235] width 135 height 48
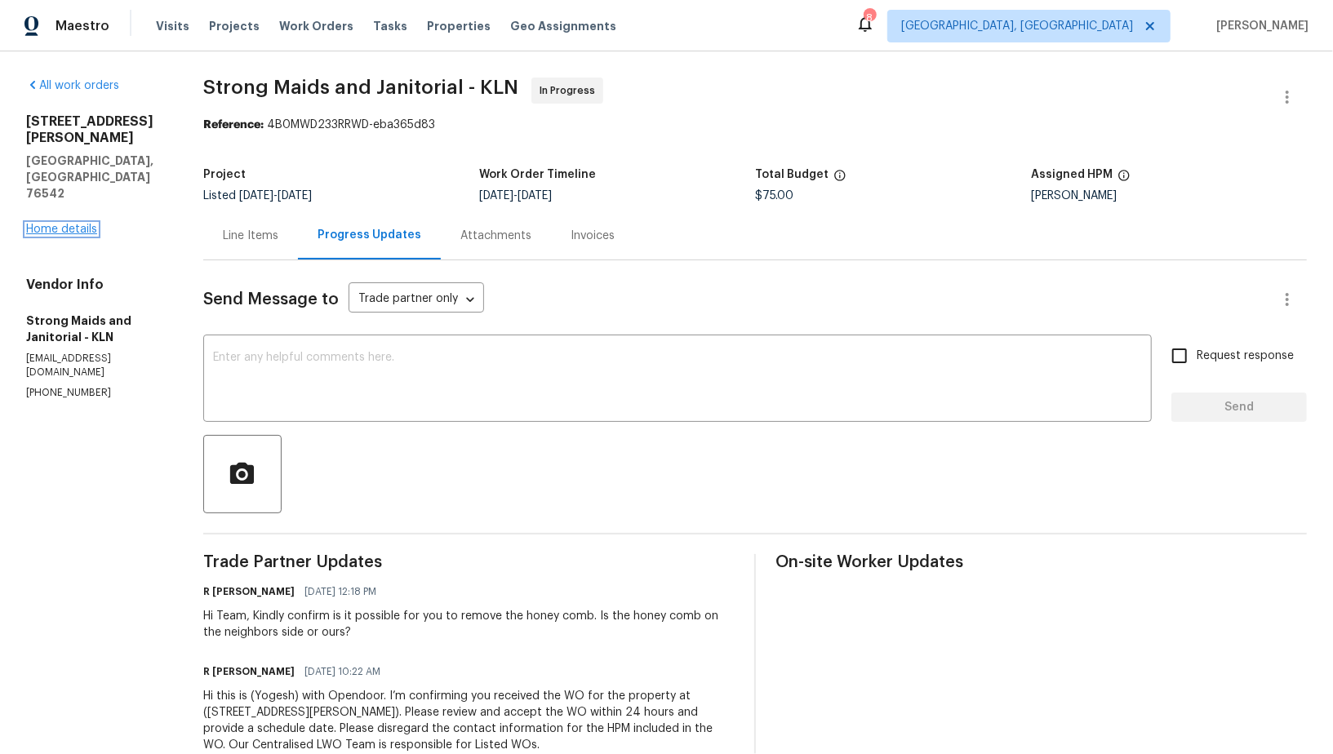
click at [77, 224] on link "Home details" at bounding box center [61, 229] width 71 height 11
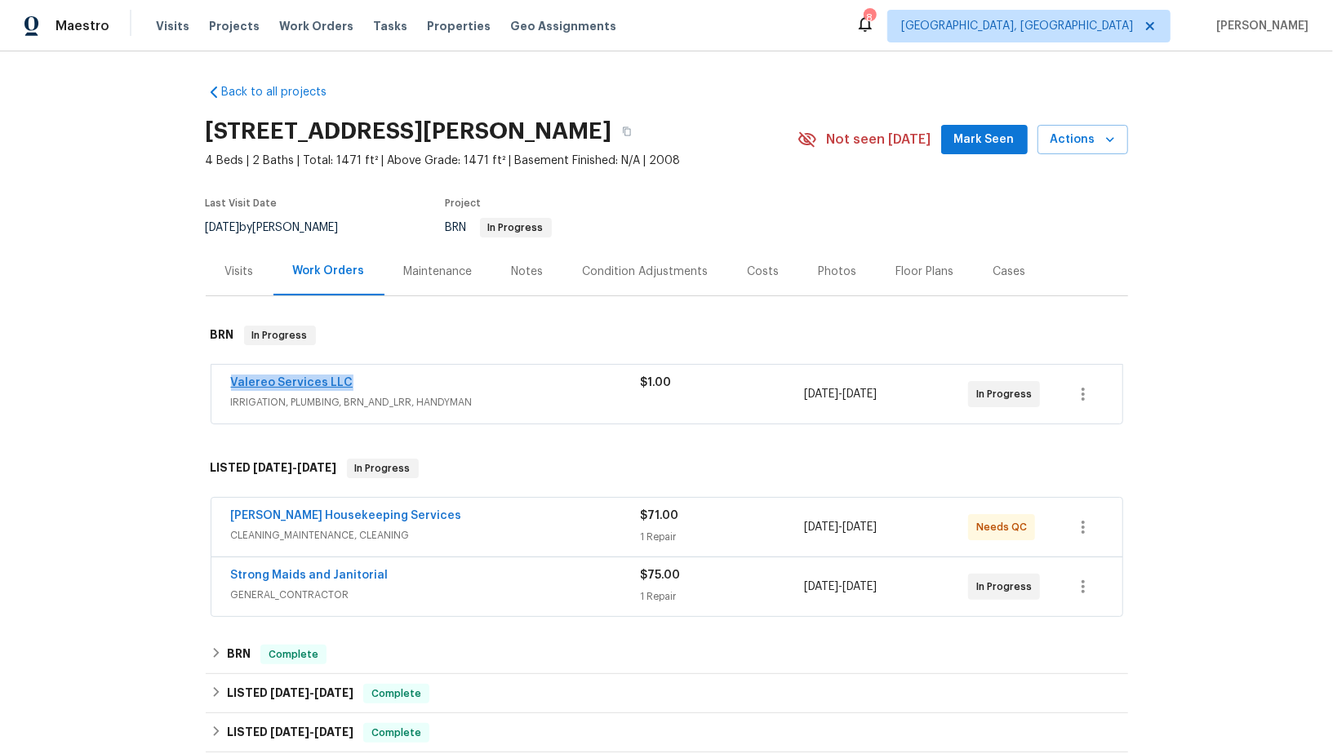
drag, startPoint x: 366, startPoint y: 383, endPoint x: 230, endPoint y: 383, distance: 136.3
click at [231, 383] on div "Valereo Services LLC" at bounding box center [436, 385] width 410 height 20
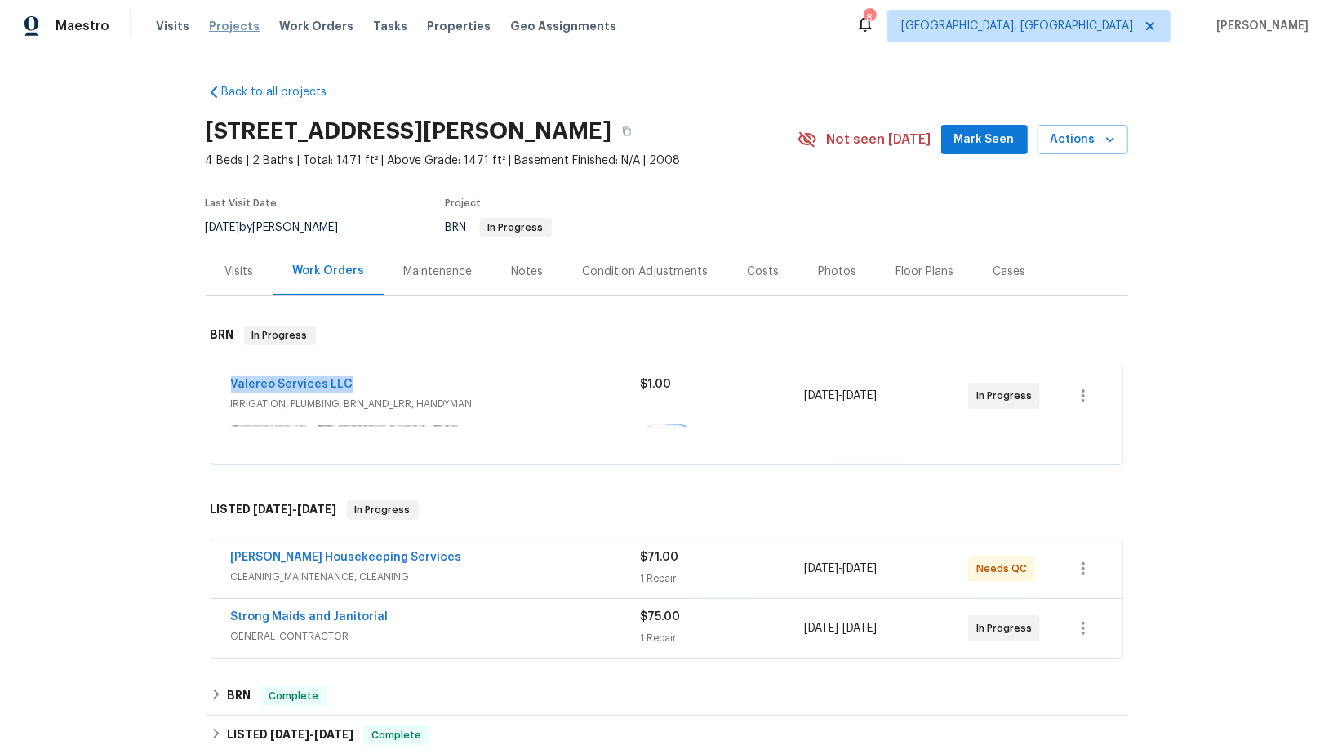
copy link "Valereo Services LLC"
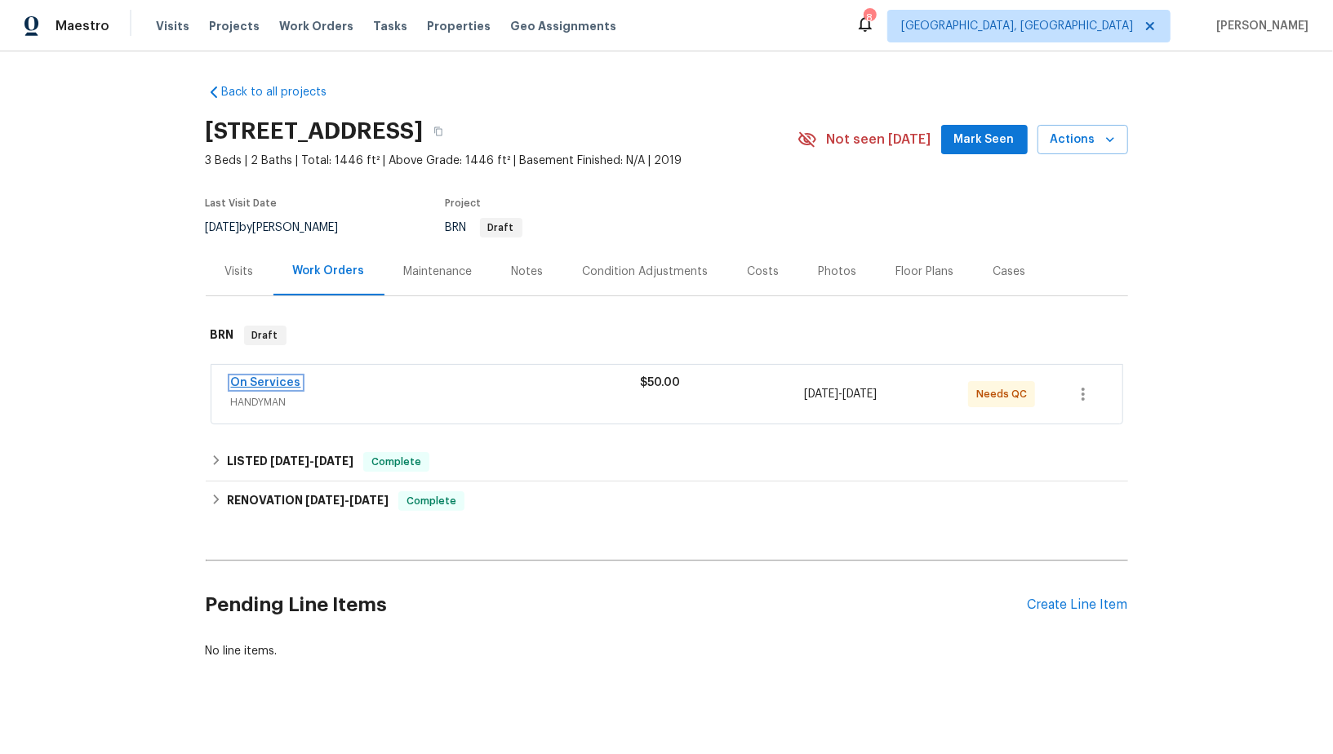
click at [280, 379] on link "On Services" at bounding box center [266, 382] width 70 height 11
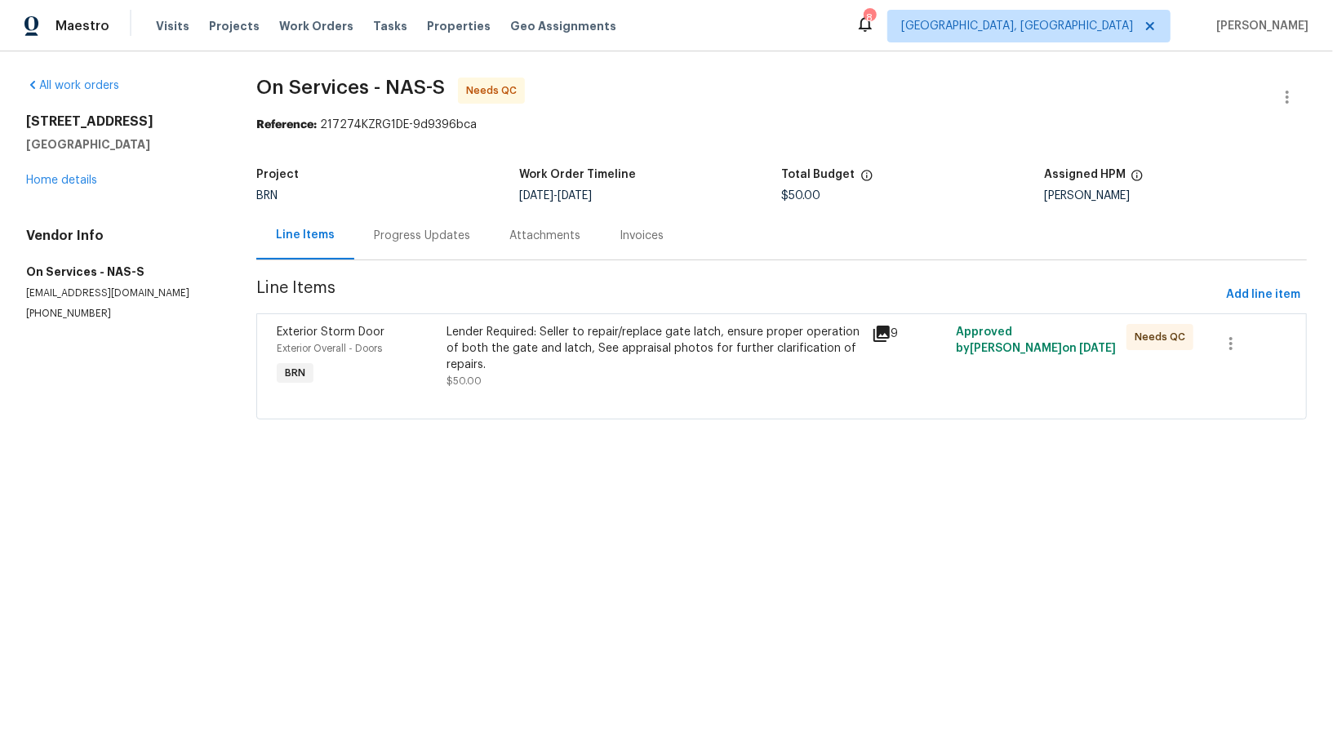
click at [438, 229] on div "Progress Updates" at bounding box center [422, 236] width 96 height 16
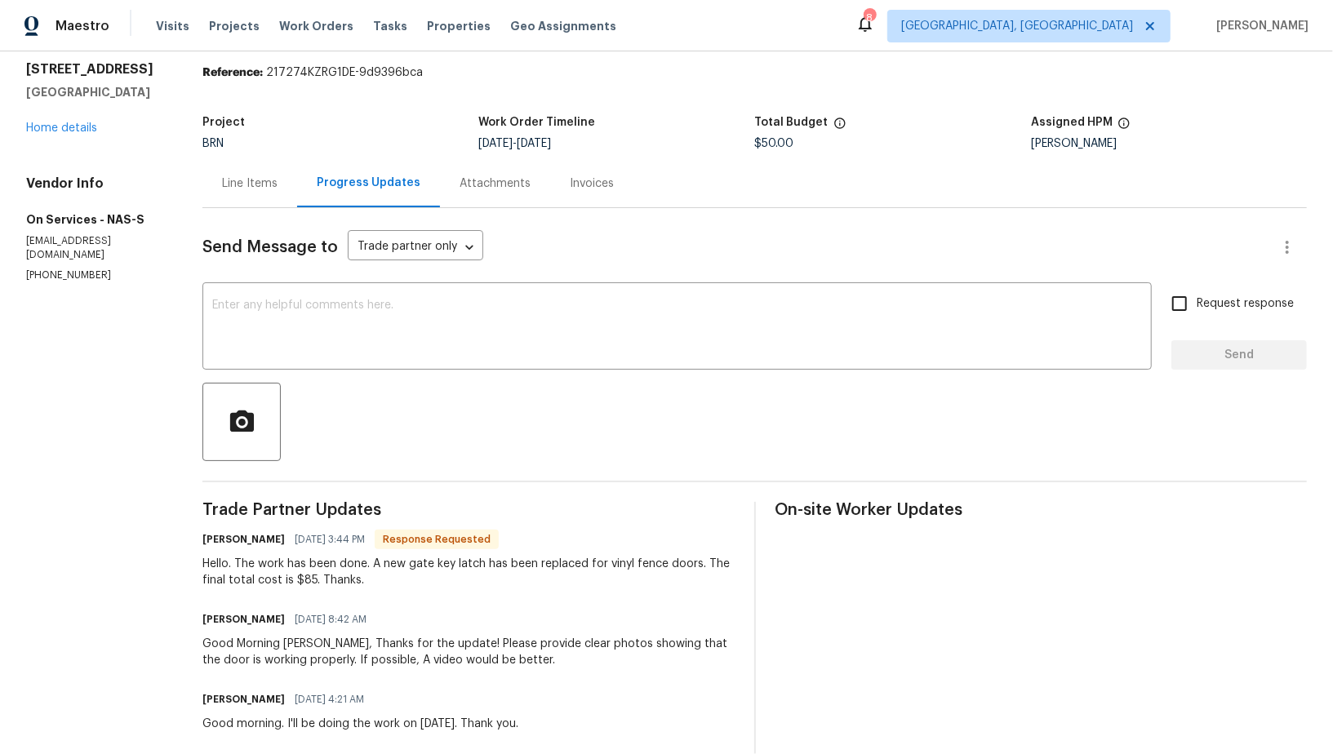
scroll to position [64, 0]
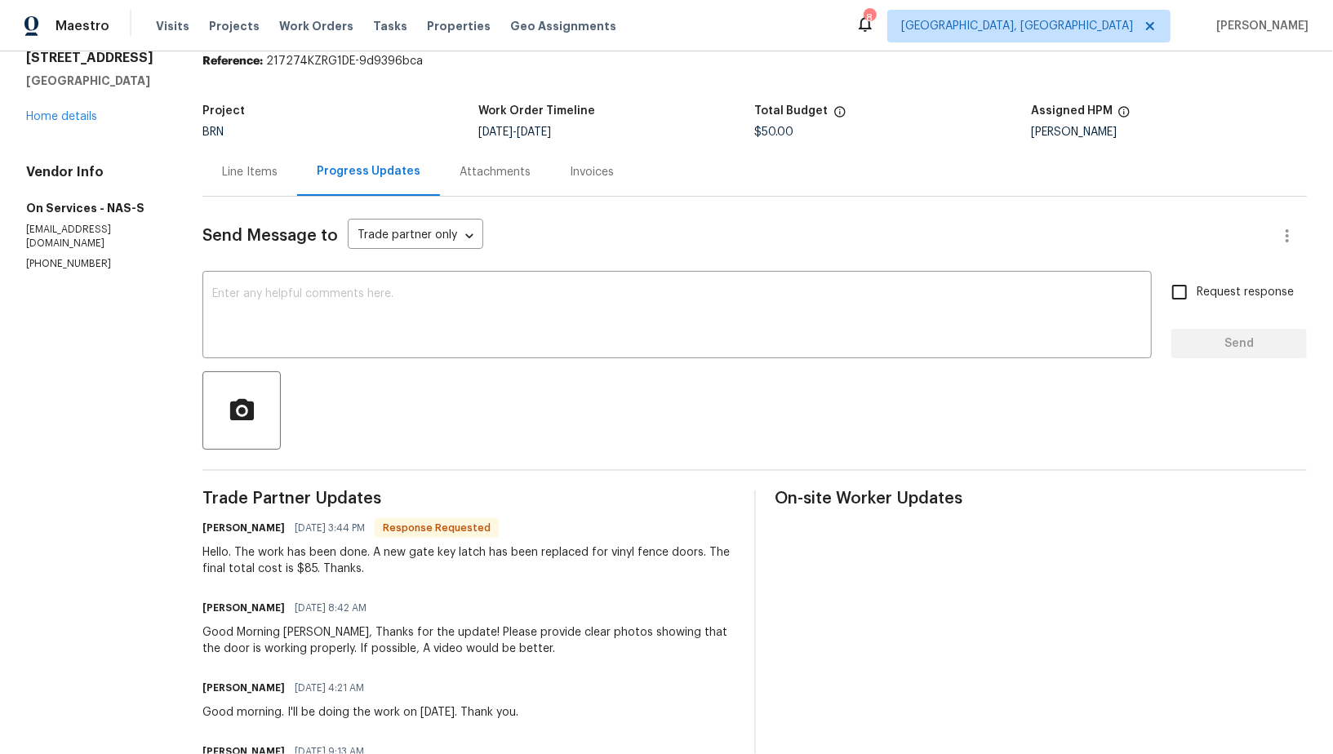
click at [252, 175] on div "Line Items" at bounding box center [249, 172] width 55 height 16
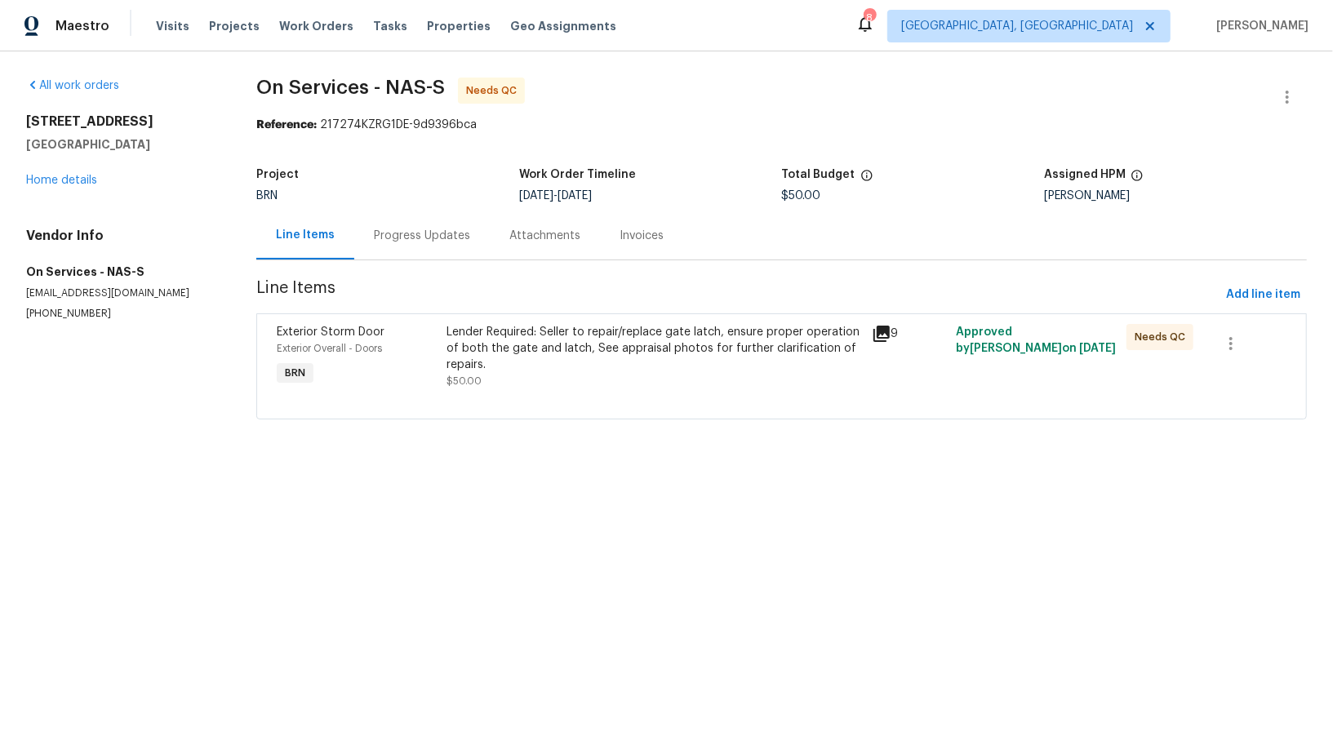
click at [513, 334] on div "Lender Required: Seller to repair/replace gate latch, ensure proper operation o…" at bounding box center [653, 348] width 415 height 49
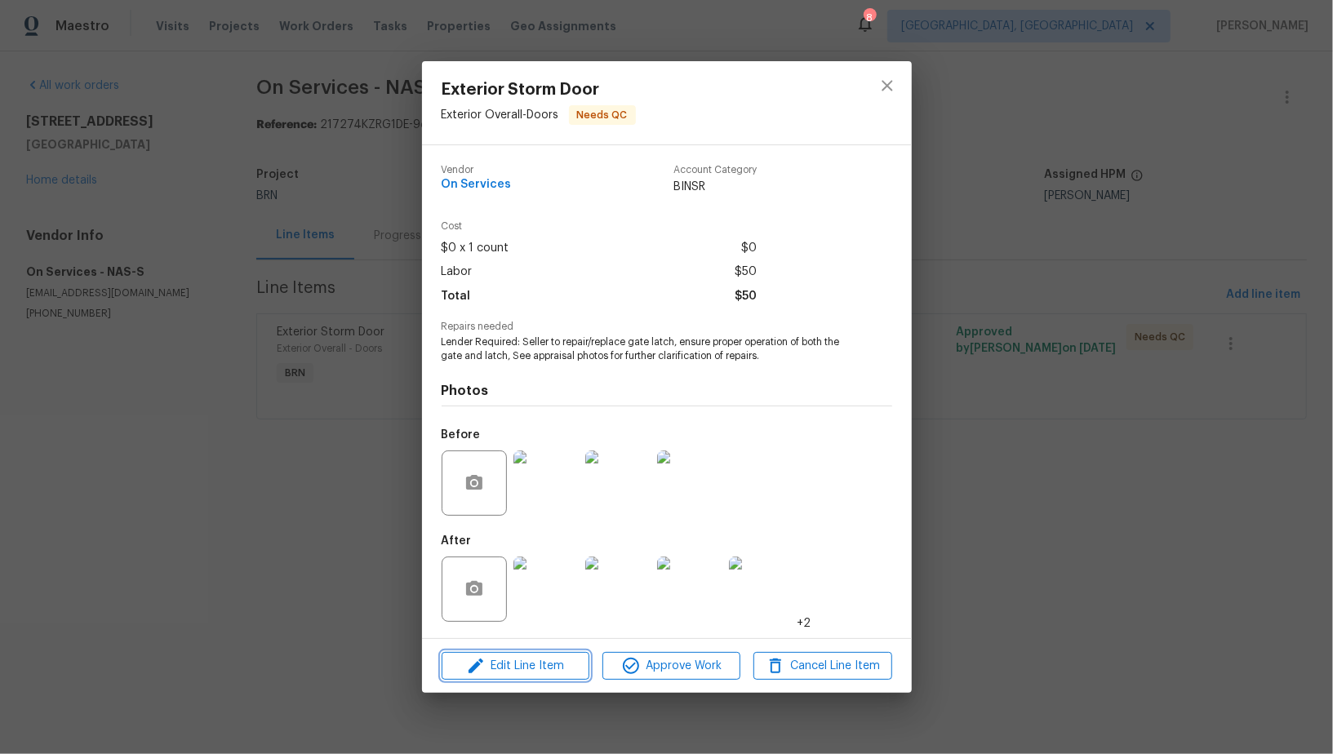
click at [540, 676] on button "Edit Line Item" at bounding box center [516, 666] width 148 height 29
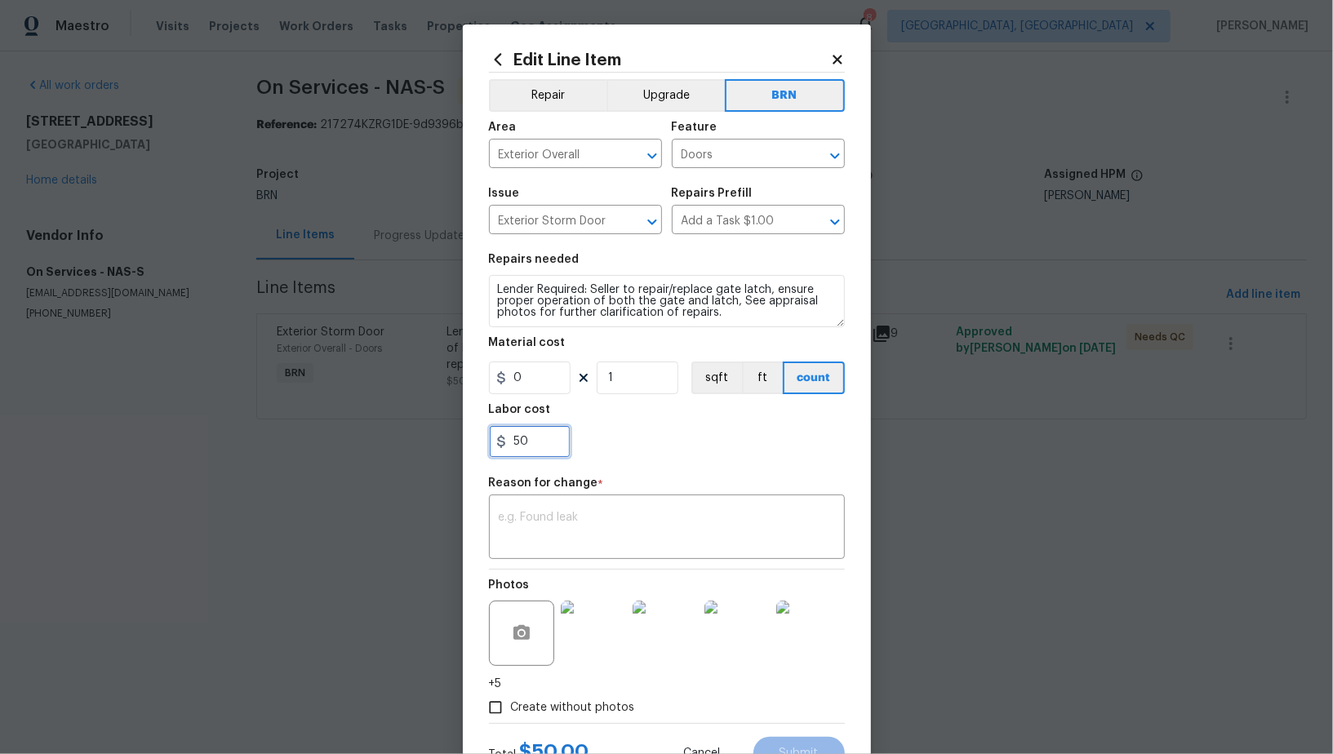
click at [544, 438] on input "50" at bounding box center [530, 441] width 82 height 33
type input "85"
click at [520, 544] on textarea at bounding box center [667, 529] width 336 height 34
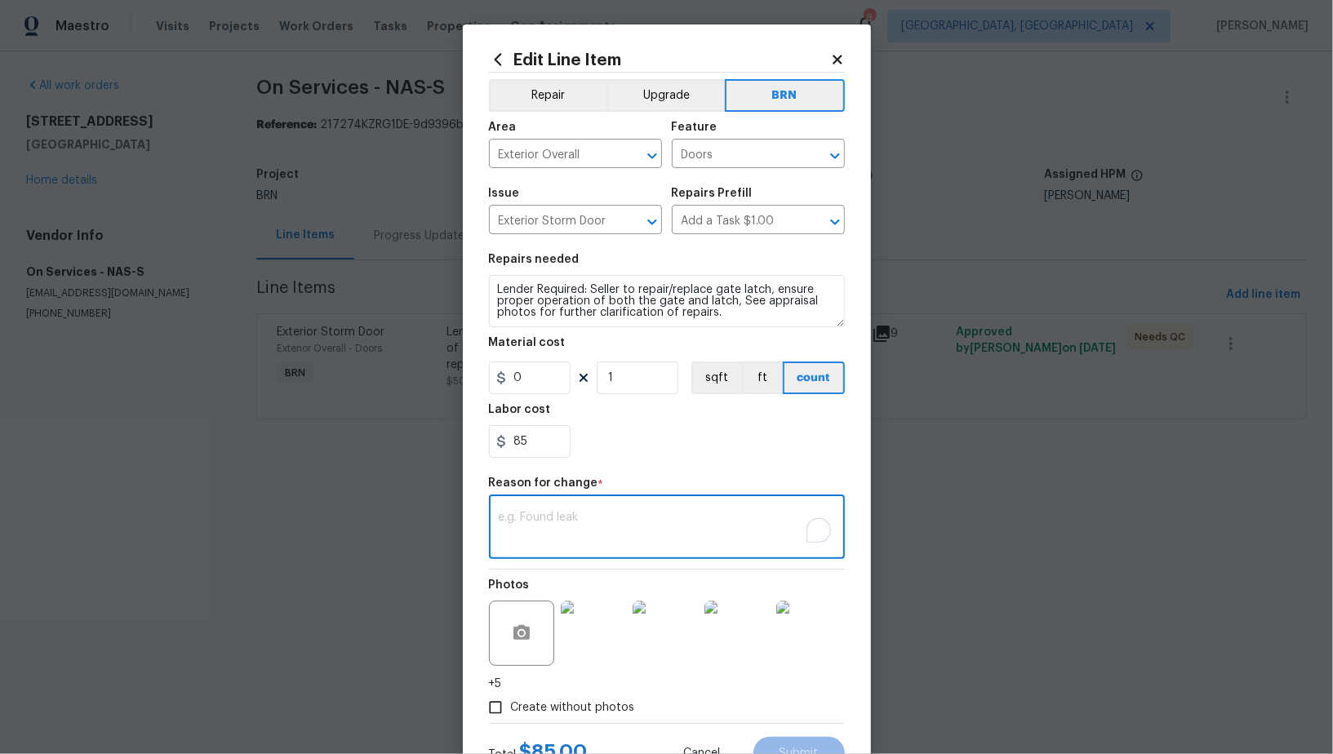
paste textarea "(PR) Updated per vendors final cost."
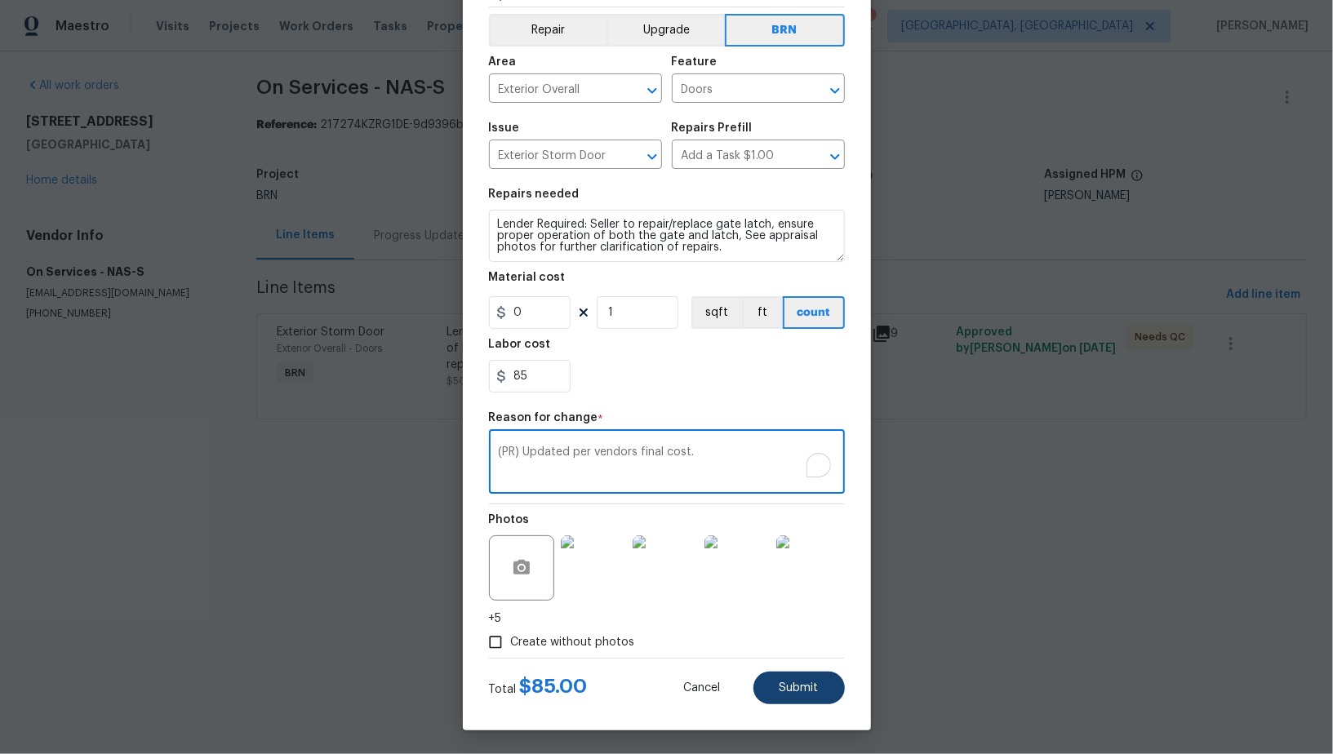
type textarea "(PR) Updated per vendors final cost."
click at [785, 700] on button "Submit" at bounding box center [798, 688] width 91 height 33
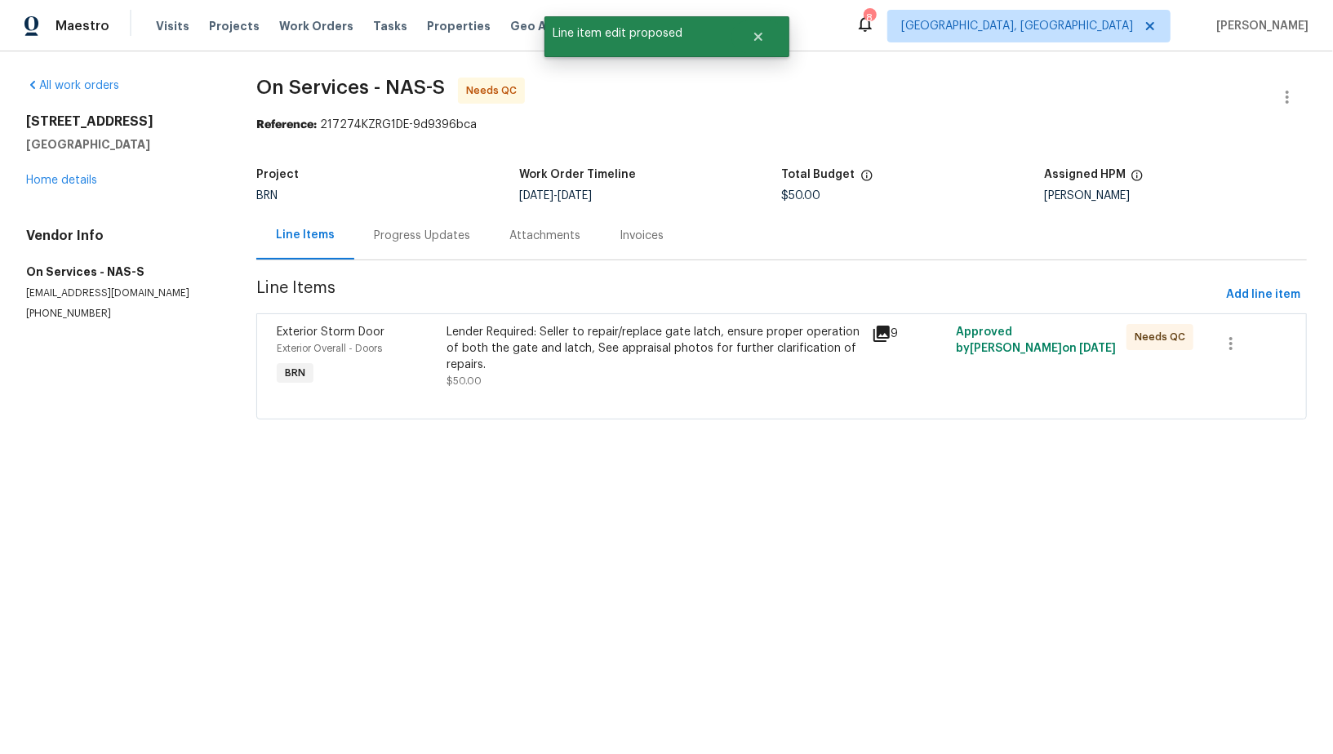
scroll to position [0, 0]
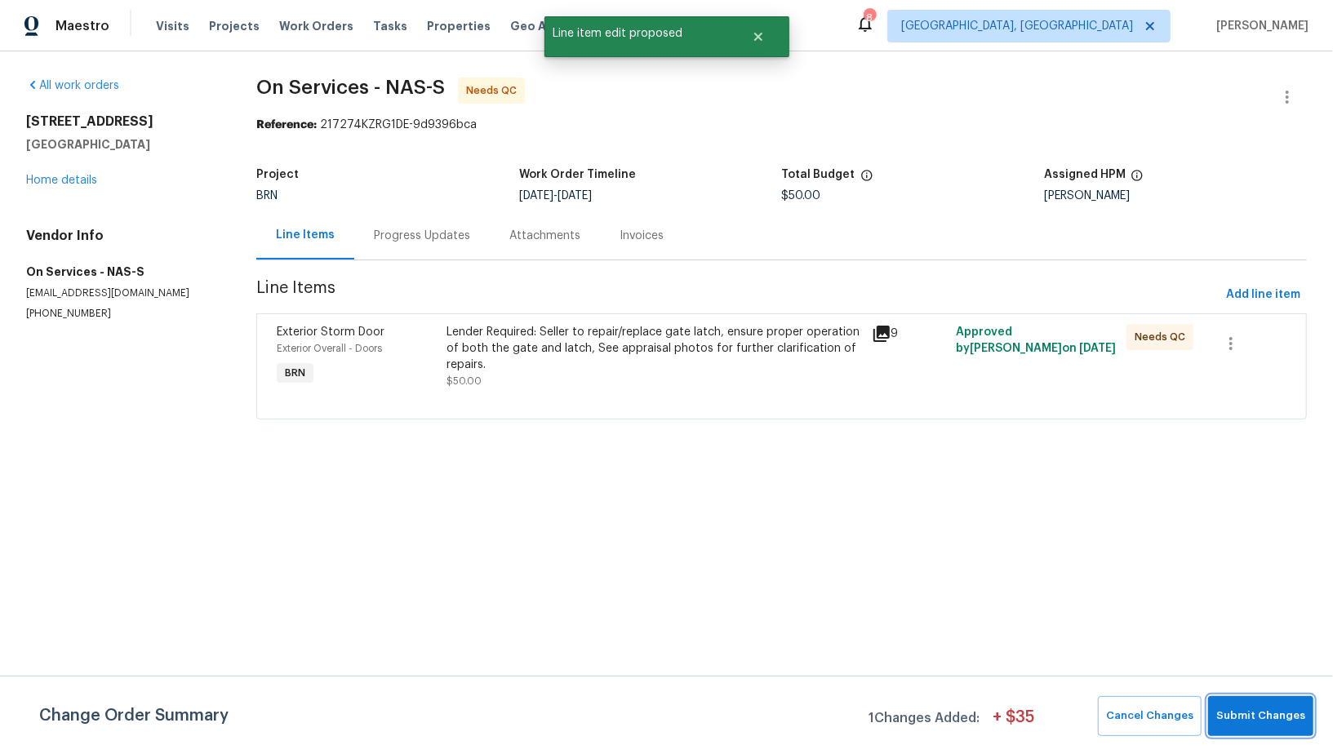
click at [1260, 700] on button "Submit Changes" at bounding box center [1260, 716] width 105 height 40
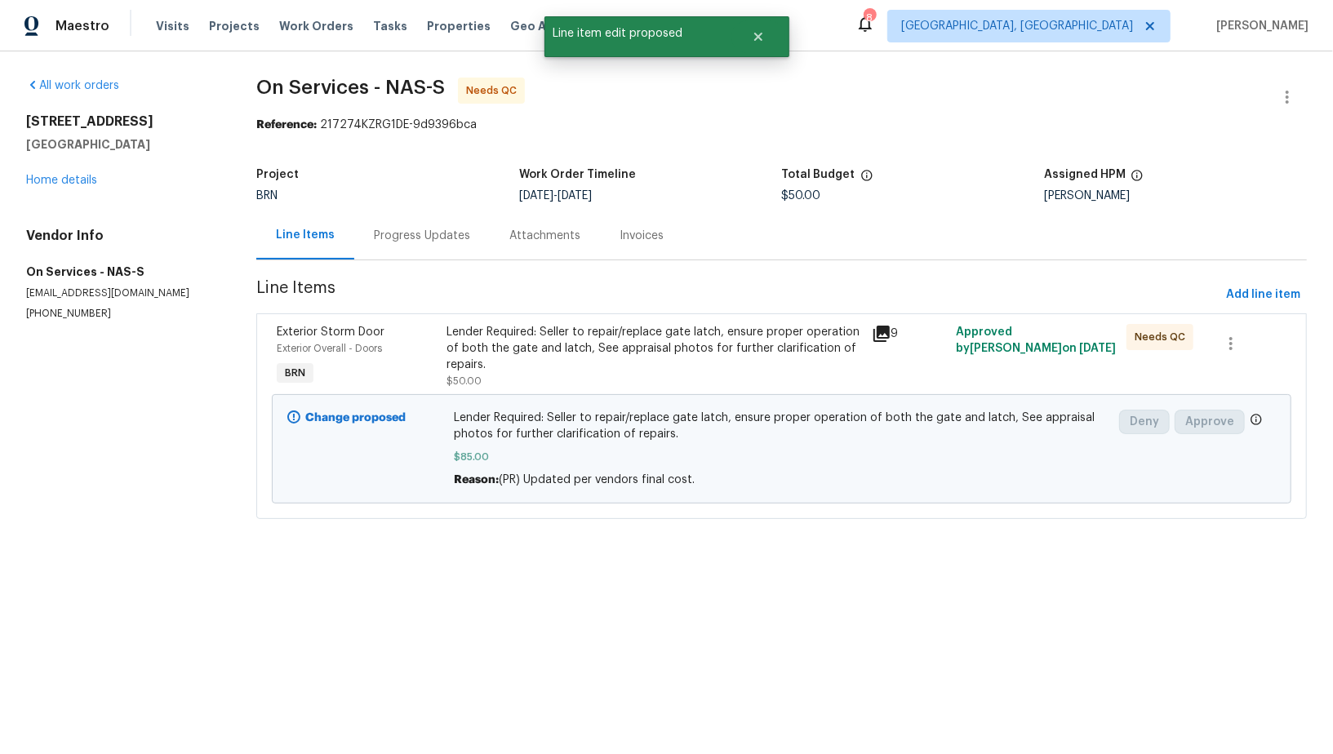
click at [575, 366] on div "Lender Required: Seller to repair/replace gate latch, ensure proper operation o…" at bounding box center [653, 348] width 415 height 49
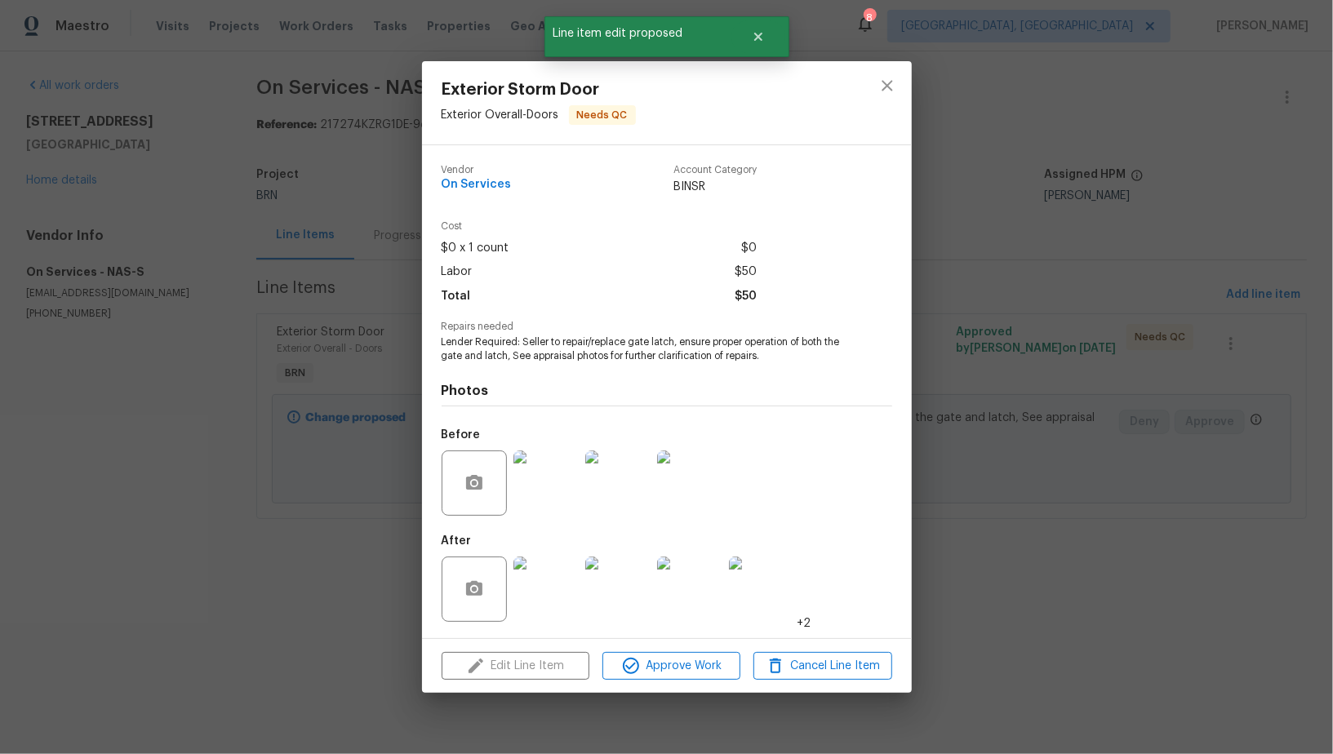
click at [548, 594] on img at bounding box center [545, 589] width 65 height 65
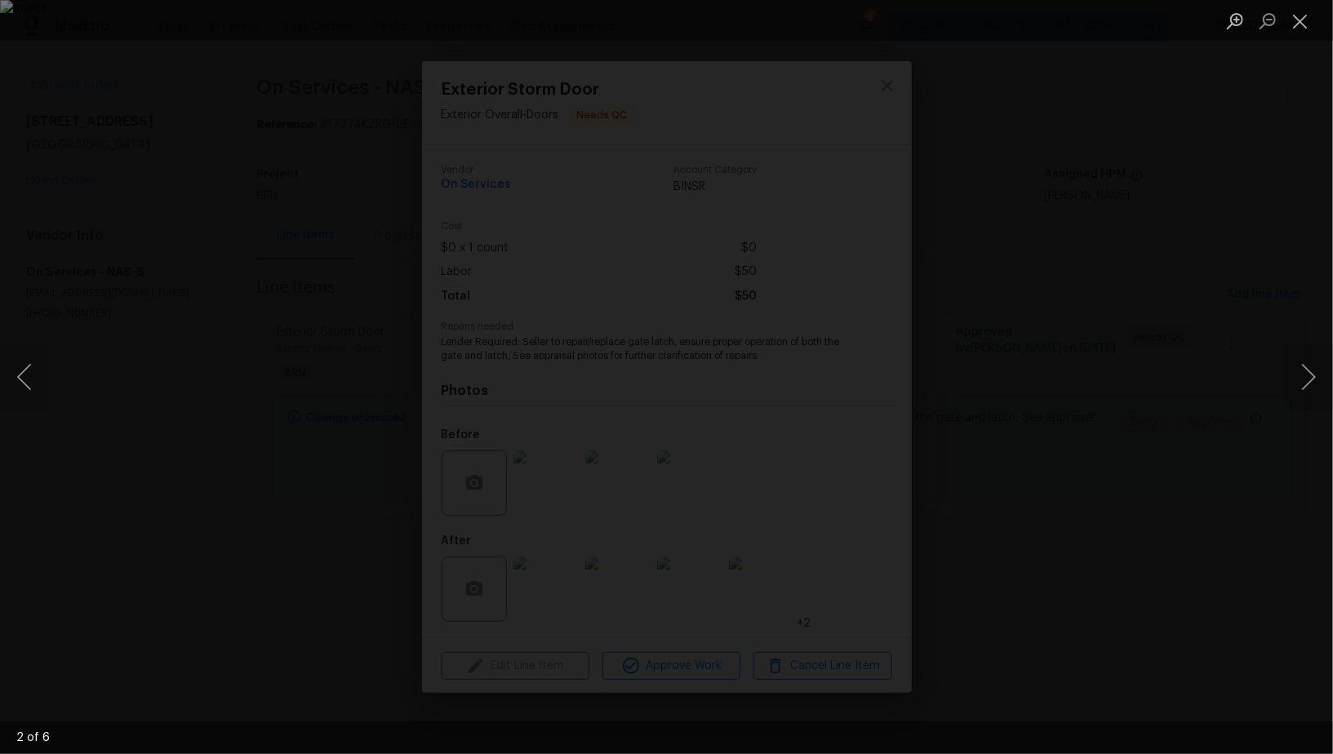
click at [1112, 461] on div "Lightbox" at bounding box center [666, 377] width 1333 height 754
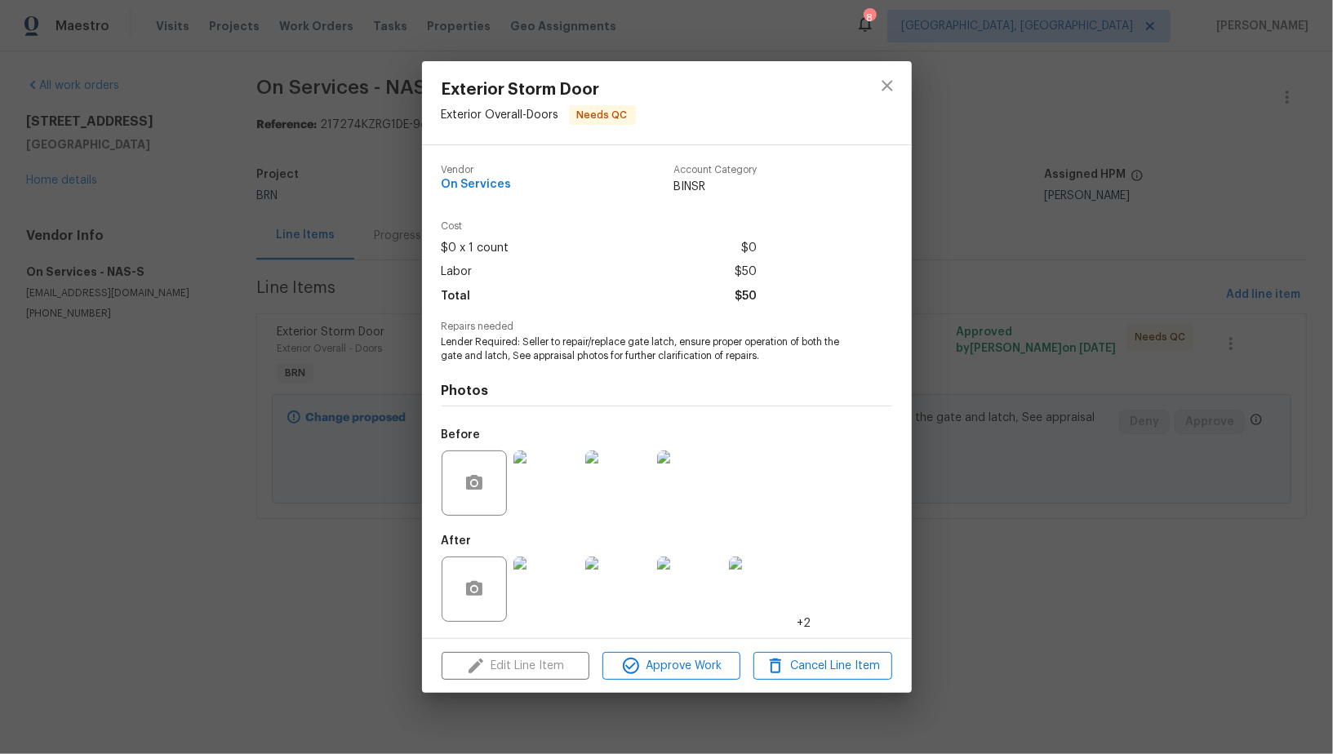
click at [1112, 461] on div "Exterior Storm Door Exterior Overall - Doors Needs QC Vendor On Services Accoun…" at bounding box center [666, 377] width 1333 height 754
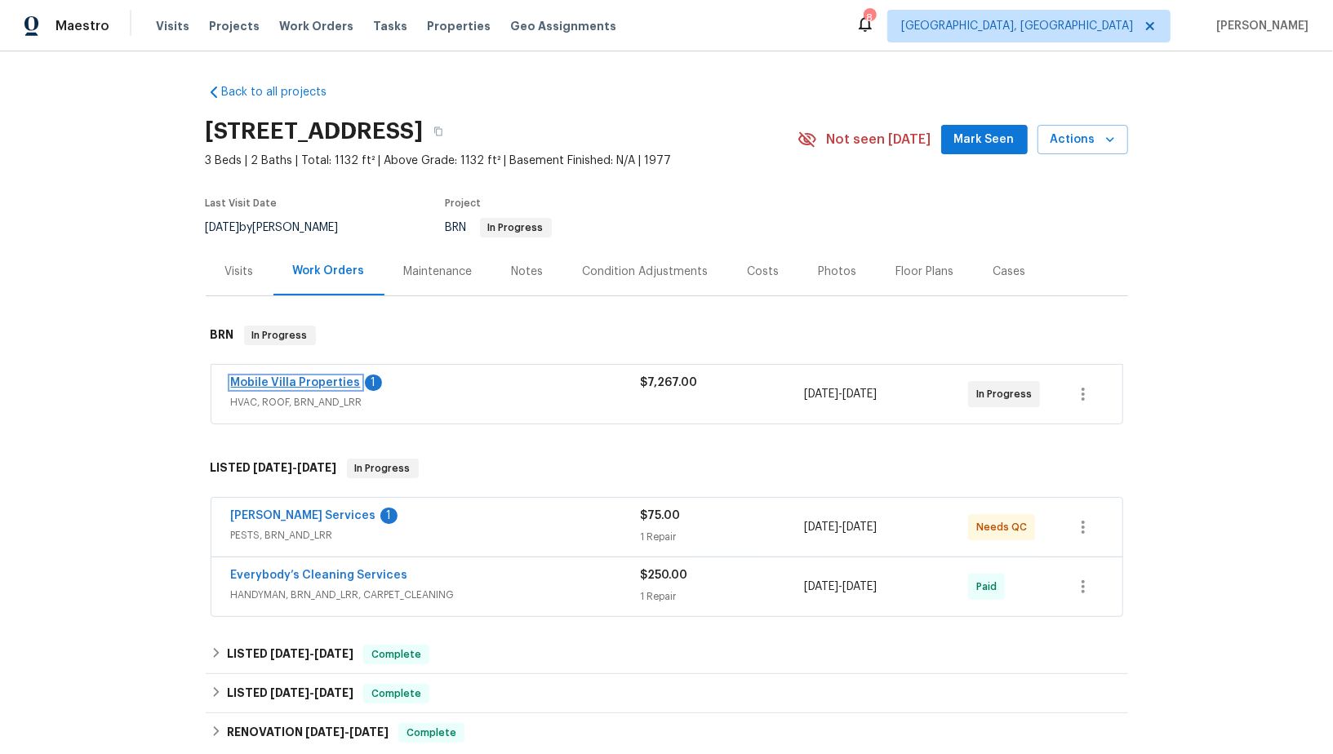
click at [316, 377] on link "Mobile Villa Properties" at bounding box center [296, 382] width 130 height 11
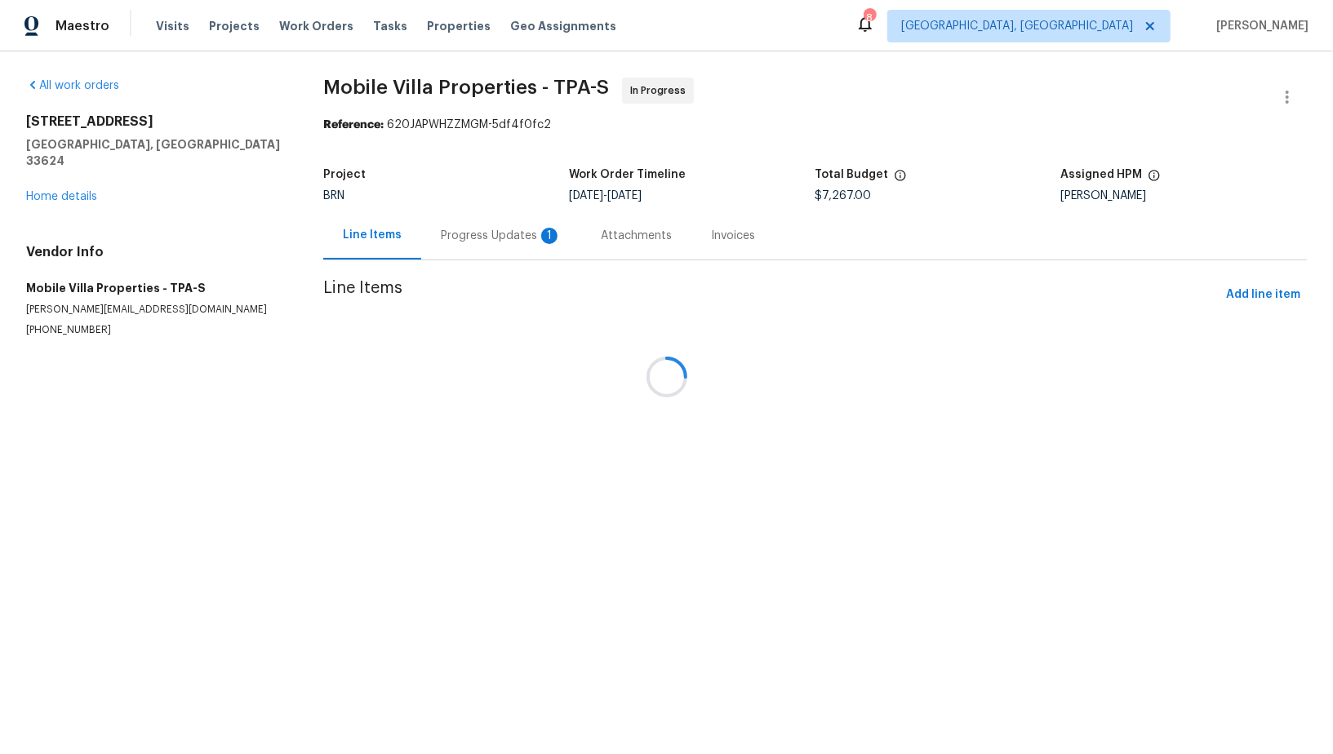
click at [463, 217] on div at bounding box center [666, 377] width 1333 height 754
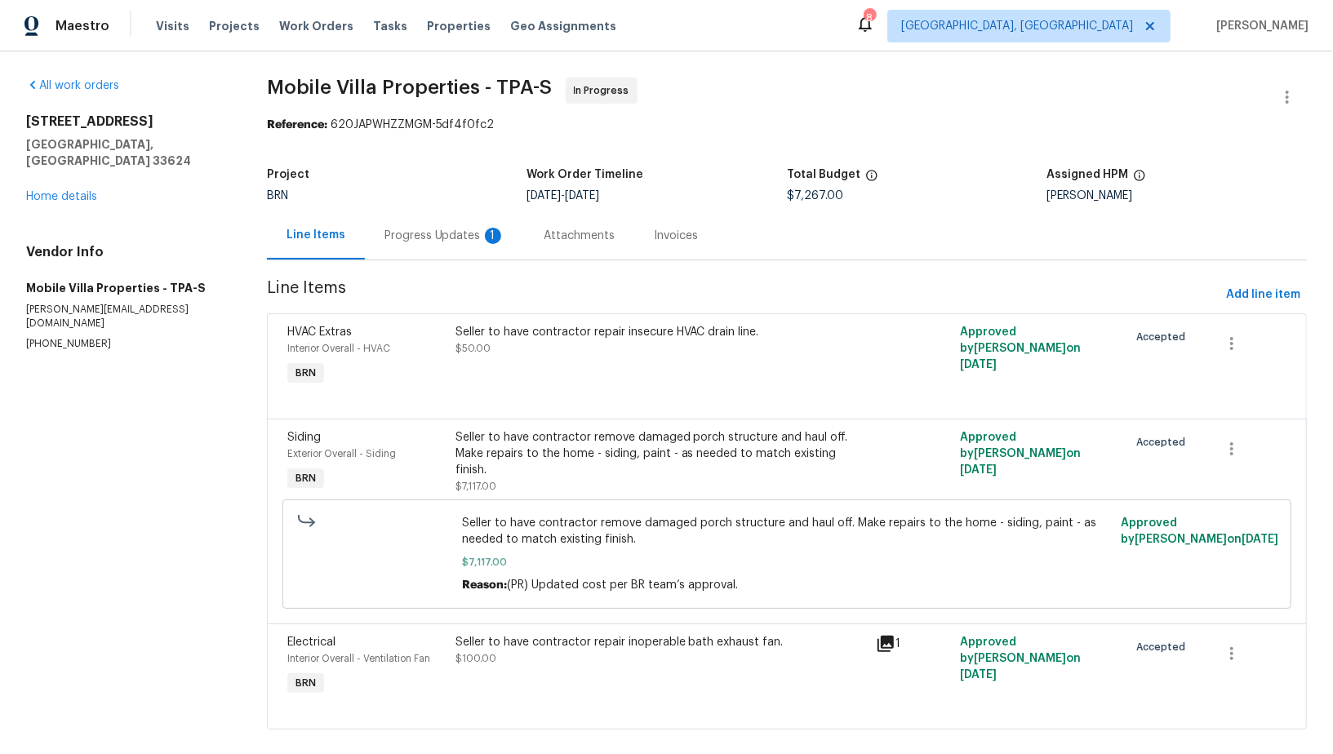
click at [459, 245] on div "Progress Updates 1" at bounding box center [445, 235] width 160 height 48
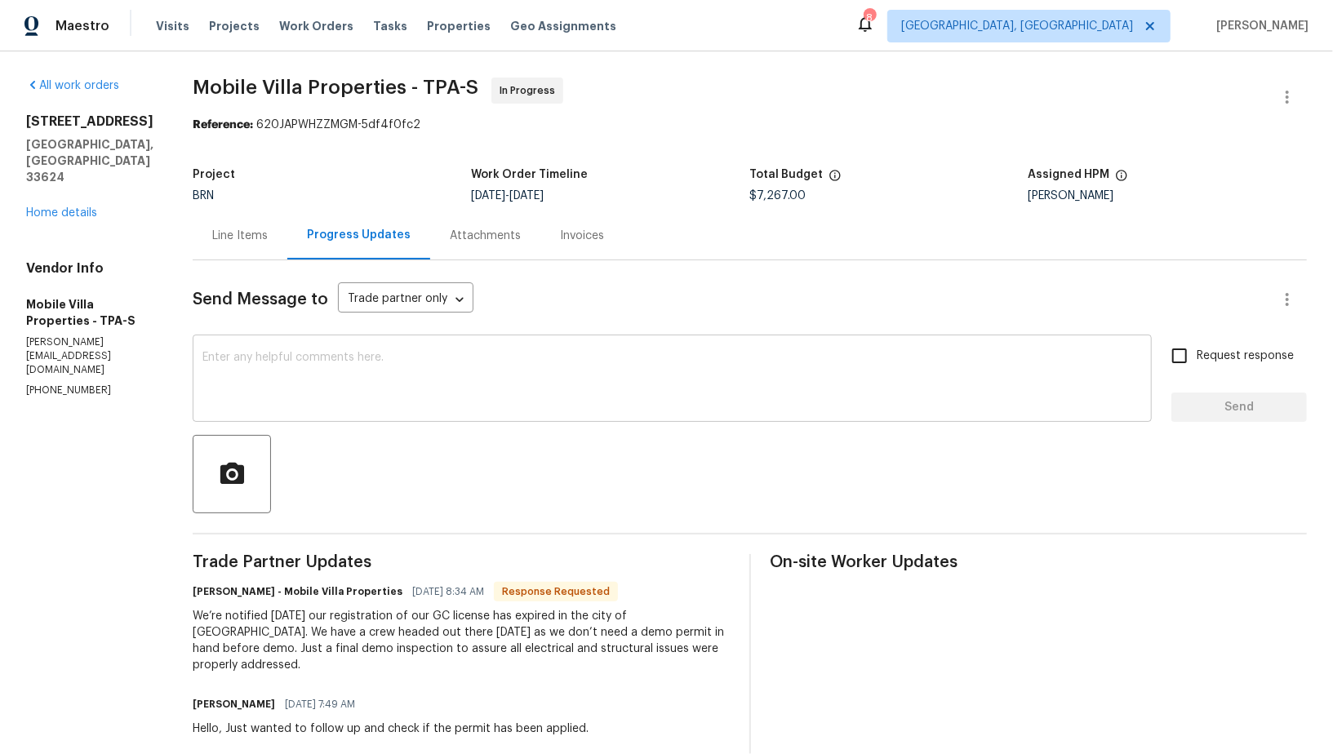
click at [410, 398] on textarea at bounding box center [671, 380] width 939 height 57
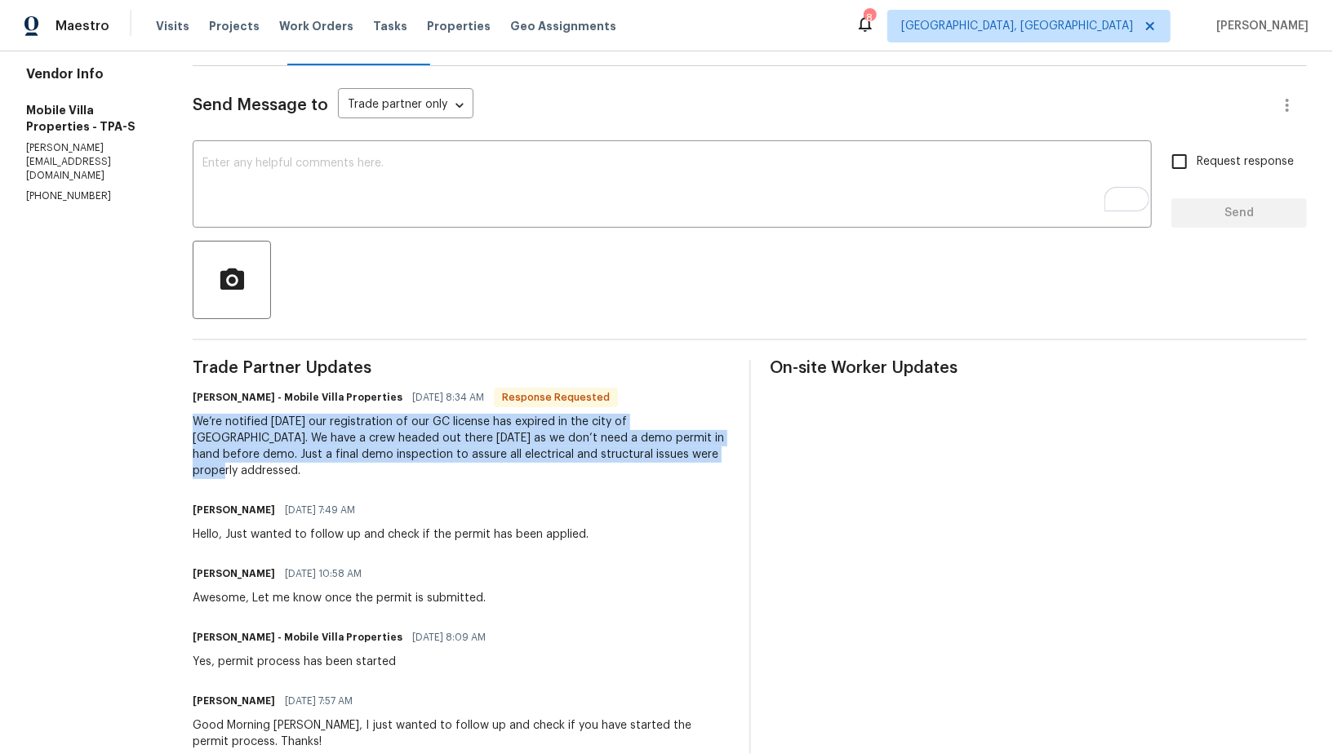
drag, startPoint x: 182, startPoint y: 426, endPoint x: 629, endPoint y: 450, distance: 447.9
copy div "We’re notified today our registration of our GC license has expired in the city…"
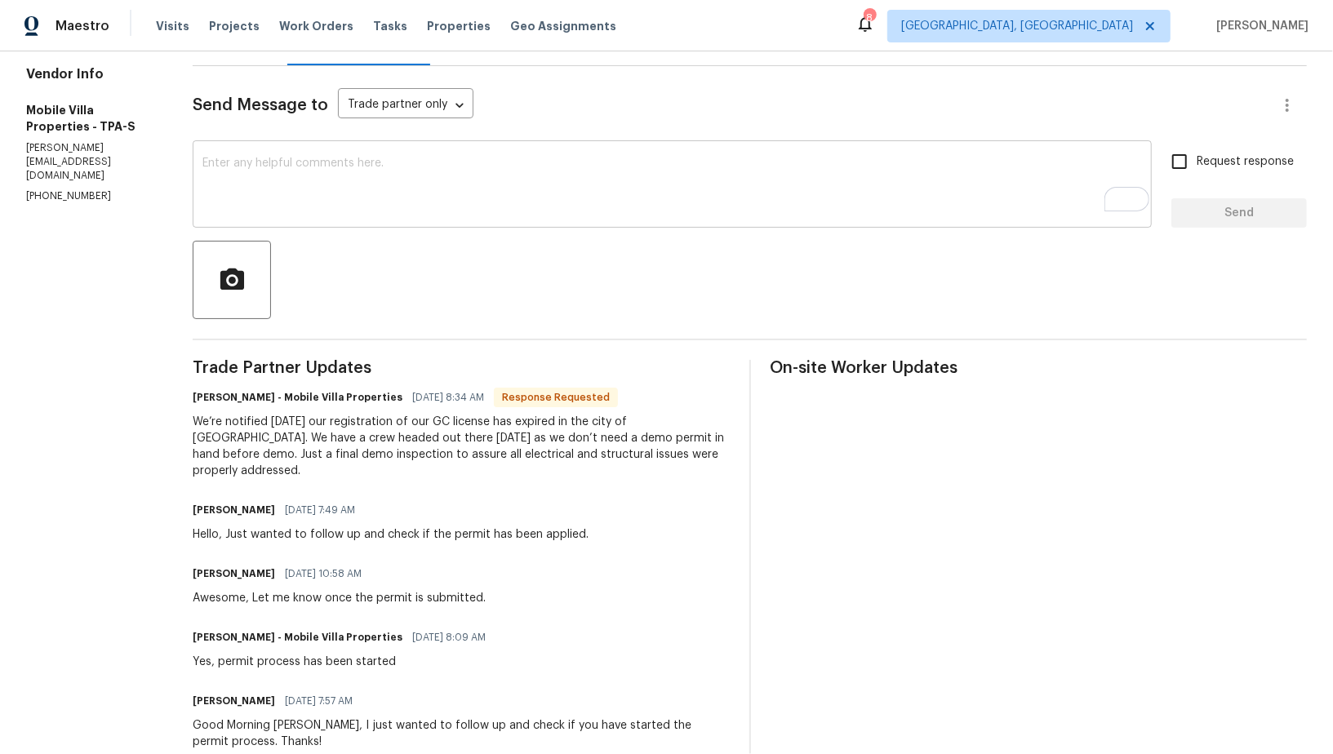
click at [333, 195] on textarea "To enrich screen reader interactions, please activate Accessibility in Grammarl…" at bounding box center [671, 186] width 939 height 57
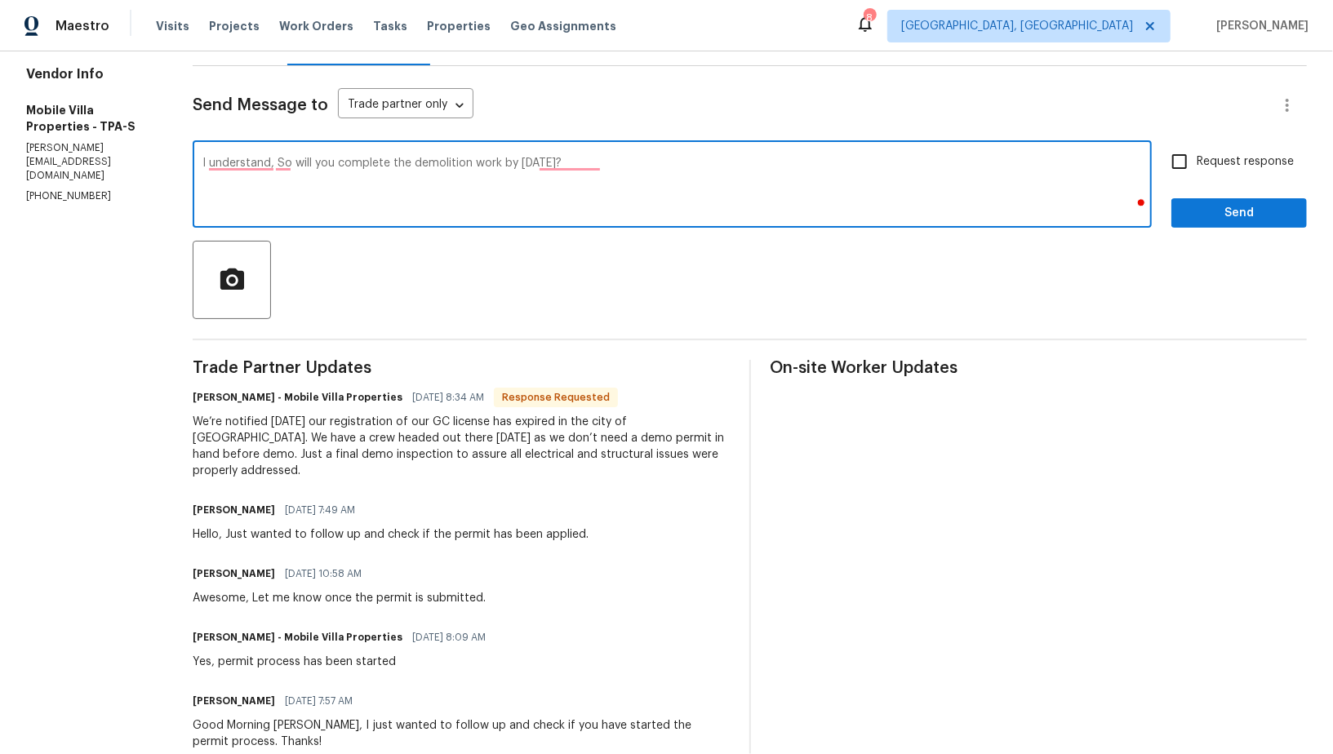
click at [331, 161] on textarea "I understand, So will you complete the demolition work by this wednesday?" at bounding box center [671, 186] width 939 height 57
click at [622, 166] on textarea "I understand, So will you be able to complete the demolition work by this wedne…" at bounding box center [671, 186] width 939 height 57
click at [225, 163] on textarea "I understand, So will you be able to complete the demolition work by this Wedne…" at bounding box center [671, 186] width 939 height 57
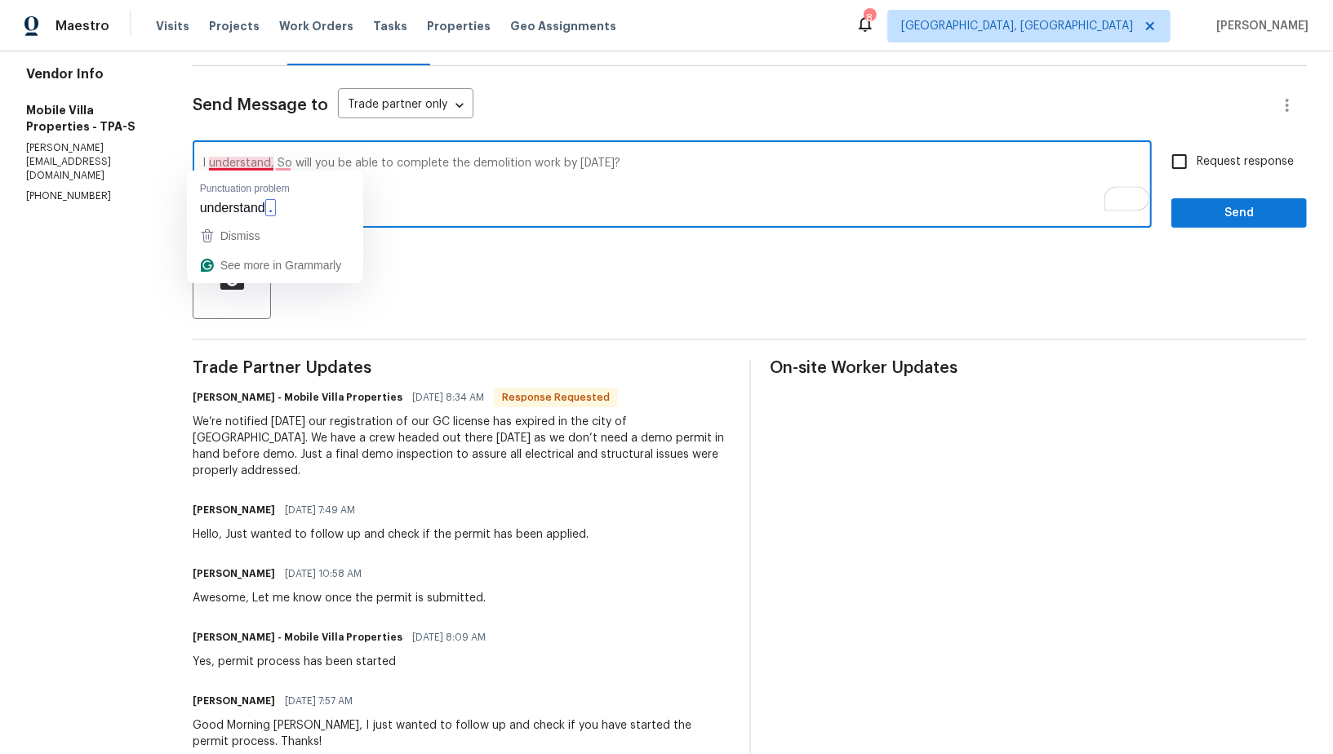
click at [273, 167] on textarea "I understand, So will you be able to complete the demolition work by this Wedne…" at bounding box center [671, 186] width 939 height 57
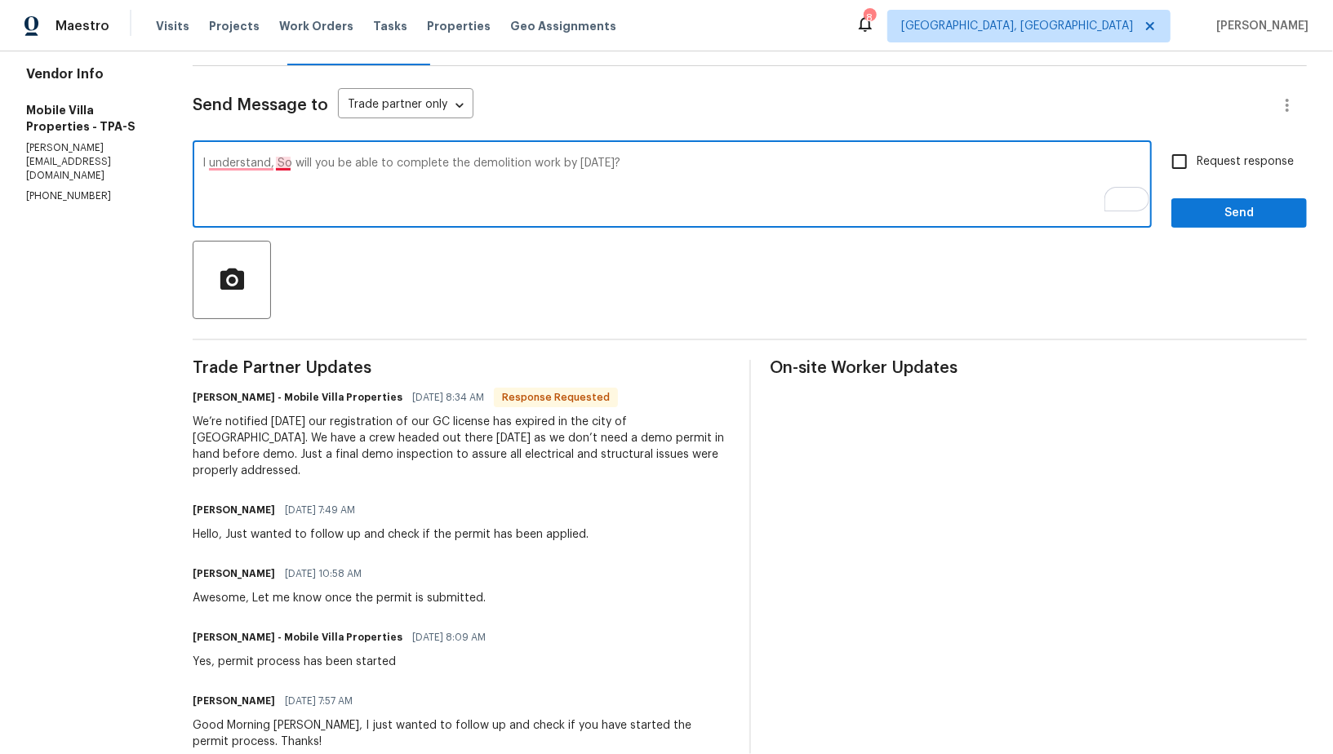
click at [272, 164] on textarea "I understand, So will you be able to complete the demolition work by this Wedne…" at bounding box center [671, 186] width 939 height 57
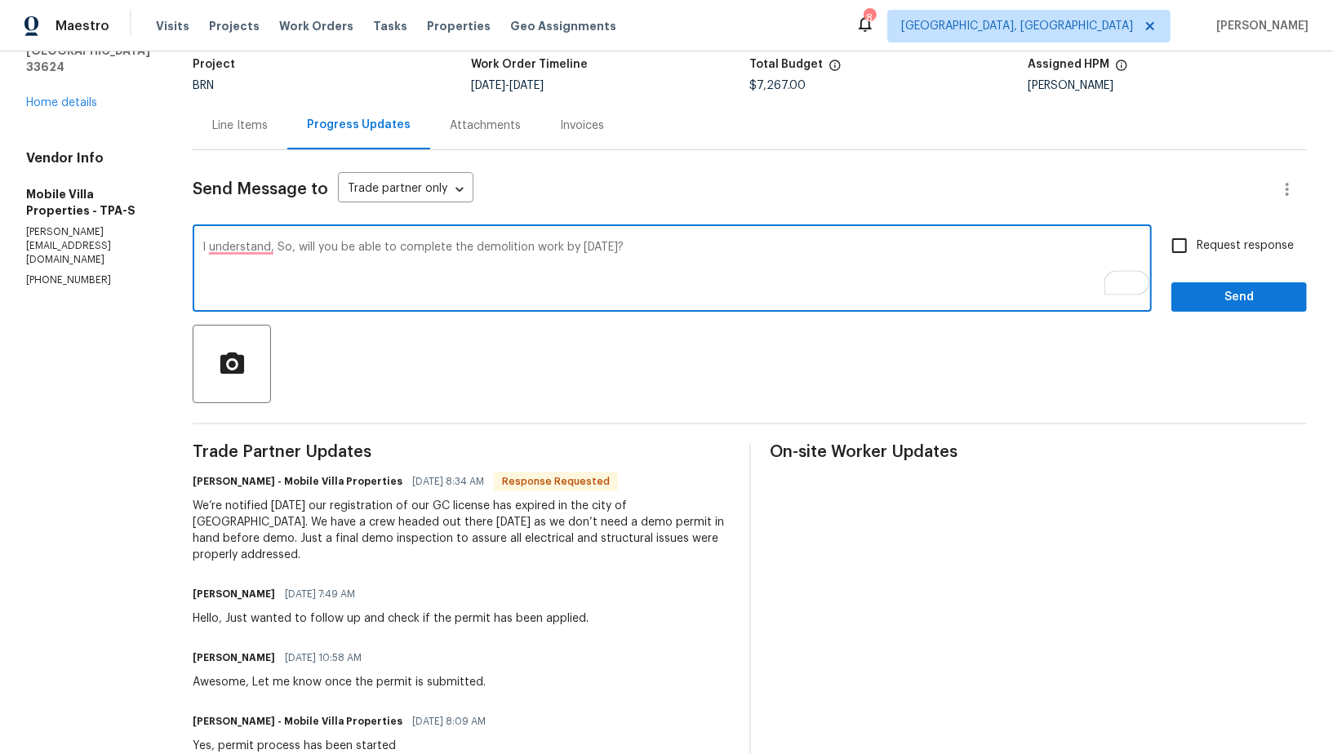
scroll to position [43, 0]
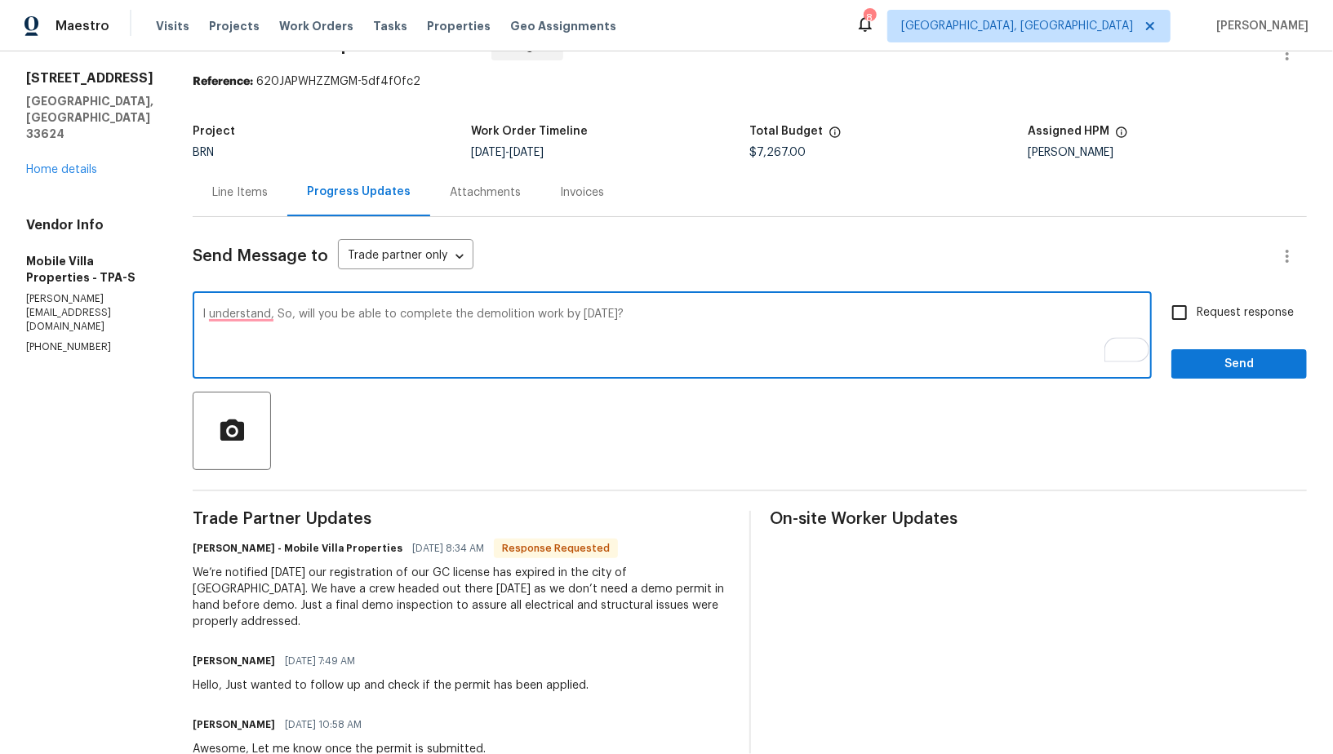
type textarea "I understand, So, will you be able to complete the demolition work by this Wedn…"
click at [1166, 317] on input "Request response" at bounding box center [1179, 312] width 34 height 34
checkbox input "true"
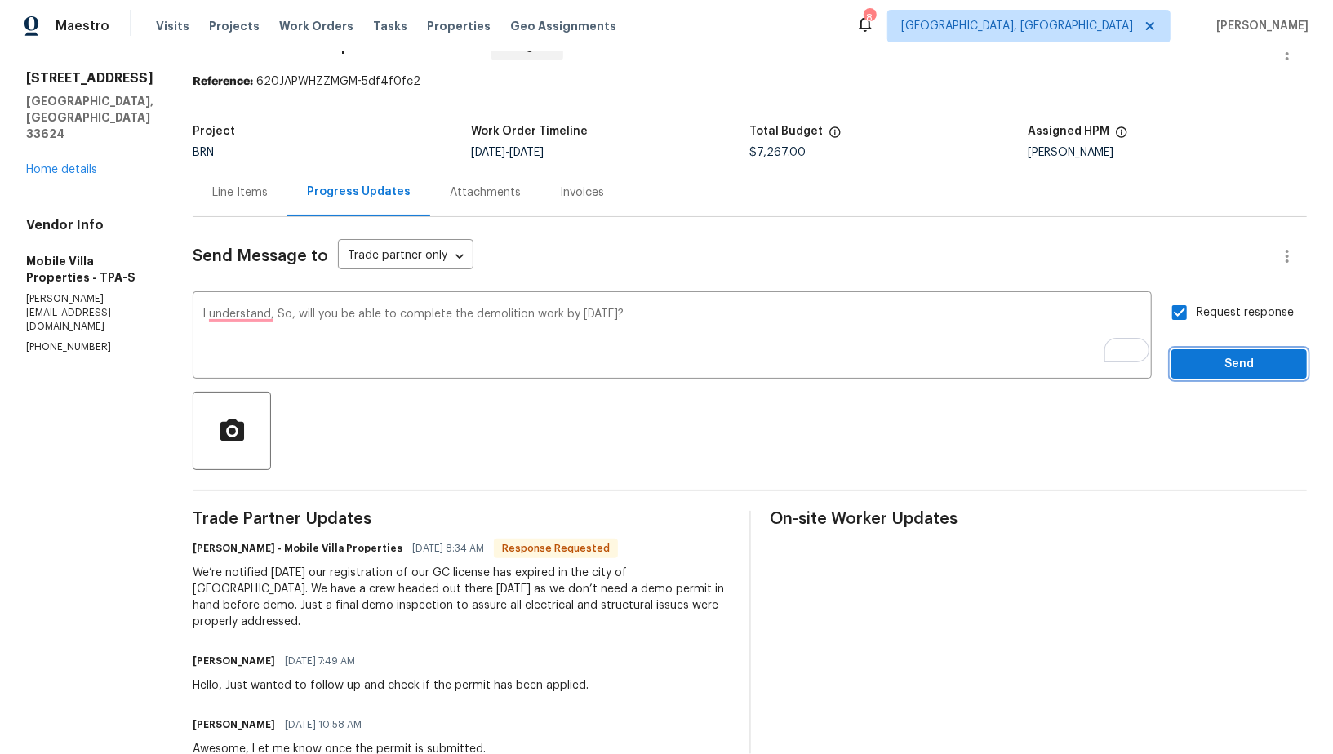
click at [1205, 349] on button "Send" at bounding box center [1238, 364] width 135 height 30
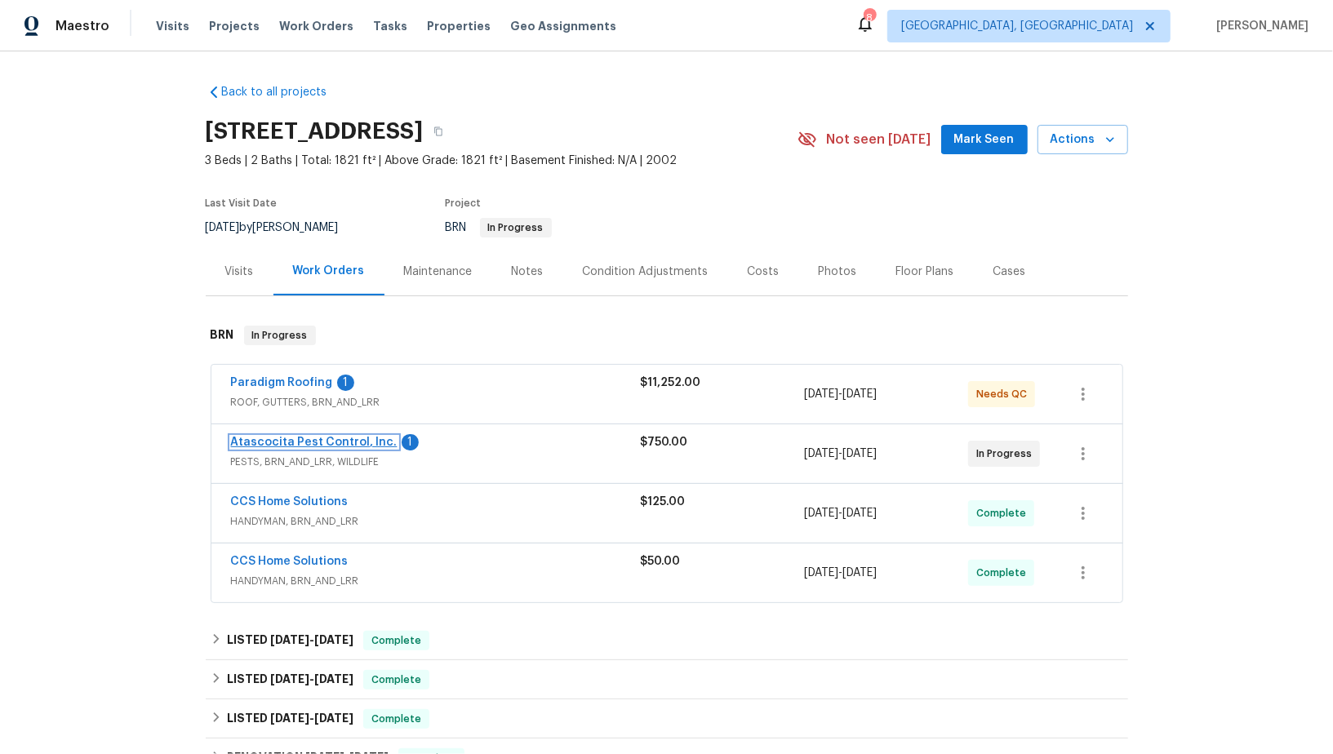
click at [313, 443] on link "Atascocita Pest Control, Inc." at bounding box center [314, 442] width 166 height 11
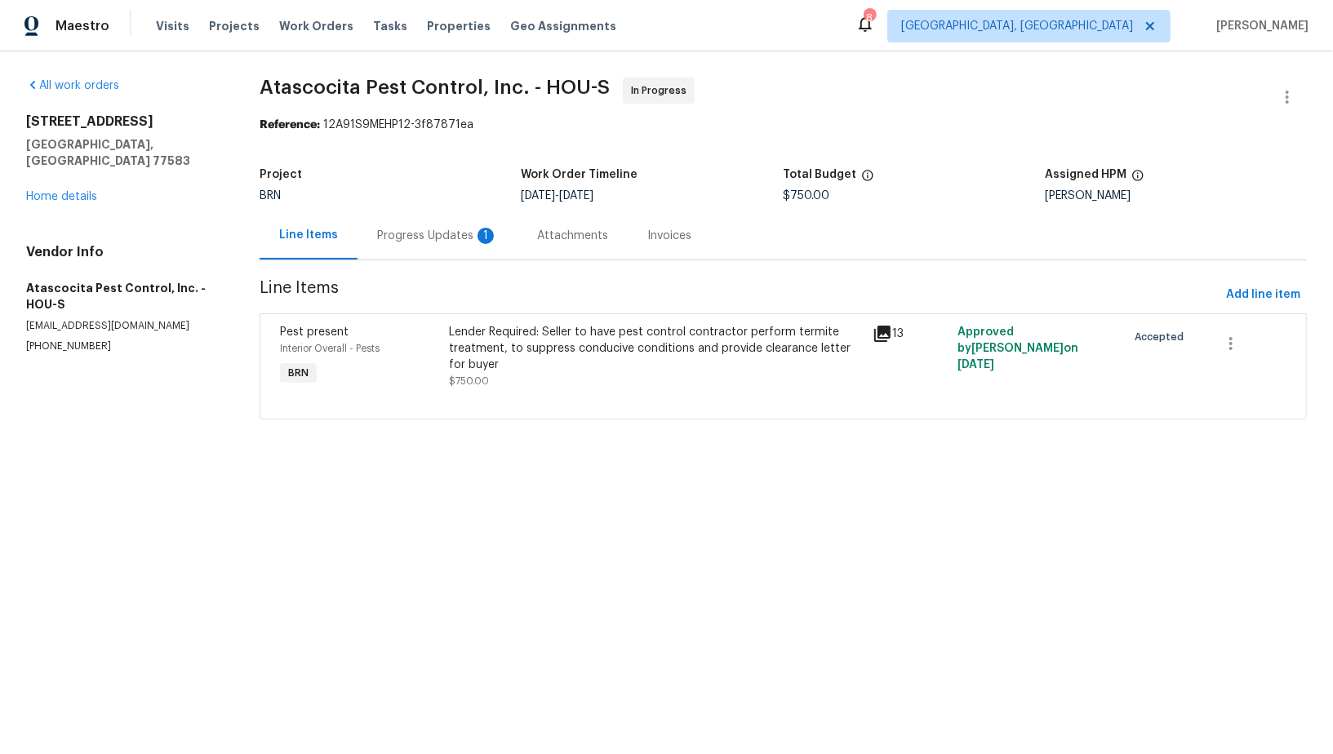
click at [426, 242] on div "Progress Updates 1" at bounding box center [437, 236] width 121 height 16
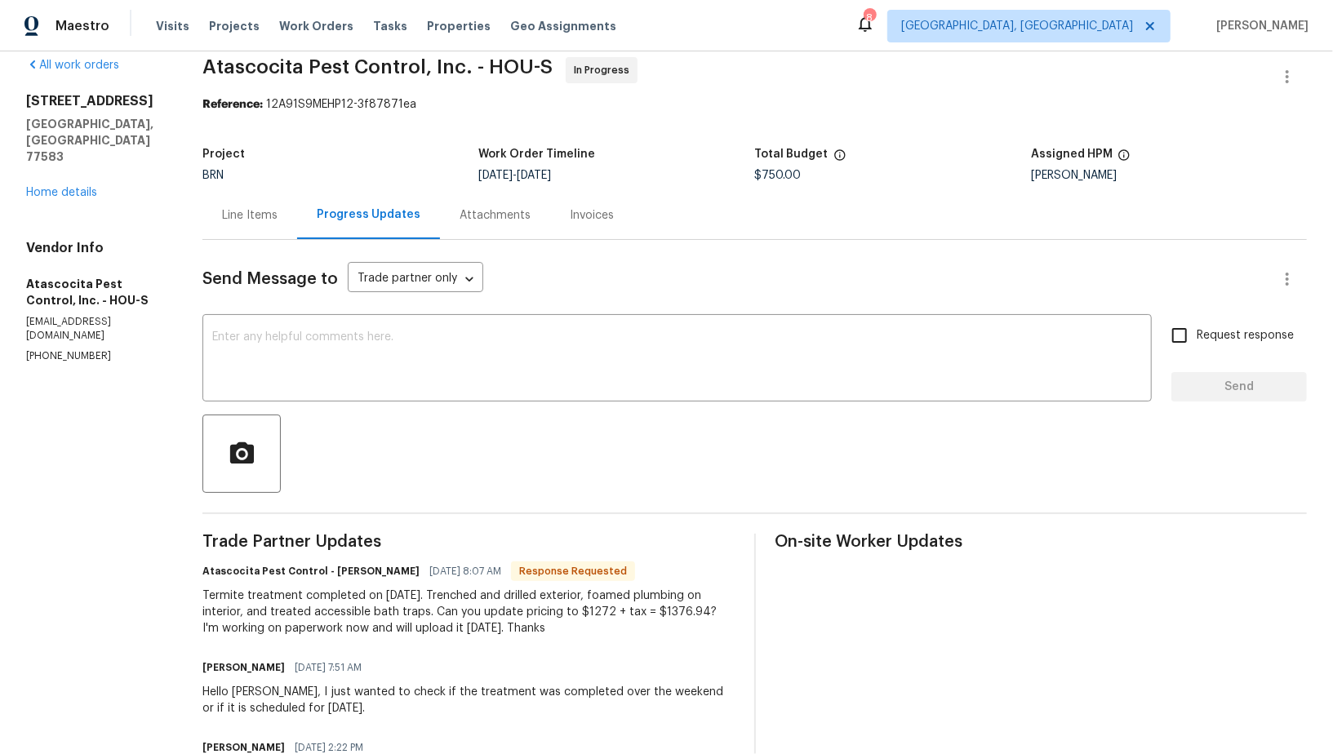
scroll to position [29, 0]
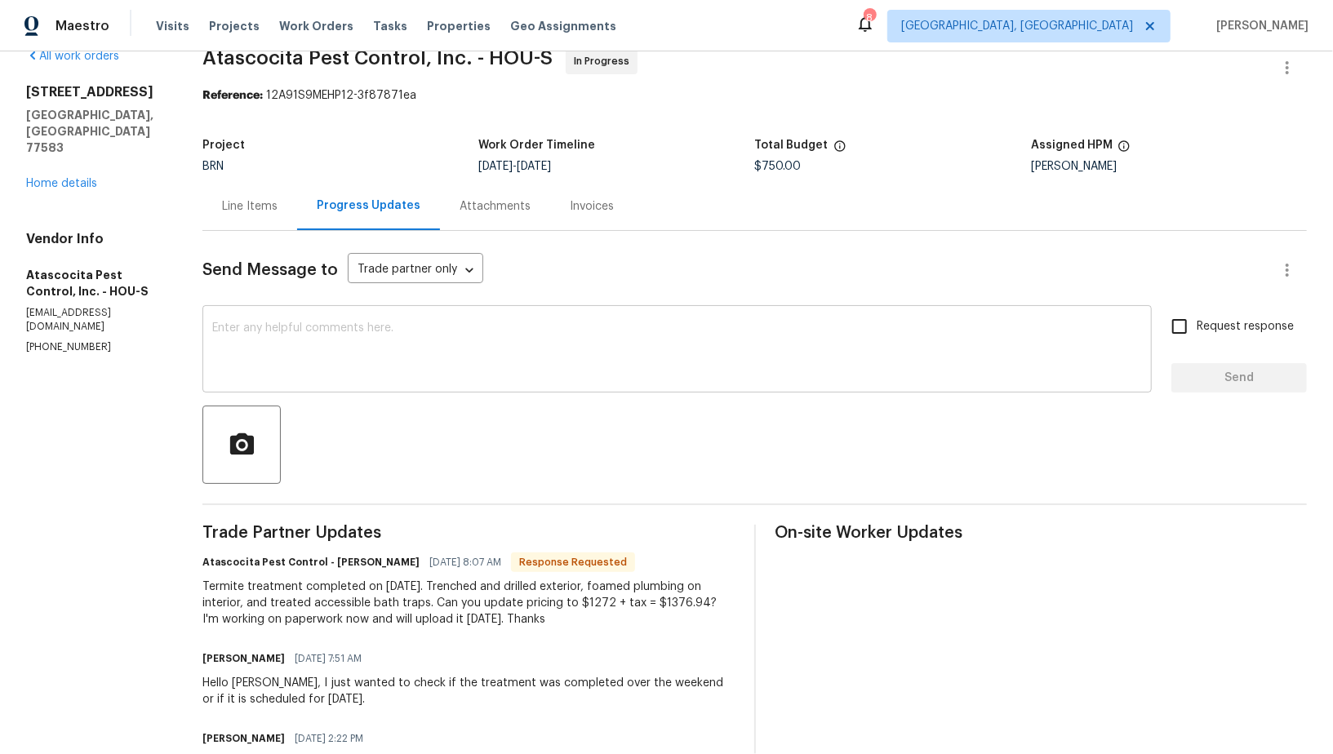
click at [391, 356] on textarea at bounding box center [677, 350] width 930 height 57
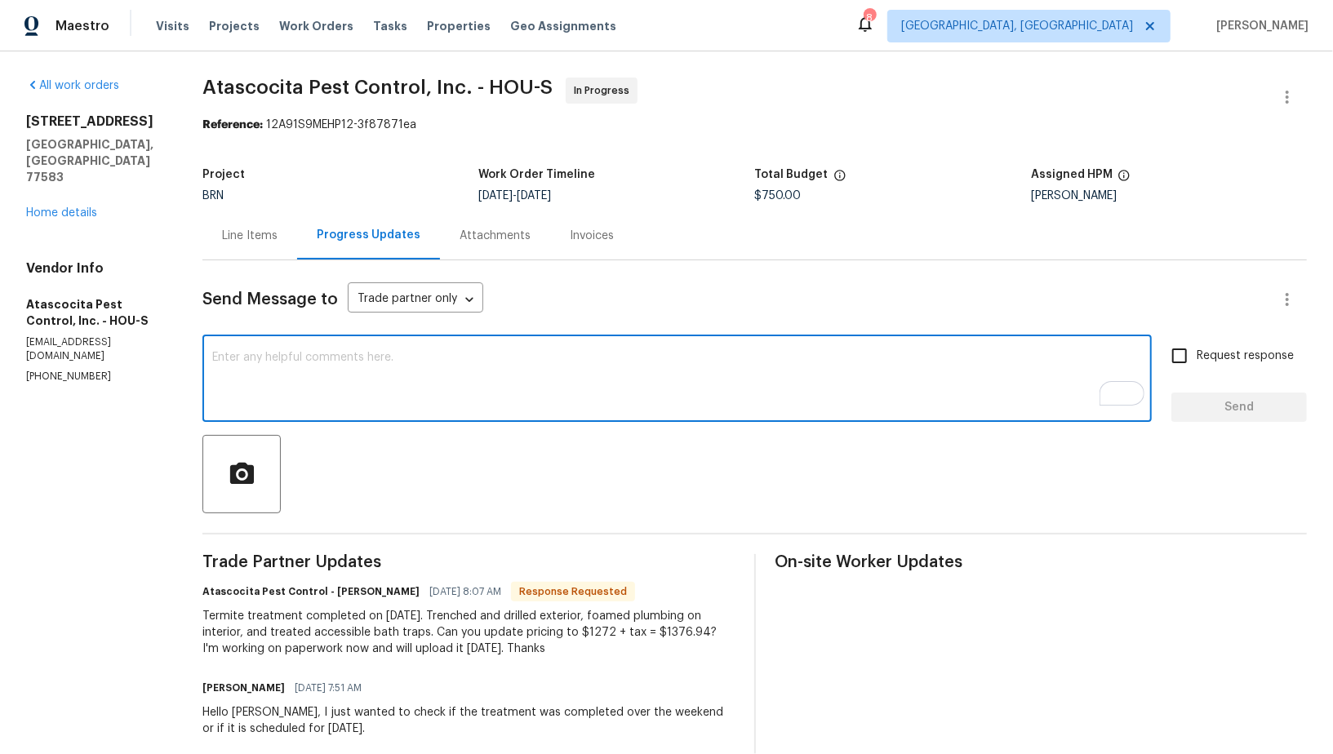
scroll to position [21, 0]
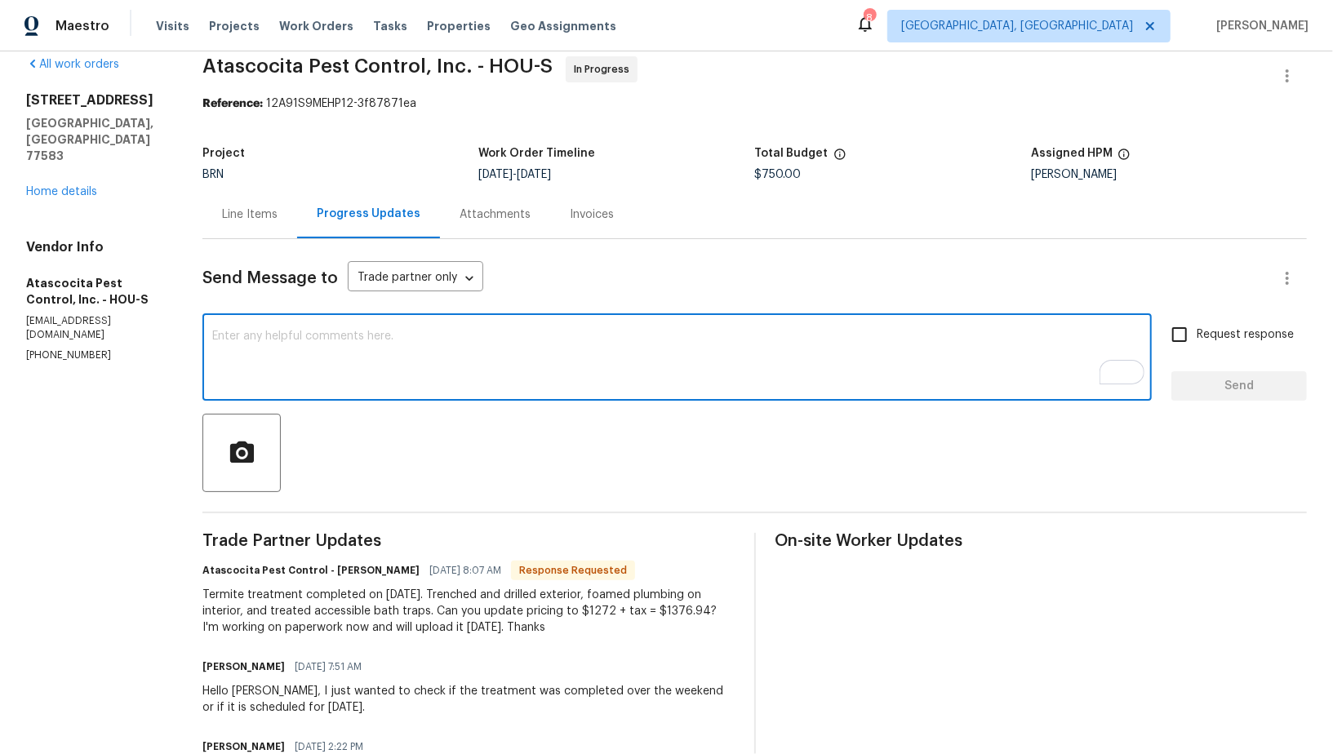
click at [374, 357] on textarea "To enrich screen reader interactions, please activate Accessibility in Grammarl…" at bounding box center [677, 359] width 930 height 57
type textarea "AI wi"
type textarea "i"
type textarea "I will check and update the cost shortly. Thanks!"
click at [1203, 335] on span "Request response" at bounding box center [1244, 334] width 97 height 17
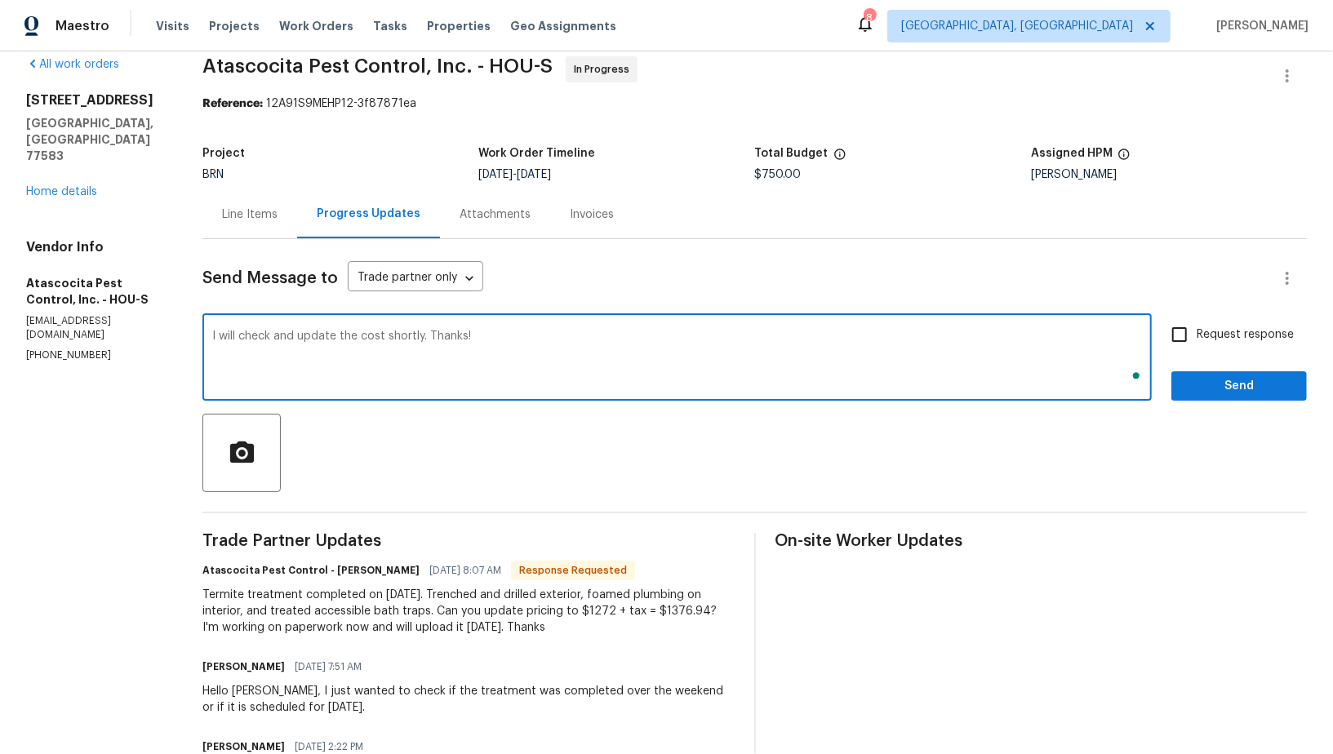
click at [1196, 335] on input "Request response" at bounding box center [1179, 334] width 34 height 34
checkbox input "true"
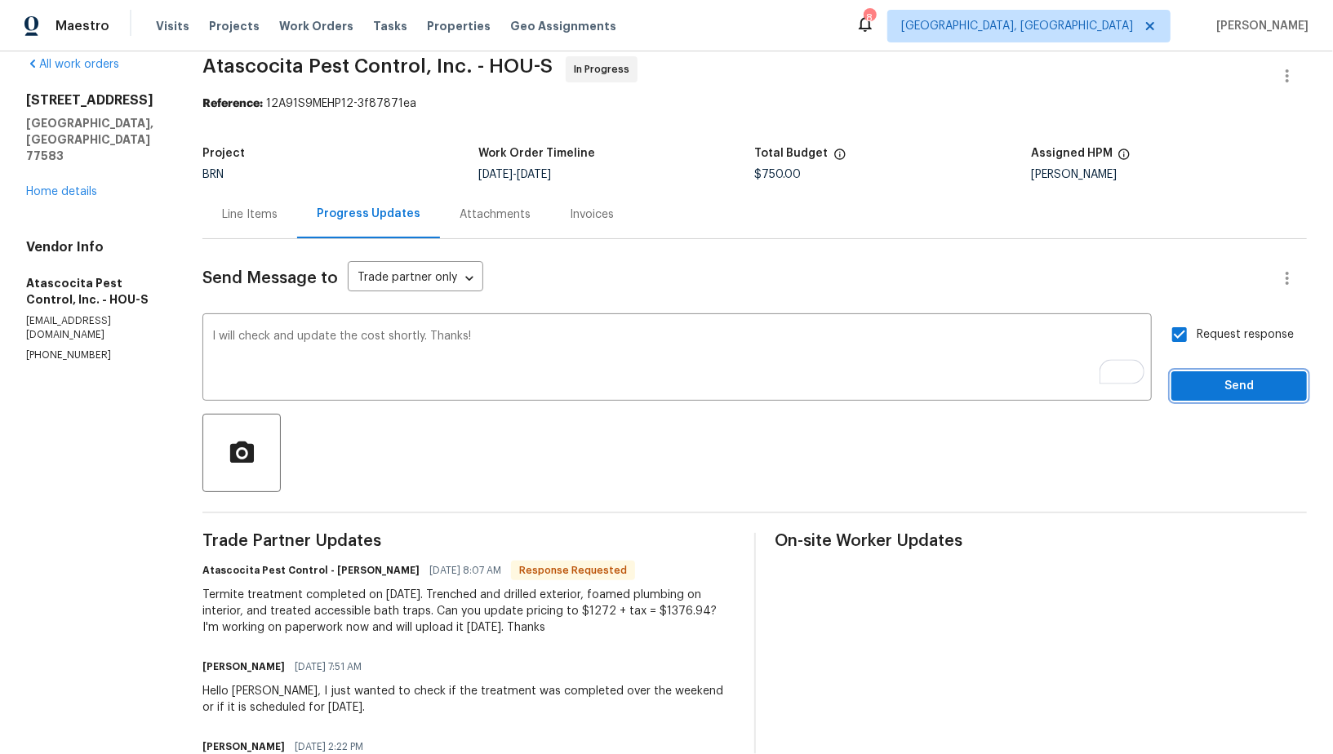
click at [1236, 382] on span "Send" at bounding box center [1238, 386] width 109 height 20
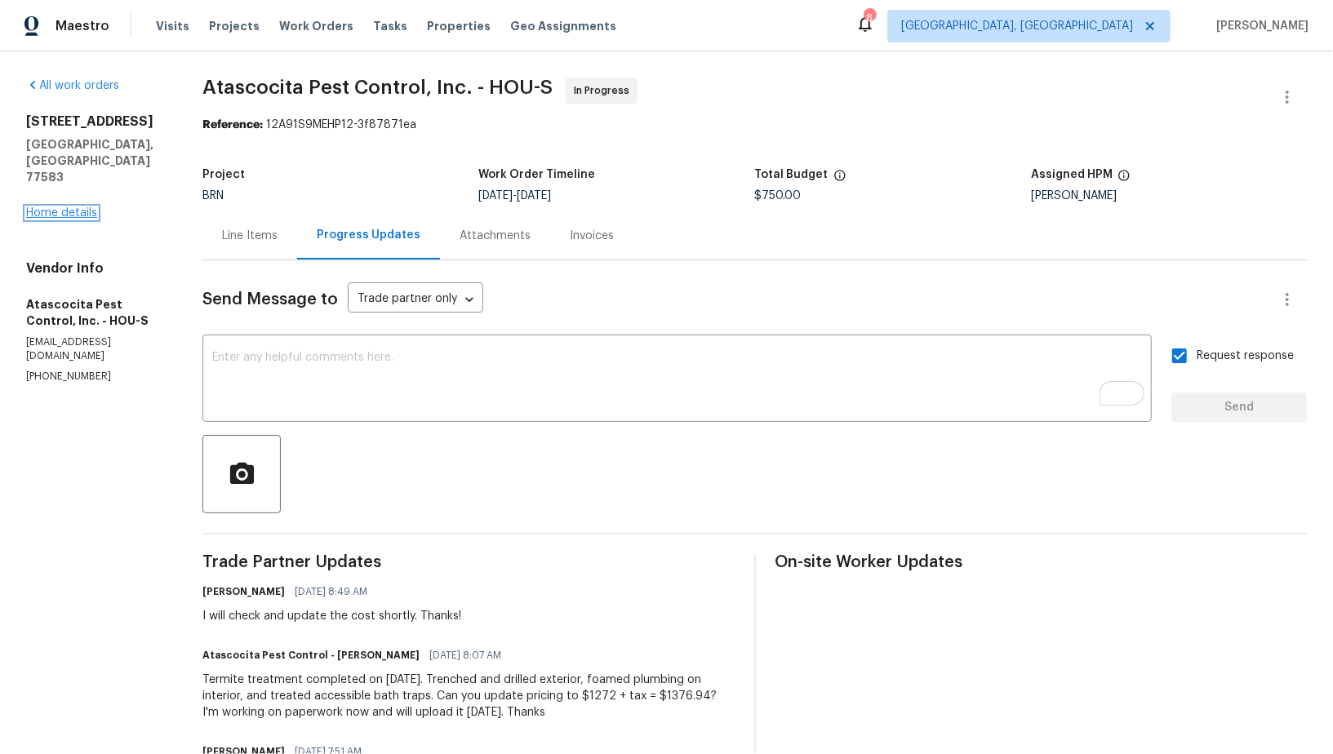
click at [61, 207] on link "Home details" at bounding box center [61, 212] width 71 height 11
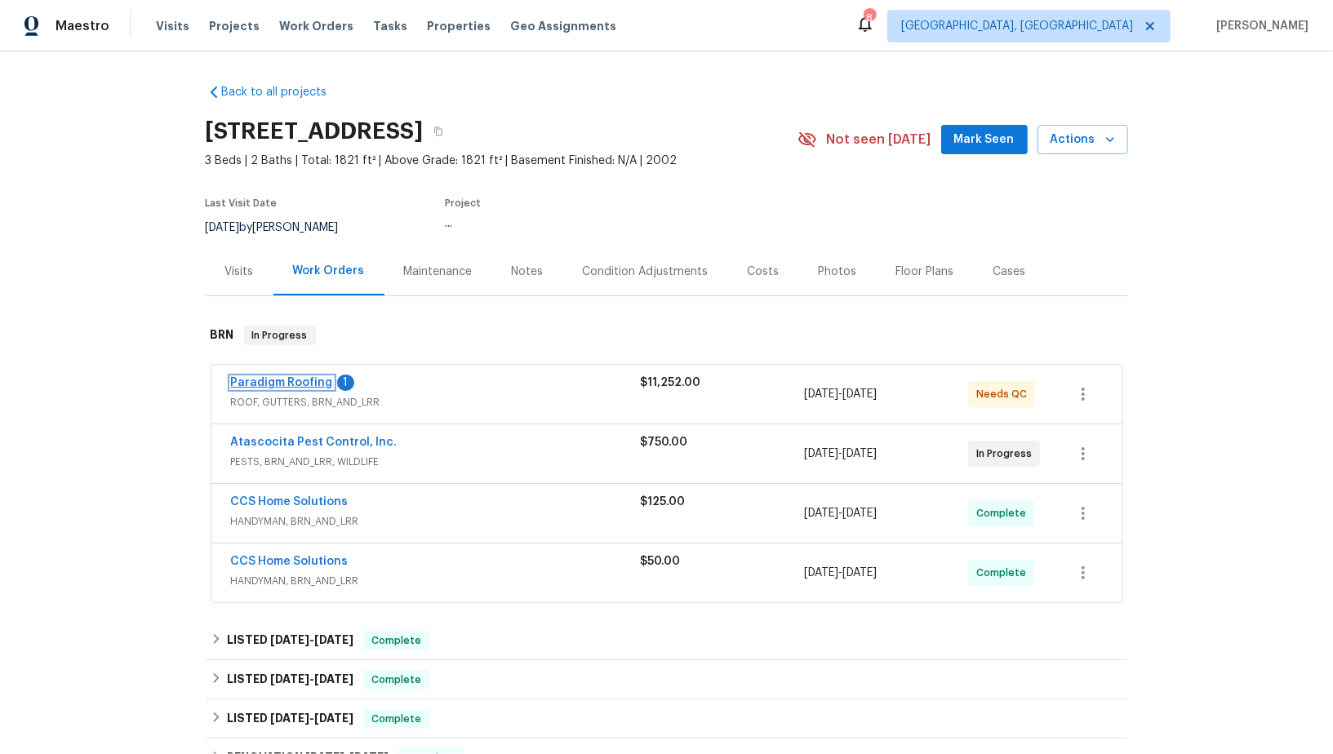
click at [301, 378] on link "Paradigm Roofing" at bounding box center [282, 382] width 102 height 11
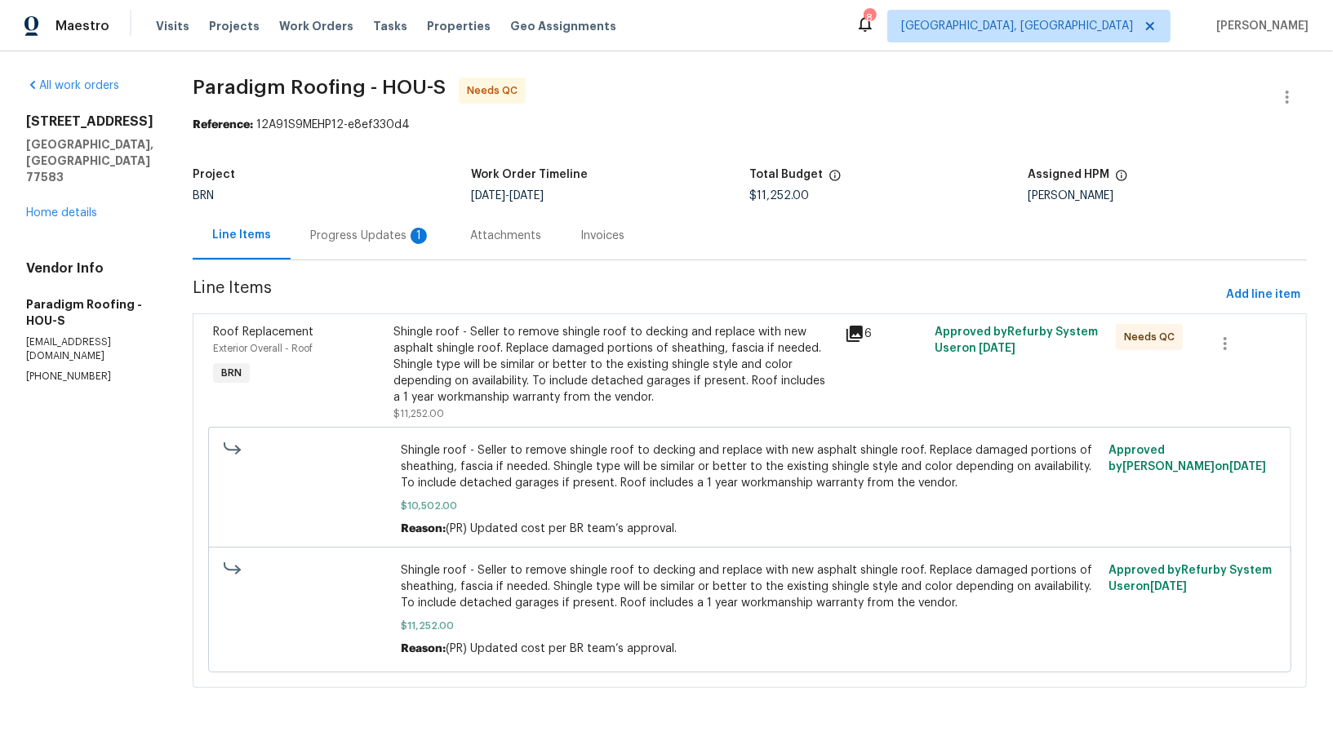
click at [434, 242] on div "Progress Updates 1" at bounding box center [371, 235] width 160 height 48
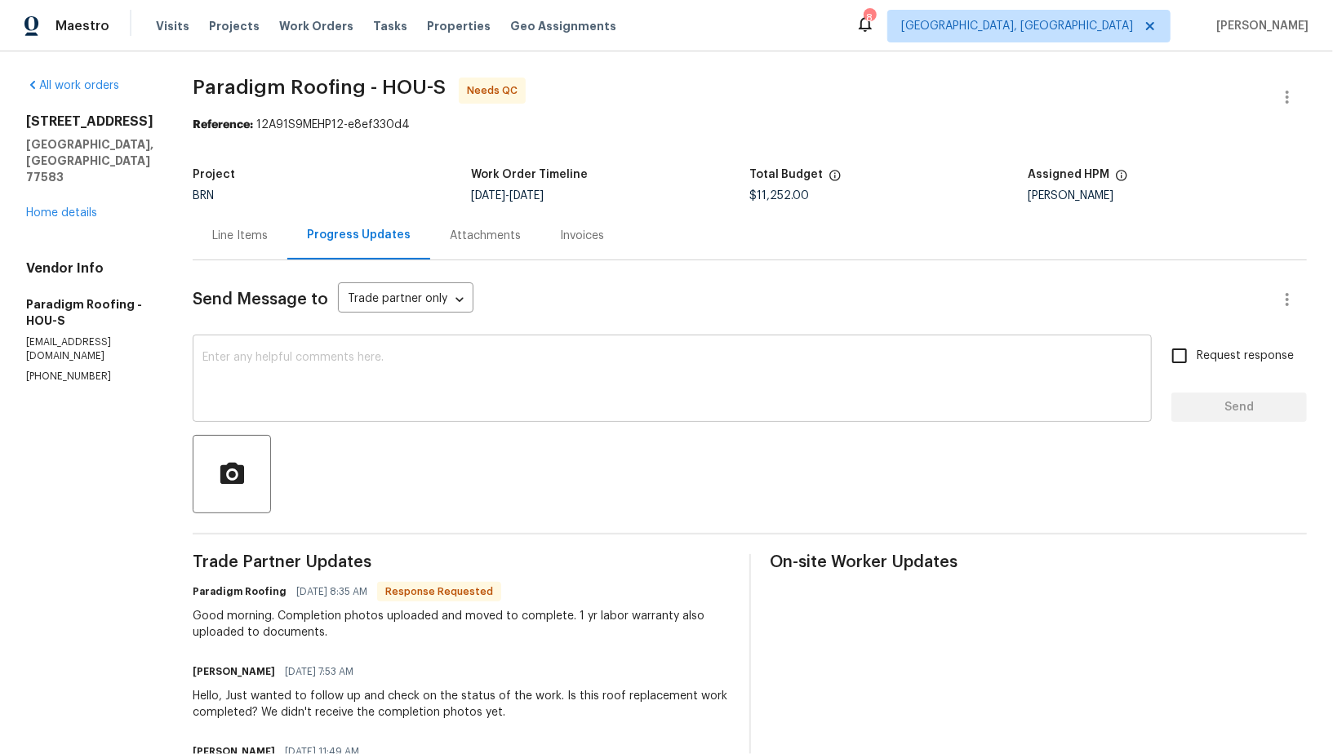
click at [403, 393] on textarea at bounding box center [671, 380] width 939 height 57
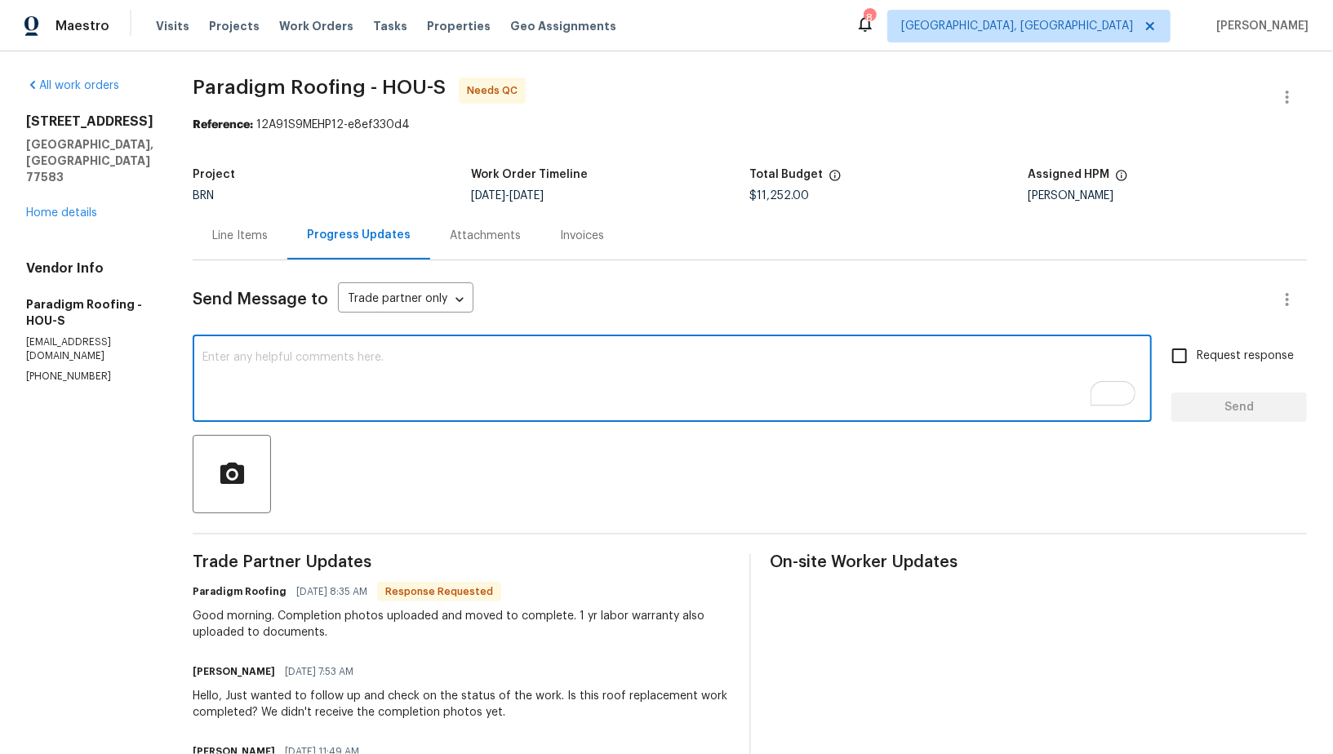
click at [312, 375] on textarea "To enrich screen reader interactions, please activate Accessibility in Grammarl…" at bounding box center [671, 380] width 939 height 57
type textarea "Awesome, Thank you!"
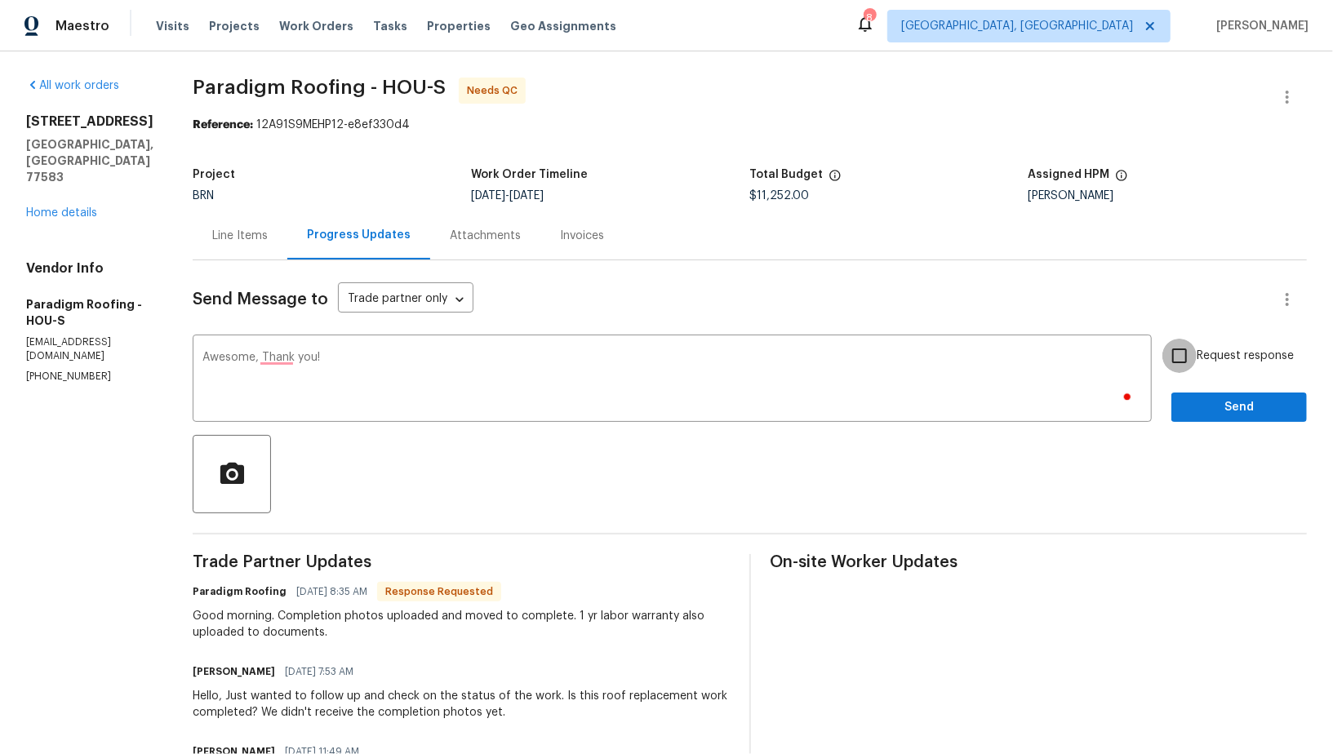
click at [1177, 358] on input "Request response" at bounding box center [1179, 356] width 34 height 34
checkbox input "true"
click at [1220, 420] on button "Send" at bounding box center [1238, 408] width 135 height 30
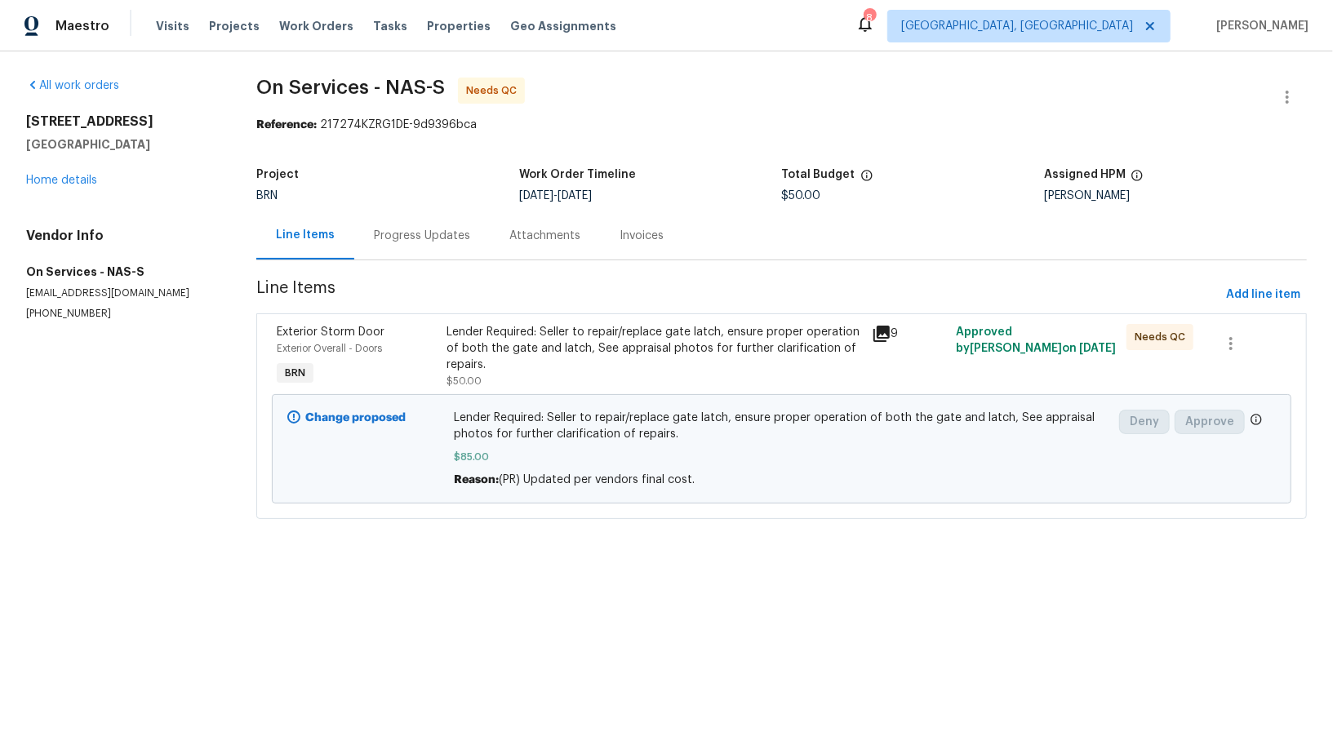
click at [395, 245] on div "Progress Updates" at bounding box center [421, 235] width 135 height 48
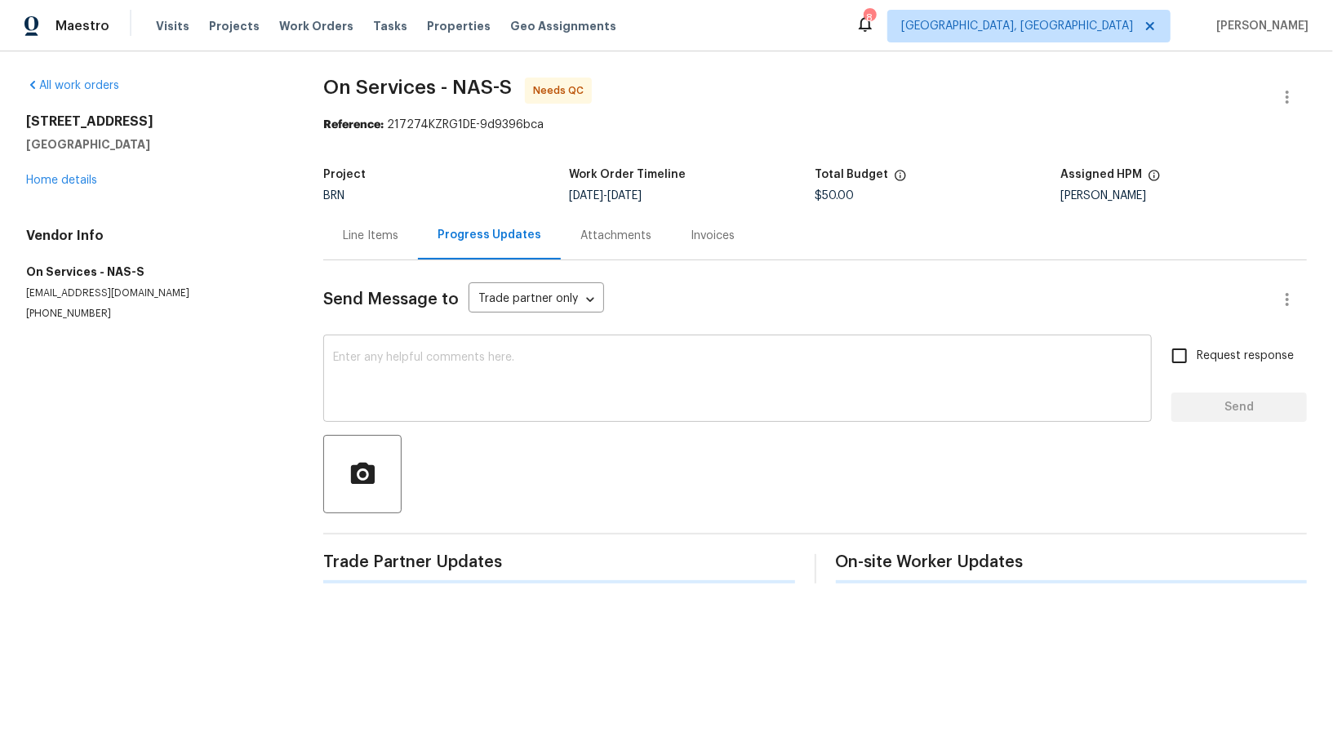
click at [424, 391] on textarea at bounding box center [737, 380] width 809 height 57
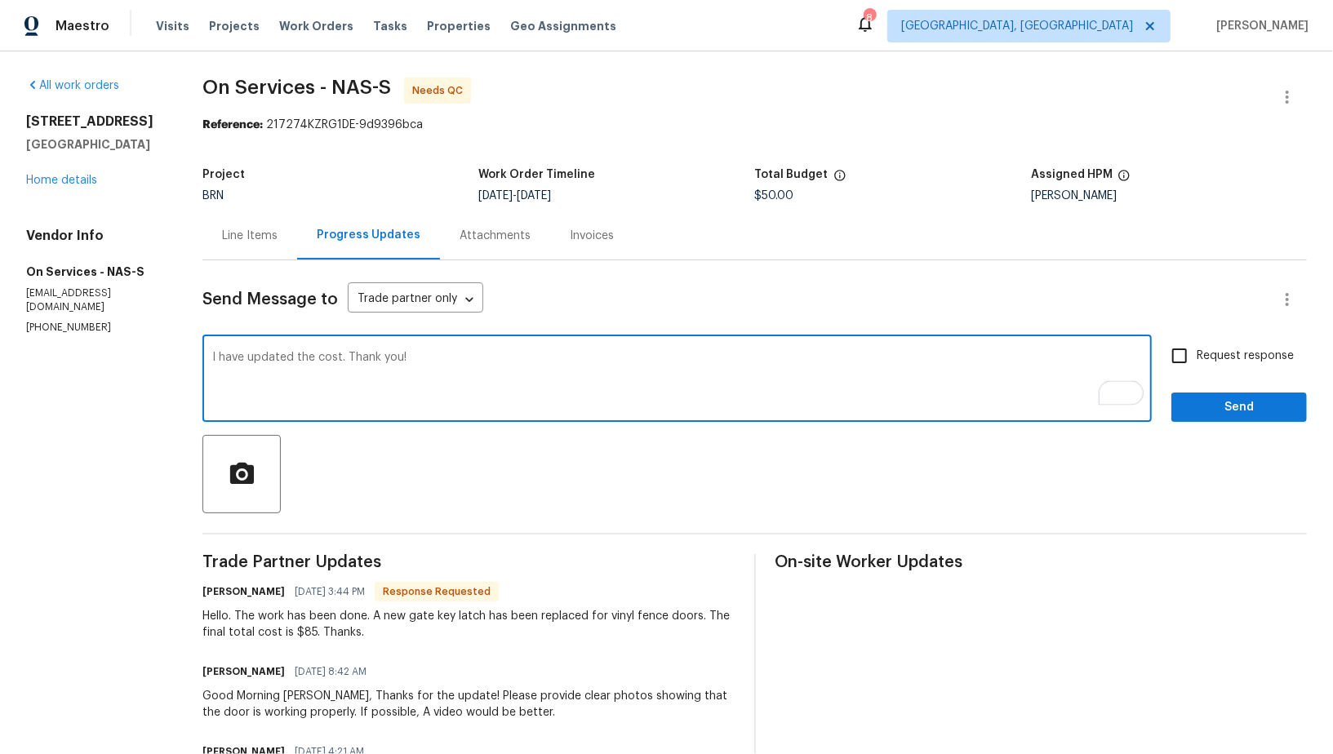
type textarea "I have updated the cost. Thank you!"
click at [1179, 355] on input "Request response" at bounding box center [1179, 356] width 34 height 34
checkbox input "true"
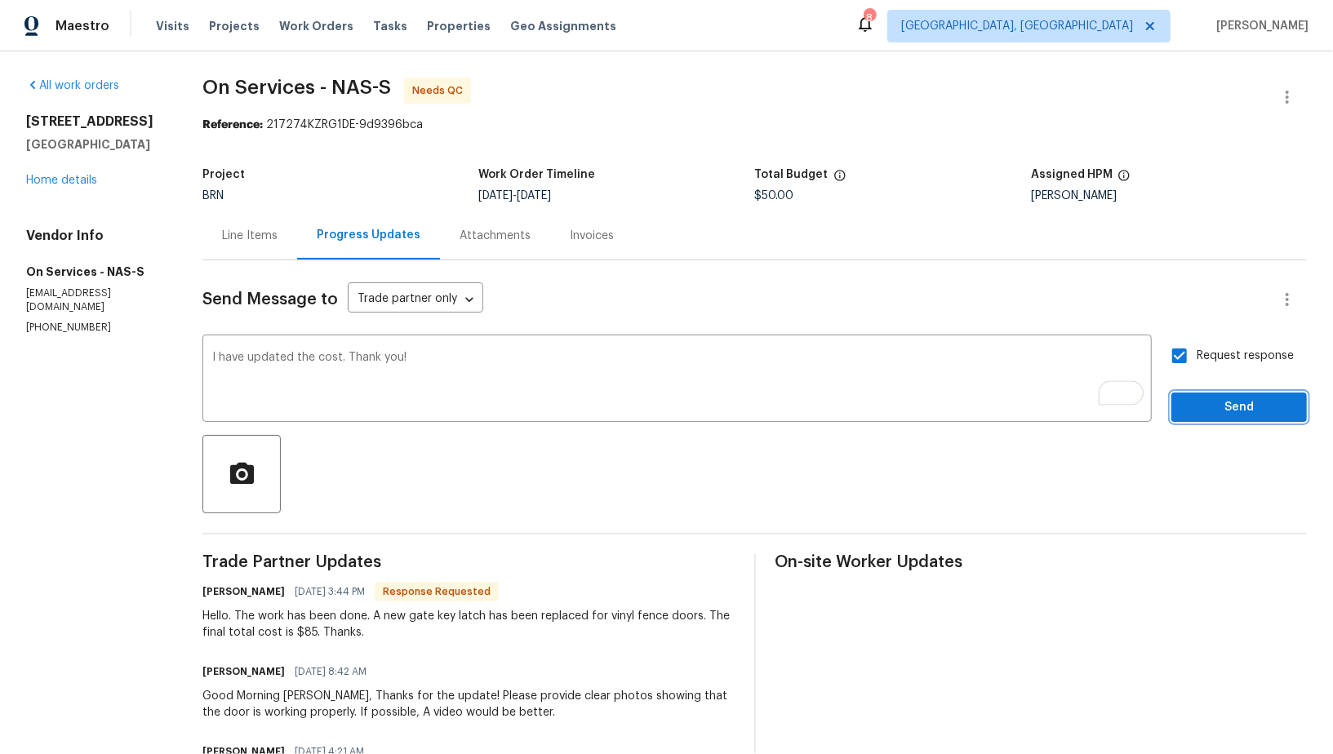
click at [1221, 406] on span "Send" at bounding box center [1238, 407] width 109 height 20
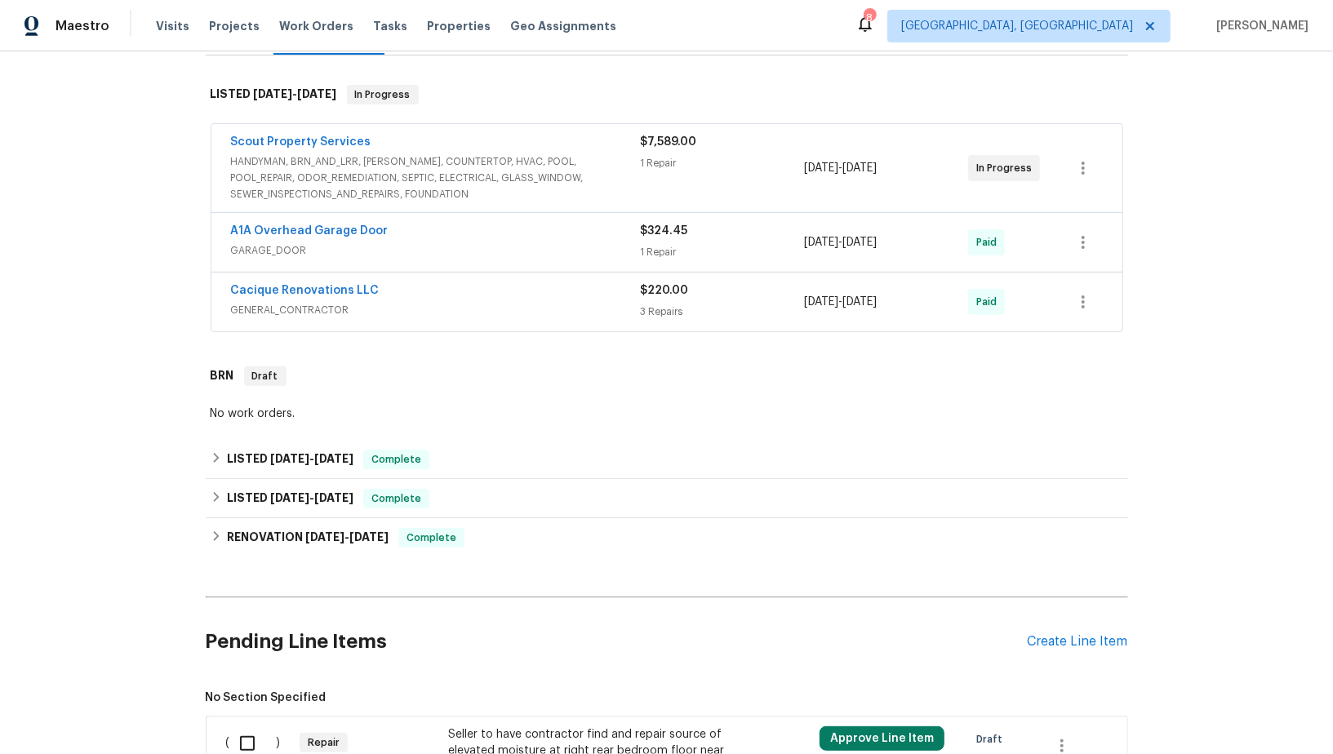
scroll to position [520, 0]
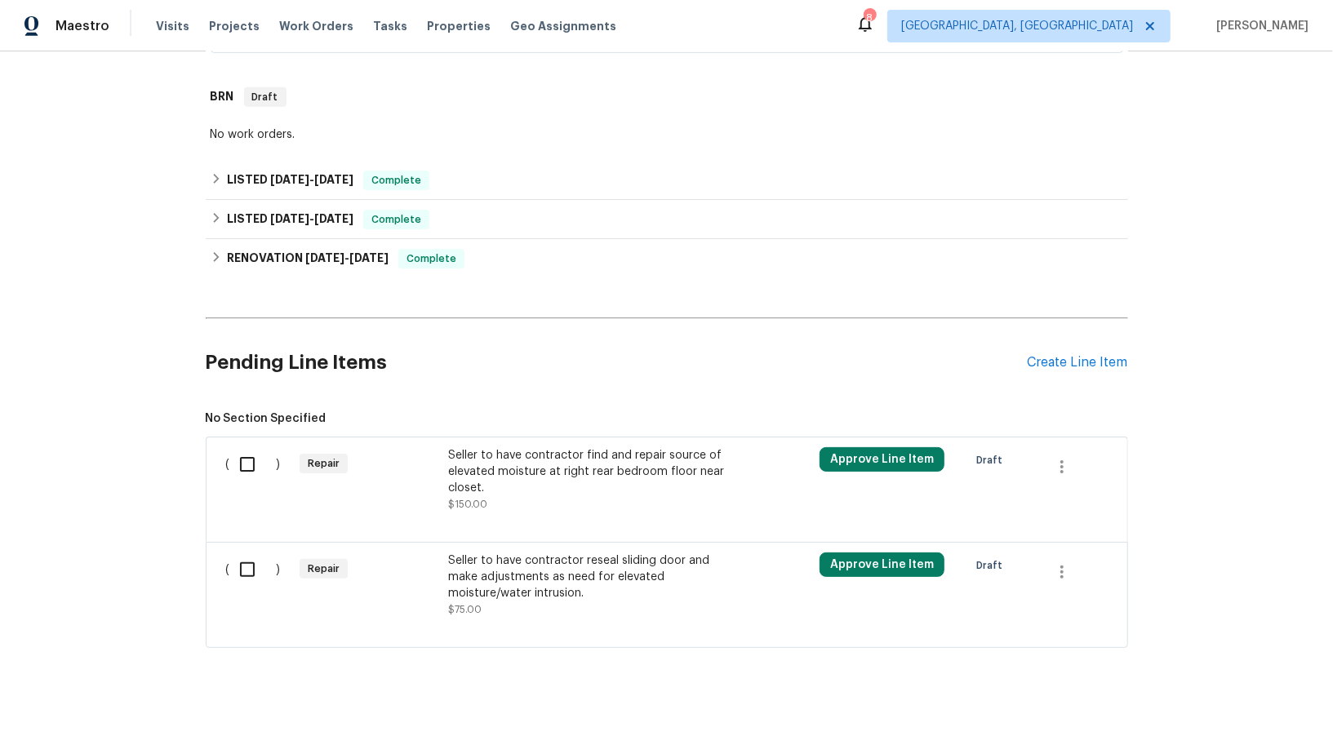
click at [492, 462] on div "Seller to have contractor find and repair source of elevated moisture at right …" at bounding box center [591, 471] width 287 height 49
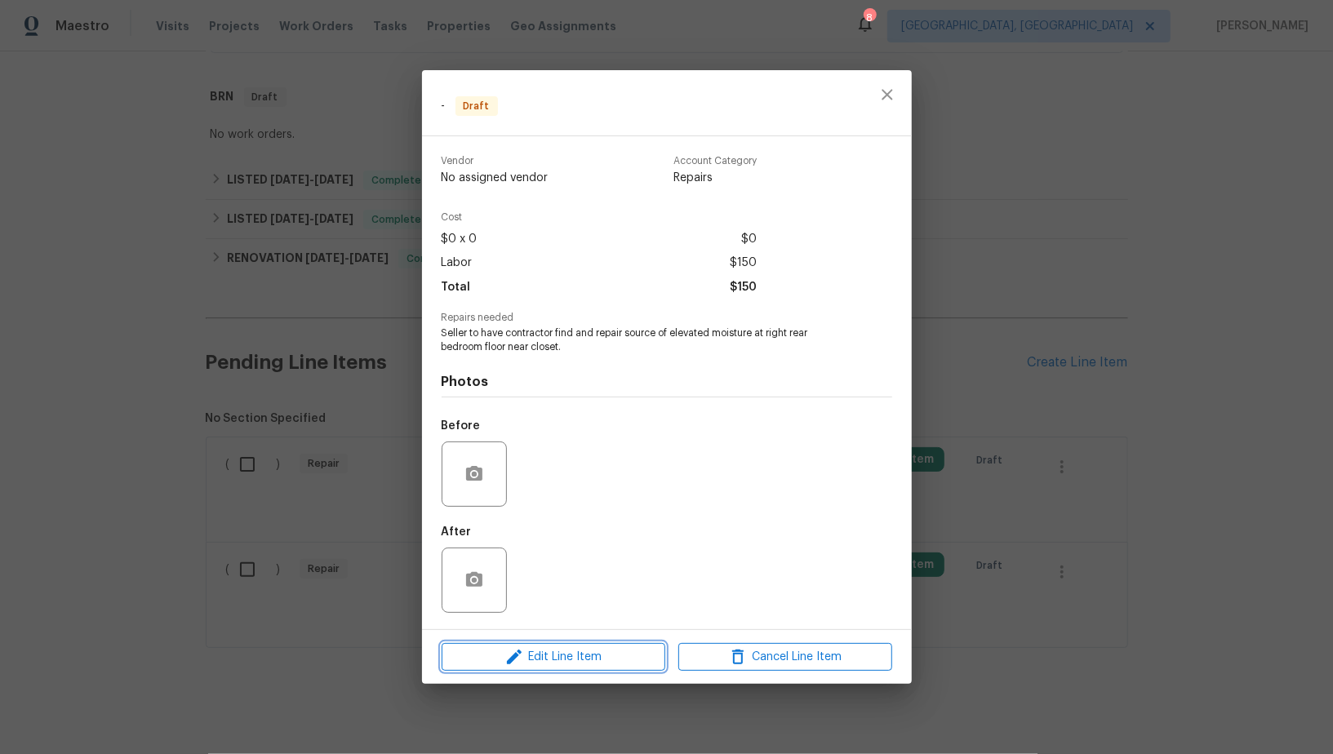
click at [539, 661] on span "Edit Line Item" at bounding box center [553, 657] width 214 height 20
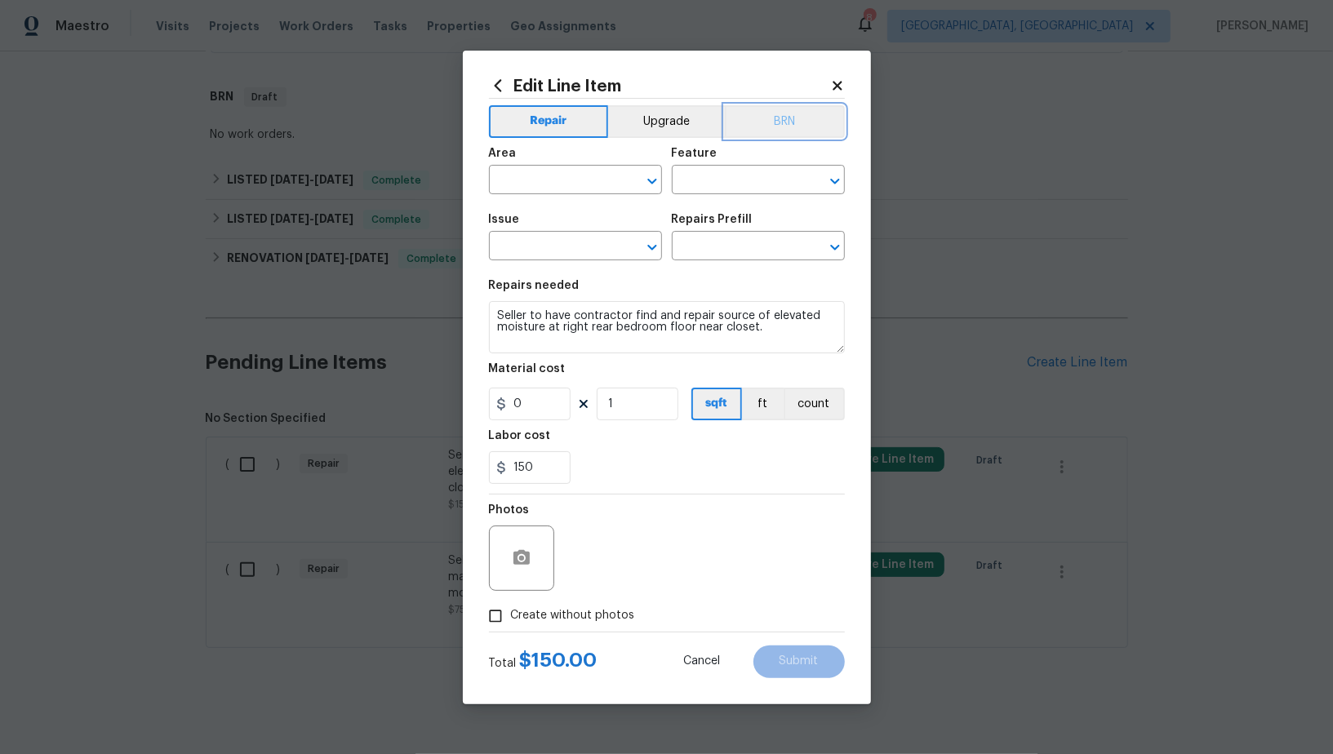
click at [766, 111] on button "BRN" at bounding box center [785, 121] width 120 height 33
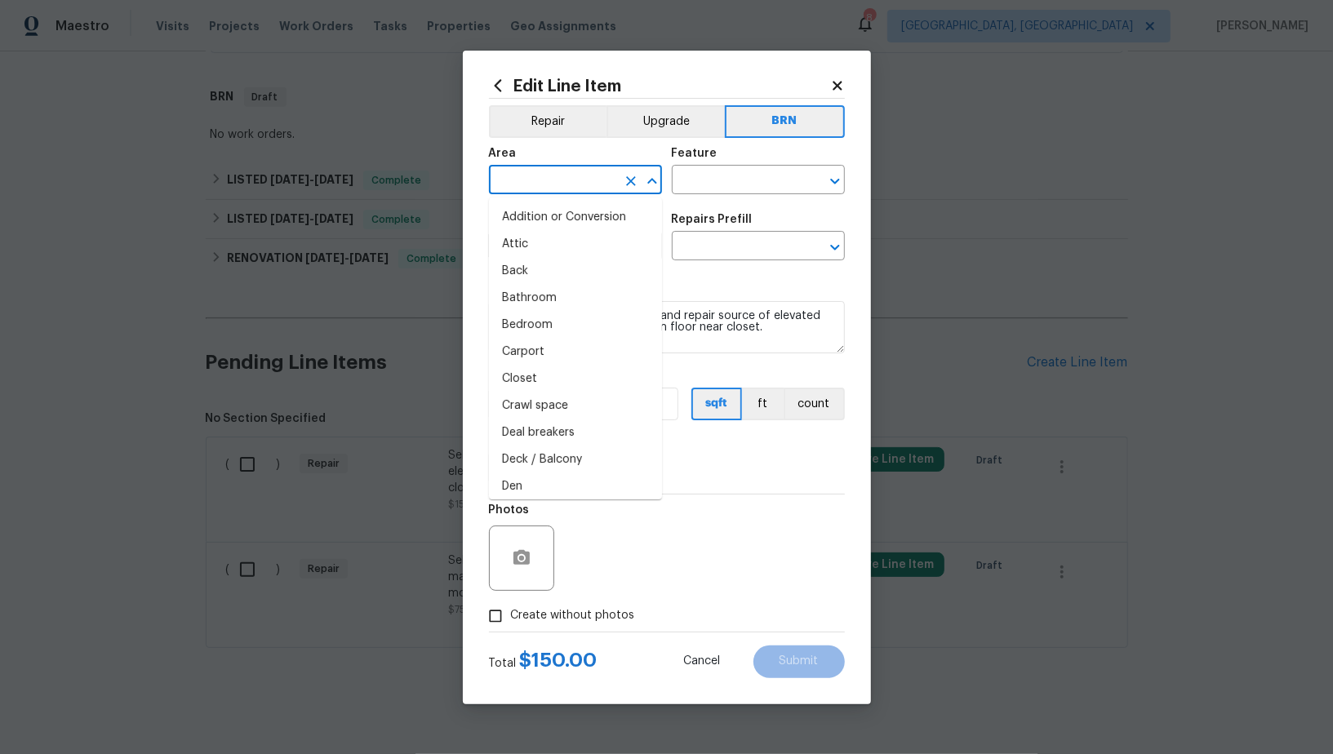
click at [575, 180] on input "text" at bounding box center [552, 181] width 127 height 25
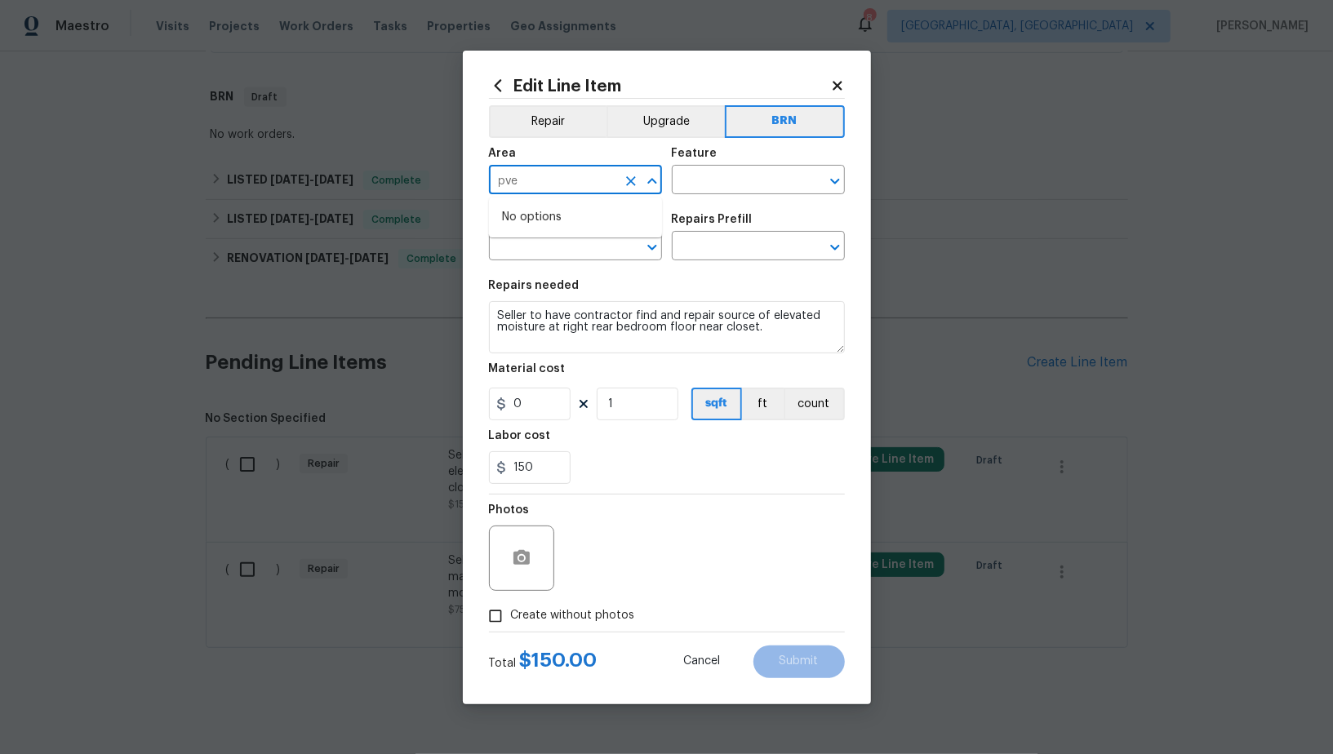
type input "pver"
click at [584, 244] on li "Interior Overall" at bounding box center [575, 244] width 173 height 27
type input "Interior Overall"
click at [723, 179] on input "text" at bounding box center [735, 181] width 127 height 25
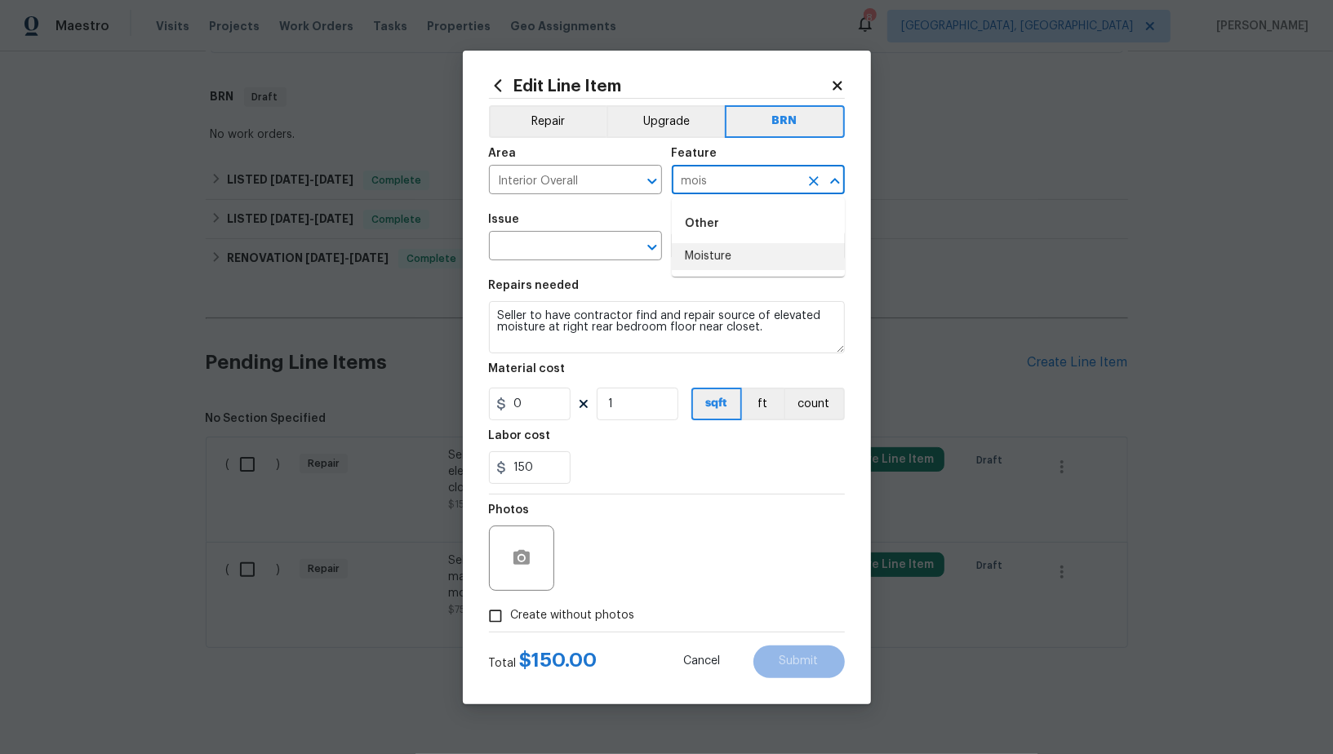
click at [716, 252] on li "Moisture" at bounding box center [758, 256] width 173 height 27
type input "Moisture"
click at [559, 252] on input "text" at bounding box center [552, 247] width 127 height 25
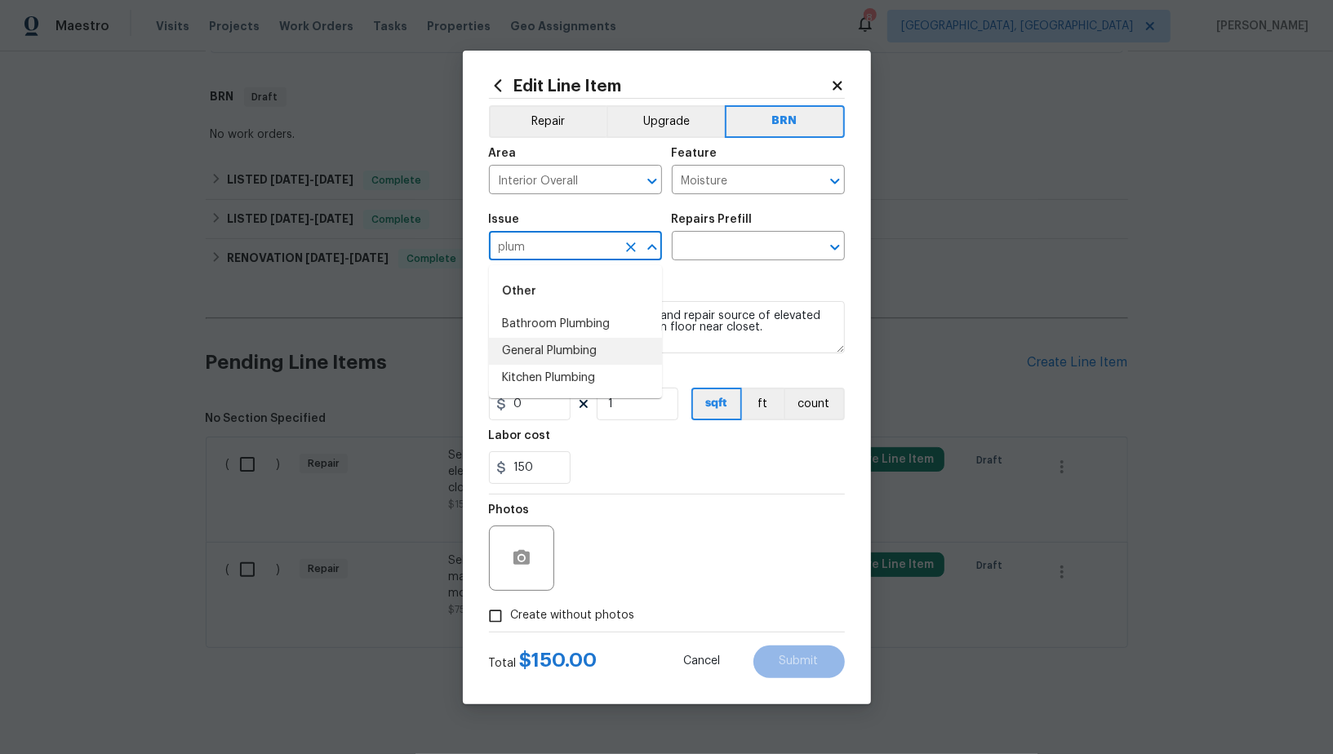
click at [597, 358] on li "General Plumbing" at bounding box center [575, 351] width 173 height 27
type input "General Plumbing"
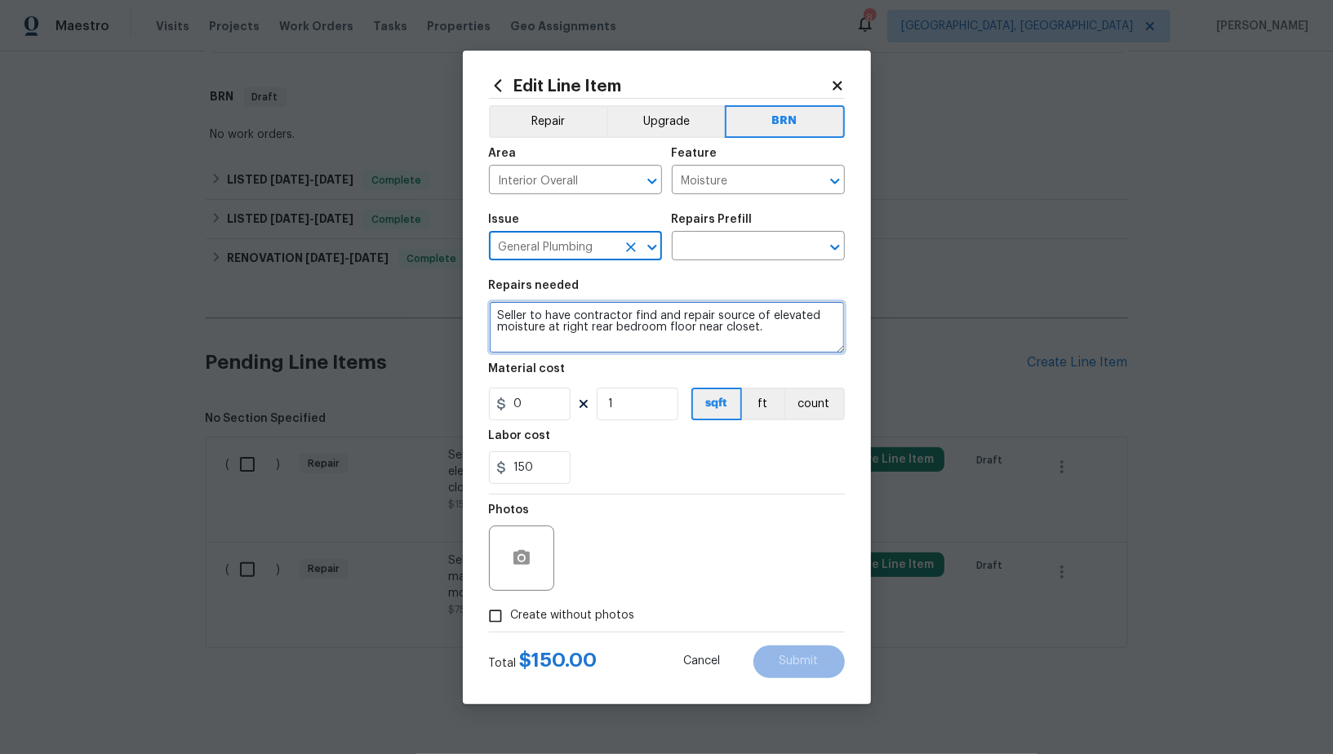
click at [690, 317] on textarea "Seller to have contractor find and repair source of elevated moisture at right …" at bounding box center [667, 327] width 356 height 52
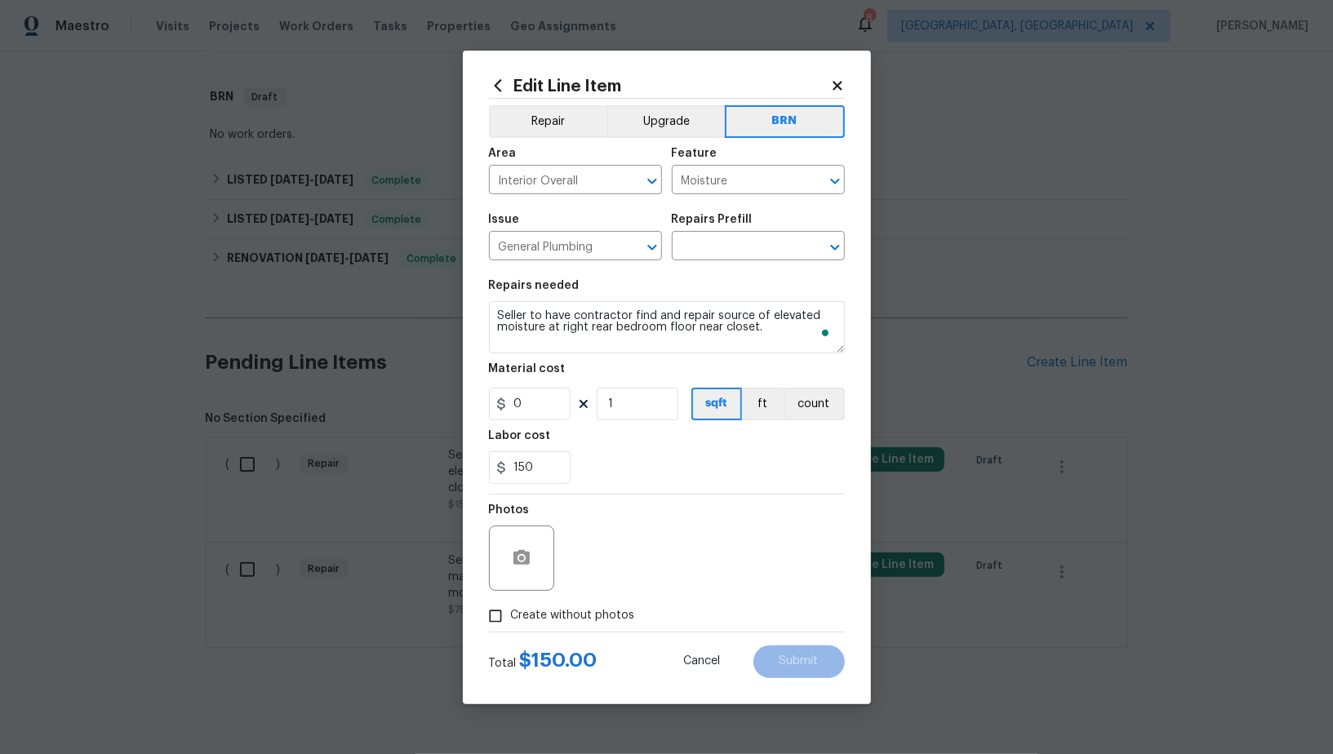
click at [756, 270] on div "Issue General Plumbing ​ Repairs Prefill ​" at bounding box center [667, 237] width 356 height 66
click at [745, 265] on div "Issue General Plumbing ​ Repairs Prefill ​" at bounding box center [667, 237] width 356 height 66
click at [737, 253] on input "text" at bounding box center [735, 247] width 127 height 25
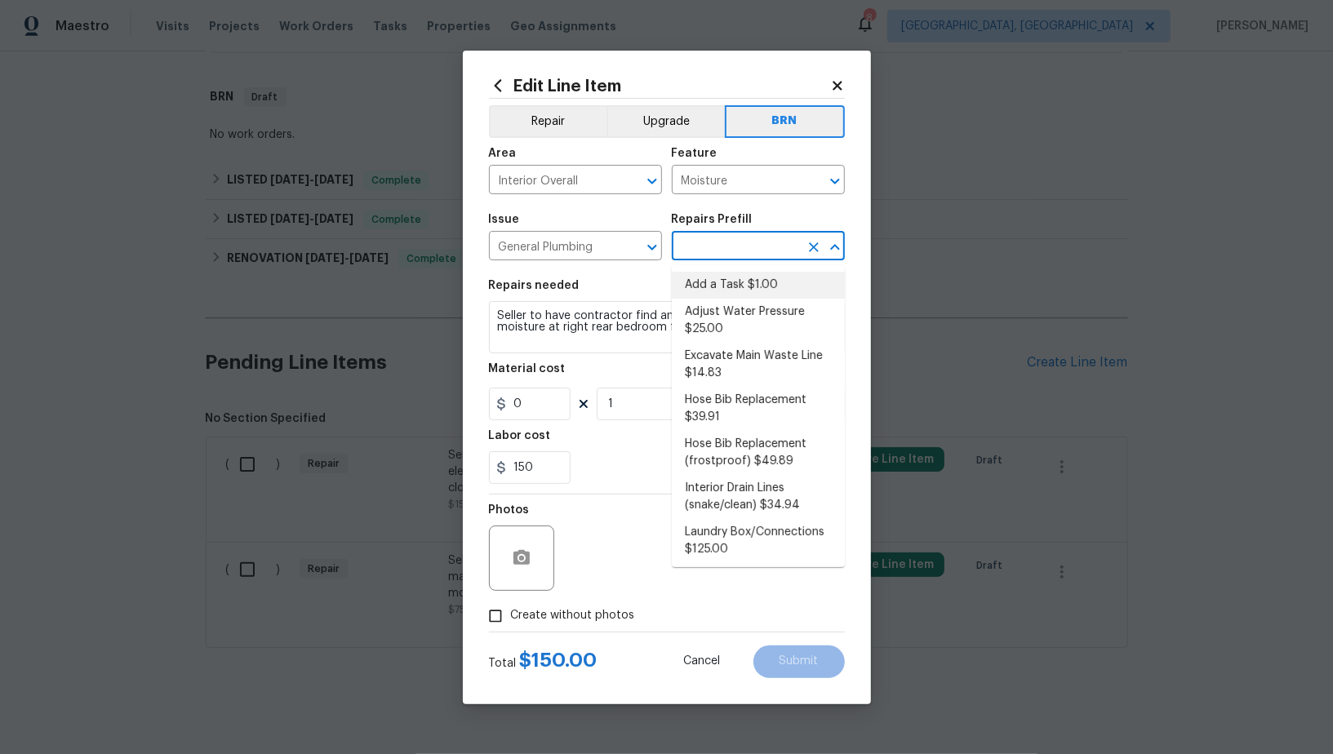
click at [745, 291] on li "Add a Task $1.00" at bounding box center [758, 285] width 173 height 27
type input "Plumbing"
type input "Add a Task $1.00"
type textarea "HPM to detail"
type input "1"
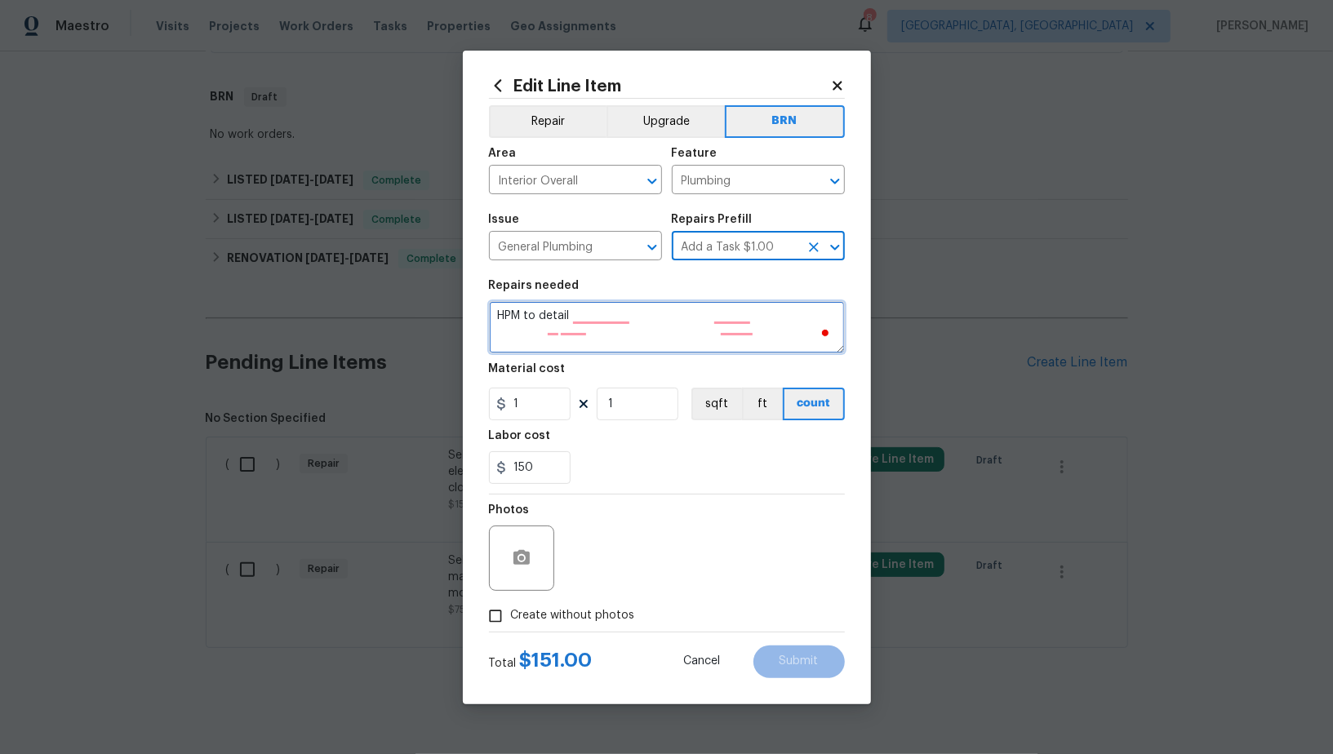
click at [684, 317] on textarea "HPM to detail" at bounding box center [667, 327] width 356 height 52
paste textarea "Seller to have contractor find and repair source of elevated moisture at right …"
click at [802, 188] on div at bounding box center [823, 181] width 42 height 23
type textarea "Seller to have contractor find and repair source of elevated moisture at right …"
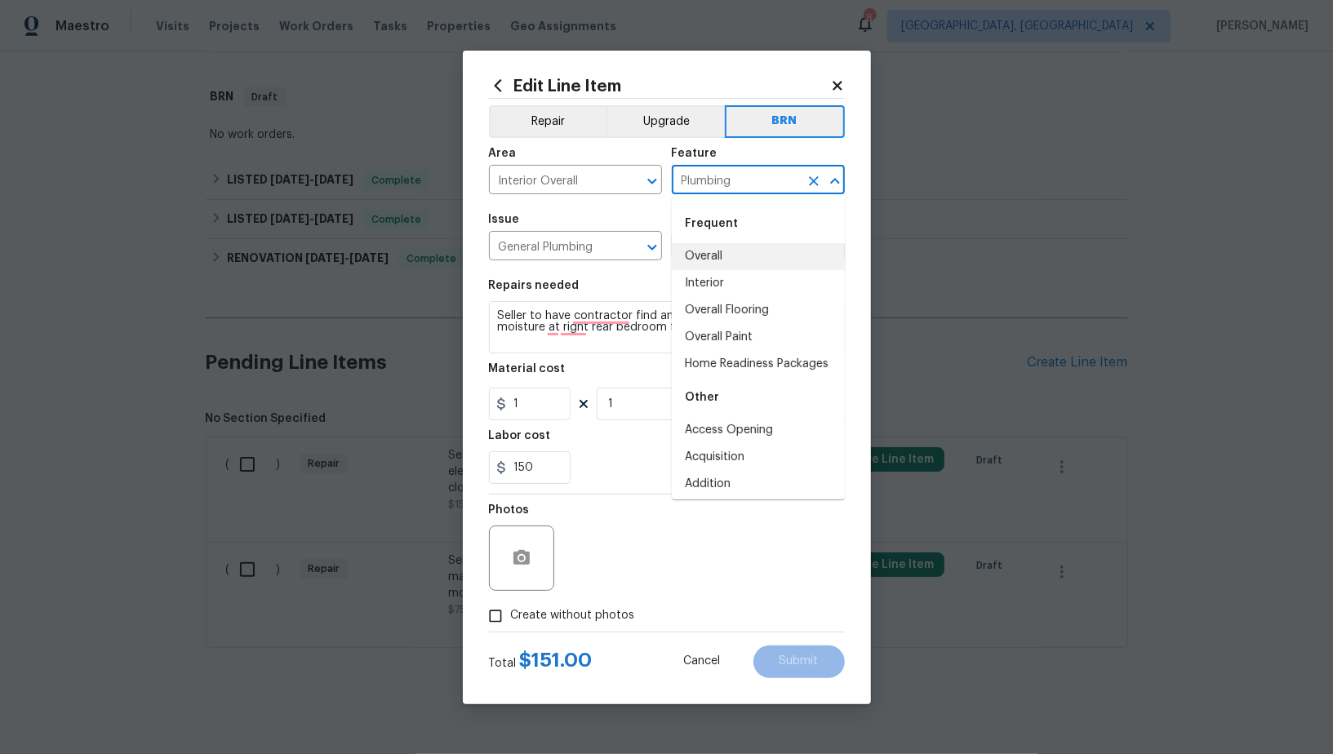
click at [816, 184] on icon "Clear" at bounding box center [814, 181] width 10 height 10
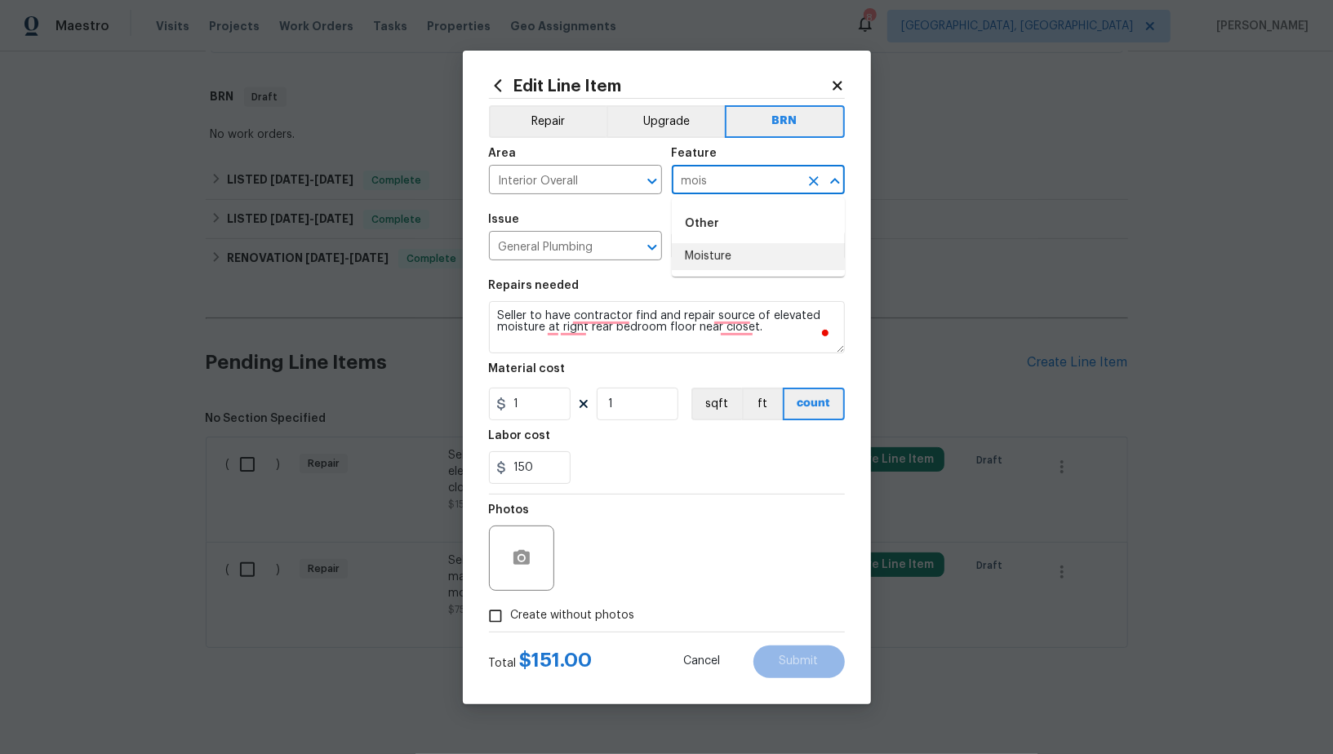
click at [716, 244] on li "Moisture" at bounding box center [758, 256] width 173 height 27
type input "Moisture"
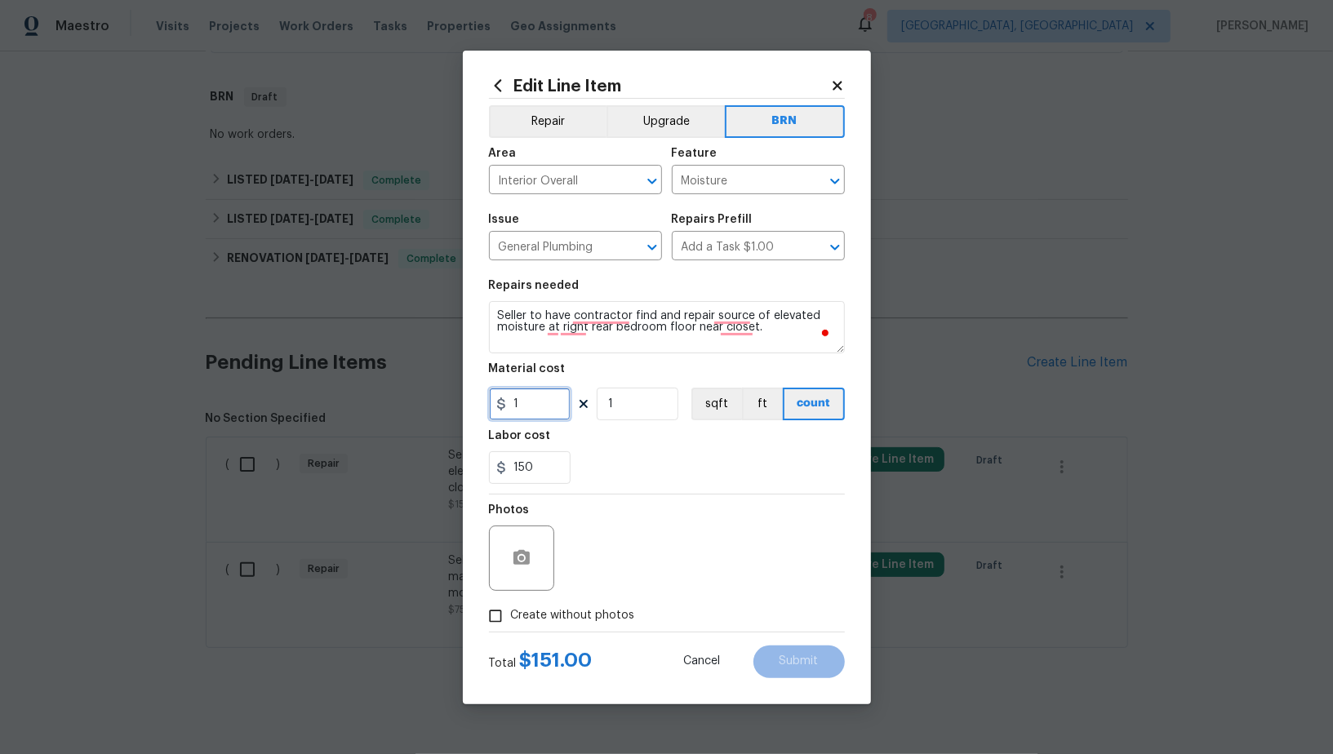
click at [521, 397] on input "1" at bounding box center [530, 404] width 82 height 33
type input "0"
click at [518, 570] on button "button" at bounding box center [521, 558] width 39 height 39
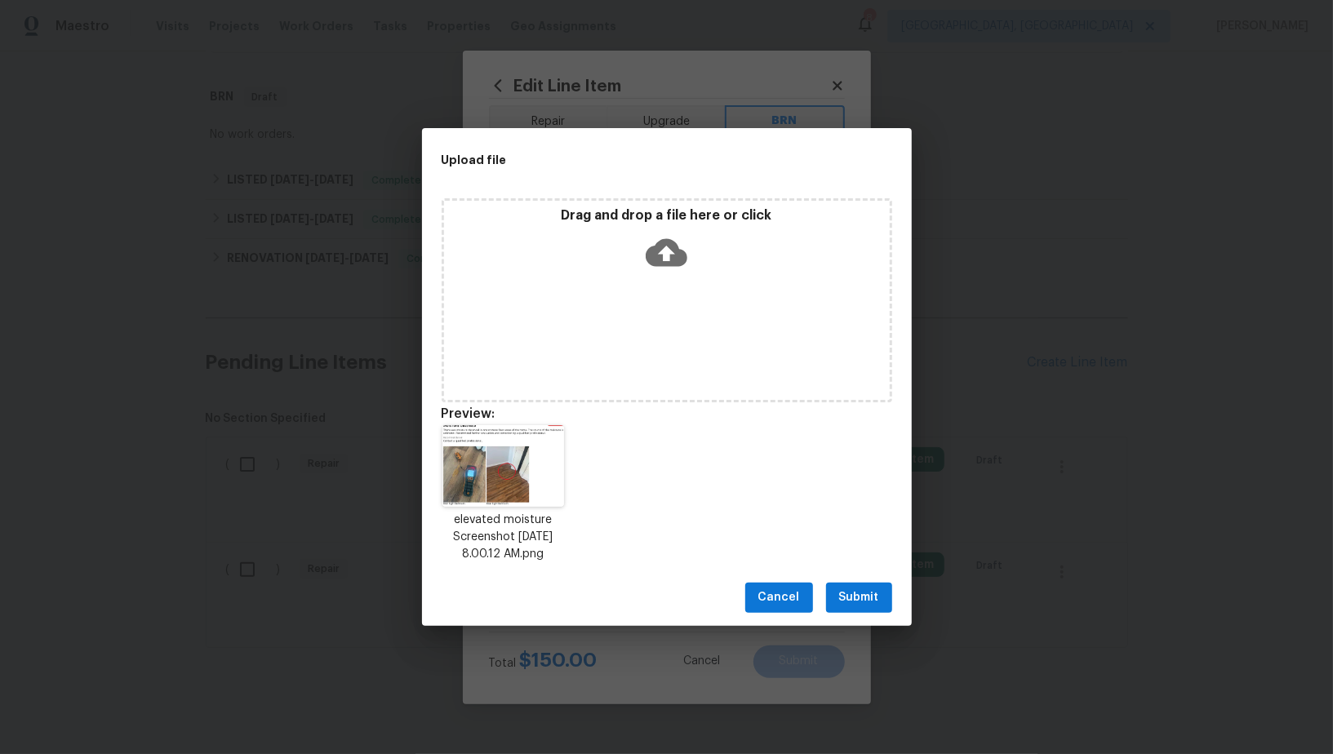
click at [860, 597] on span "Submit" at bounding box center [859, 598] width 40 height 20
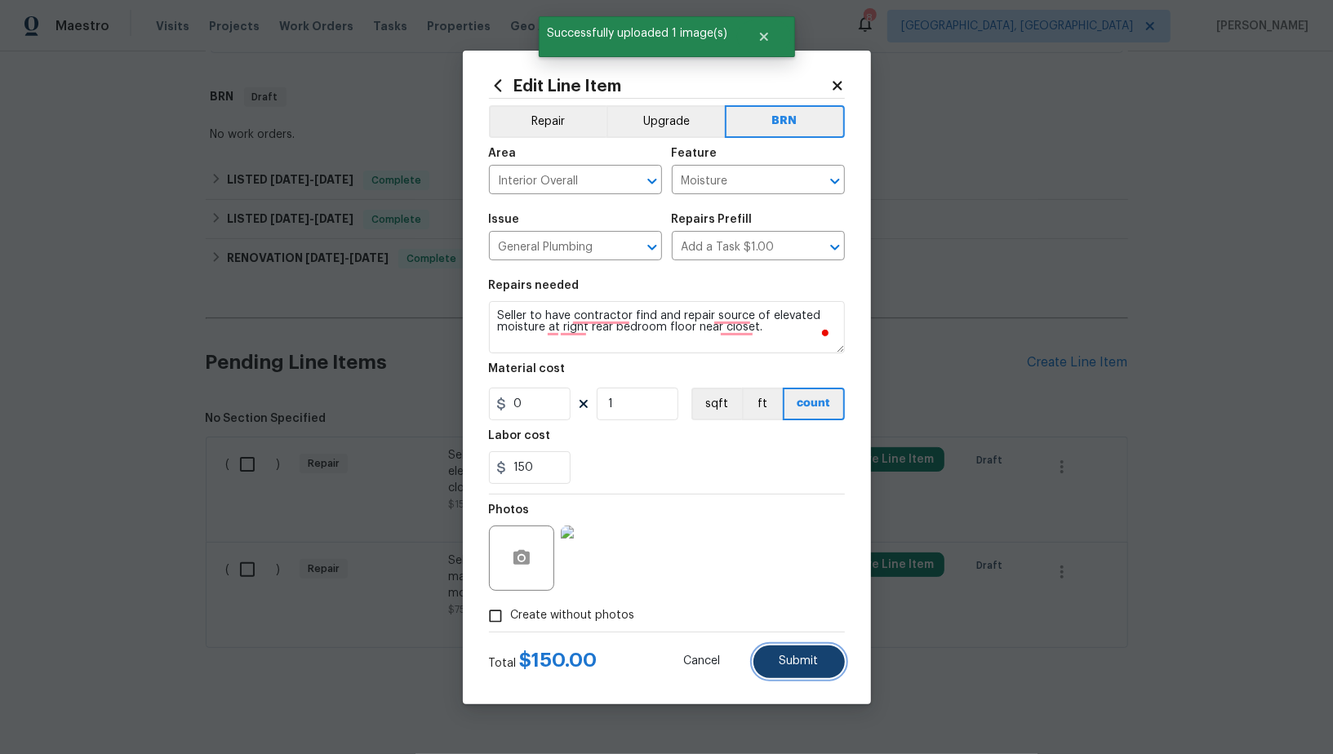
click at [809, 671] on button "Submit" at bounding box center [798, 662] width 91 height 33
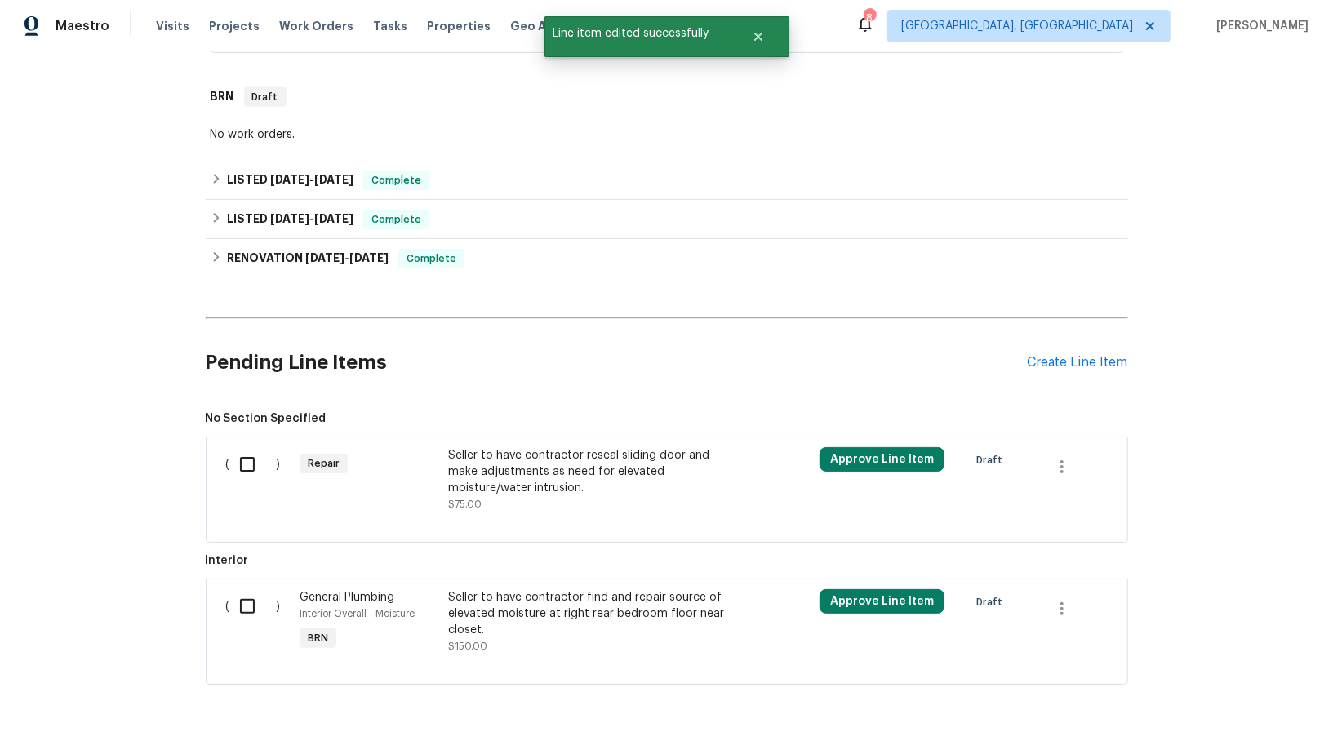
click at [556, 450] on div "Seller to have contractor reseal sliding door and make adjustments as need for …" at bounding box center [591, 471] width 287 height 49
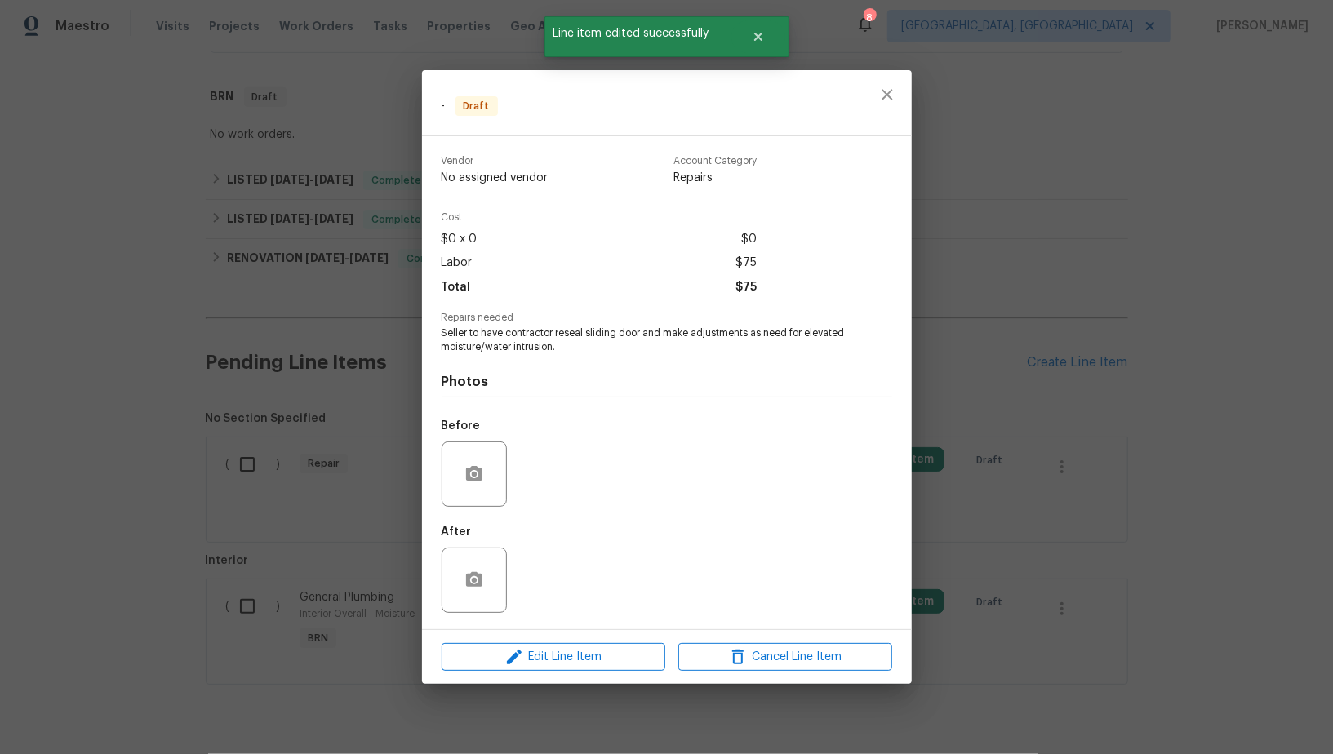
click at [550, 673] on div "Edit Line Item Cancel Line Item" at bounding box center [667, 657] width 490 height 55
click at [544, 658] on span "Edit Line Item" at bounding box center [553, 657] width 214 height 20
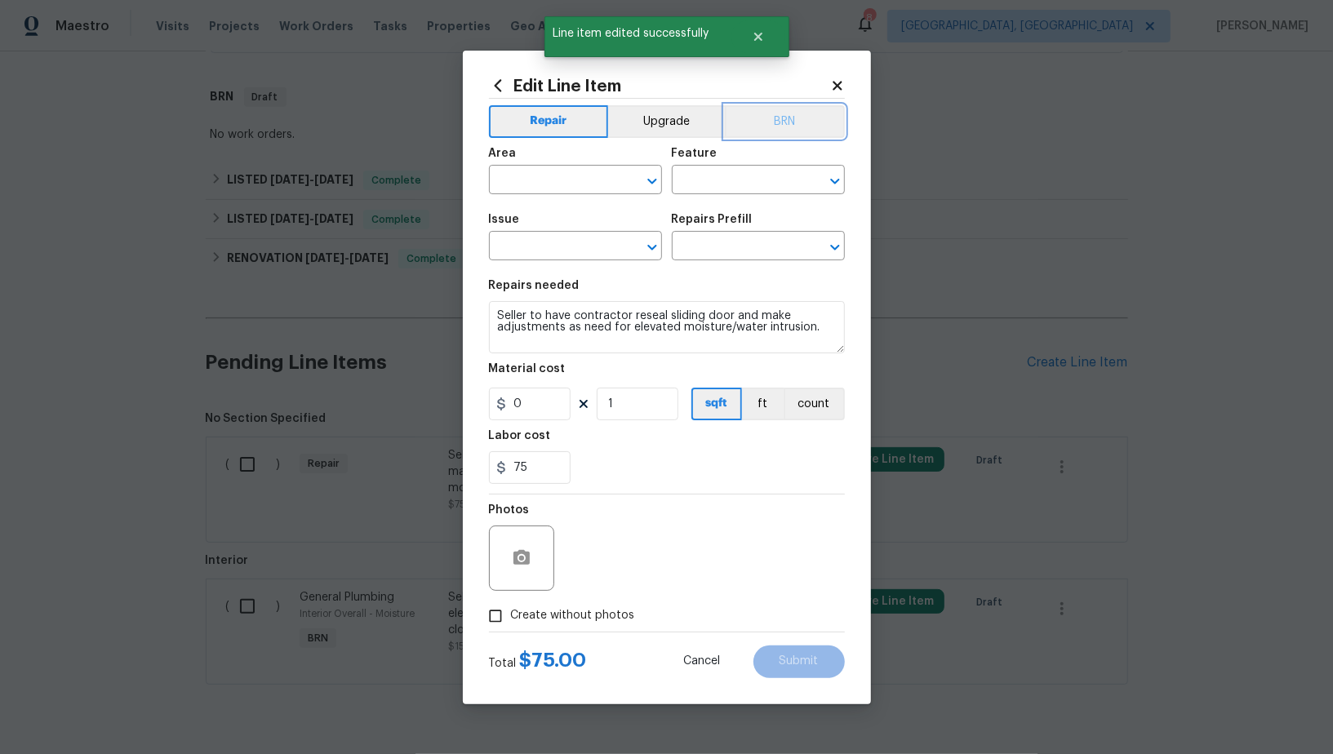
click at [814, 111] on button "BRN" at bounding box center [785, 121] width 120 height 33
click at [564, 180] on input "text" at bounding box center [552, 181] width 127 height 25
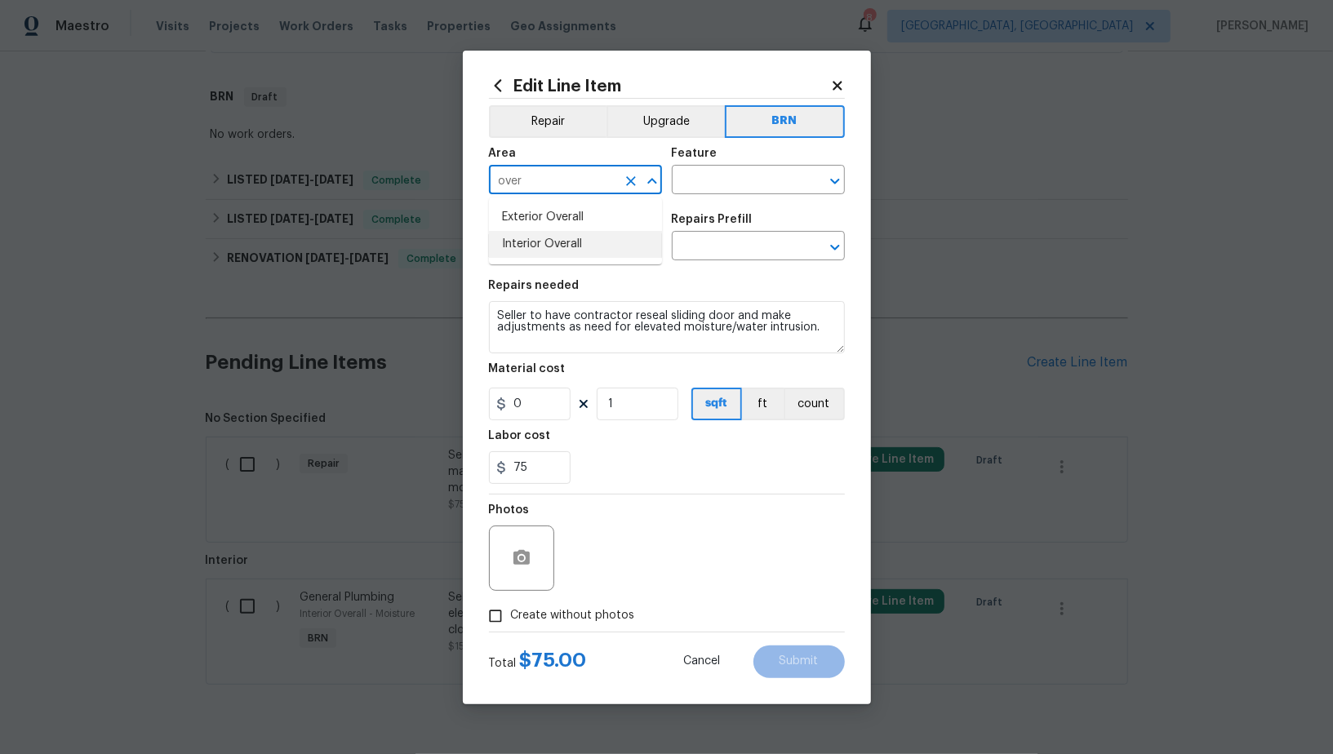
click at [576, 237] on li "Interior Overall" at bounding box center [575, 244] width 173 height 27
type input "Interior Overall"
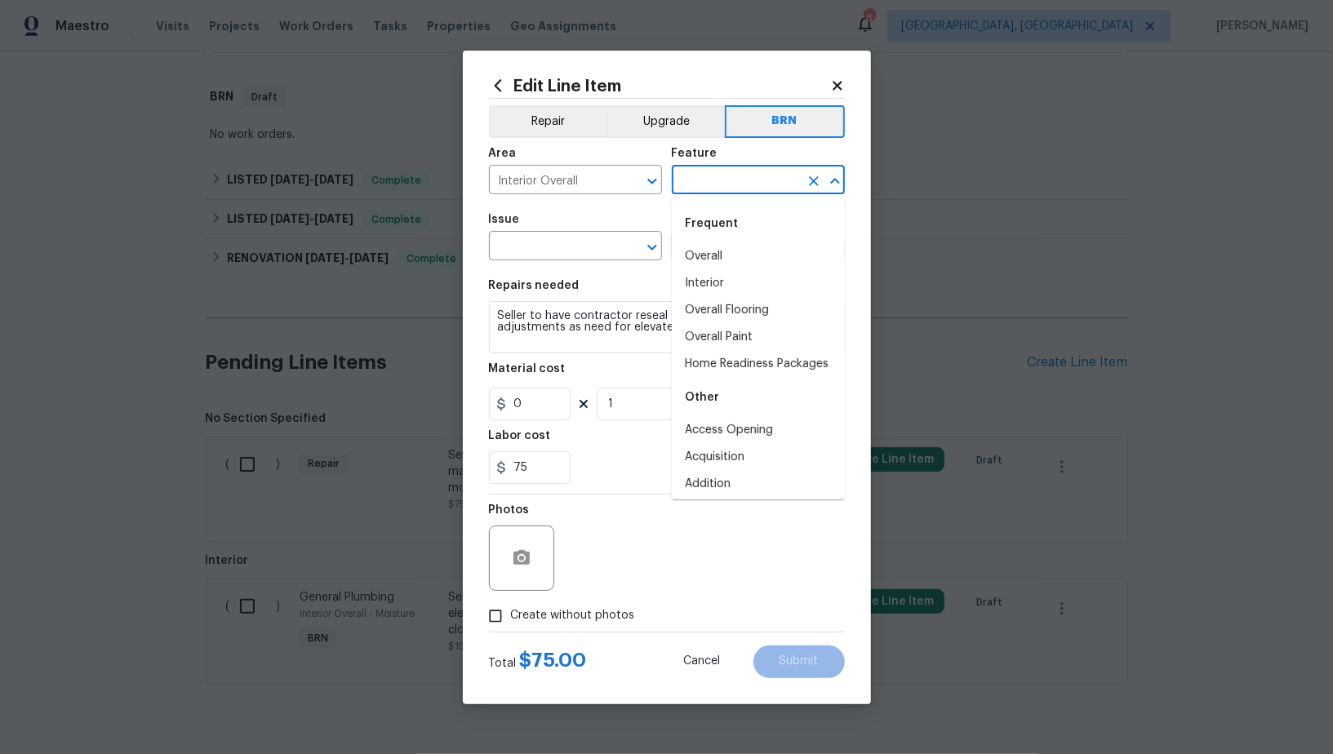
click at [690, 184] on input "text" at bounding box center [735, 181] width 127 height 25
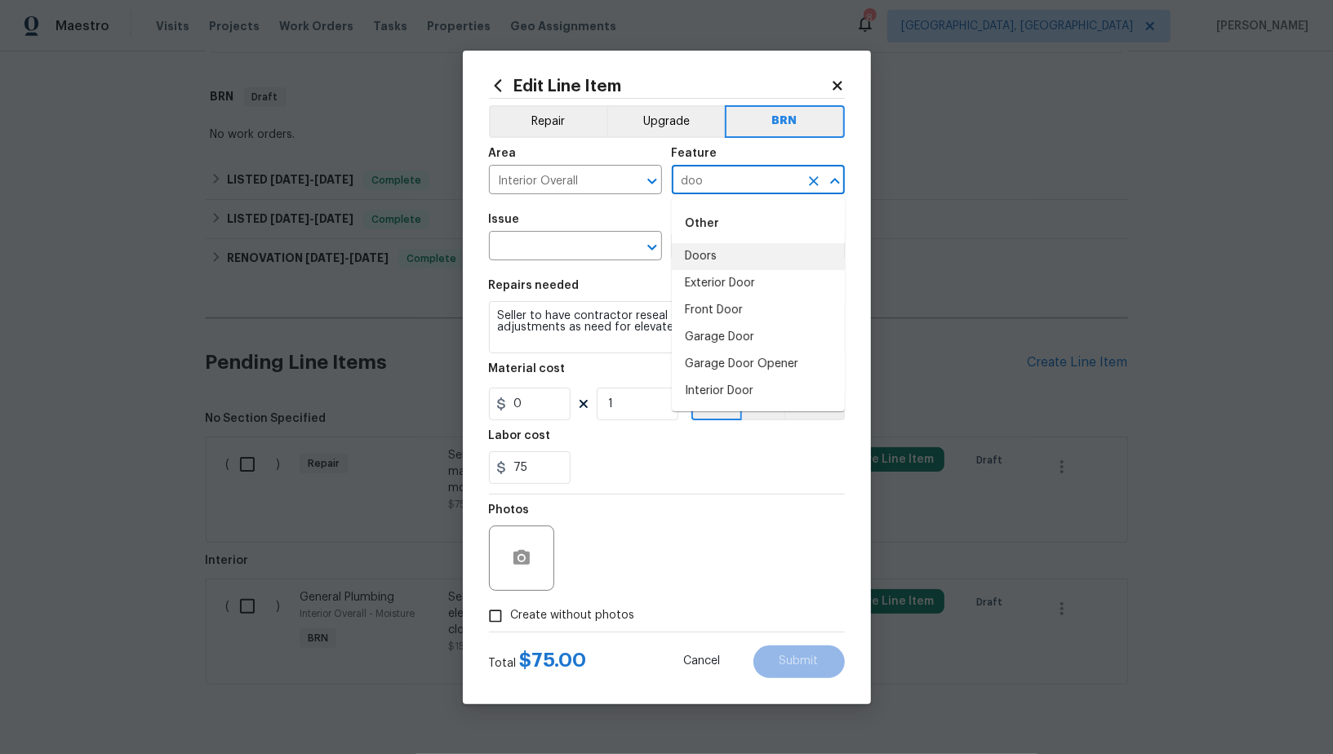
click at [713, 247] on li "Doors" at bounding box center [758, 256] width 173 height 27
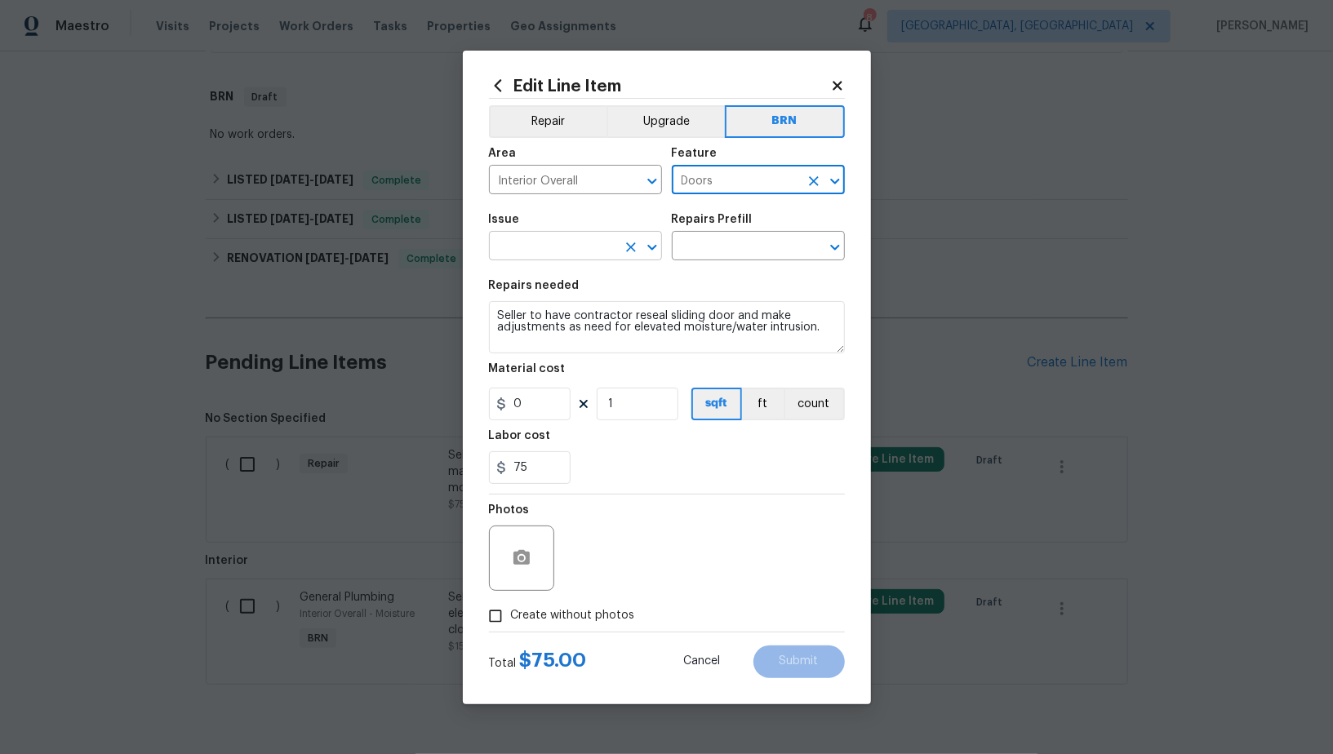
type input "Doors"
click at [543, 255] on input "text" at bounding box center [552, 247] width 127 height 25
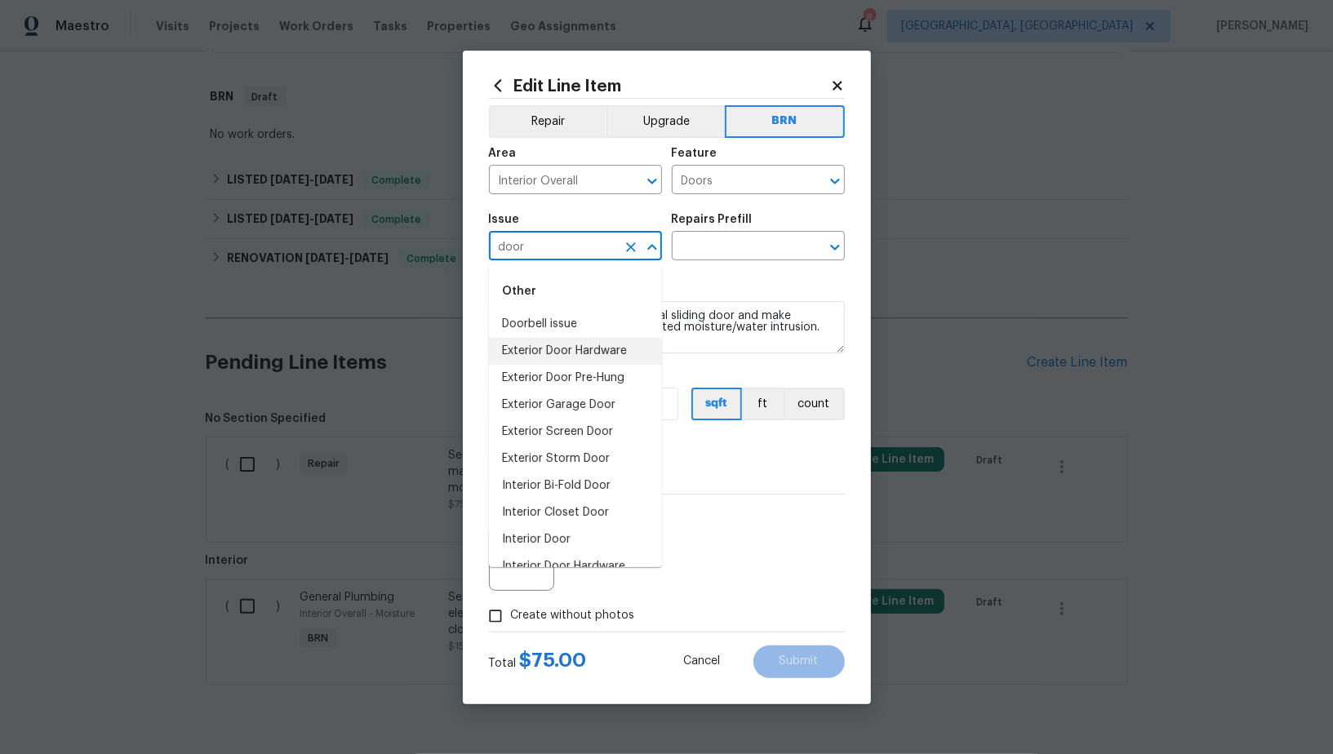
scroll to position [46, 0]
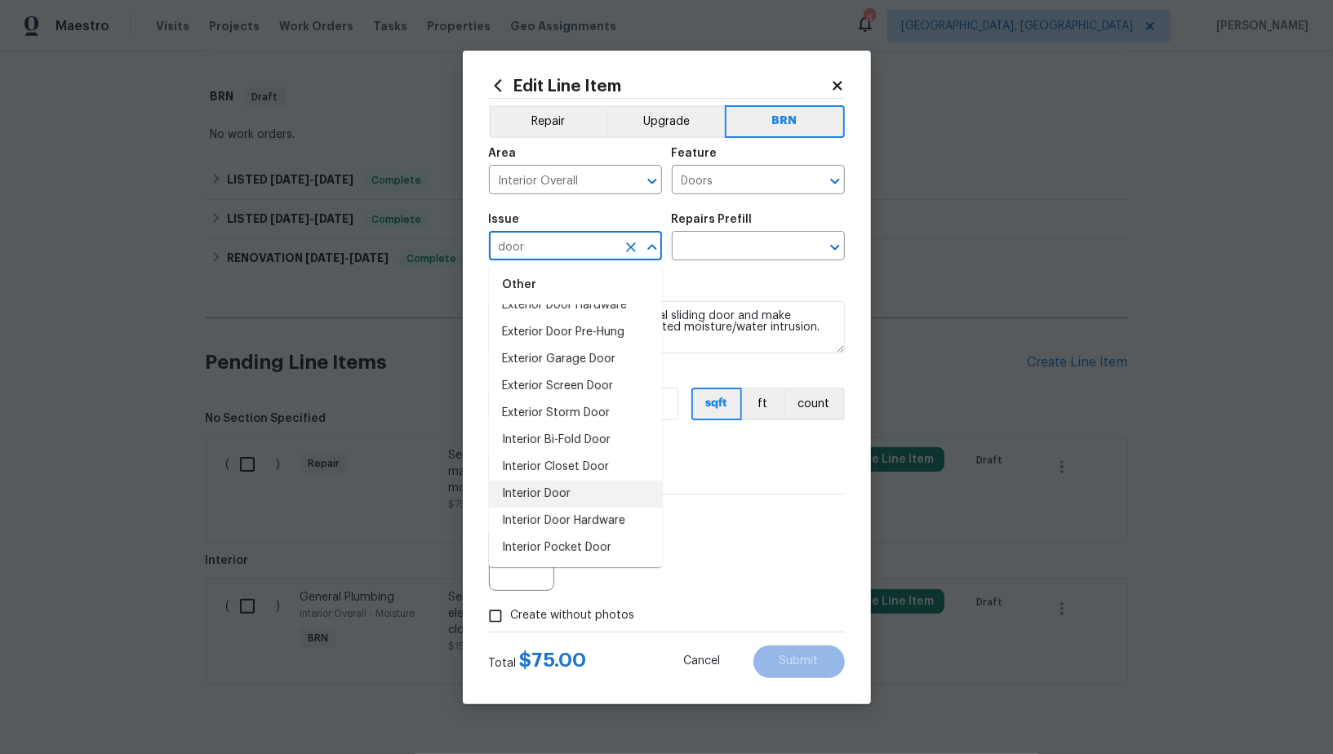
click at [575, 488] on li "Interior Door" at bounding box center [575, 494] width 173 height 27
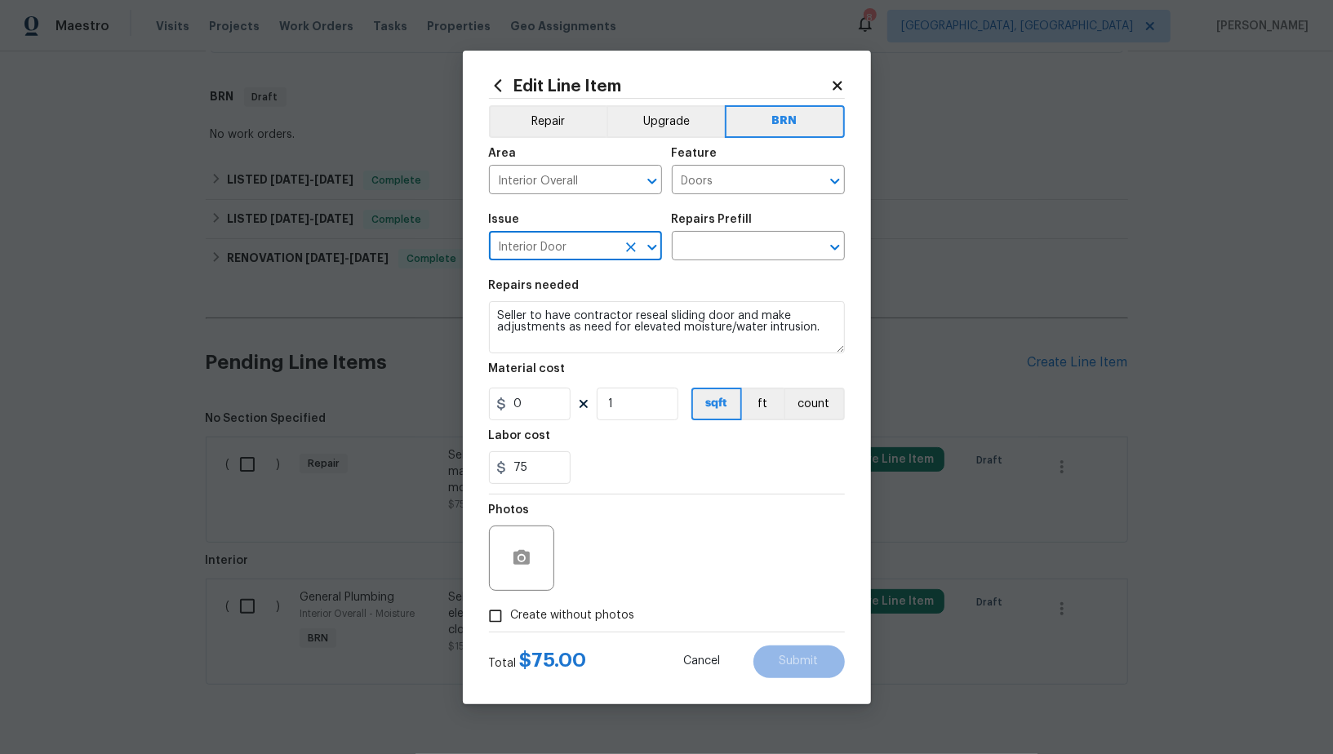
type input "Interior Door"
click at [667, 332] on textarea "Seller to have contractor reseal sliding door and make adjustments as need for …" at bounding box center [667, 327] width 356 height 52
click at [705, 248] on input "text" at bounding box center [735, 247] width 127 height 25
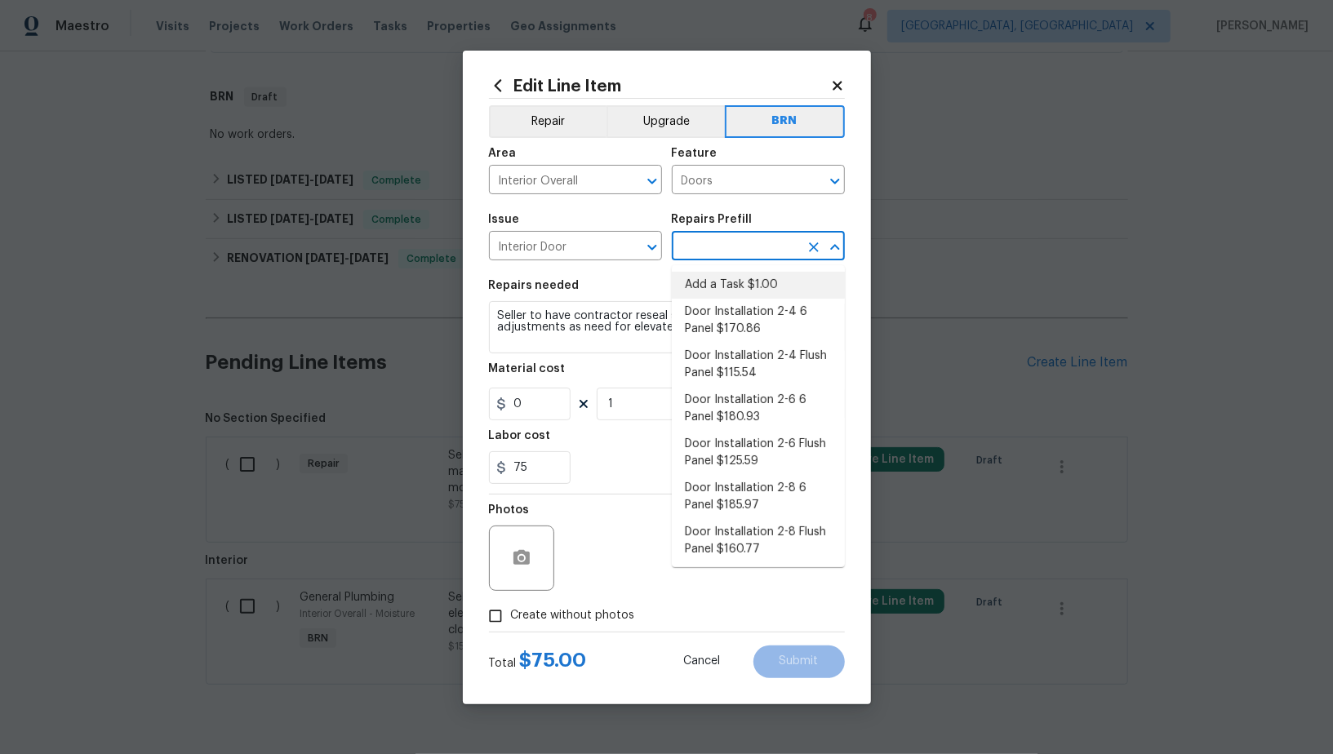
click at [718, 283] on li "Add a Task $1.00" at bounding box center [758, 285] width 173 height 27
type input "Interior Door"
type input "Add a Task $1.00"
type textarea "HPM to detail"
type input "1"
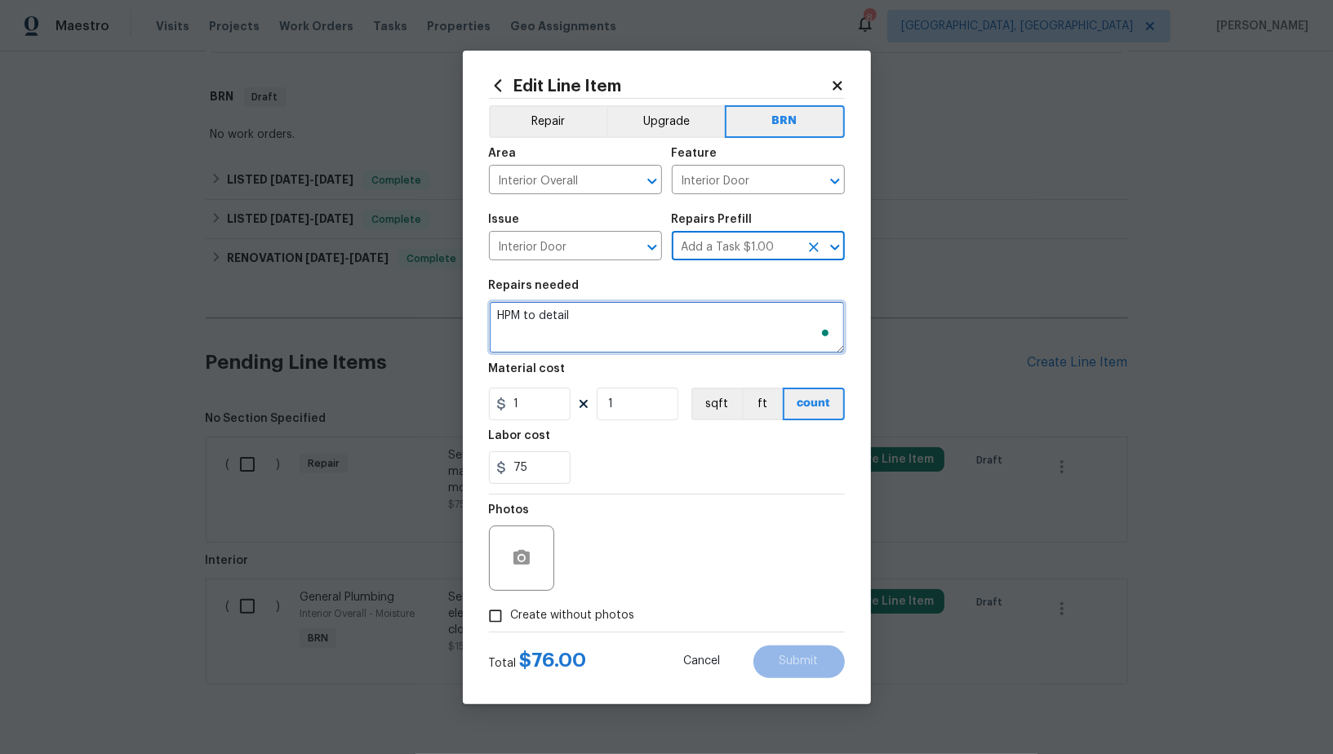
click at [663, 326] on textarea "HPM to detail" at bounding box center [667, 327] width 356 height 52
paste textarea "Seller to have contractor reseal sliding door and make adjustments as need for …"
type textarea "Seller to have contractor reseal sliding door and make adjustments as need for …"
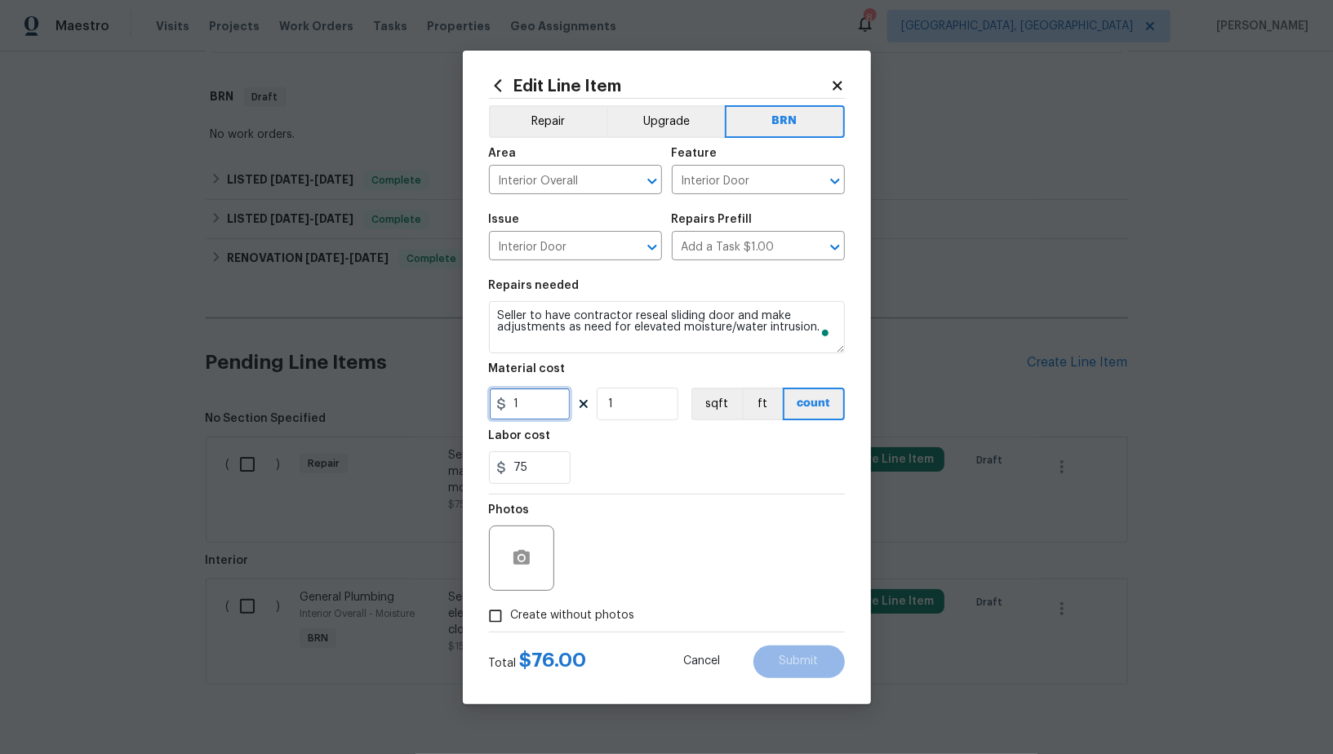
click at [546, 404] on input "1" at bounding box center [530, 404] width 82 height 33
type input "0"
click at [523, 557] on circle "button" at bounding box center [520, 557] width 5 height 5
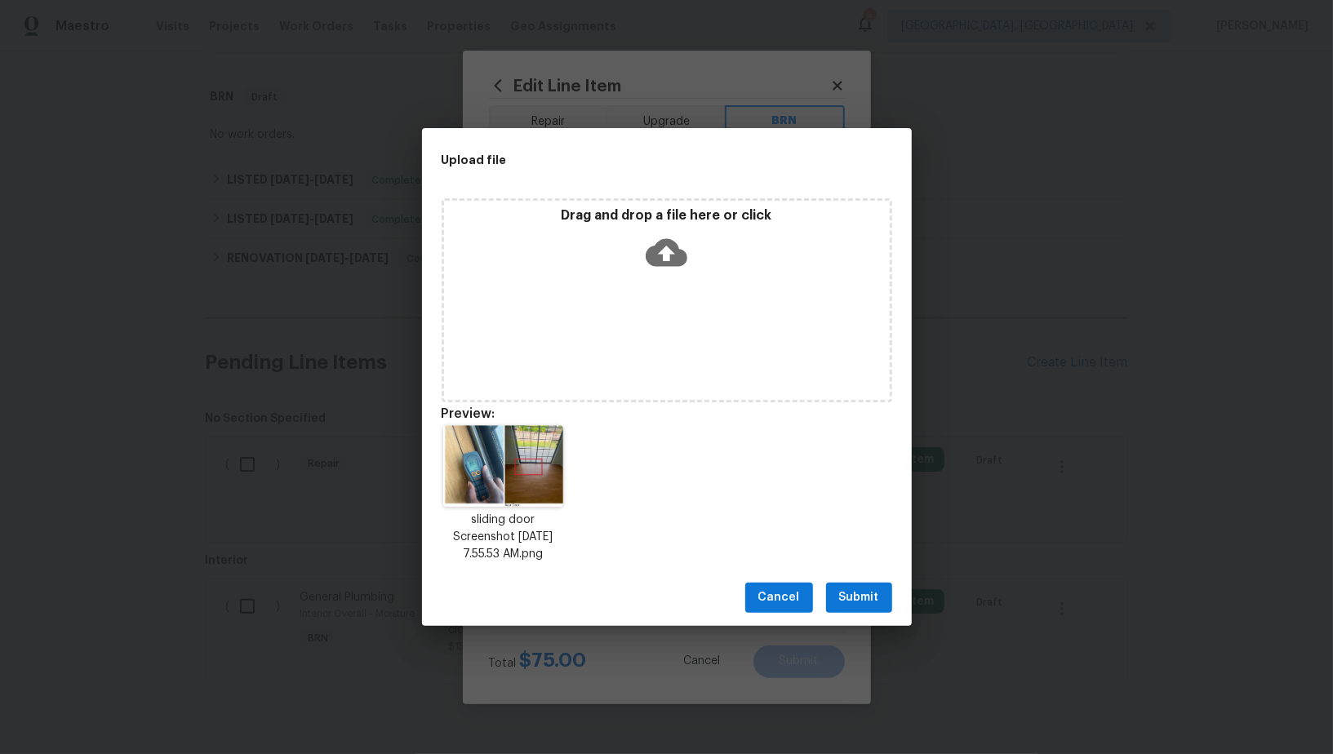
click at [877, 609] on button "Submit" at bounding box center [859, 598] width 66 height 30
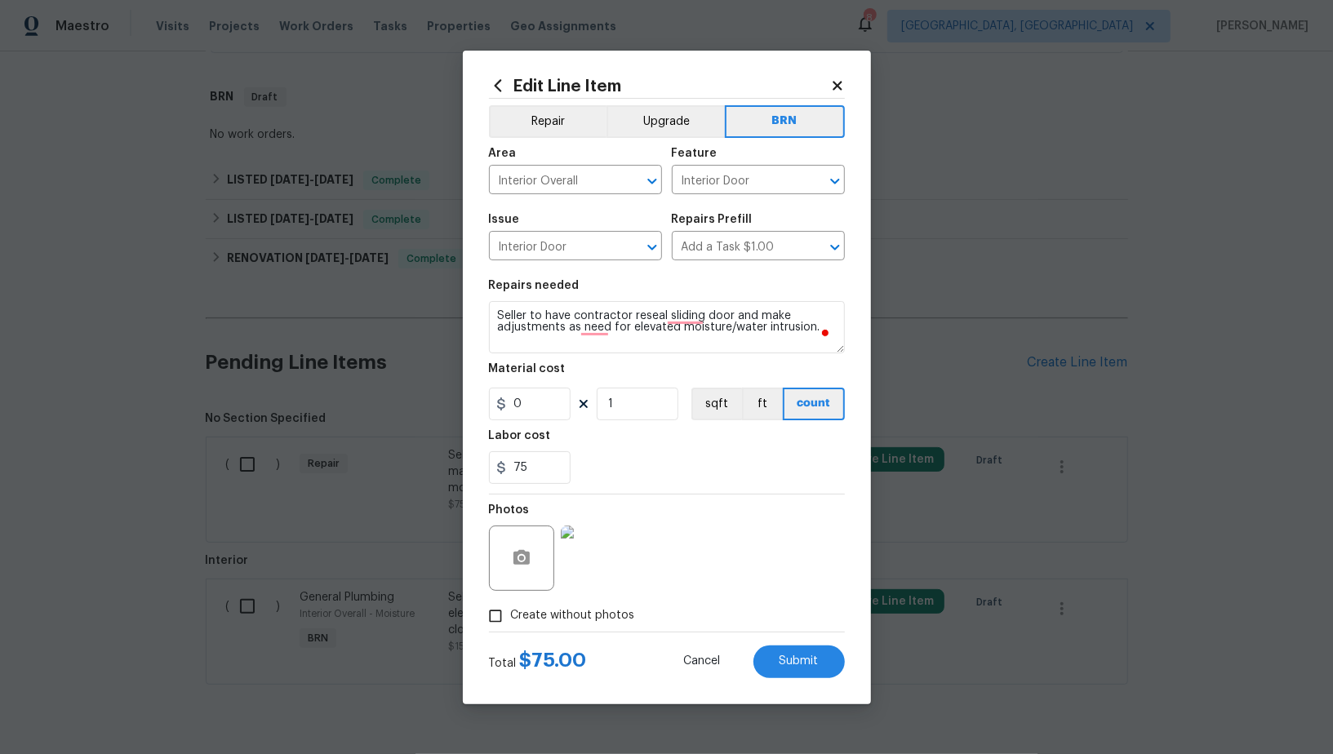
click at [821, 678] on div "Edit Line Item Repair Upgrade BRN Area Interior Overall ​ Feature Interior Door…" at bounding box center [667, 378] width 408 height 654
click at [819, 675] on button "Submit" at bounding box center [798, 662] width 91 height 33
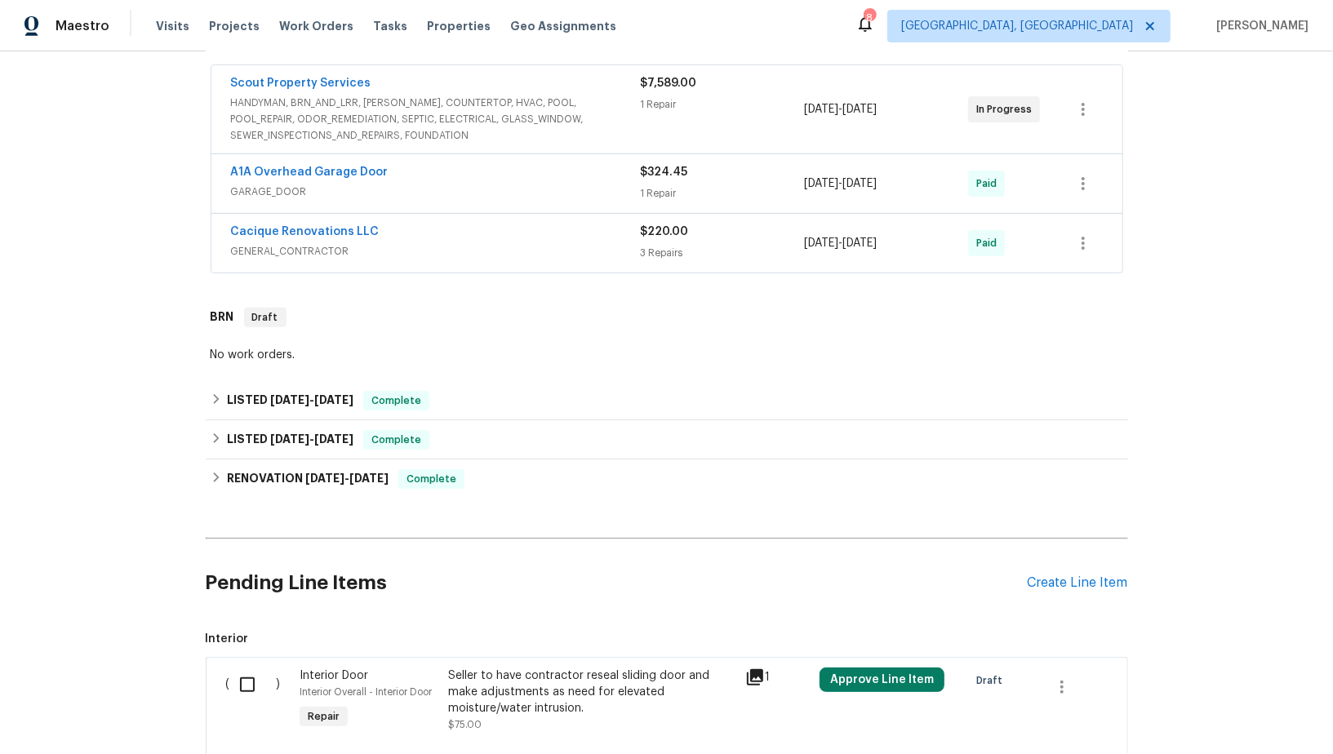
scroll to position [520, 0]
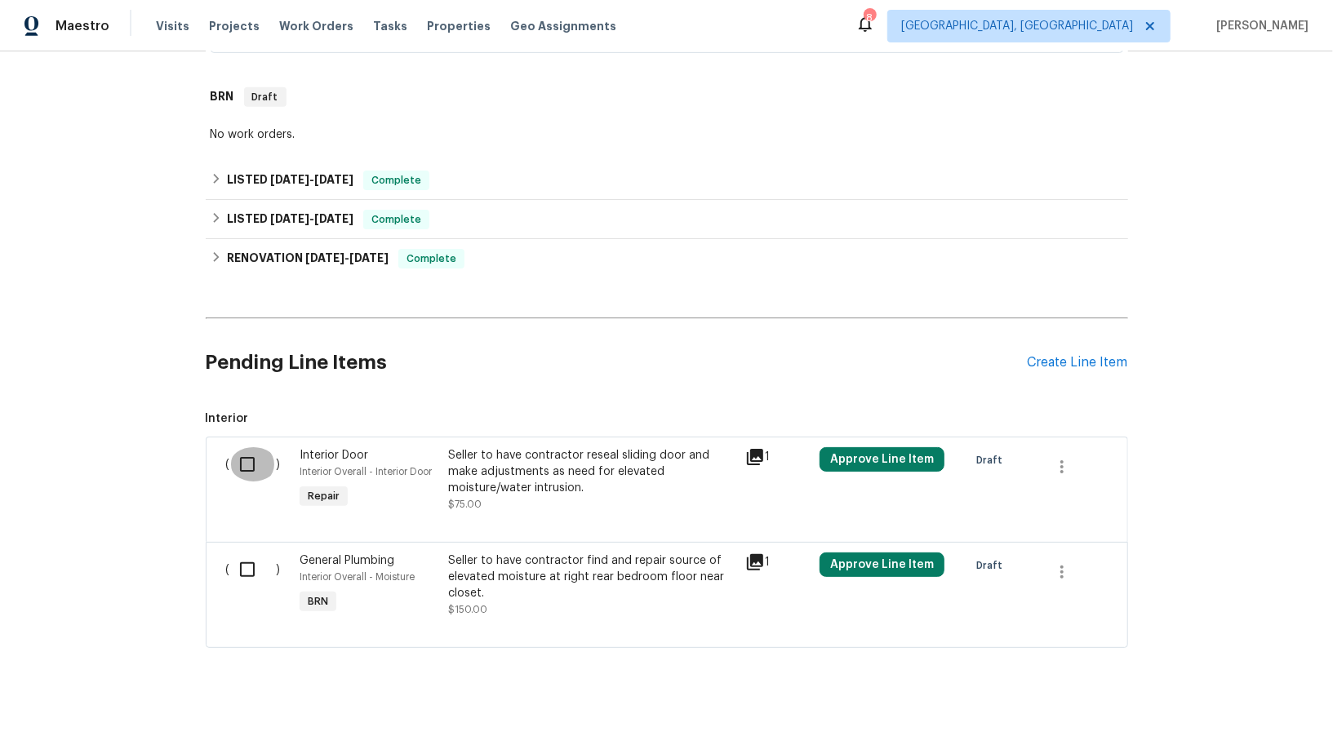
click at [248, 456] on input "checkbox" at bounding box center [253, 464] width 47 height 34
checkbox input "false"
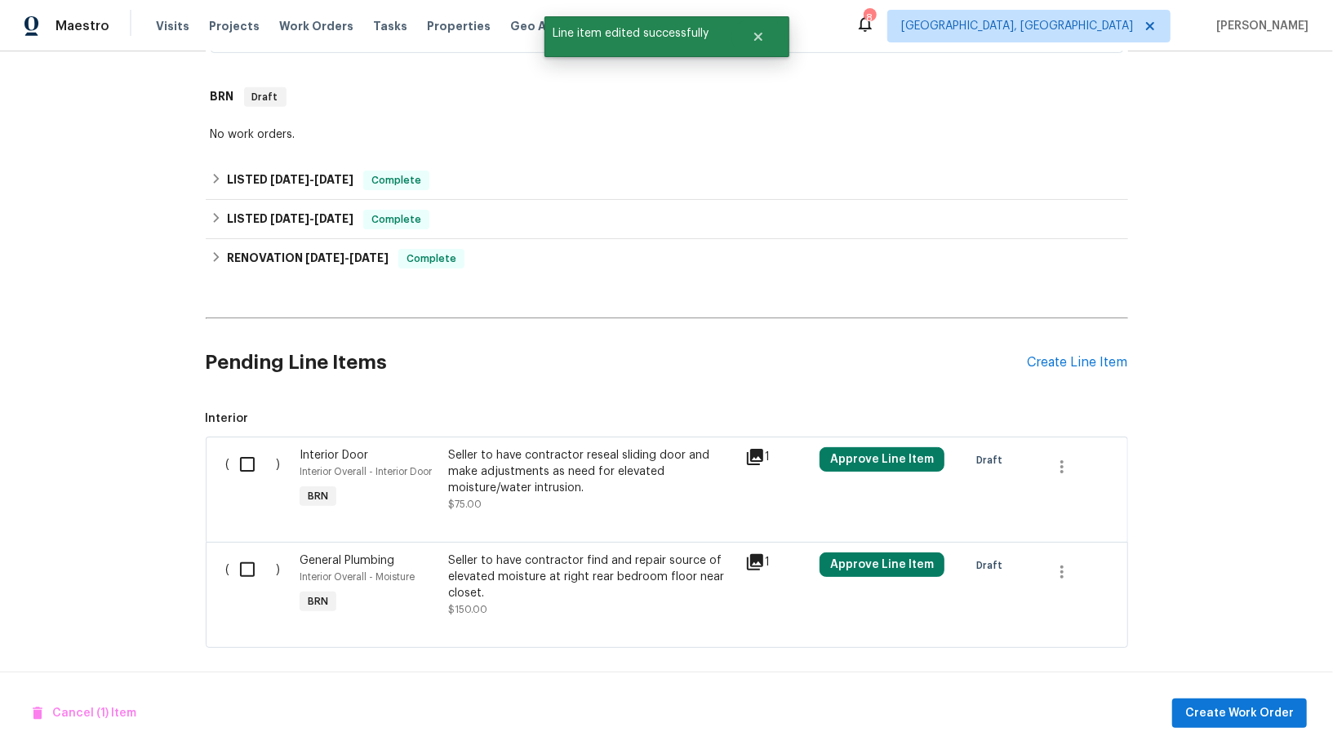
click at [250, 572] on input "checkbox" at bounding box center [253, 570] width 47 height 34
checkbox input "true"
click at [1228, 712] on span "Create Work Order" at bounding box center [1239, 713] width 109 height 20
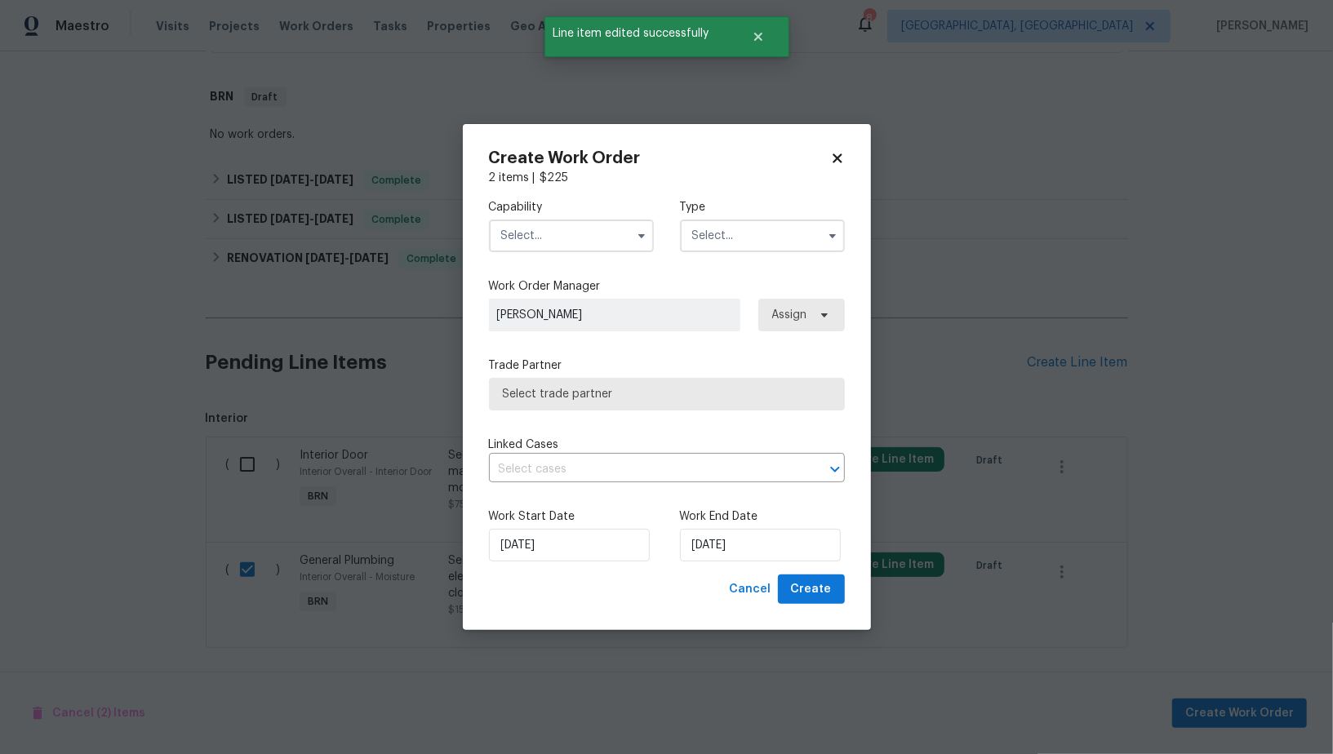
click at [545, 245] on input "text" at bounding box center [571, 236] width 165 height 33
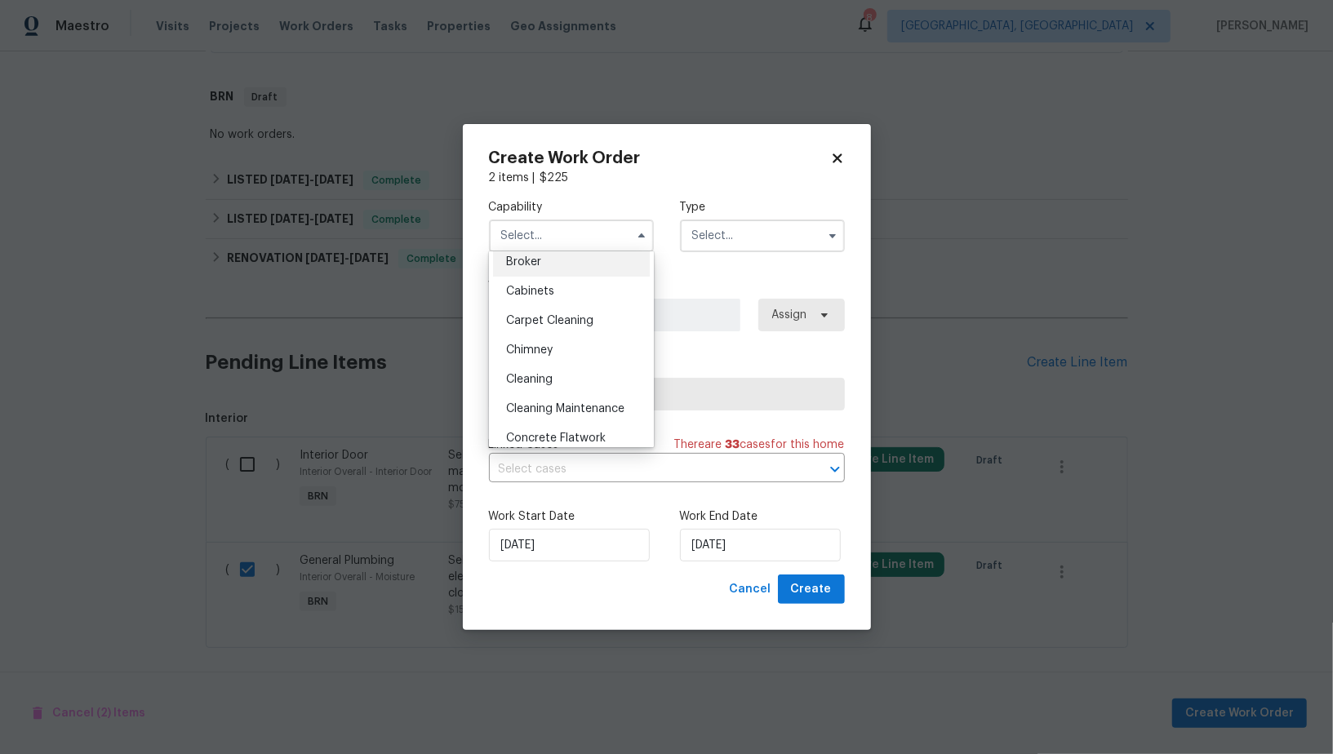
scroll to position [0, 0]
click at [566, 351] on div "BRN And Lrr" at bounding box center [571, 358] width 157 height 29
type input "BRN And Lrr"
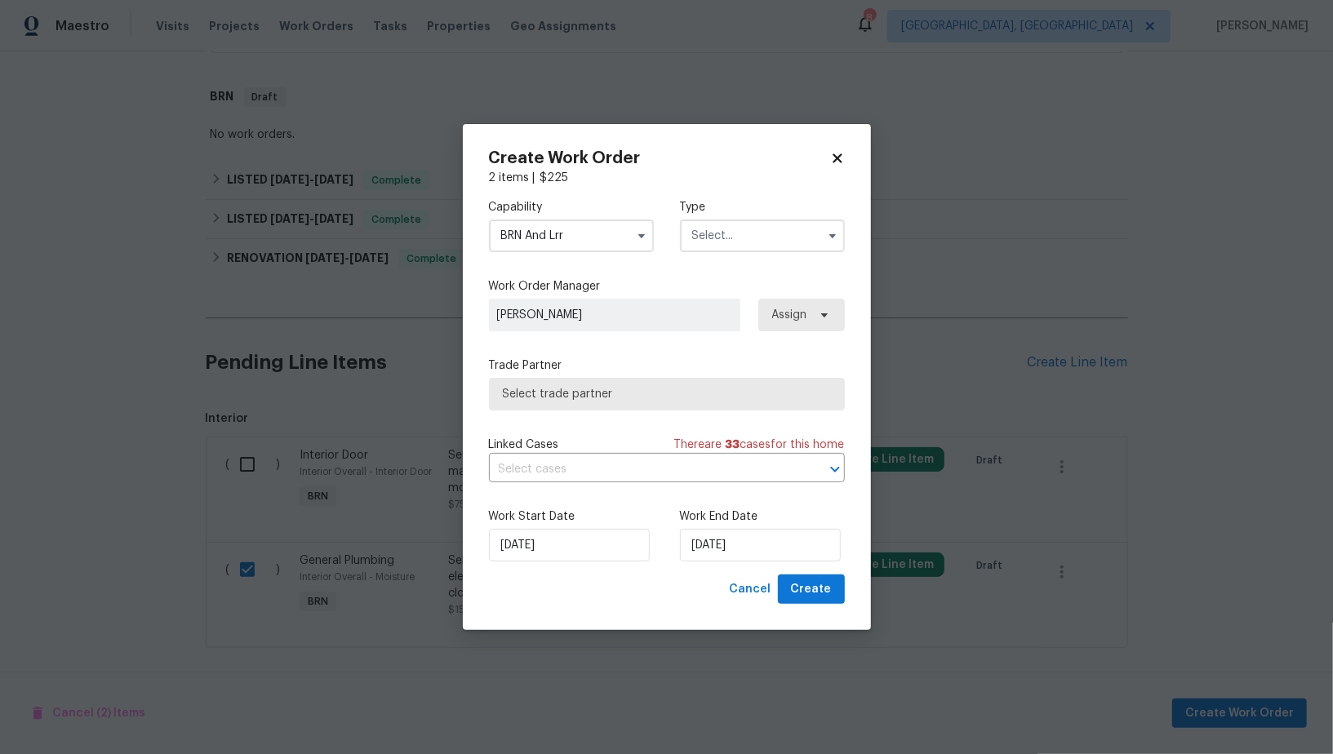
click at [762, 224] on input "text" at bounding box center [762, 236] width 165 height 33
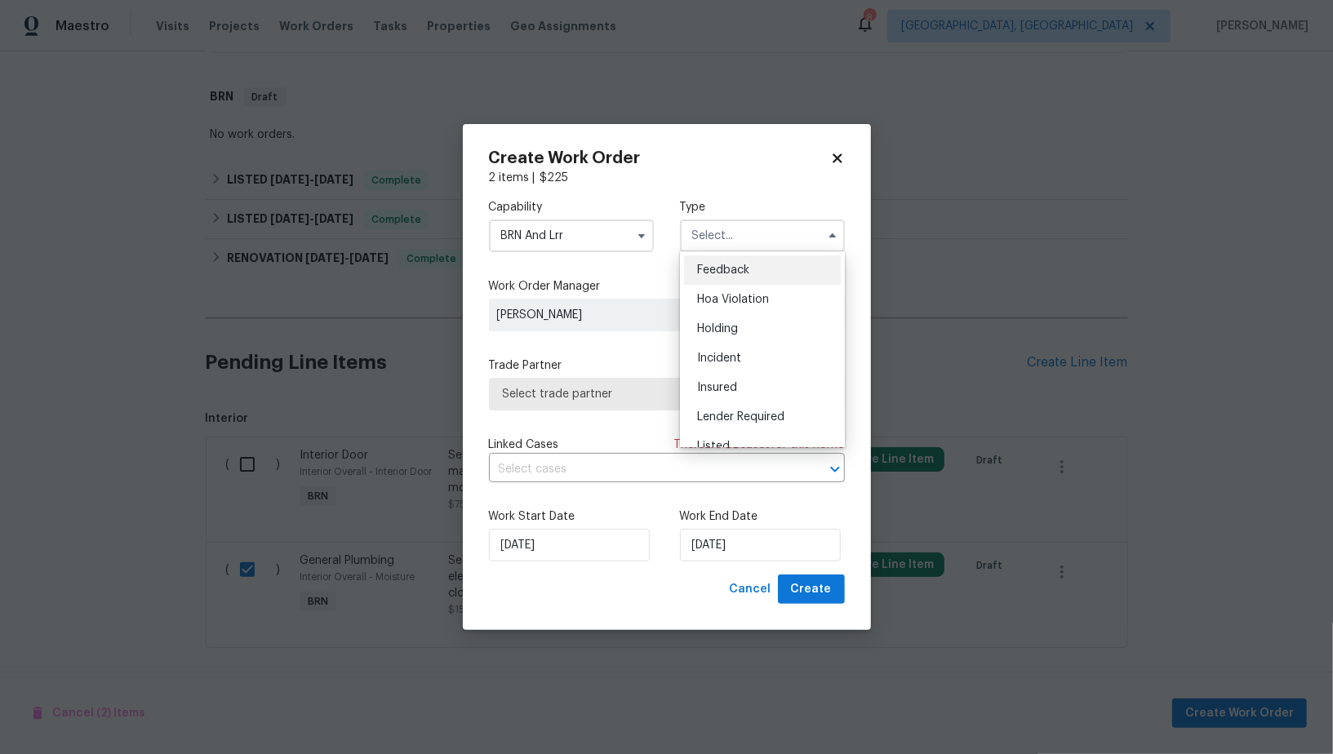
scroll to position [370, 0]
click at [742, 330] on div "Resale" at bounding box center [762, 340] width 157 height 29
type input "Resale"
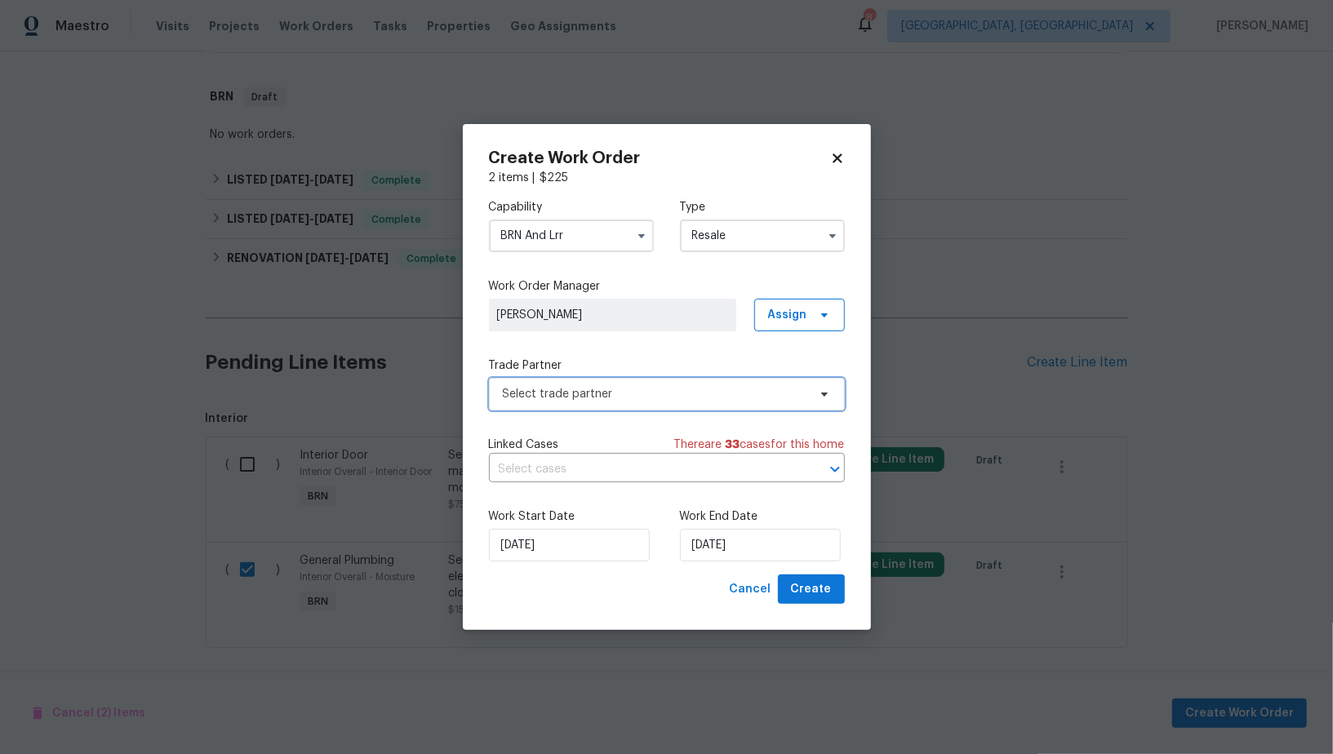
click at [674, 398] on span "Select trade partner" at bounding box center [655, 394] width 304 height 16
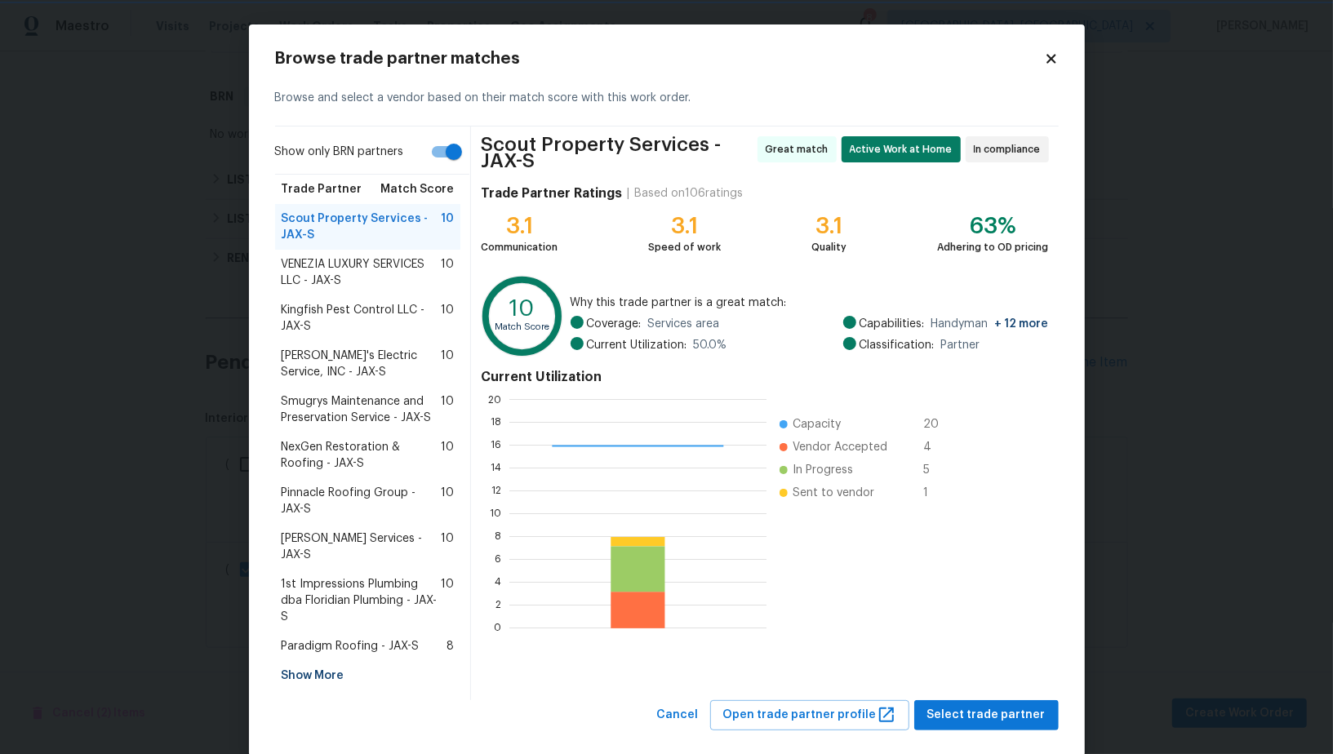
scroll to position [2, 2]
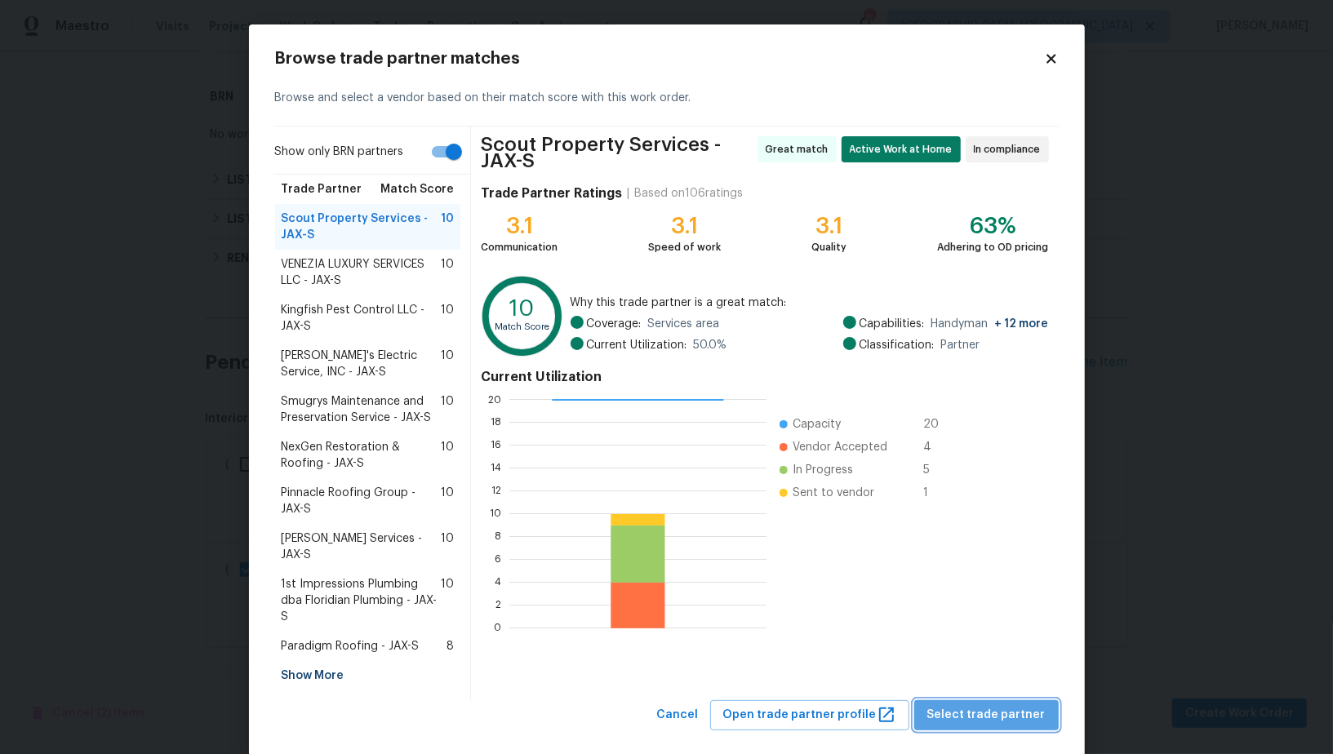
click at [1012, 705] on span "Select trade partner" at bounding box center [986, 715] width 118 height 20
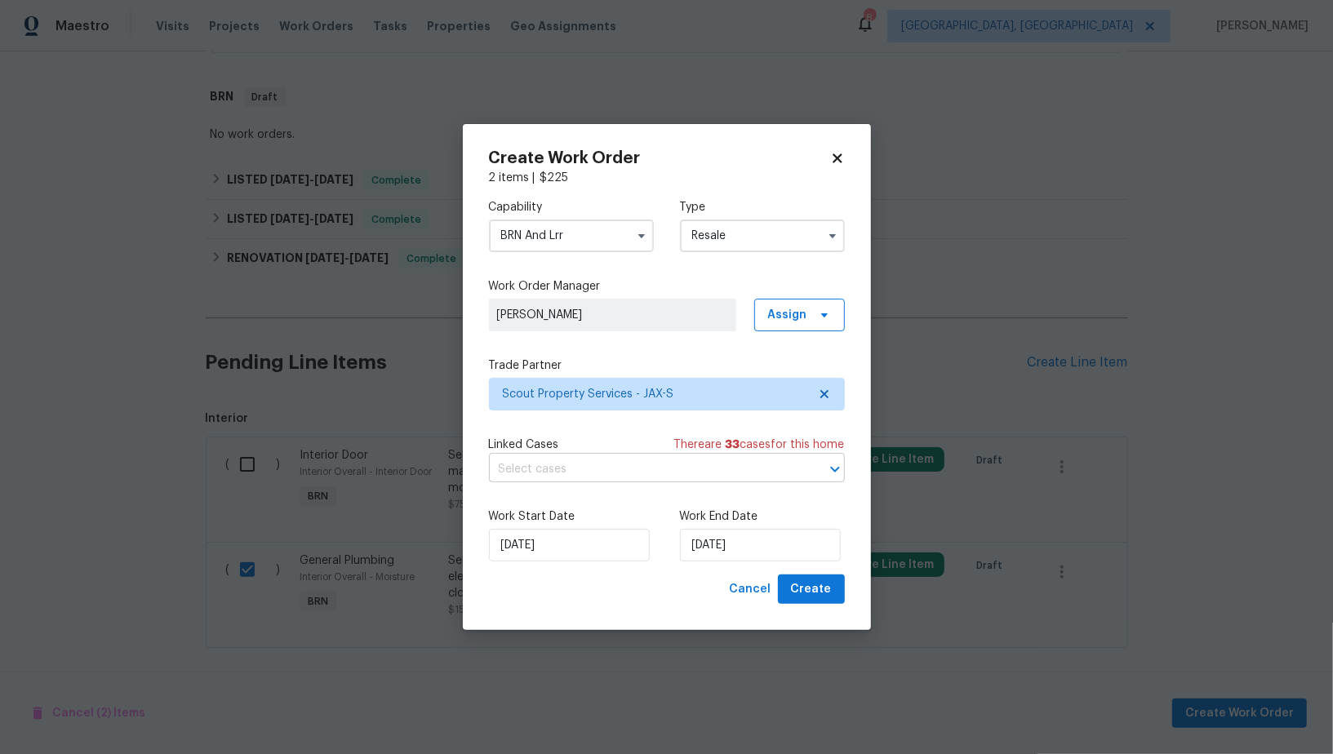
click at [655, 475] on input "text" at bounding box center [644, 469] width 310 height 25
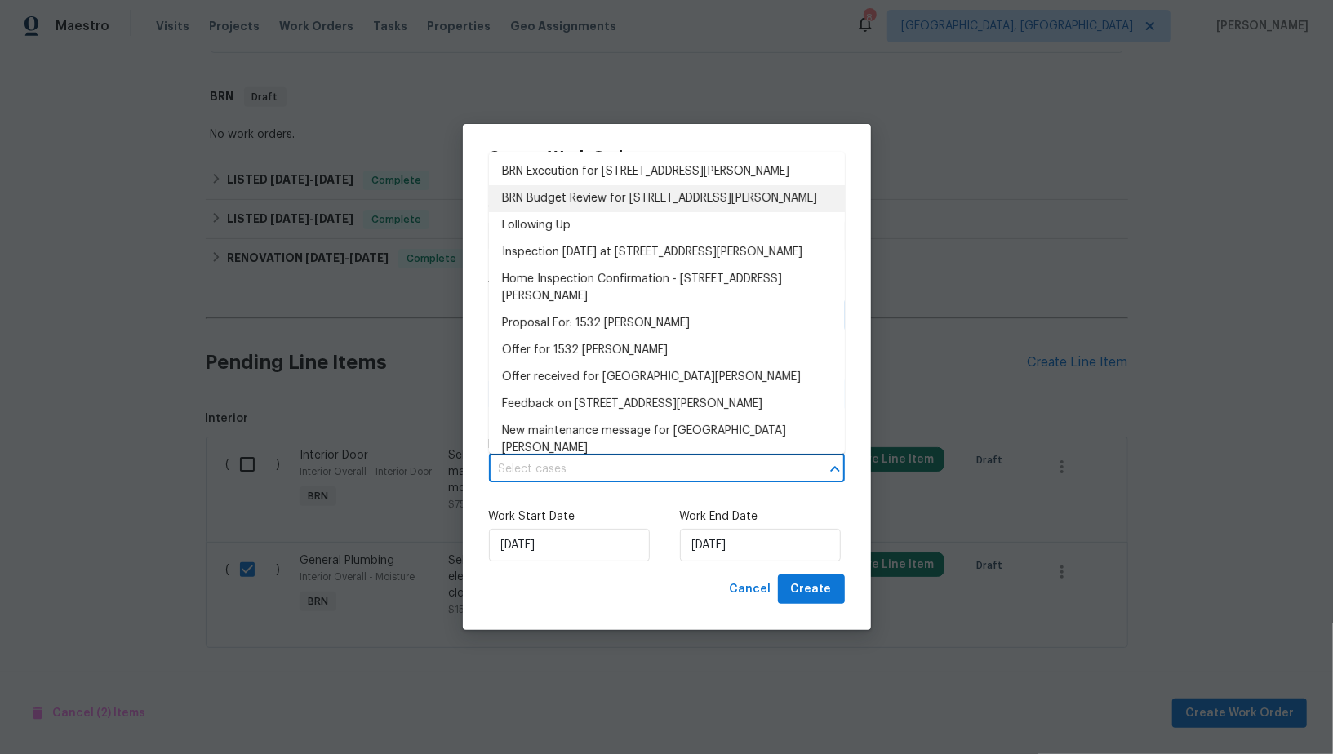
click at [605, 177] on li "BRN Execution for 1532 Derringer Rd, Jacksonville, FL 32225" at bounding box center [667, 171] width 356 height 27
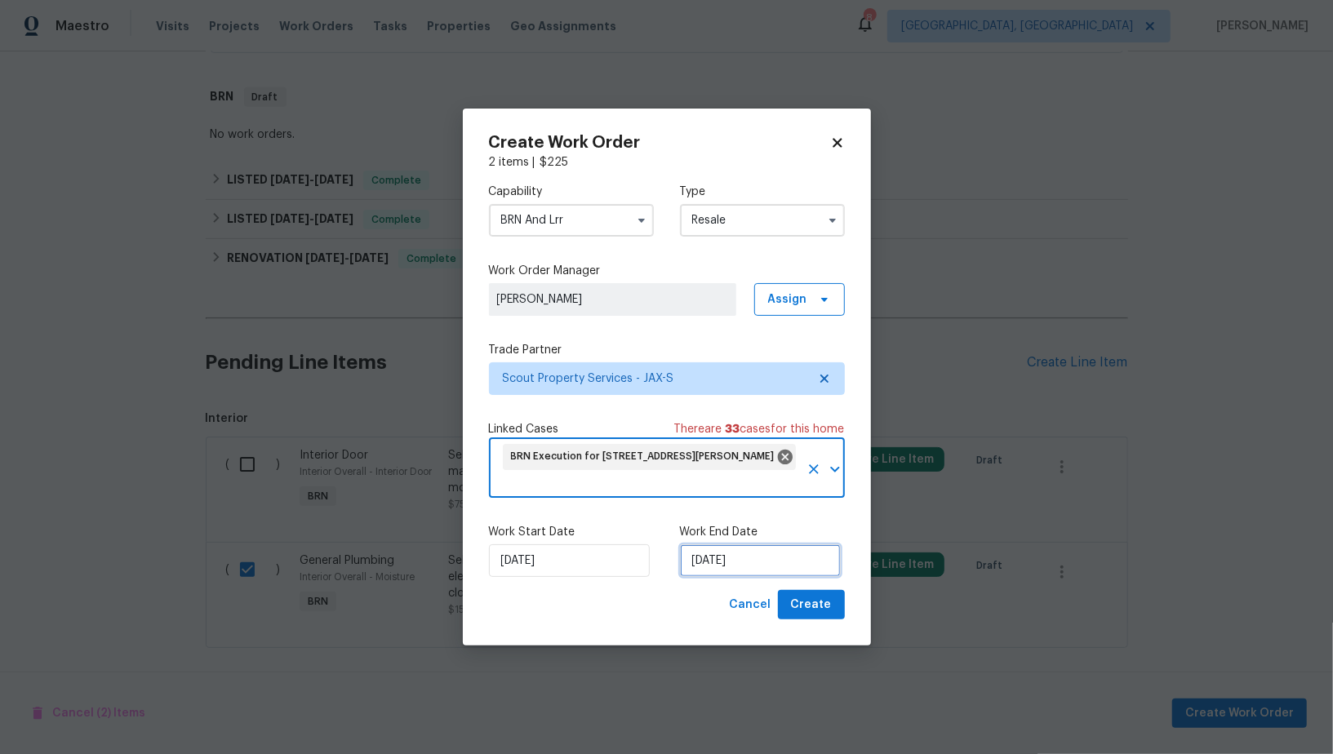
click at [730, 570] on input "18/08/2025" at bounding box center [760, 560] width 161 height 33
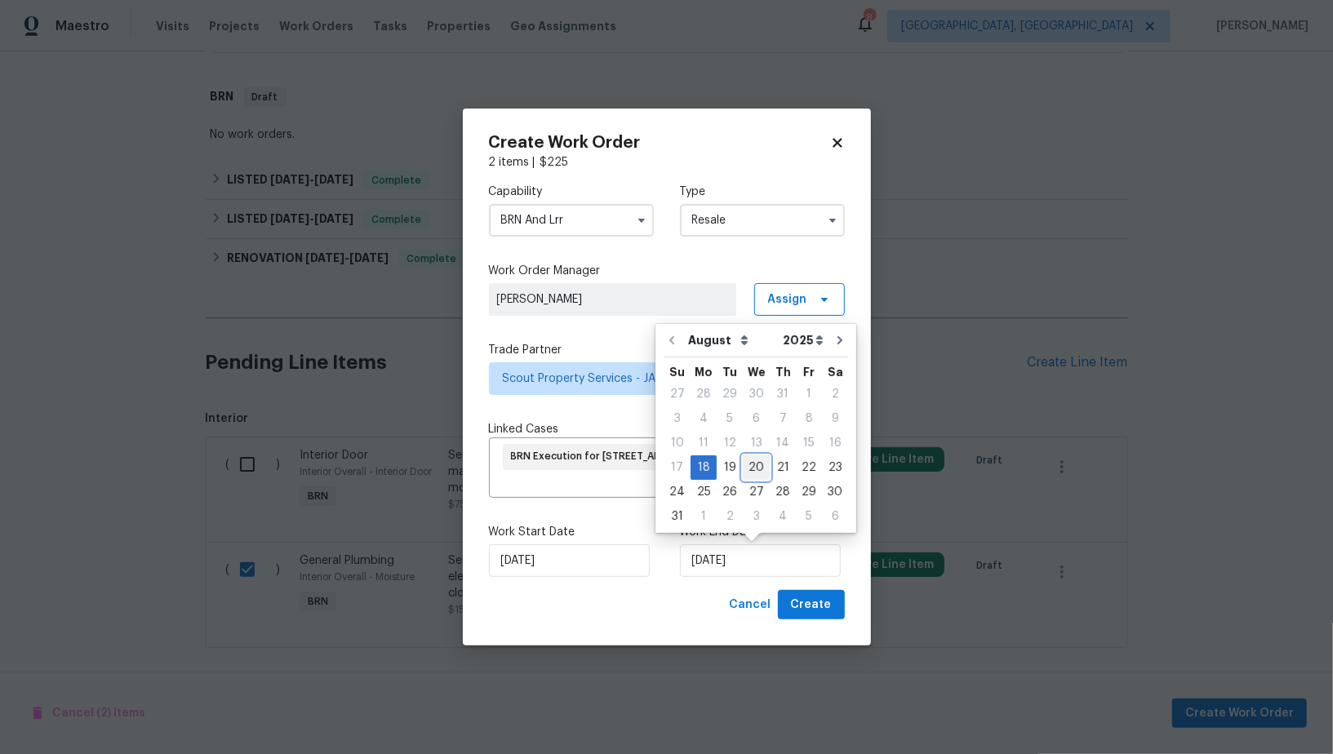
click at [746, 473] on div "20" at bounding box center [756, 467] width 27 height 23
type input "20/08/2025"
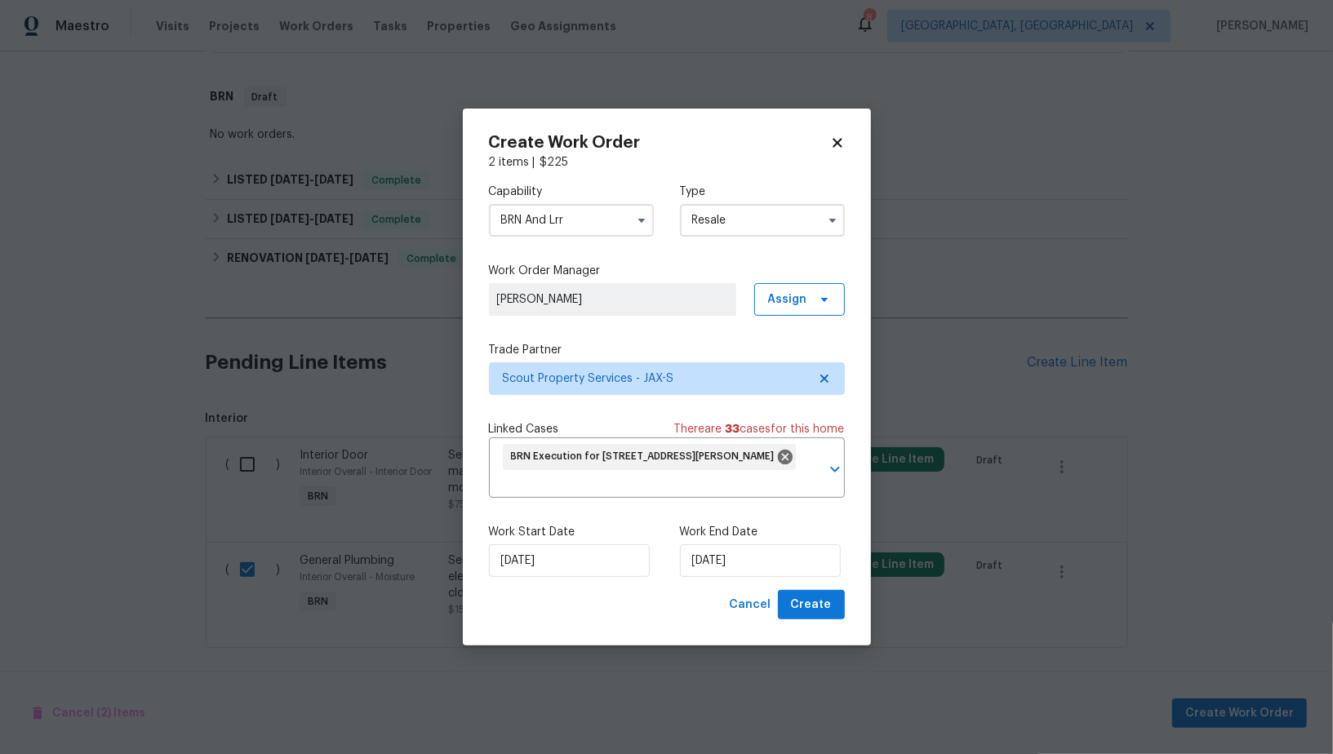
click at [801, 620] on div "Create Work Order 2 items | $ 225 Capability BRN And Lrr Type Resale Work Order…" at bounding box center [667, 378] width 408 height 538
click at [801, 616] on button "Create" at bounding box center [811, 605] width 67 height 30
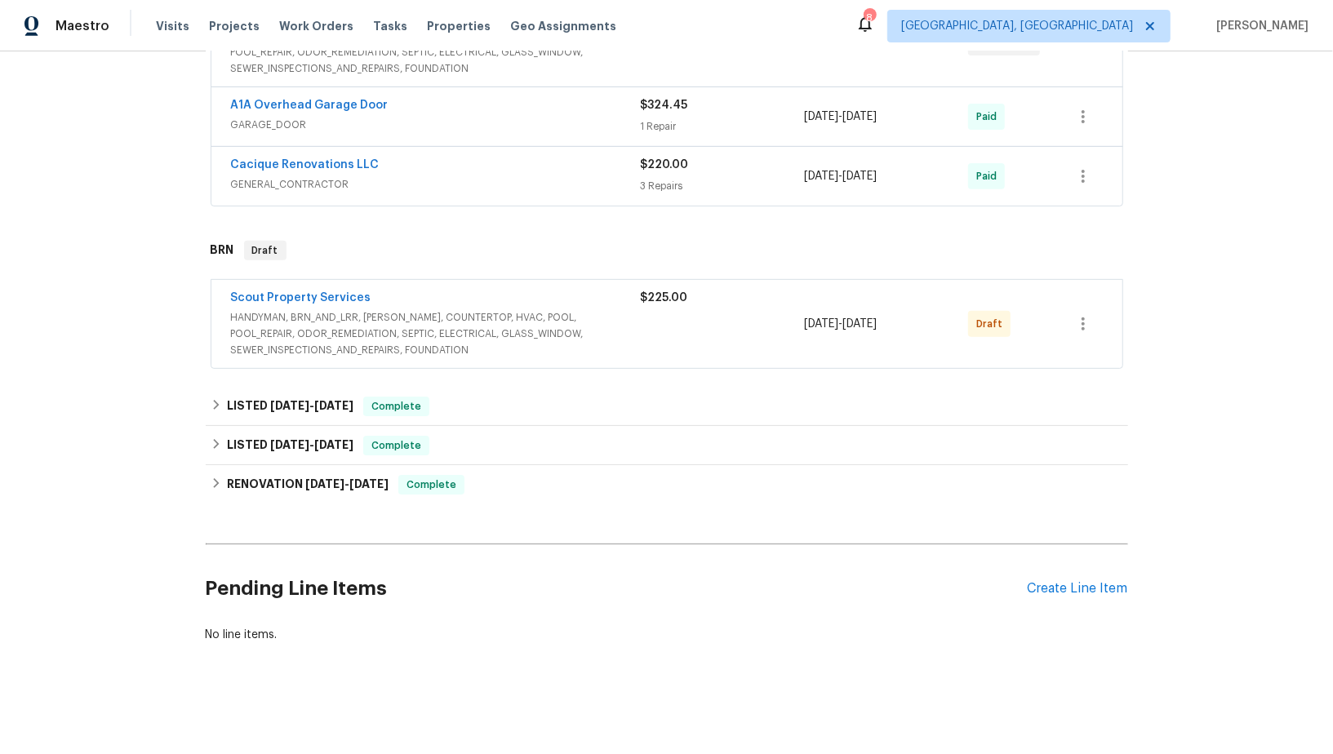
scroll to position [362, 0]
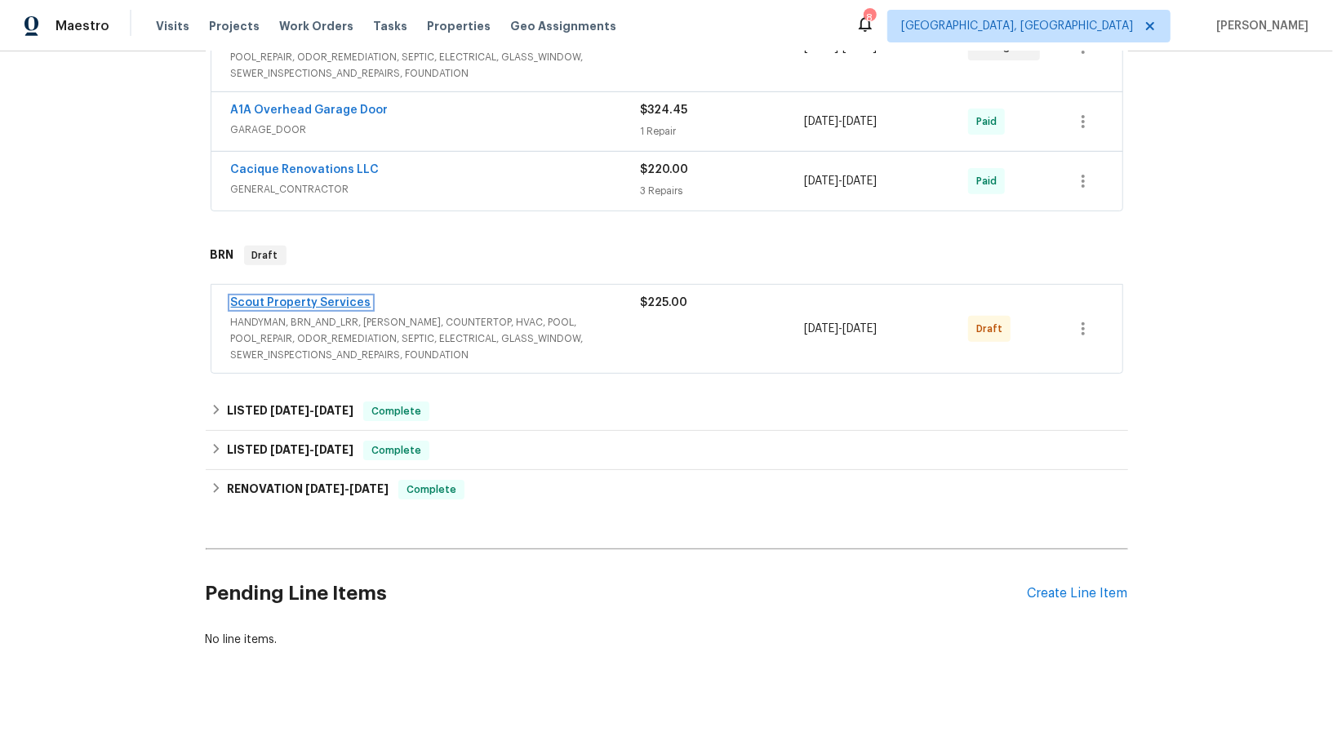
click at [334, 300] on link "Scout Property Services" at bounding box center [301, 302] width 140 height 11
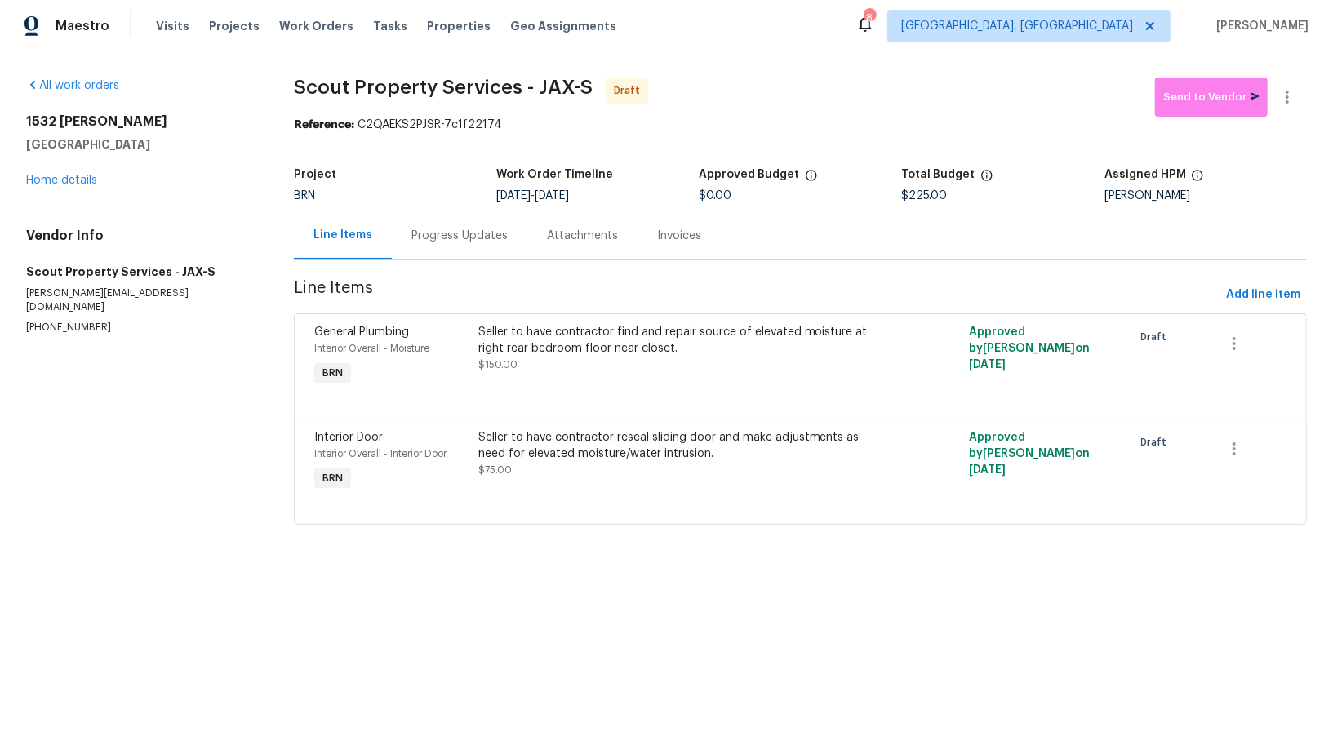
click at [433, 232] on div "Progress Updates" at bounding box center [459, 236] width 96 height 16
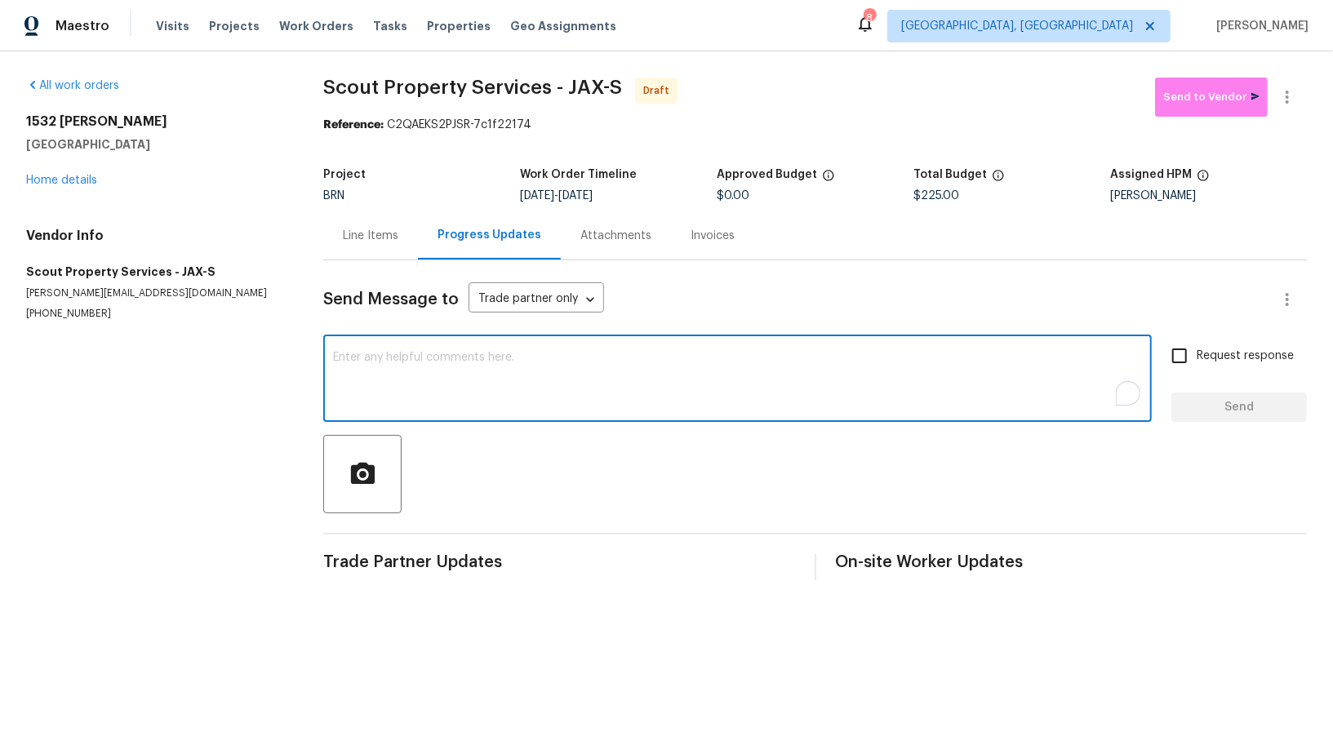
click at [537, 381] on textarea "To enrich screen reader interactions, please activate Accessibility in Grammarl…" at bounding box center [737, 380] width 809 height 57
paste textarea "Hi, I'm Padmapriya from Opendoor. Just wanted to check if you received the WO f…"
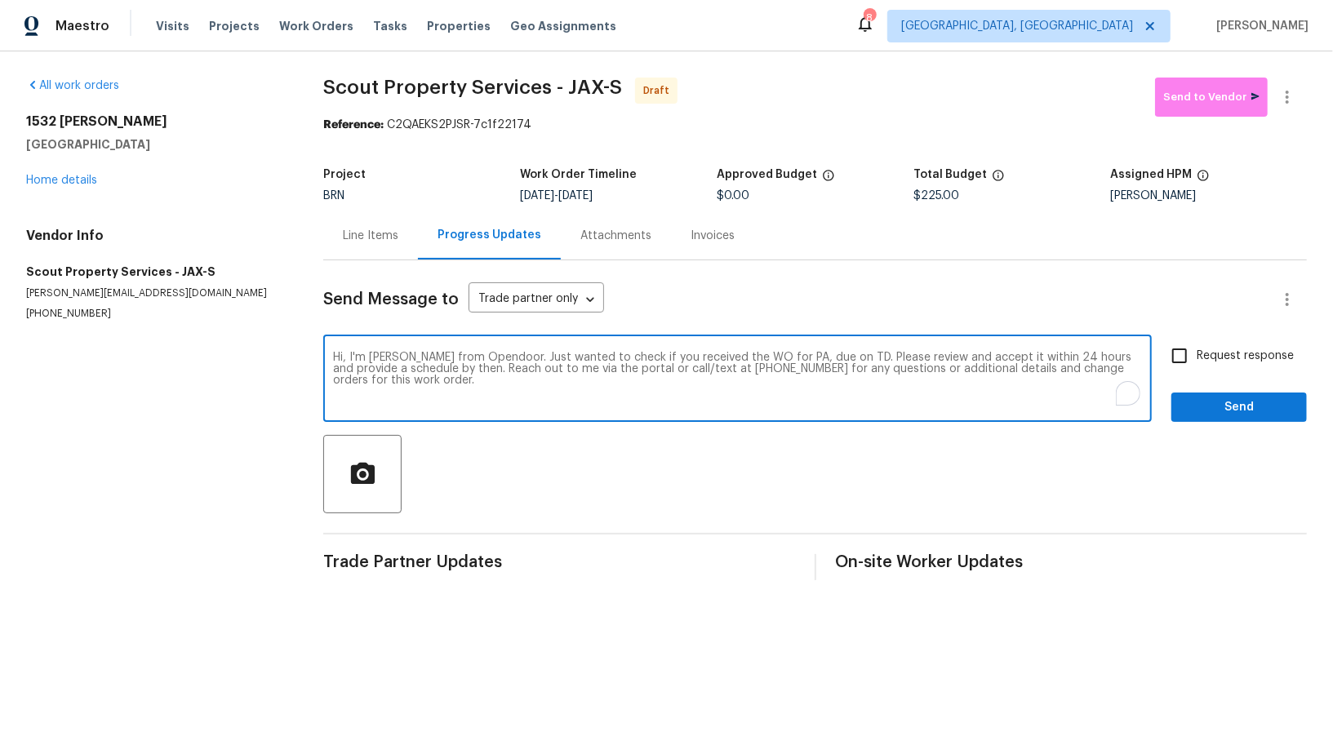
click at [795, 357] on textarea "Hi, I'm Padmapriya from Opendoor. Just wanted to check if you received the WO f…" at bounding box center [737, 380] width 809 height 57
paste textarea "1532 Derringer Rd, Jacksonville, FL 32225"
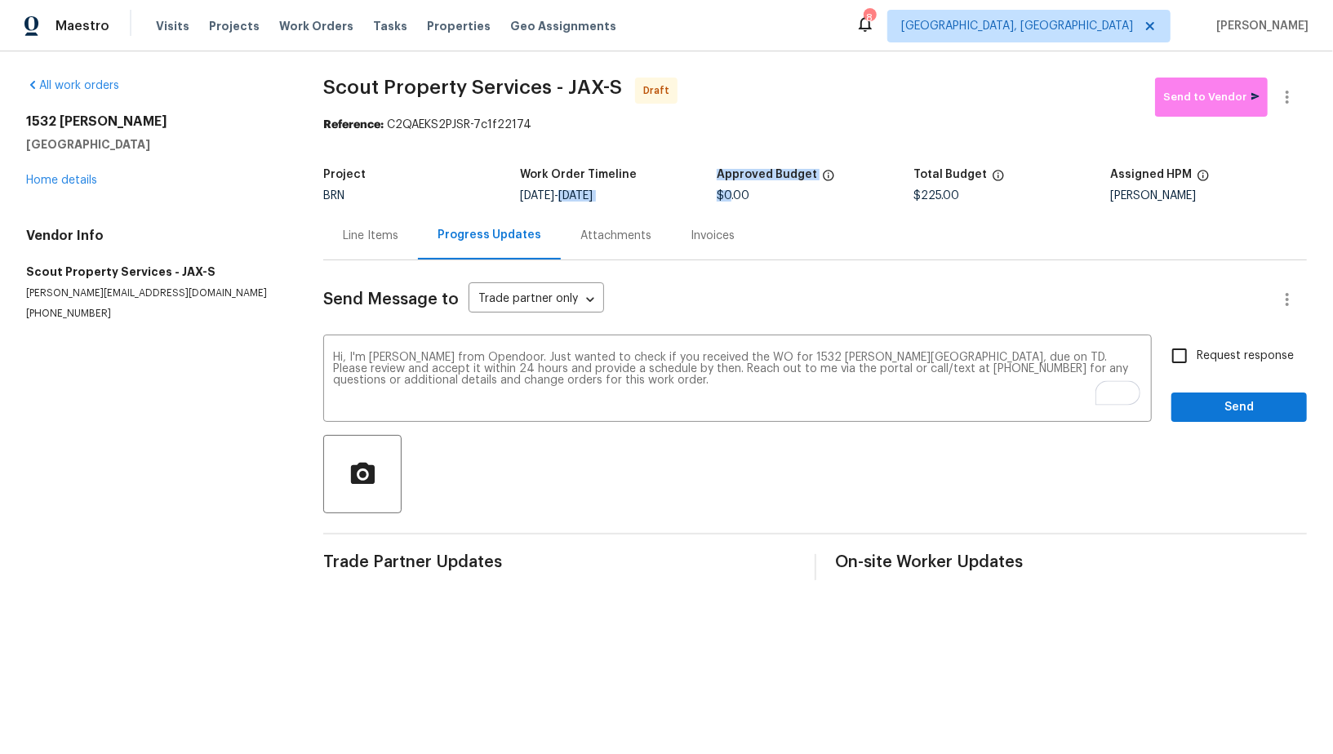
drag, startPoint x: 583, startPoint y: 193, endPoint x: 728, endPoint y: 193, distance: 145.3
click at [728, 193] on div "Project BRN Work Order Timeline 8/18/2025 - 8/20/2025 Approved Budget $0.00 Tot…" at bounding box center [814, 185] width 983 height 52
copy div "8/20/2025 Approved Budget $0"
click at [575, 190] on span "8/18/2025 - 8/20/2025" at bounding box center [556, 195] width 73 height 11
drag, startPoint x: 583, startPoint y: 194, endPoint x: 672, endPoint y: 194, distance: 89.0
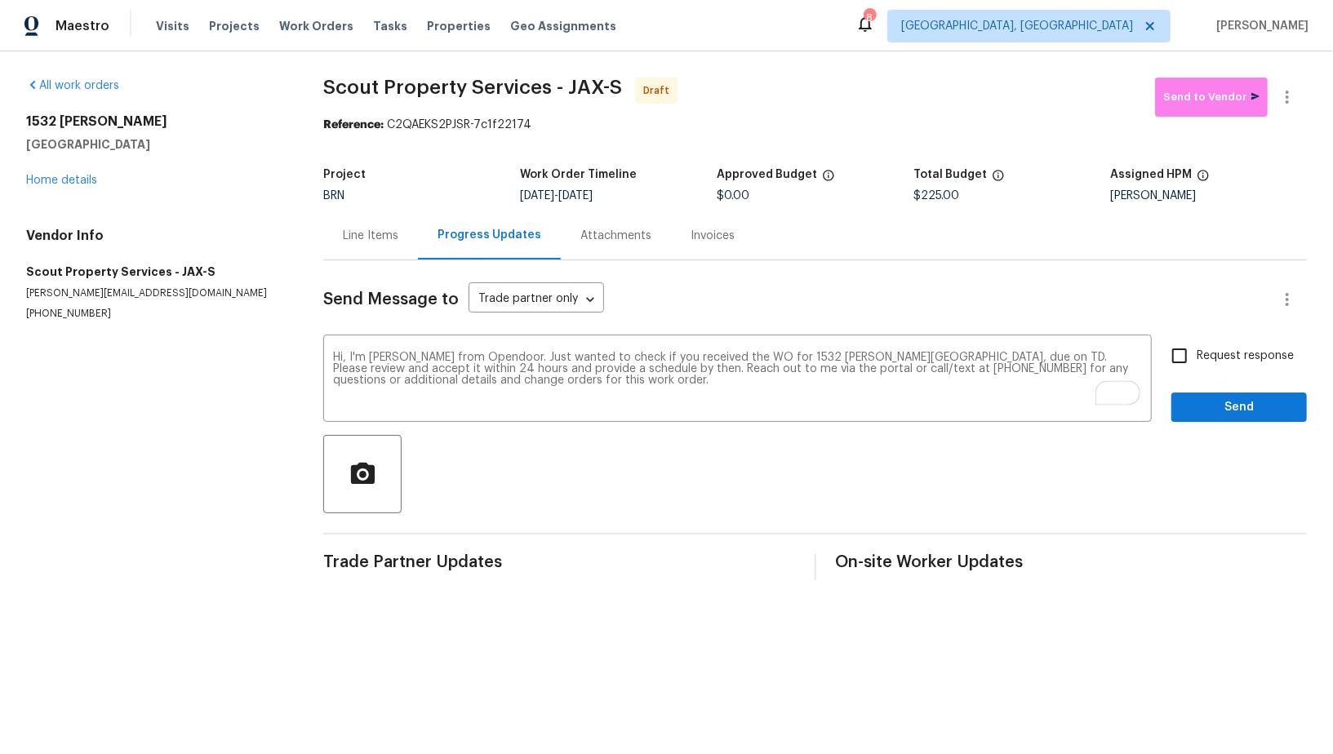
click at [672, 194] on div "8/18/2025 - 8/20/2025" at bounding box center [618, 195] width 197 height 11
copy span "8/20/2025"
click at [1061, 357] on textarea "Hi, I'm Padmapriya from Opendoor. Just wanted to check if you received the WO f…" at bounding box center [737, 380] width 809 height 57
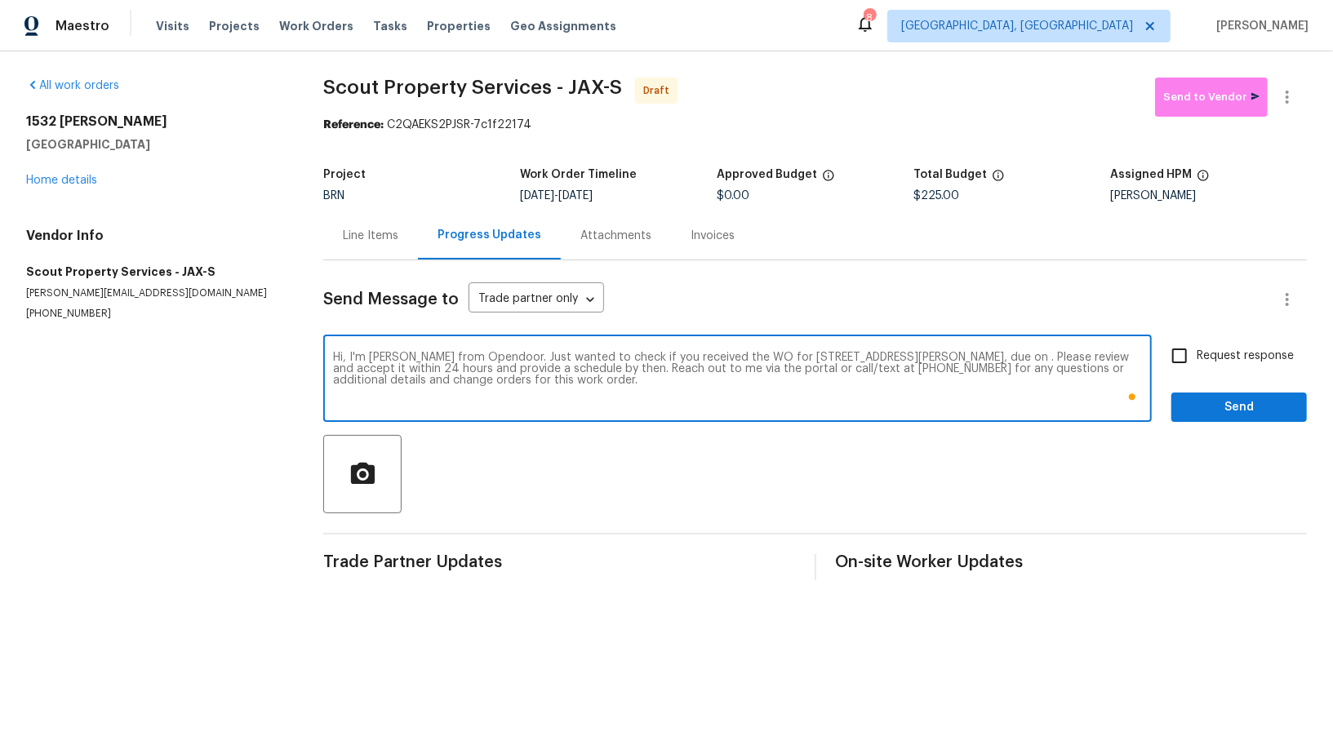
paste textarea "8/20/2025"
type textarea "Hi, I'm Padmapriya from Opendoor. Just wanted to check if you received the WO f…"
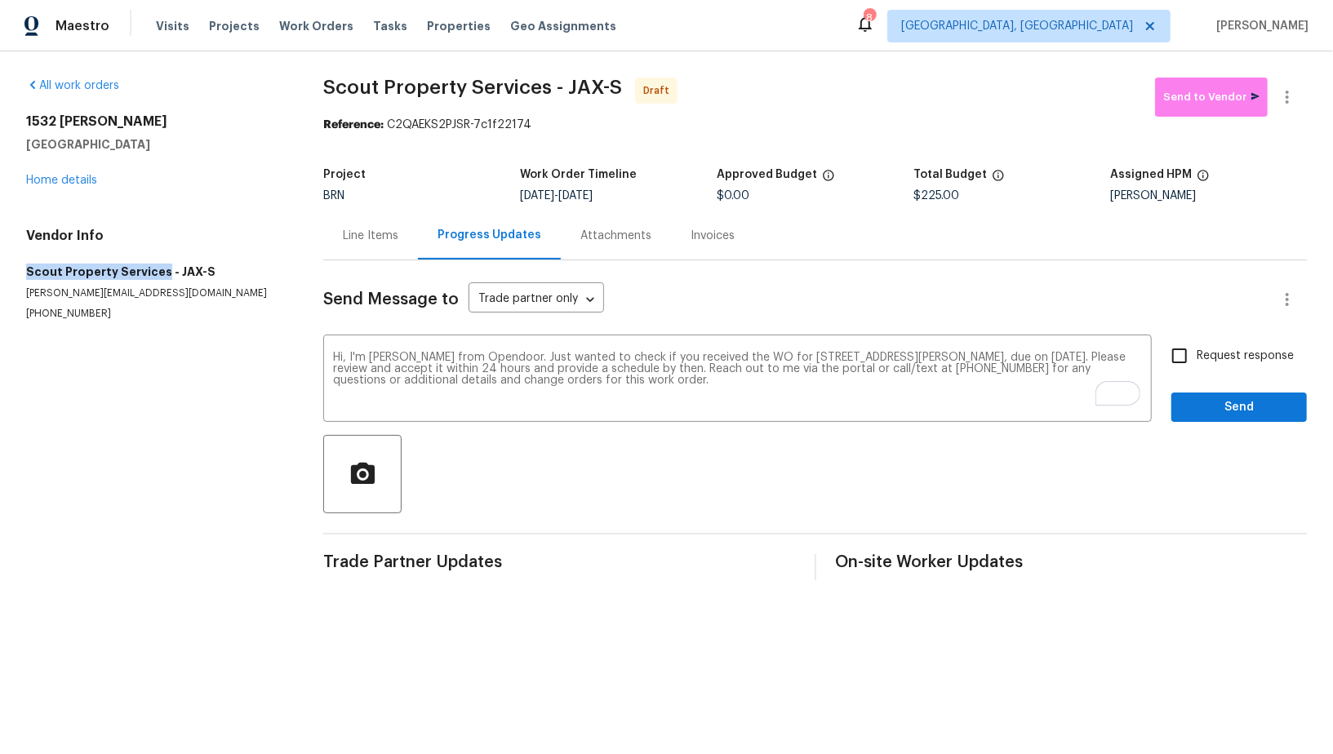
drag, startPoint x: 0, startPoint y: 271, endPoint x: 160, endPoint y: 271, distance: 160.0
click at [160, 271] on div "All work orders 1532 Derringer Rd Jacksonville, FL 32225 Home details Vendor In…" at bounding box center [666, 328] width 1333 height 555
copy h5 "Scout Property Services"
click at [1166, 360] on input "Request response" at bounding box center [1179, 356] width 34 height 34
checkbox input "true"
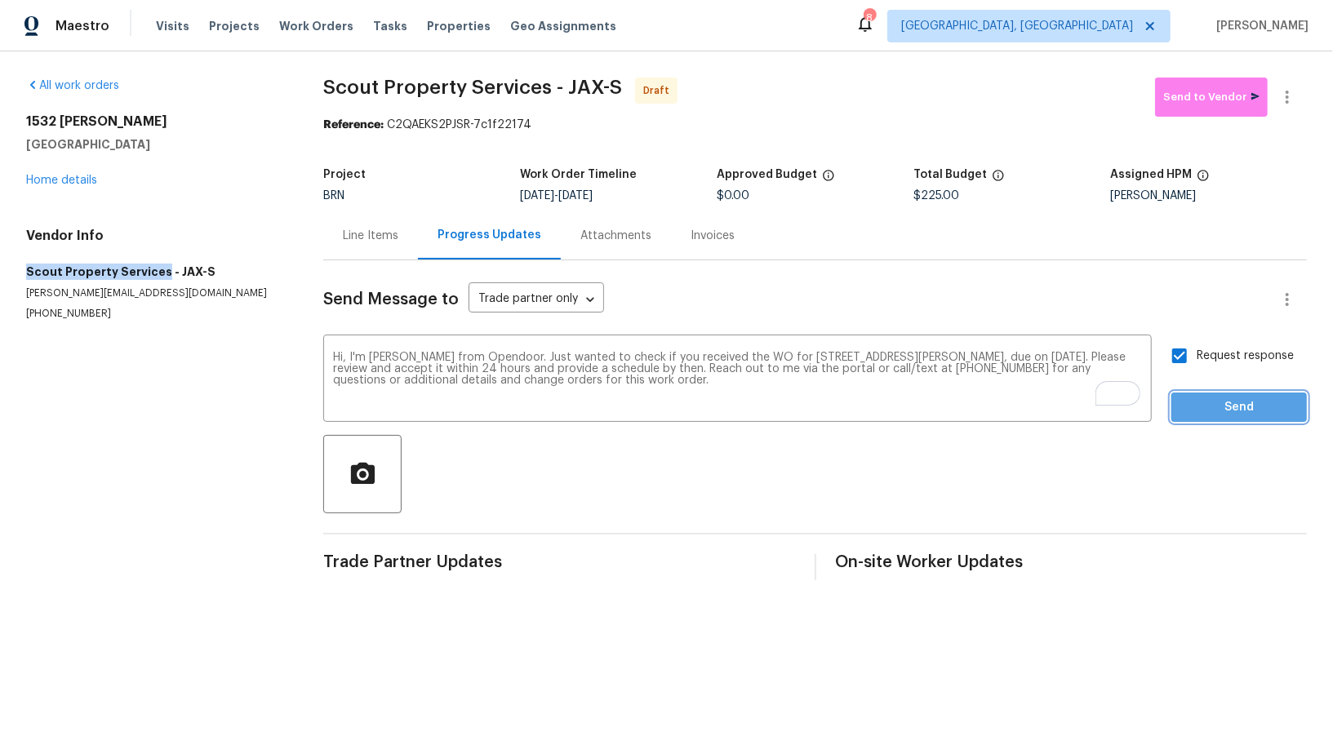
click at [1192, 393] on button "Send" at bounding box center [1238, 408] width 135 height 30
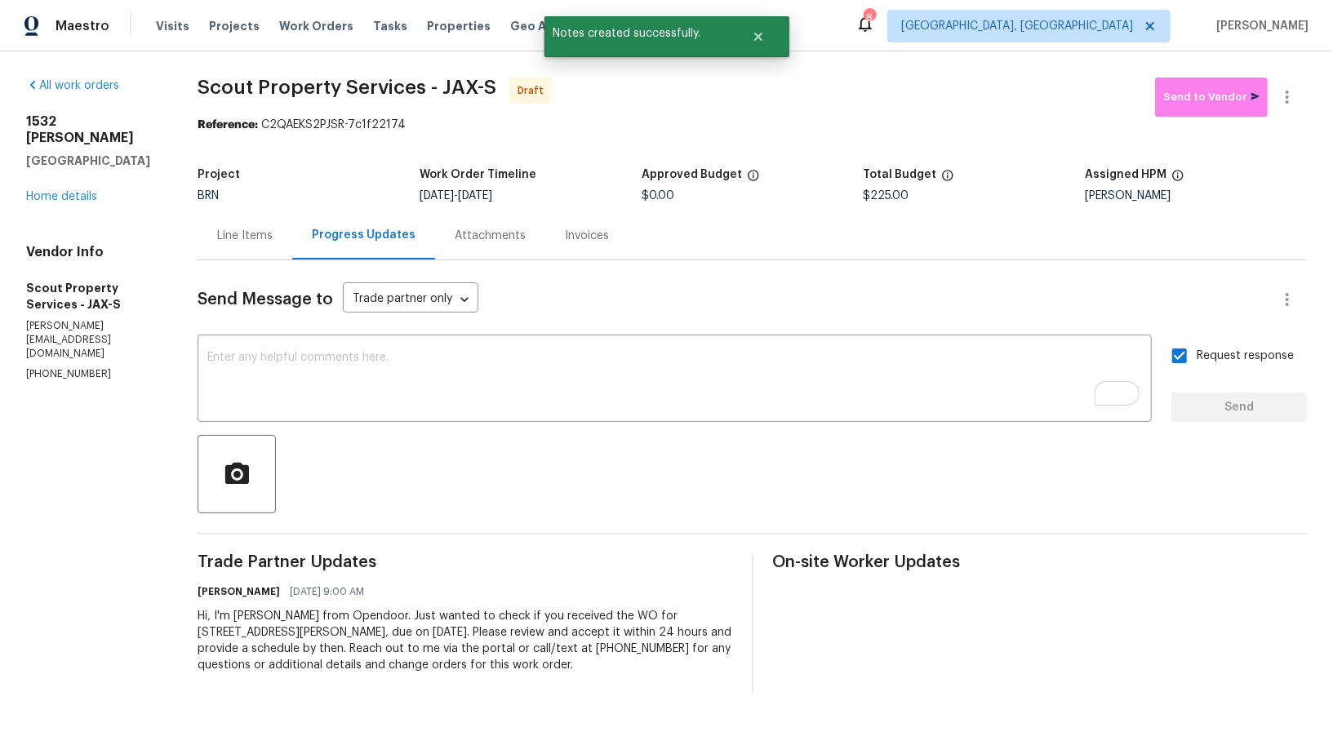
click at [271, 230] on div "Line Items" at bounding box center [244, 236] width 55 height 16
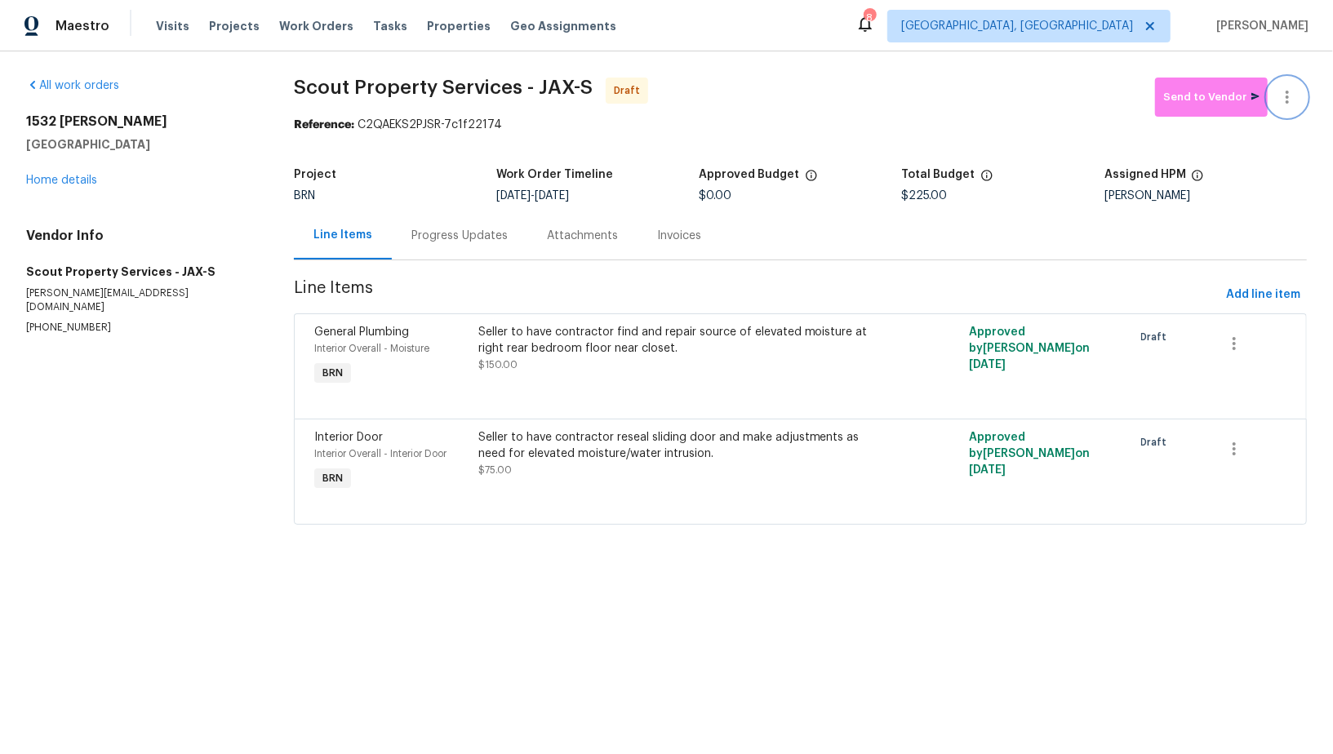
click at [1291, 108] on button "button" at bounding box center [1286, 97] width 39 height 39
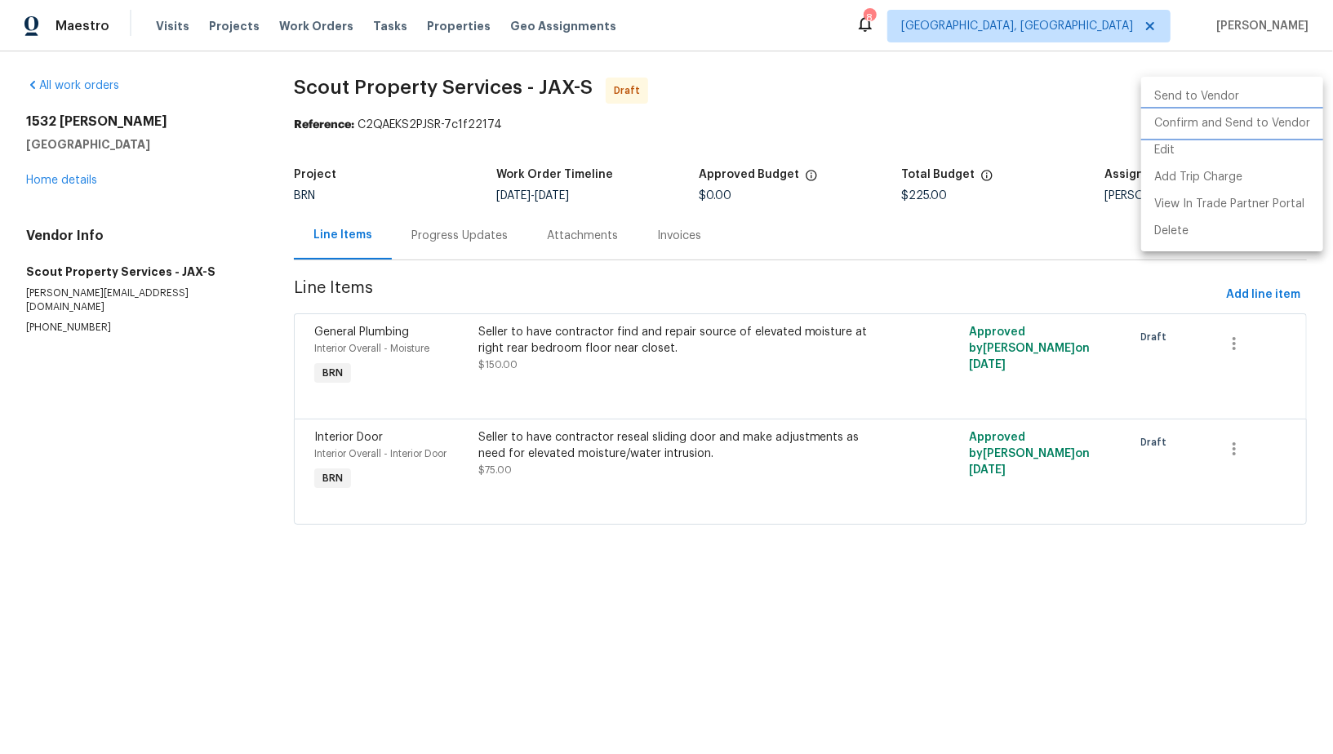
click at [1249, 126] on li "Confirm and Send to Vendor" at bounding box center [1232, 123] width 182 height 27
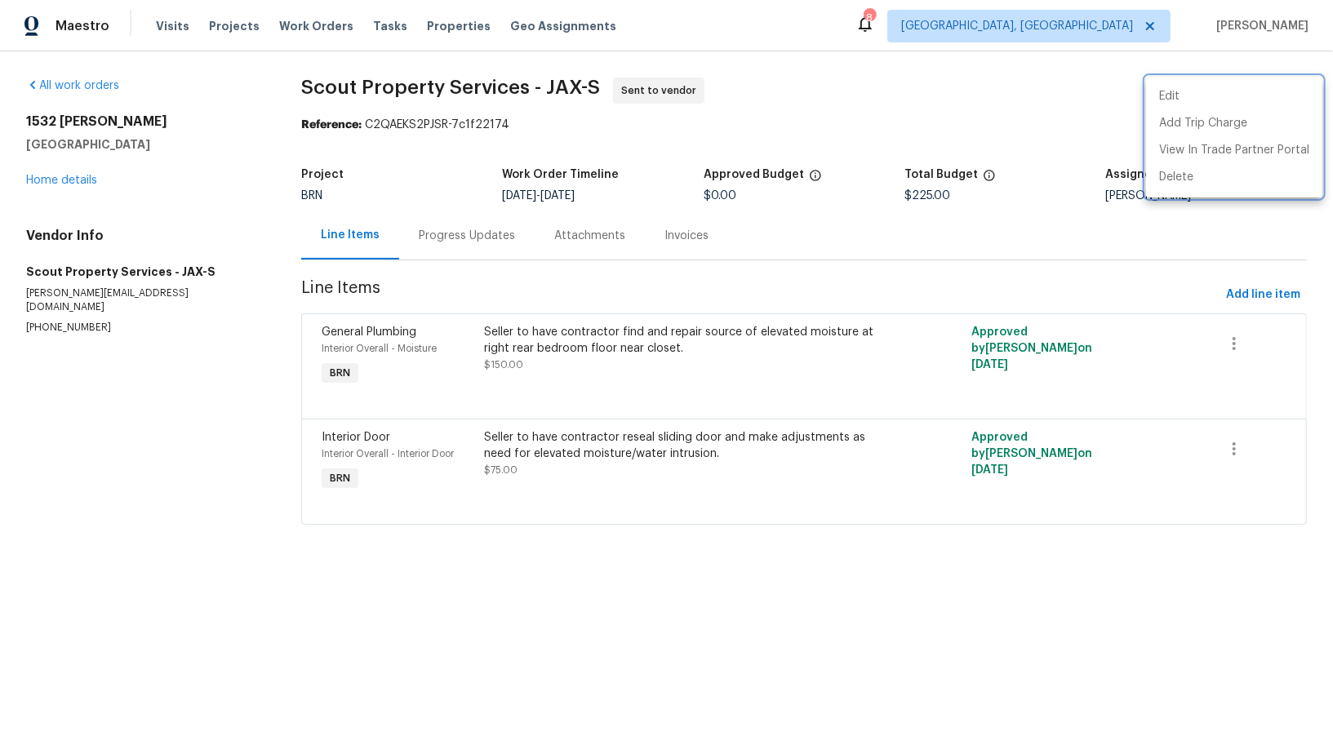
click at [487, 205] on div at bounding box center [666, 377] width 1333 height 754
click at [462, 224] on div "Progress Updates" at bounding box center [466, 235] width 135 height 48
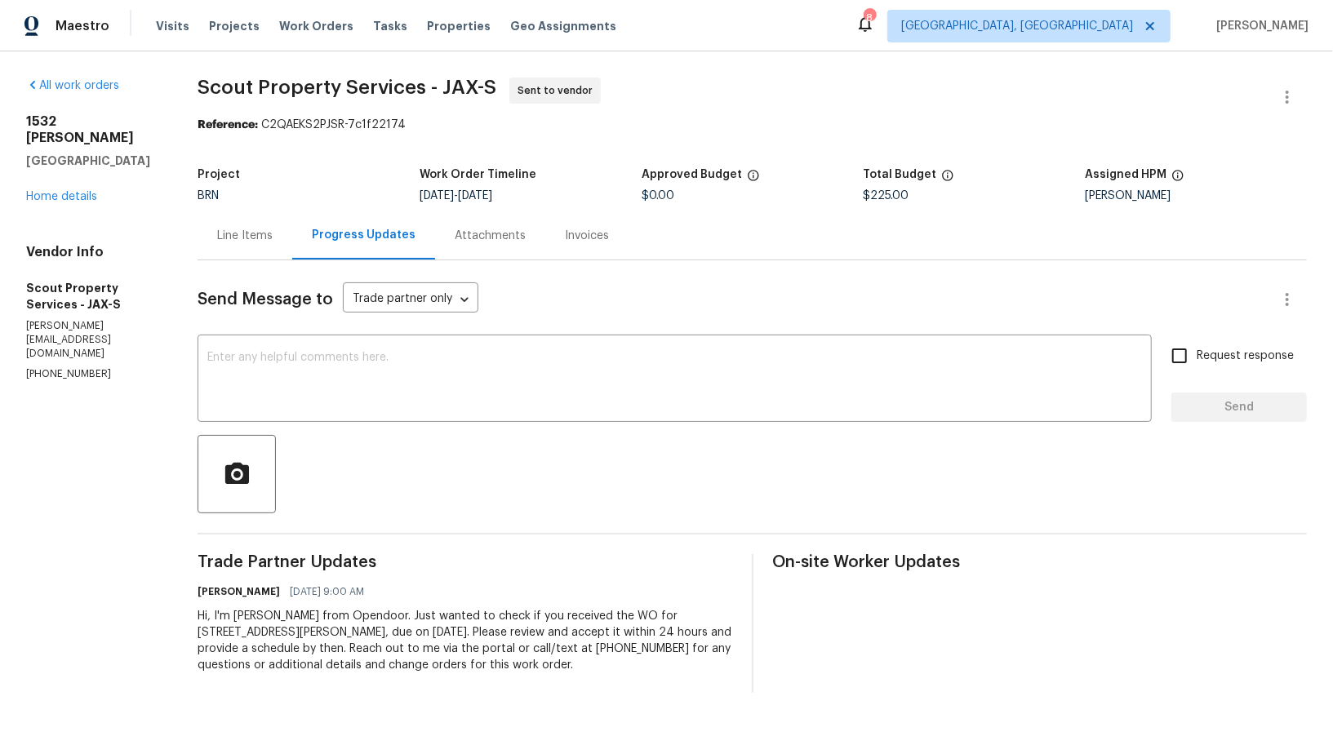
click at [236, 250] on div "Line Items" at bounding box center [244, 235] width 95 height 48
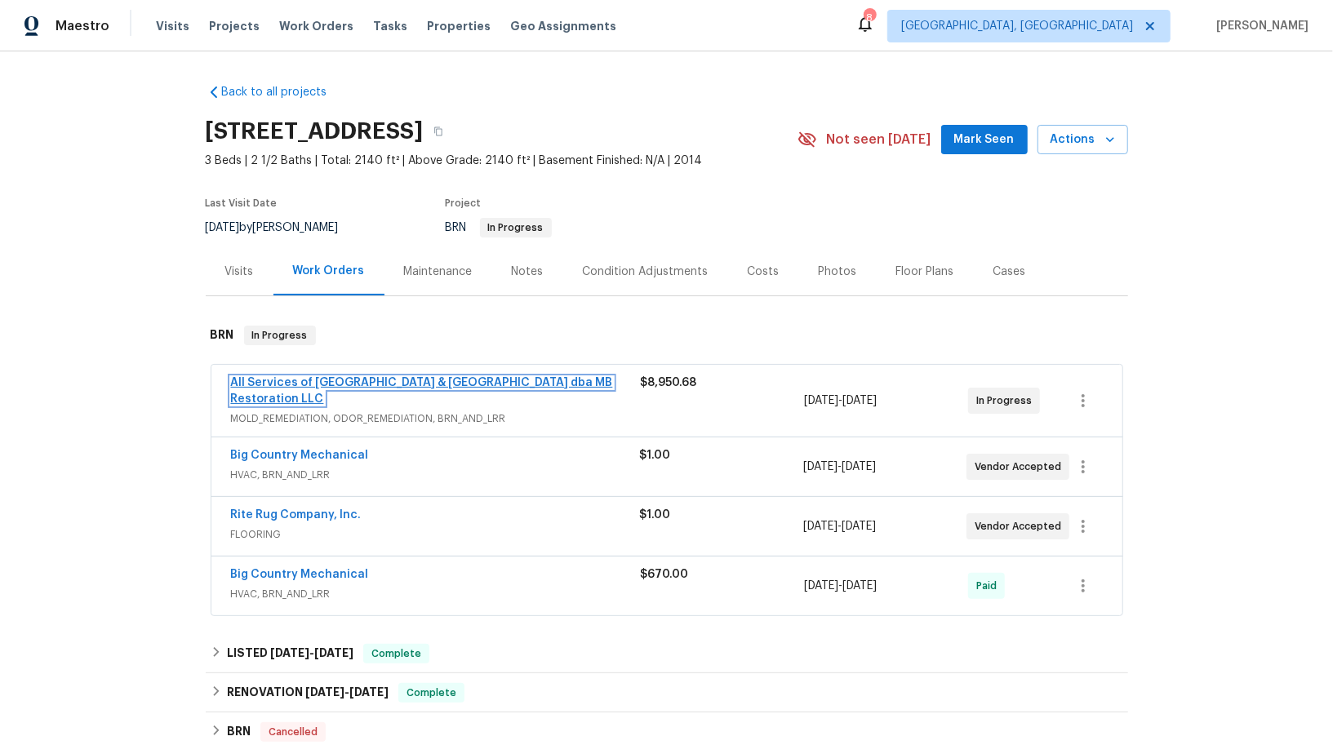
click at [368, 378] on link "All Services of [GEOGRAPHIC_DATA] & [GEOGRAPHIC_DATA] dba MB Restoration LLC" at bounding box center [422, 391] width 382 height 28
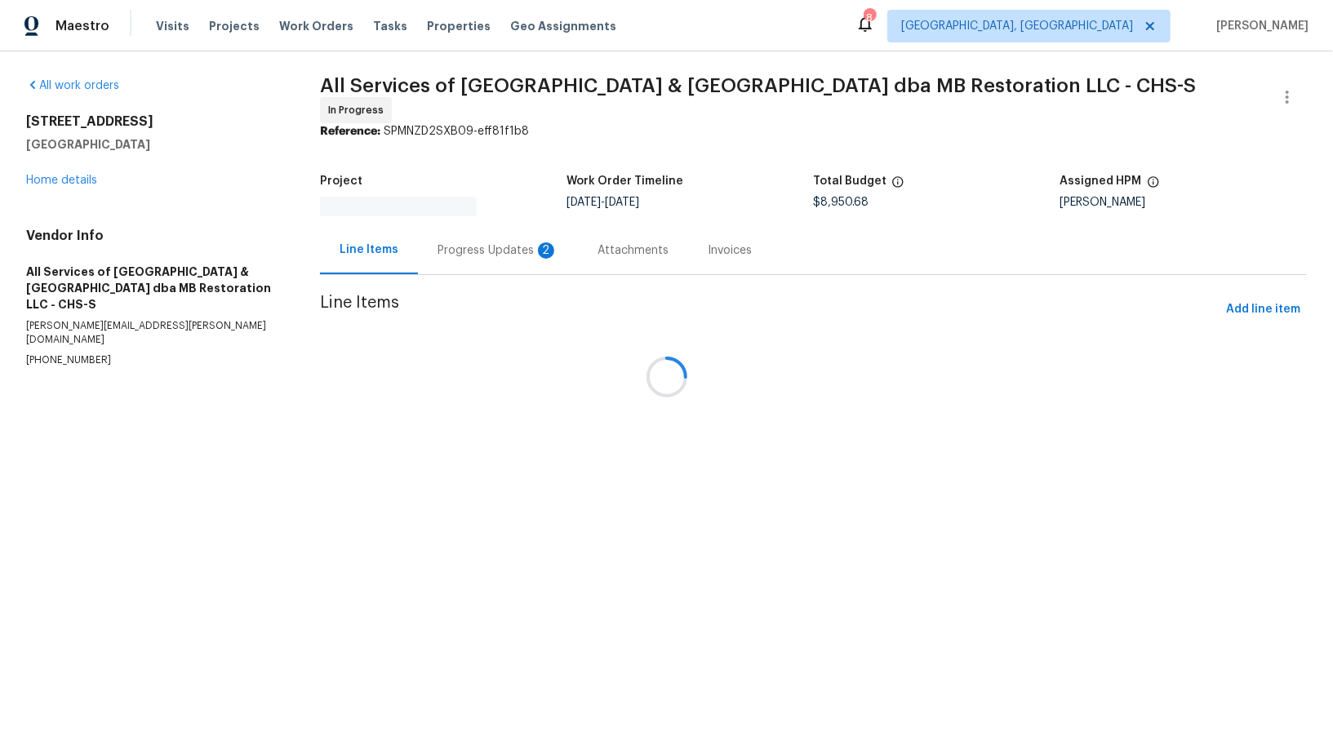
click at [427, 254] on div at bounding box center [666, 377] width 1333 height 754
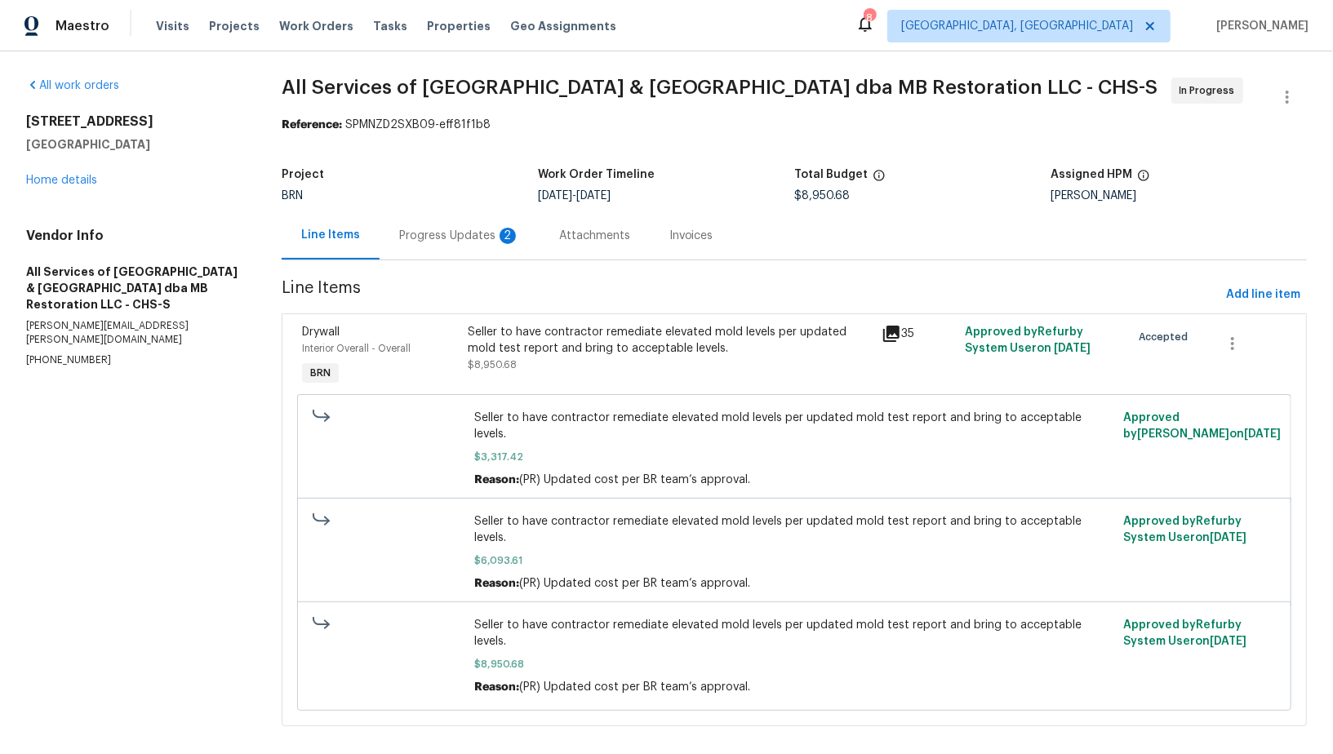
click at [423, 249] on div "Progress Updates 2" at bounding box center [459, 235] width 160 height 48
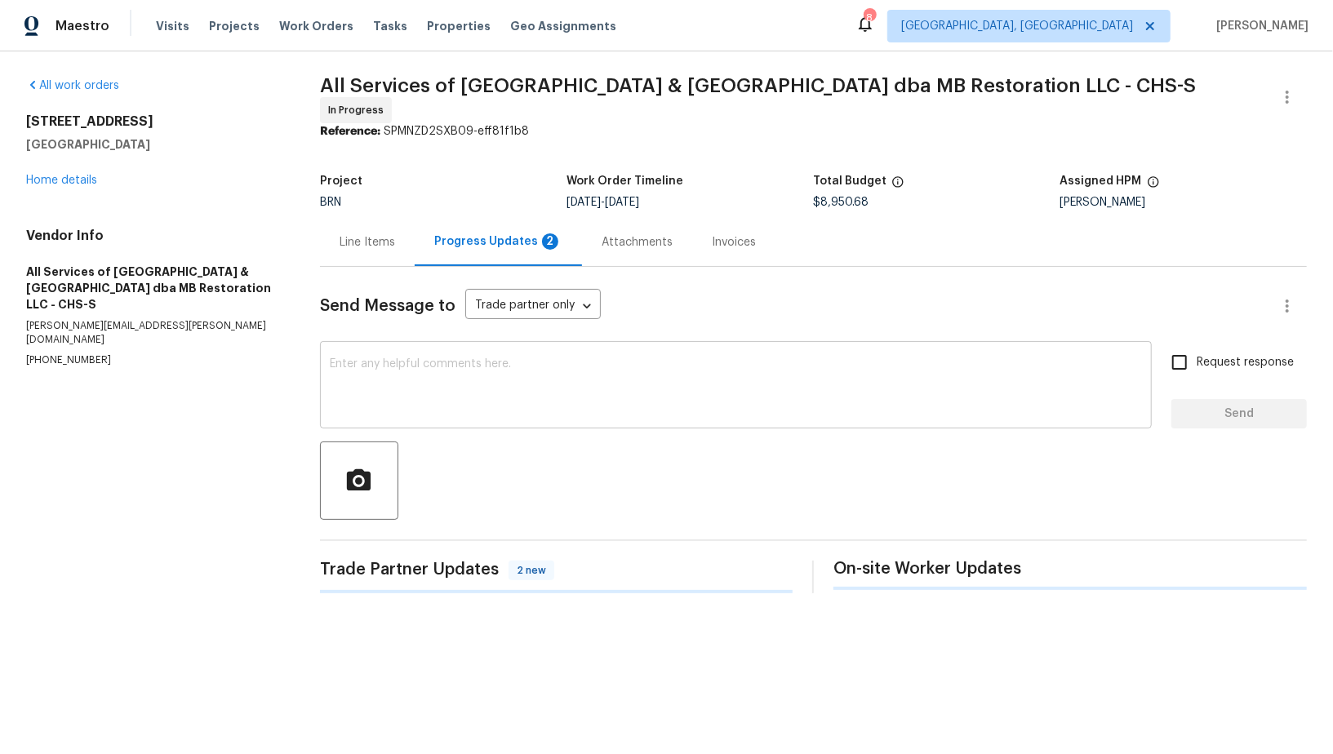
click at [412, 358] on textarea at bounding box center [736, 386] width 812 height 57
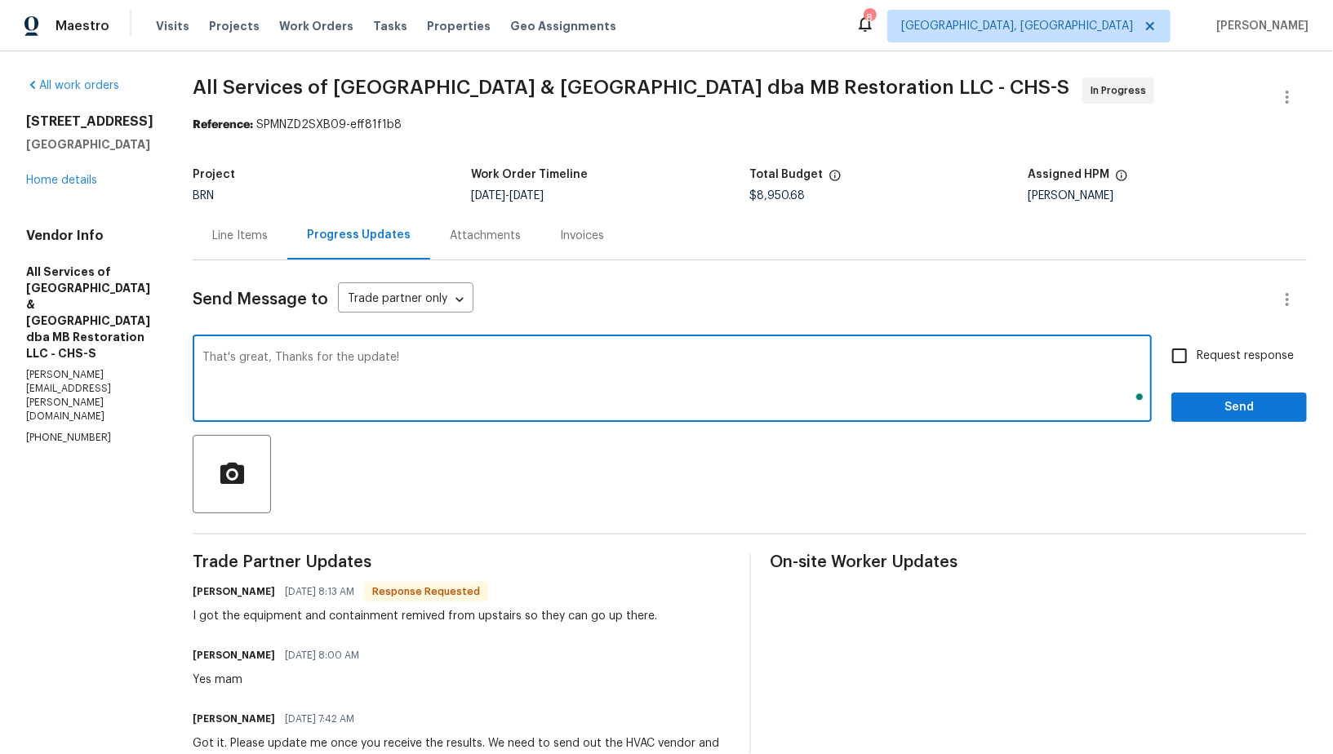
type textarea "That's great, Thanks for the update!"
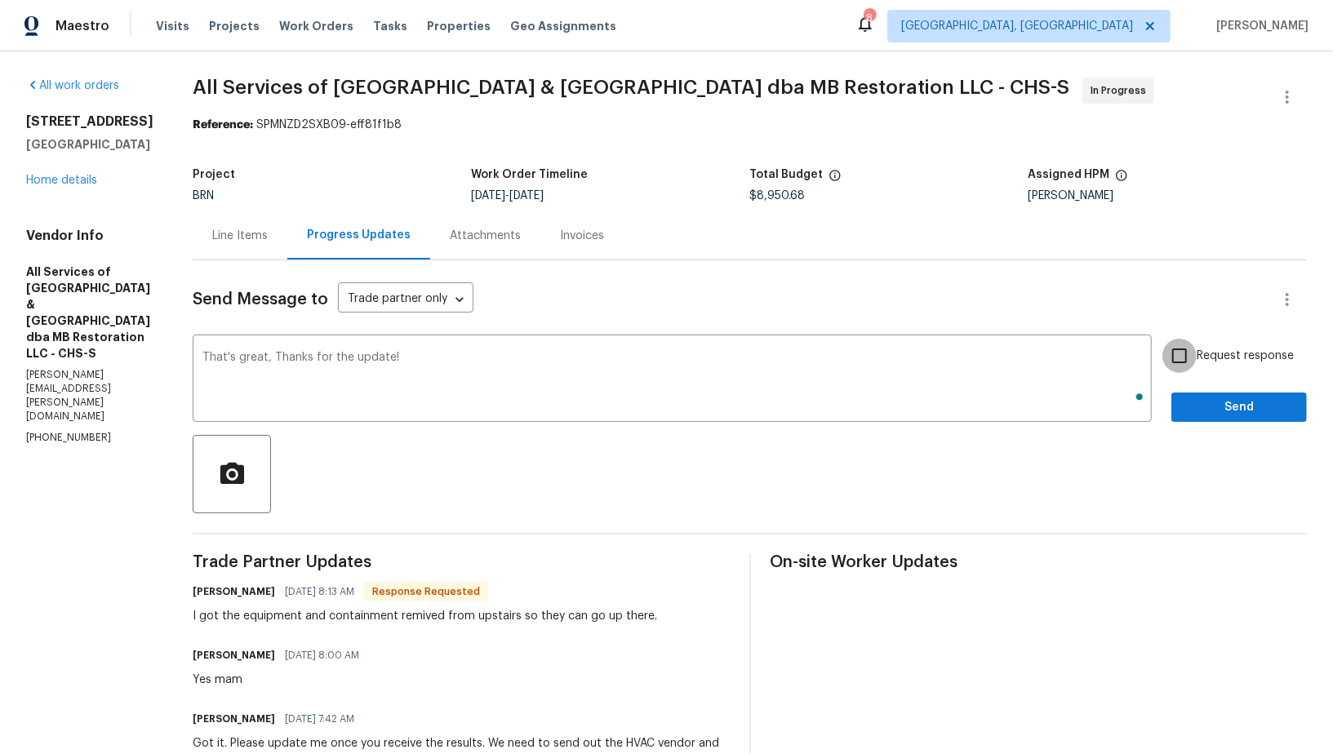
click at [1175, 352] on input "Request response" at bounding box center [1179, 356] width 34 height 34
checkbox input "true"
click at [1211, 406] on span "Send" at bounding box center [1238, 407] width 109 height 20
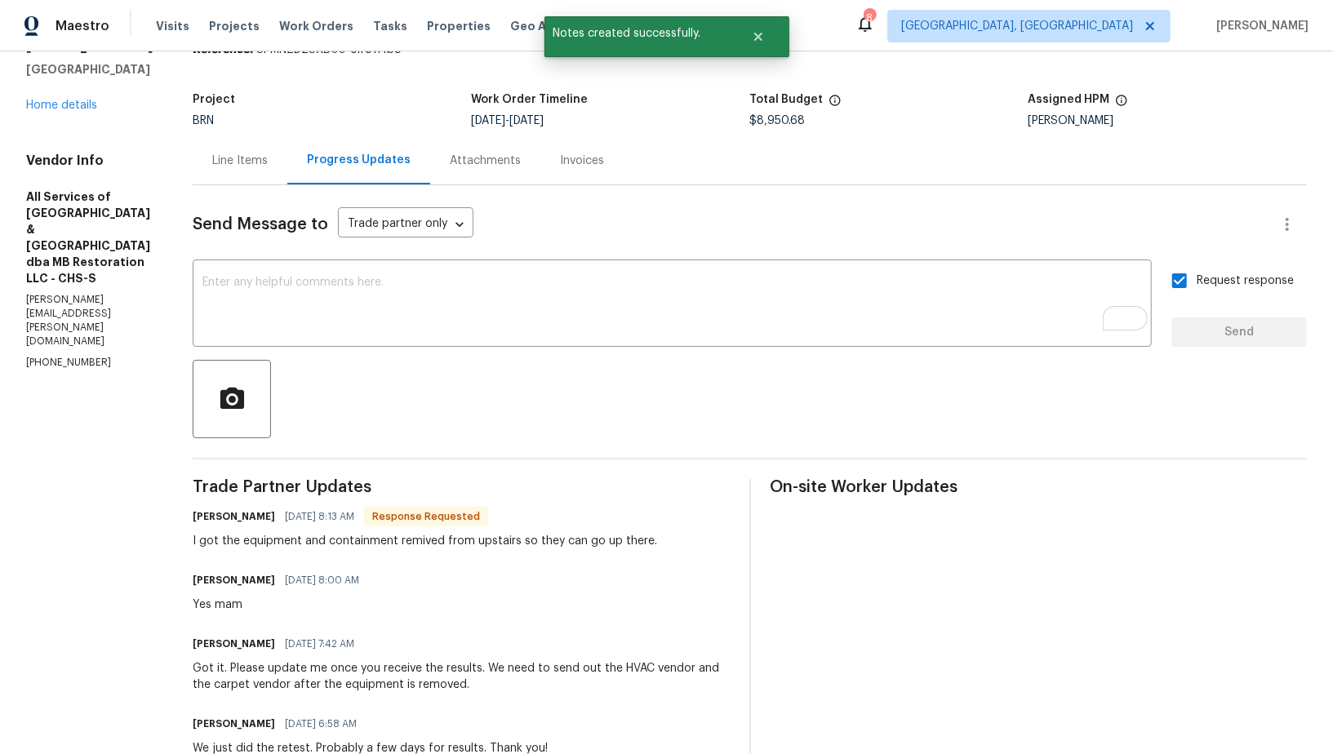
scroll to position [84, 0]
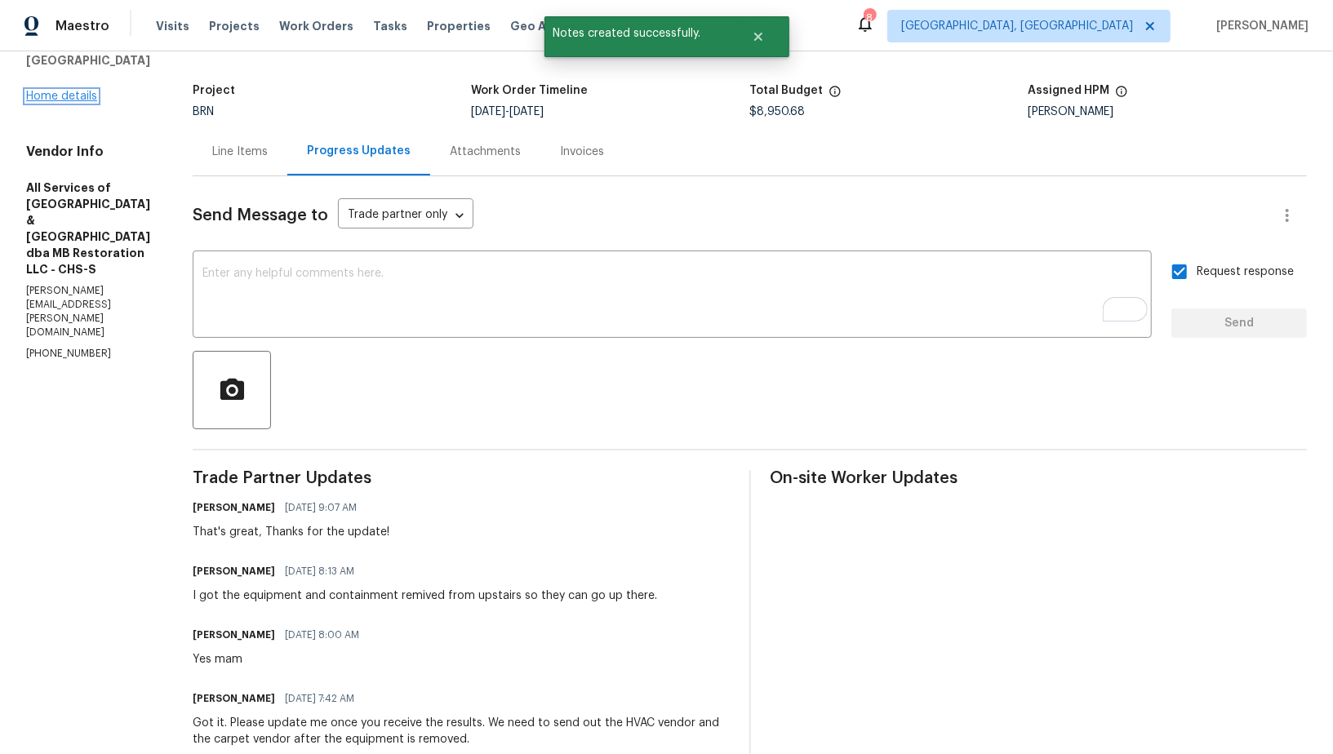
click at [53, 102] on link "Home details" at bounding box center [61, 96] width 71 height 11
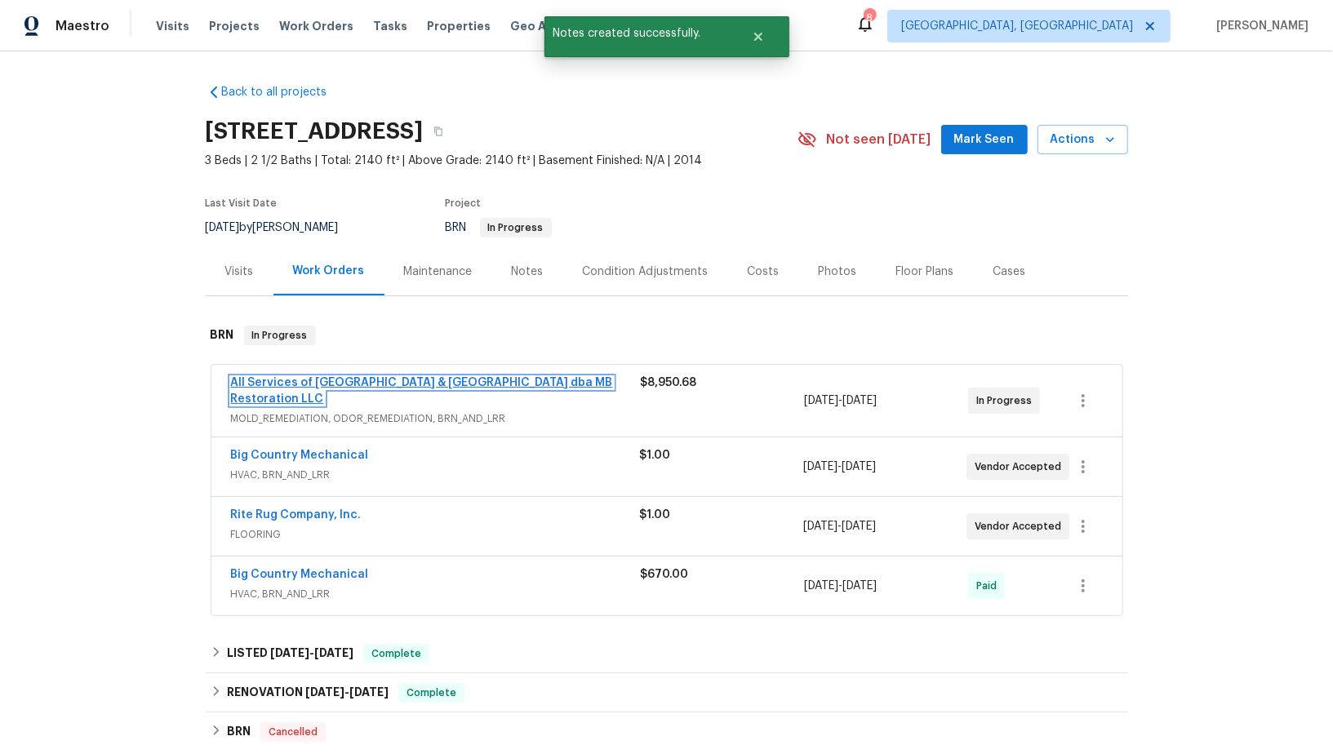
click at [360, 379] on link "All Services of [GEOGRAPHIC_DATA] & [GEOGRAPHIC_DATA] dba MB Restoration LLC" at bounding box center [422, 391] width 382 height 28
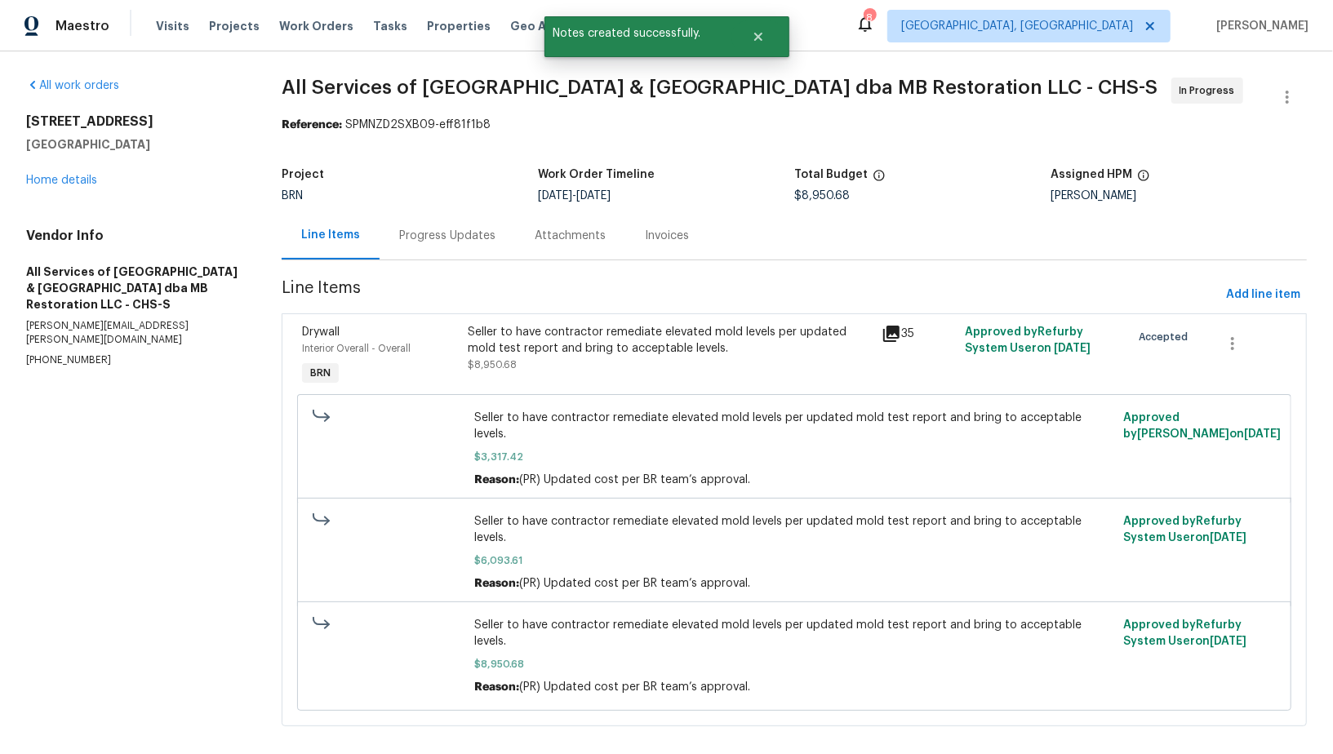
click at [415, 260] on div "Line Items Progress Updates Attachments Invoices" at bounding box center [794, 235] width 1025 height 49
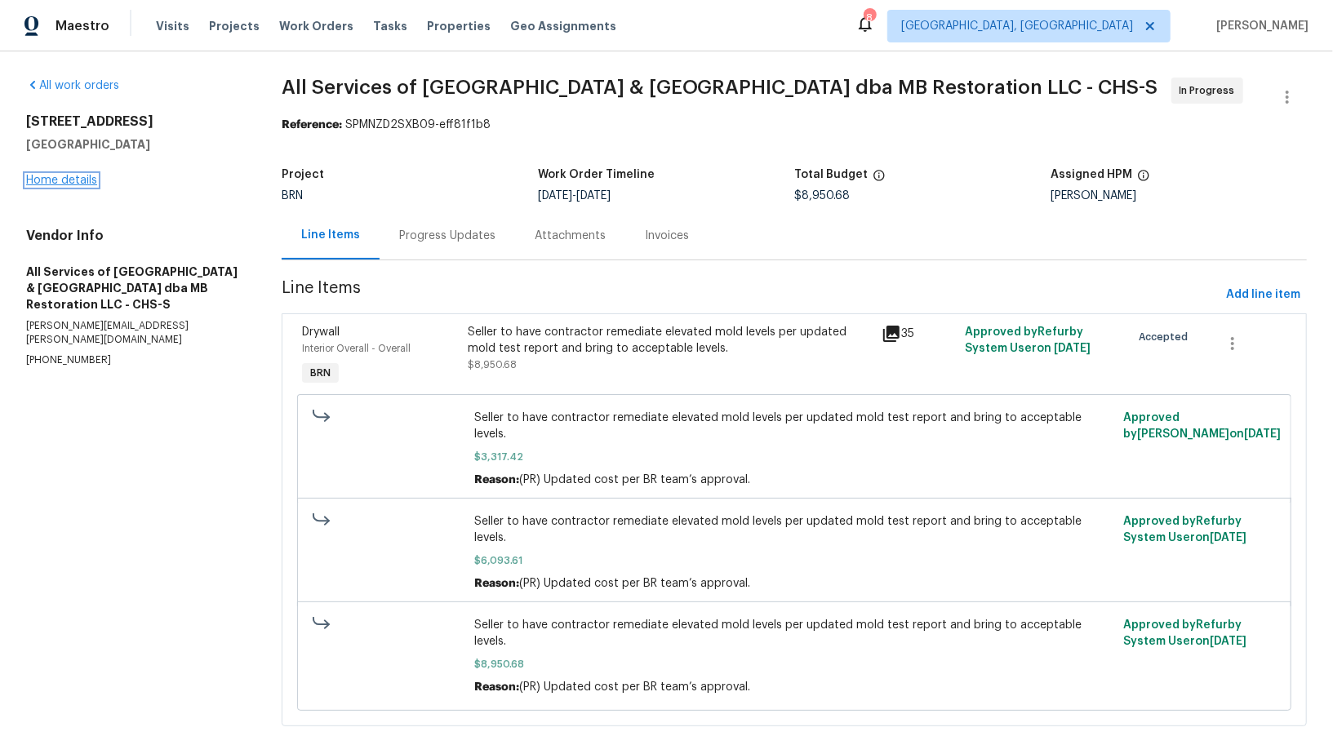
click at [74, 175] on link "Home details" at bounding box center [61, 180] width 71 height 11
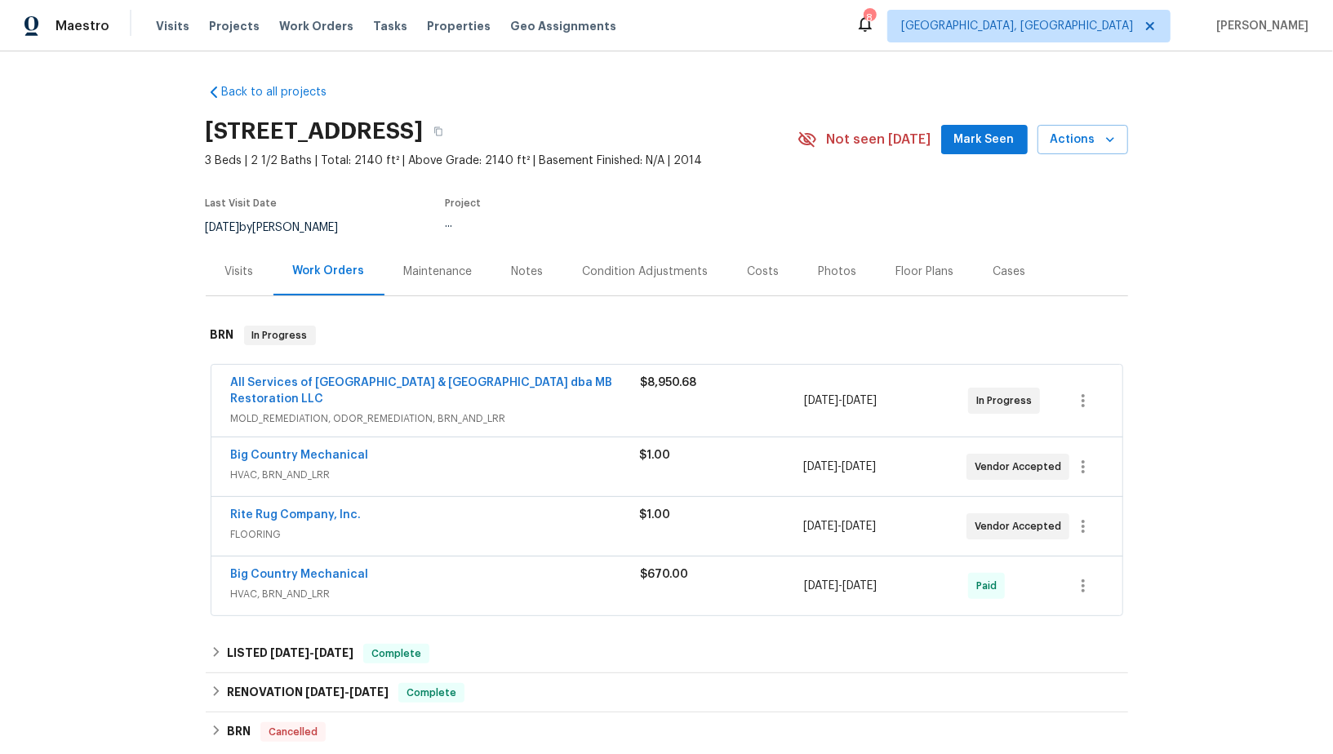
click at [309, 445] on div "Big Country Mechanical HVAC, BRN_AND_LRR $1.00 [DATE] - [DATE] Vendor Accepted" at bounding box center [666, 466] width 911 height 59
click at [309, 451] on link "Big Country Mechanical" at bounding box center [300, 455] width 138 height 11
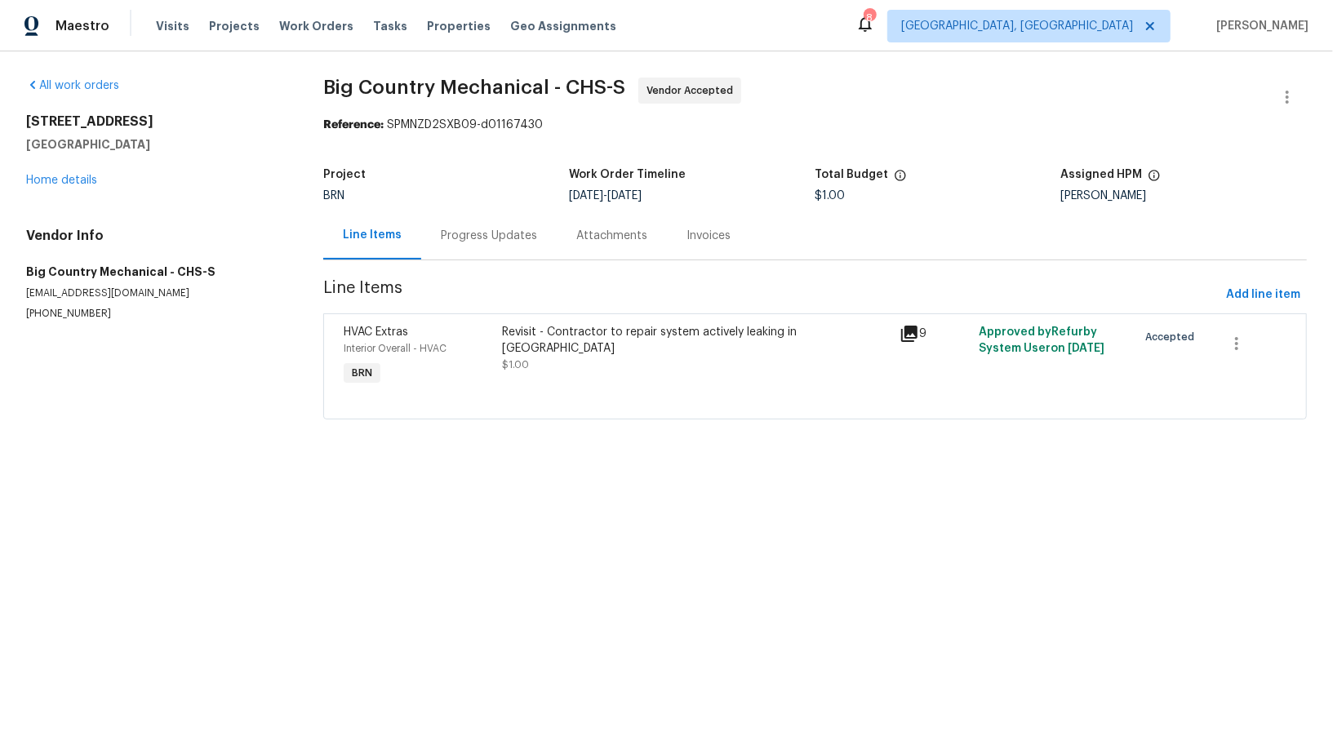
click at [437, 241] on div "Progress Updates" at bounding box center [488, 235] width 135 height 48
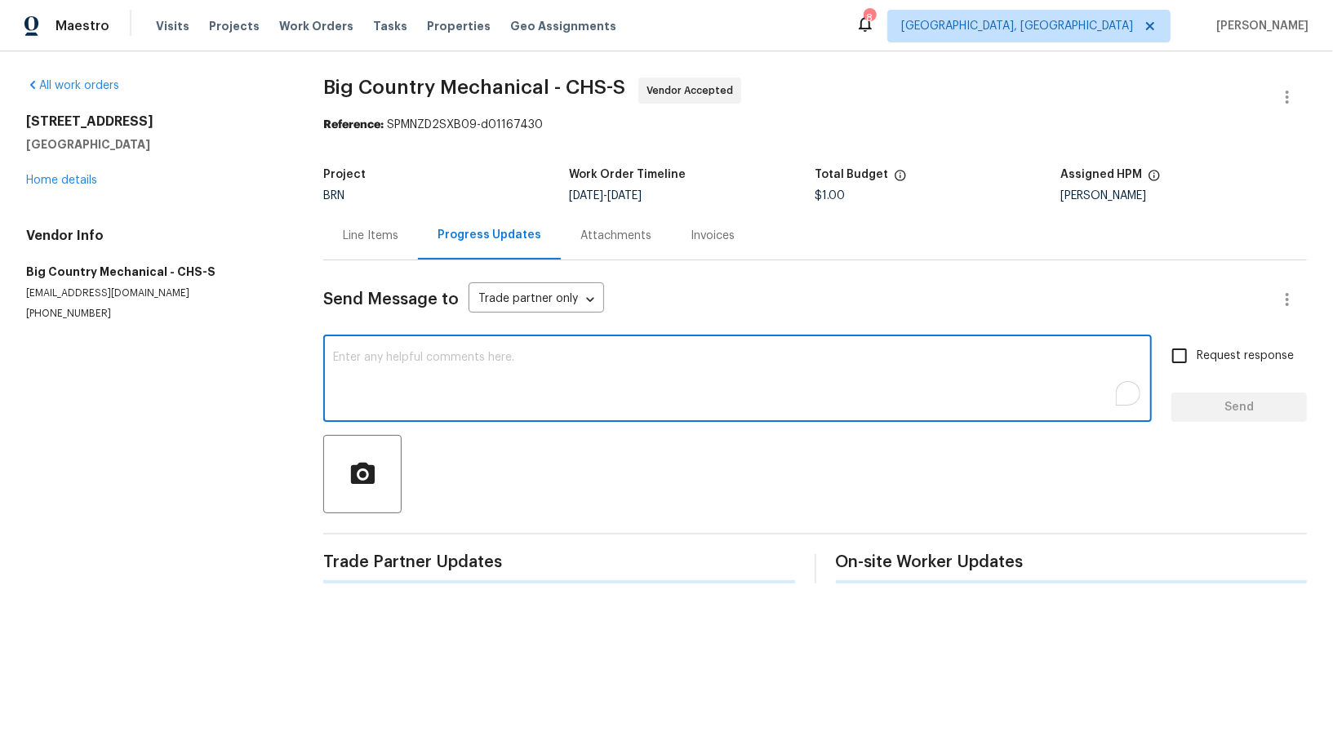
click at [402, 362] on textarea "To enrich screen reader interactions, please activate Accessibility in Grammarl…" at bounding box center [737, 380] width 809 height 57
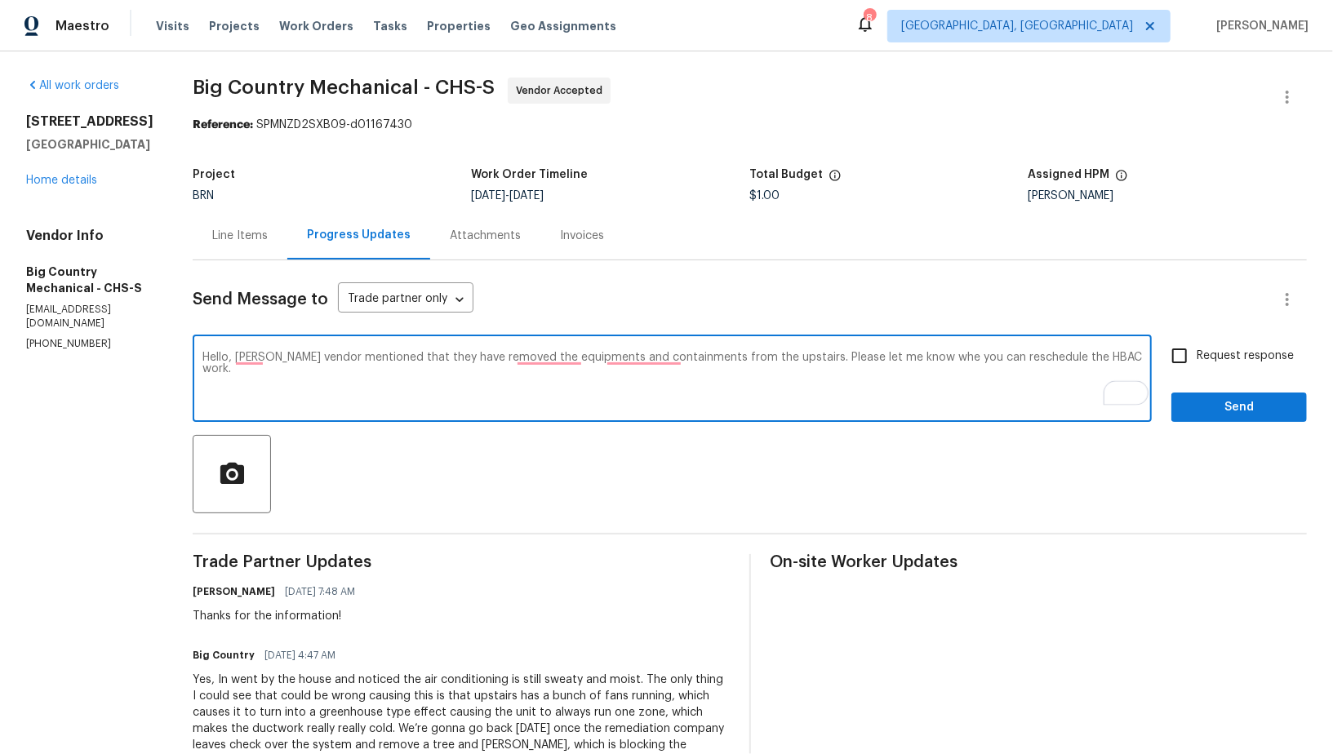
click at [1042, 357] on textarea "Hello, [PERSON_NAME] vendor mentioned that they have removed the equipments and…" at bounding box center [671, 380] width 939 height 57
type textarea "Hello, [PERSON_NAME] vendor mentioned that they have removed the equipments and…"
paste textarea "Hello, the mold vendor informed me that they have removed the equipment and con…"
click at [1130, 362] on textarea "Hello, the mold vendor informed me that they have removed the equipment and con…" at bounding box center [671, 380] width 939 height 57
type textarea "Hello, the mold vendor informed me that they have removed the equipment and con…"
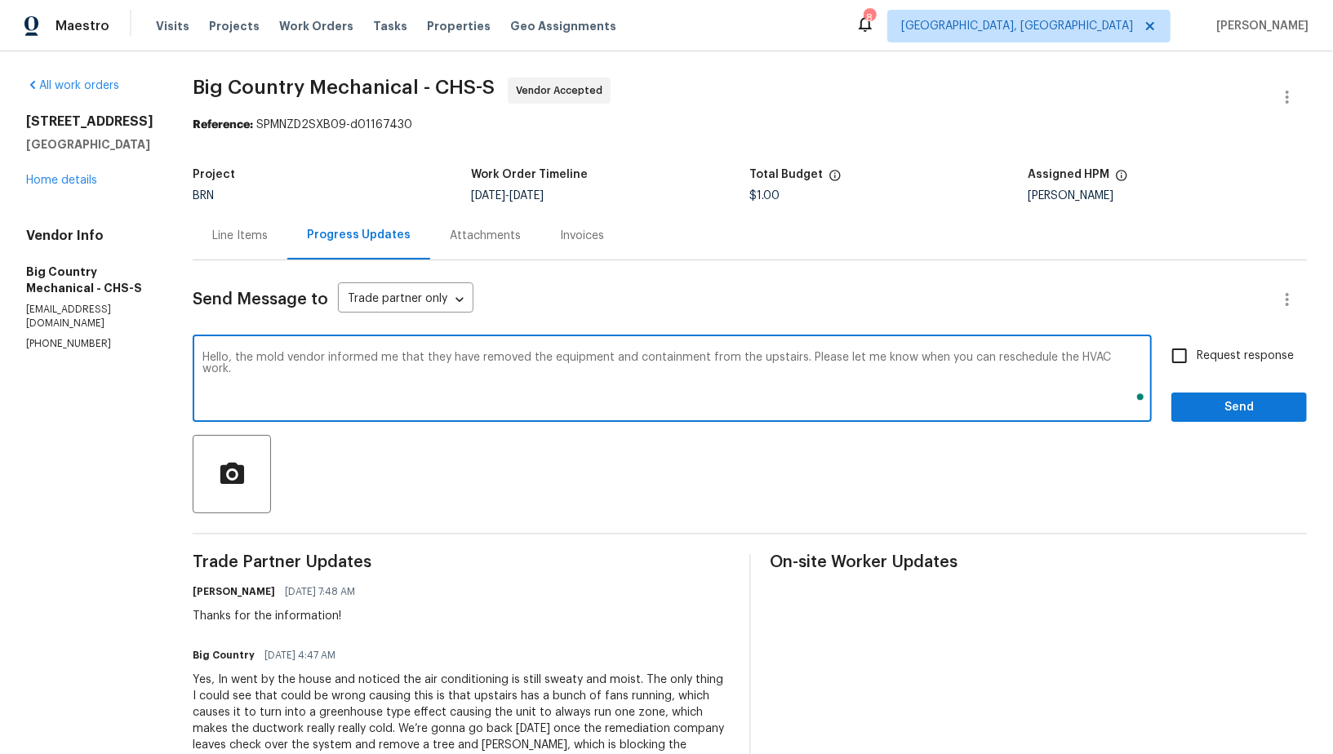
click at [1195, 360] on input "Request response" at bounding box center [1179, 356] width 34 height 34
checkbox input "true"
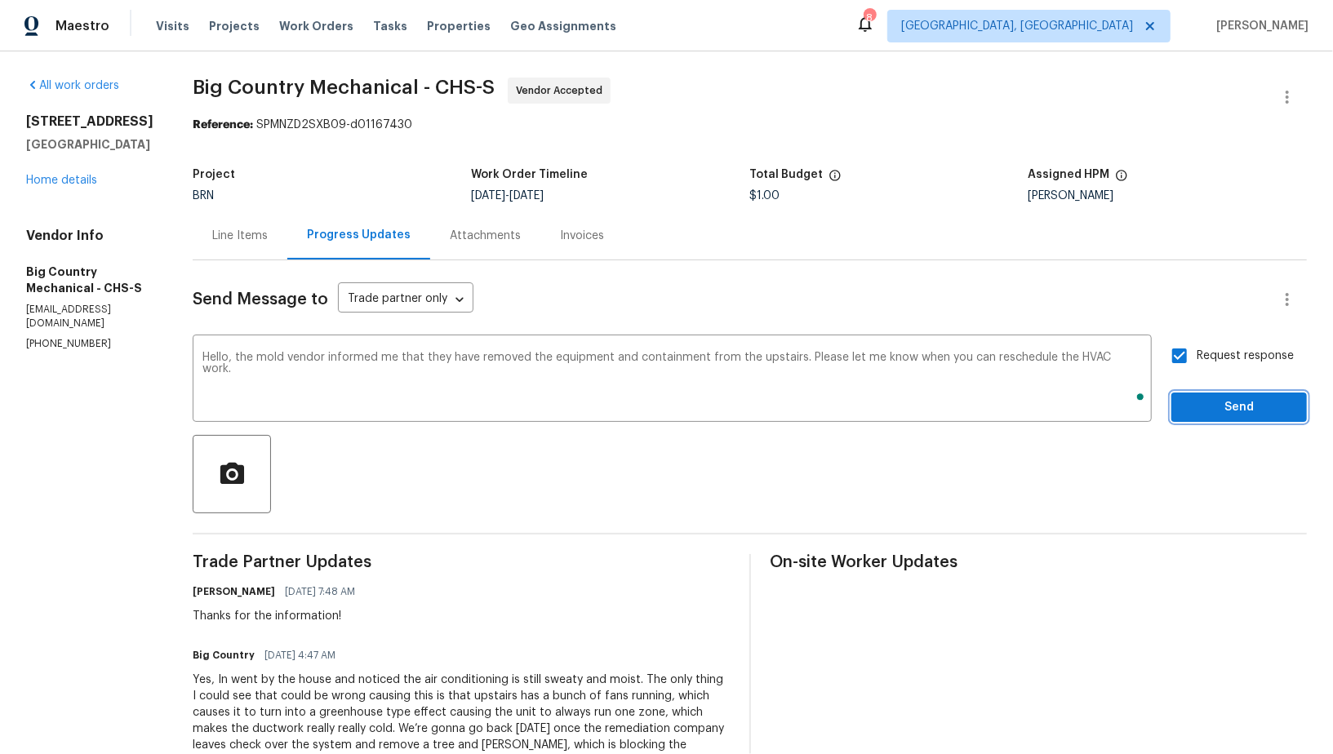
click at [1210, 398] on span "Send" at bounding box center [1238, 407] width 109 height 20
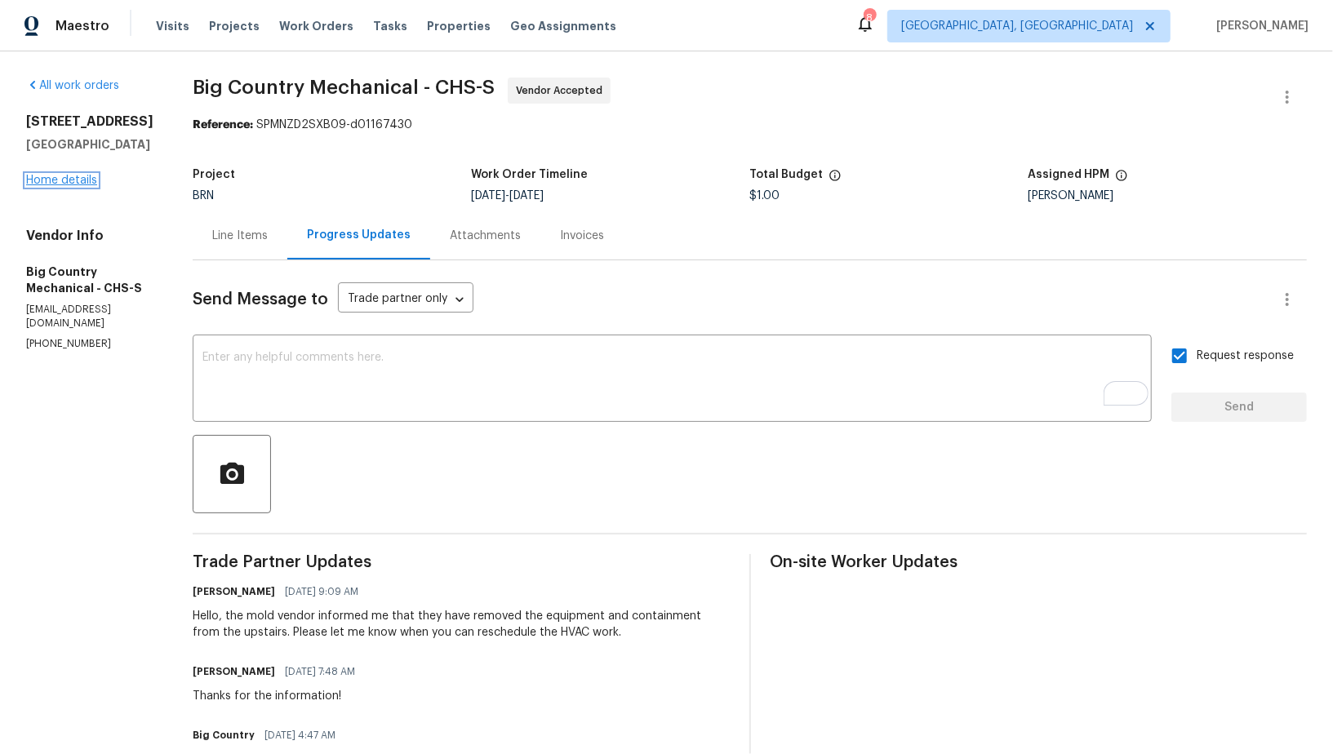
click at [51, 186] on link "Home details" at bounding box center [61, 180] width 71 height 11
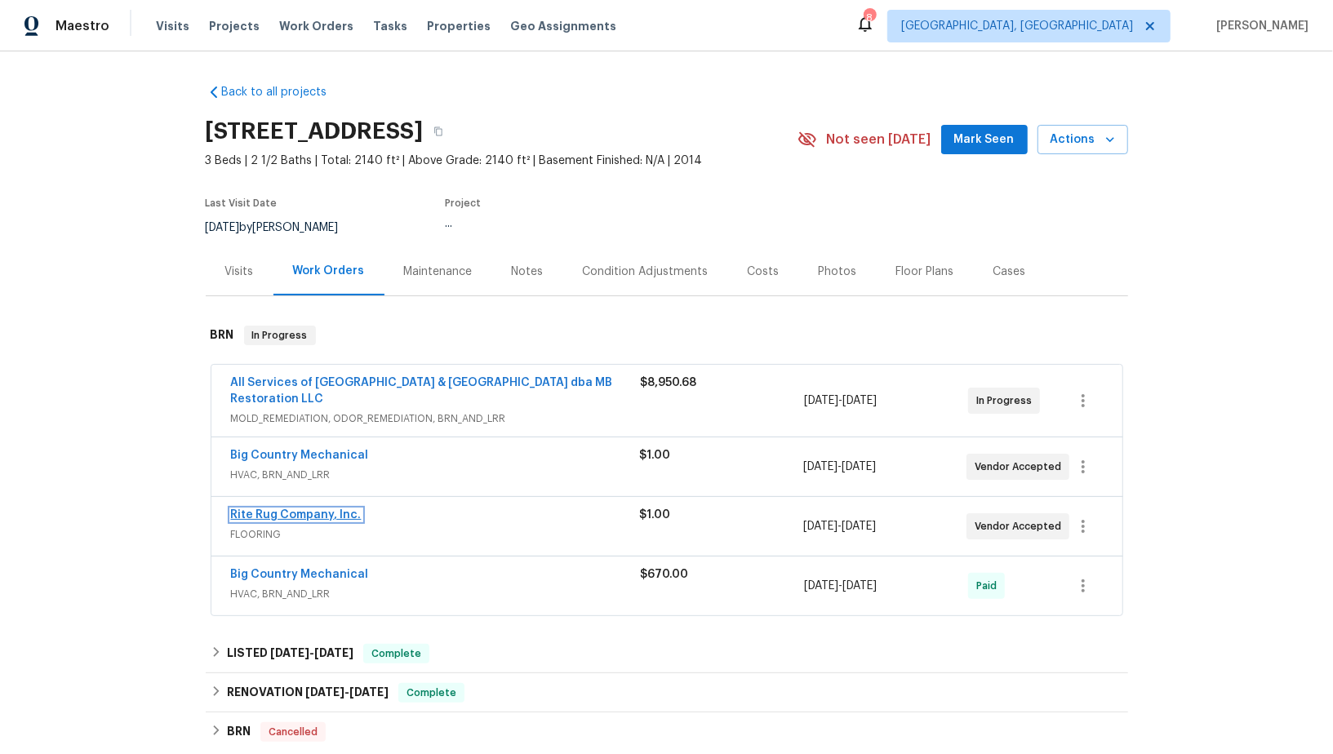
click at [310, 515] on link "Rite Rug Company, Inc." at bounding box center [296, 514] width 131 height 11
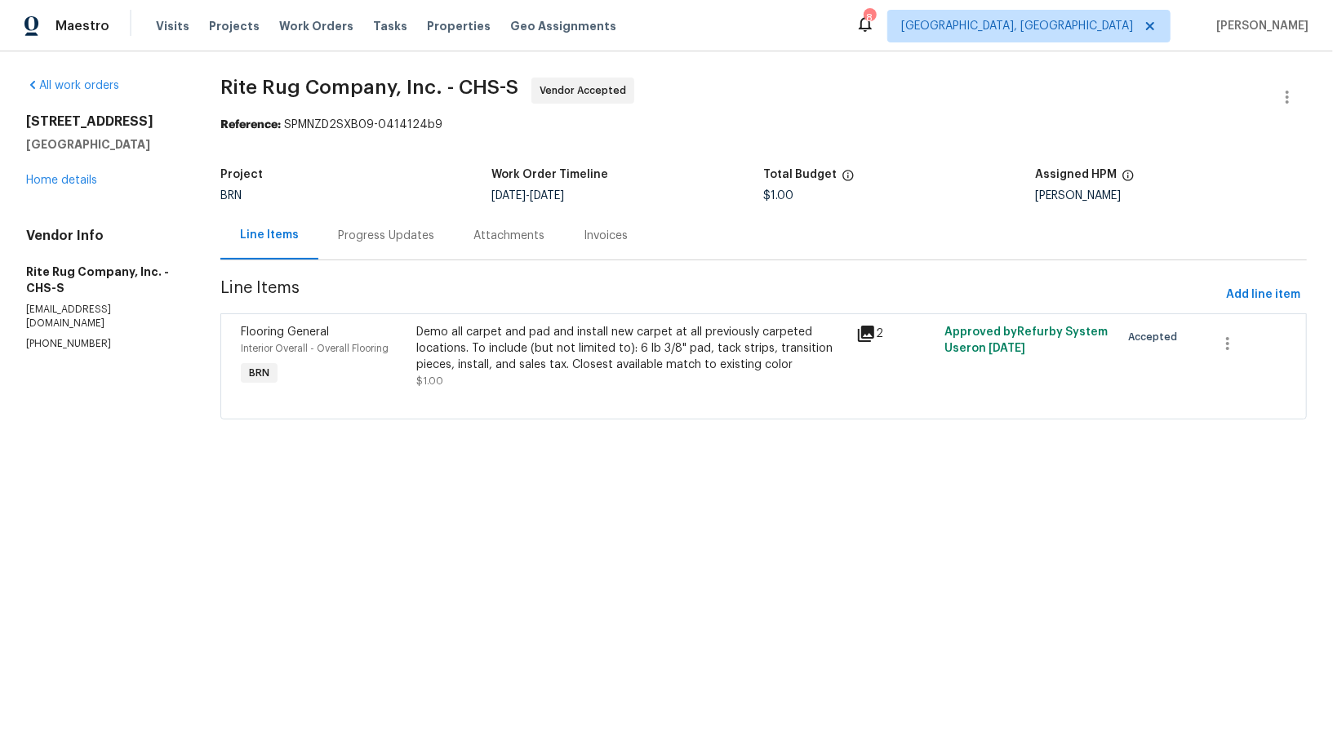
click at [429, 244] on div "Progress Updates" at bounding box center [385, 235] width 135 height 48
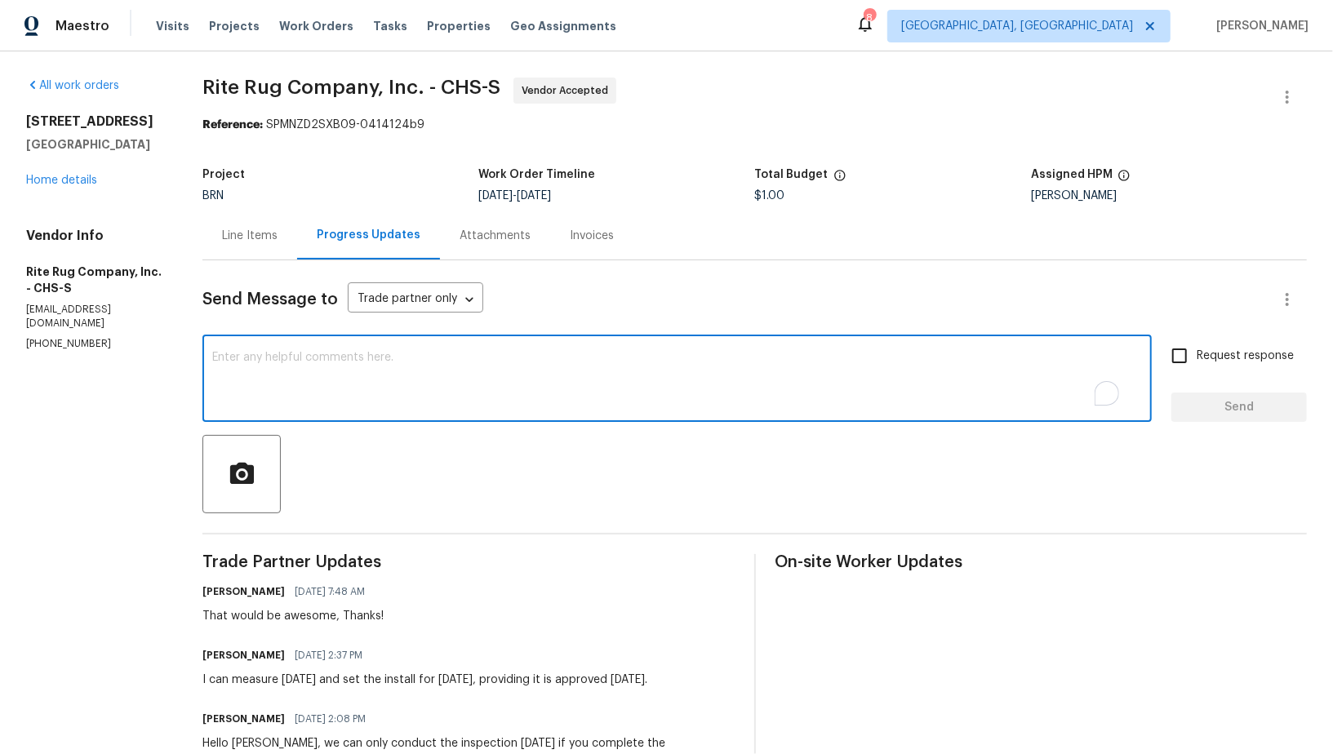
click at [470, 408] on textarea "To enrich screen reader interactions, please activate Accessibility in Grammarl…" at bounding box center [677, 380] width 930 height 57
type textarea "hELLO"
paste textarea "Hello, the mold vendor informed me that they have removed the equipment and con…"
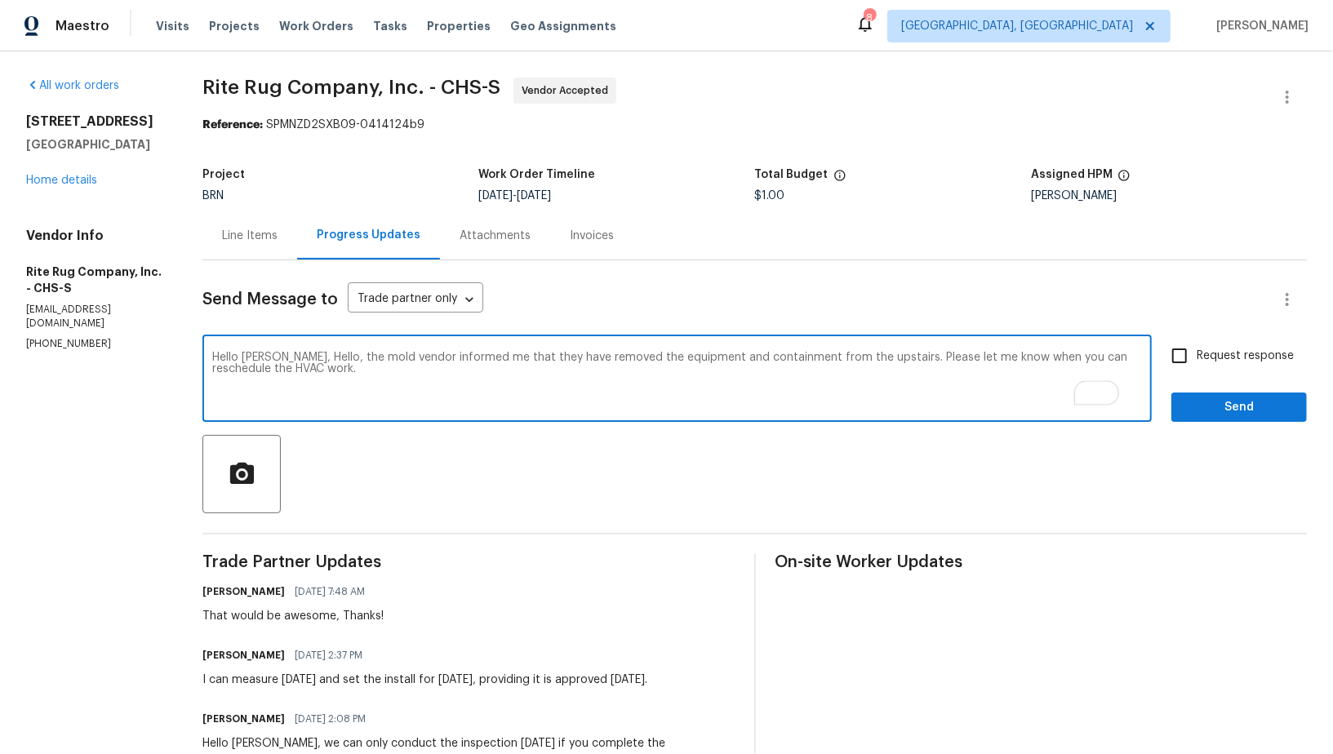
drag, startPoint x: 295, startPoint y: 353, endPoint x: 330, endPoint y: 357, distance: 35.2
click at [330, 357] on textarea "Hello Mark, Hello, the mold vendor informed me that they have removed the equip…" at bounding box center [677, 380] width 930 height 57
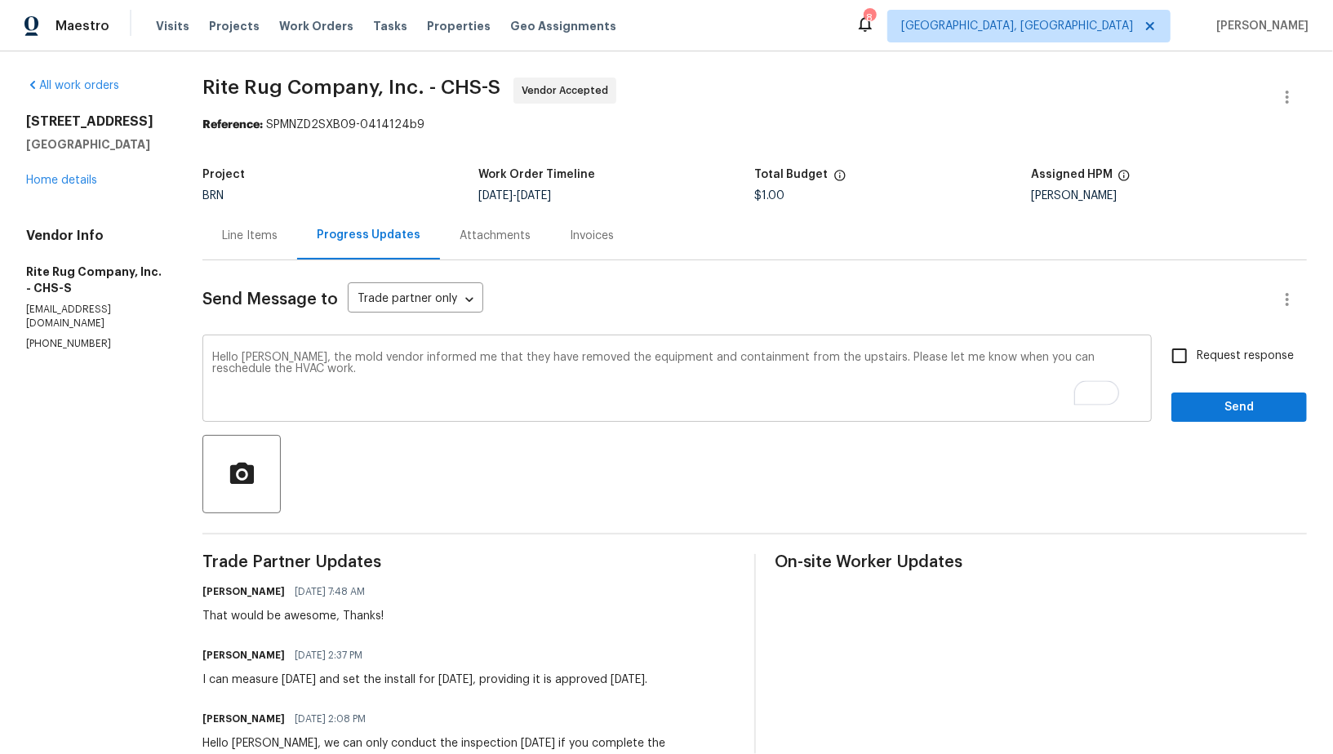
drag, startPoint x: 232, startPoint y: 371, endPoint x: 448, endPoint y: 370, distance: 216.3
click at [446, 371] on div "Hello Mark, the mold vendor informed me that they have removed the equipment an…" at bounding box center [676, 380] width 949 height 83
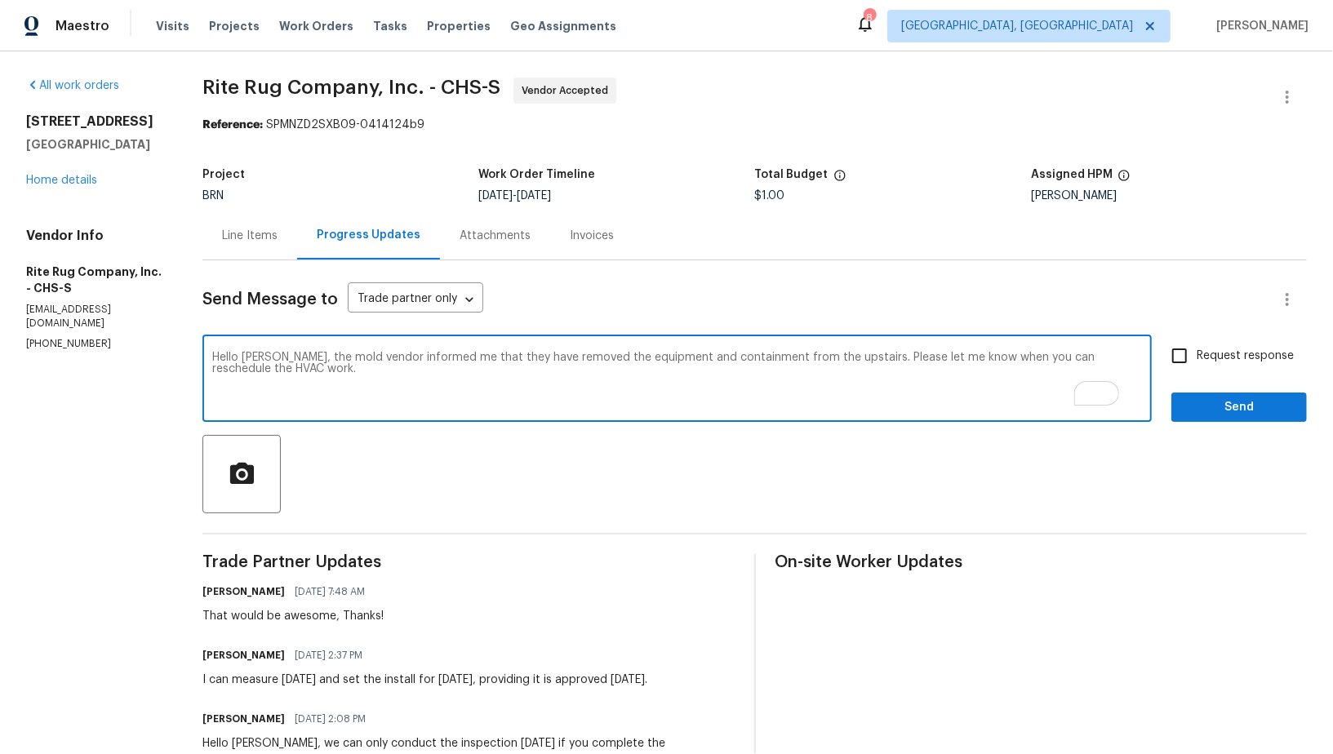
drag, startPoint x: 323, startPoint y: 376, endPoint x: 227, endPoint y: 369, distance: 96.6
click at [227, 369] on html "Maestro Visits Projects Work Orders Tasks Properties Geo Assignments 8 Albuquer…" at bounding box center [666, 377] width 1333 height 754
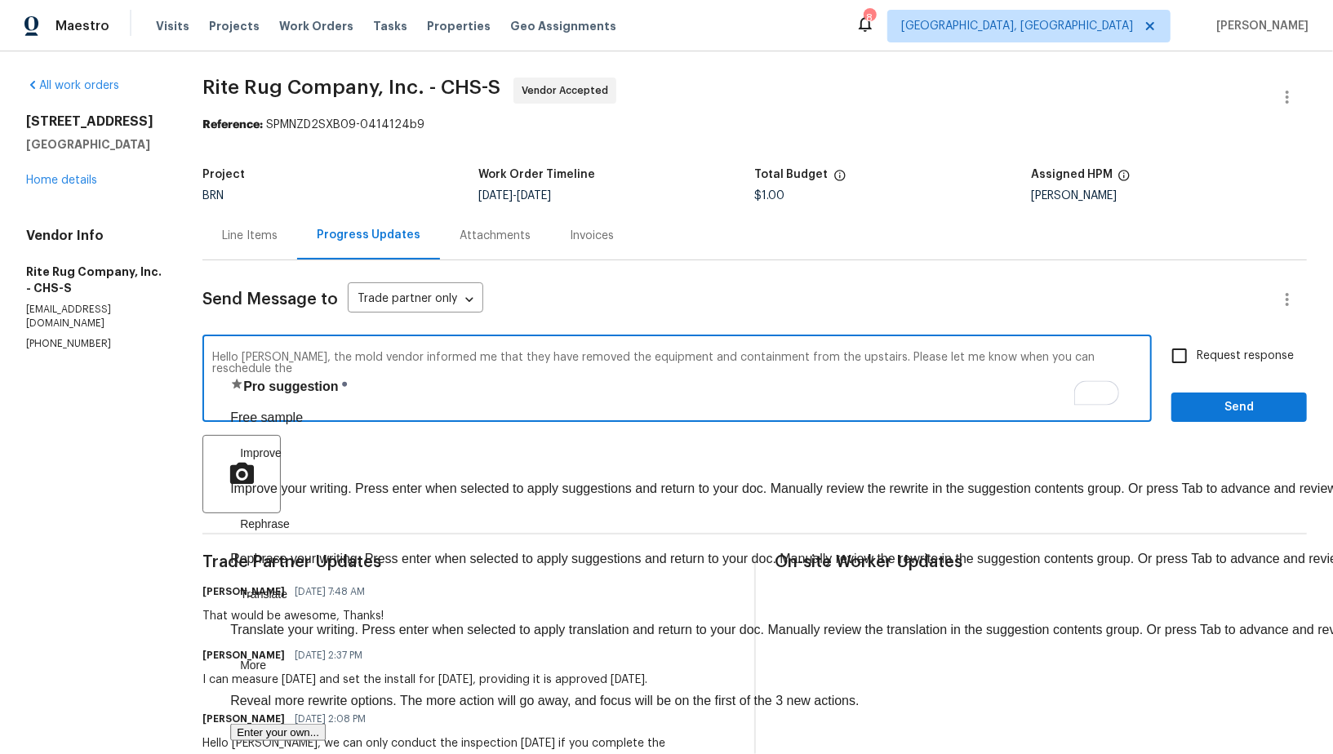
type textarea "Hello Mark, the mold vendor informed me that they have removed the equipment an…"
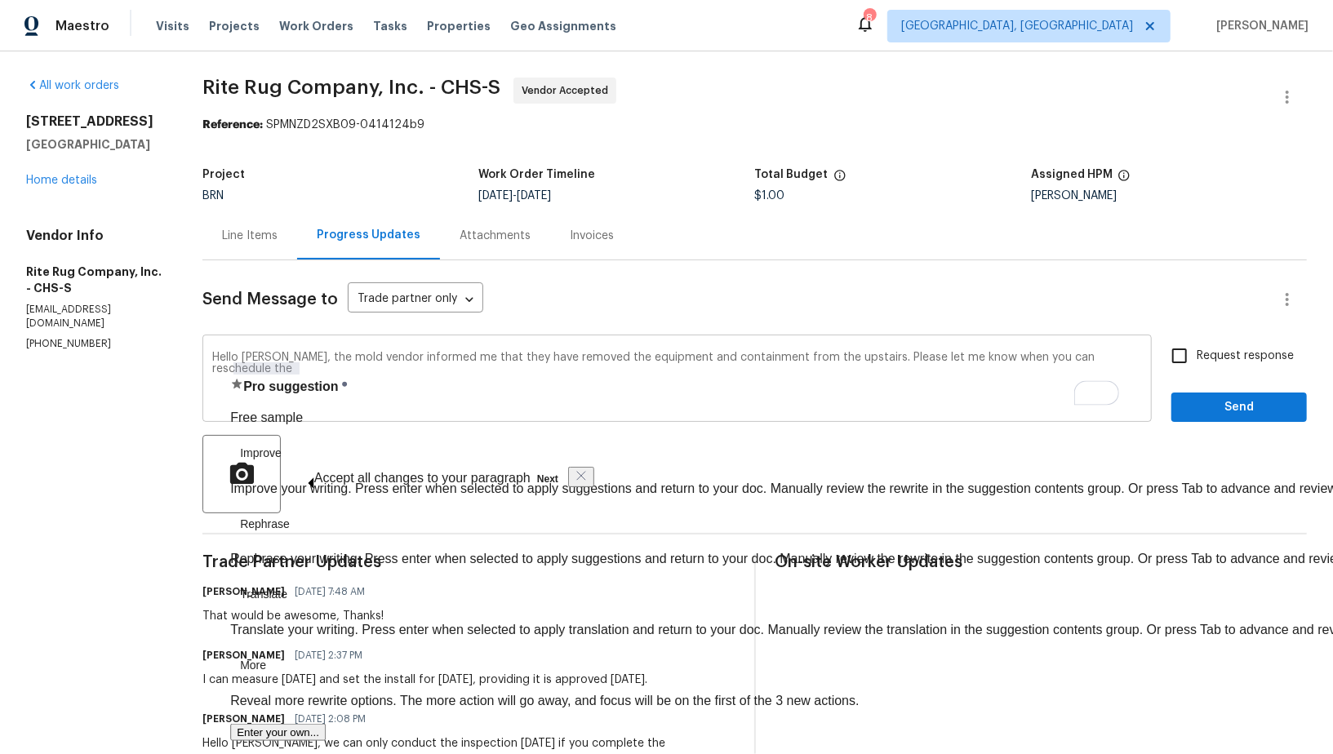
click at [805, 411] on div "Hello Mark, the mold vendor informed me that they have removed the equipment an…" at bounding box center [676, 380] width 949 height 83
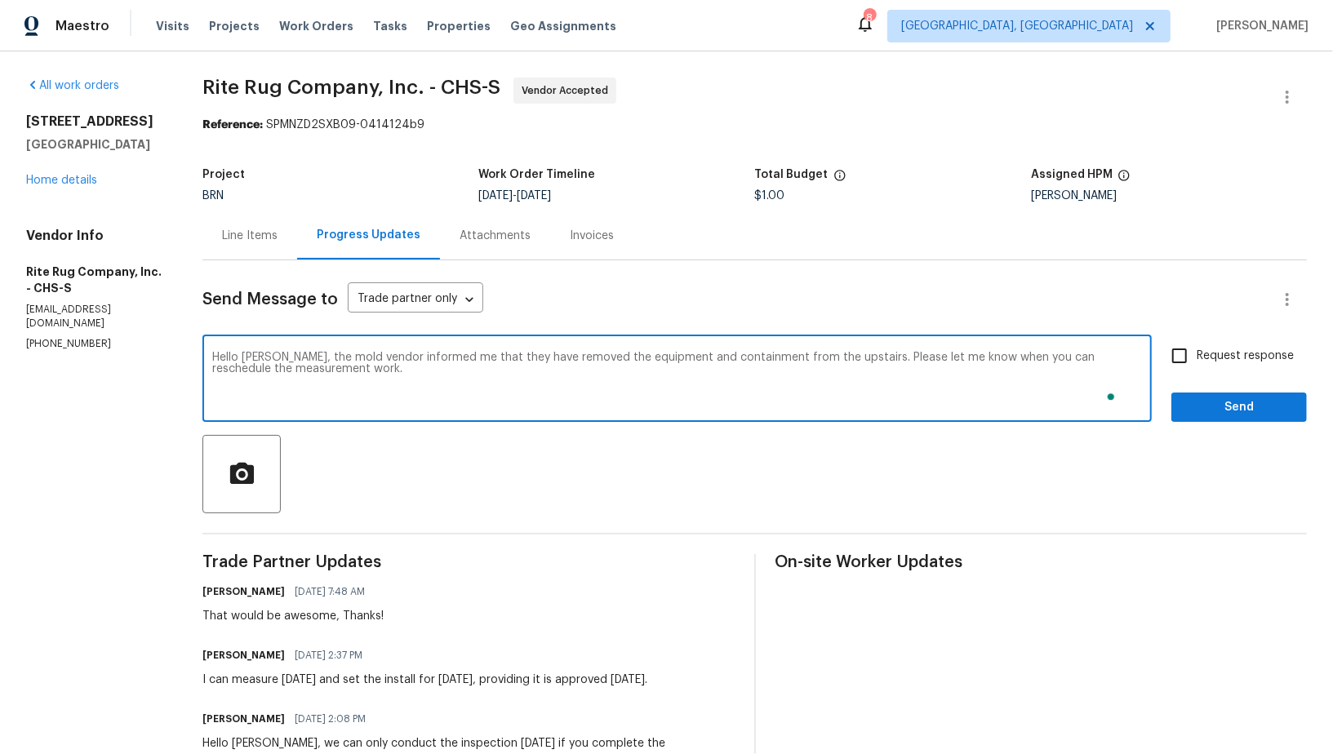
type textarea "Hello Mark, the mold vendor informed me that they have removed the equipment an…"
click at [1171, 363] on input "Request response" at bounding box center [1179, 356] width 34 height 34
checkbox input "true"
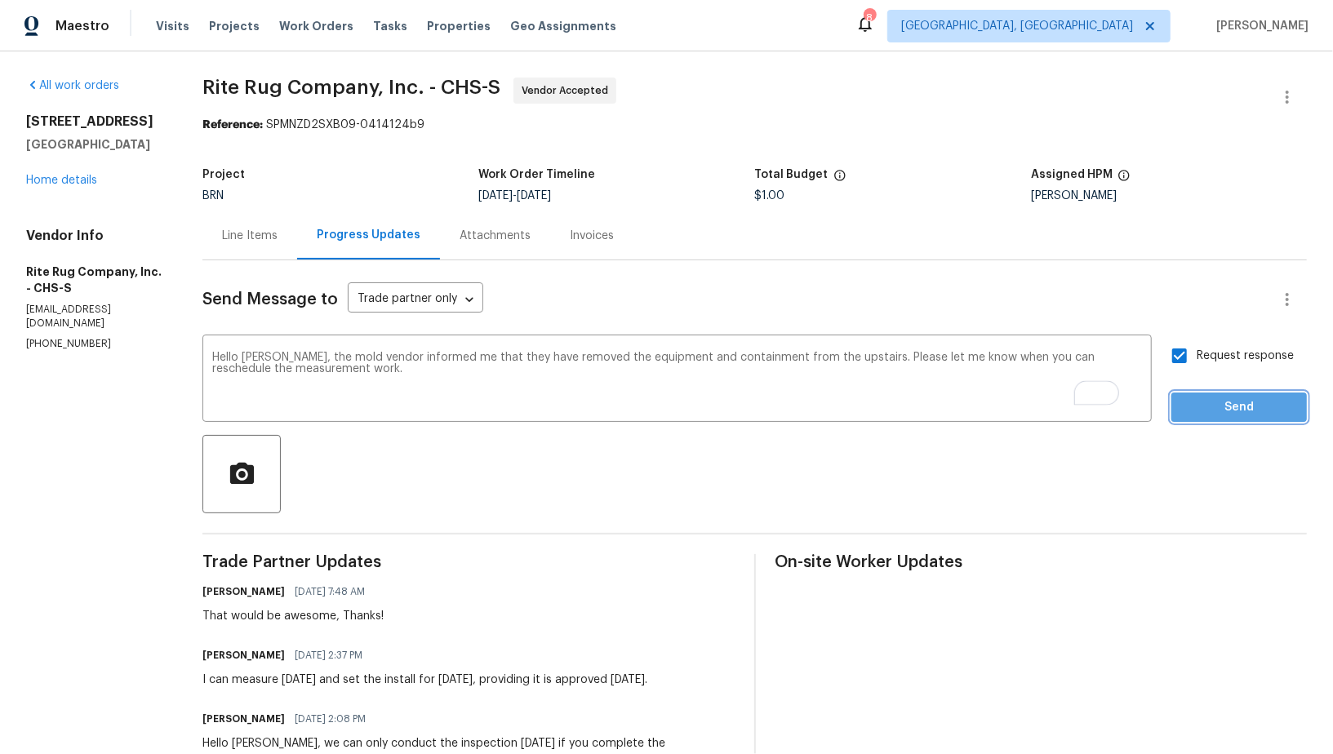
click at [1221, 400] on span "Send" at bounding box center [1238, 407] width 109 height 20
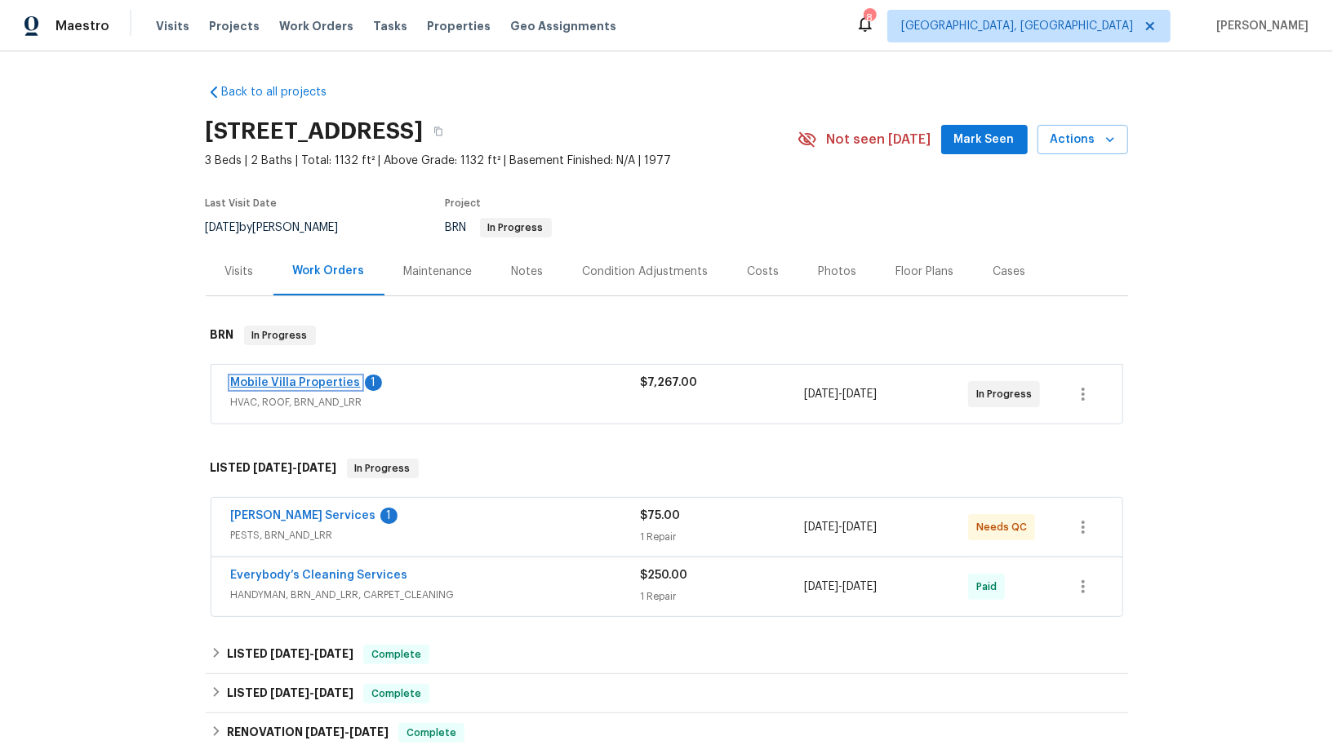
click at [304, 380] on link "Mobile Villa Properties" at bounding box center [296, 382] width 130 height 11
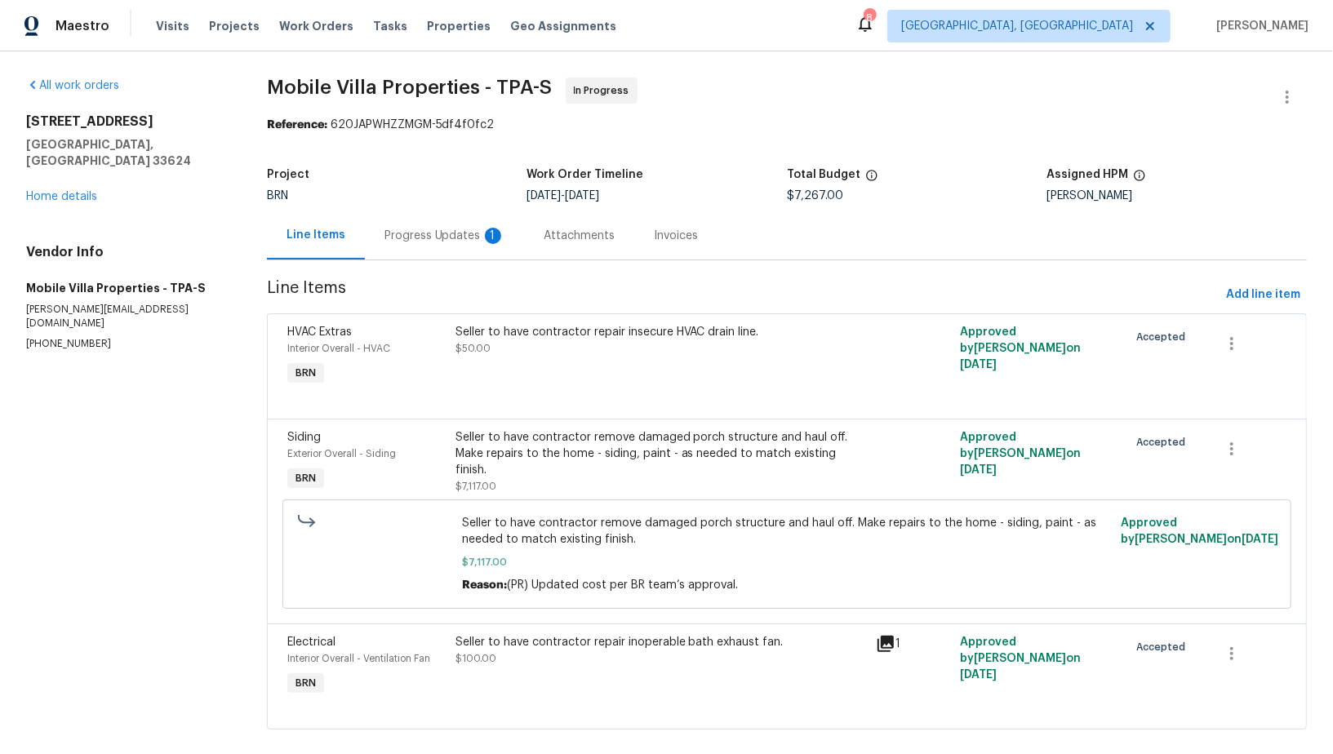
click at [450, 246] on div "Progress Updates 1" at bounding box center [445, 235] width 160 height 48
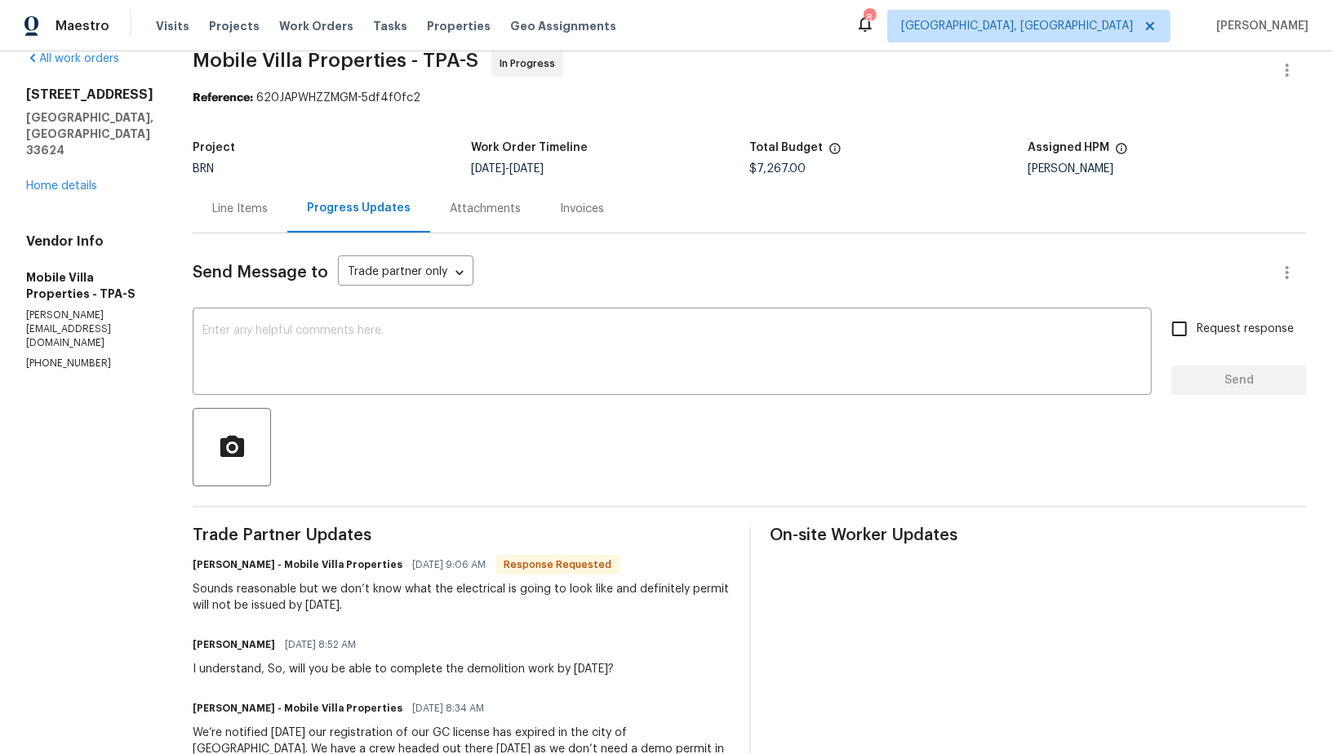
scroll to position [14, 0]
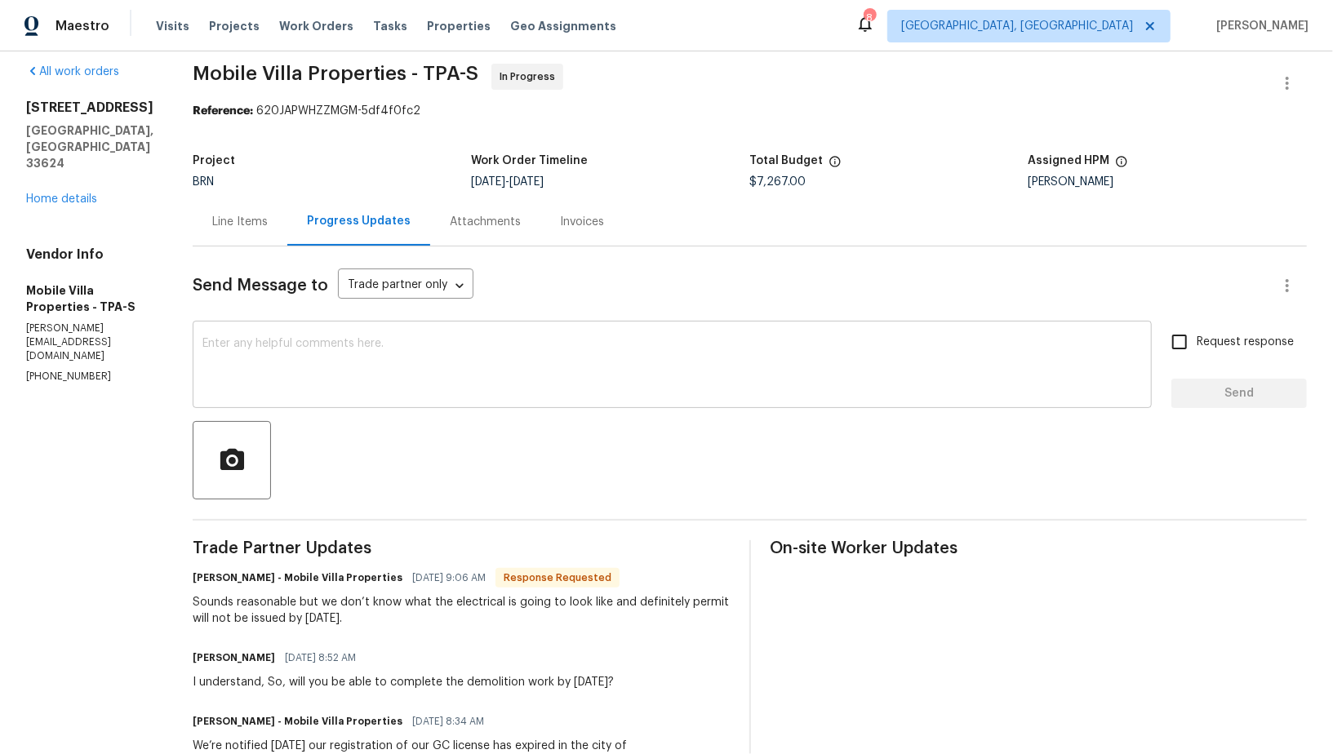
click at [388, 361] on textarea at bounding box center [671, 366] width 939 height 57
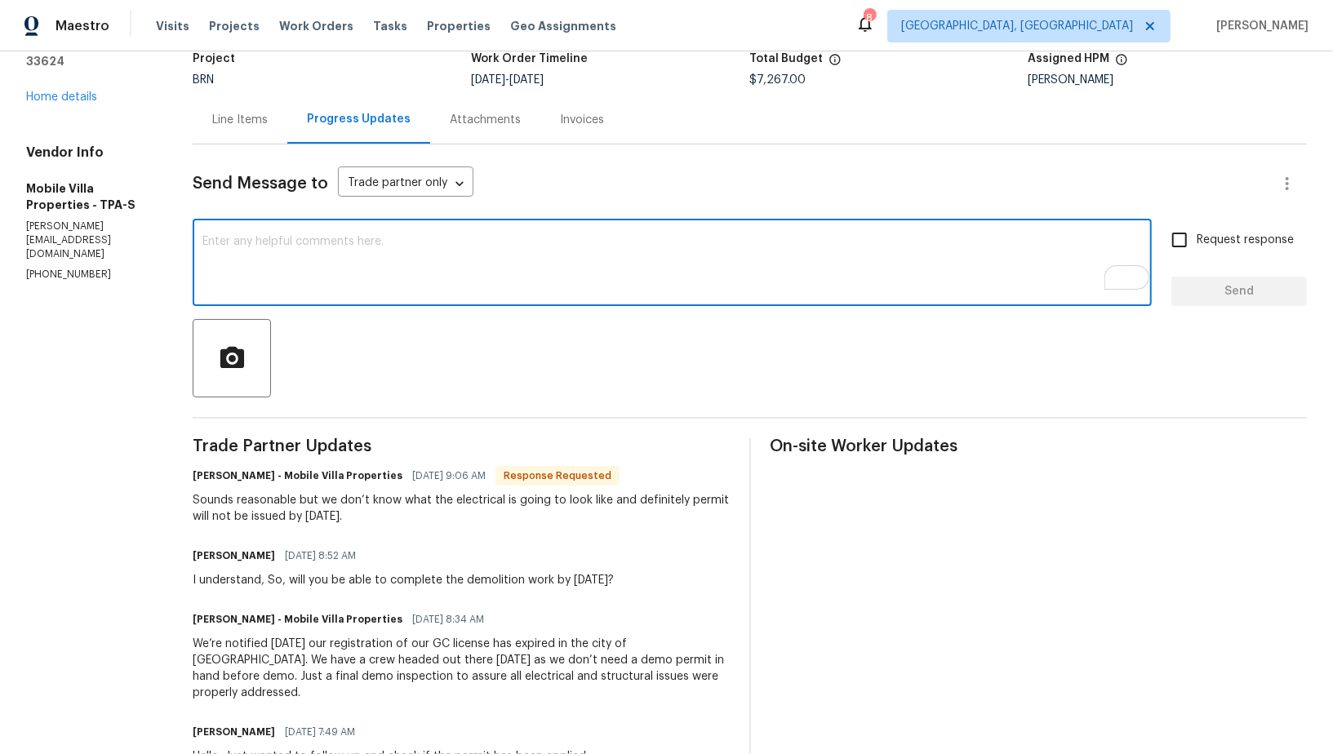
scroll to position [107, 0]
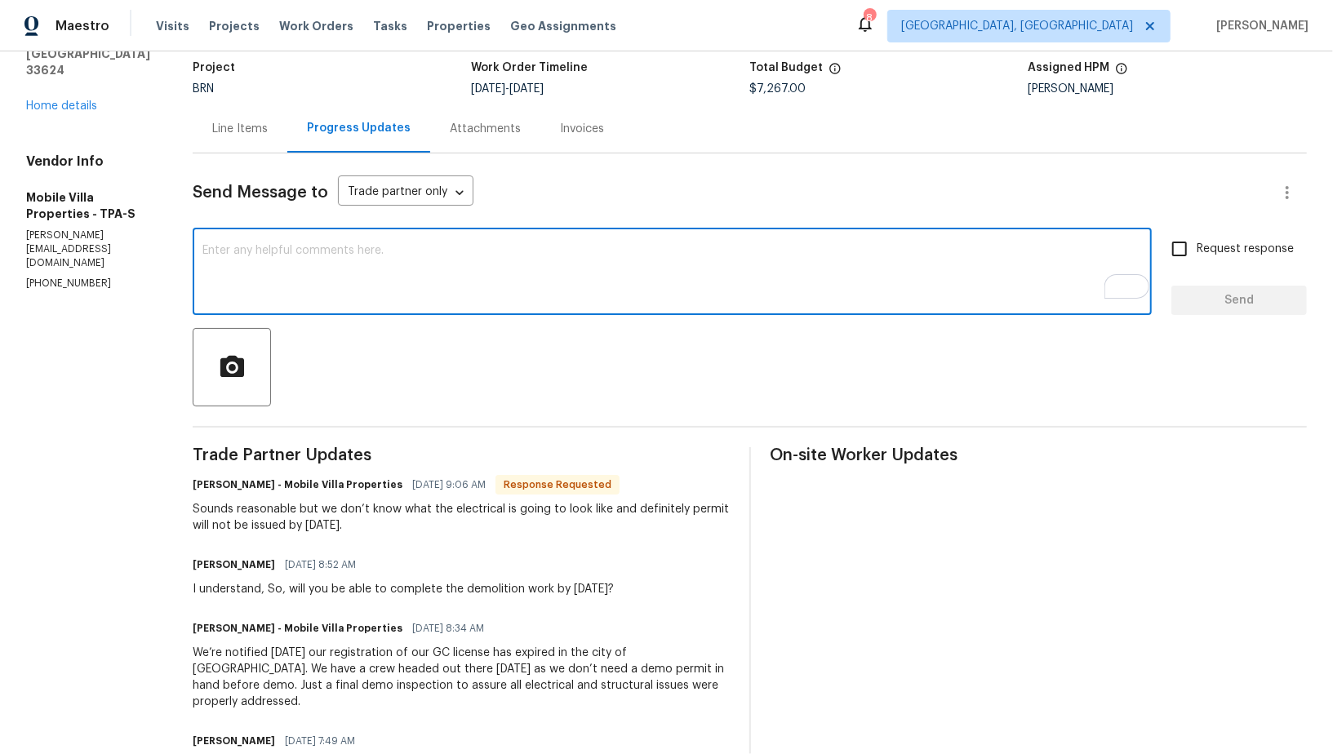
click at [326, 281] on textarea "To enrich screen reader interactions, please activate Accessibility in Grammarl…" at bounding box center [671, 273] width 939 height 57
click at [439, 255] on textarea "To enrich screen reader interactions, please activate Accessibility in Grammarl…" at bounding box center [671, 273] width 939 height 57
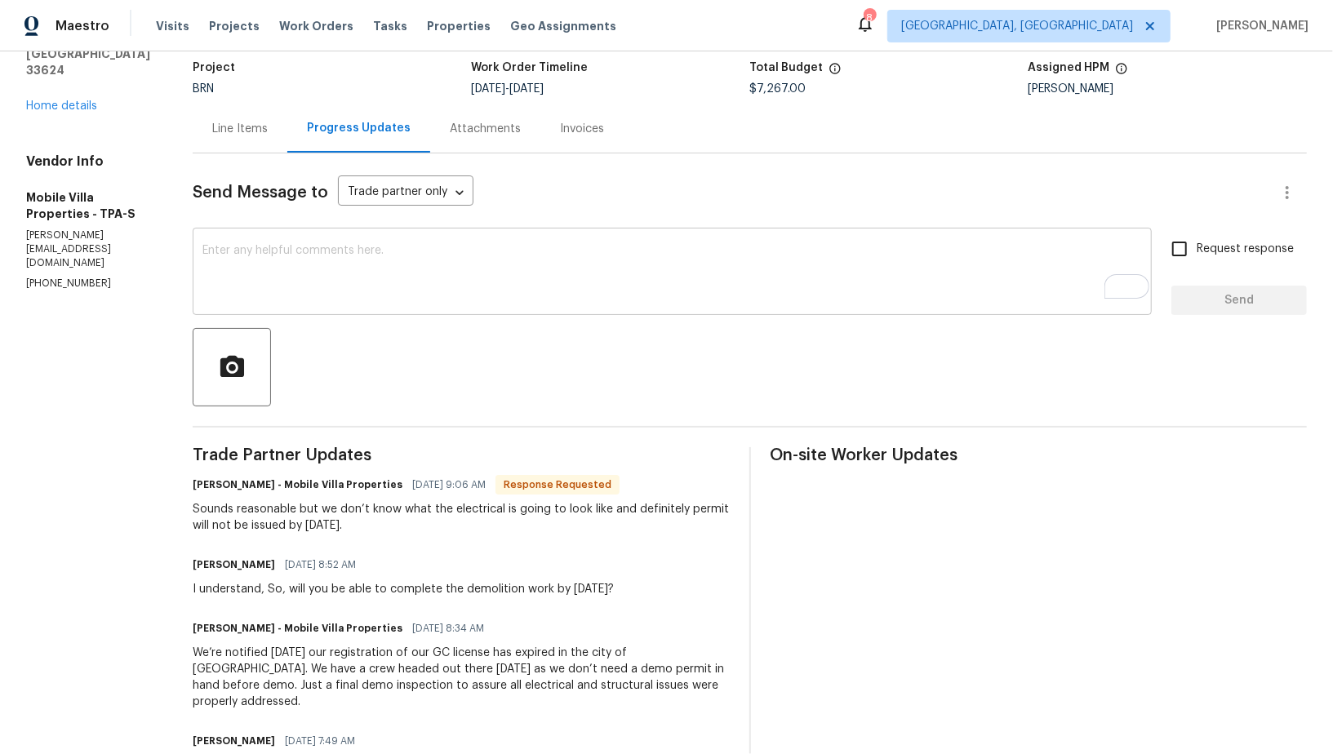
click at [328, 256] on textarea "To enrich screen reader interactions, please activate Accessibility in Grammarl…" at bounding box center [671, 273] width 939 height 57
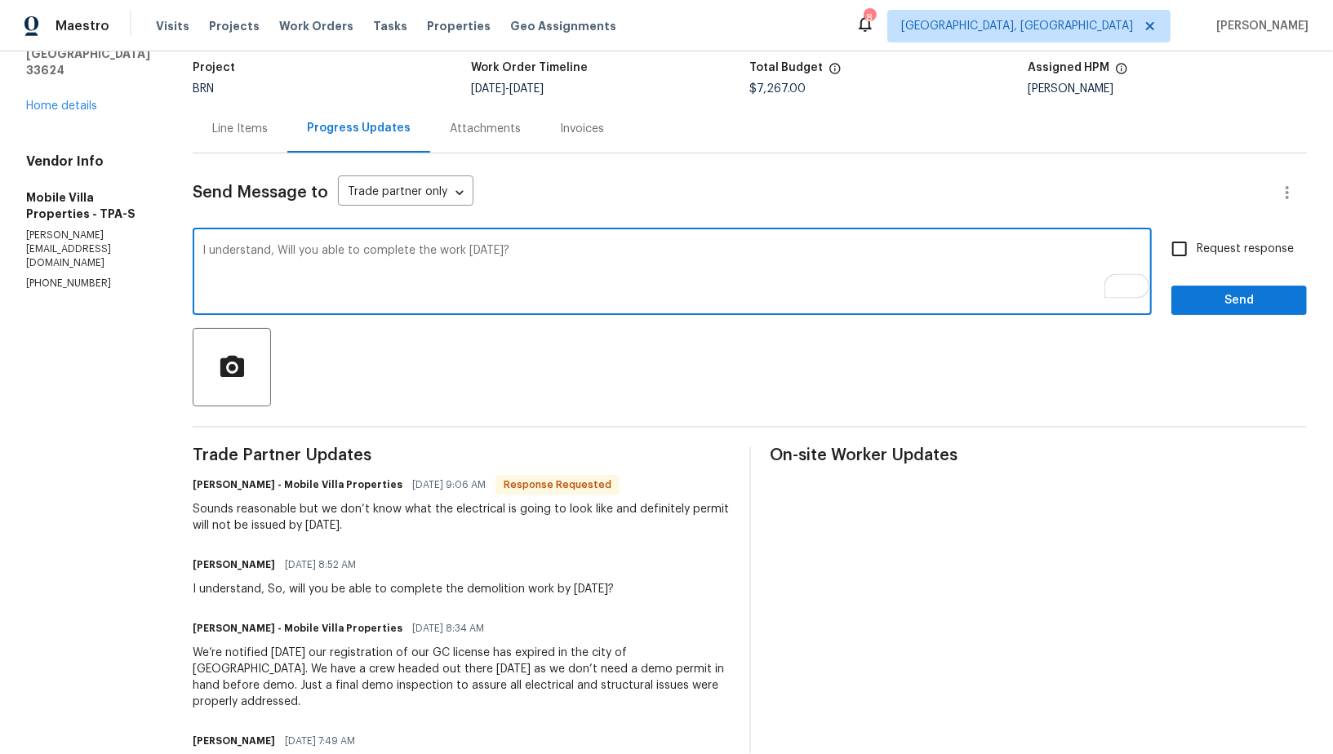
click at [270, 253] on textarea "I understand, Will you able to complete the work [DATE]?" at bounding box center [671, 273] width 939 height 57
drag, startPoint x: 351, startPoint y: 249, endPoint x: 683, endPoint y: 249, distance: 332.2
click at [683, 249] on textarea "I understand, Will you able to complete the work this Friday?" at bounding box center [671, 273] width 939 height 57
click at [325, 241] on div "I understand, Will you able to get the permit by this Friday? x ​" at bounding box center [672, 273] width 959 height 83
click at [325, 247] on textarea "I understand, Will you able to get the permit by this Friday?" at bounding box center [671, 273] width 939 height 57
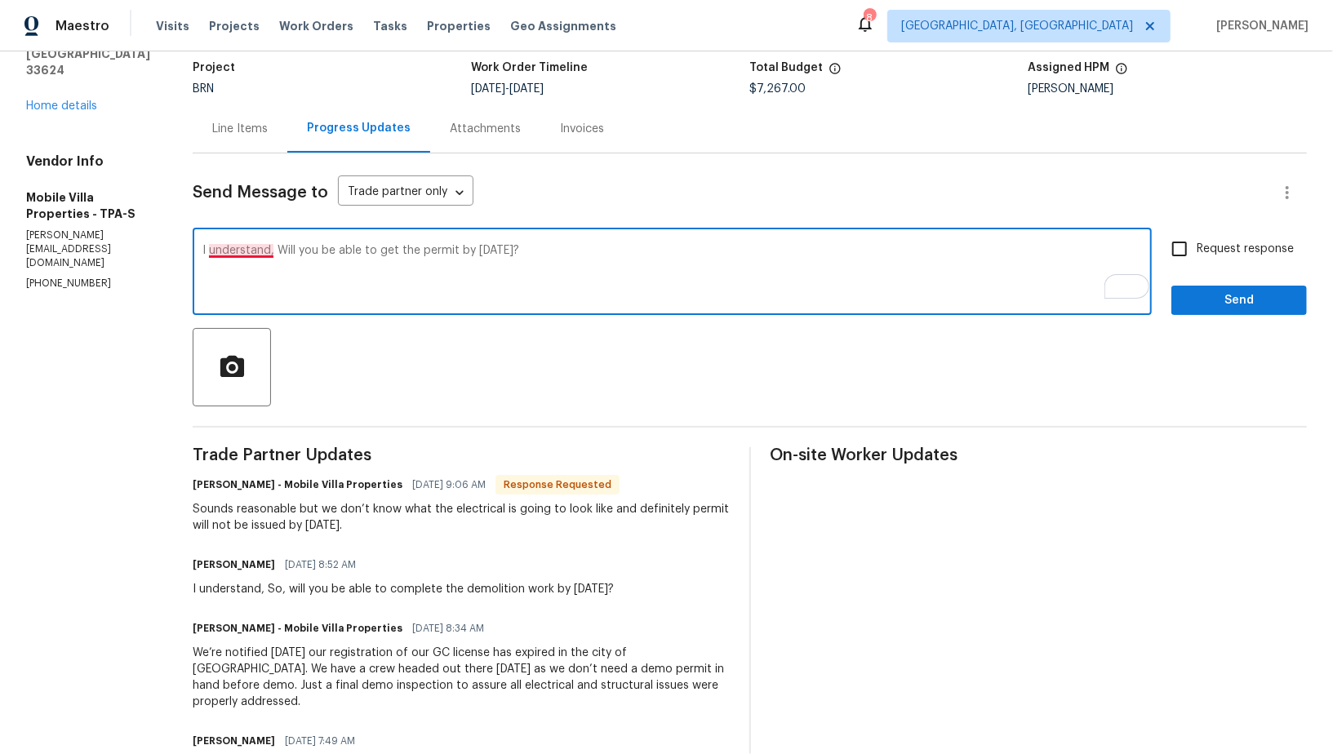
drag, startPoint x: 267, startPoint y: 251, endPoint x: 189, endPoint y: 246, distance: 78.5
click at [193, 246] on div "I understand, Will you be able to get the permit by this Friday? x ​" at bounding box center [672, 273] width 959 height 83
click at [510, 270] on textarea "Will you be able to get the permit by this Friday?" at bounding box center [671, 273] width 939 height 57
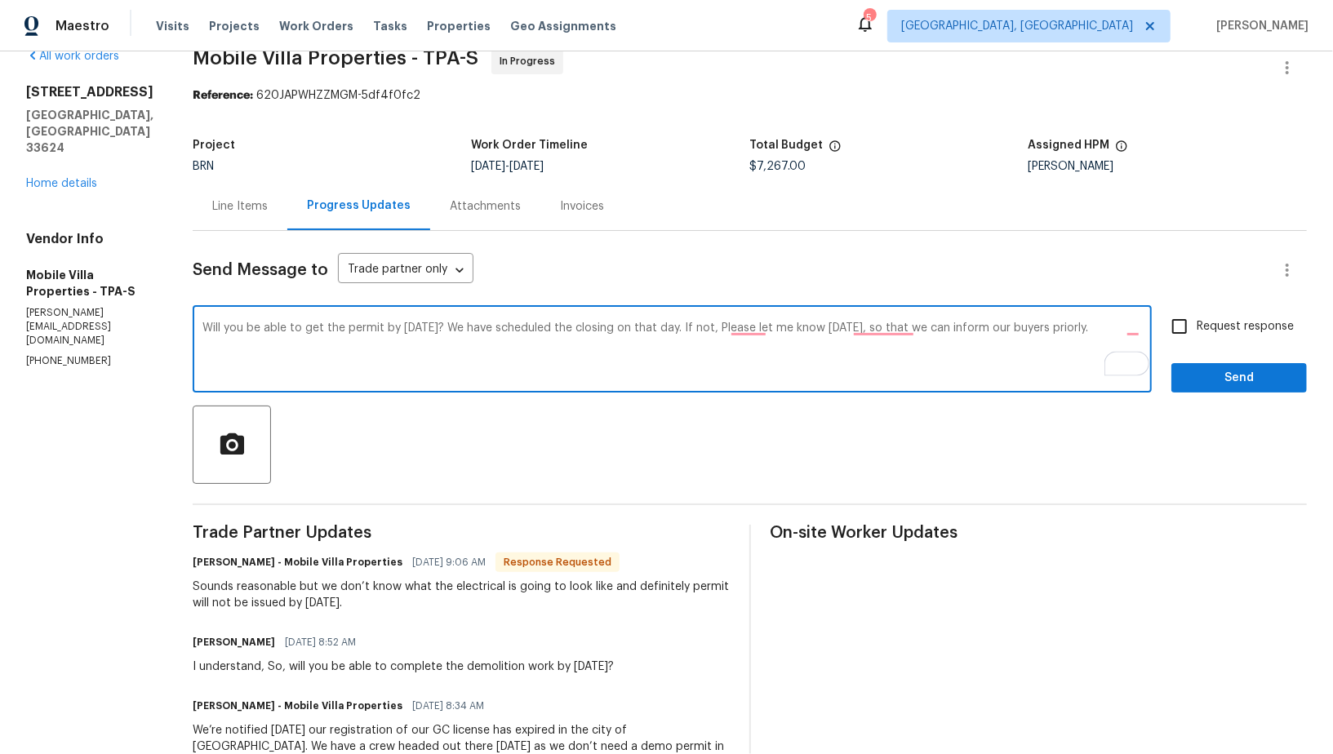
scroll to position [21, 0]
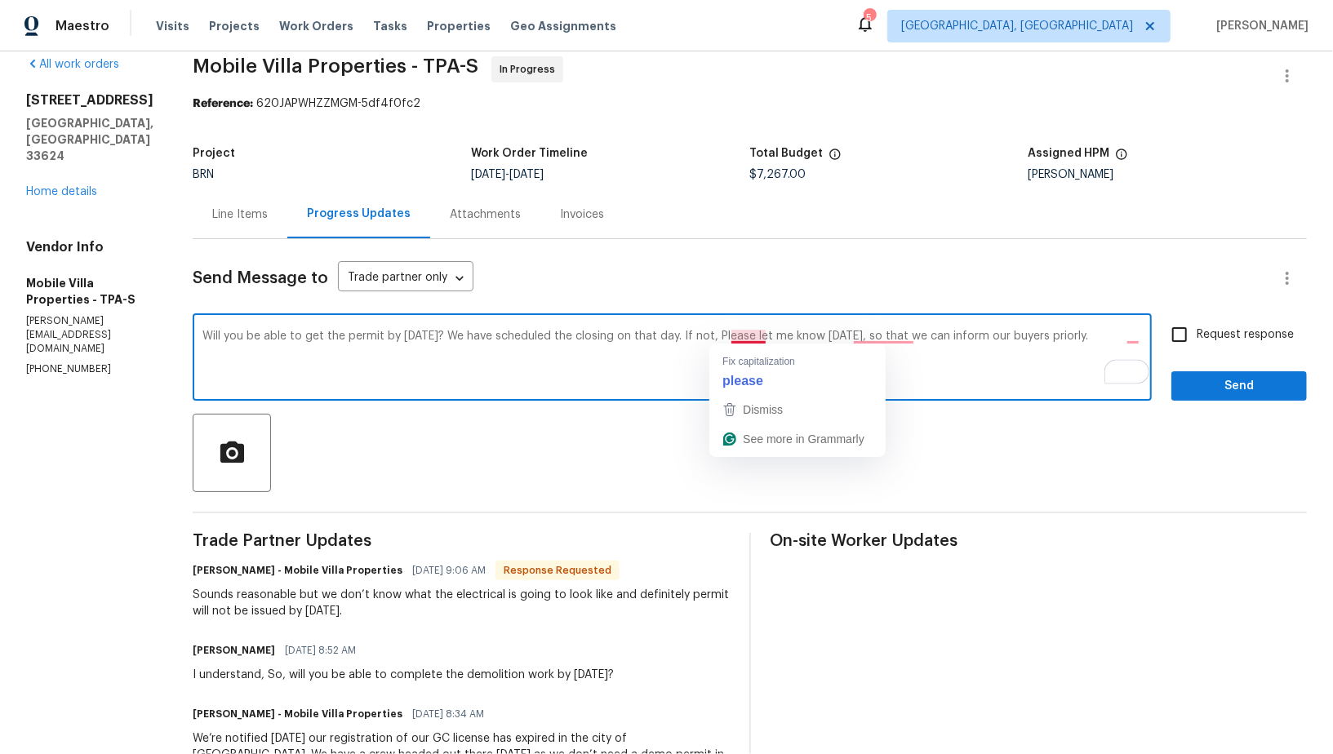
click at [733, 335] on textarea "Will you be able to get the permit by this Friday? We have scheduled the closin…" at bounding box center [671, 359] width 939 height 57
click at [854, 343] on textarea "Will you be able to get the permit by this Friday? We have scheduled the closin…" at bounding box center [671, 359] width 939 height 57
click at [866, 334] on textarea "Will you be able to get the permit by this Friday? We have scheduled the closin…" at bounding box center [671, 359] width 939 height 57
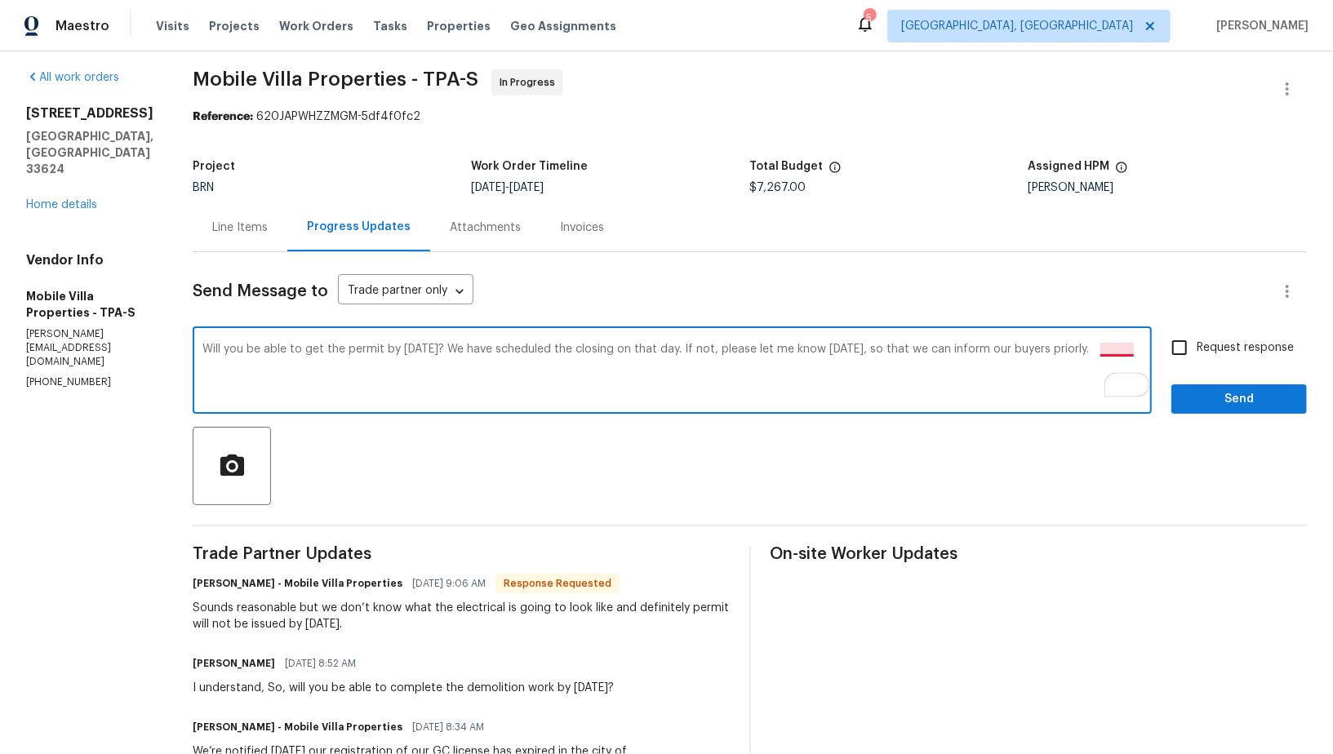
click at [1106, 350] on textarea "Will you be able to get the permit by this Friday? We have scheduled the closin…" at bounding box center [671, 372] width 939 height 57
type textarea "Will you be able to get the permit by this Friday? We have scheduled the closin…"
click at [1107, 341] on div "Will you be able to get the permit by this Friday? We have scheduled the closin…" at bounding box center [672, 372] width 959 height 83
click at [1106, 348] on textarea "Will you be able to get the permit by this Friday? We have scheduled the closin…" at bounding box center [671, 372] width 939 height 57
click at [994, 358] on textarea "Will you be able to get the permit by this Friday? We have scheduled the closin…" at bounding box center [671, 372] width 939 height 57
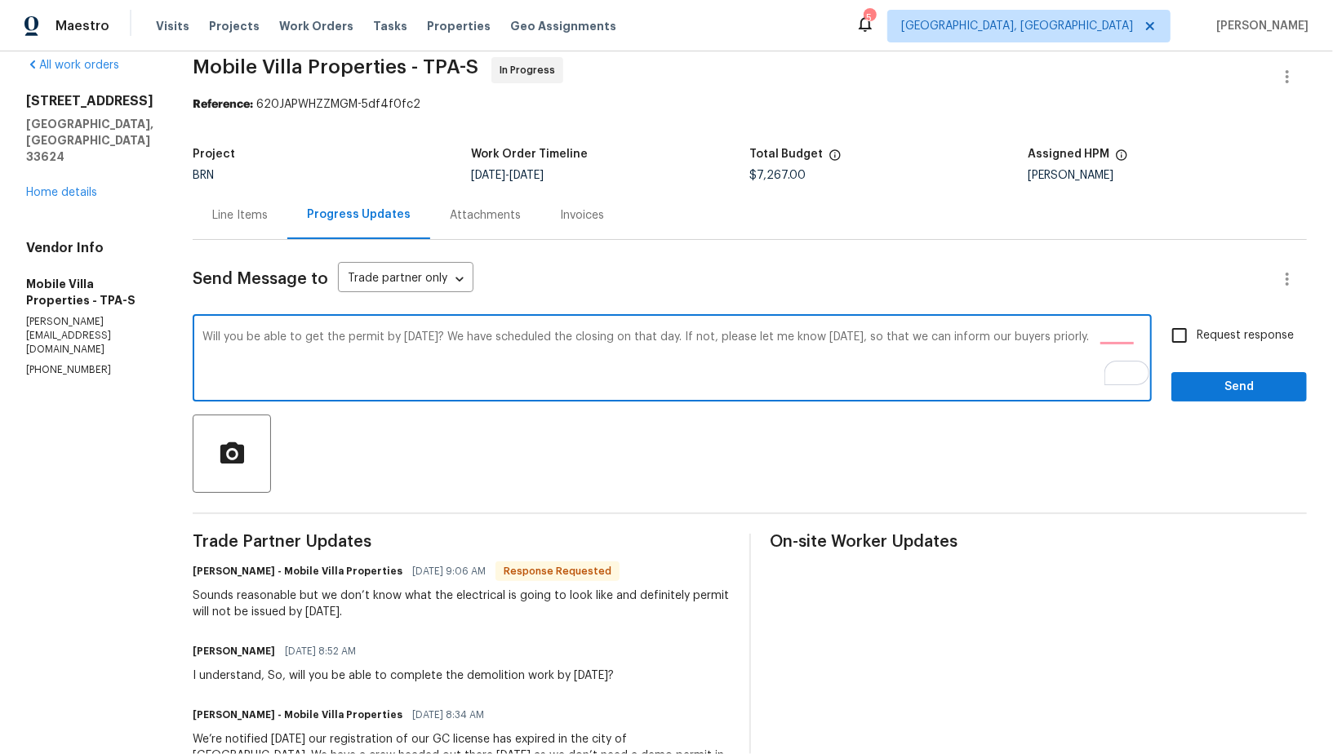
scroll to position [0, 0]
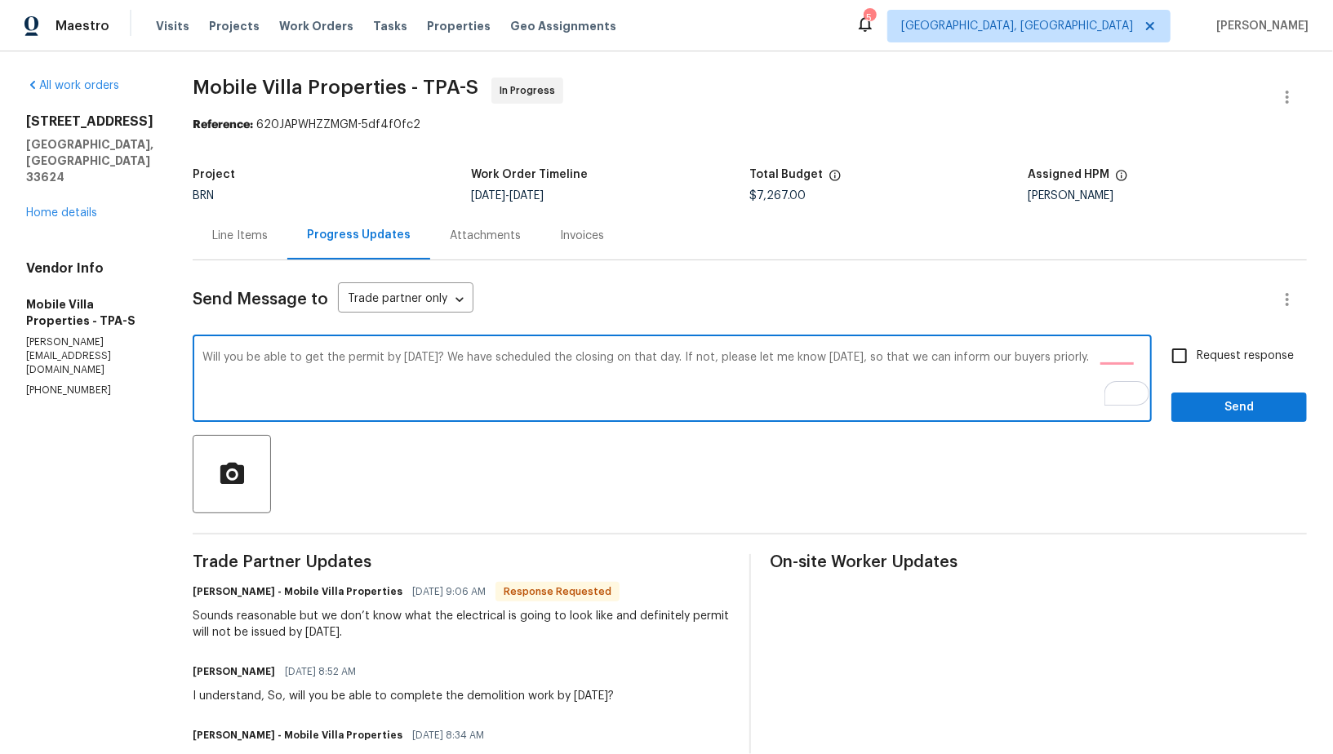
click at [1179, 349] on input "Request response" at bounding box center [1179, 356] width 34 height 34
checkbox input "true"
click at [839, 362] on textarea "Will you be able to get the permit by this Friday? We have scheduled the closin…" at bounding box center [671, 380] width 939 height 57
click at [1099, 358] on textarea "Will you be able to get the permit by this Friday? We have scheduled the closin…" at bounding box center [671, 380] width 939 height 57
type textarea "Will you be able to get the permit by this Friday? We have scheduled the closin…"
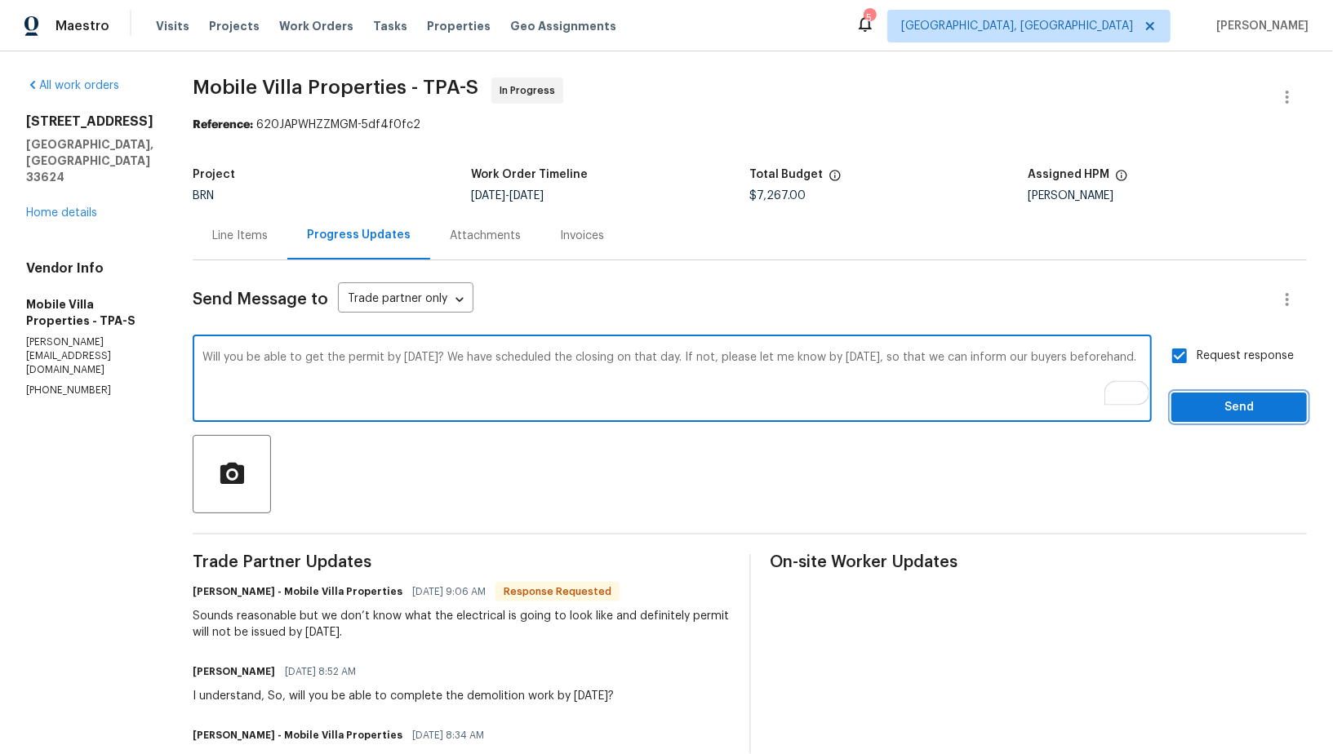
click at [1205, 411] on span "Send" at bounding box center [1238, 407] width 109 height 20
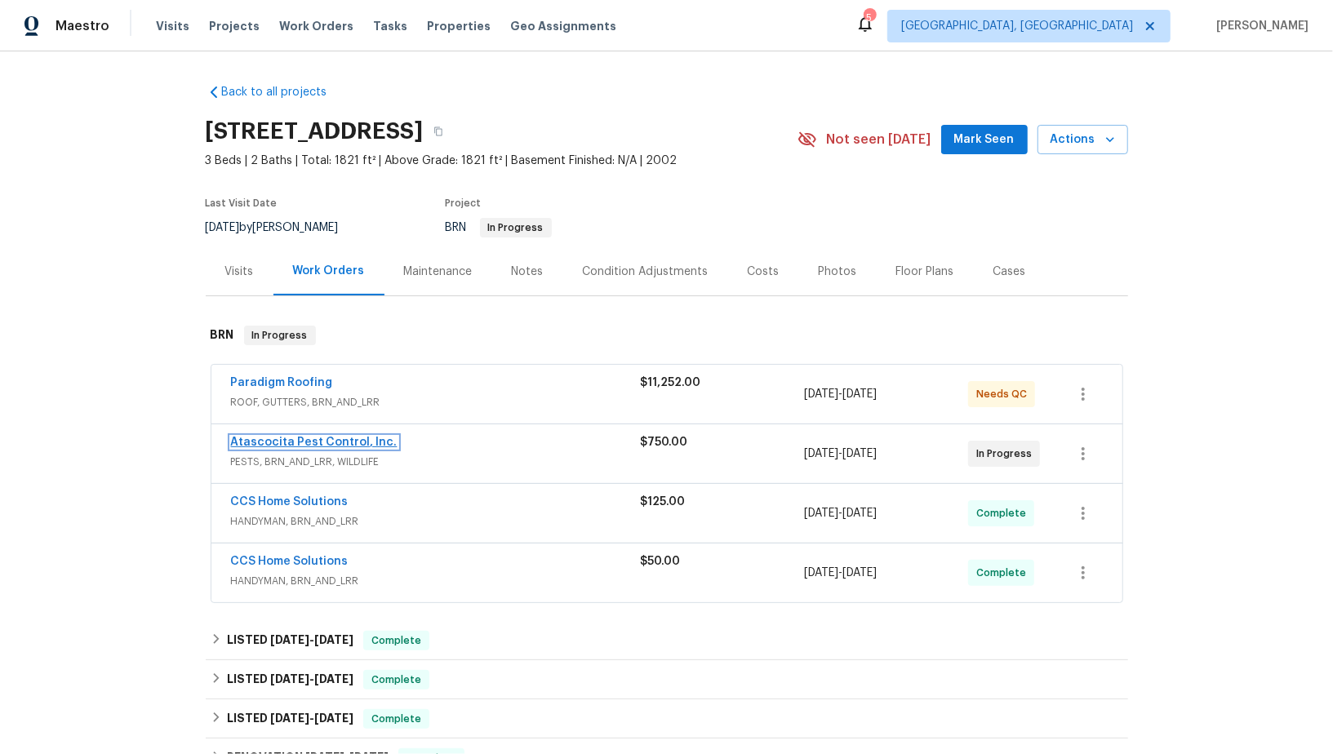
click at [299, 437] on link "Atascocita Pest Control, Inc." at bounding box center [314, 442] width 166 height 11
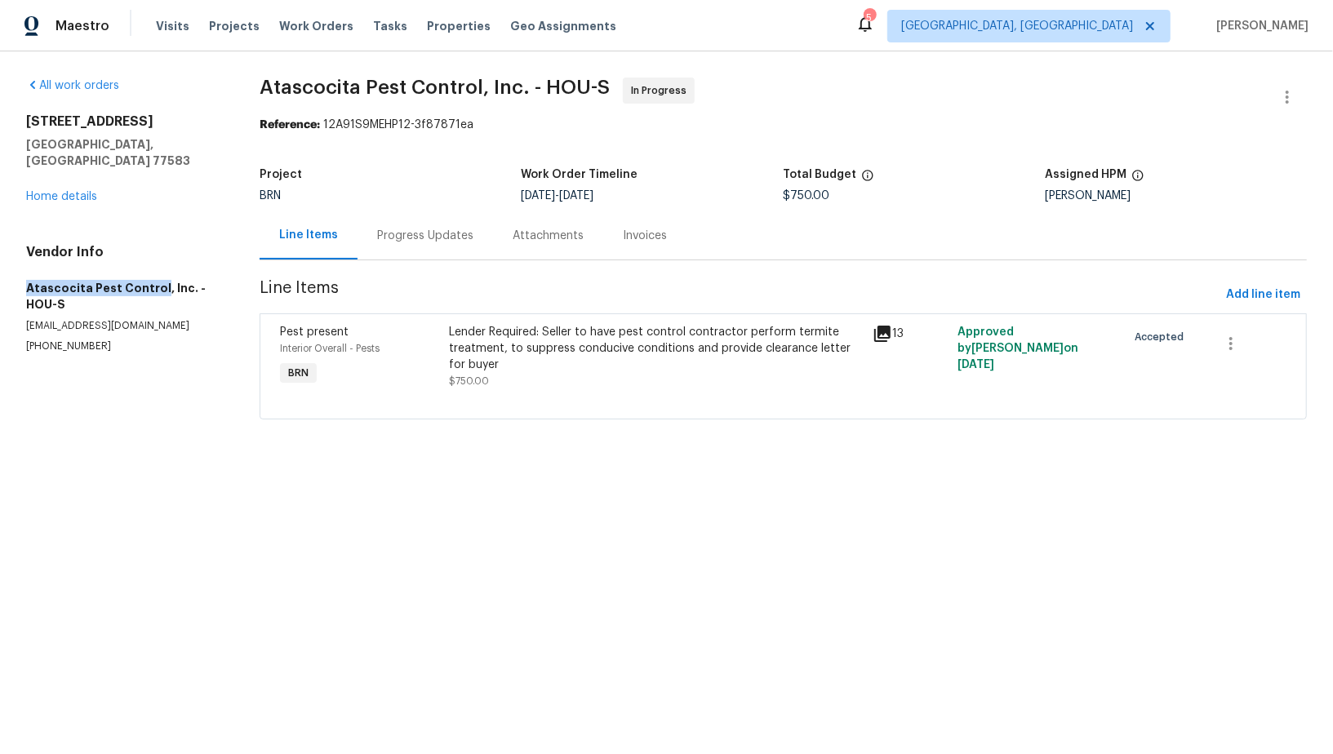
drag, startPoint x: 12, startPoint y: 269, endPoint x: 154, endPoint y: 271, distance: 142.0
copy h5 "Atascocita Pest Control"
click at [504, 359] on div "Lender Required: Seller to have pest control contractor perform termite treatme…" at bounding box center [656, 348] width 414 height 49
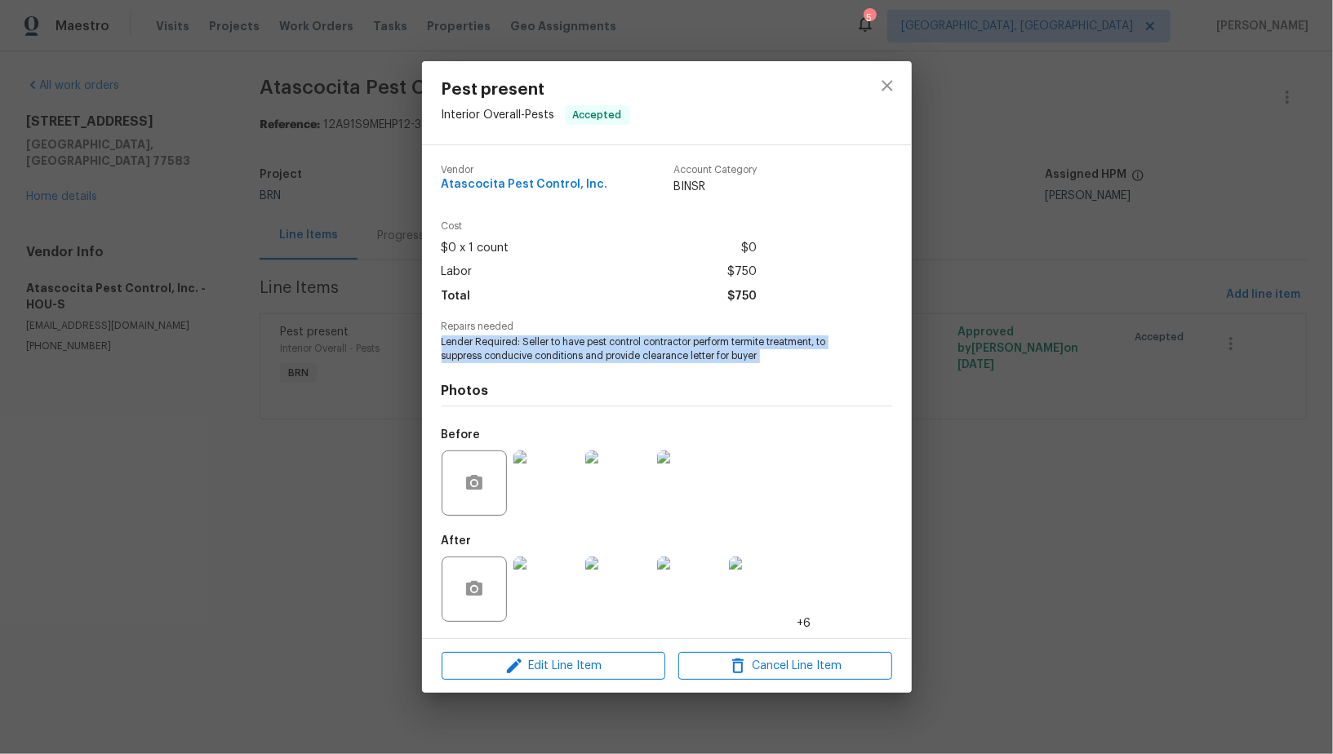
drag, startPoint x: 434, startPoint y: 342, endPoint x: 805, endPoint y: 368, distance: 372.2
click at [805, 366] on div "Vendor Atascocita Pest Control, Inc. Account Category BINSR Cost $0 x 1 count $…" at bounding box center [667, 391] width 490 height 493
copy span "Lender Required: Seller to have pest control contractor perform termite treatme…"
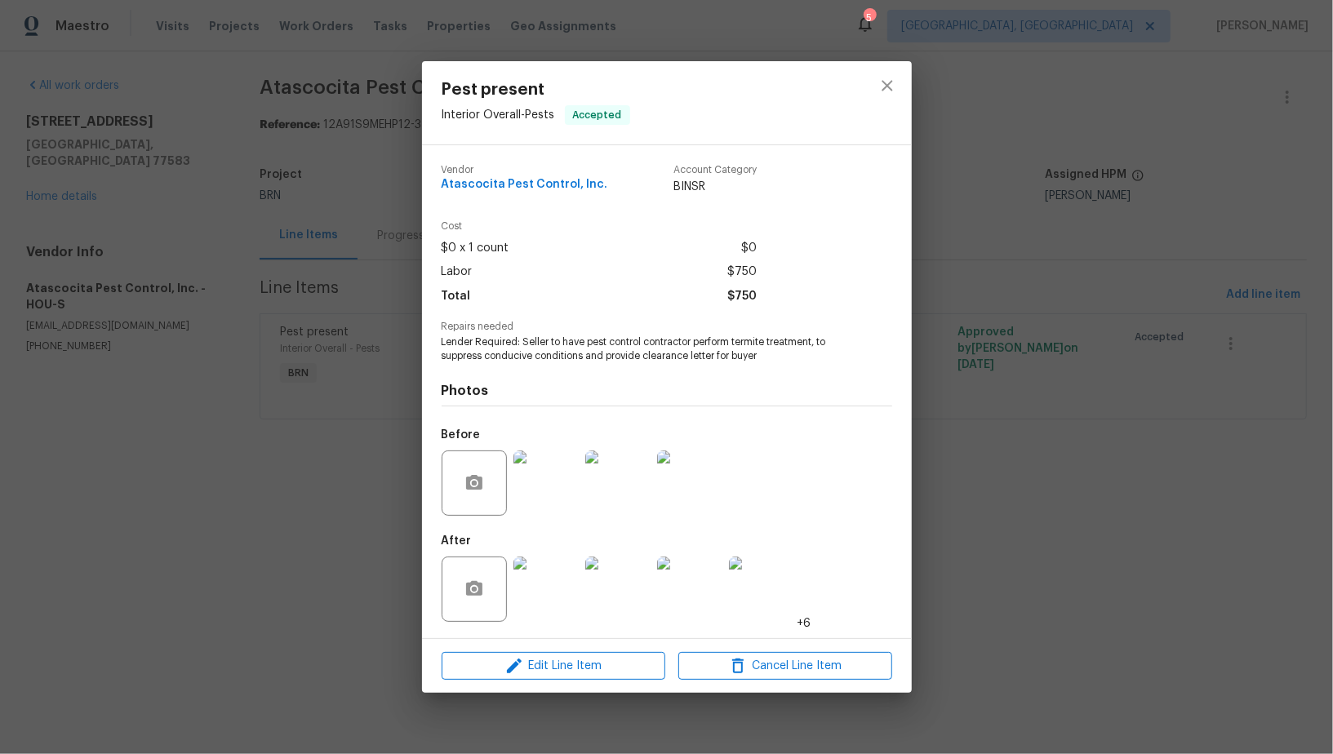
click at [324, 275] on div "Pest present Interior Overall - Pests Accepted Vendor Atascocita Pest Control, …" at bounding box center [666, 377] width 1333 height 754
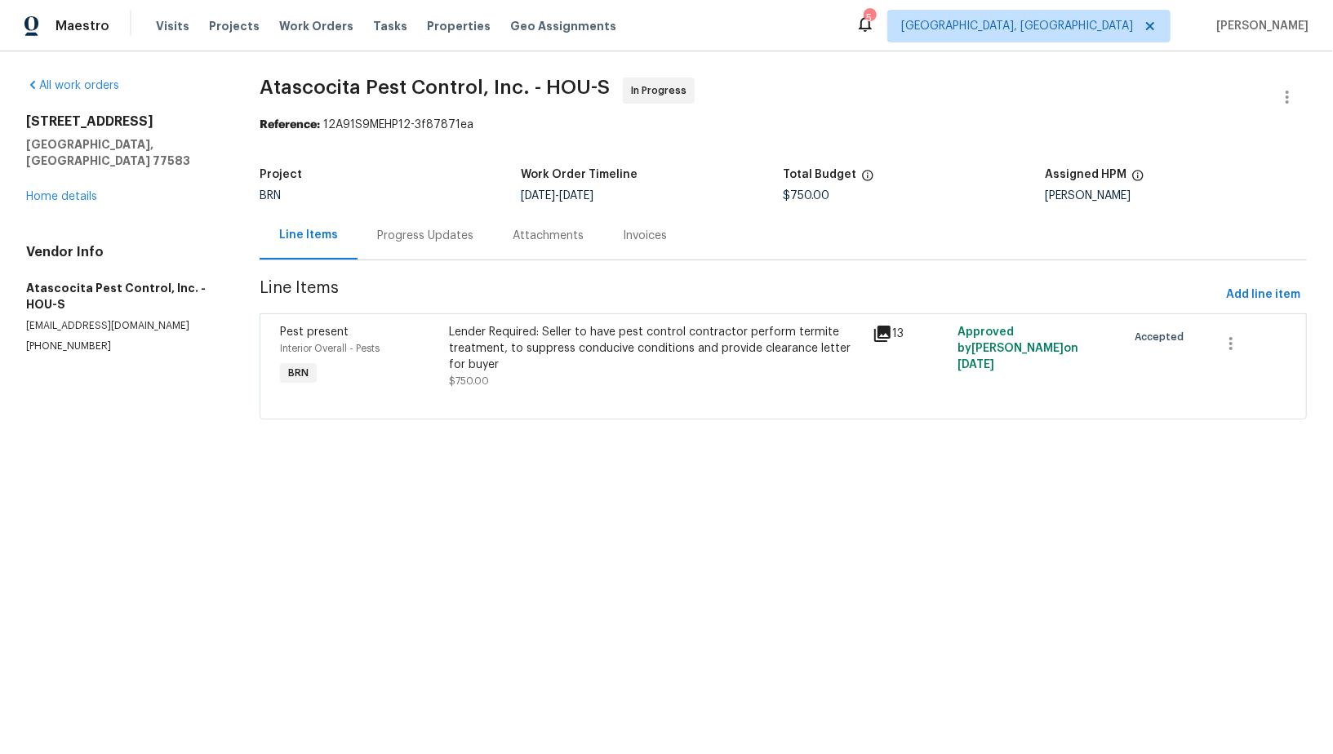
click at [427, 245] on div "Progress Updates" at bounding box center [424, 235] width 135 height 48
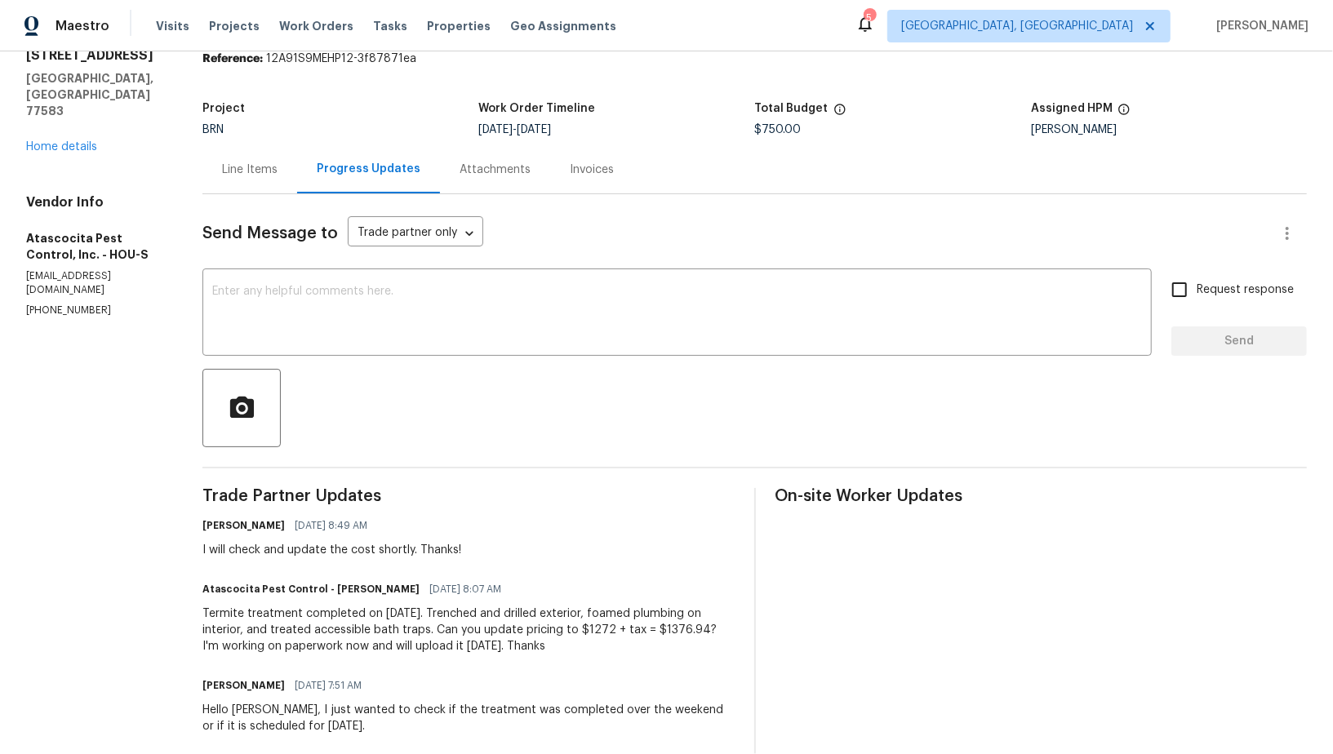
scroll to position [160, 0]
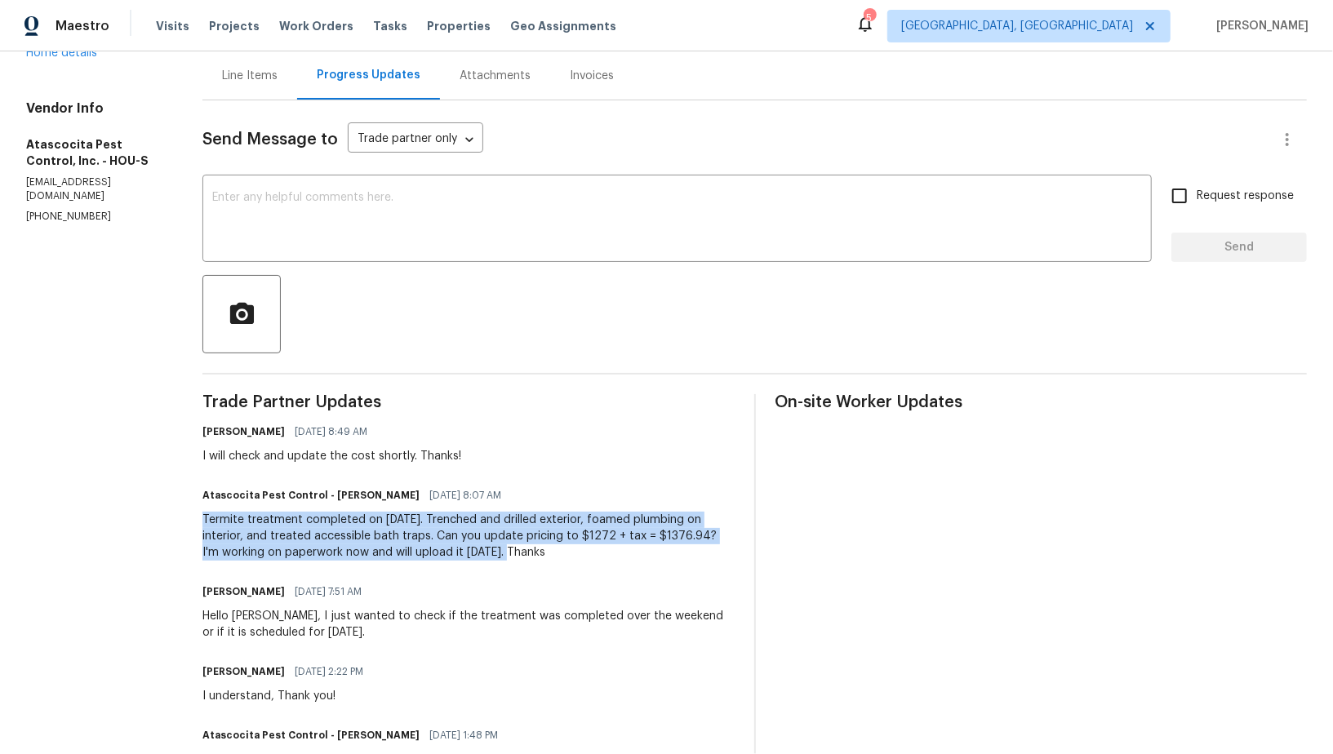
drag, startPoint x: 191, startPoint y: 520, endPoint x: 474, endPoint y: 554, distance: 285.3
click at [474, 554] on div "All work orders [STREET_ADDRESS] Home details Vendor Info Atascocita Pest Contr…" at bounding box center [666, 416] width 1333 height 1051
copy div "Termite treatment completed on [DATE]. Trenched and drilled exterior, foamed pl…"
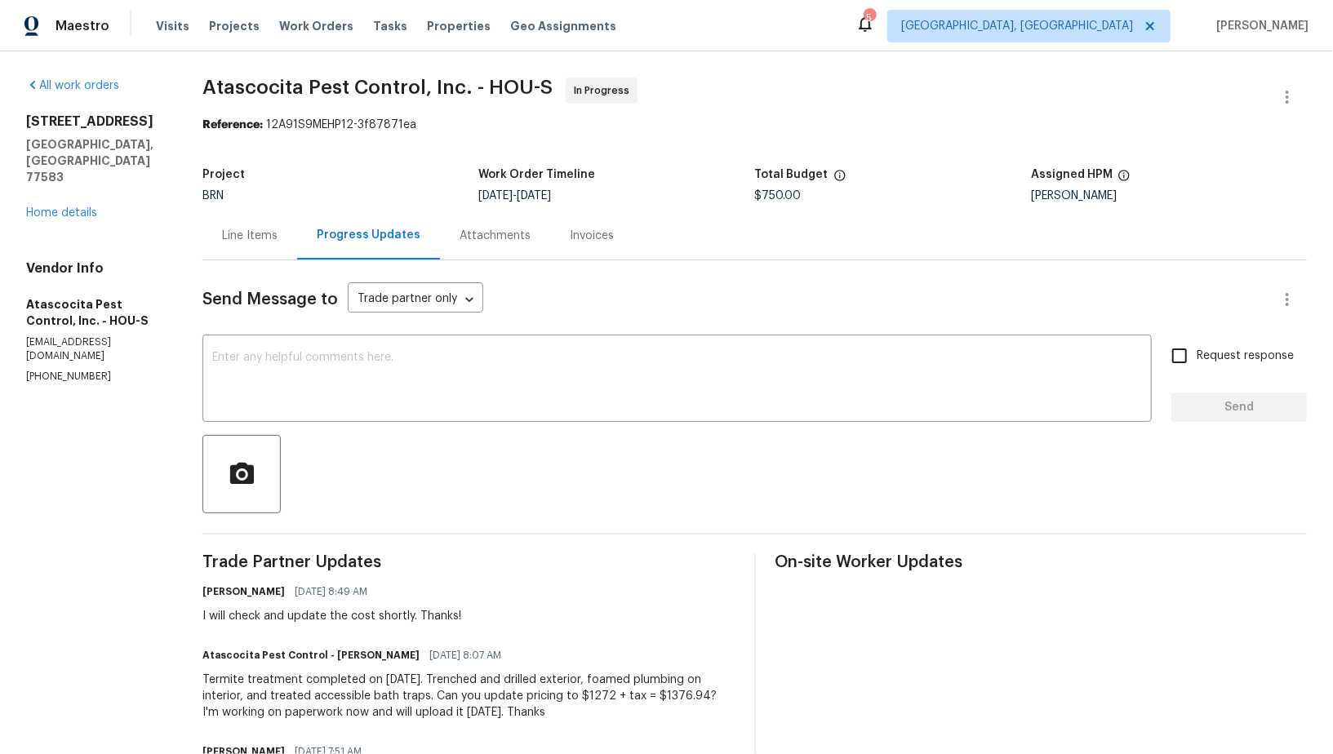
click at [234, 242] on div "Line Items" at bounding box center [249, 236] width 55 height 16
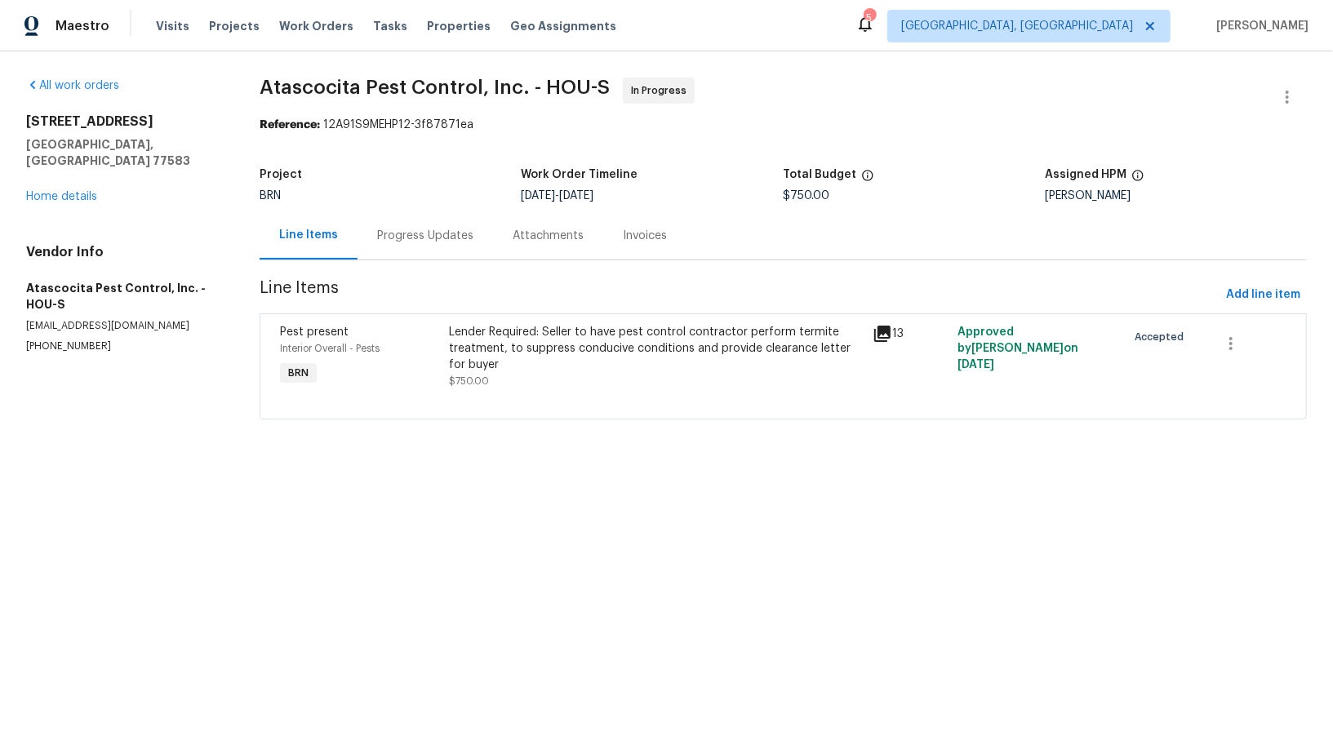
click at [59, 189] on div "All work orders [STREET_ADDRESS] Home details Vendor Info Atascocita Pest Contr…" at bounding box center [123, 216] width 194 height 276
click at [59, 191] on link "Home details" at bounding box center [61, 196] width 71 height 11
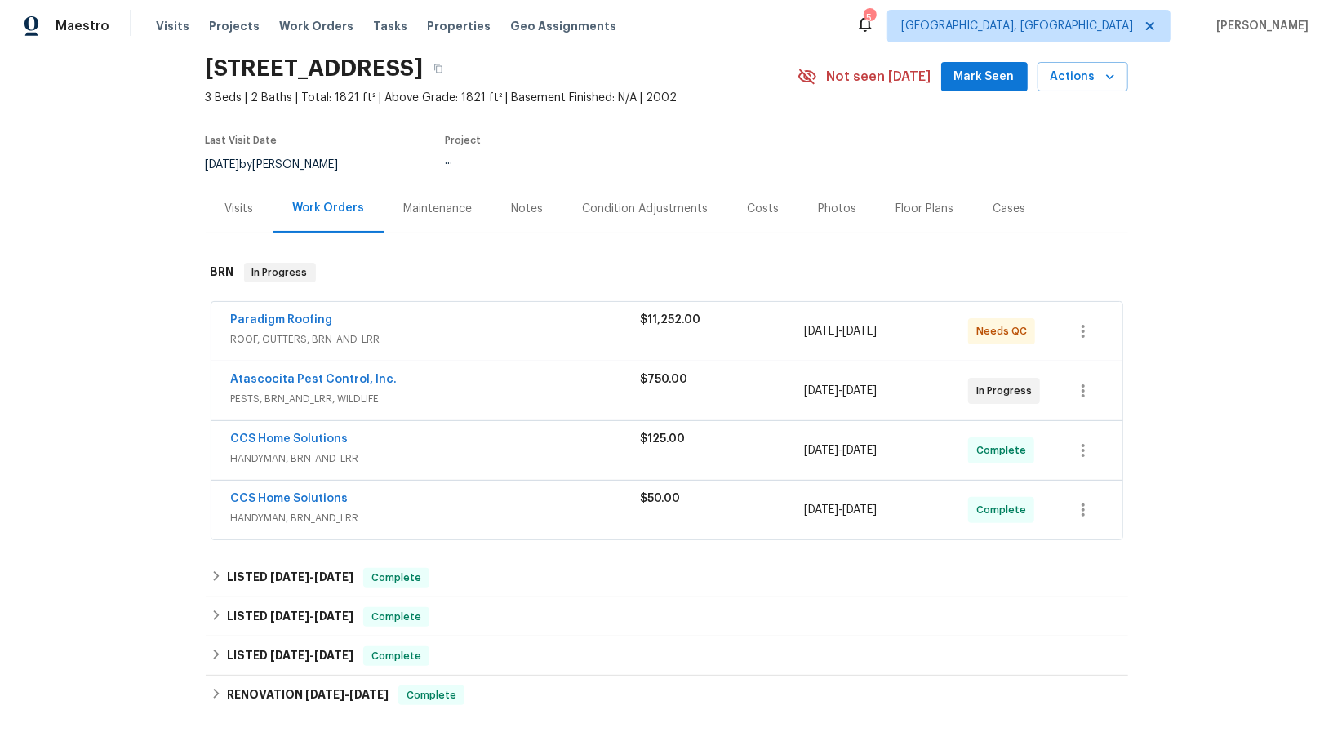
scroll to position [117, 0]
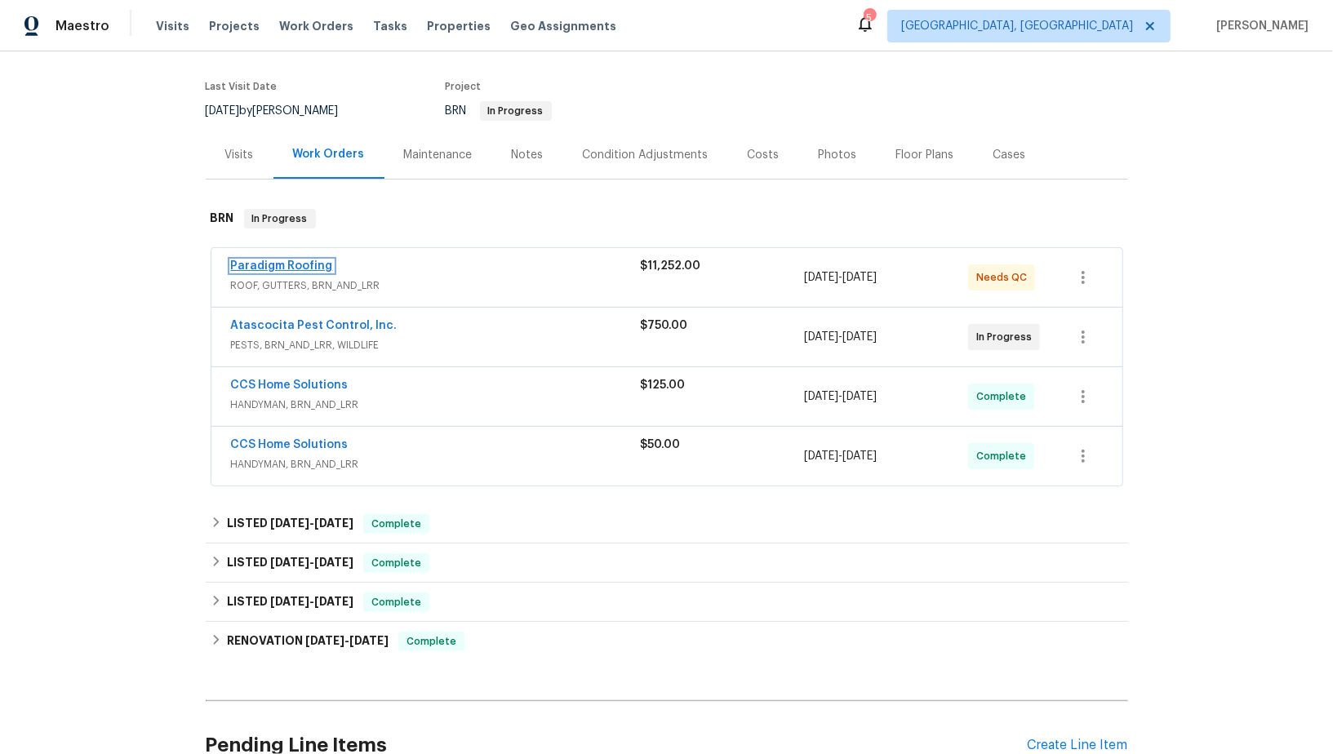
click at [293, 264] on link "Paradigm Roofing" at bounding box center [282, 265] width 102 height 11
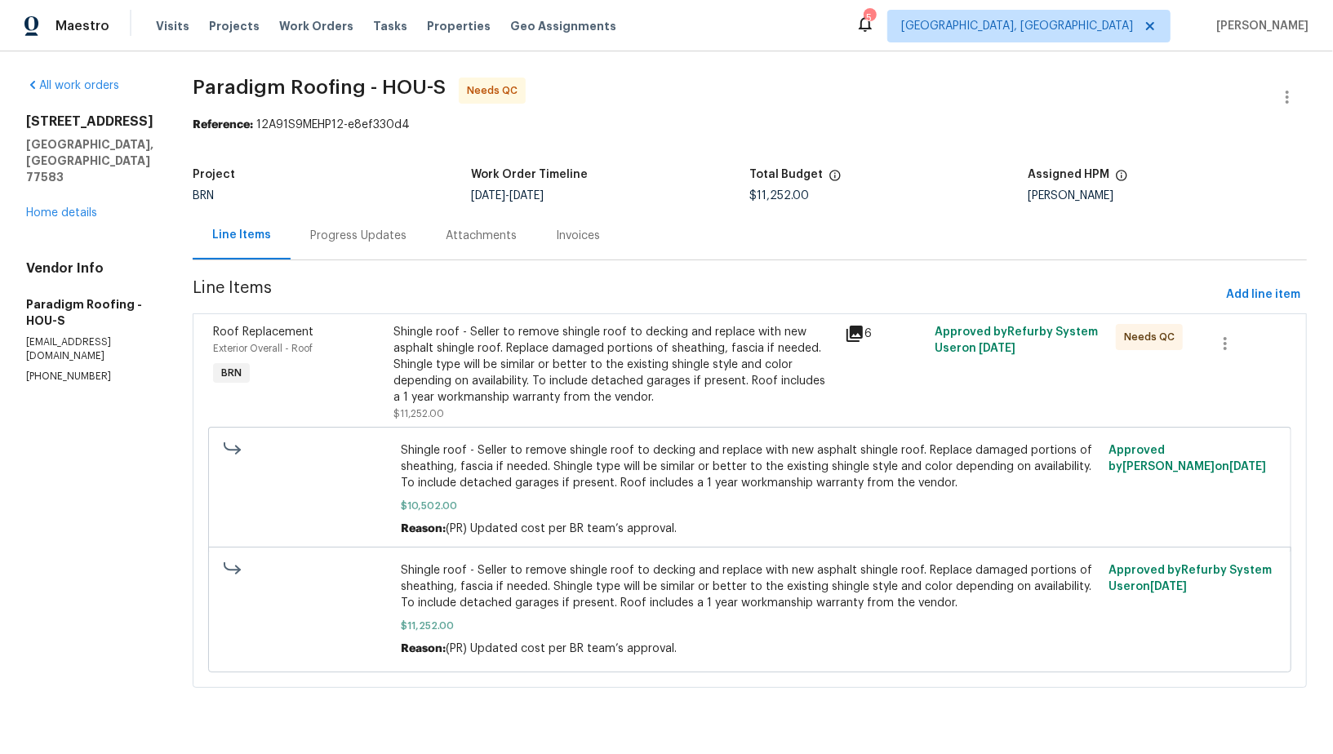
click at [617, 375] on div "Shingle roof - Seller to remove shingle roof to decking and replace with new as…" at bounding box center [614, 365] width 442 height 82
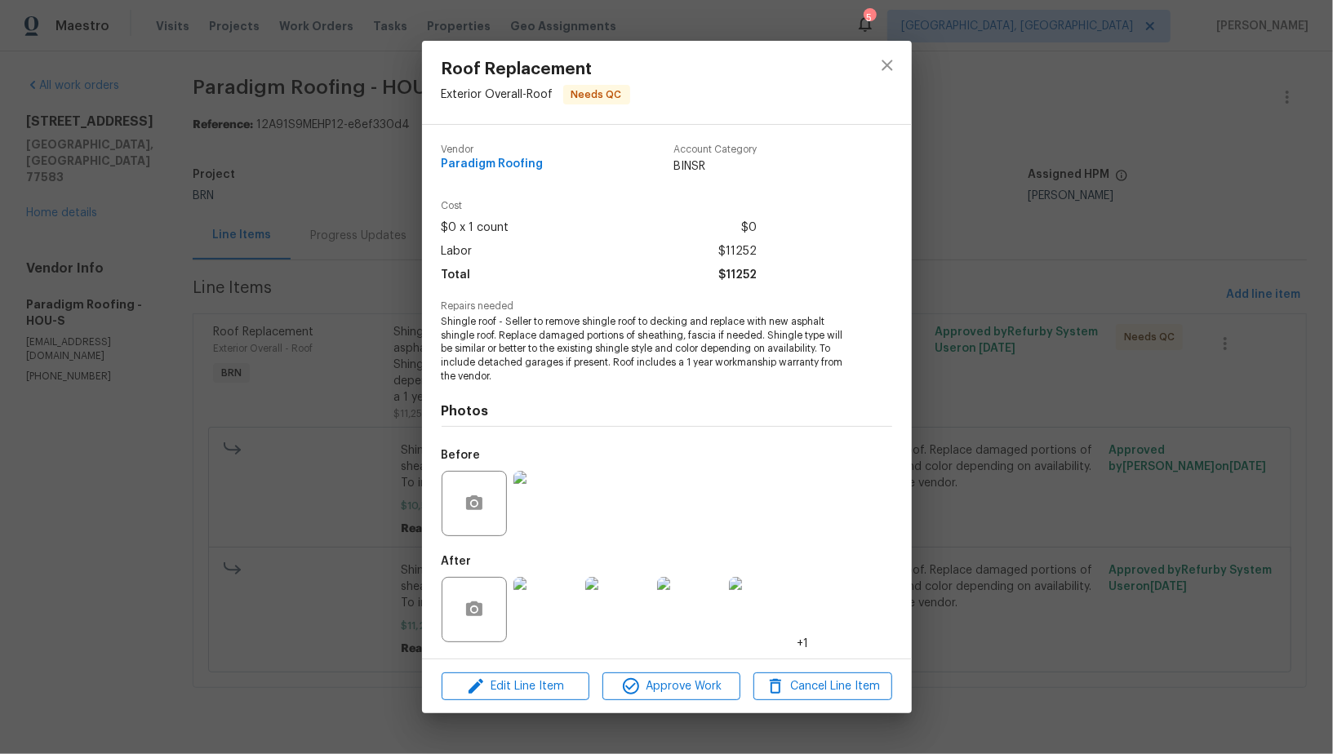
click at [543, 614] on img at bounding box center [545, 609] width 65 height 65
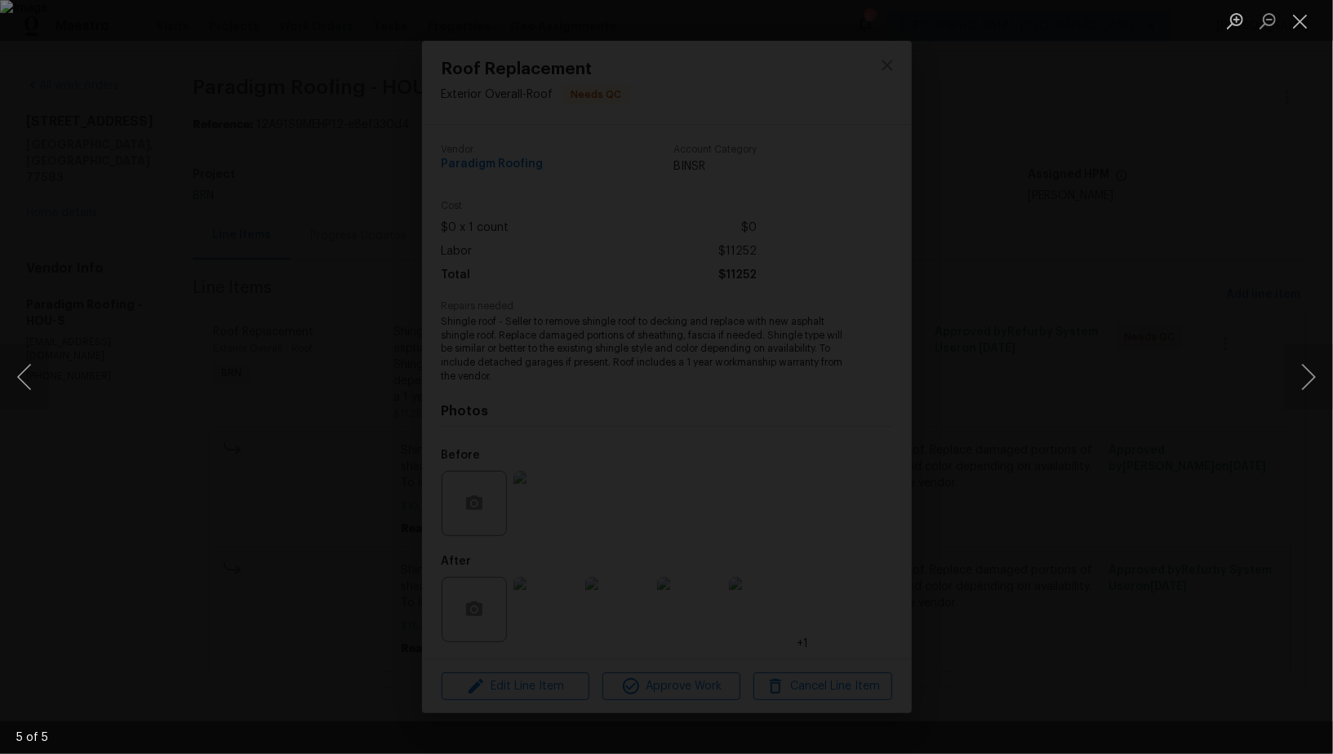
click at [1157, 469] on div "Lightbox" at bounding box center [666, 377] width 1333 height 754
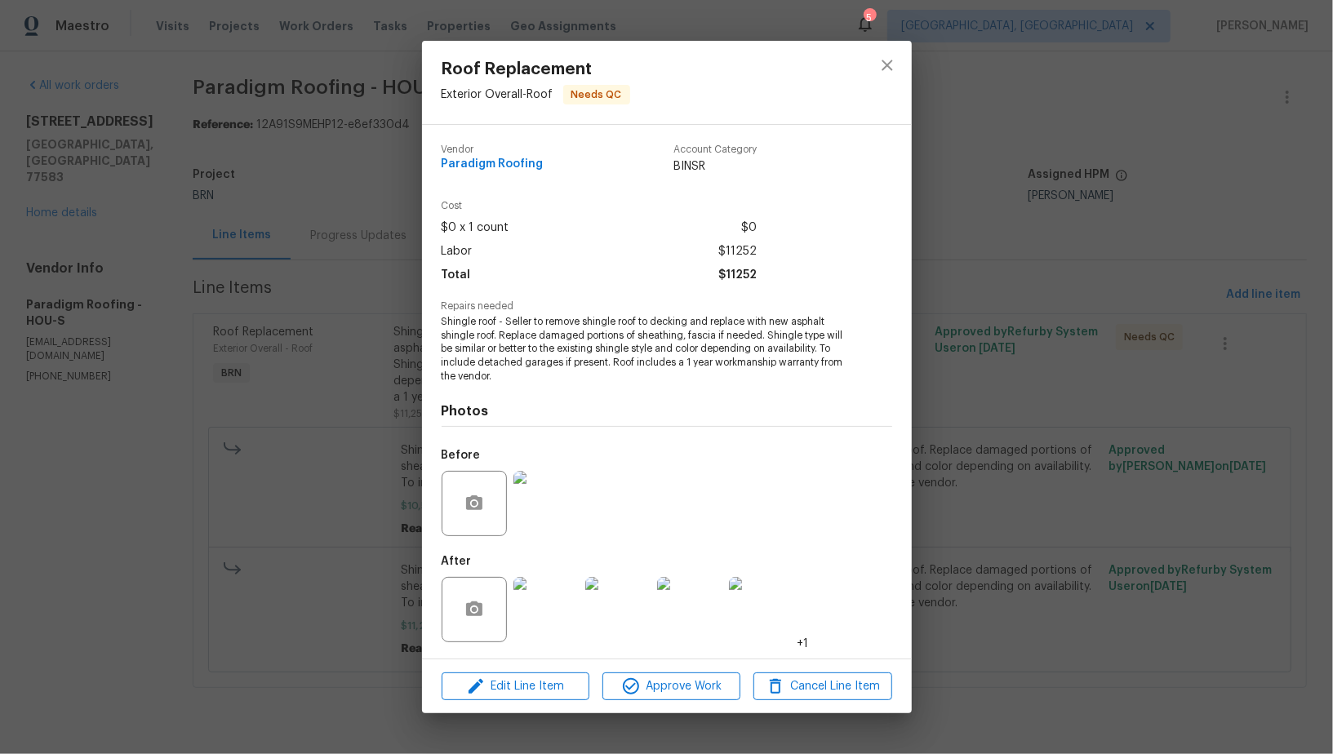
click at [1157, 469] on div "Roof Replacement Exterior Overall - Roof Needs QC Vendor Paradigm Roofing Accou…" at bounding box center [666, 377] width 1333 height 754
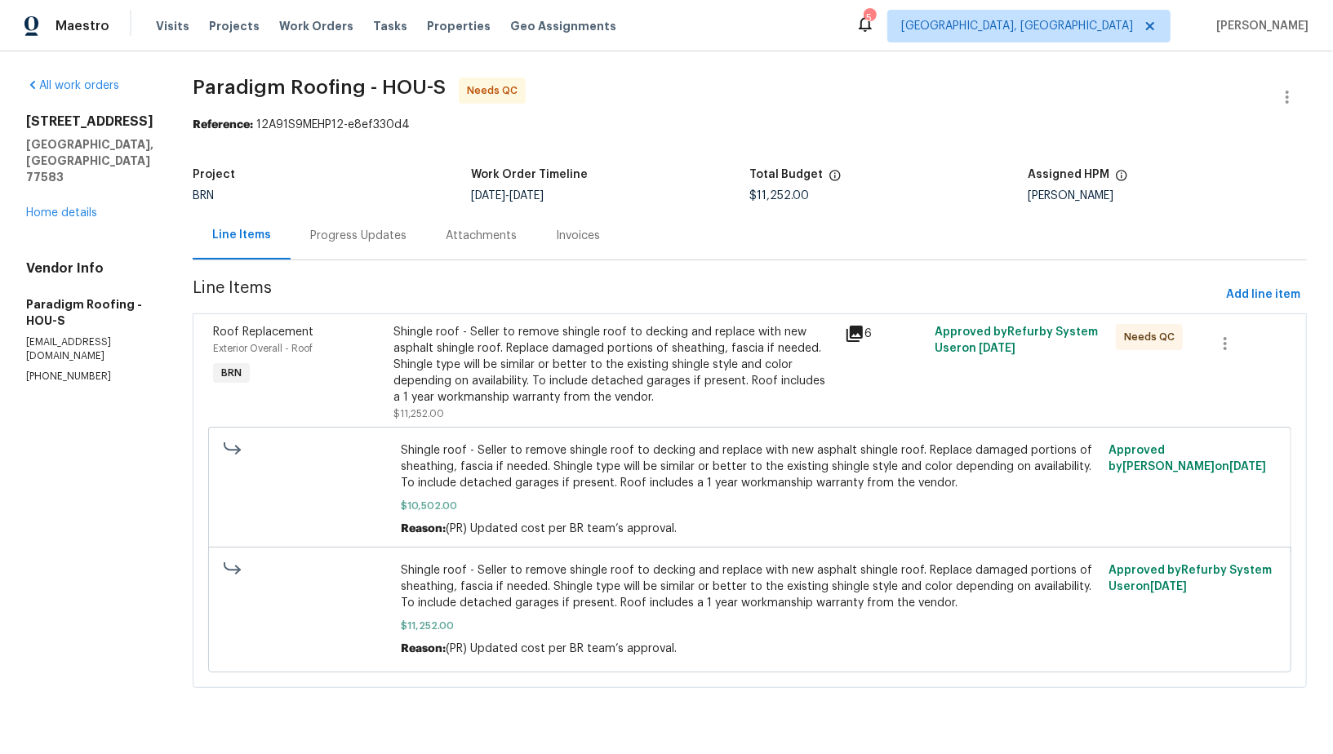
click at [353, 257] on div "Progress Updates" at bounding box center [358, 235] width 135 height 48
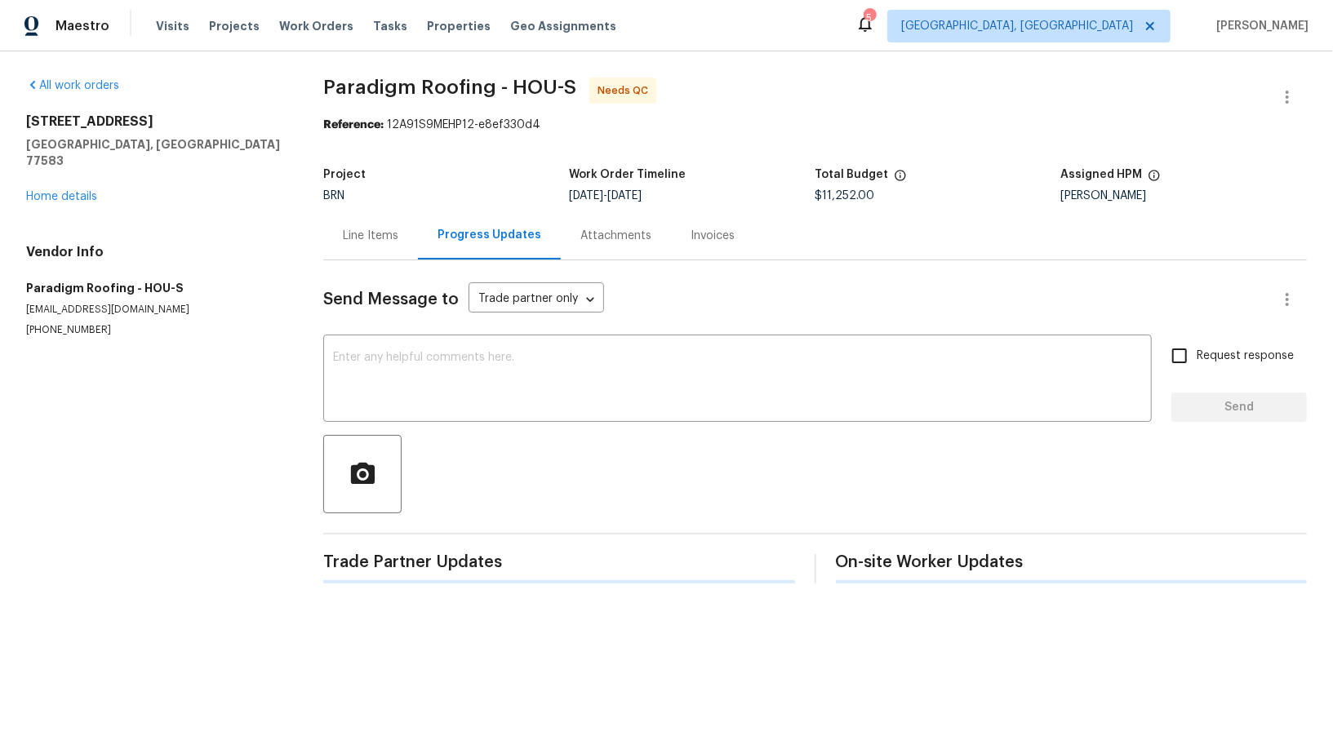
click at [390, 335] on div "Send Message to Trade partner only Trade partner only ​ x ​ Request response Se…" at bounding box center [814, 421] width 983 height 323
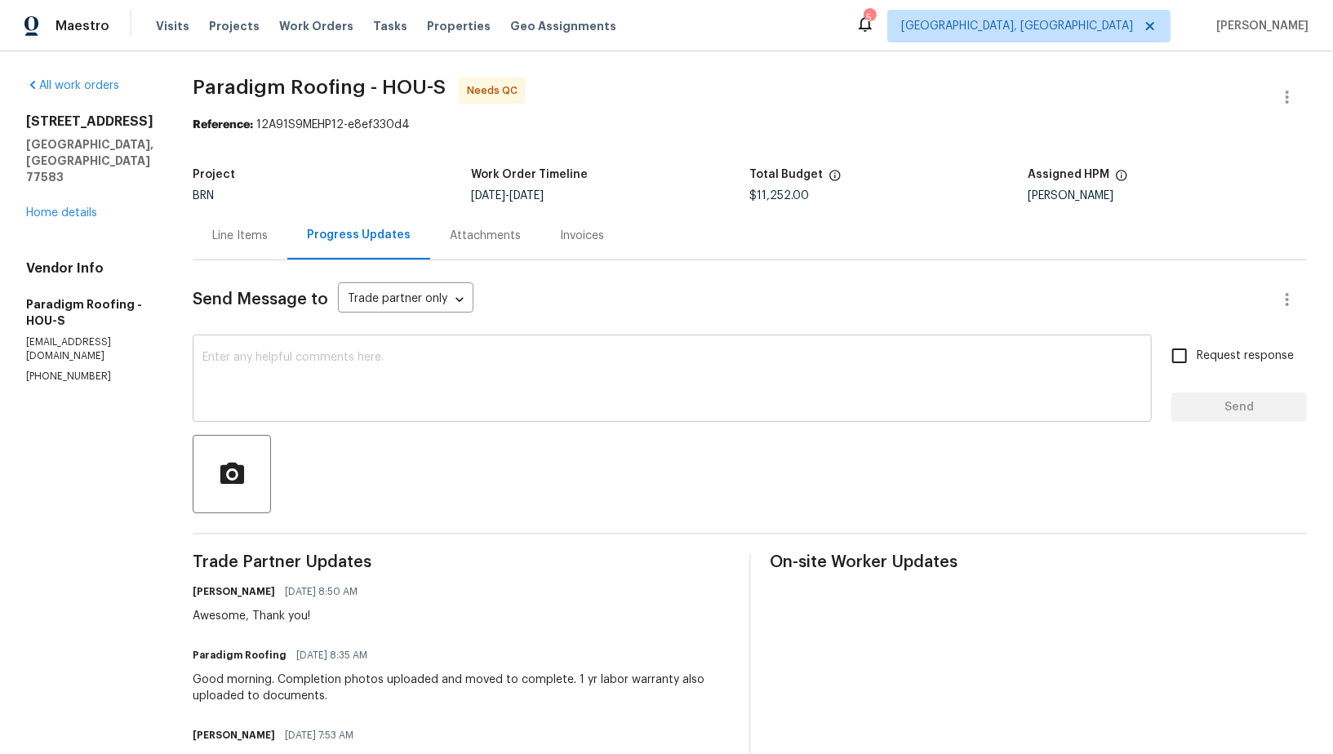
click at [332, 414] on div "x ​" at bounding box center [672, 380] width 959 height 83
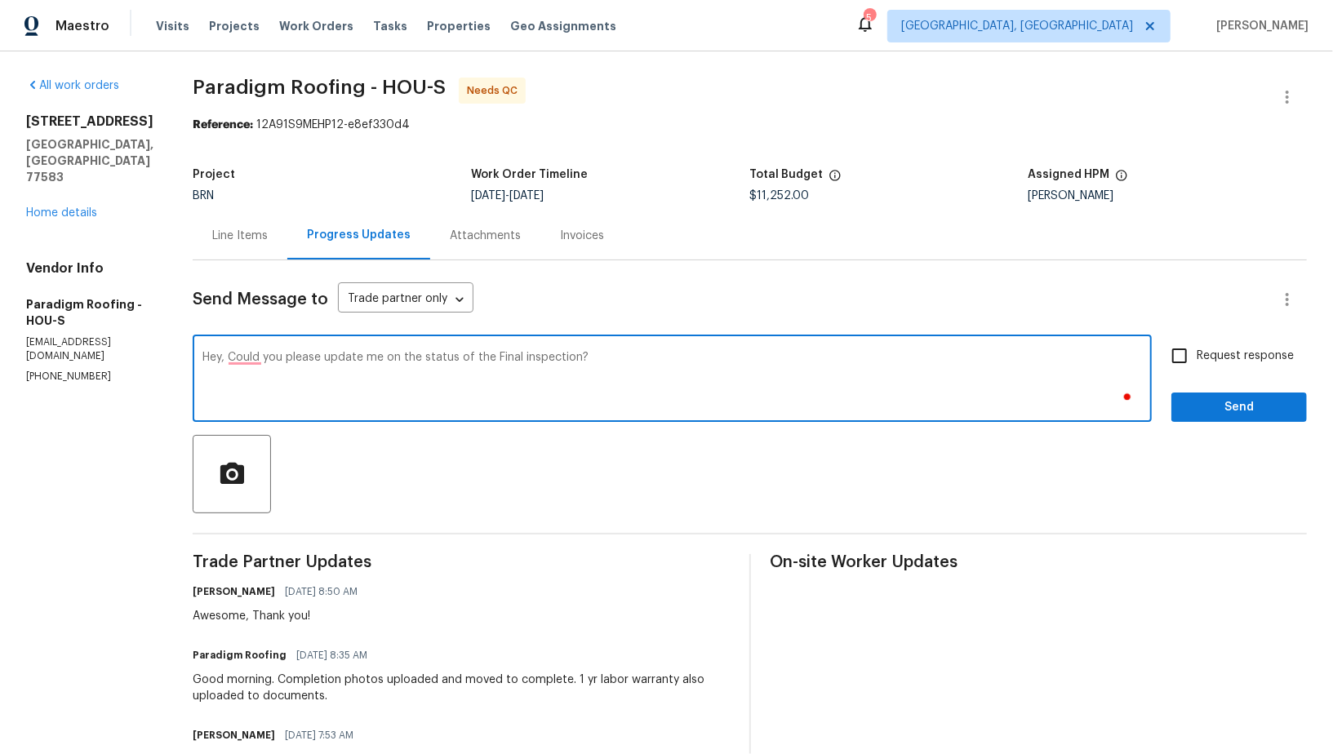
type textarea "Hey, Could you please update me on the status of the Final inspection?"
click at [1191, 364] on input "Request response" at bounding box center [1179, 356] width 34 height 34
checkbox input "true"
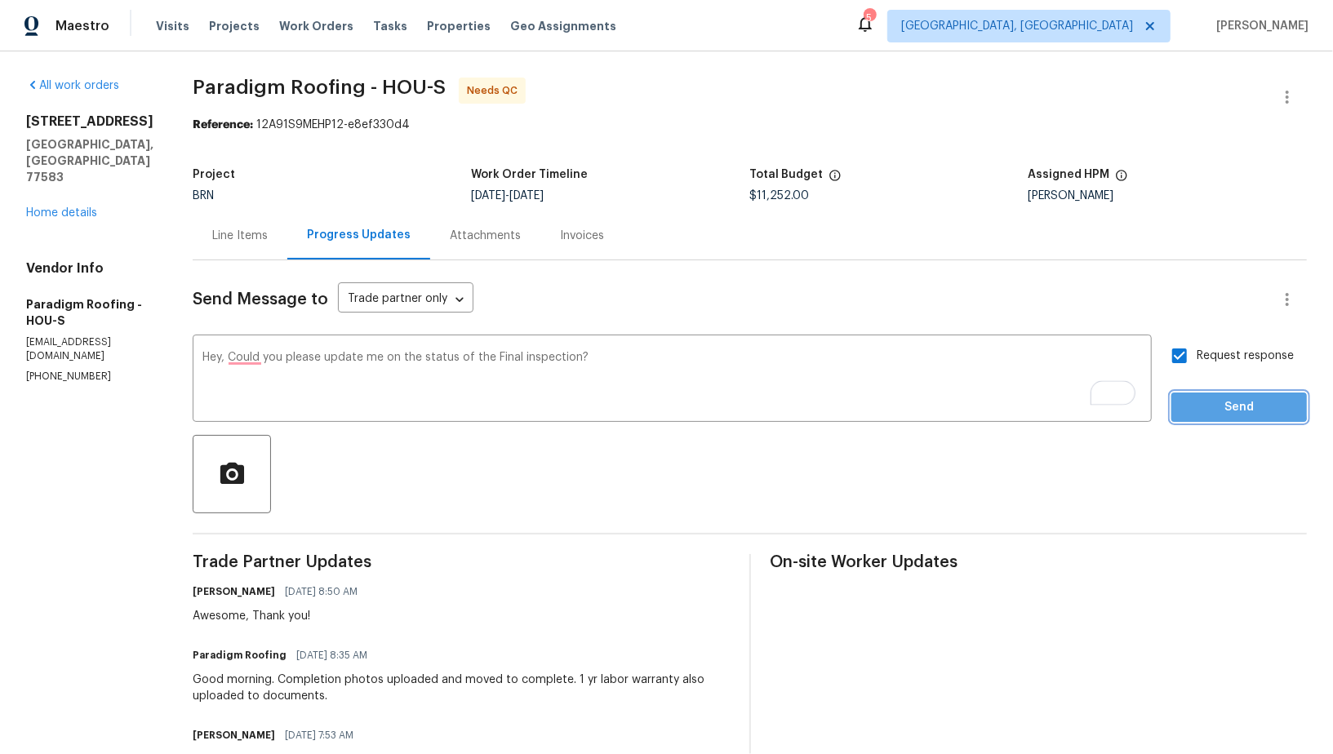
click at [1215, 400] on span "Send" at bounding box center [1238, 407] width 109 height 20
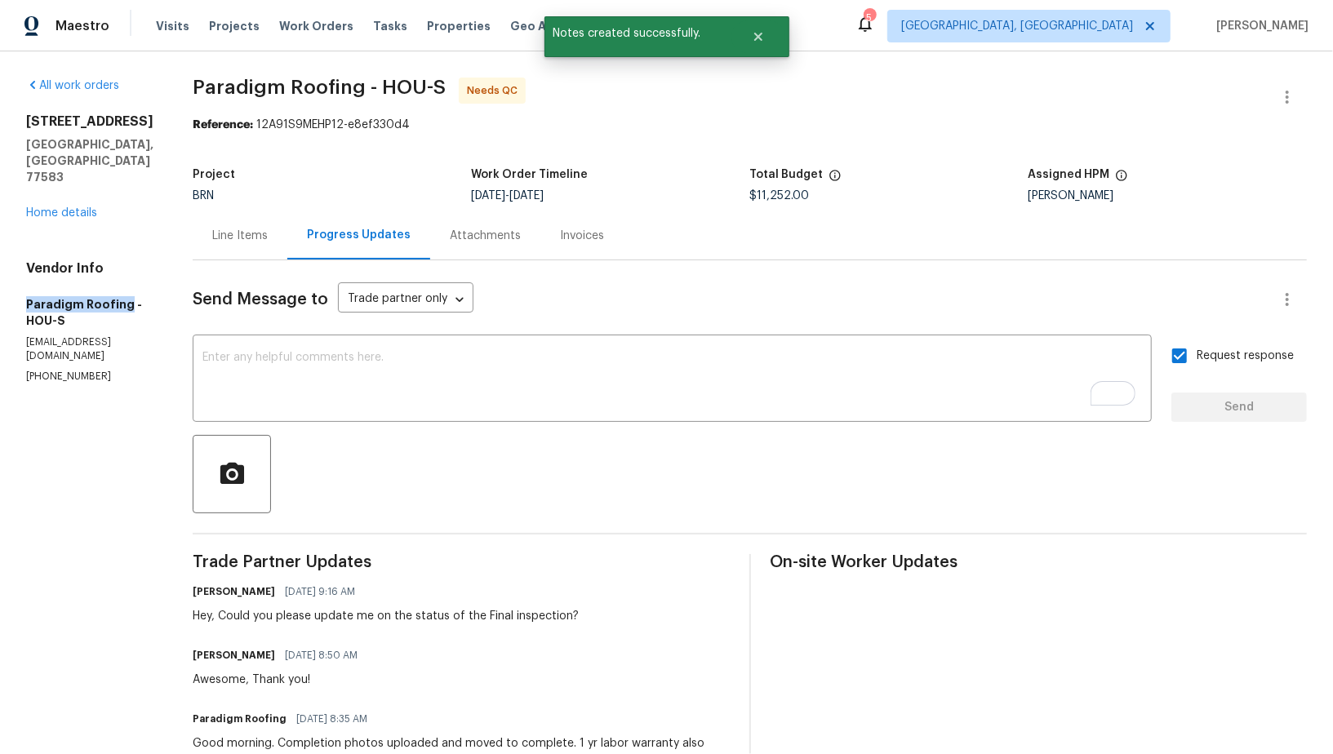
drag, startPoint x: 0, startPoint y: 279, endPoint x: 122, endPoint y: 285, distance: 122.5
copy h5 "Paradigm Roofing"
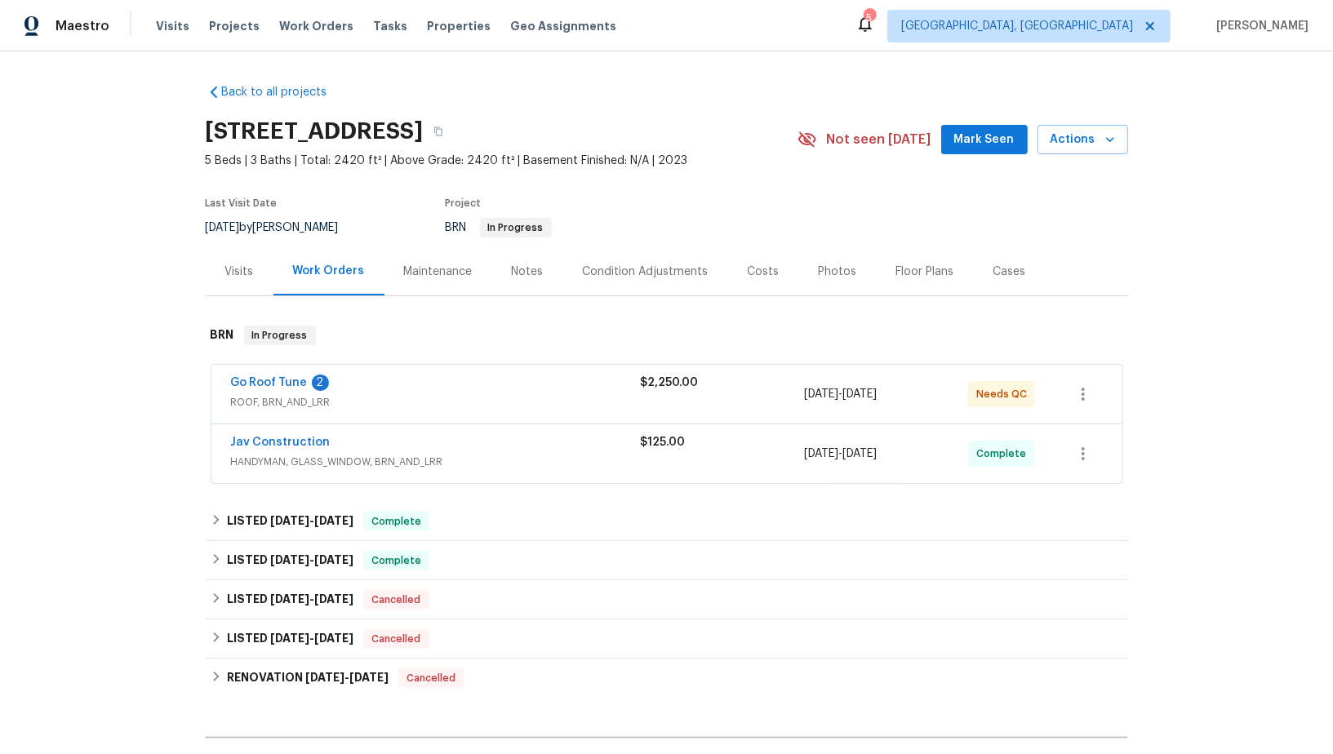
click at [267, 375] on span "Go Roof Tune" at bounding box center [269, 383] width 77 height 16
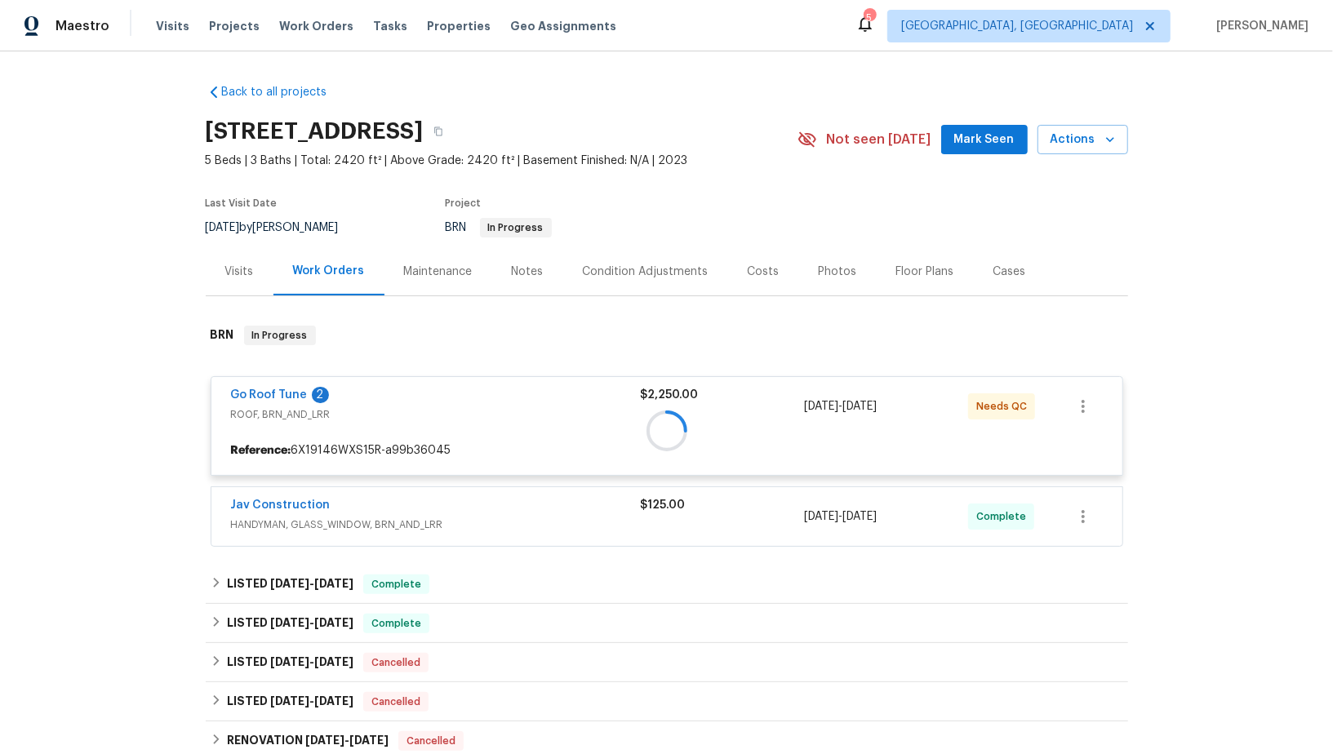
click at [268, 388] on div at bounding box center [667, 430] width 922 height 242
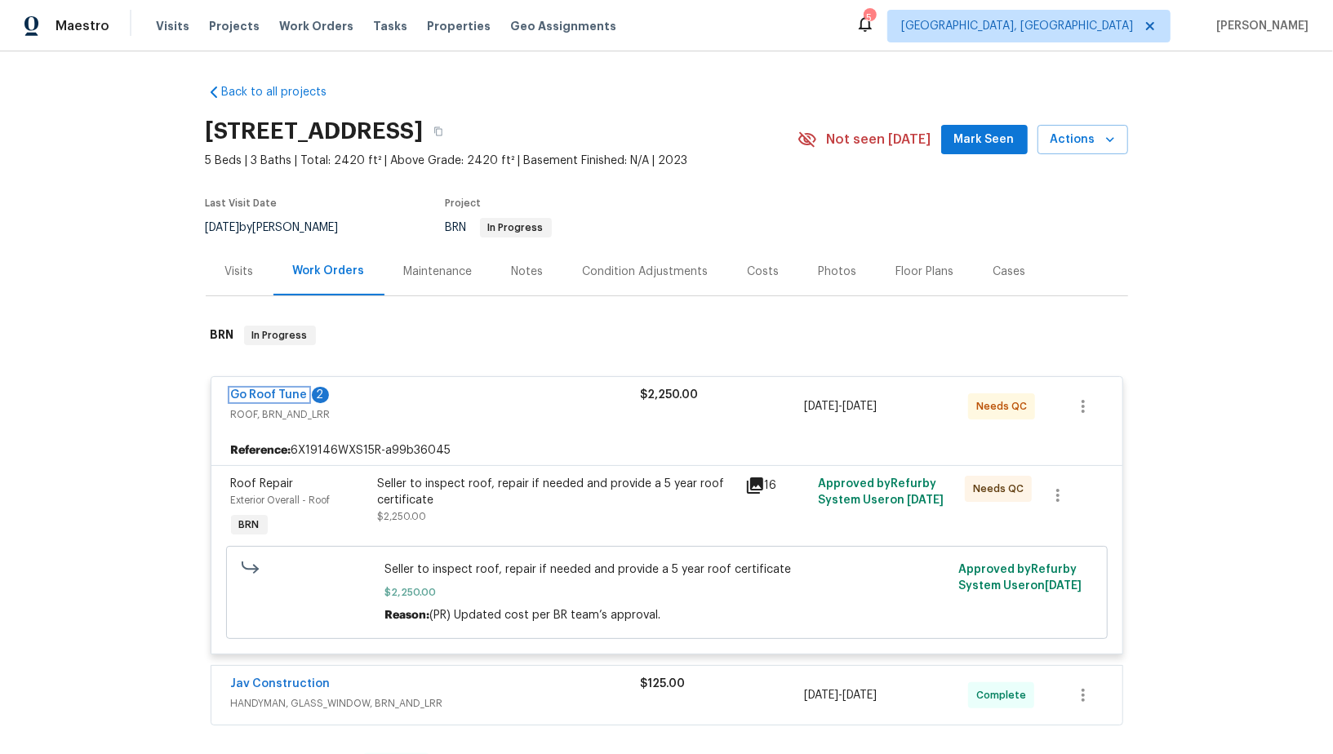
click at [268, 389] on link "Go Roof Tune" at bounding box center [269, 394] width 77 height 11
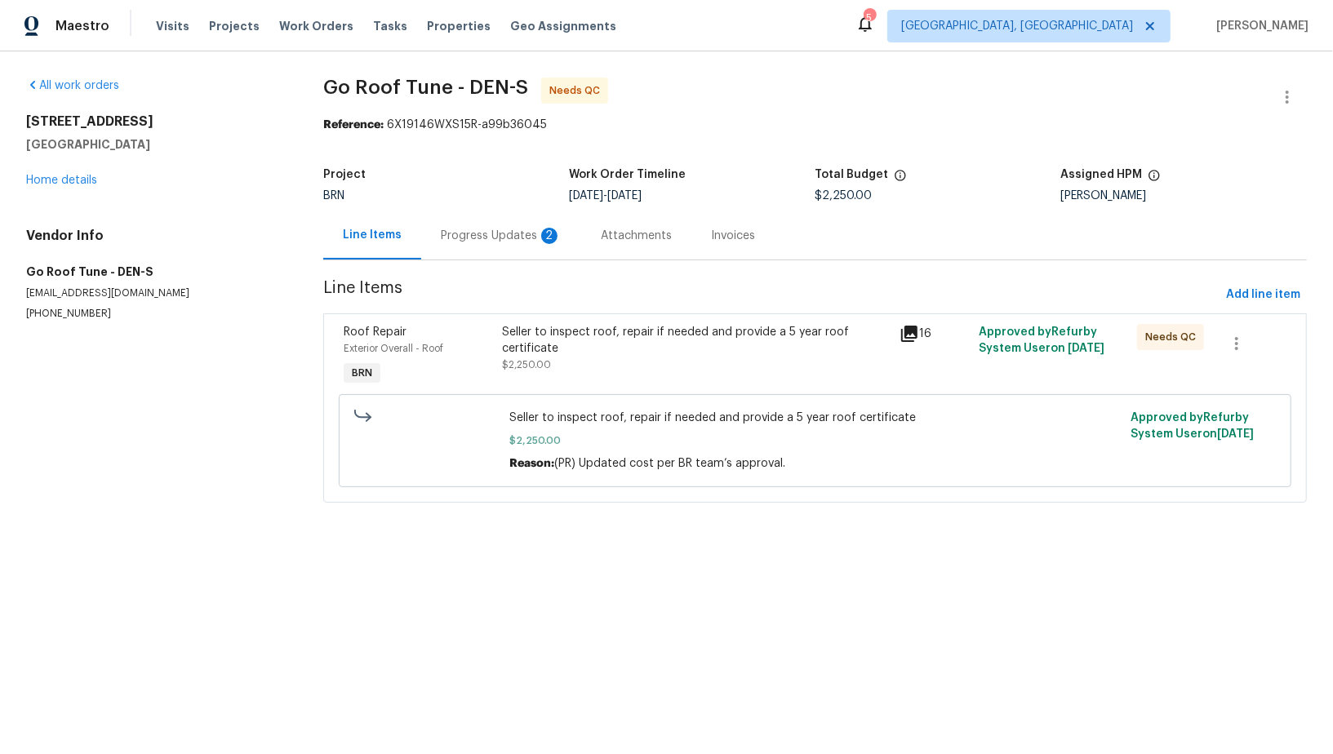
click at [490, 215] on div "Progress Updates 2" at bounding box center [501, 235] width 160 height 48
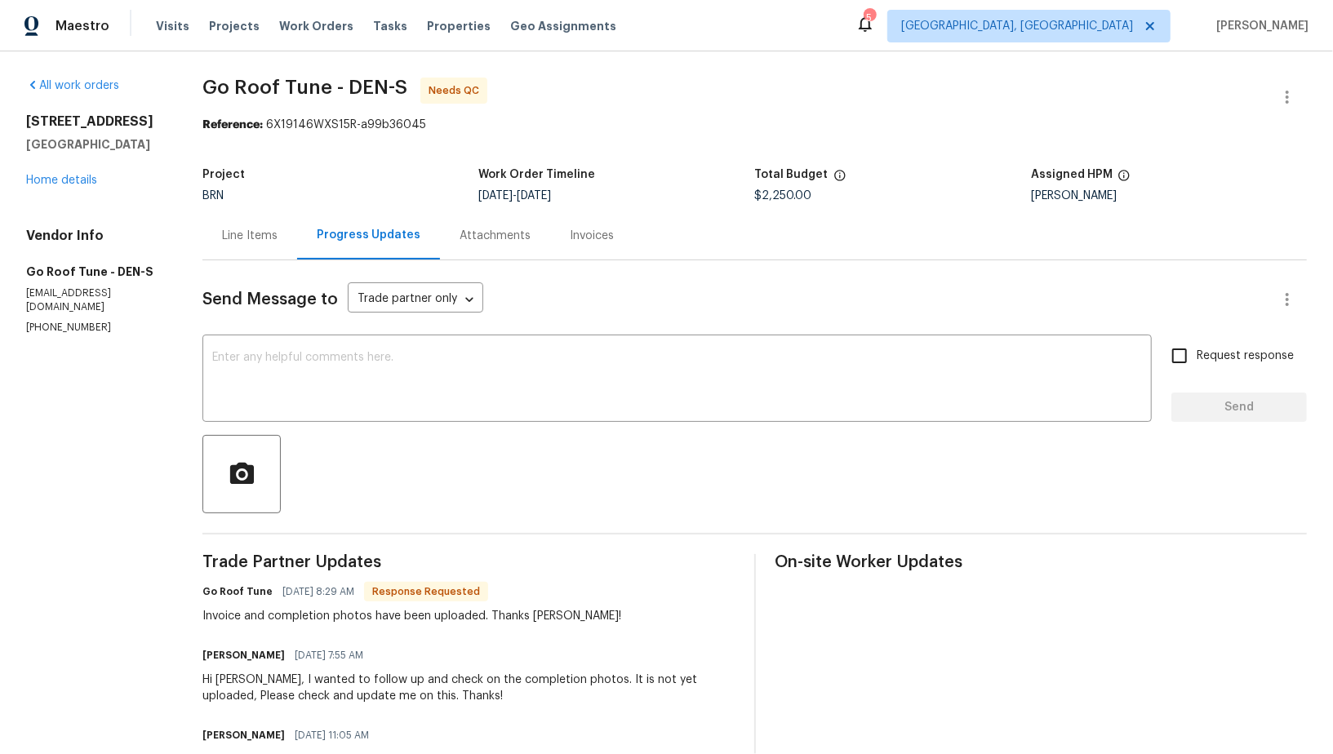
click at [268, 258] on div "Line Items" at bounding box center [249, 235] width 95 height 48
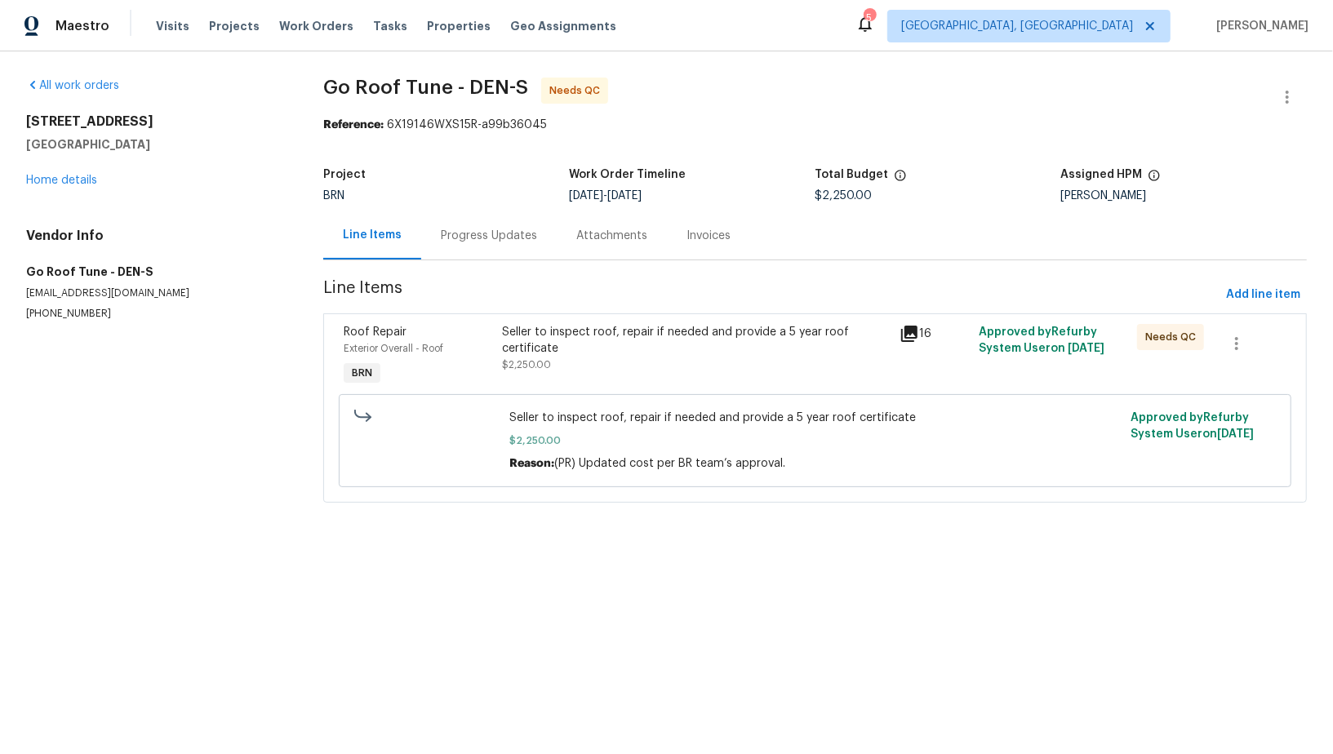
click at [491, 299] on span "Line Items" at bounding box center [771, 295] width 896 height 30
click at [466, 232] on div "Progress Updates" at bounding box center [489, 236] width 96 height 16
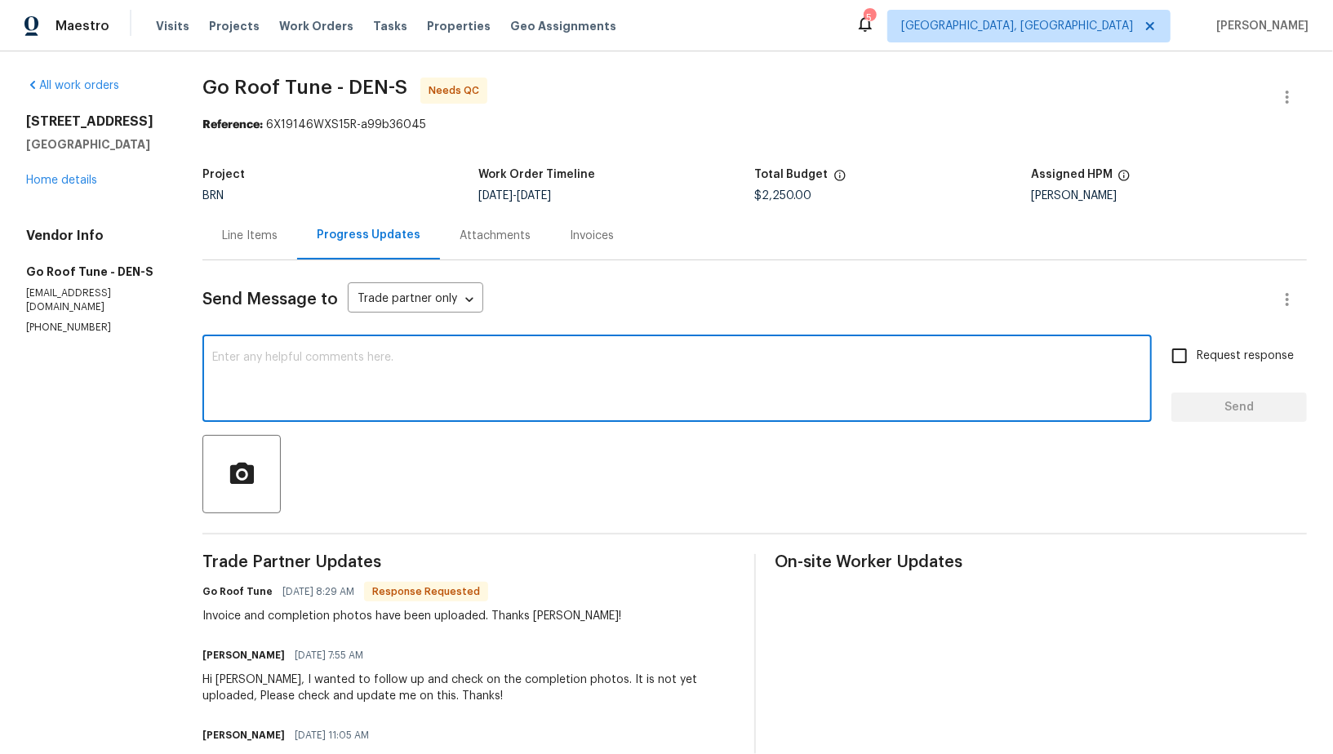
click at [380, 360] on textarea at bounding box center [677, 380] width 930 height 57
type textarea "Awesome, Thank you!"
click at [1207, 352] on span "Request response" at bounding box center [1244, 356] width 97 height 17
click at [1196, 352] on input "Request response" at bounding box center [1179, 356] width 34 height 34
checkbox input "true"
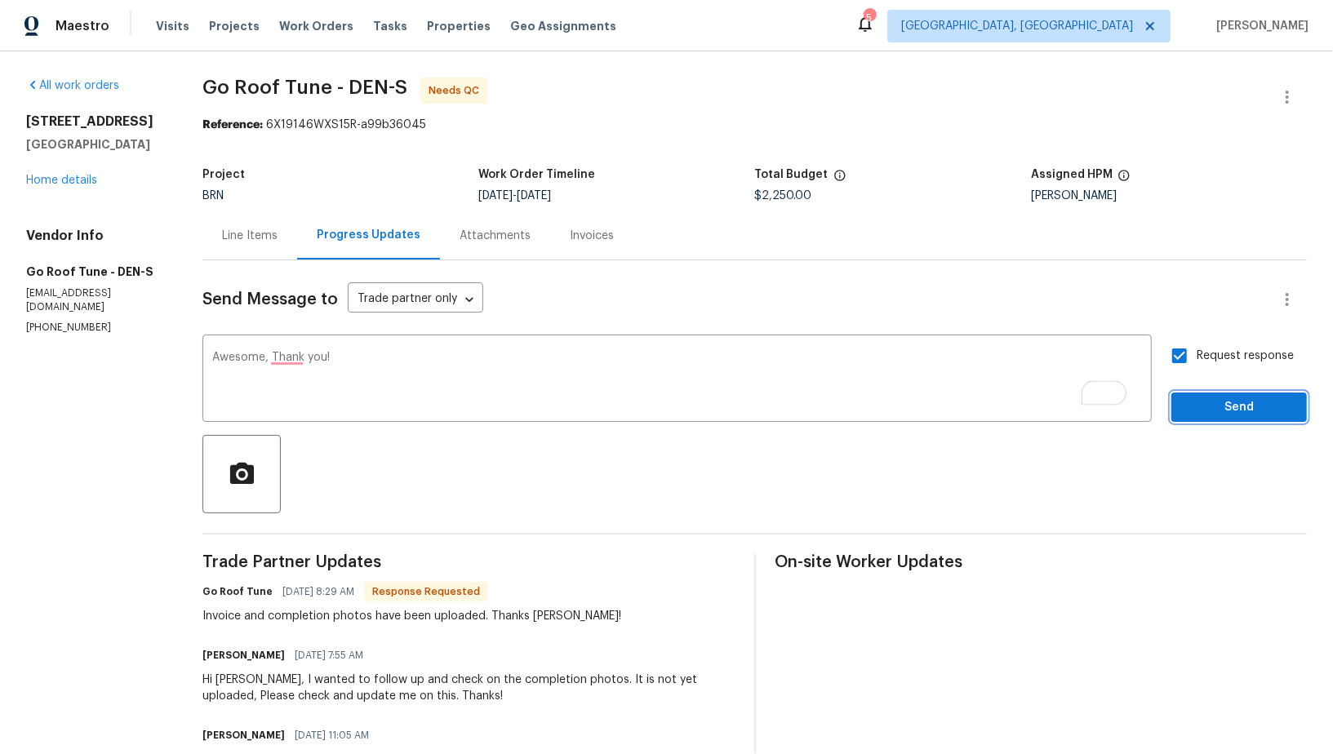
click at [1227, 400] on span "Send" at bounding box center [1238, 407] width 109 height 20
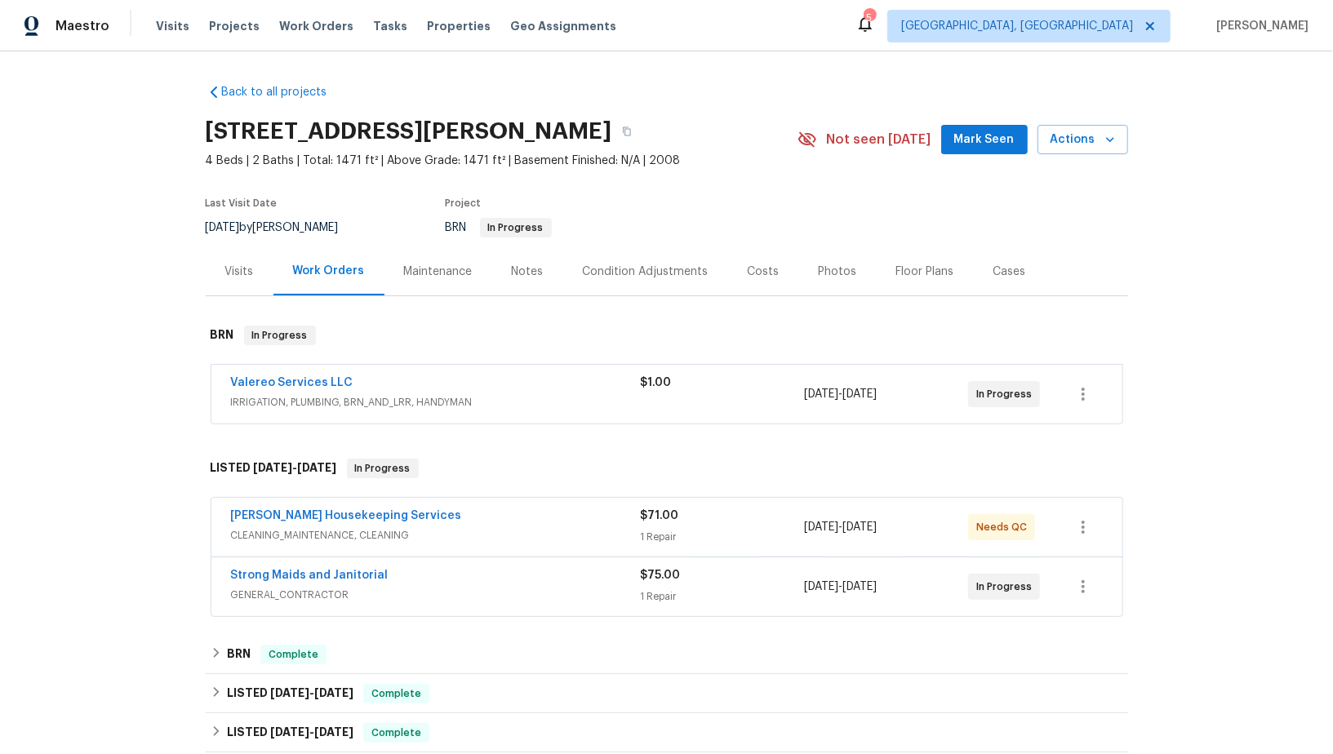
click at [299, 388] on span "Valereo Services LLC" at bounding box center [292, 383] width 122 height 16
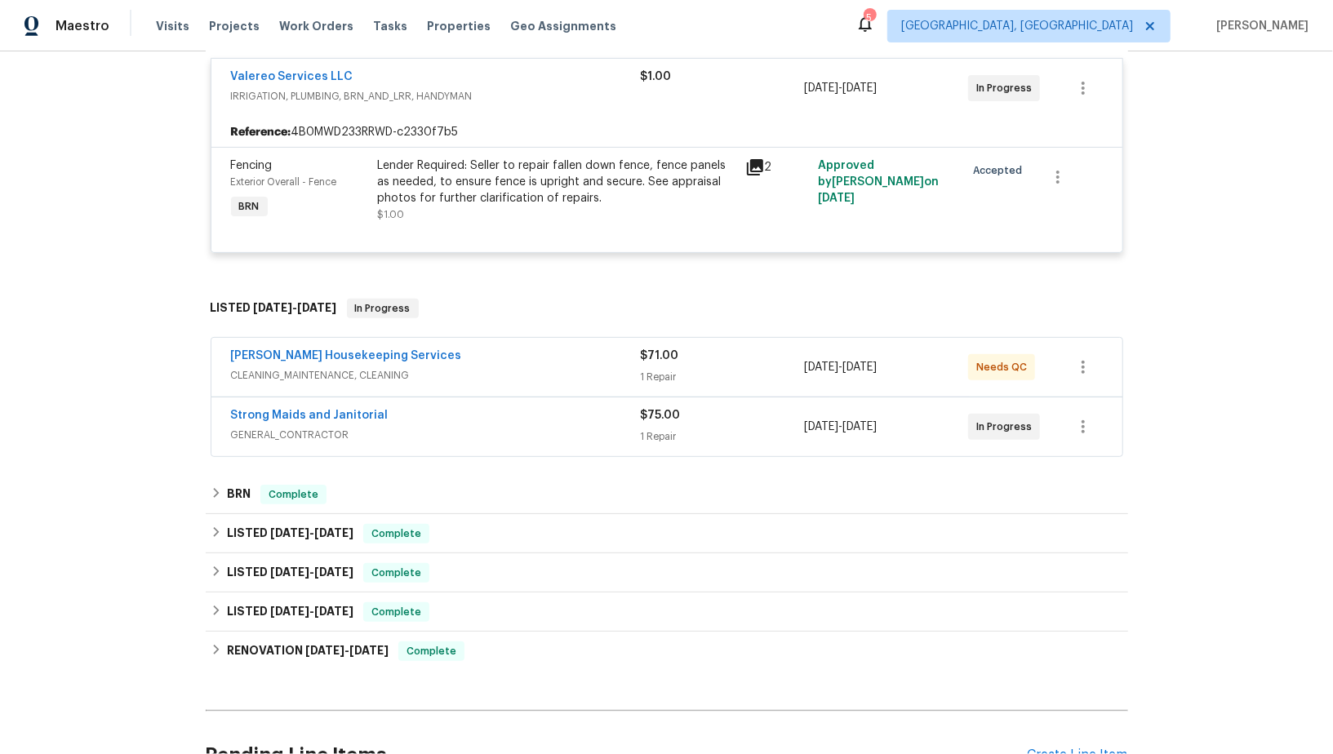
scroll to position [224, 0]
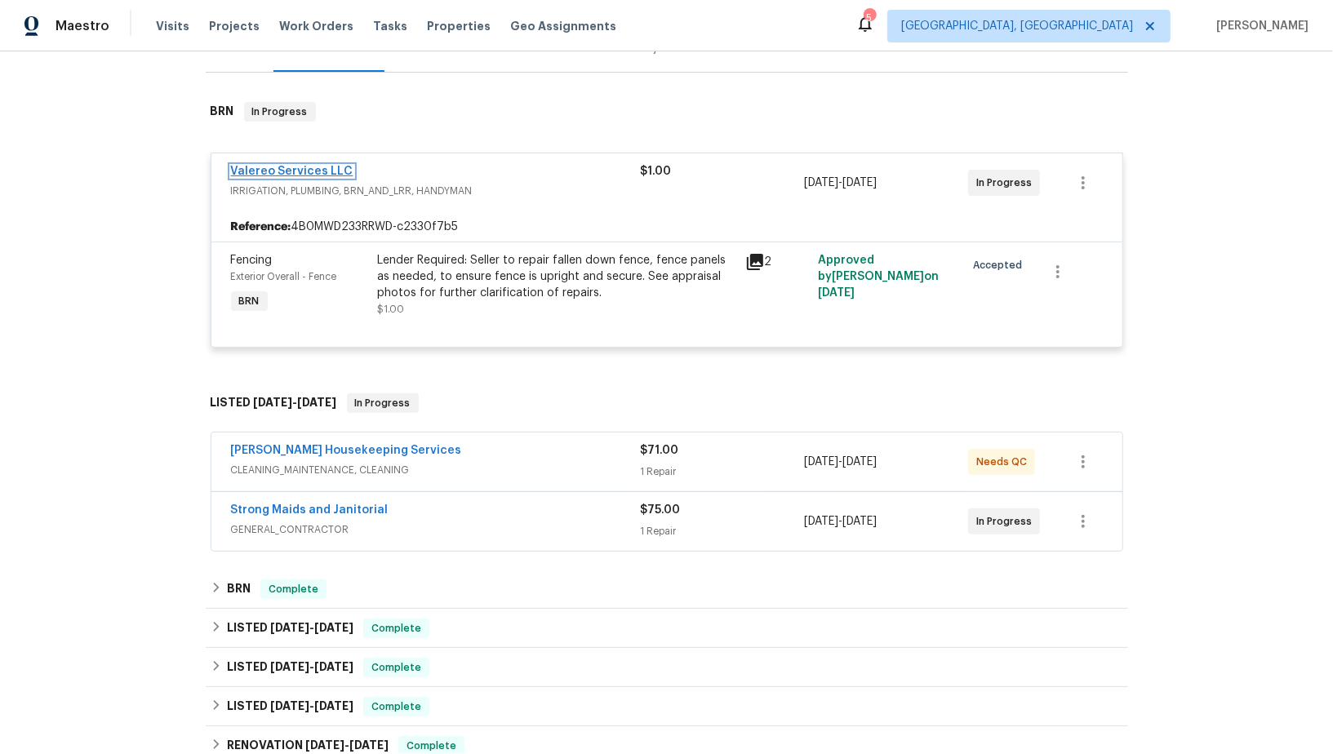
click at [277, 173] on link "Valereo Services LLC" at bounding box center [292, 171] width 122 height 11
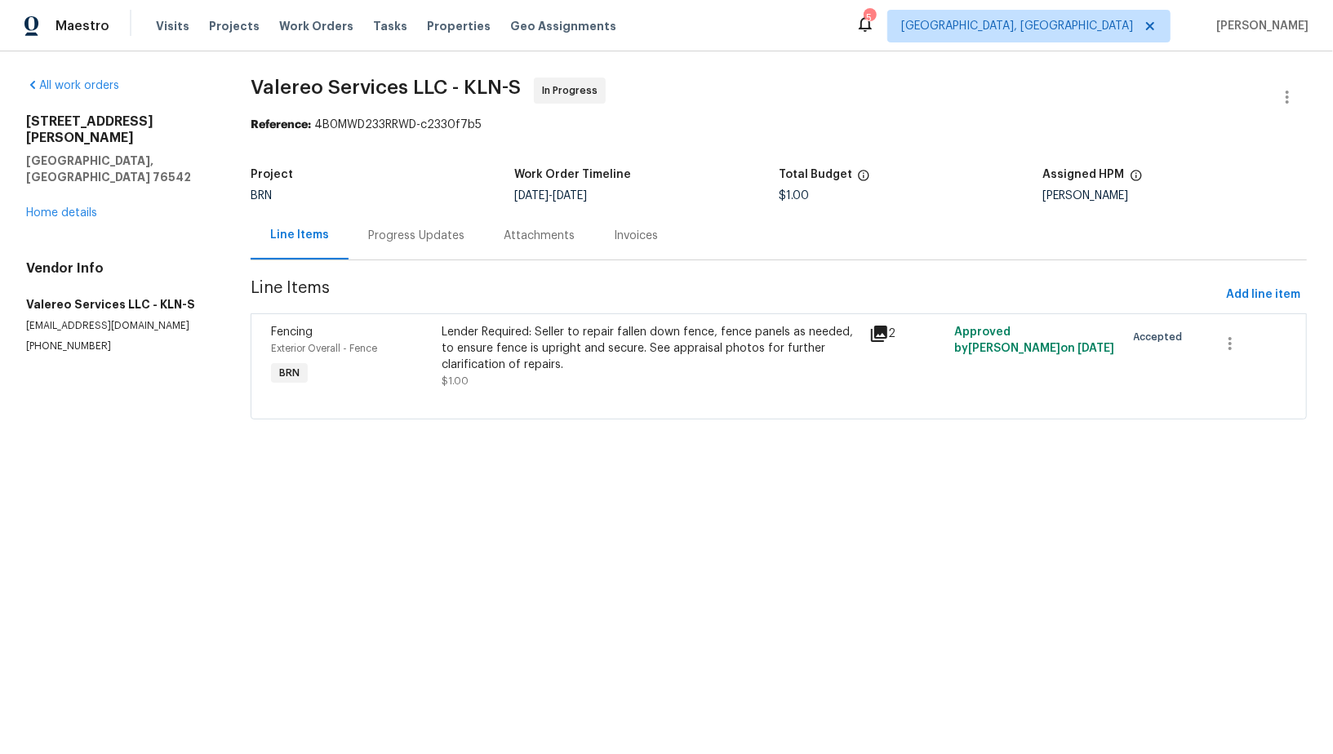
click at [573, 353] on div "Lender Required: Seller to repair fallen down fence, fence panels as needed, to…" at bounding box center [650, 348] width 417 height 49
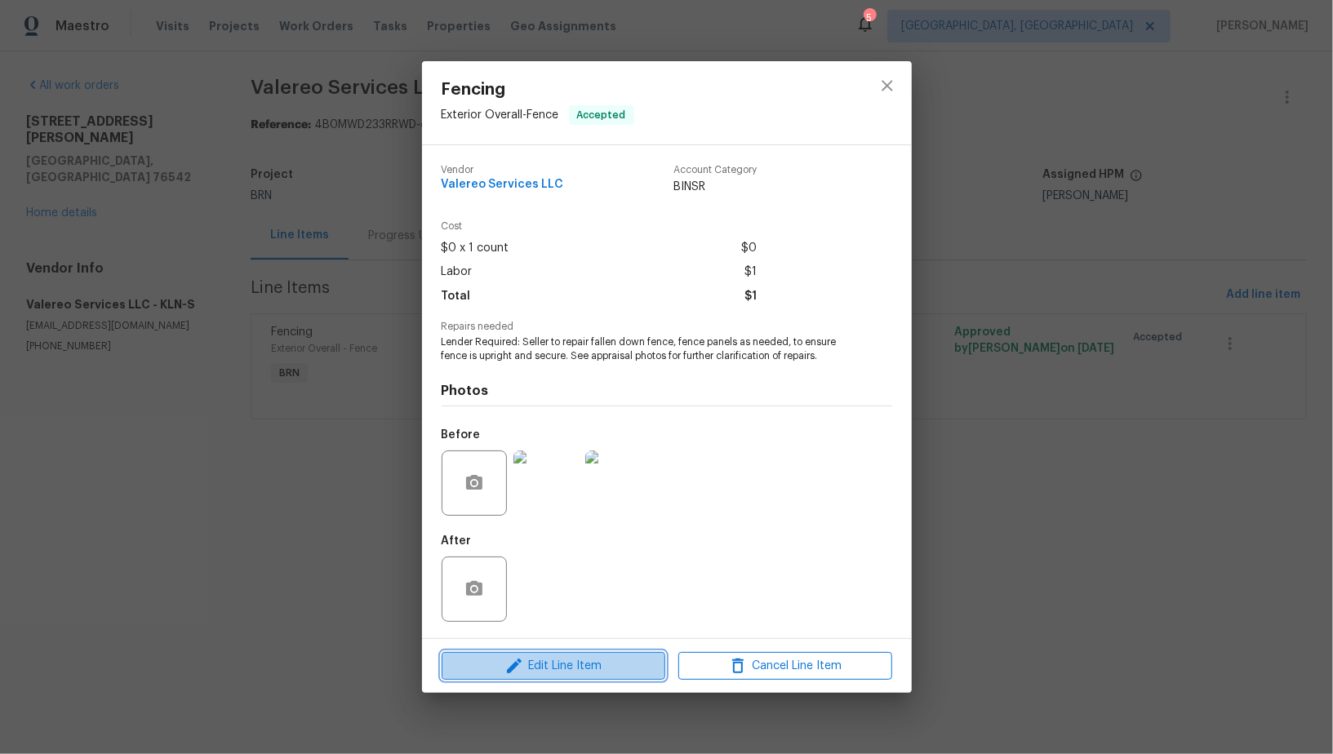
click at [571, 654] on button "Edit Line Item" at bounding box center [554, 666] width 224 height 29
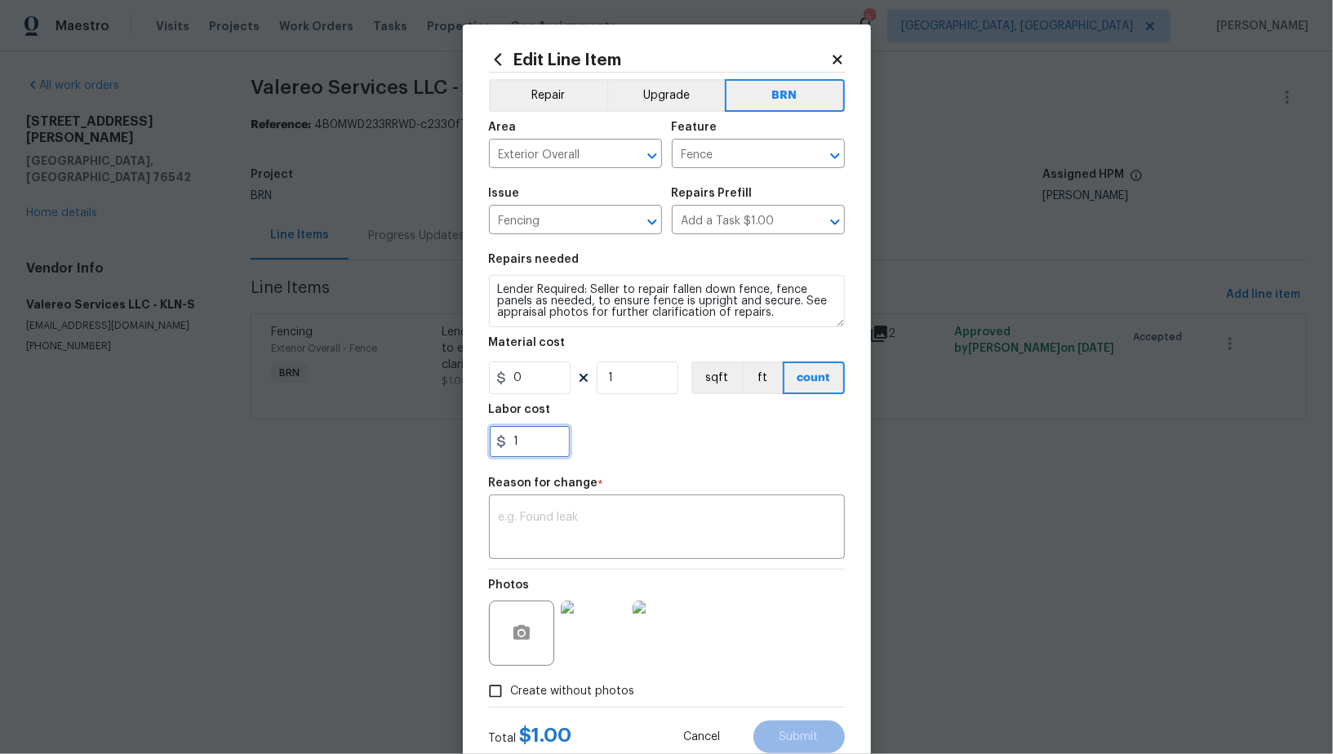
click at [532, 432] on input "1" at bounding box center [530, 441] width 82 height 33
type input "75"
click at [539, 503] on div "x ​" at bounding box center [667, 529] width 356 height 60
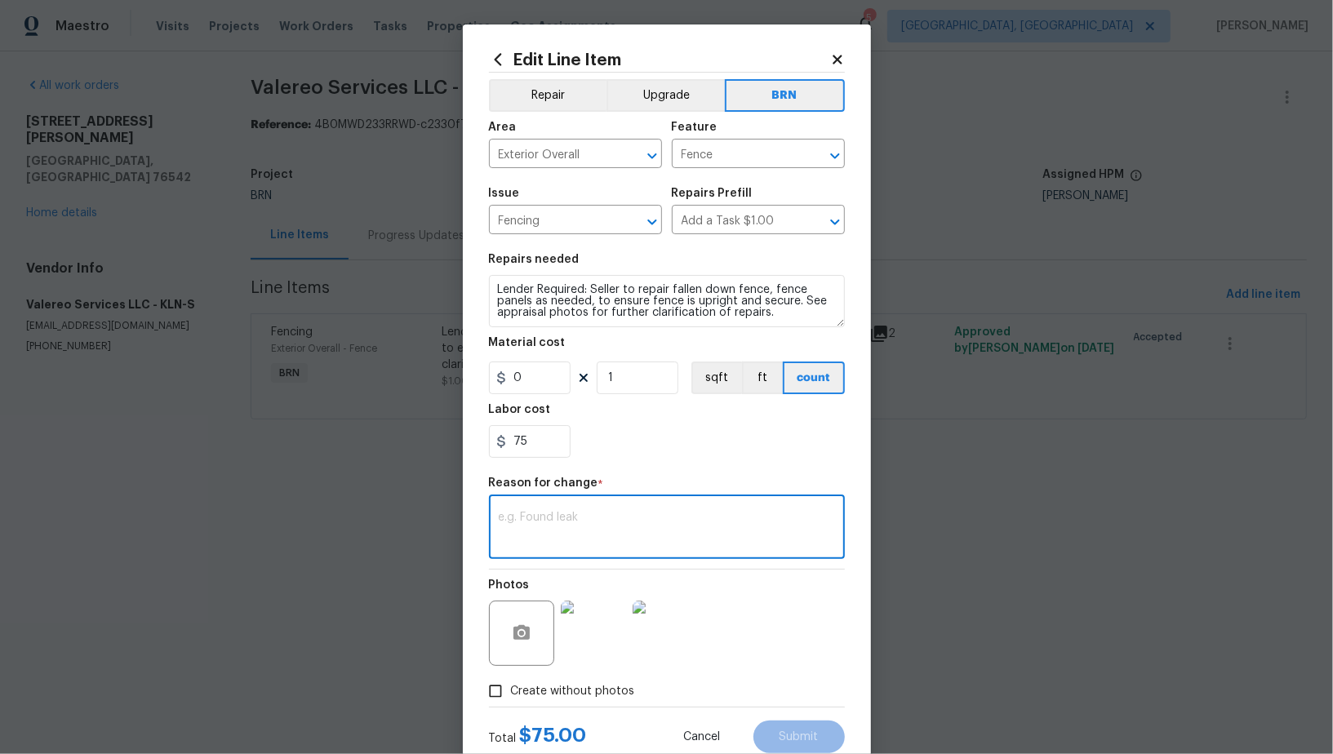
paste textarea "(PR) Updated cost per BR team’s approval."
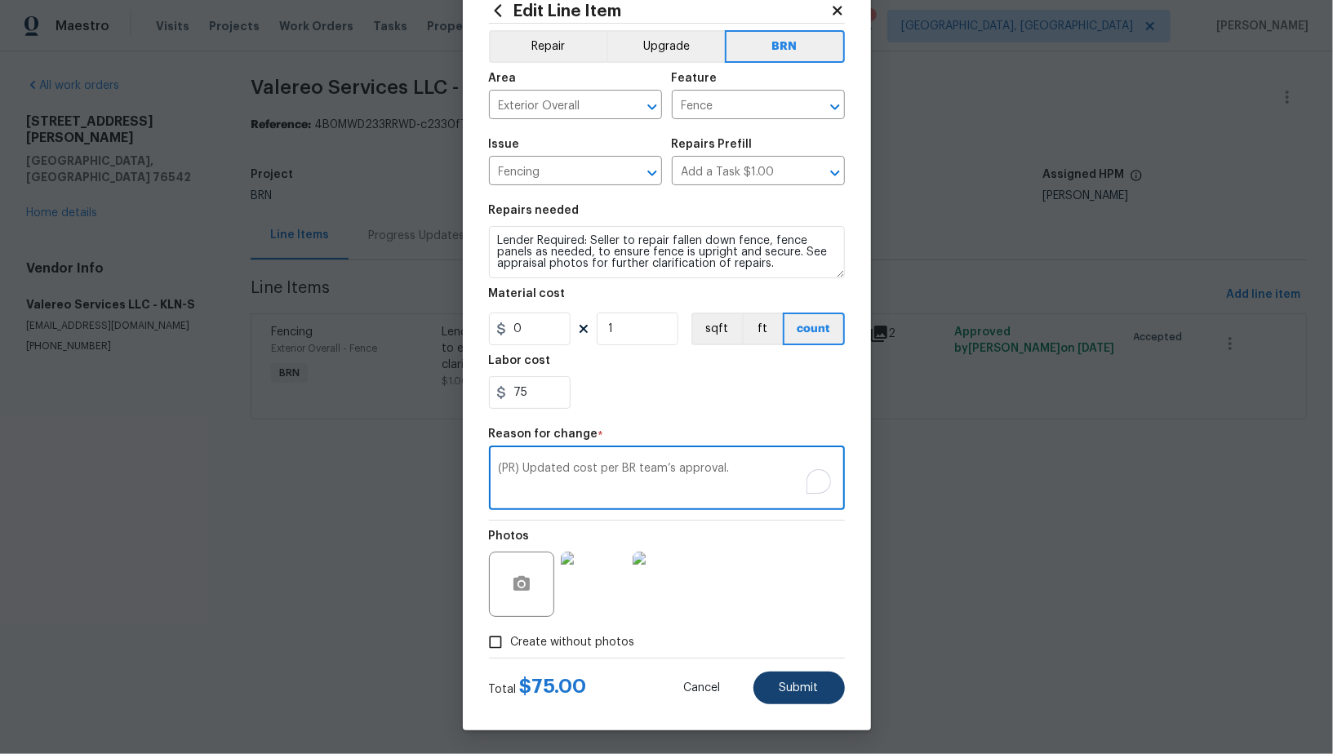
type textarea "(PR) Updated cost per BR team’s approval."
click at [823, 689] on button "Submit" at bounding box center [798, 688] width 91 height 33
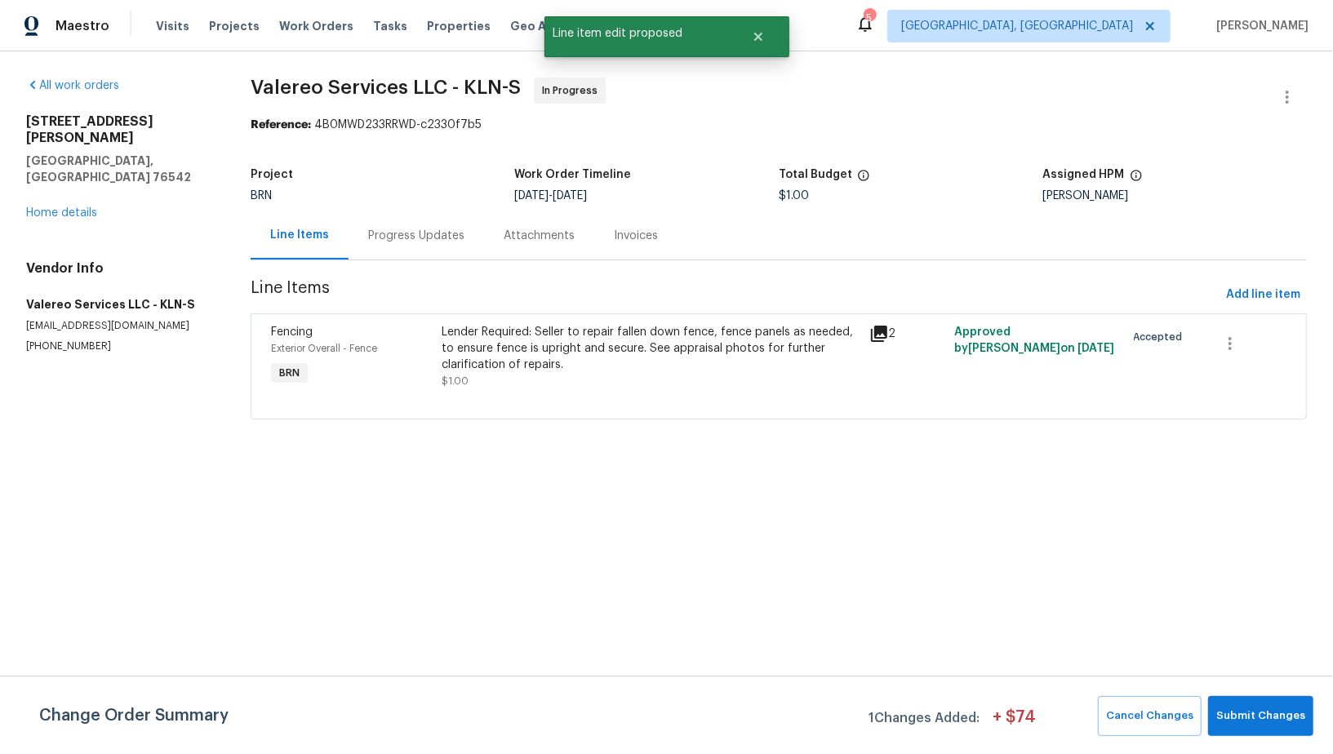
scroll to position [0, 0]
click at [1221, 700] on button "Submit Changes" at bounding box center [1260, 716] width 105 height 40
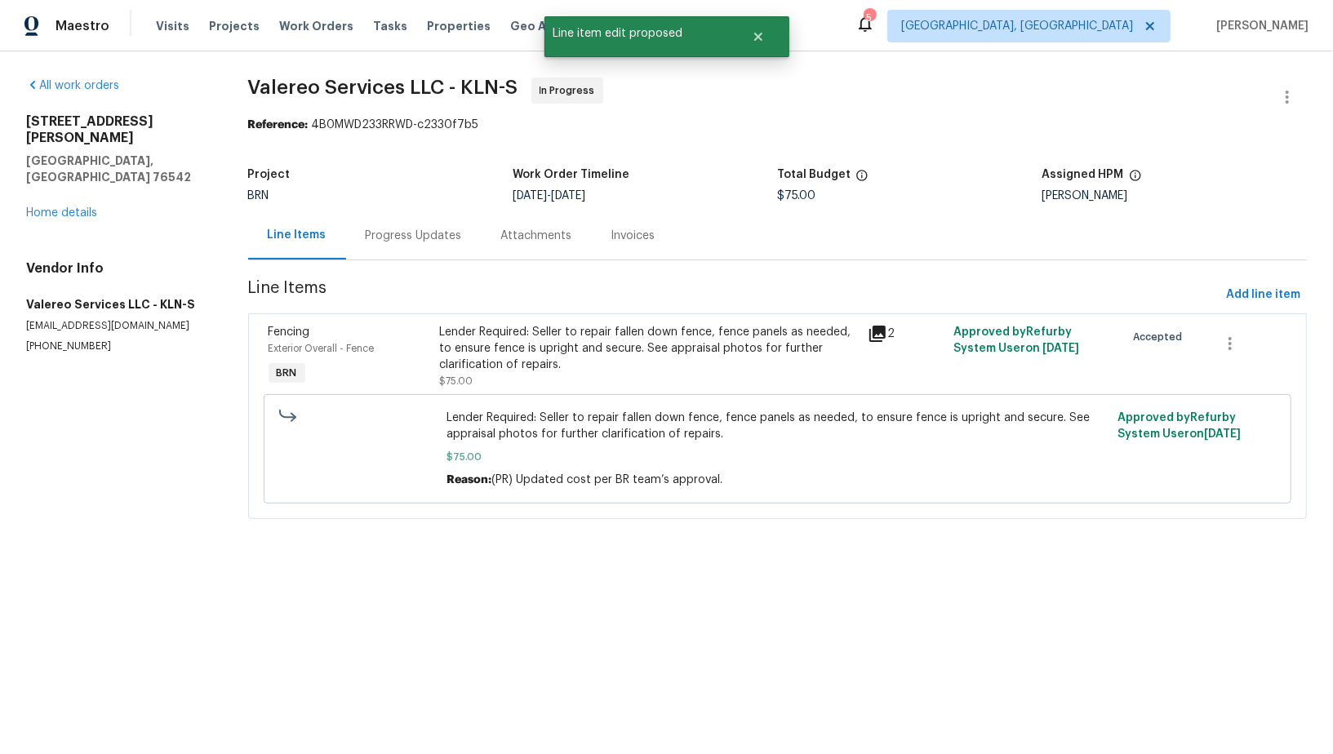
click at [394, 239] on div "Progress Updates" at bounding box center [414, 236] width 96 height 16
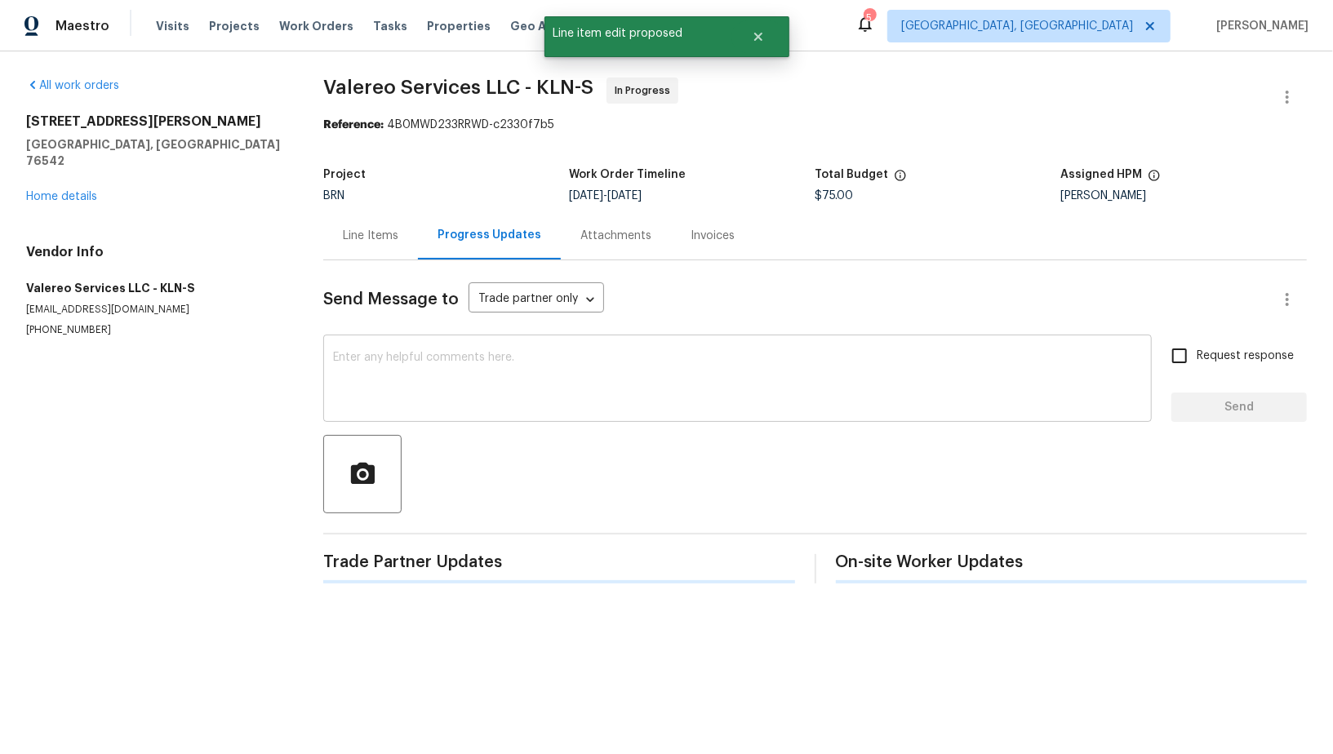
click at [392, 391] on textarea at bounding box center [737, 380] width 809 height 57
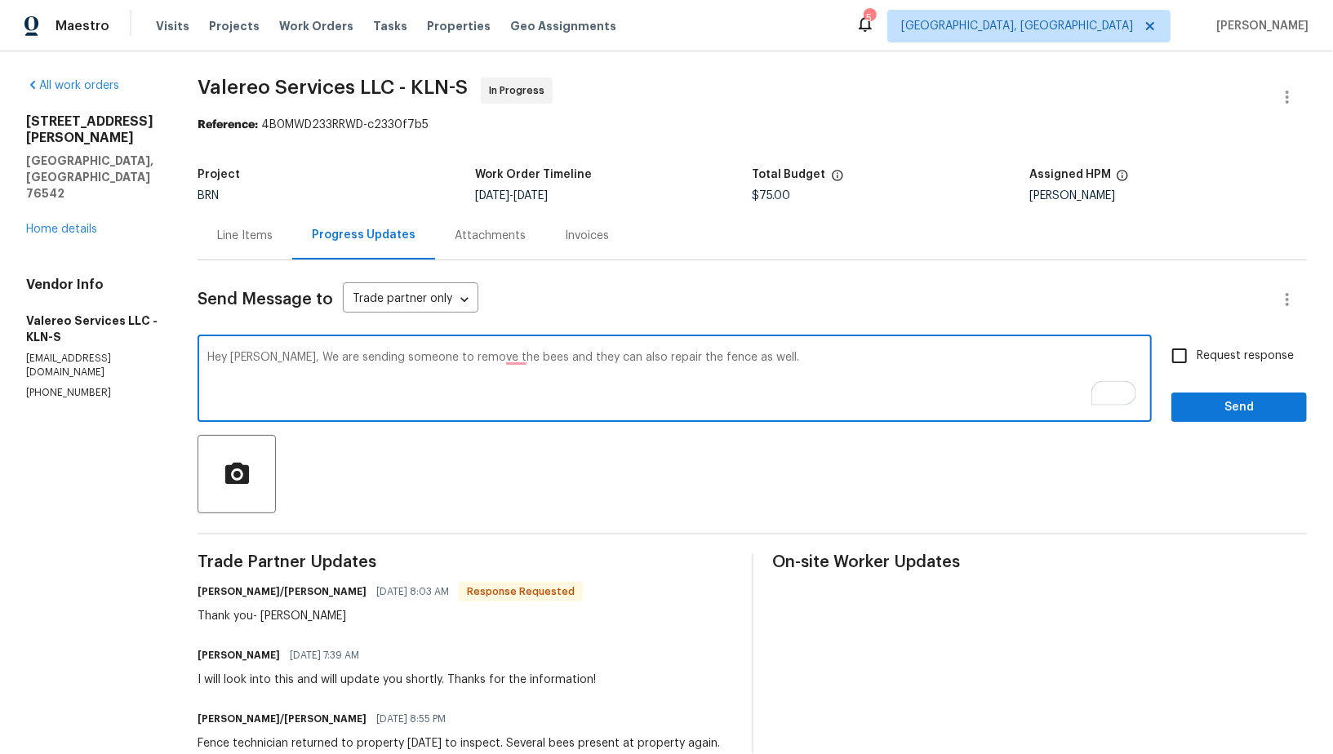
click at [544, 359] on textarea "Hey [PERSON_NAME], We are sending someone to remove the bees and they can also …" at bounding box center [674, 380] width 934 height 57
click at [581, 358] on textarea "Hey [PERSON_NAME], We are sending someone to remove the bees and they can also …" at bounding box center [674, 380] width 934 height 57
click at [582, 357] on textarea "Hey Kelly, We are sending someone to remove the bees and theyalso repair the fe…" at bounding box center [674, 380] width 934 height 57
click at [741, 366] on textarea "Hey Kelly, We are sending someone to remove the bees and they can repair the fe…" at bounding box center [674, 380] width 934 height 57
click at [513, 357] on textarea "Hey Kelly, We are sending someone to remove the bees and they can repair the fe…" at bounding box center [674, 380] width 934 height 57
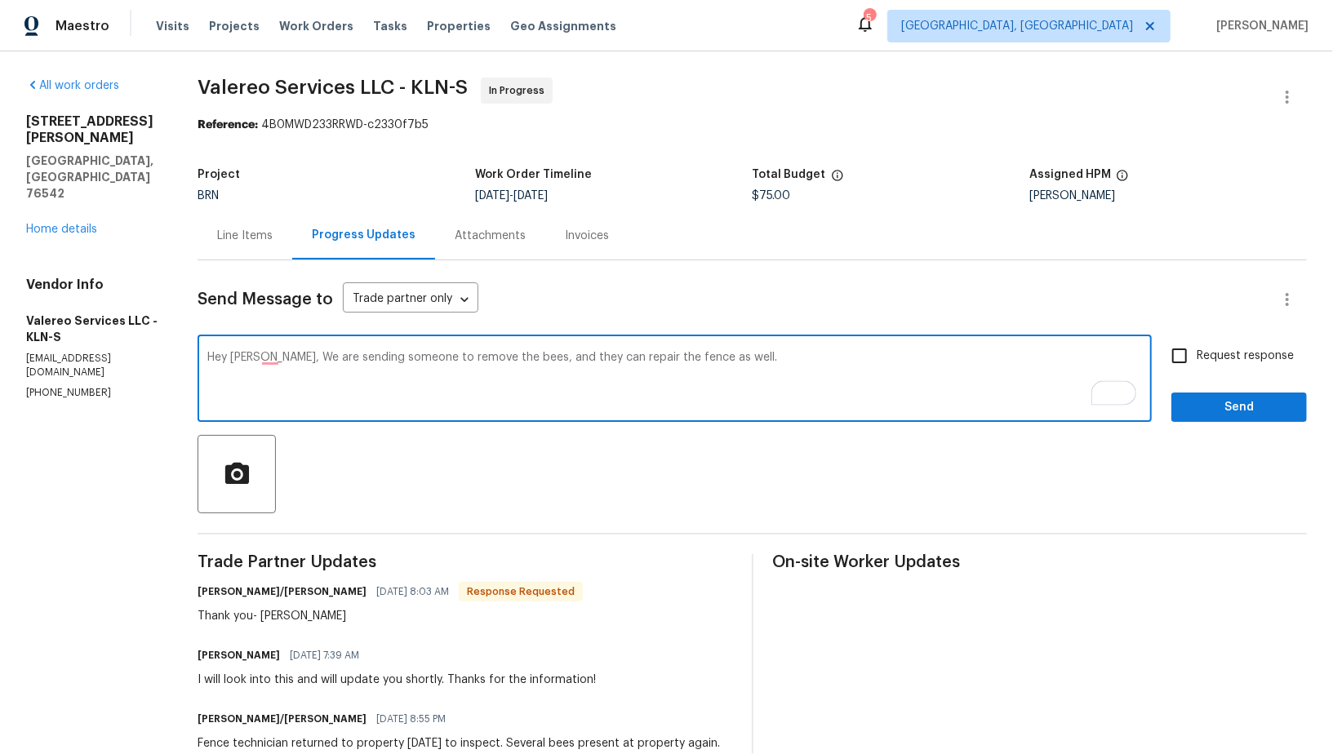
click at [728, 376] on textarea "Hey Kelly, We are sending someone to remove the bees, and they can repair the f…" at bounding box center [674, 380] width 934 height 57
click at [1047, 357] on textarea "Hey Kelly, We are sending someone to remove the bees, and they can repair the f…" at bounding box center [674, 380] width 934 height 57
click at [994, 391] on textarea "Hey Kelly, We are sending someone to remove the bees, and they can repair the f…" at bounding box center [674, 380] width 934 height 57
click at [1050, 358] on textarea "Hey Kelly, We are sending someone to remove the bees, and they can repair the f…" at bounding box center [674, 380] width 934 height 57
click at [915, 385] on textarea "Hey Kelly, We are sending someone to remove the bees, and they can repair the f…" at bounding box center [674, 380] width 934 height 57
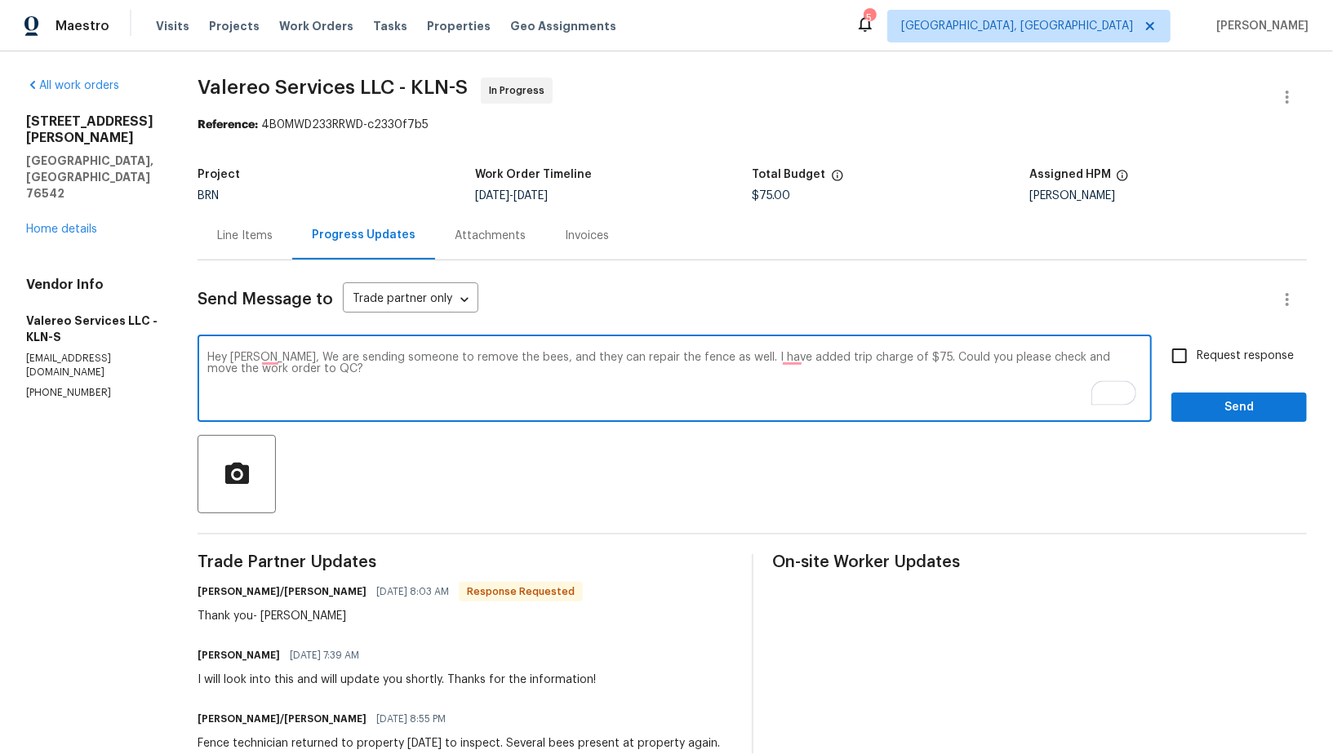
type textarea "Hey Kelly, We are sending someone to remove the bees, and they can repair the f…"
click at [1178, 362] on input "Request response" at bounding box center [1179, 356] width 34 height 34
checkbox input "true"
click at [794, 362] on textarea "Hey Kelly, We are sending someone to remove the bees, and they can repair the f…" at bounding box center [674, 380] width 934 height 57
type textarea "Hey Kelly, We are sending someone to remove the bees, and they can repair the f…"
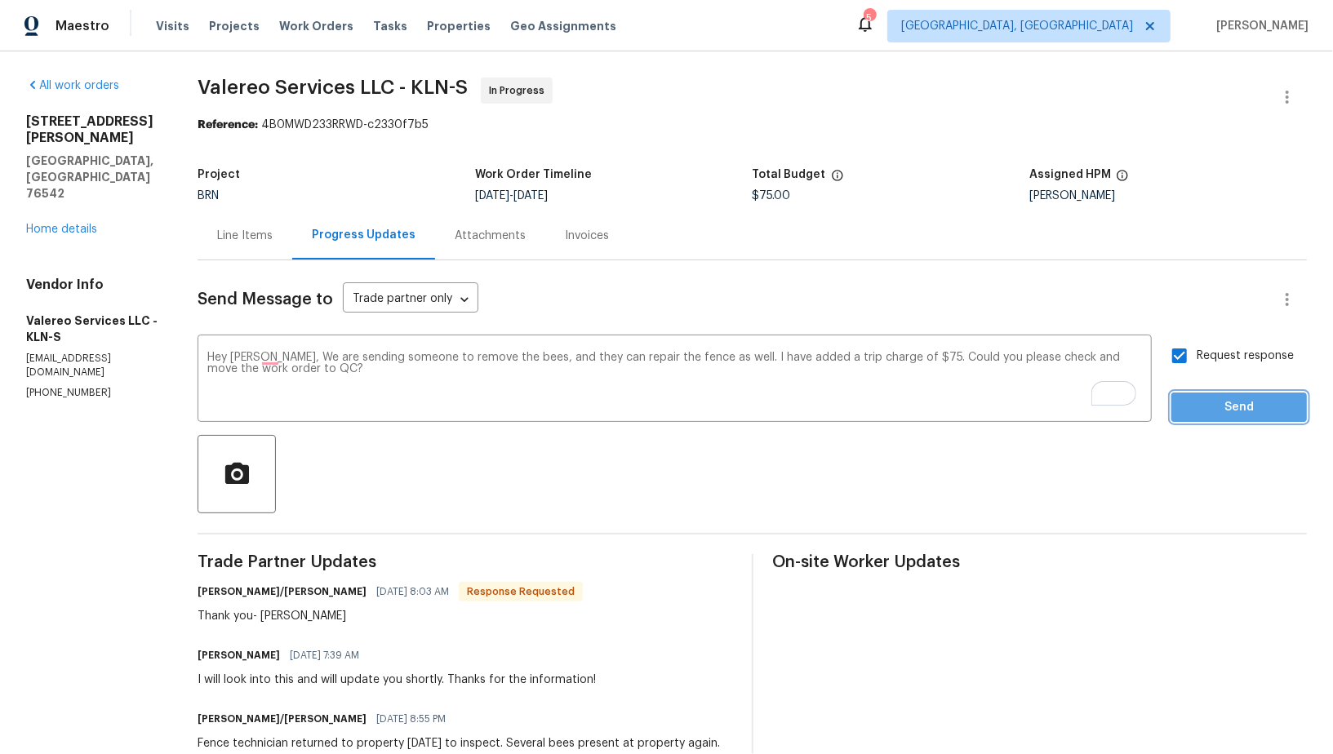
click at [1267, 405] on span "Send" at bounding box center [1238, 407] width 109 height 20
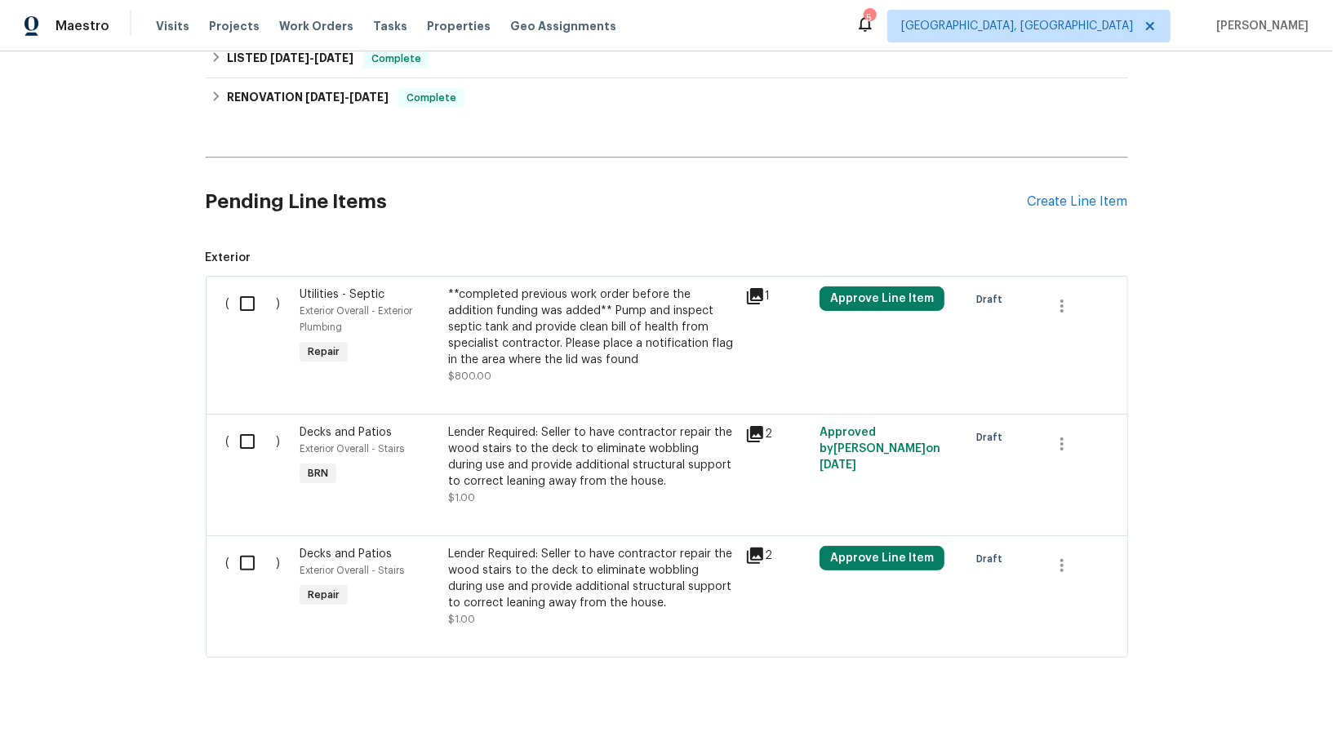
scroll to position [67, 0]
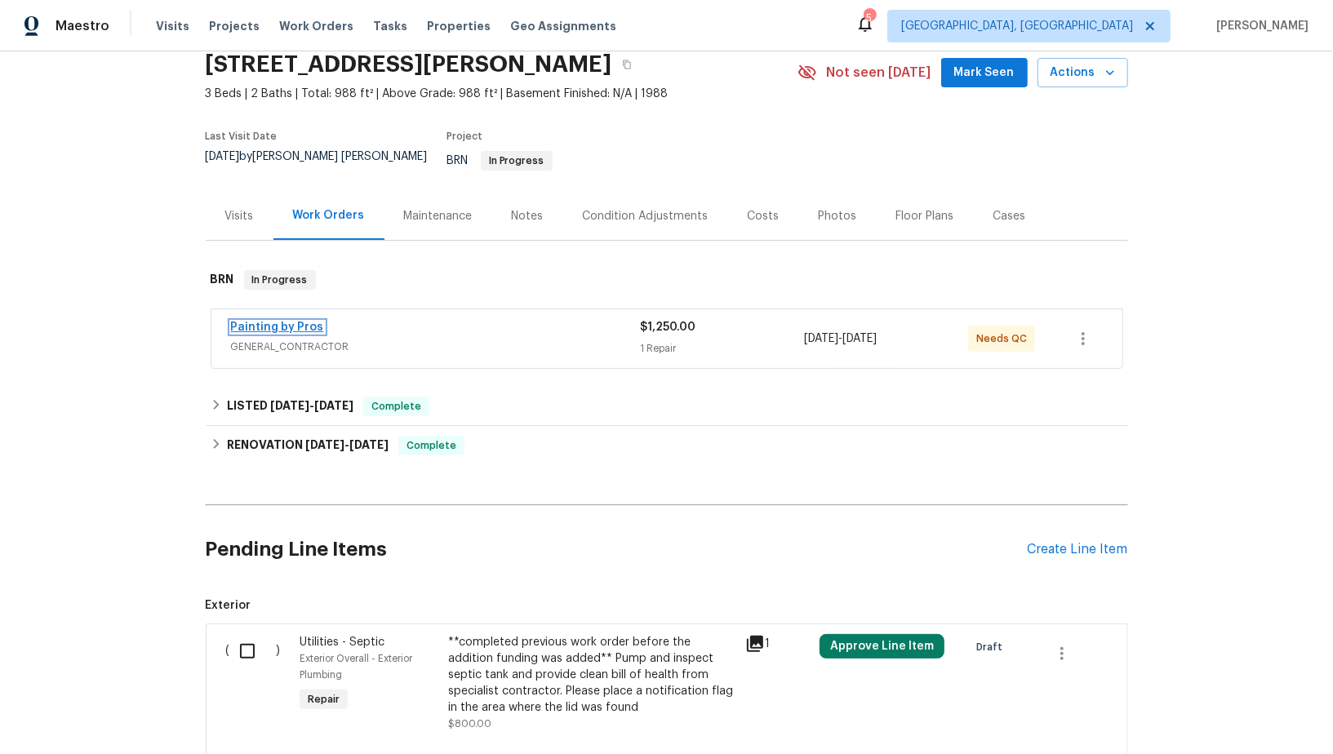
click at [270, 322] on link "Painting by Pros" at bounding box center [277, 327] width 93 height 11
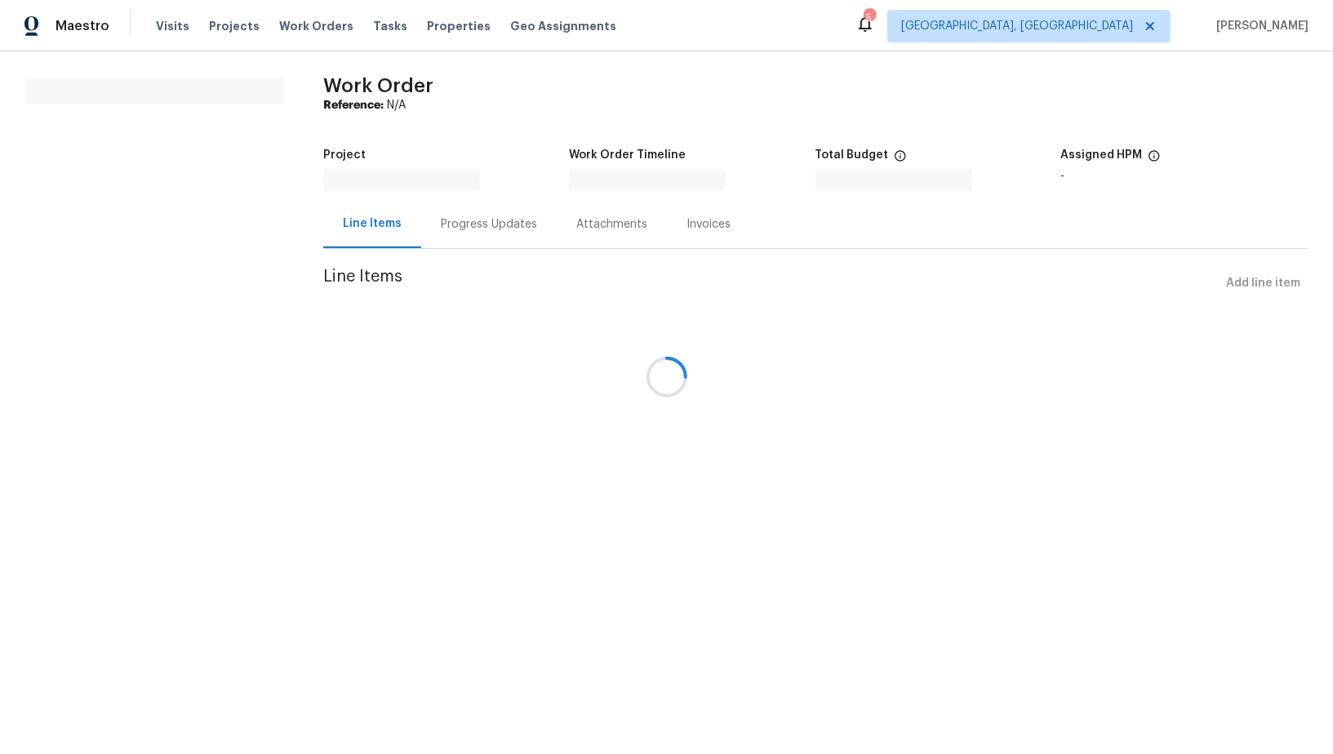
click at [434, 227] on div at bounding box center [666, 377] width 1333 height 754
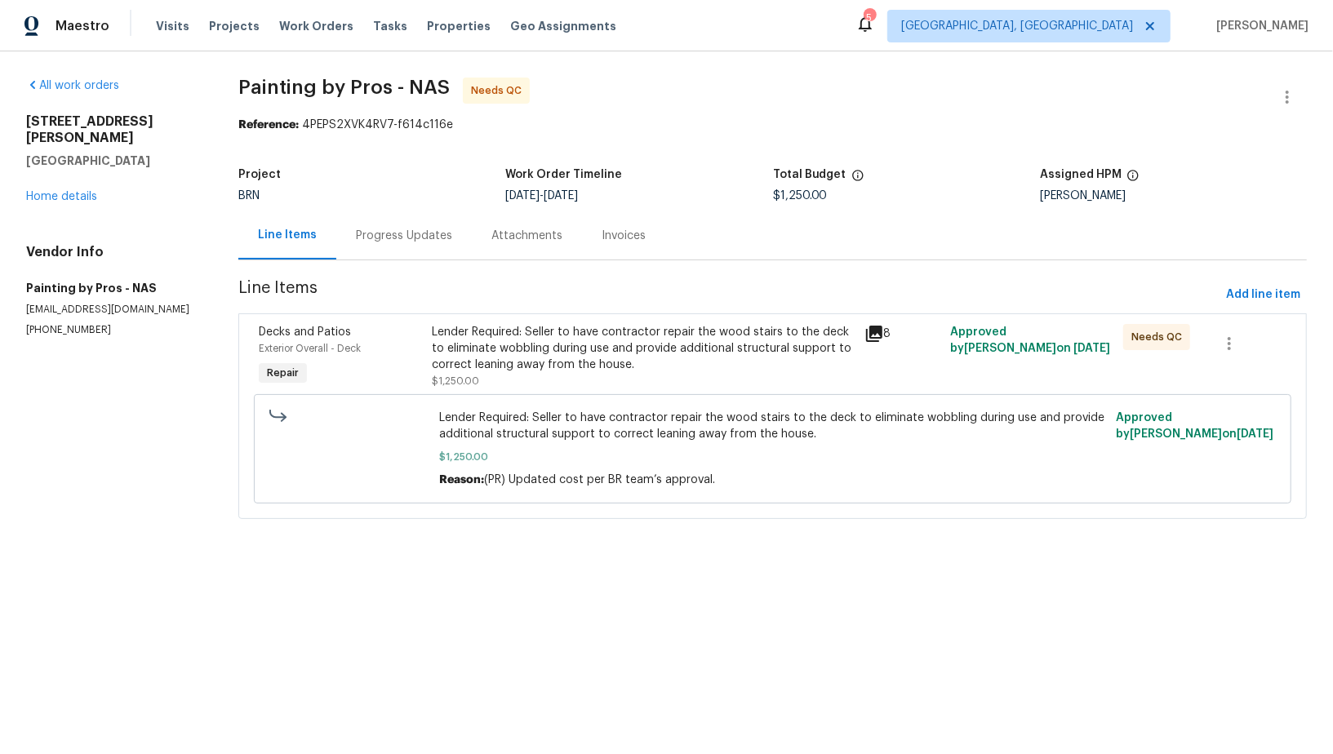
click at [405, 224] on div "Progress Updates" at bounding box center [403, 235] width 135 height 48
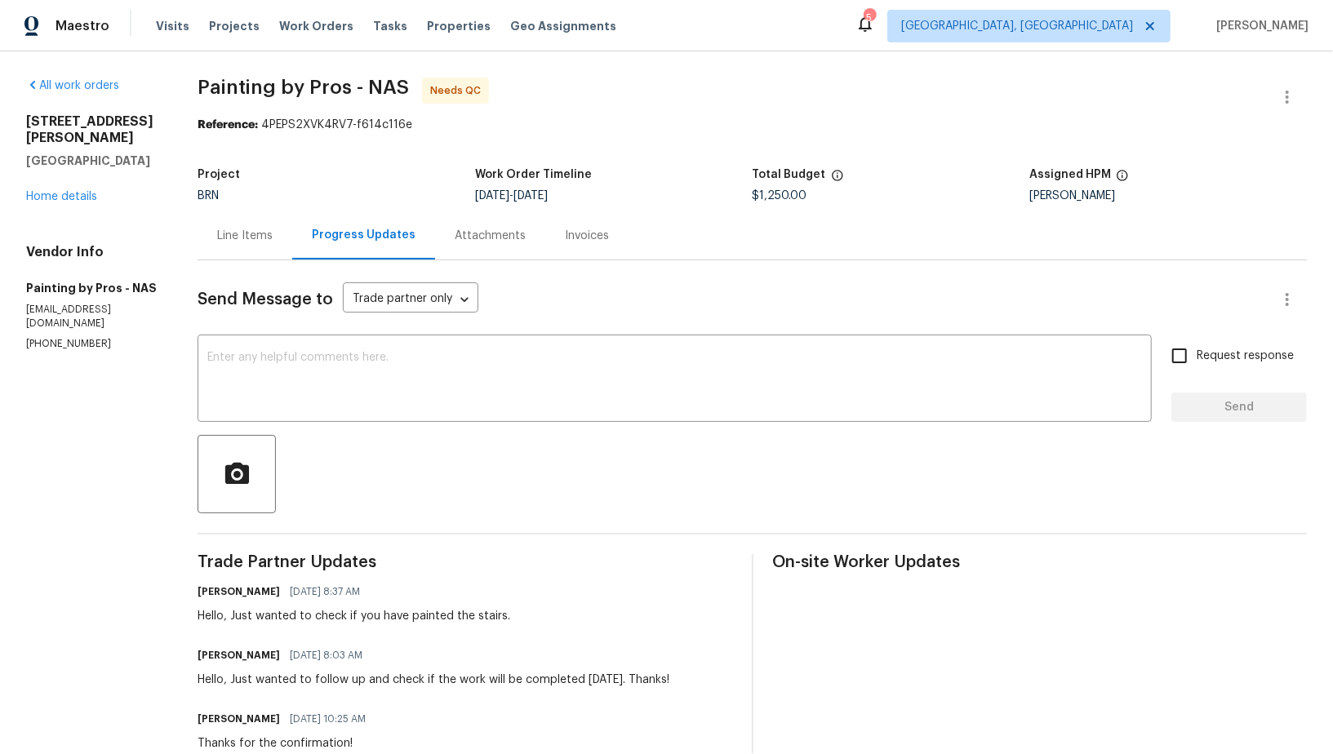
click at [263, 227] on div "Line Items" at bounding box center [244, 235] width 95 height 48
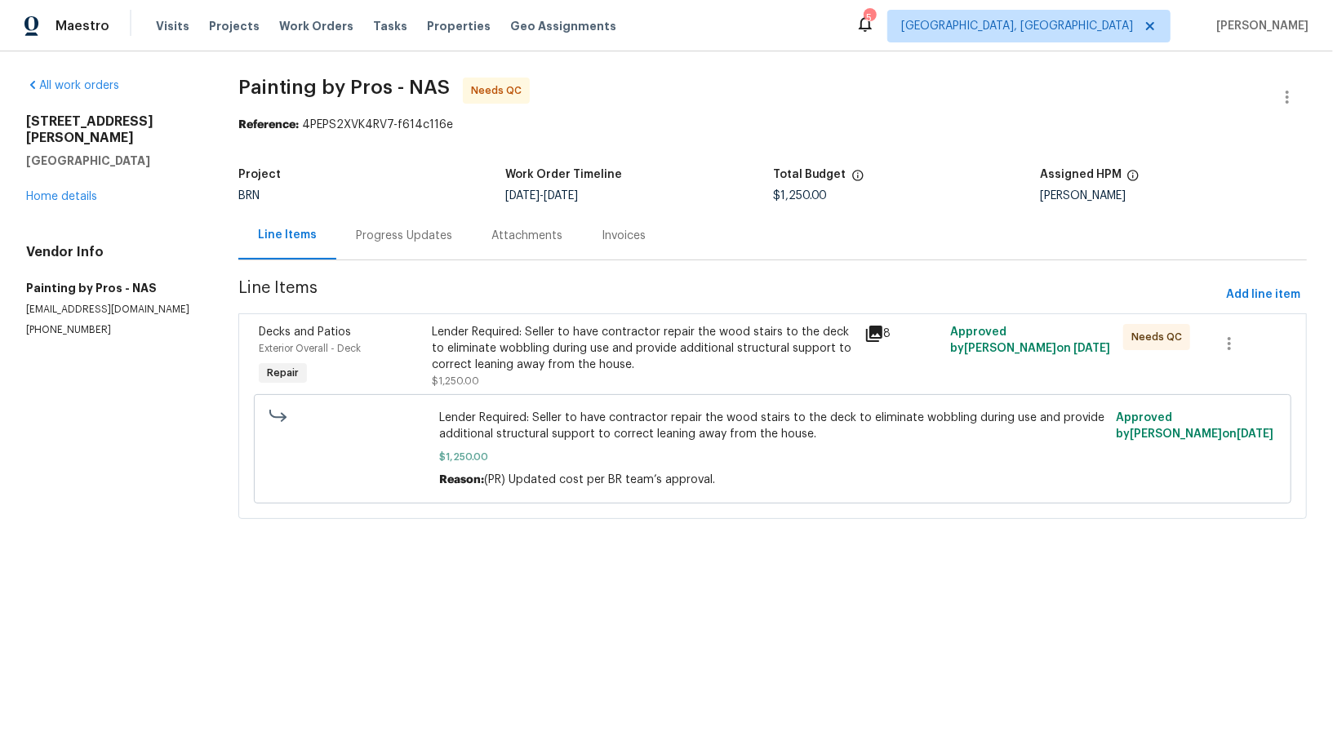
click at [633, 389] on div "Lender Required: Seller to have contractor repair the wood stairs to the deck t…" at bounding box center [772, 448] width 1027 height 119
click at [542, 335] on div "Lender Required: Seller to have contractor repair the wood stairs to the deck t…" at bounding box center [643, 348] width 422 height 49
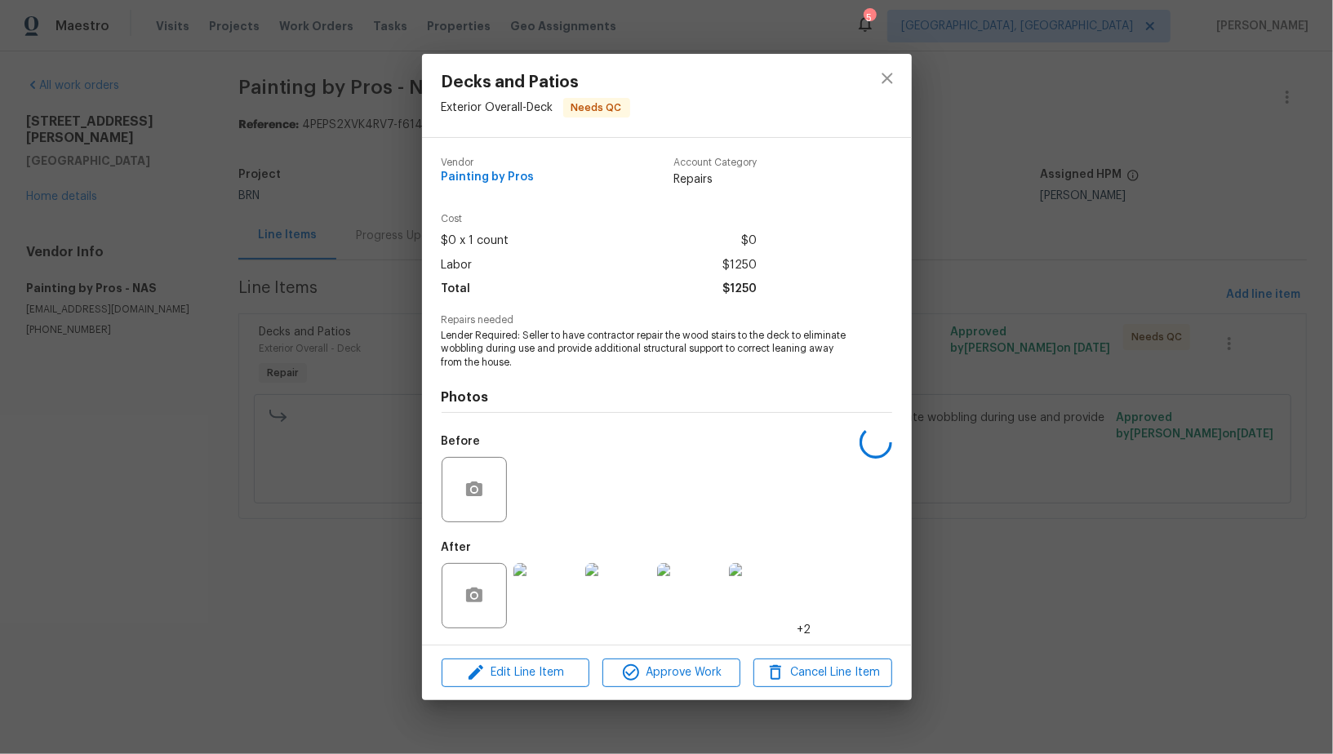
click at [559, 600] on img at bounding box center [545, 595] width 65 height 65
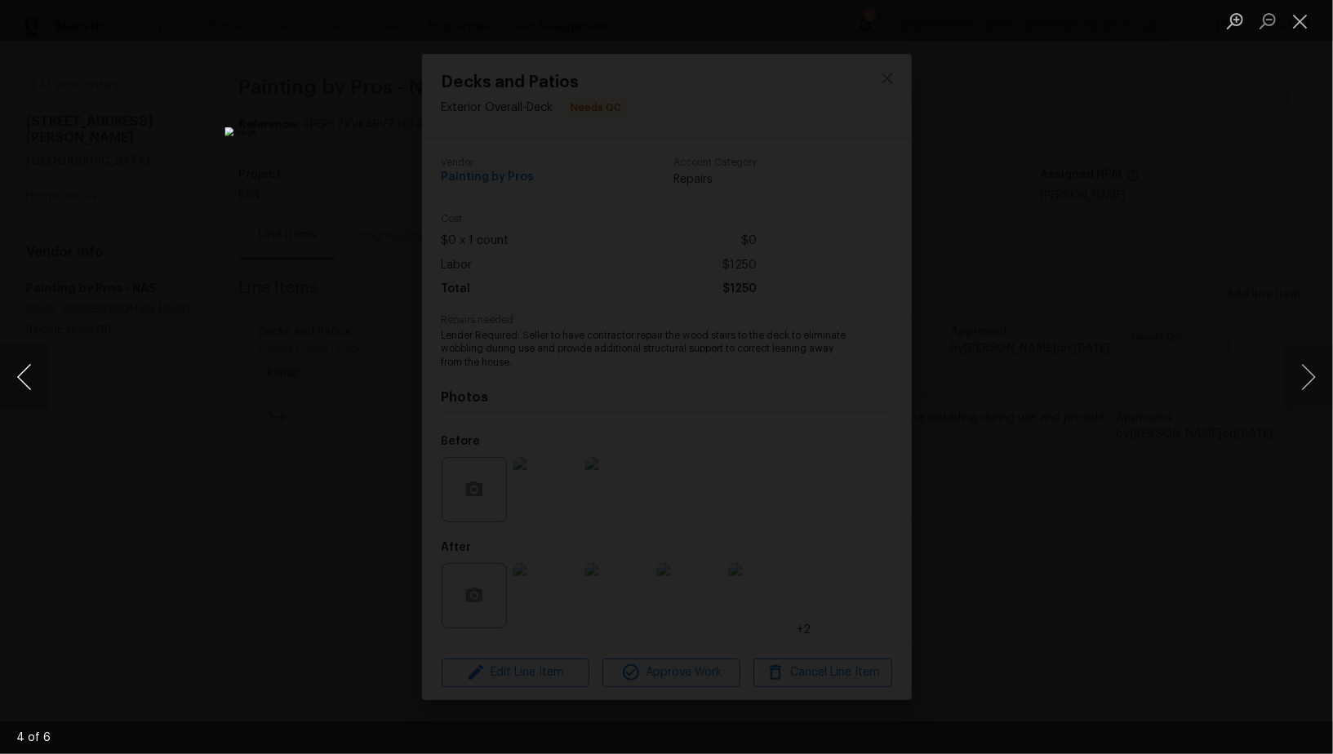
click at [13, 384] on button "Previous image" at bounding box center [24, 376] width 49 height 65
click at [1048, 616] on div "Lightbox" at bounding box center [666, 377] width 1333 height 754
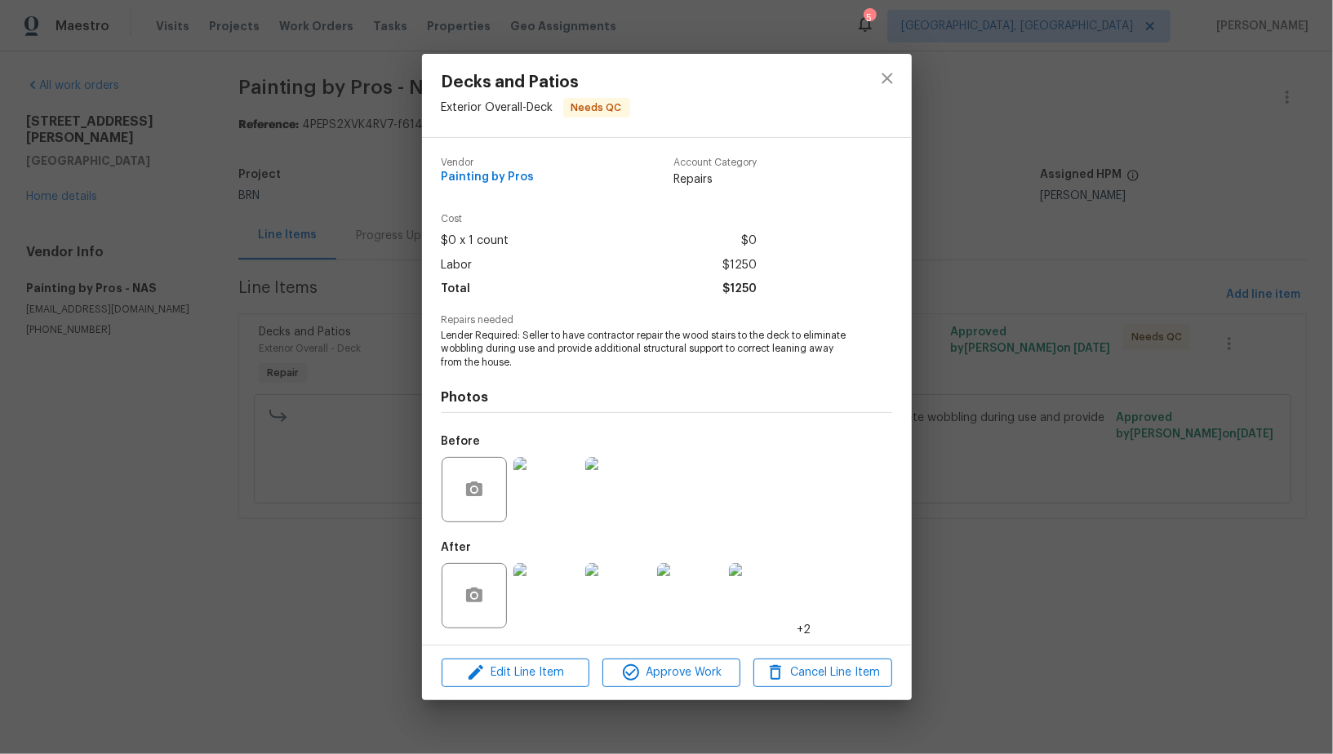
click at [379, 253] on div "Decks and Patios Exterior Overall - Deck Needs QC Vendor Painting by Pros Accou…" at bounding box center [666, 377] width 1333 height 754
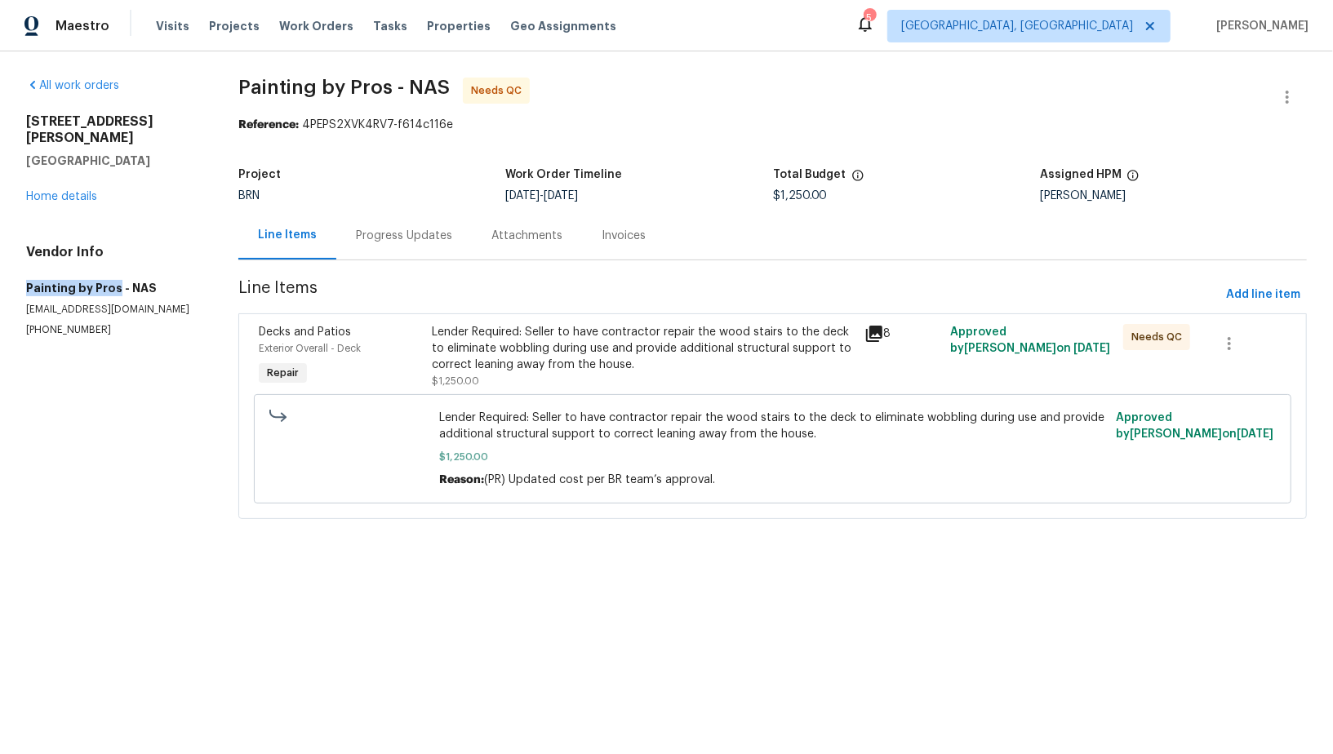
drag, startPoint x: 29, startPoint y: 268, endPoint x: 115, endPoint y: 271, distance: 86.6
click at [115, 280] on h5 "Painting by Pros - NAS" at bounding box center [112, 288] width 173 height 16
copy h5 "Painting by Pros"
click at [449, 362] on div "Lender Required: Seller to have contractor repair the wood stairs to the deck t…" at bounding box center [643, 348] width 422 height 49
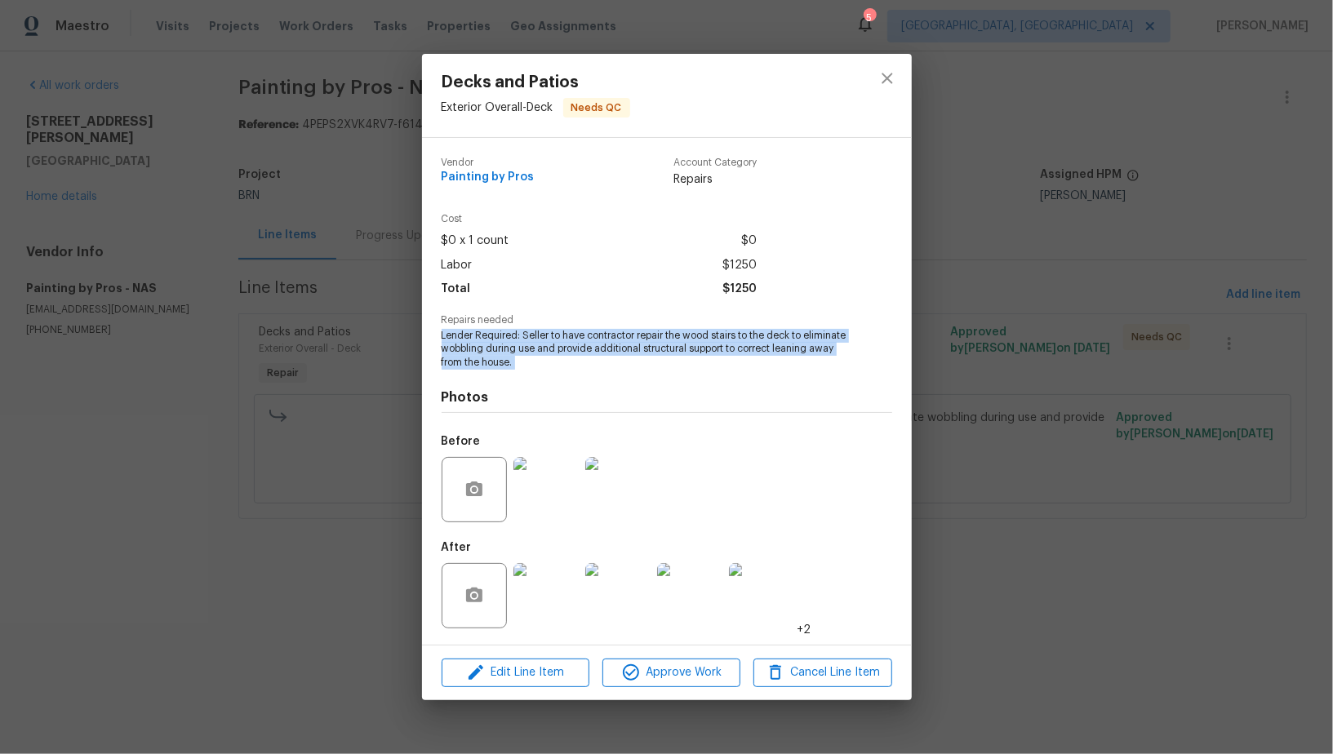
drag, startPoint x: 434, startPoint y: 334, endPoint x: 637, endPoint y: 373, distance: 207.0
click at [637, 373] on div "Vendor Painting by Pros Account Category Repairs Cost $0 x 1 count $0 Labor $12…" at bounding box center [667, 391] width 490 height 507
copy span "Lender Required: Seller to have contractor repair the wood stairs to the deck t…"
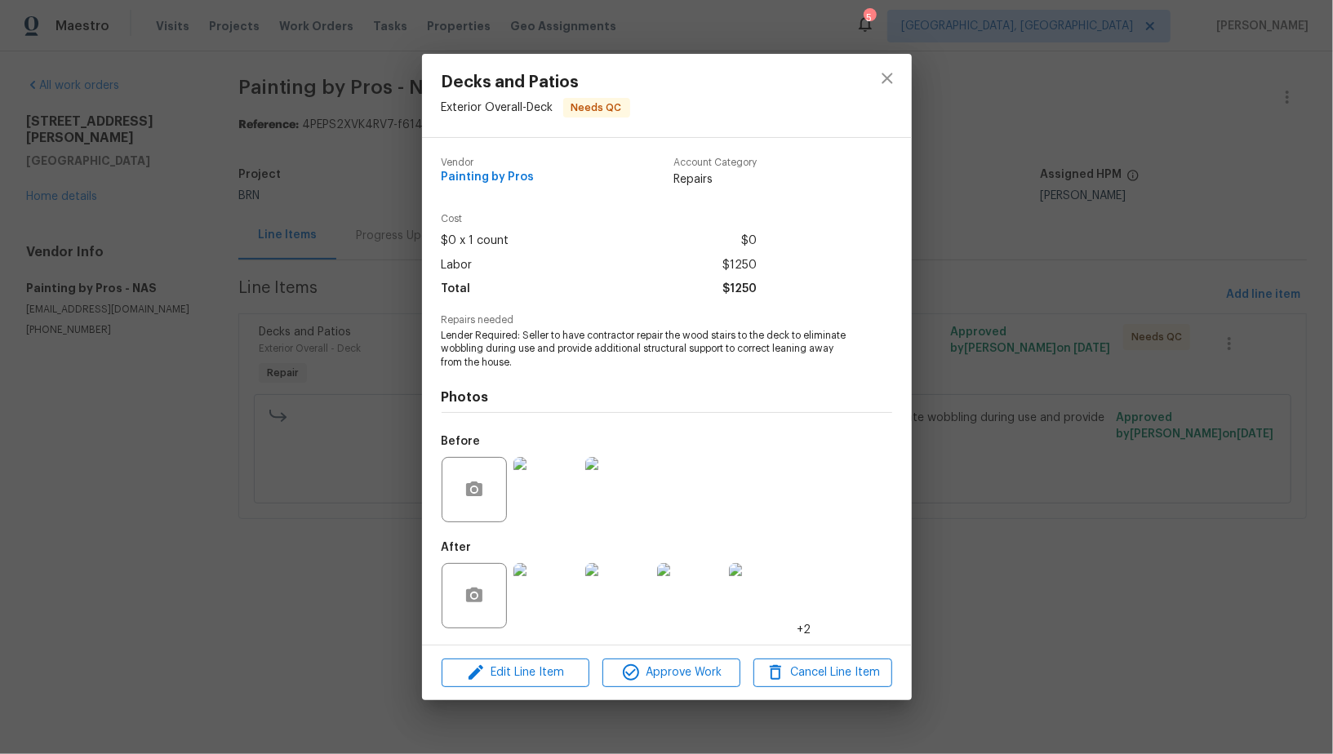
click at [314, 242] on div "Decks and Patios Exterior Overall - Deck Needs QC Vendor Painting by Pros Accou…" at bounding box center [666, 377] width 1333 height 754
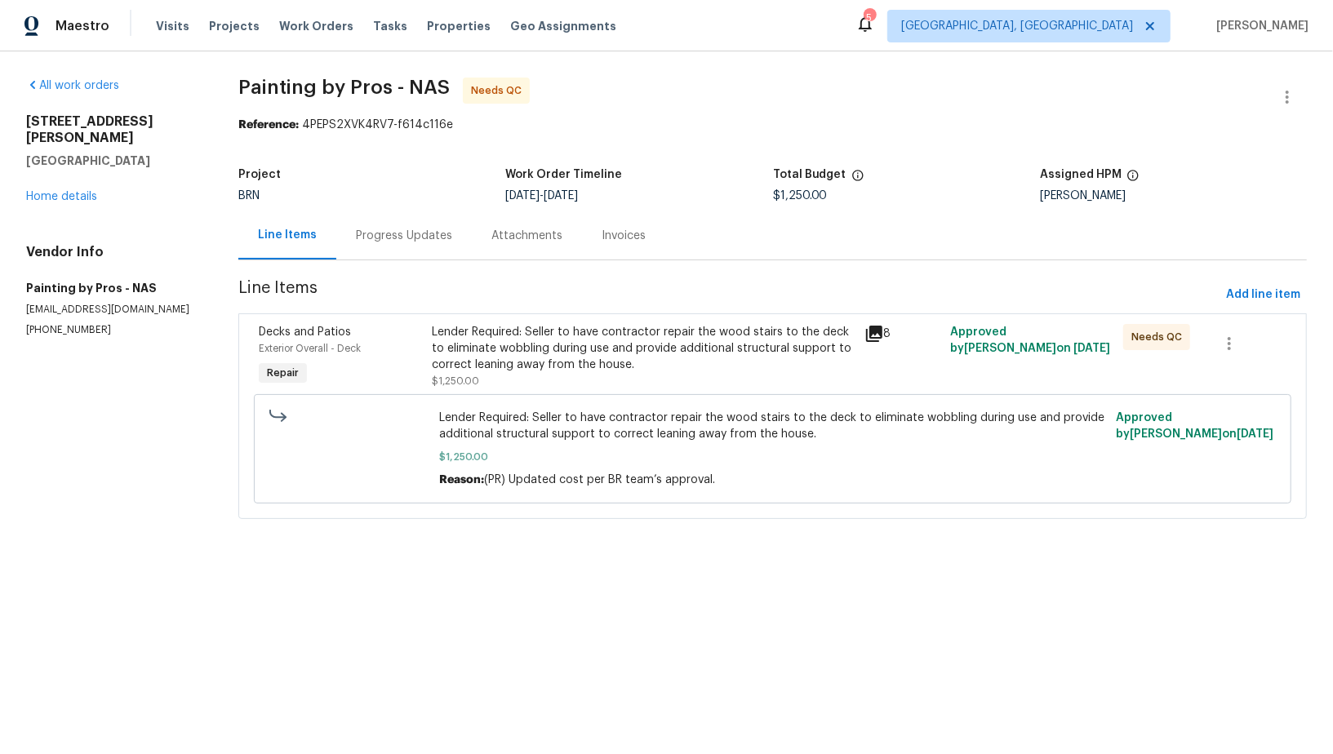
click at [424, 227] on div "Progress Updates" at bounding box center [403, 235] width 135 height 48
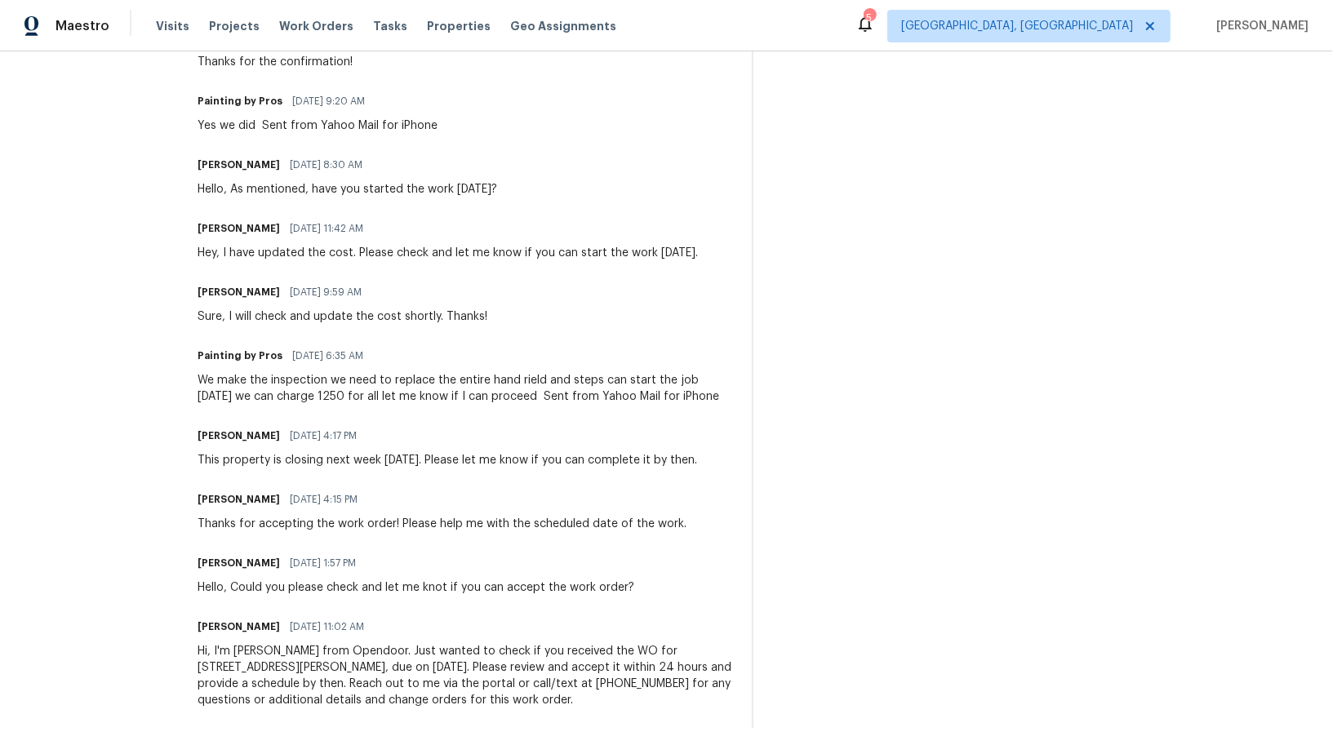
scroll to position [691, 0]
drag, startPoint x: 471, startPoint y: 387, endPoint x: 643, endPoint y: 389, distance: 172.2
click at [643, 389] on div "We make the inspection we need to replace the entire hand rield and steps can s…" at bounding box center [464, 388] width 534 height 33
drag, startPoint x: 508, startPoint y: 387, endPoint x: 615, endPoint y: 387, distance: 106.9
click at [615, 387] on div "We make the inspection we need to replace the entire hand rield and steps can s…" at bounding box center [464, 388] width 534 height 33
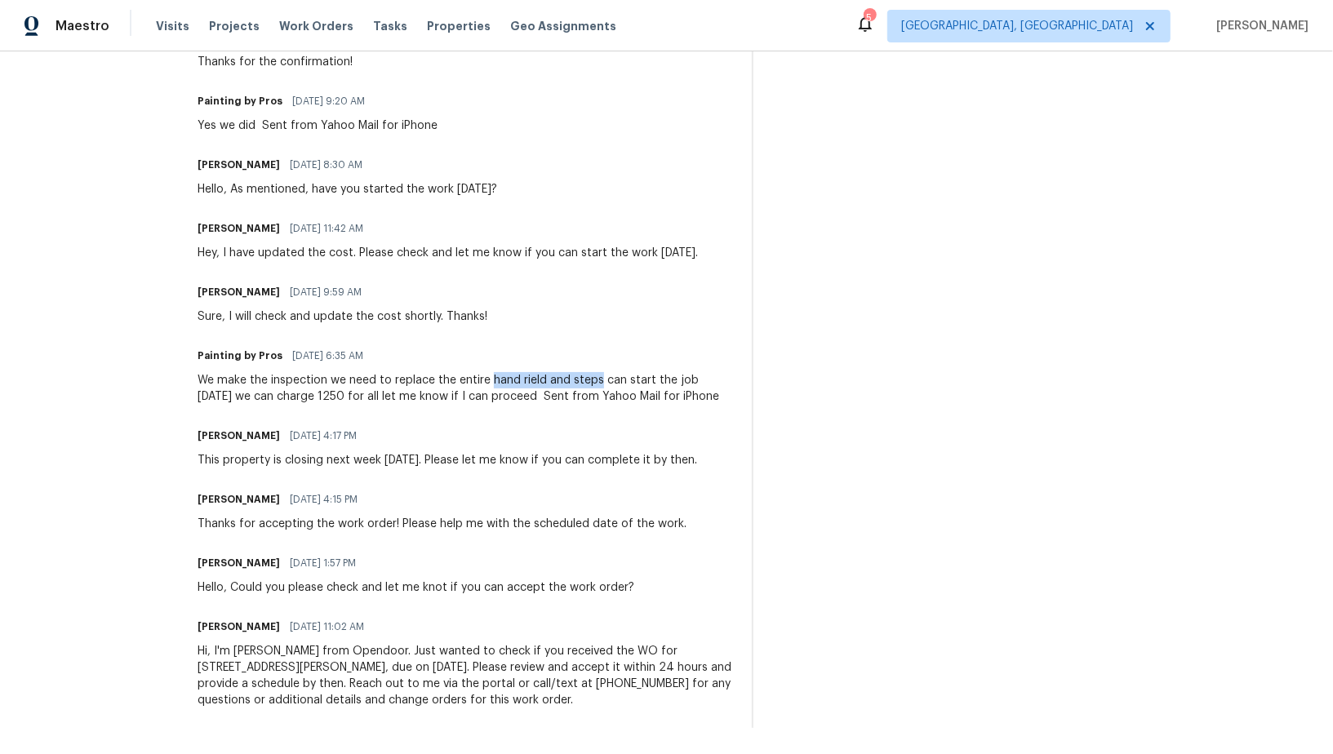
copy div "hand rield and steps"
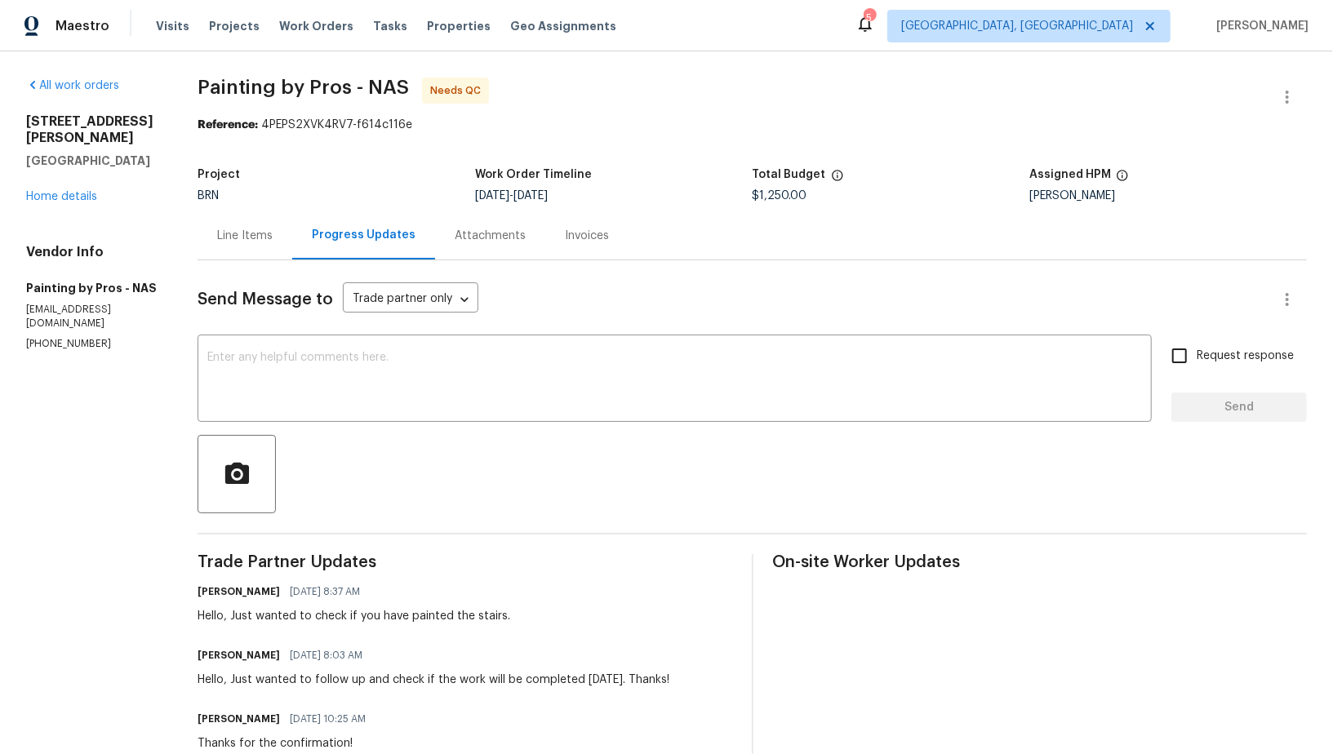
click at [262, 217] on div "Line Items" at bounding box center [244, 235] width 95 height 48
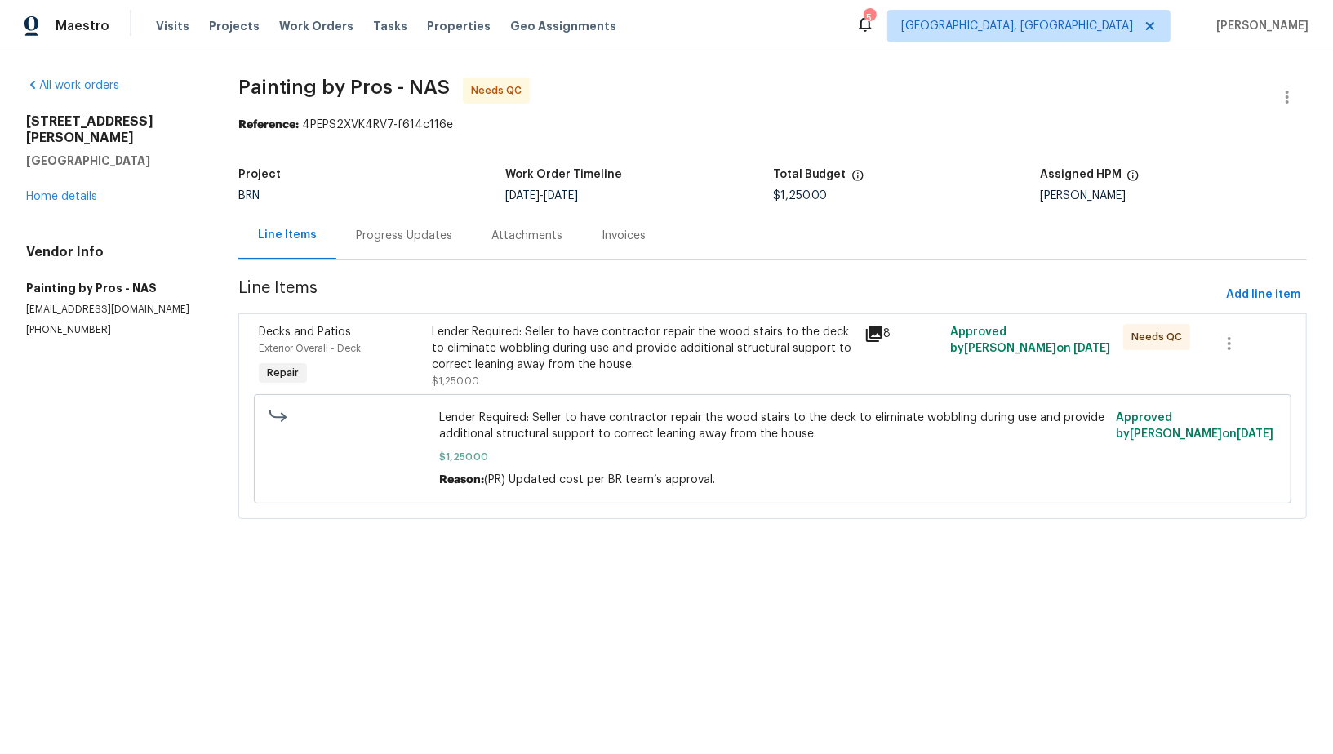
click at [456, 362] on div "Lender Required: Seller to have contractor repair the wood stairs to the deck t…" at bounding box center [643, 348] width 422 height 49
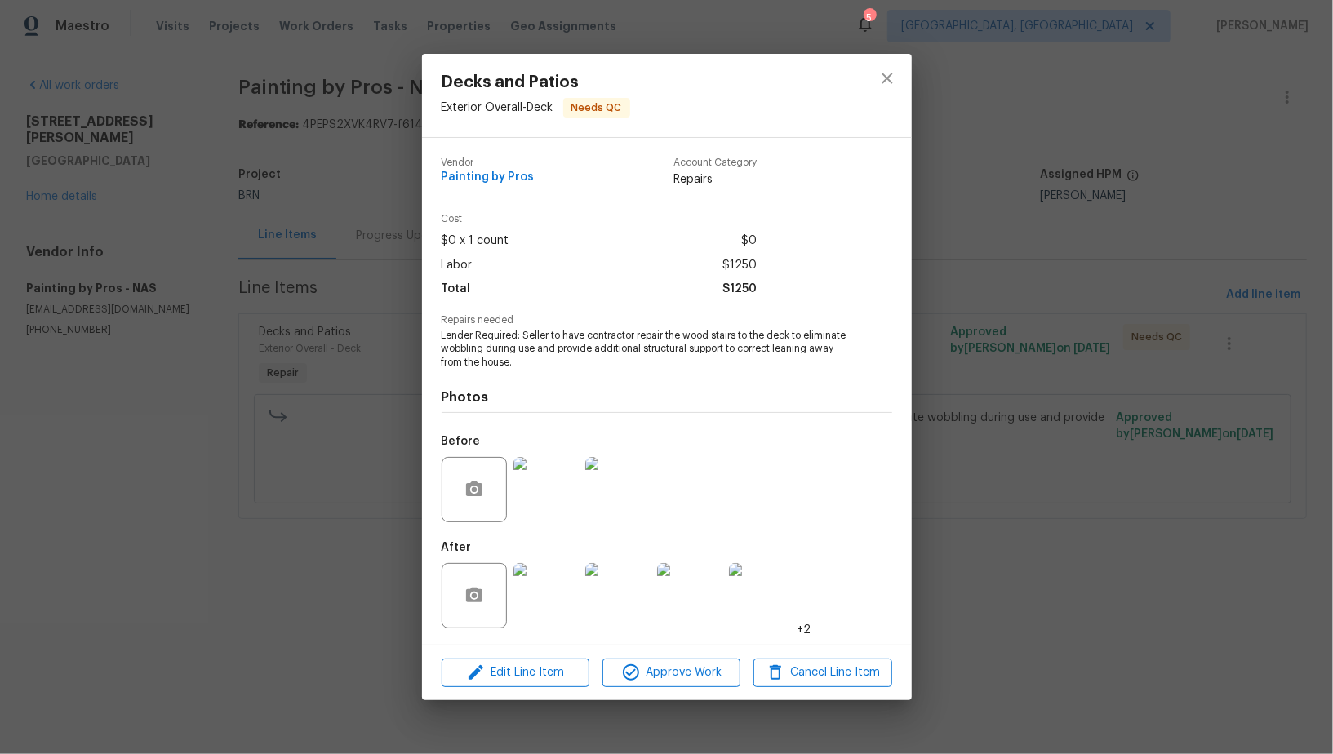
click at [561, 597] on img at bounding box center [545, 595] width 65 height 65
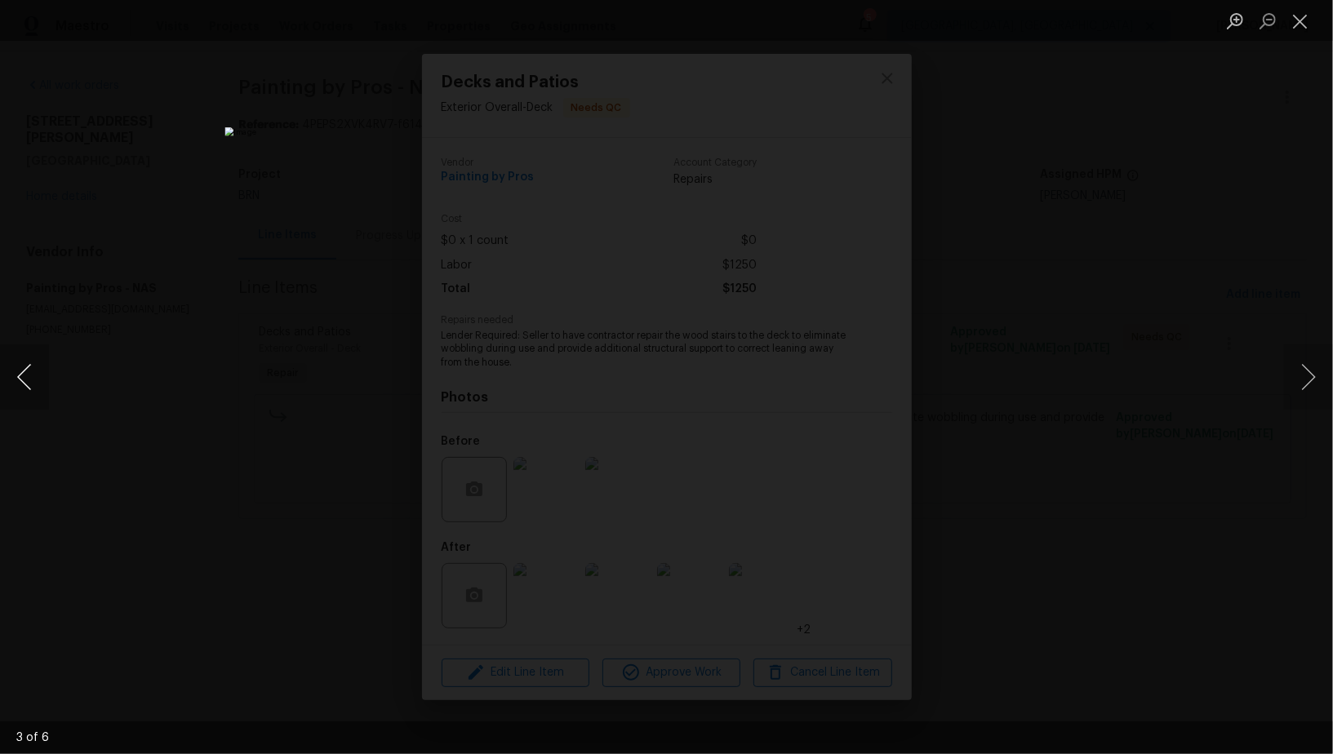
click at [26, 390] on button "Previous image" at bounding box center [24, 376] width 49 height 65
click at [22, 387] on button "Previous image" at bounding box center [24, 376] width 49 height 65
click at [21, 385] on button "Previous image" at bounding box center [24, 376] width 49 height 65
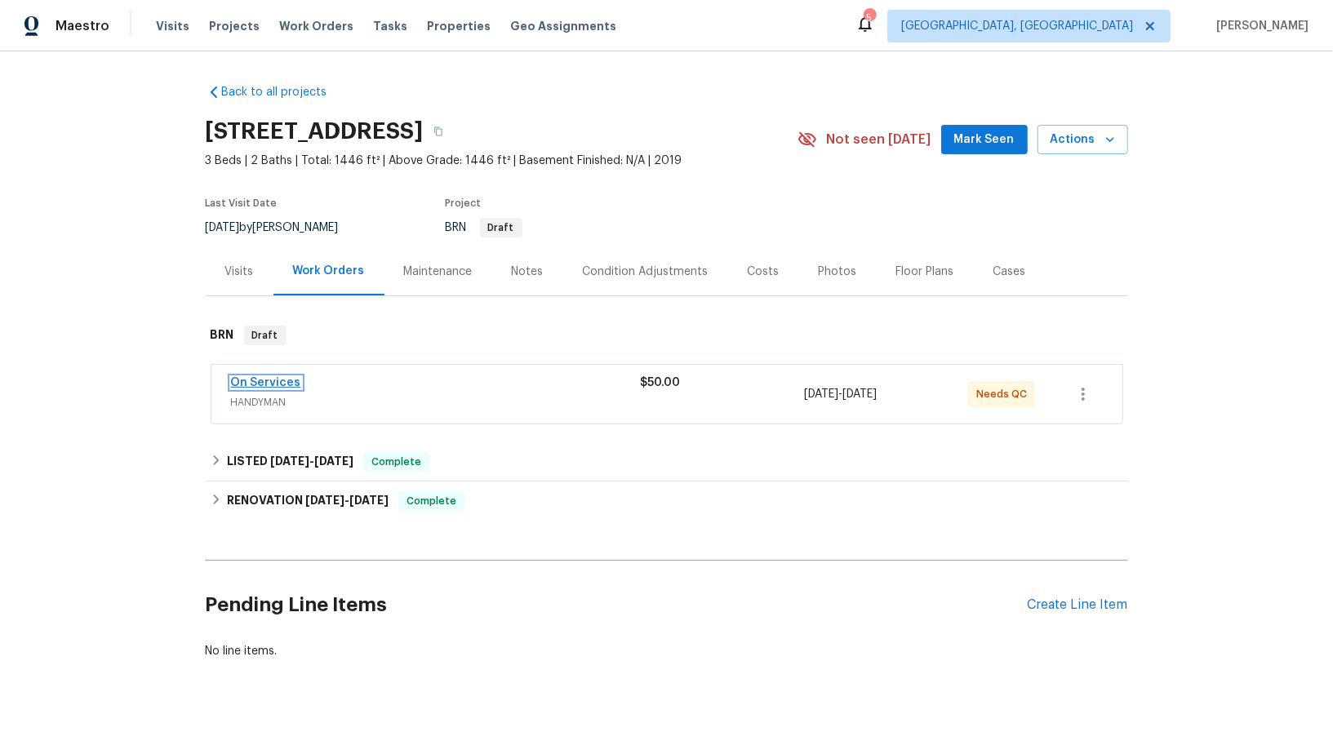
click at [269, 387] on link "On Services" at bounding box center [266, 382] width 70 height 11
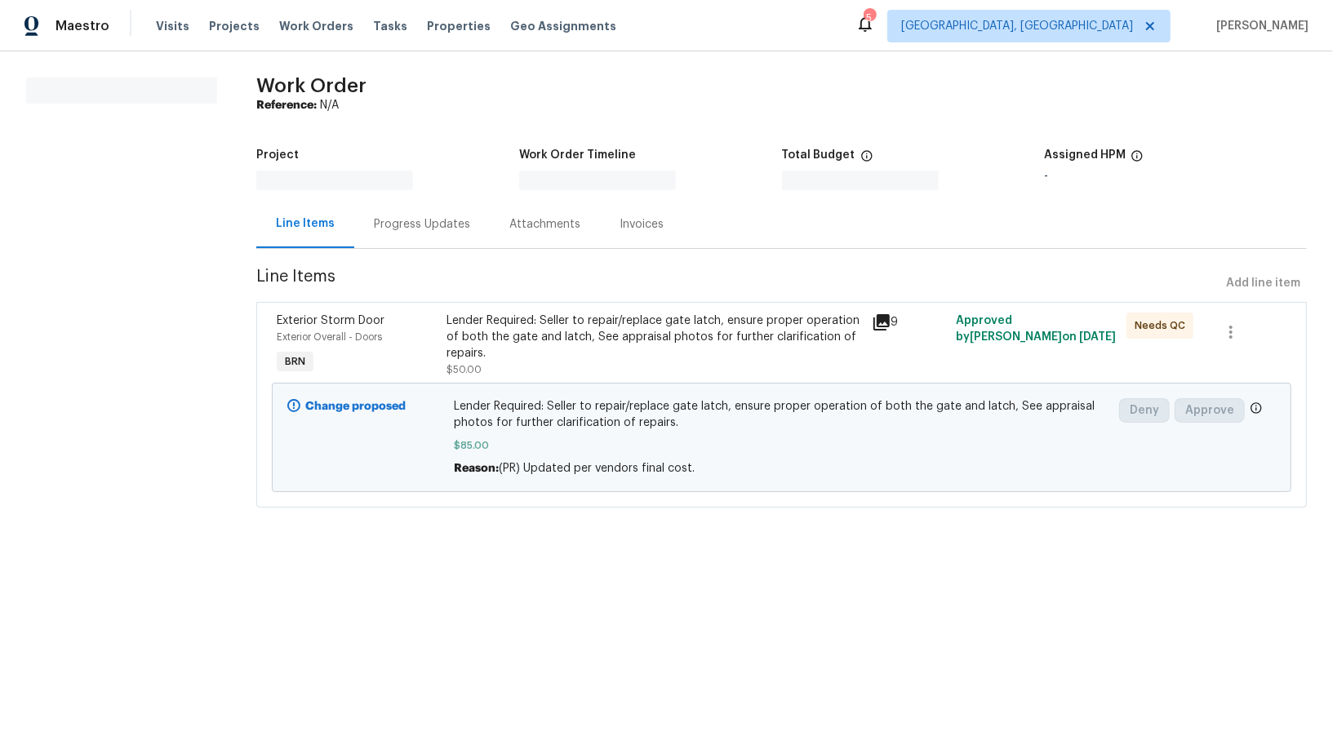
click at [521, 375] on div "Lender Required: Seller to repair/replace gate latch, ensure proper operation o…" at bounding box center [653, 345] width 415 height 65
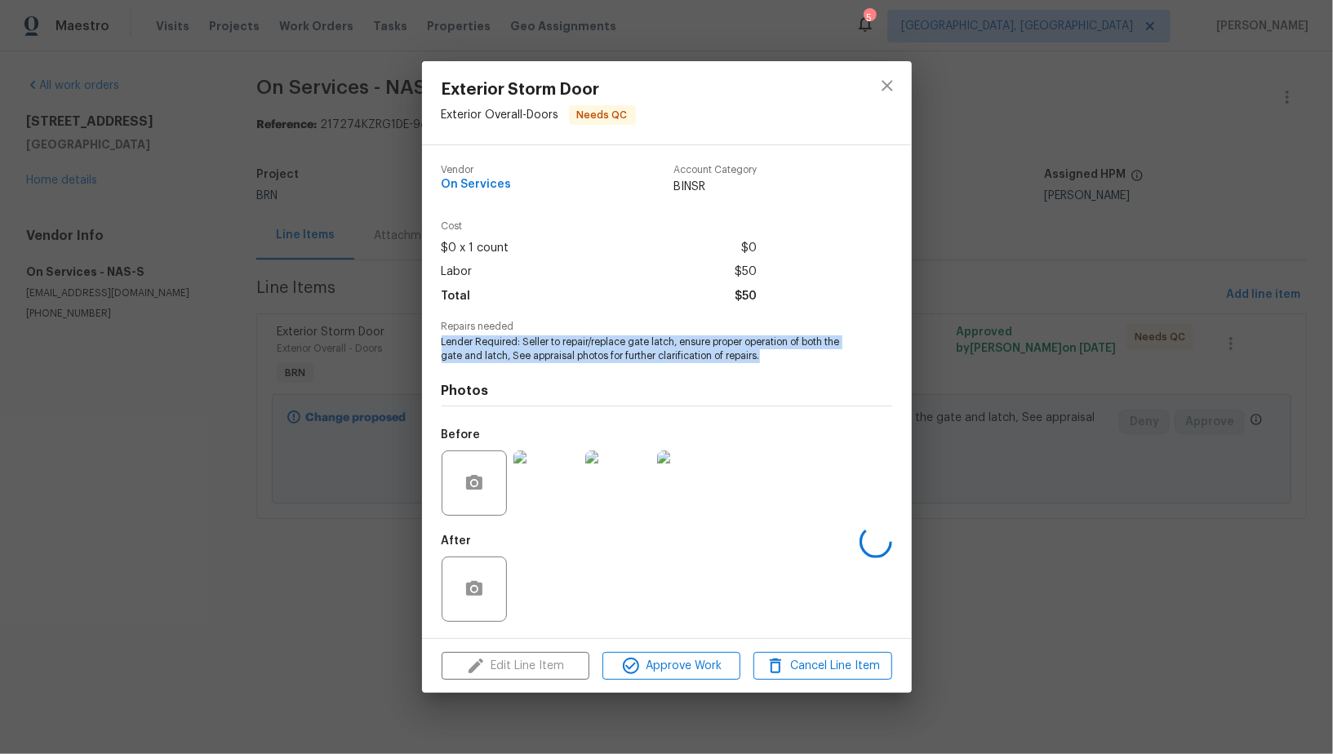
drag, startPoint x: 438, startPoint y: 348, endPoint x: 797, endPoint y: 362, distance: 358.5
click at [797, 362] on div "Vendor On Services Account Category BINSR Cost $0 x 1 count $0 Labor $50 Total …" at bounding box center [667, 391] width 490 height 493
copy span "Lender Required: Seller to repair/replace gate latch, ensure proper operation o…"
click at [538, 506] on img at bounding box center [545, 482] width 65 height 65
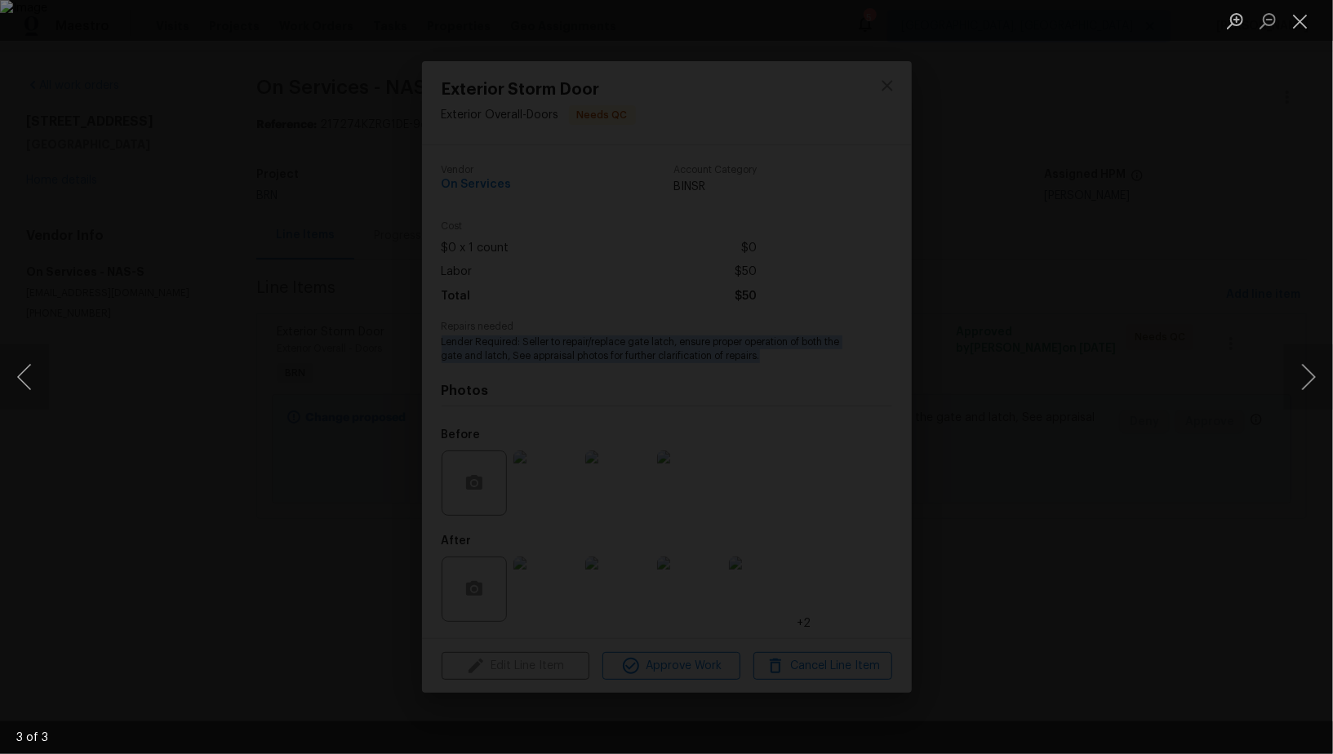
click at [1115, 499] on div "Lightbox" at bounding box center [666, 377] width 1333 height 754
click at [553, 575] on div "Lightbox" at bounding box center [666, 377] width 1333 height 754
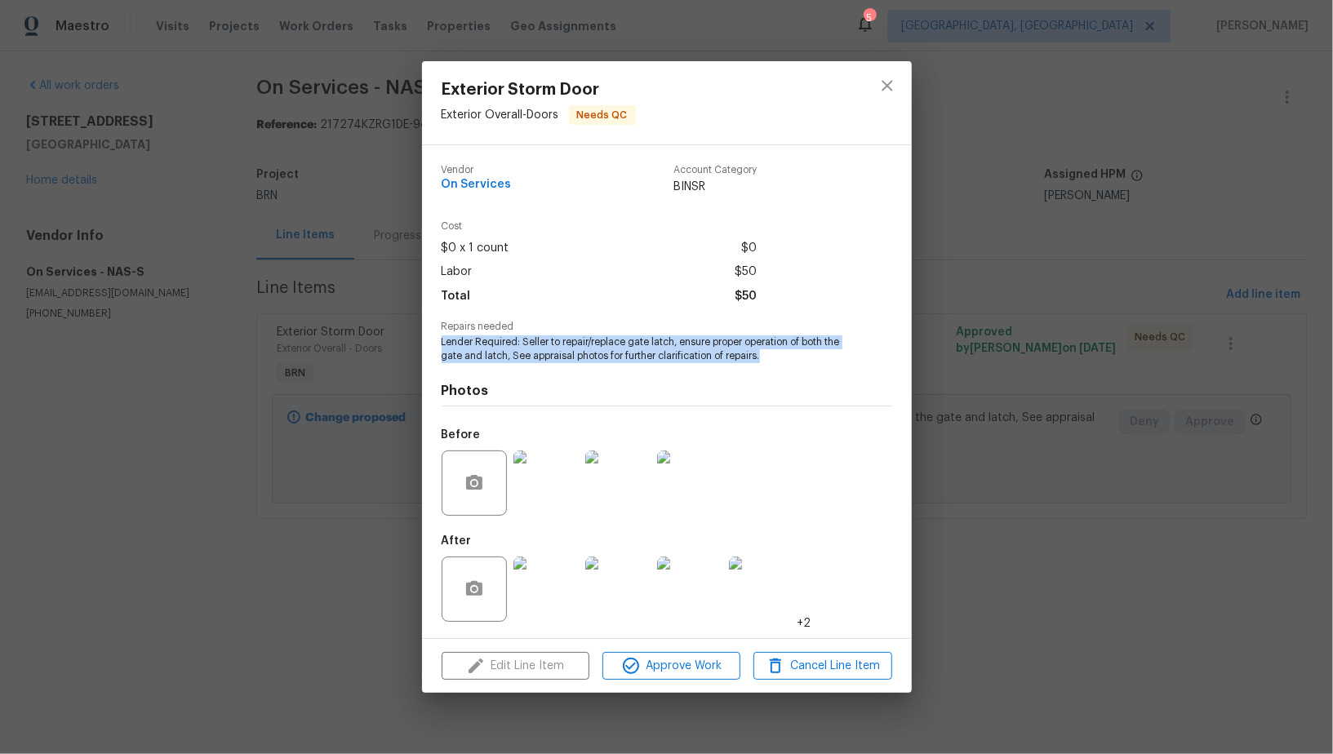
click at [542, 592] on img at bounding box center [545, 589] width 65 height 65
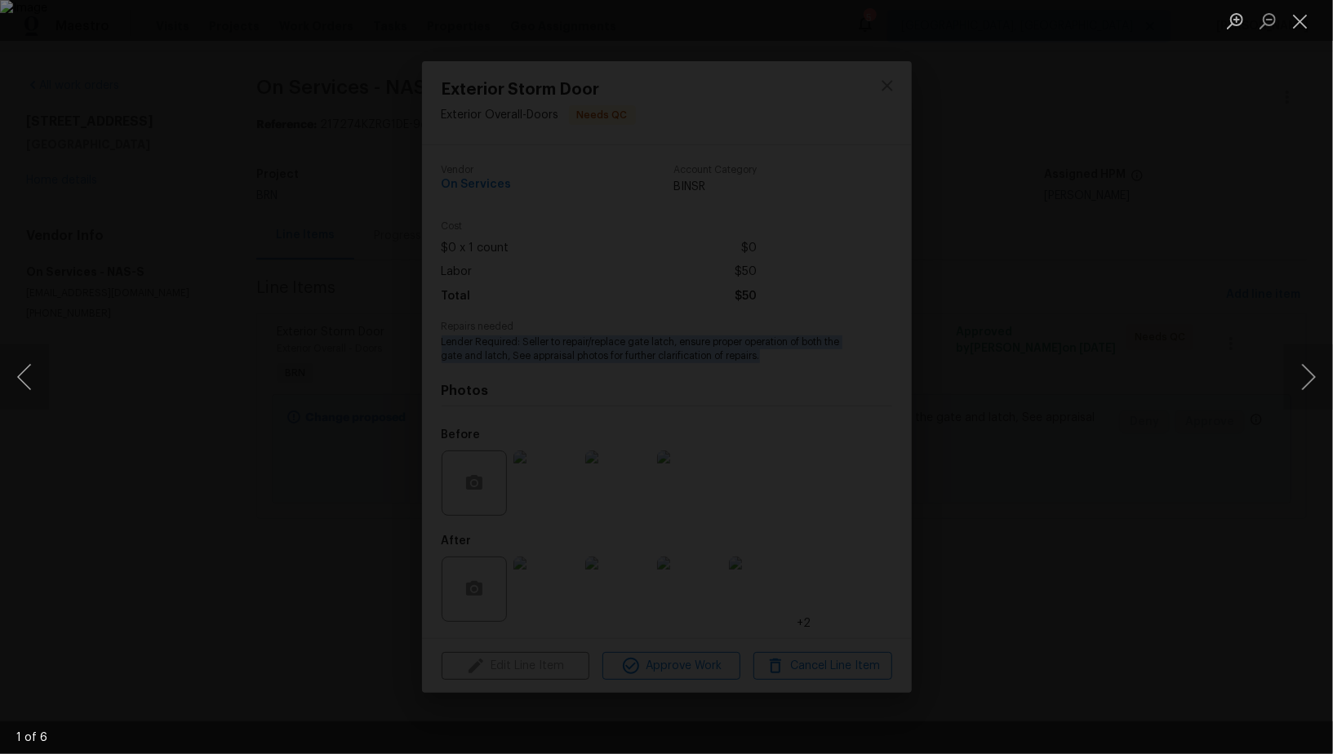
click at [960, 447] on div "Lightbox" at bounding box center [666, 377] width 1333 height 754
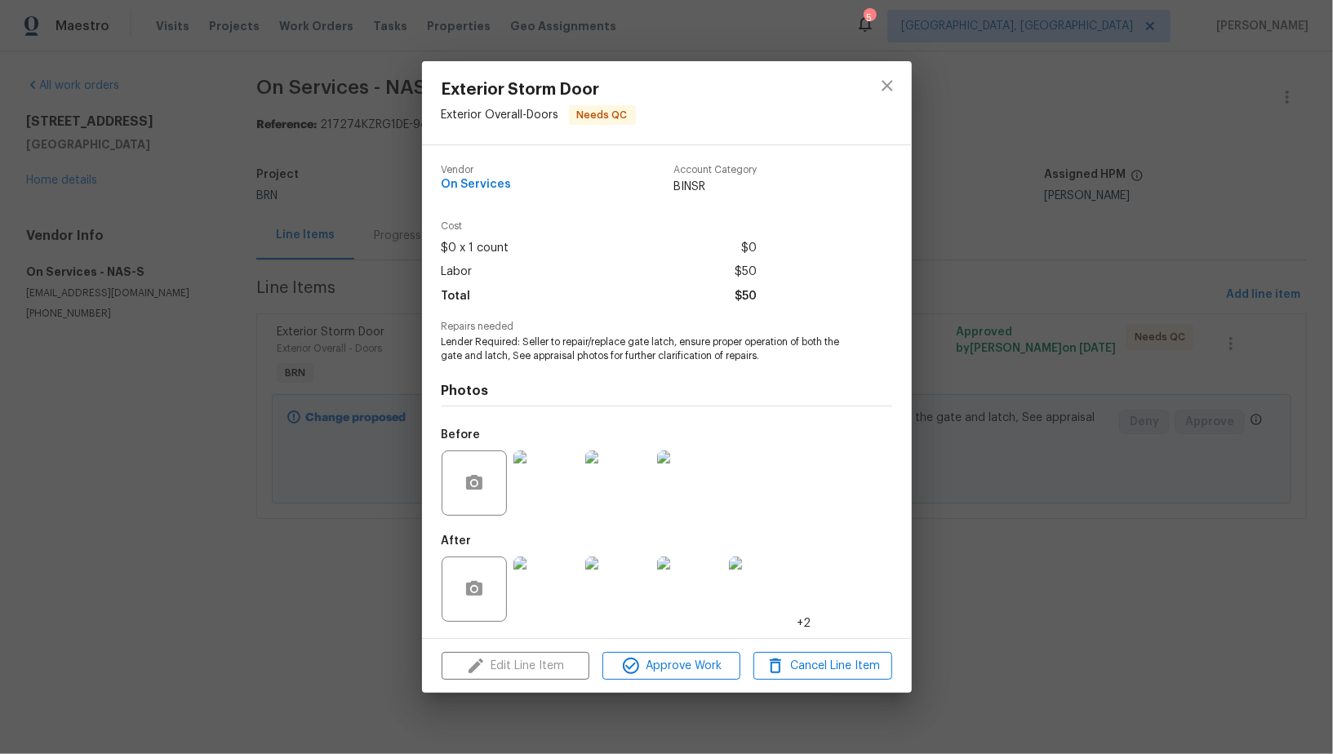
click at [189, 410] on div "Exterior Storm Door Exterior Overall - Doors Needs QC Vendor On Services Accoun…" at bounding box center [666, 377] width 1333 height 754
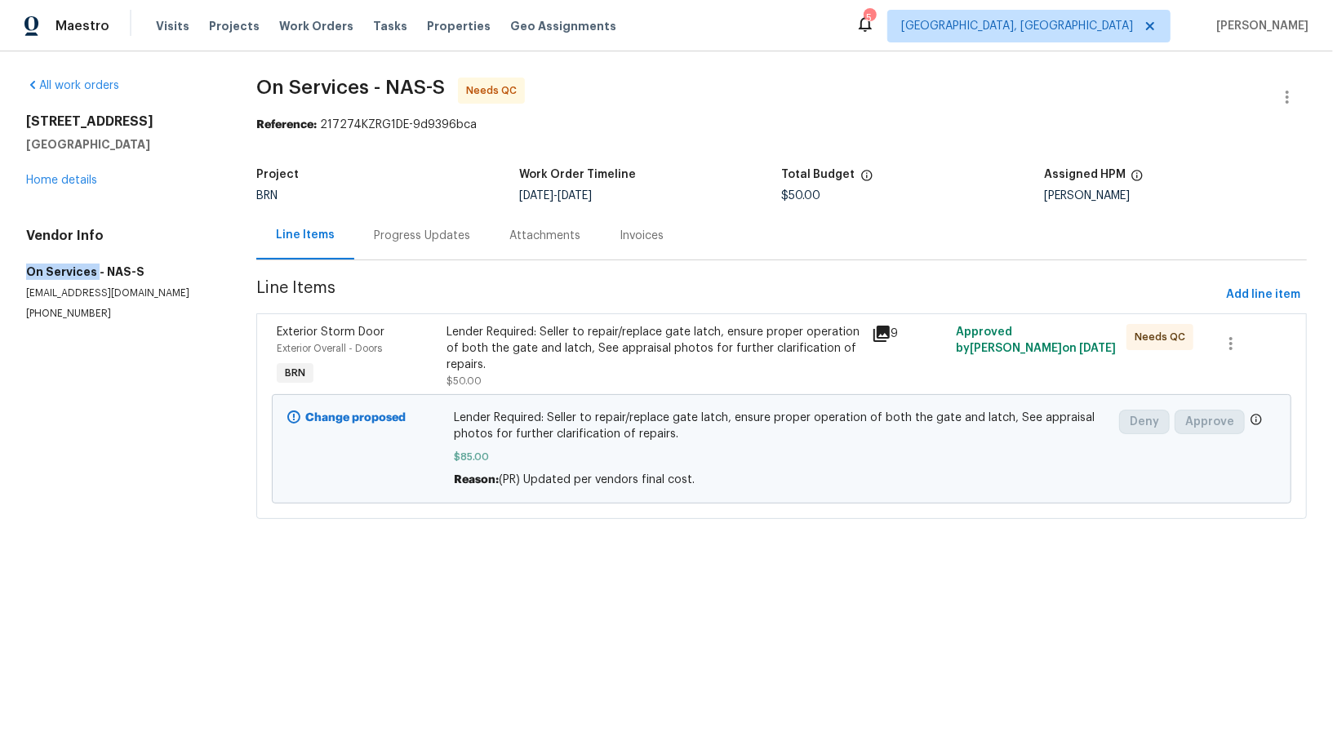
drag, startPoint x: 14, startPoint y: 274, endPoint x: 95, endPoint y: 270, distance: 80.9
click at [95, 270] on div "All work orders 7007 Berkswell Dr Lebanon, TN 37087 Home details Vendor Info On…" at bounding box center [666, 307] width 1333 height 513
copy h5 "On Services"
click at [0, 273] on div "All work orders 7007 Berkswell Dr Lebanon, TN 37087 Home details Vendor Info On…" at bounding box center [666, 307] width 1333 height 513
drag, startPoint x: 20, startPoint y: 273, endPoint x: 91, endPoint y: 273, distance: 71.0
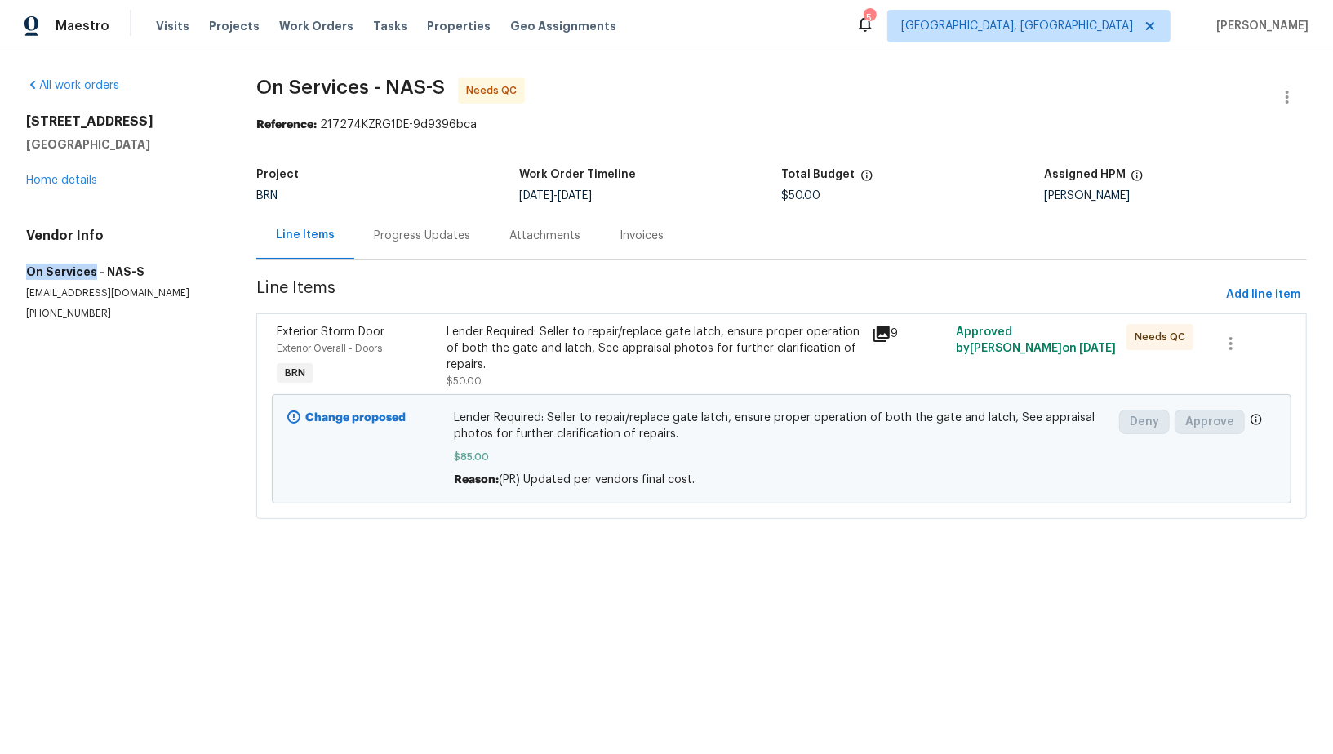
click at [91, 273] on div "All work orders 7007 Berkswell Dr Lebanon, TN 37087 Home details Vendor Info On…" at bounding box center [666, 307] width 1333 height 513
copy h5 "On Services"
click at [402, 233] on div "Progress Updates" at bounding box center [422, 236] width 96 height 16
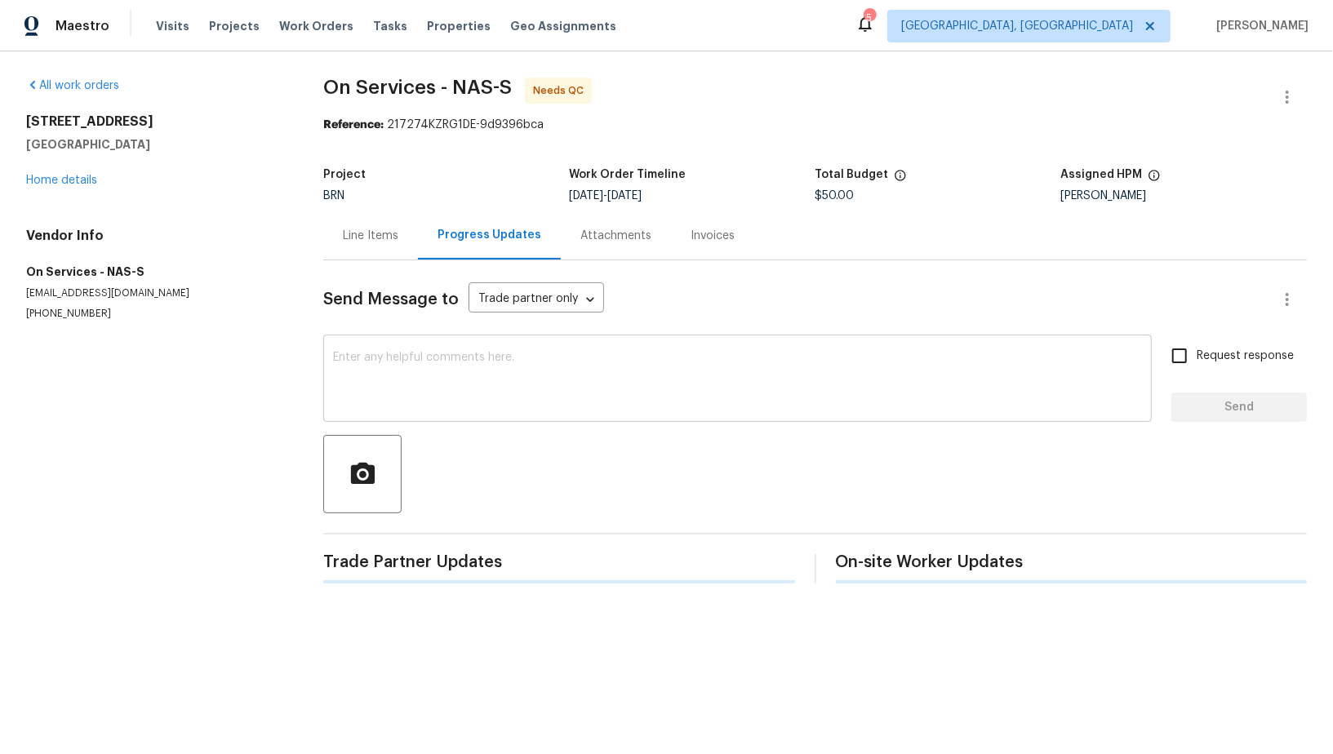
click at [434, 386] on textarea at bounding box center [737, 380] width 809 height 57
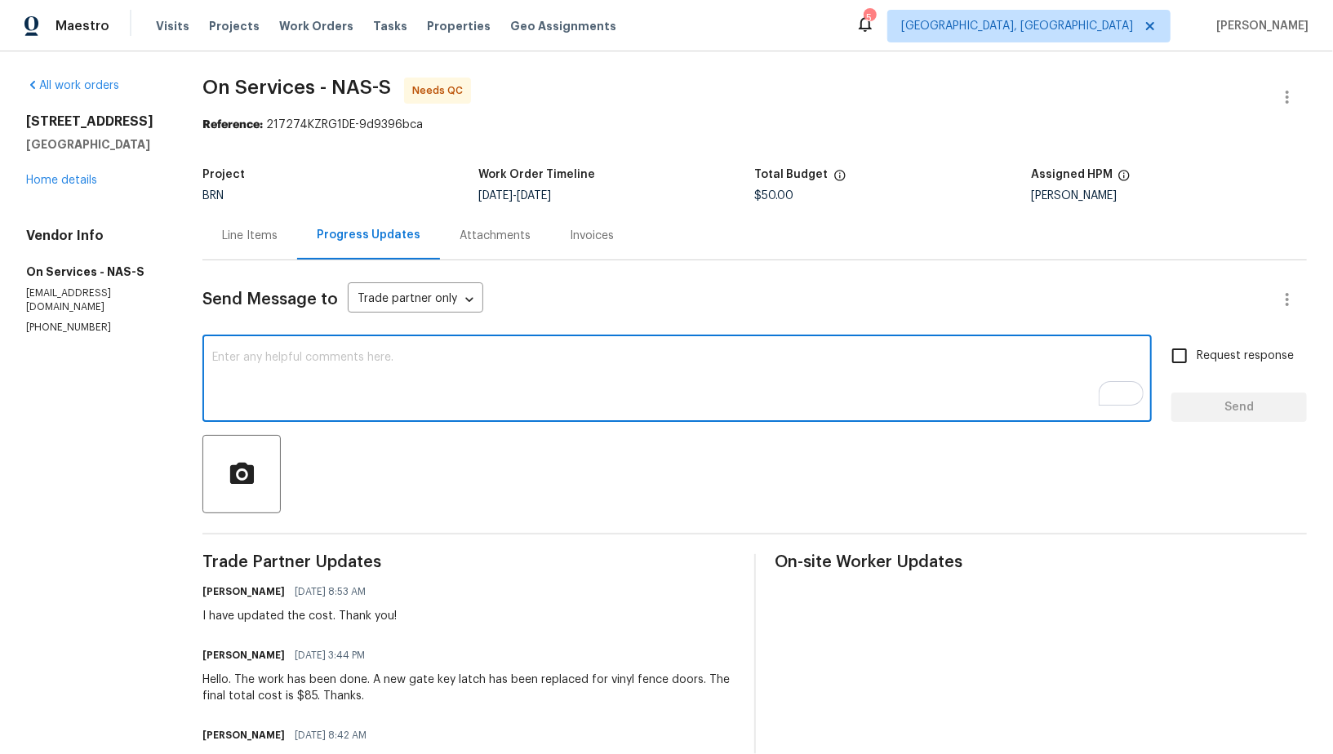
type textarea "I"
click at [280, 259] on div "Line Items" at bounding box center [249, 235] width 95 height 48
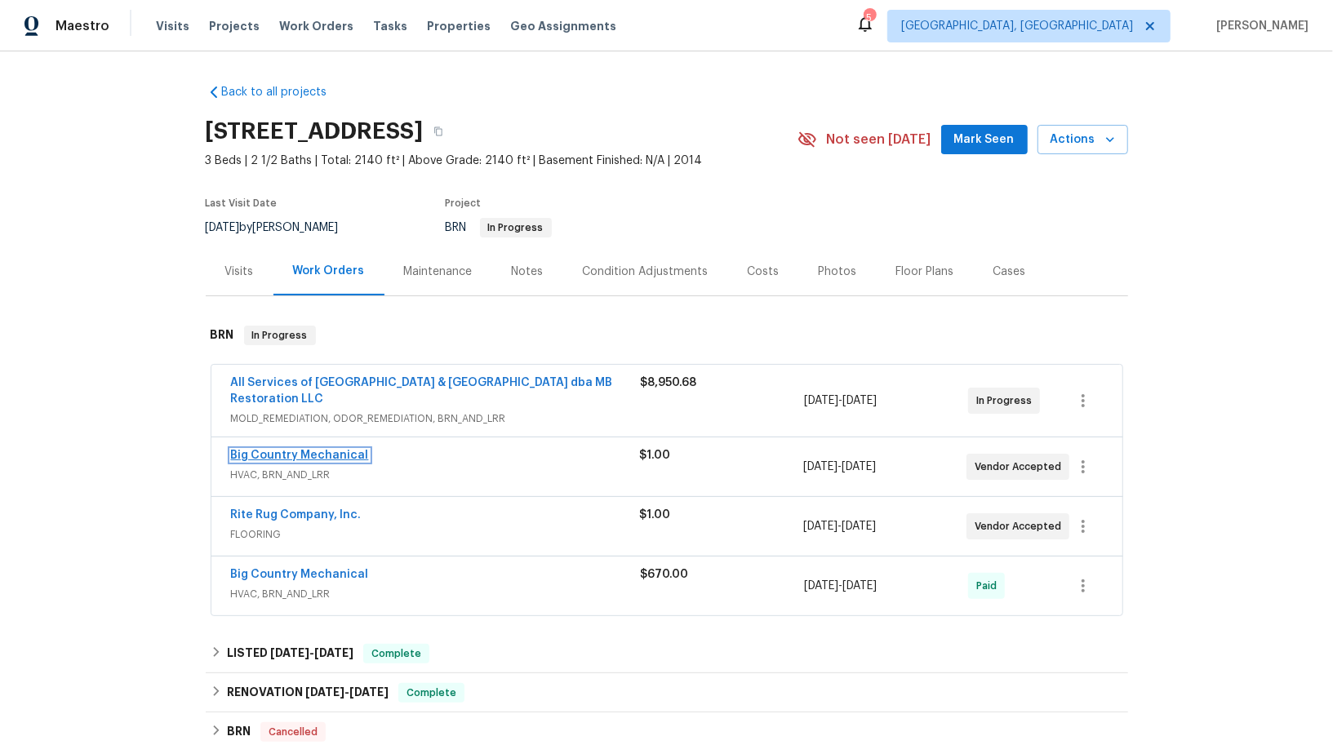
click at [270, 454] on link "Big Country Mechanical" at bounding box center [300, 455] width 138 height 11
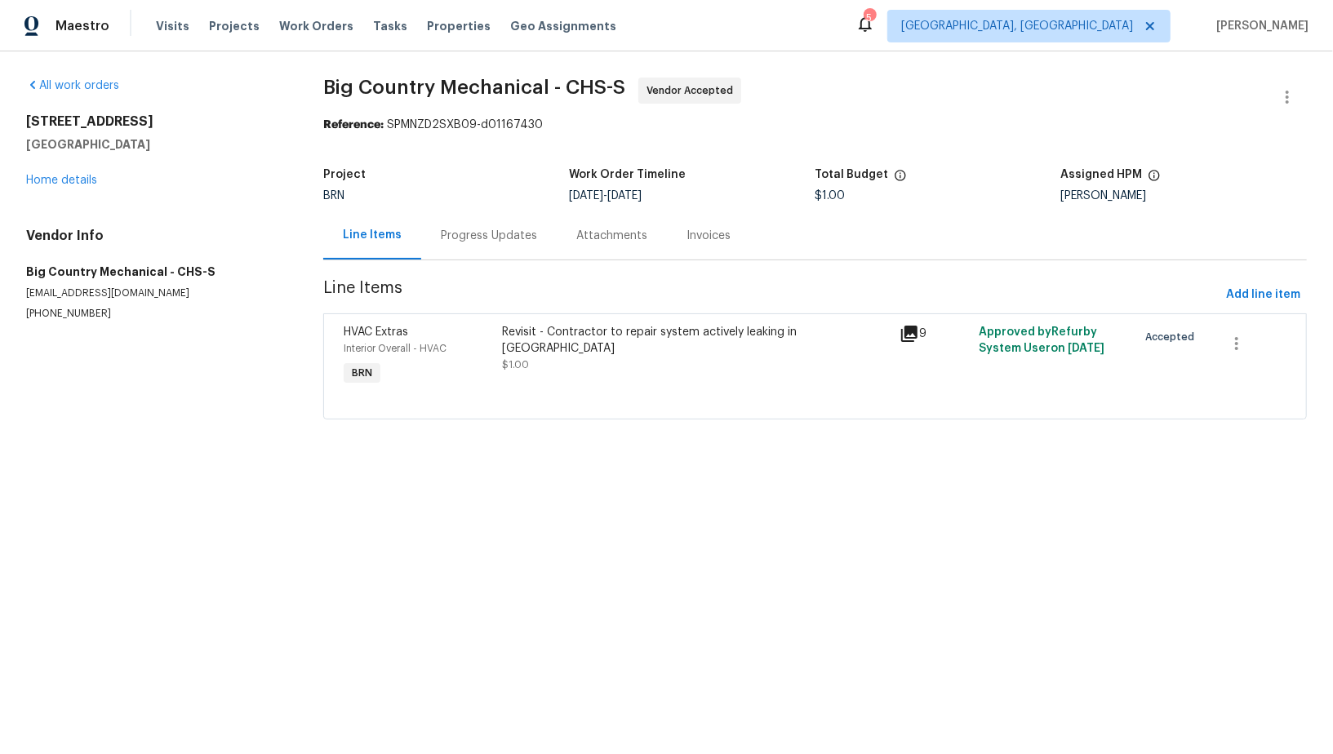
click at [528, 364] on div "Revisit - Contractor to repair system actively leaking in [GEOGRAPHIC_DATA] $1.…" at bounding box center [696, 356] width 397 height 75
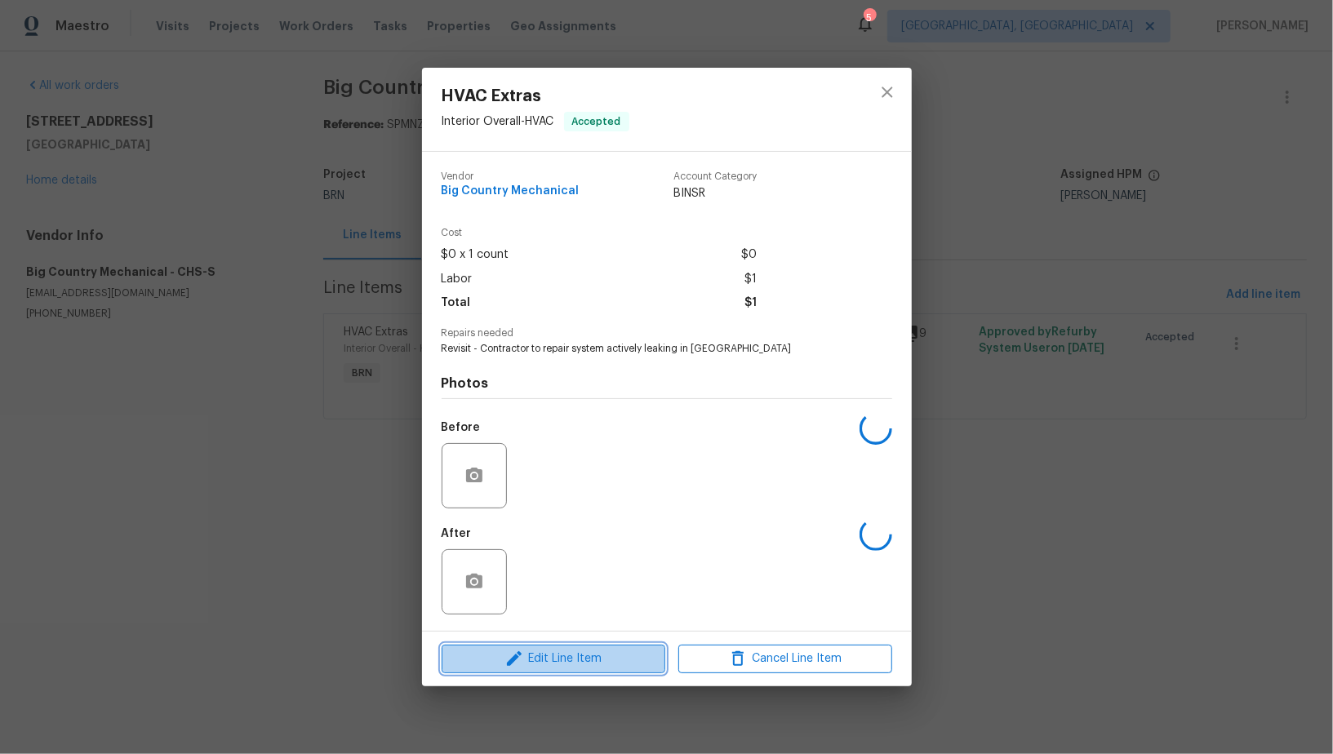
click at [557, 657] on span "Edit Line Item" at bounding box center [553, 659] width 214 height 20
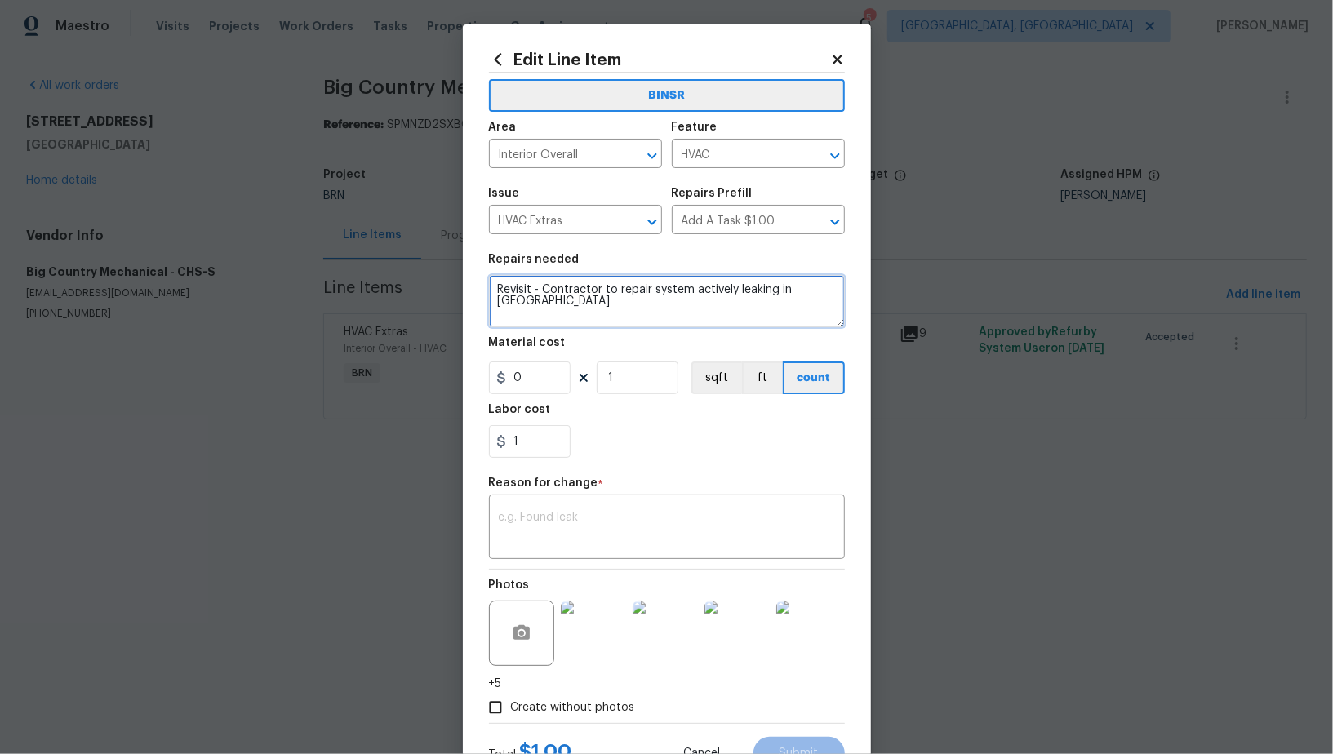
click at [533, 291] on textarea "Revisit - Contractor to repair system actively leaking in [GEOGRAPHIC_DATA]" at bounding box center [667, 301] width 356 height 52
click at [500, 295] on textarea "Rework - Contractor to repair system actively leaking in [GEOGRAPHIC_DATA]" at bounding box center [667, 301] width 356 height 52
type textarea "#Rework - Contractor to repair system actively leaking in [GEOGRAPHIC_DATA]"
click at [575, 517] on textarea at bounding box center [667, 529] width 336 height 34
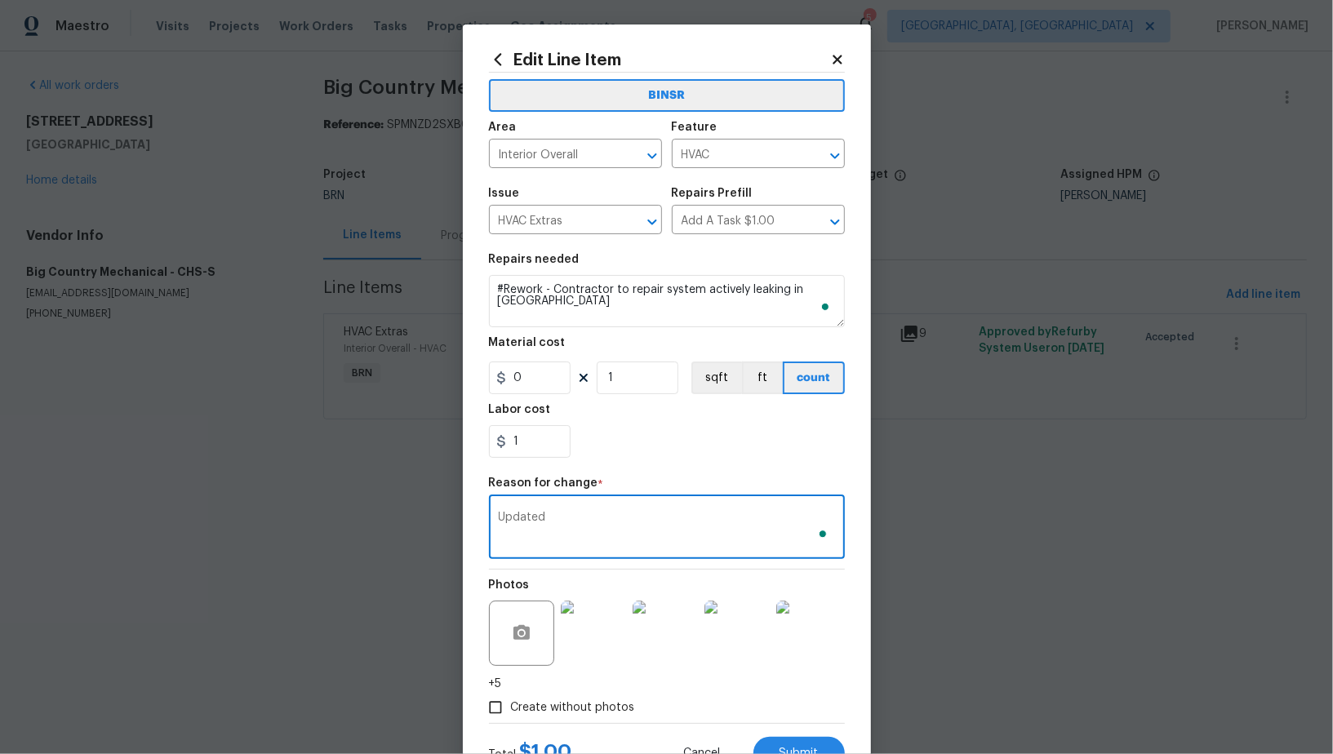
scroll to position [65, 0]
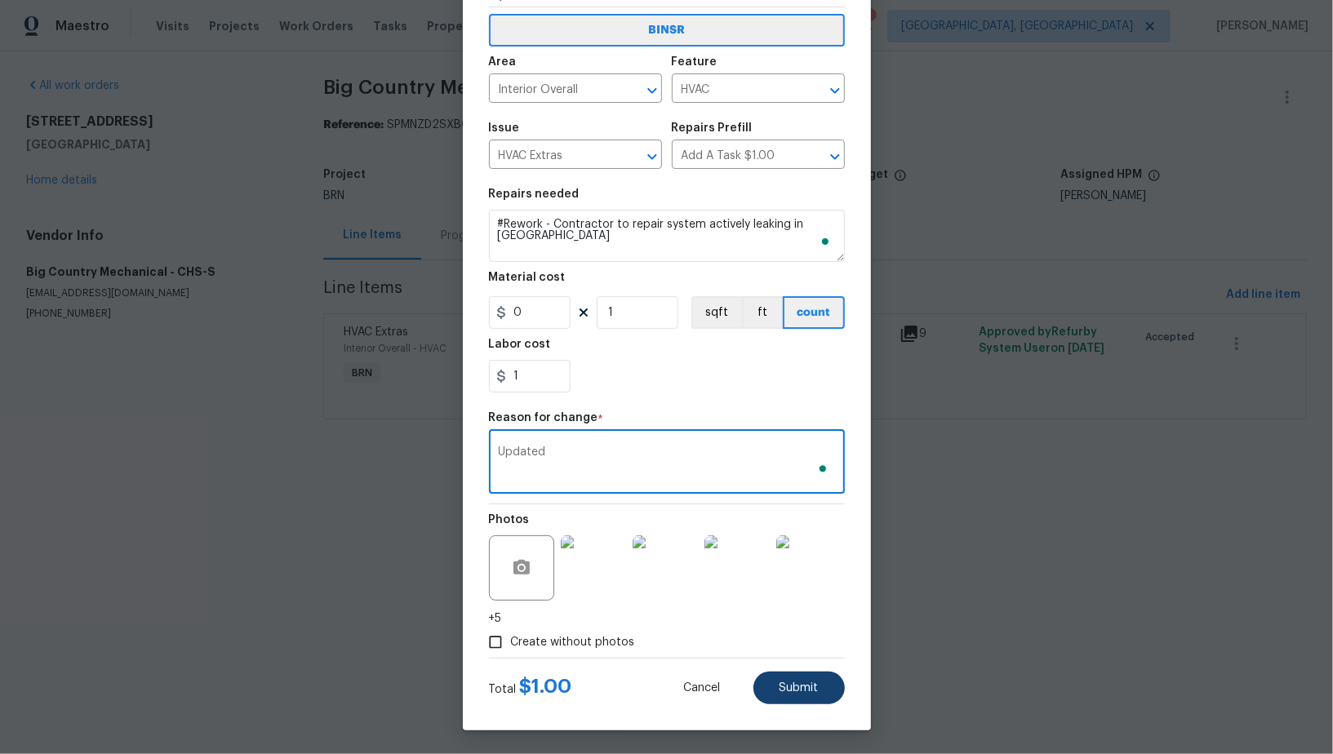
type textarea "Updated"
click at [792, 690] on span "Submit" at bounding box center [798, 688] width 39 height 12
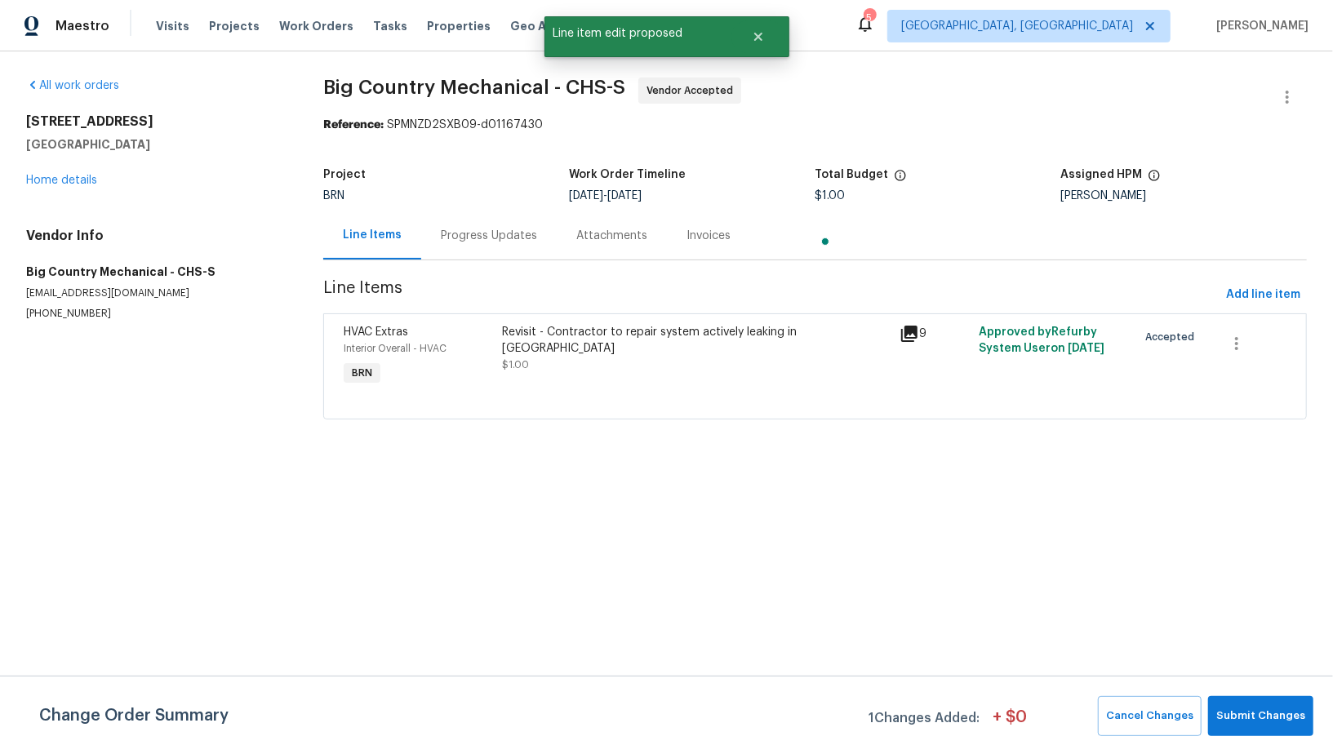
scroll to position [0, 0]
click at [1282, 720] on span "Submit Changes" at bounding box center [1260, 716] width 89 height 19
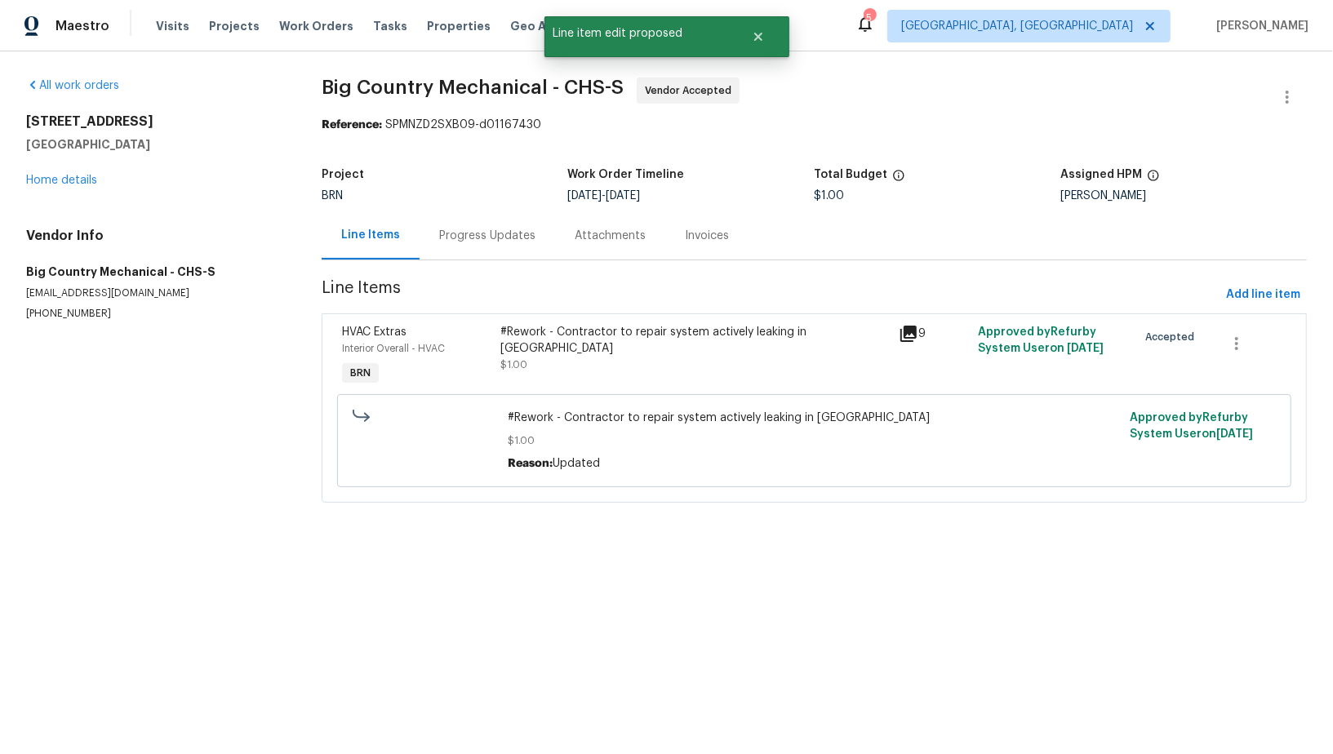
click at [496, 260] on div "Line Items Progress Updates Attachments Invoices" at bounding box center [814, 235] width 985 height 49
click at [490, 247] on div "Progress Updates" at bounding box center [486, 235] width 135 height 48
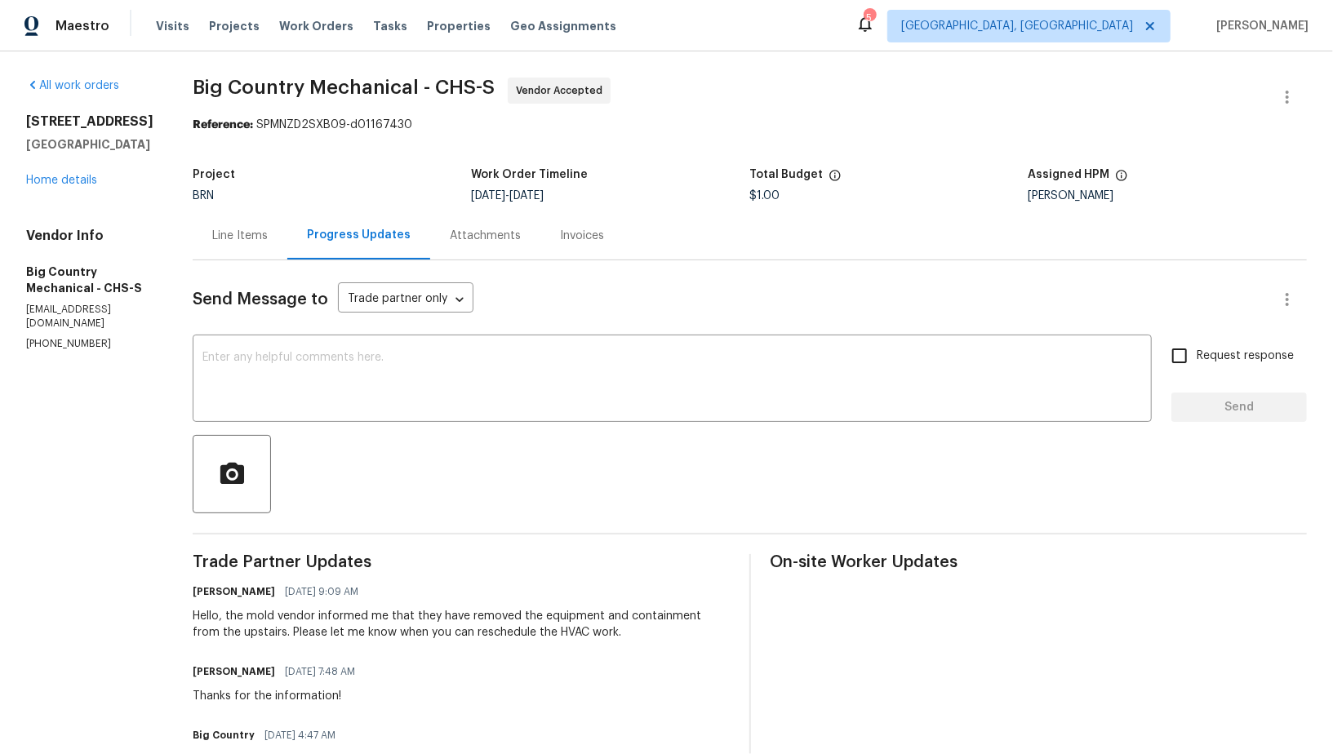
click at [266, 257] on div "Line Items" at bounding box center [240, 235] width 95 height 48
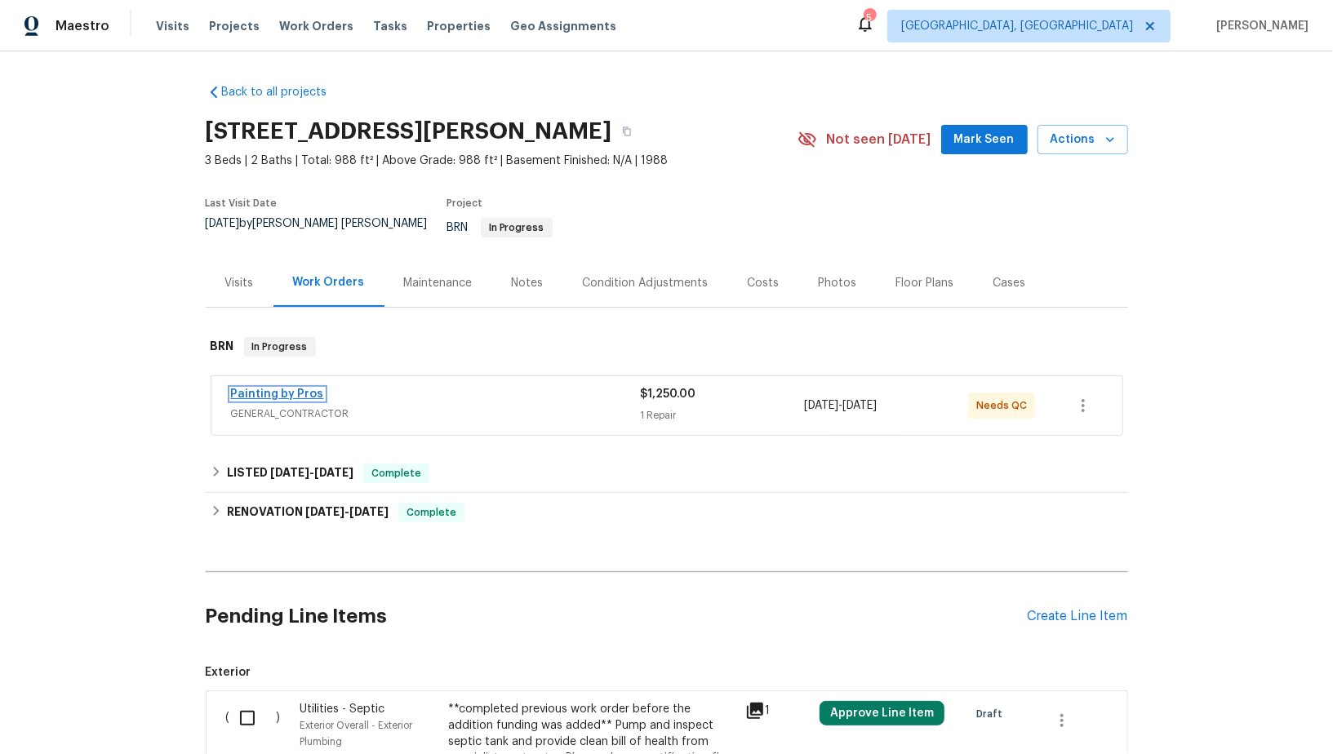
click at [302, 388] on link "Painting by Pros" at bounding box center [277, 393] width 93 height 11
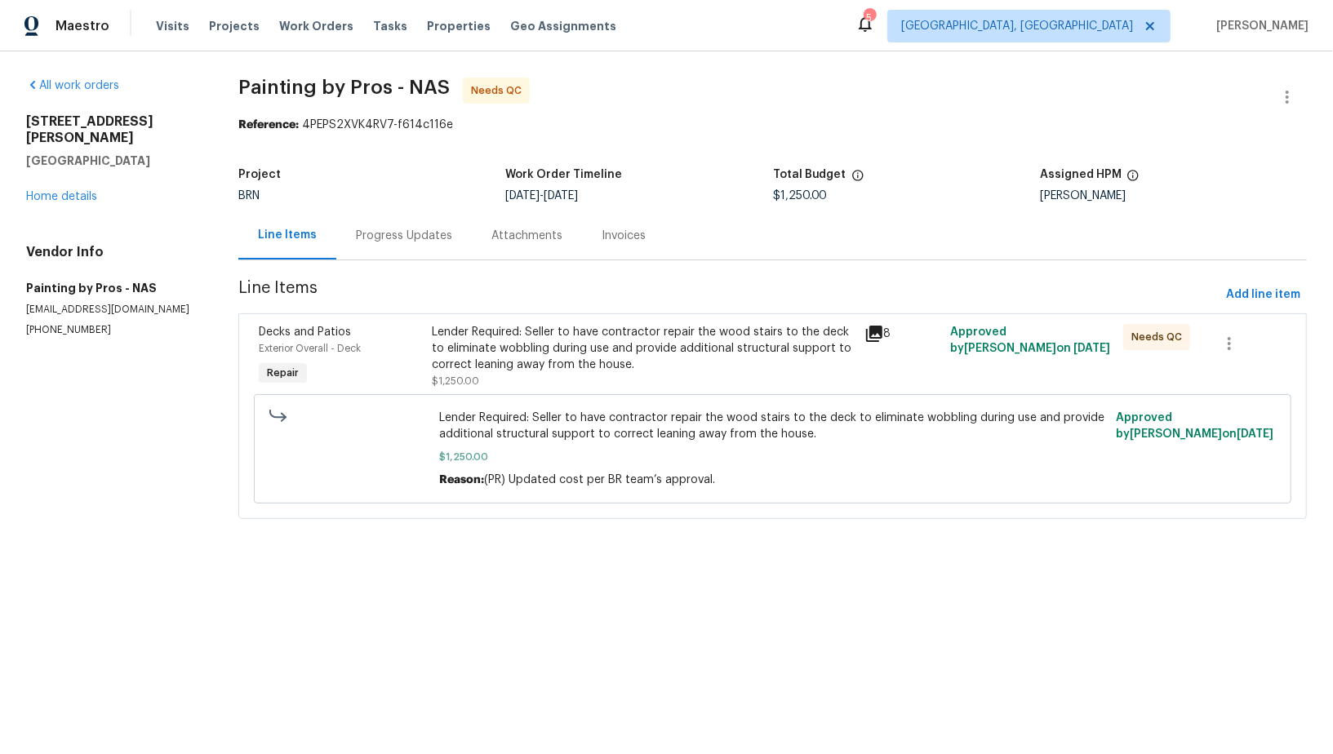
click at [520, 344] on div "Lender Required: Seller to have contractor repair the wood stairs to the deck t…" at bounding box center [643, 348] width 422 height 49
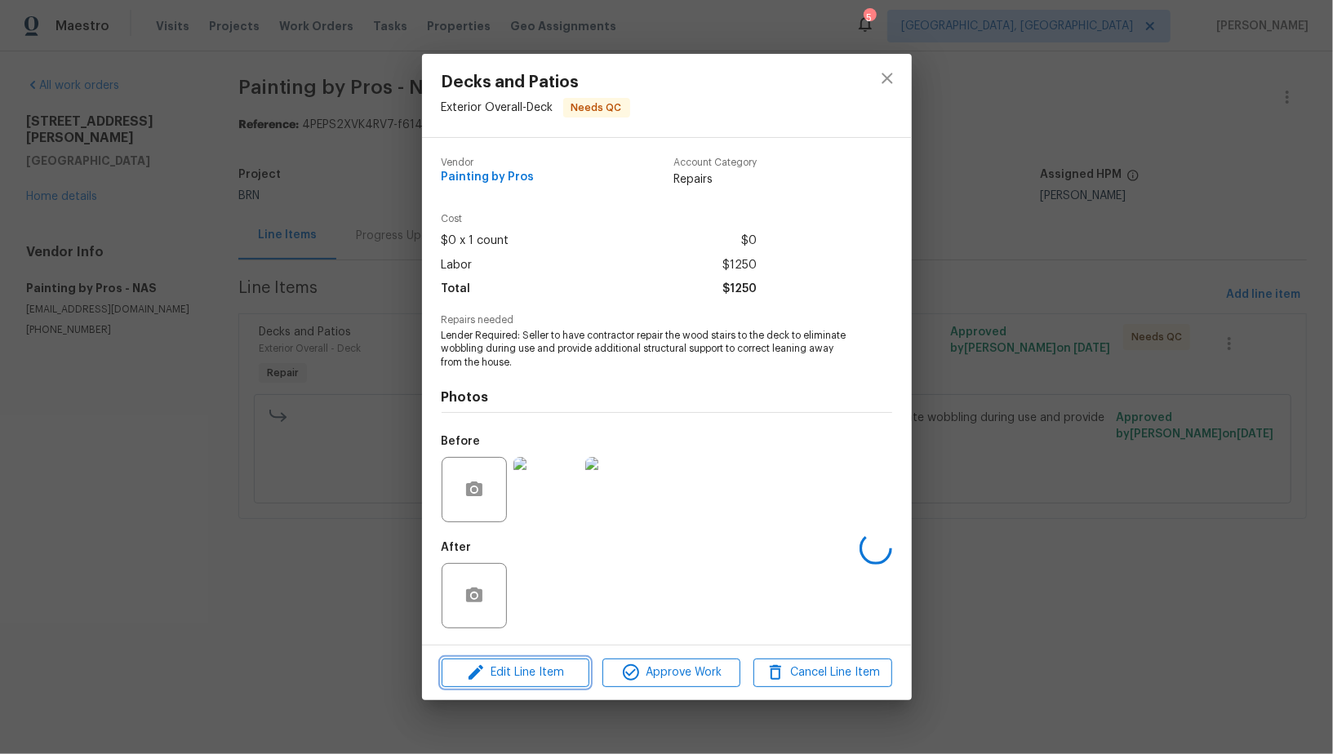
click at [548, 676] on span "Edit Line Item" at bounding box center [515, 673] width 138 height 20
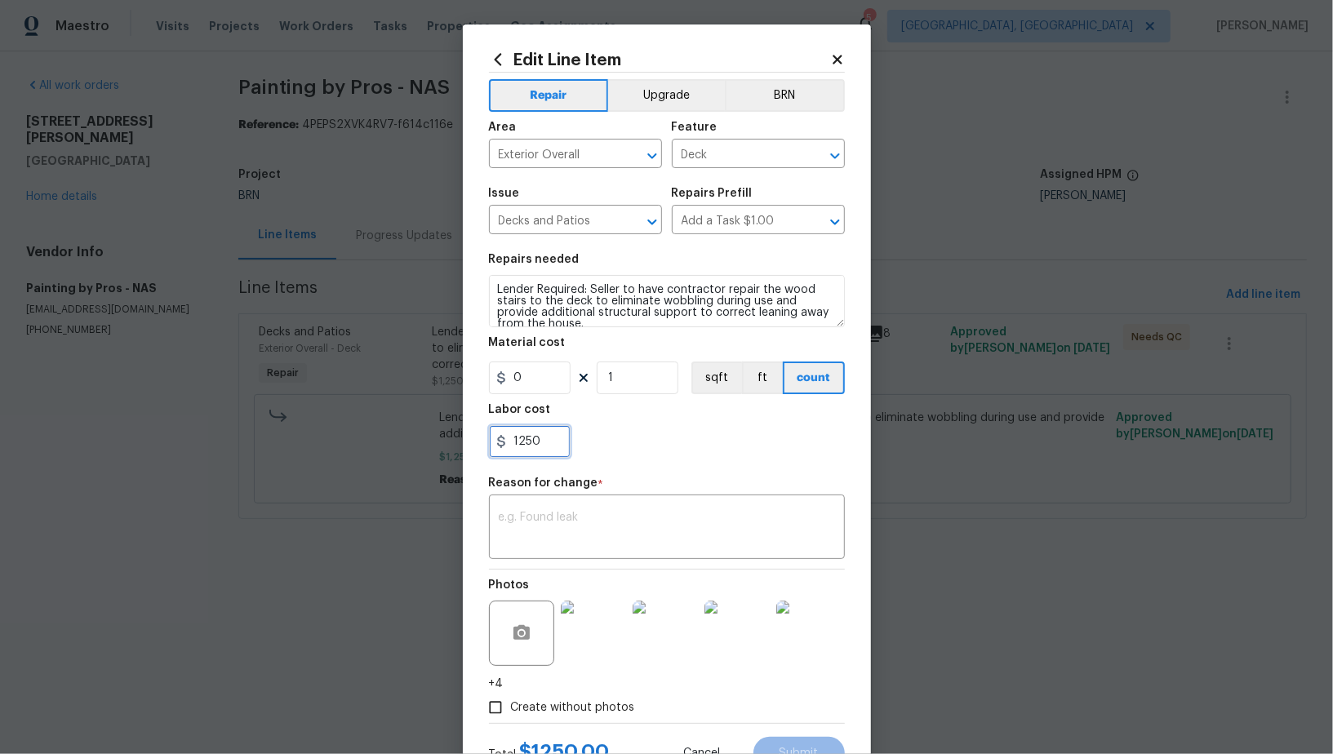
click at [539, 450] on input "1250" at bounding box center [530, 441] width 82 height 33
paste input "1650"
type input "1650"
click at [564, 524] on textarea at bounding box center [667, 529] width 336 height 34
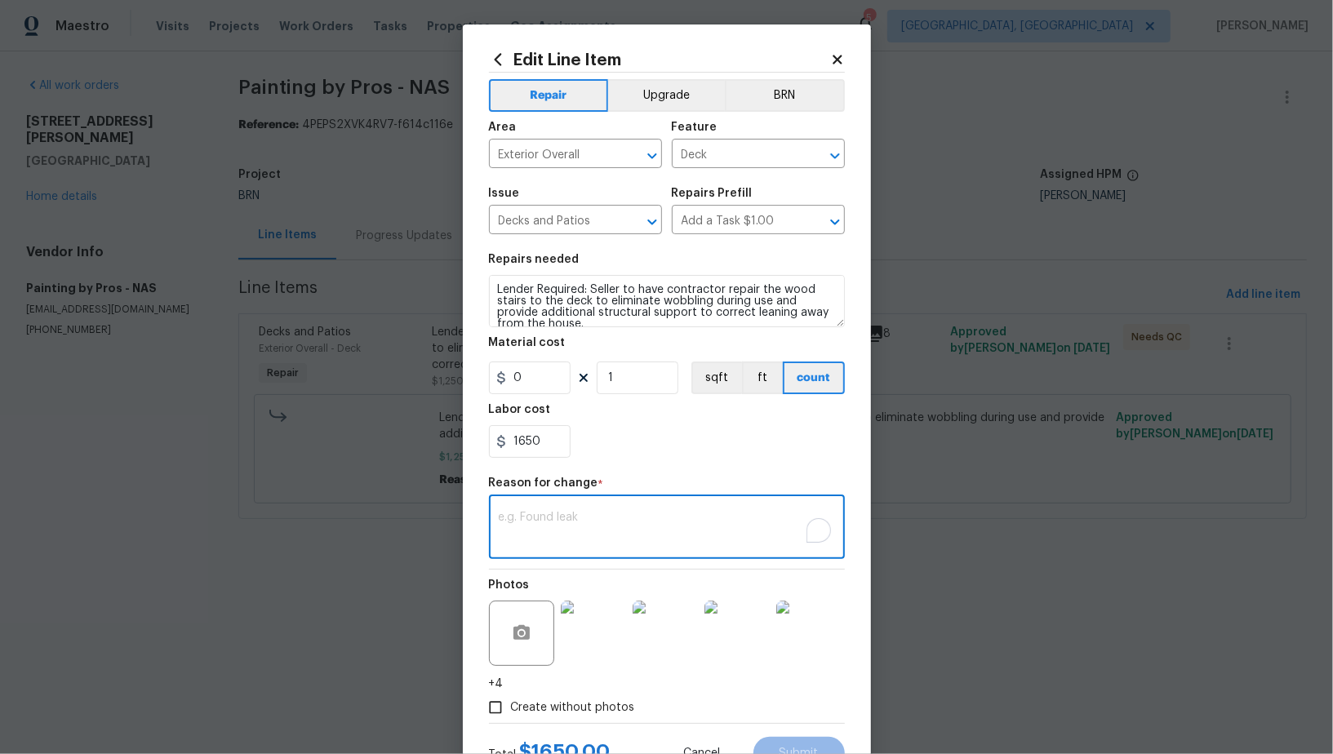
paste textarea "(PR) Updated cost per BR team’s approval."
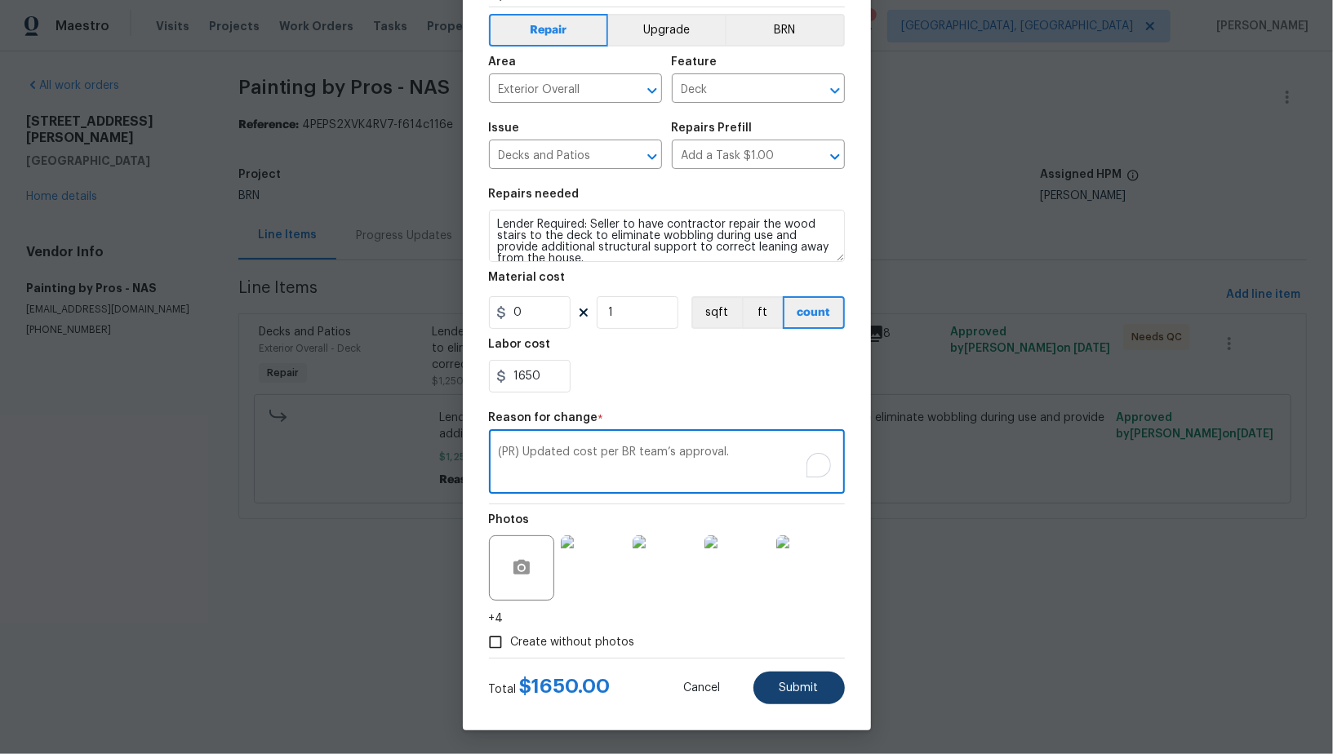
type textarea "(PR) Updated cost per BR team’s approval."
click at [813, 693] on span "Submit" at bounding box center [798, 688] width 39 height 12
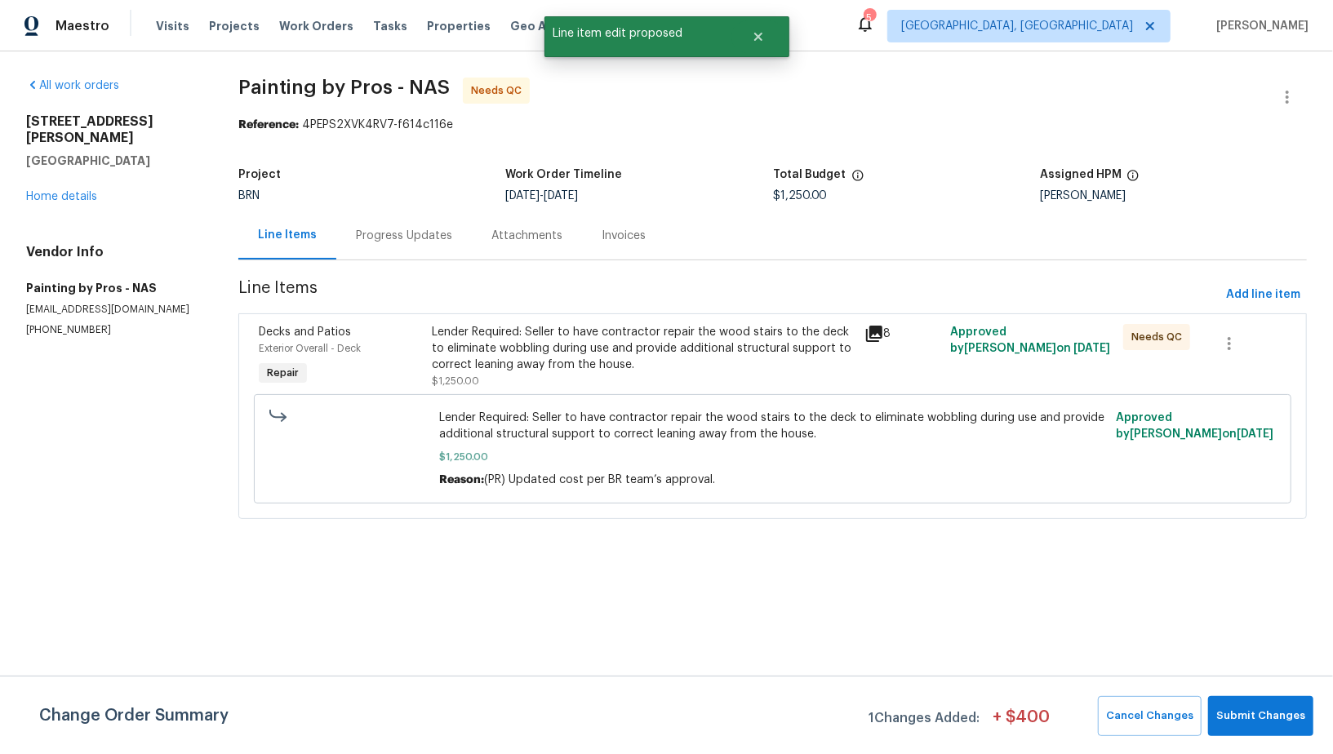
scroll to position [0, 0]
click at [1283, 730] on button "Submit Changes" at bounding box center [1260, 716] width 105 height 40
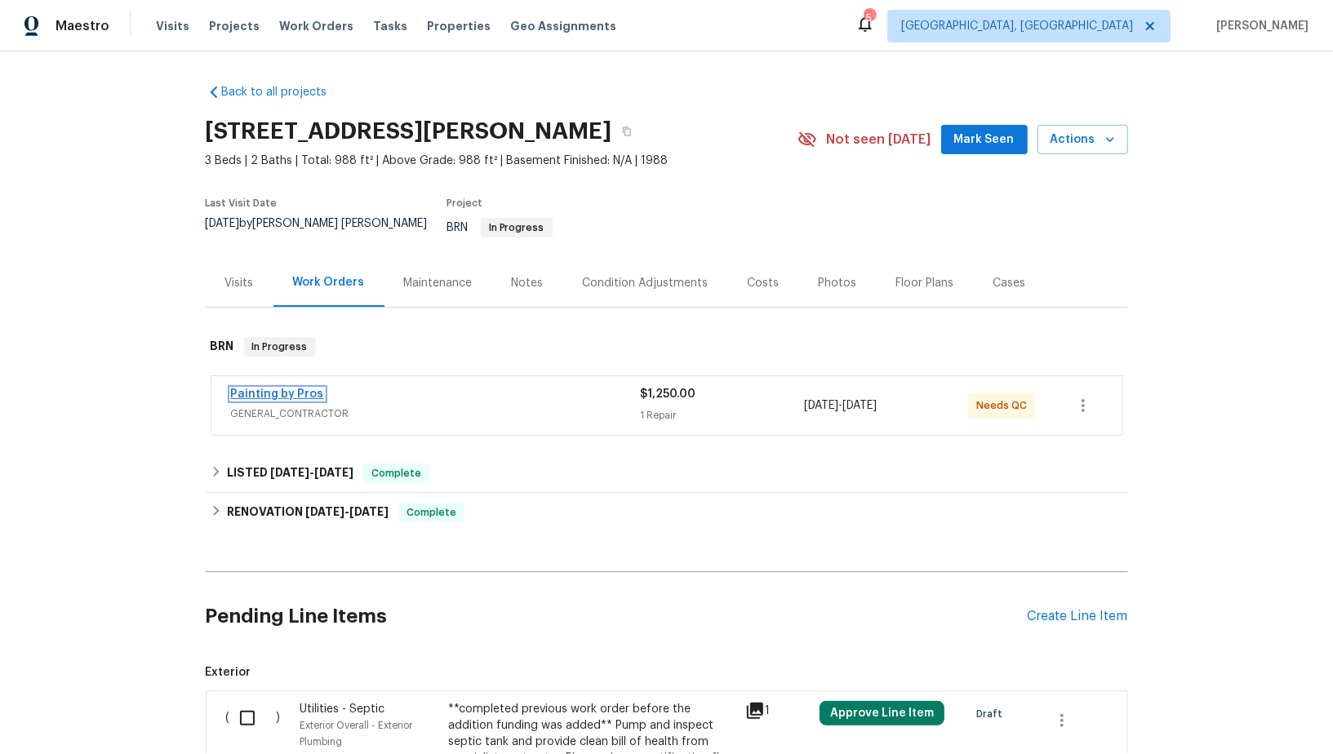
click at [288, 388] on link "Painting by Pros" at bounding box center [277, 393] width 93 height 11
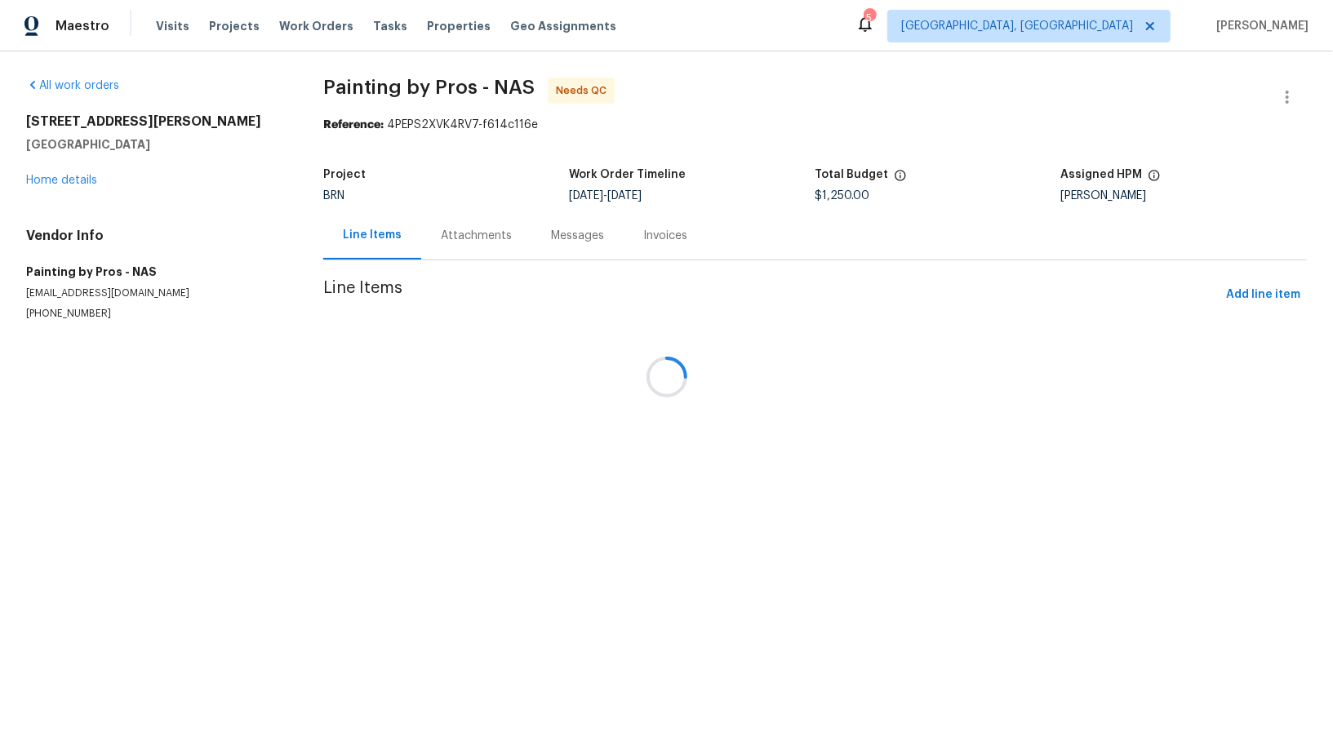
click at [458, 224] on div at bounding box center [666, 377] width 1333 height 754
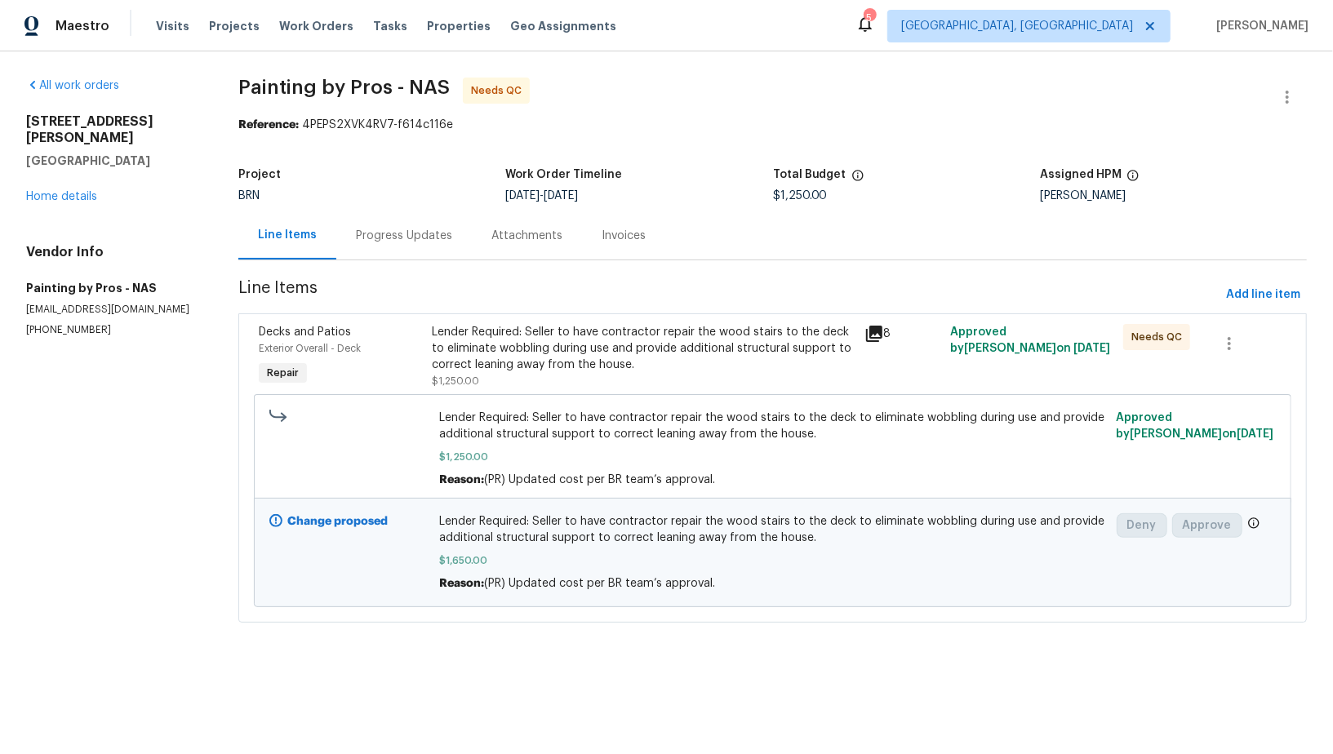
click at [365, 233] on div "Progress Updates" at bounding box center [404, 236] width 96 height 16
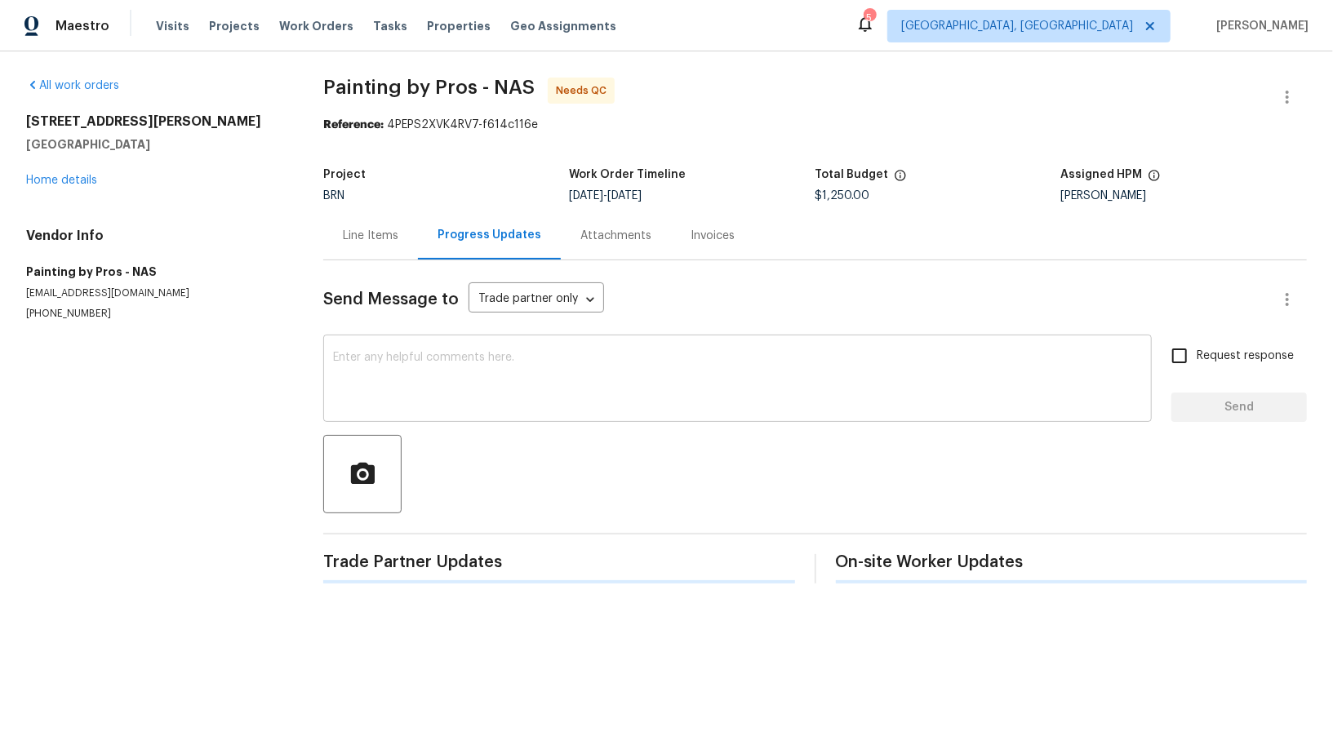
click at [457, 358] on textarea at bounding box center [737, 380] width 809 height 57
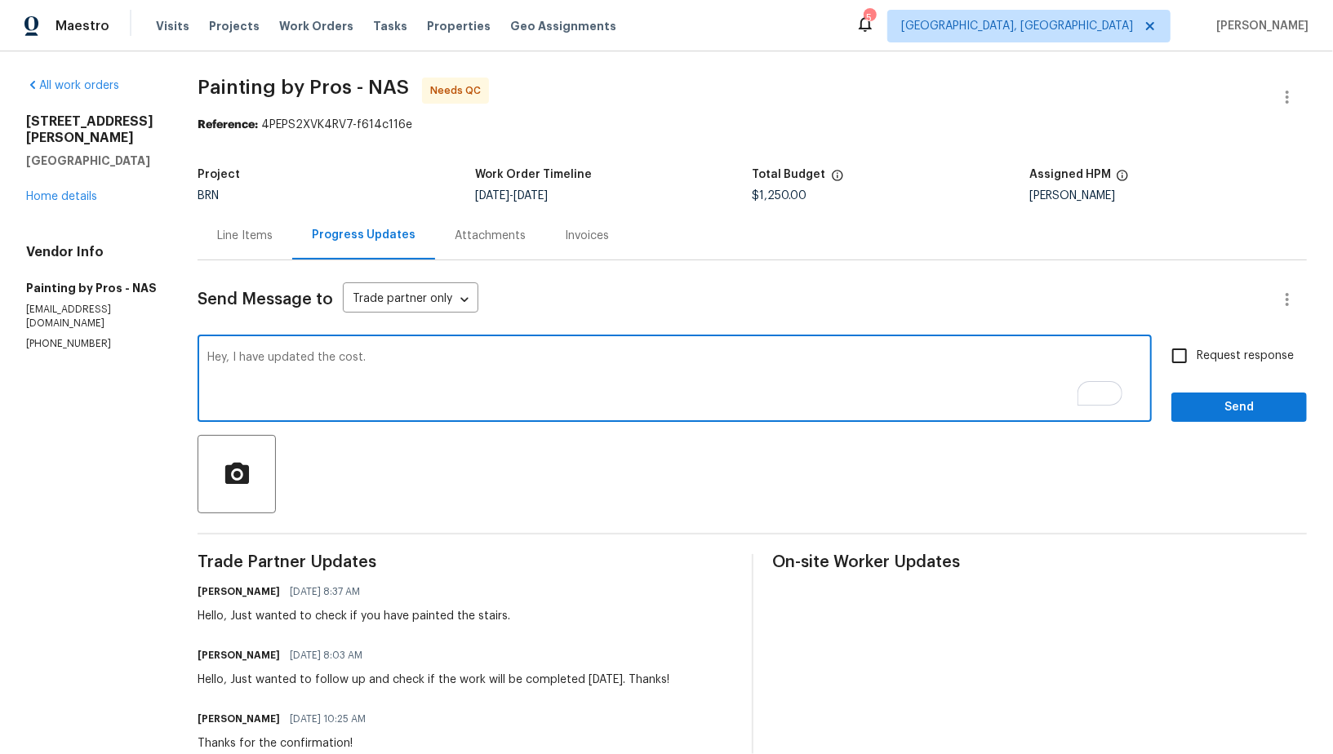
paste textarea "Please let me know when you can schedule the work."
paste textarea "We need to close the property [DATE]. Is it possible to complete it [DATE]?"
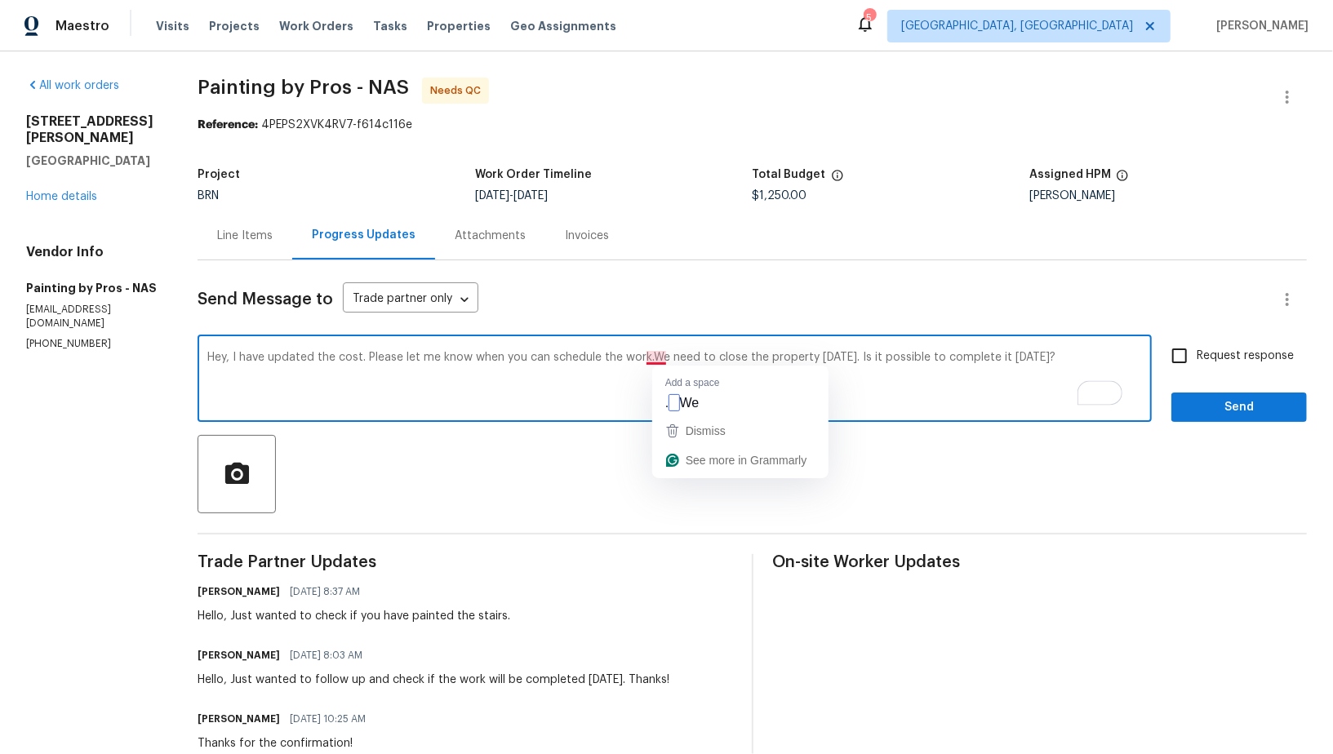
click at [677, 361] on textarea "Hey, I have updated the cost. Please let me know when you can schedule the work…" at bounding box center [674, 380] width 934 height 57
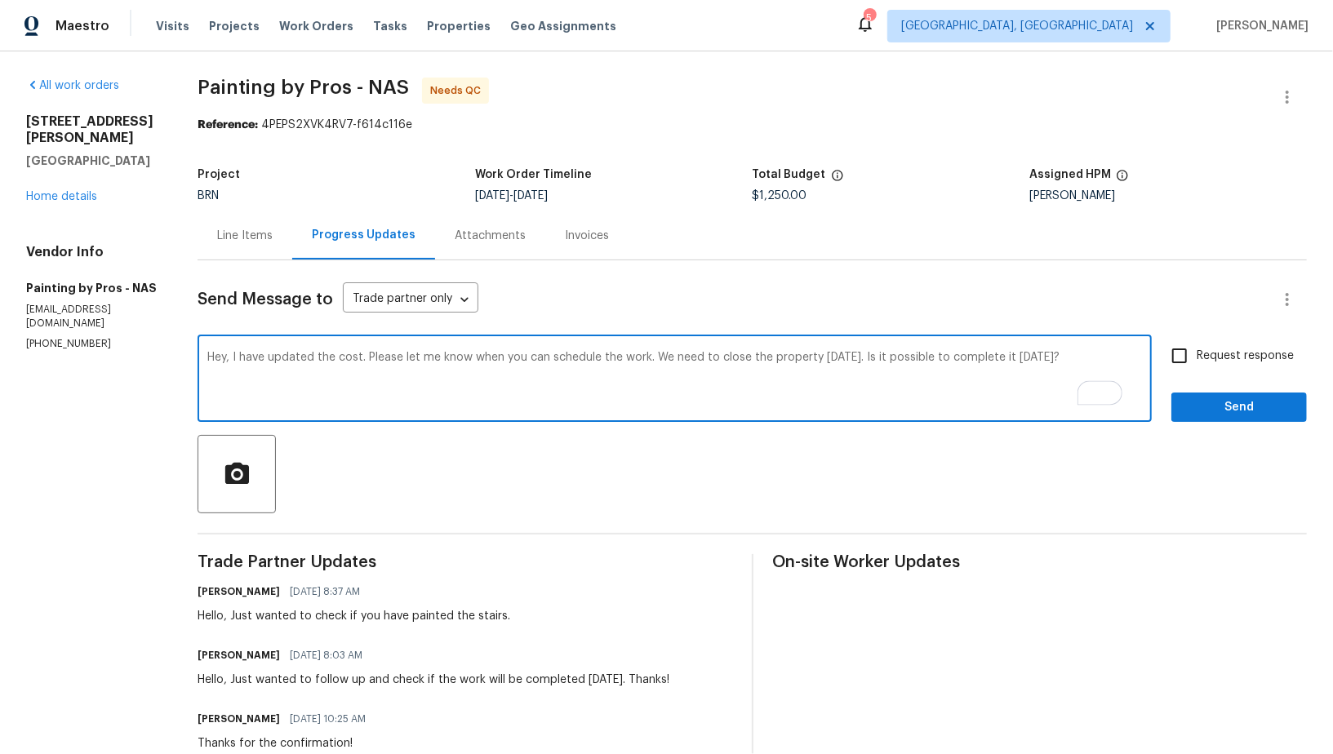
type textarea "Hey, I have updated the cost. Please let me know when you can schedule the work…"
click at [1185, 355] on input "Request response" at bounding box center [1179, 356] width 34 height 34
checkbox input "true"
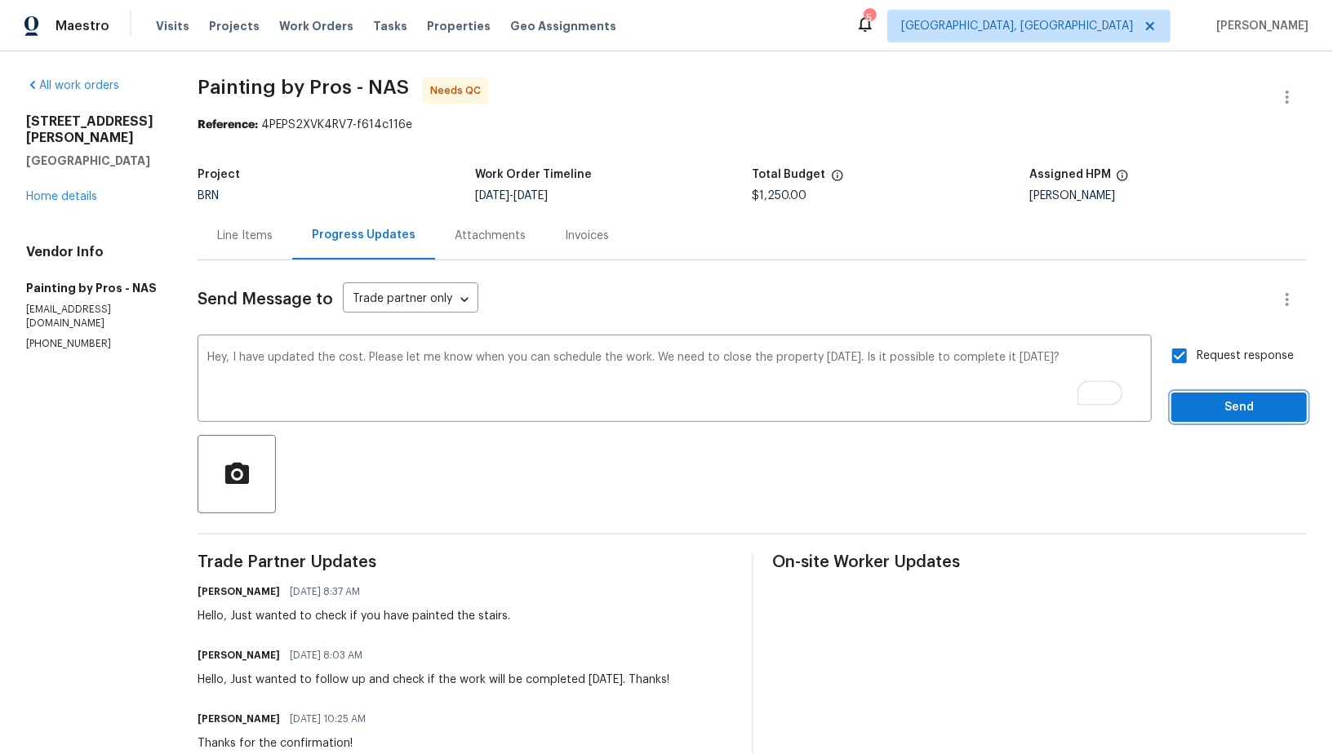
click at [1193, 410] on span "Send" at bounding box center [1238, 407] width 109 height 20
